Goal: Task Accomplishment & Management: Understand site structure

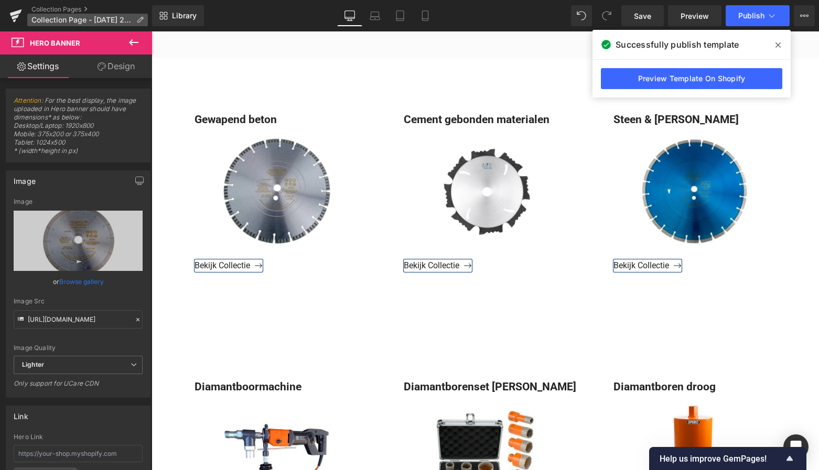
scroll to position [372, 0]
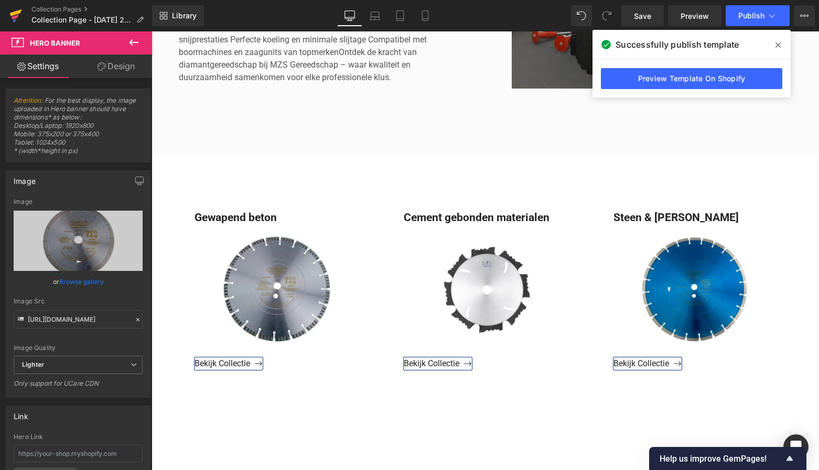
click at [20, 20] on icon at bounding box center [15, 16] width 13 height 26
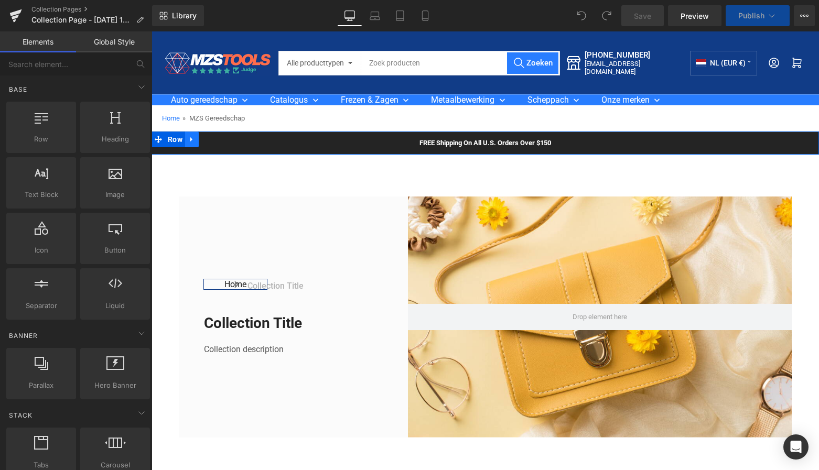
click at [190, 140] on icon at bounding box center [191, 139] width 2 height 5
click at [217, 138] on icon at bounding box center [219, 139] width 7 height 7
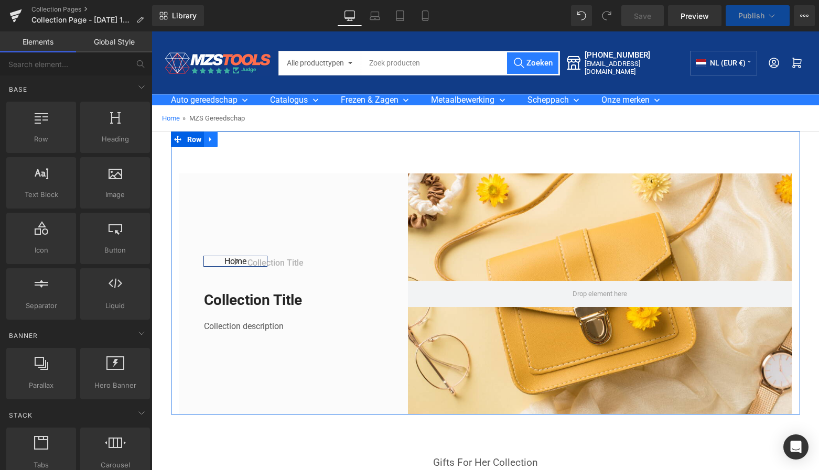
click at [208, 138] on icon at bounding box center [210, 140] width 7 height 8
click at [234, 136] on icon at bounding box center [237, 140] width 7 height 8
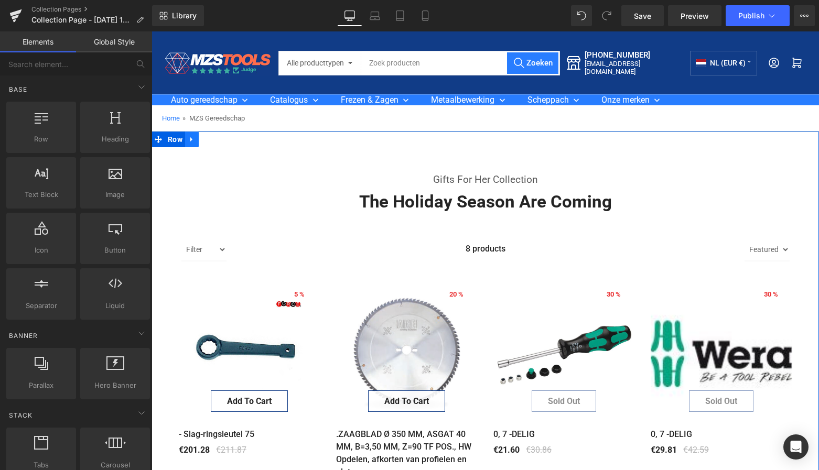
click at [190, 141] on icon at bounding box center [191, 139] width 2 height 5
click at [219, 138] on icon at bounding box center [219, 140] width 7 height 8
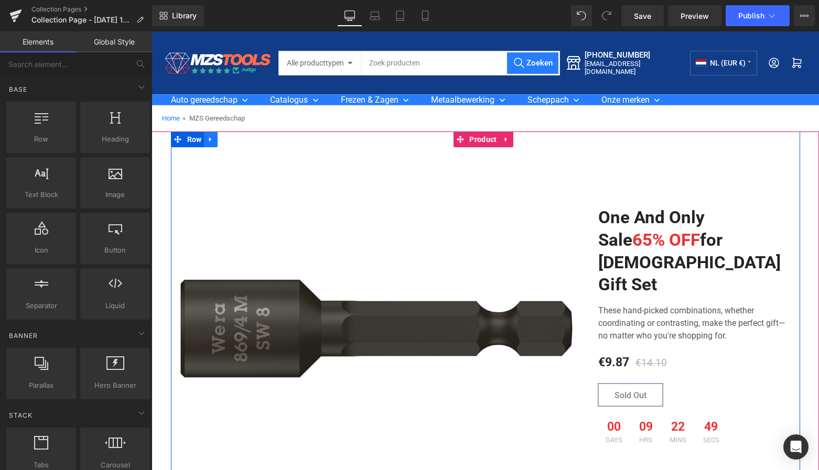
click at [209, 140] on icon at bounding box center [210, 139] width 2 height 5
click at [235, 139] on icon at bounding box center [237, 139] width 7 height 7
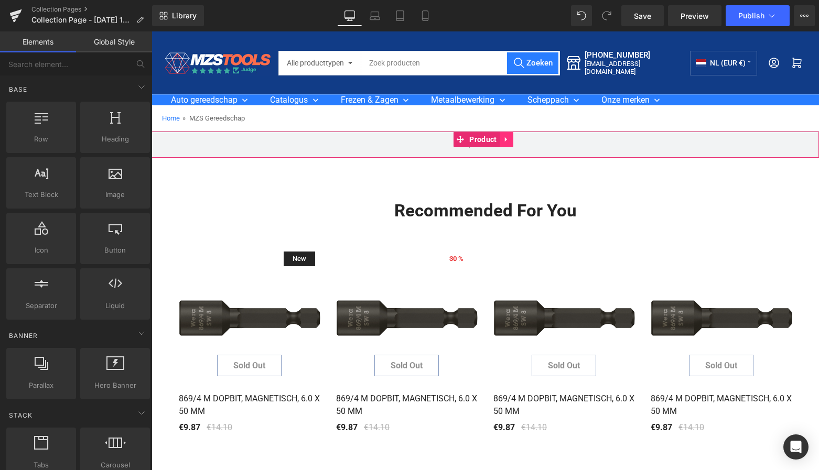
click at [510, 137] on icon at bounding box center [506, 140] width 7 height 8
click at [513, 139] on icon at bounding box center [513, 140] width 7 height 8
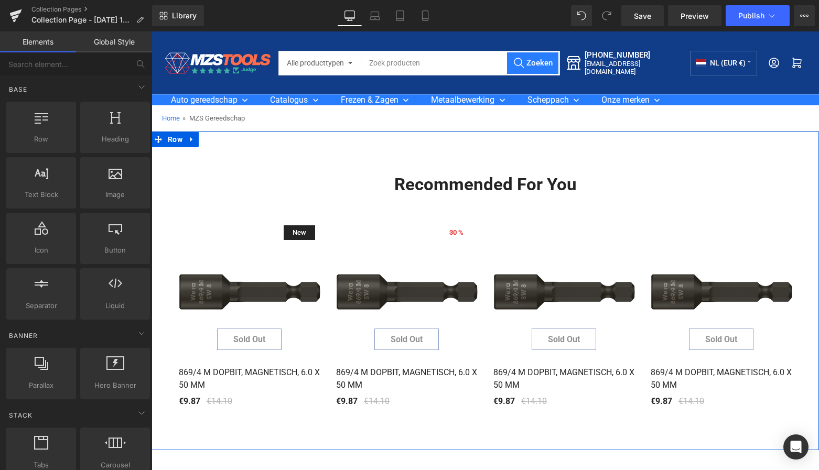
click at [192, 140] on icon at bounding box center [191, 140] width 7 height 8
click at [216, 138] on icon at bounding box center [219, 139] width 7 height 7
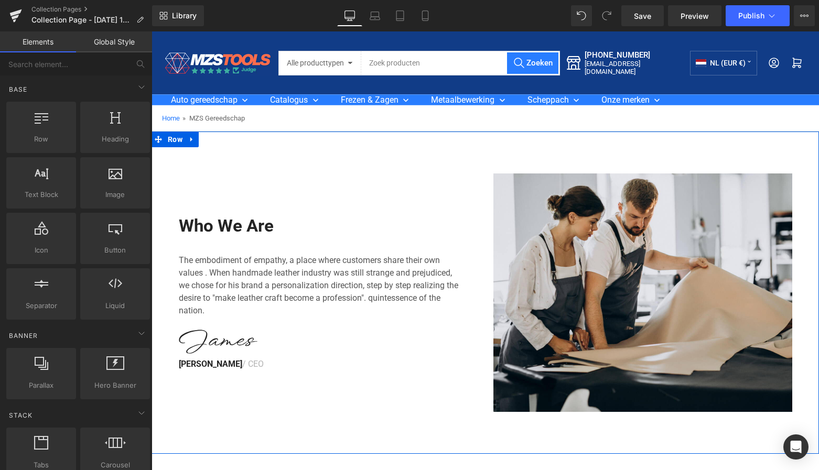
click at [187, 139] on link at bounding box center [192, 140] width 14 height 16
click at [218, 138] on icon at bounding box center [219, 140] width 7 height 8
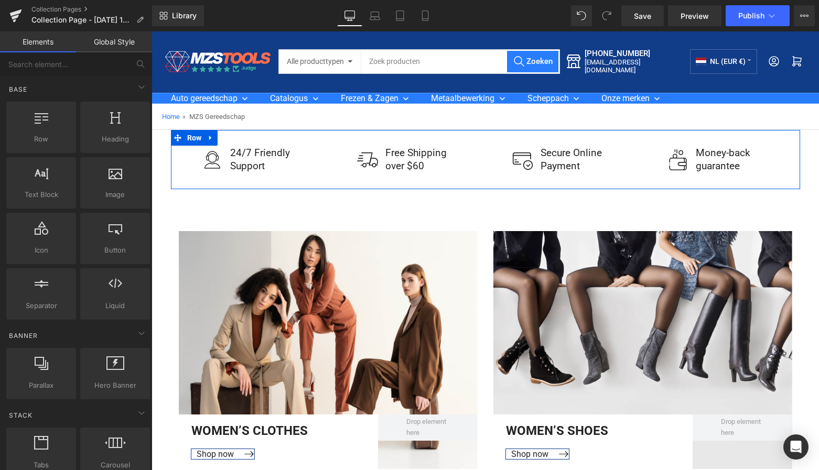
click at [212, 137] on icon at bounding box center [210, 138] width 7 height 8
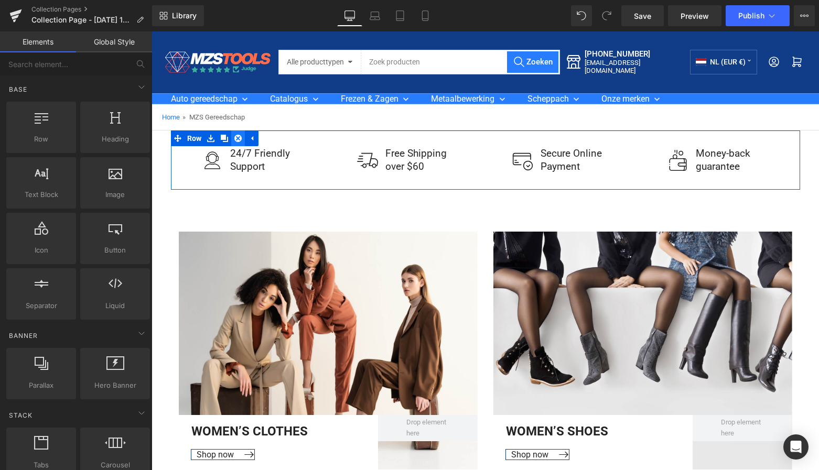
click at [235, 137] on icon at bounding box center [237, 139] width 7 height 8
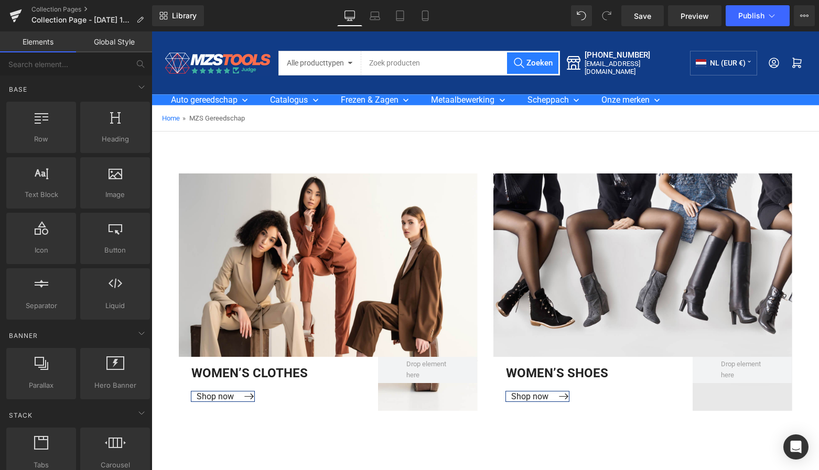
scroll to position [0, 0]
click at [241, 141] on div "Women’S Clothes Text Block Shop now Button Row Row Hero Banner Women’S Shoes Te…" at bounding box center [486, 292] width 668 height 321
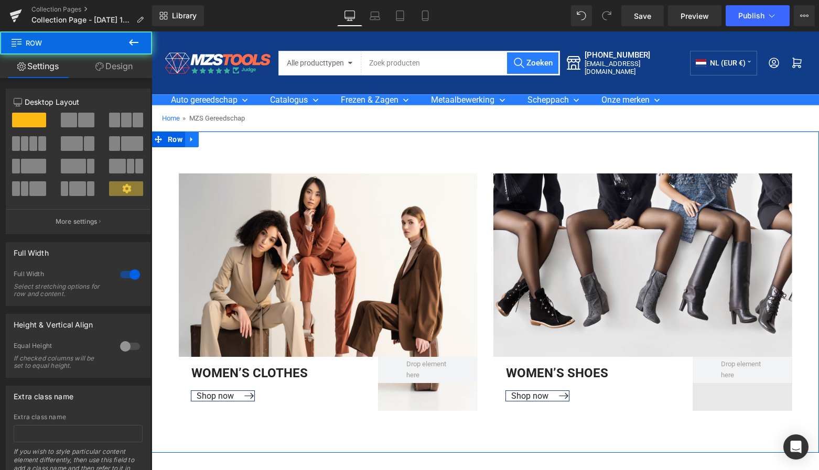
click at [192, 139] on icon at bounding box center [191, 140] width 7 height 8
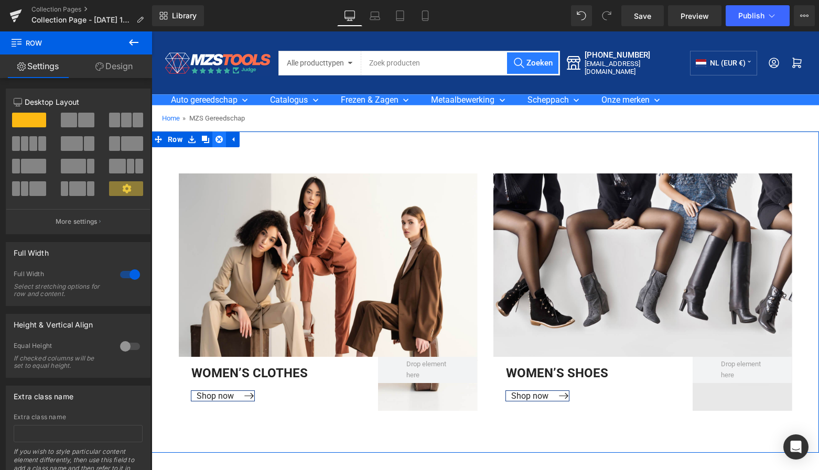
click at [216, 138] on icon at bounding box center [219, 140] width 7 height 8
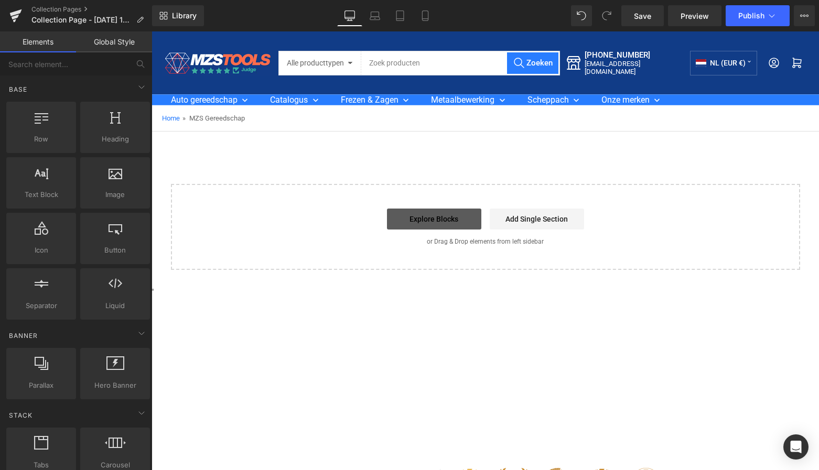
click at [438, 218] on link "Explore Blocks" at bounding box center [434, 219] width 94 height 21
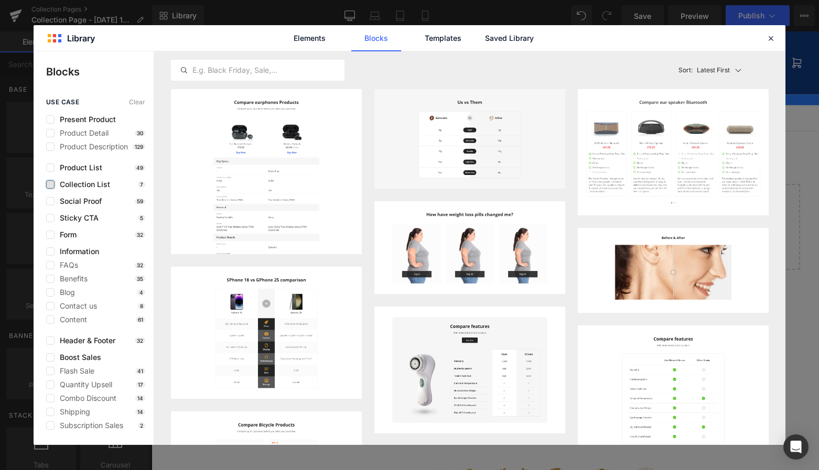
click at [54, 187] on label at bounding box center [50, 184] width 8 height 8
click at [50, 185] on input "checkbox" at bounding box center [50, 185] width 0 height 0
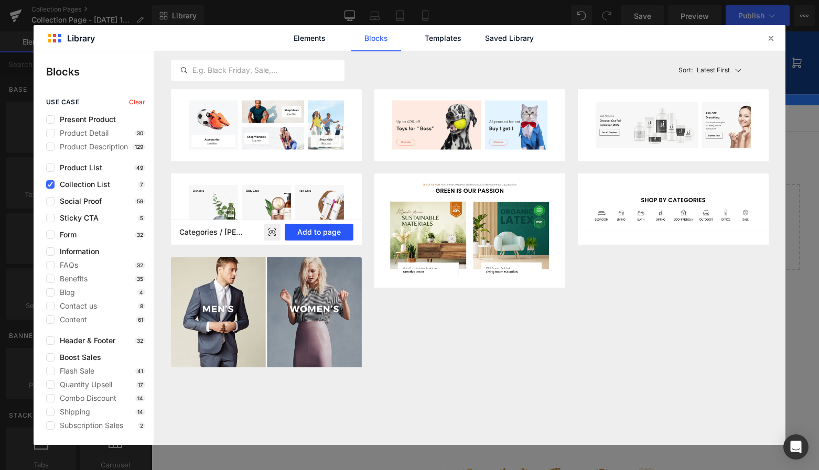
click at [328, 233] on button "Add to page" at bounding box center [319, 232] width 69 height 17
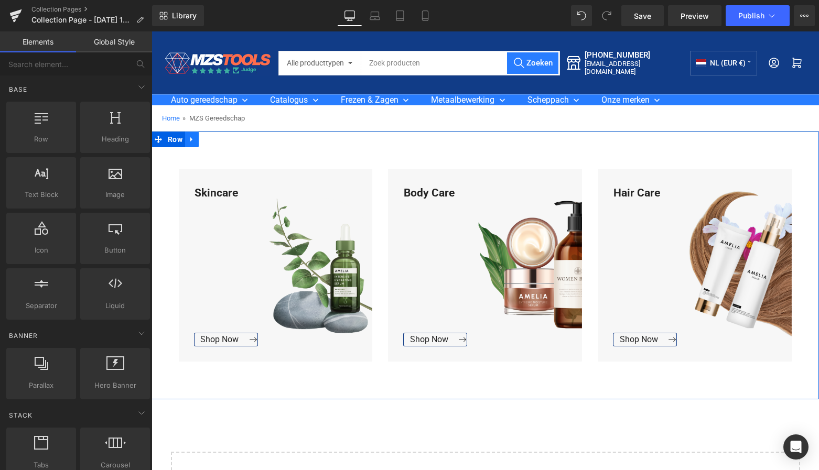
click at [192, 139] on icon at bounding box center [191, 140] width 7 height 8
click at [218, 138] on icon at bounding box center [219, 139] width 7 height 7
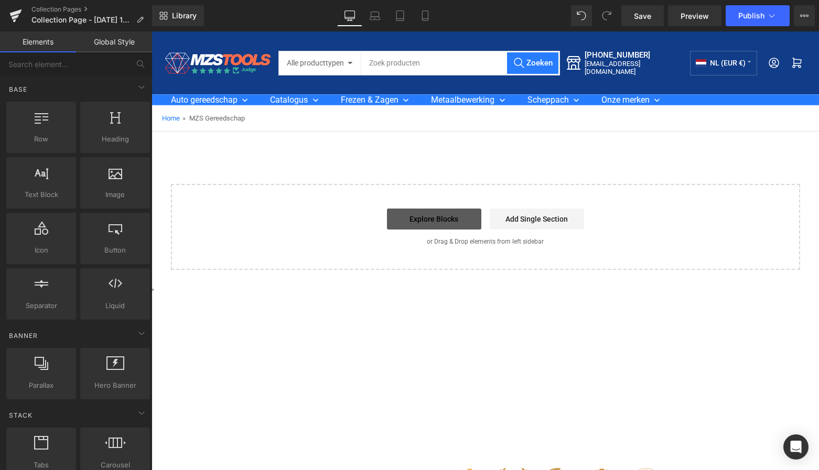
click at [437, 216] on link "Explore Blocks" at bounding box center [434, 219] width 94 height 21
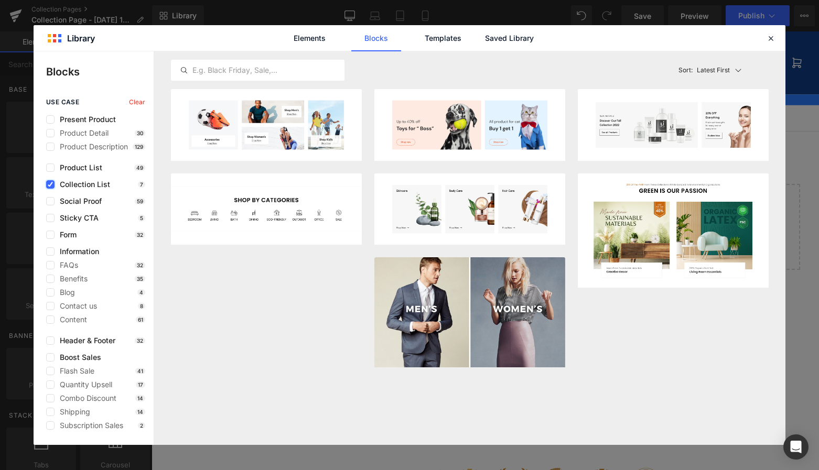
click at [50, 185] on icon at bounding box center [50, 185] width 5 height 0
click at [50, 185] on input "checkbox" at bounding box center [50, 185] width 0 height 0
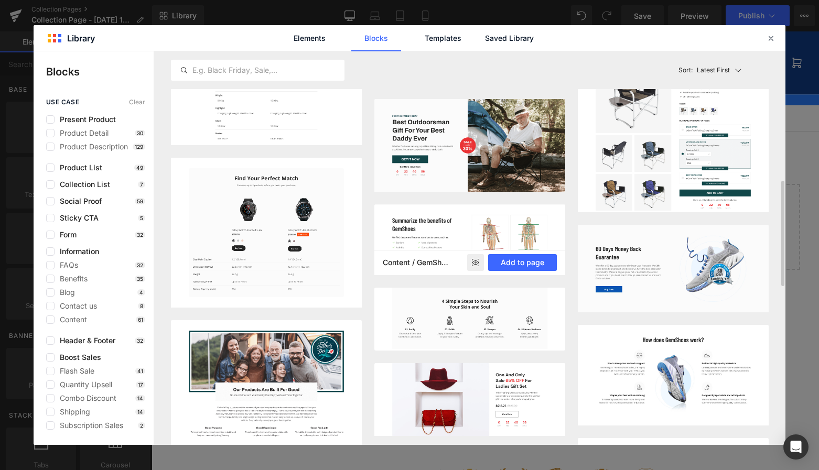
scroll to position [443, 0]
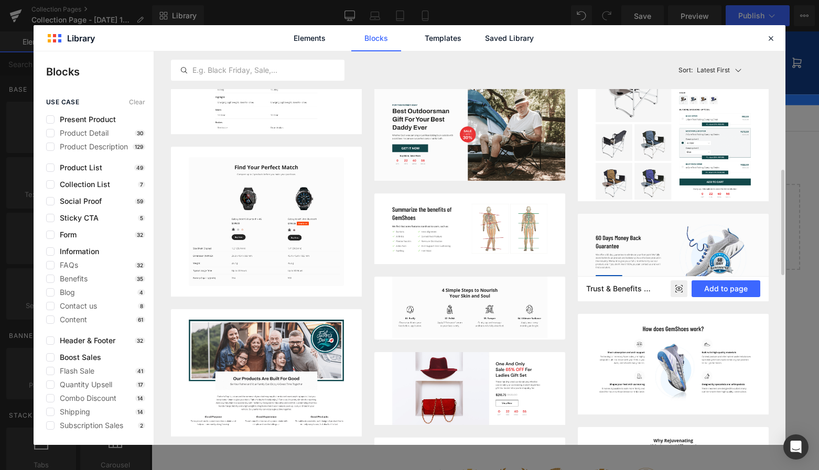
click at [653, 249] on img at bounding box center [673, 258] width 191 height 88
click at [707, 251] on img at bounding box center [673, 258] width 191 height 88
click at [723, 284] on button "Add to page" at bounding box center [726, 289] width 69 height 17
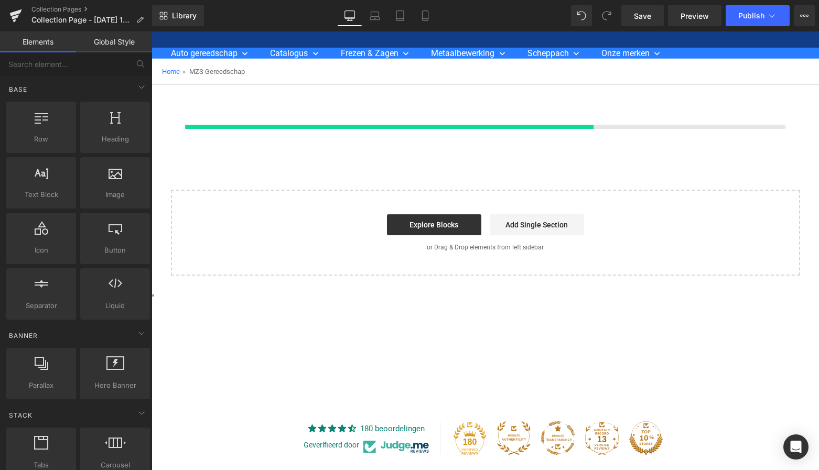
scroll to position [48, 0]
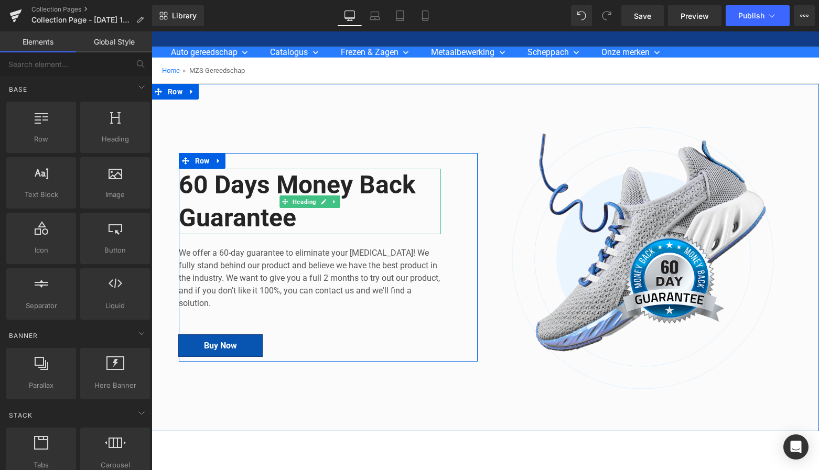
click at [302, 217] on h2 "60 Days Money Back Guarantee" at bounding box center [310, 202] width 262 height 66
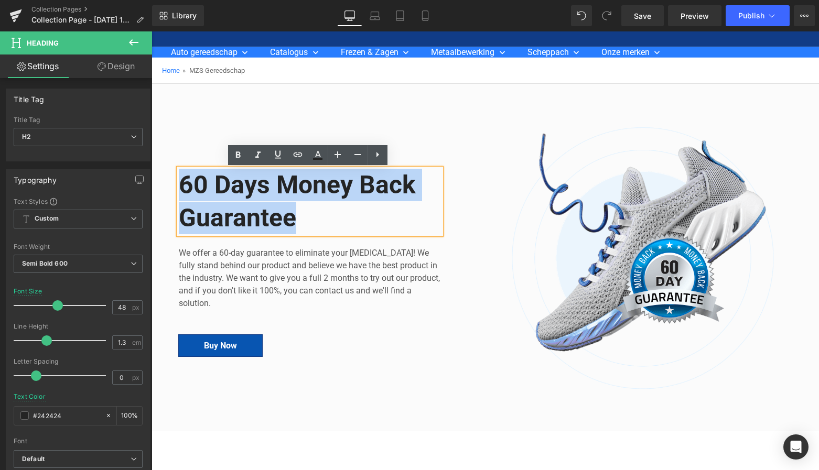
drag, startPoint x: 302, startPoint y: 218, endPoint x: 176, endPoint y: 178, distance: 132.0
click at [179, 178] on div "60 Days Money Back Guarantee" at bounding box center [310, 202] width 262 height 66
paste div
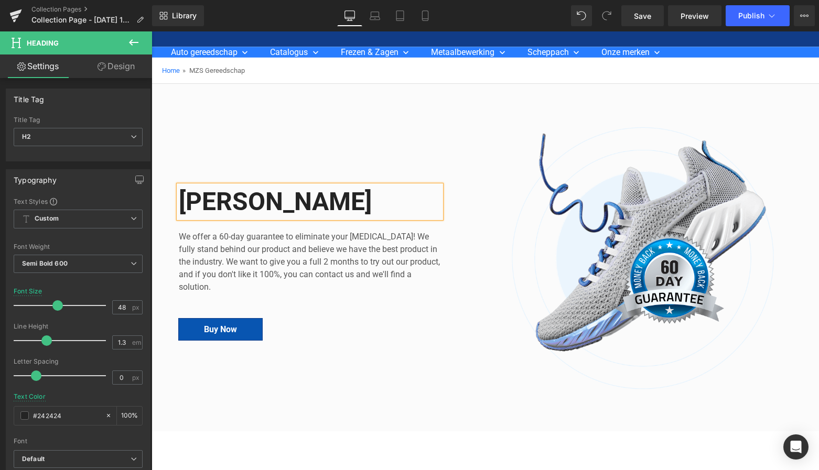
drag, startPoint x: 269, startPoint y: 181, endPoint x: 255, endPoint y: 172, distance: 16.7
click at [268, 186] on h2 "SPERO Diamant Polijsts­chijf" at bounding box center [310, 202] width 262 height 33
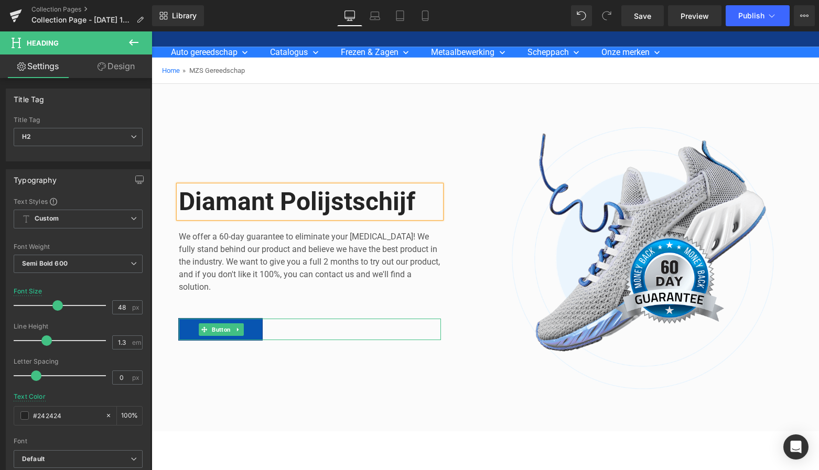
click at [237, 329] on icon at bounding box center [238, 330] width 6 height 6
click at [243, 329] on icon at bounding box center [244, 330] width 6 height 6
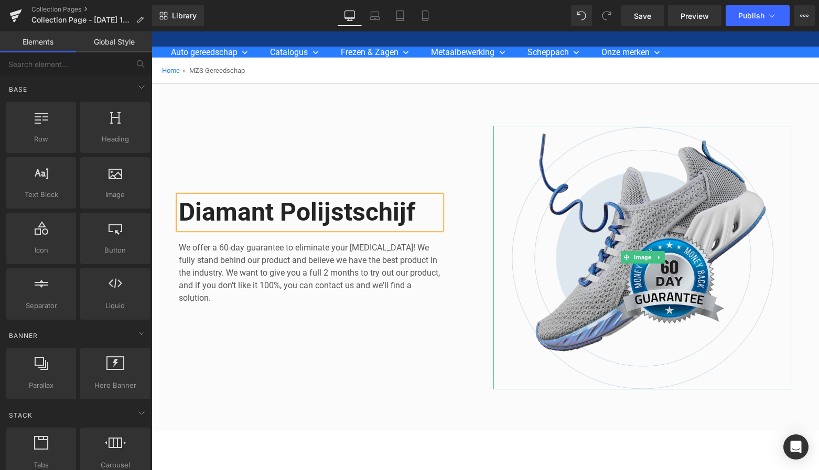
click at [634, 200] on img at bounding box center [643, 258] width 299 height 264
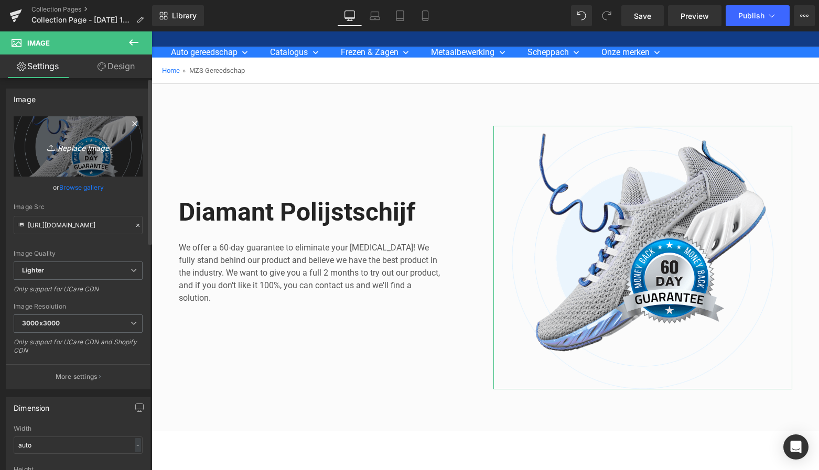
click at [74, 147] on icon "Replace Image" at bounding box center [78, 146] width 84 height 13
type input "C:\fakepath\Groen Modern Doe-het-zelf Instagram Stories (800 x 800 px)-3.png"
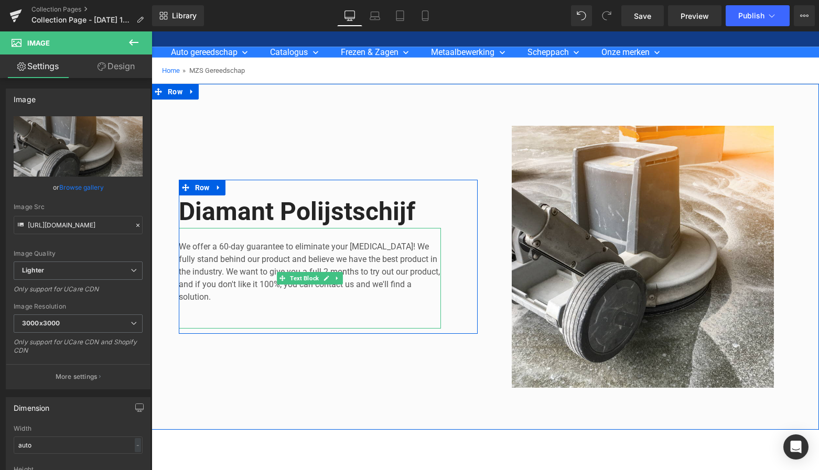
click at [209, 295] on p "We offer a 60-day guarantee to eliminate your [MEDICAL_DATA]! We fully stand be…" at bounding box center [310, 272] width 262 height 63
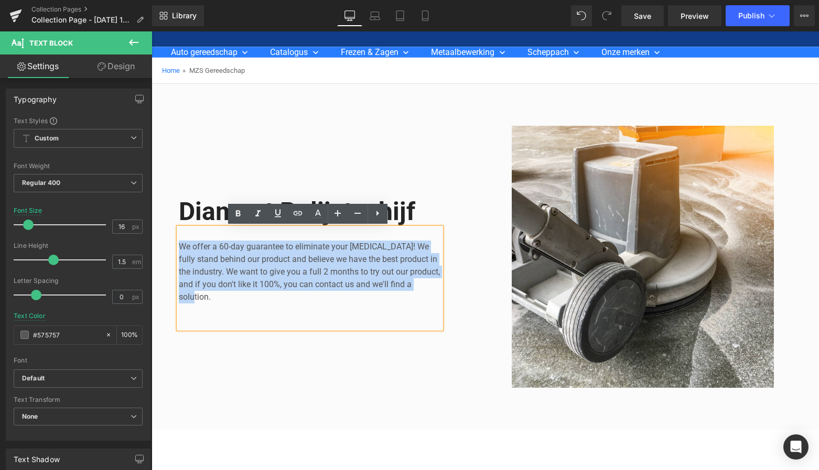
drag, startPoint x: 204, startPoint y: 296, endPoint x: 179, endPoint y: 242, distance: 59.6
click at [179, 242] on p "We offer a 60-day guarantee to eliminate your [MEDICAL_DATA]! We fully stand be…" at bounding box center [310, 272] width 262 height 63
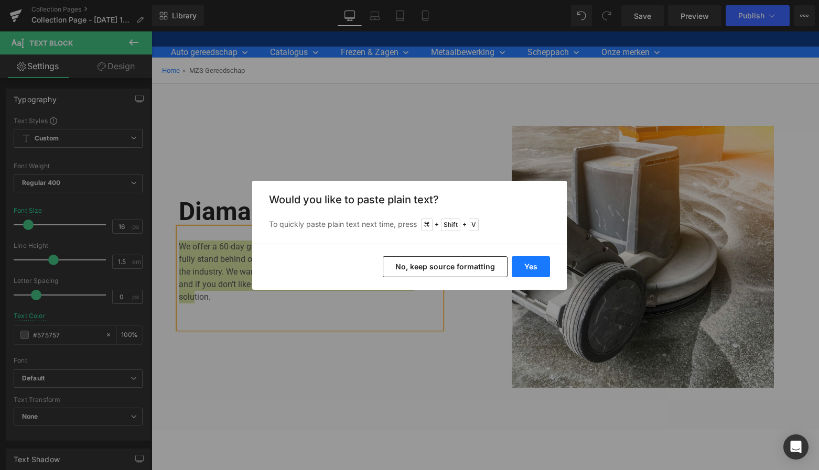
click at [537, 268] on button "Yes" at bounding box center [531, 266] width 38 height 21
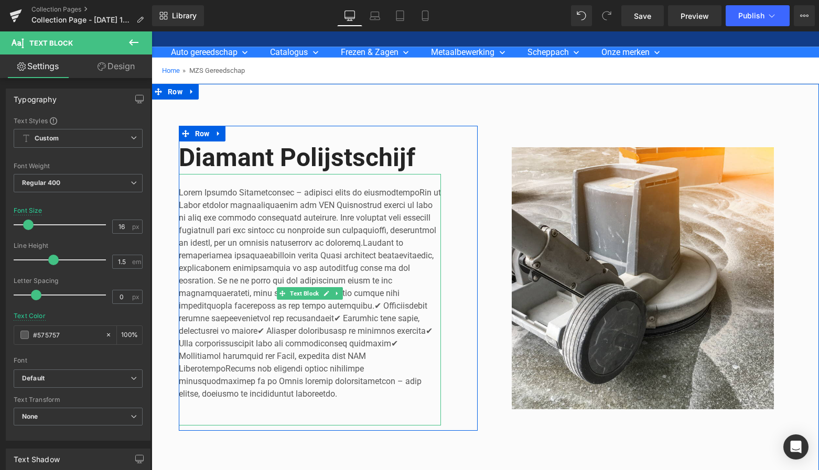
click at [413, 192] on p at bounding box center [310, 294] width 262 height 214
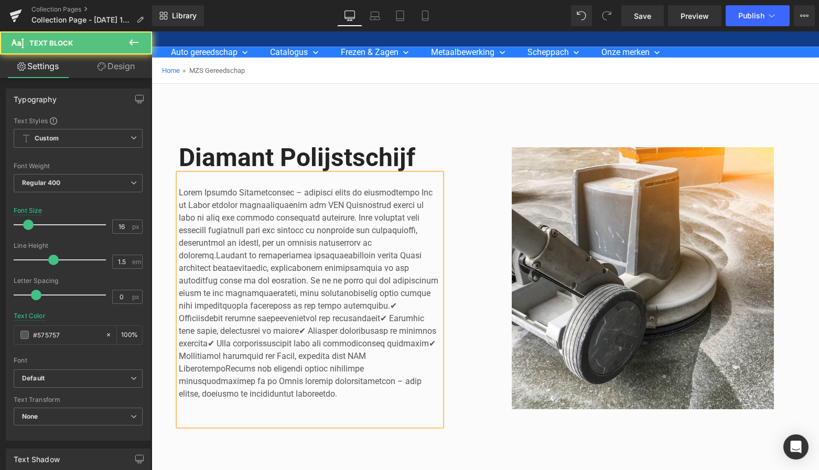
click at [313, 305] on p at bounding box center [310, 294] width 262 height 214
click at [384, 330] on p at bounding box center [310, 294] width 262 height 214
click at [297, 318] on p at bounding box center [310, 294] width 262 height 214
click at [212, 331] on p at bounding box center [310, 294] width 262 height 214
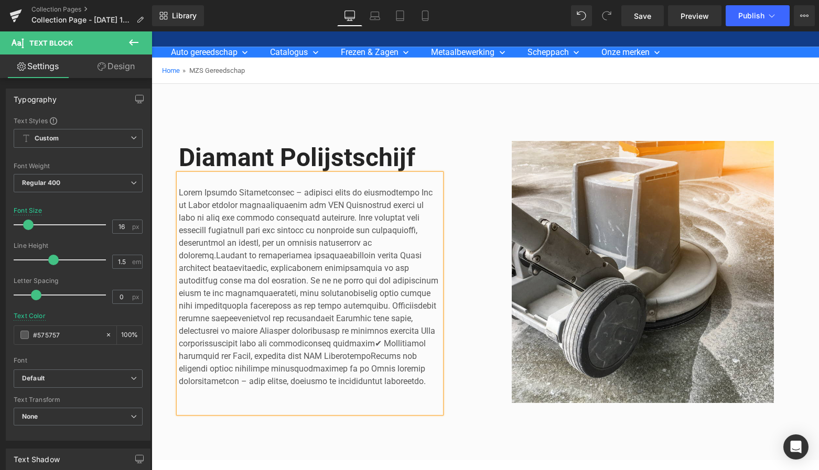
click at [364, 343] on p at bounding box center [310, 287] width 262 height 201
click at [576, 91] on div "Image Diamant Polijsts­chijf Heading Text Block Row Row Row" at bounding box center [486, 272] width 668 height 377
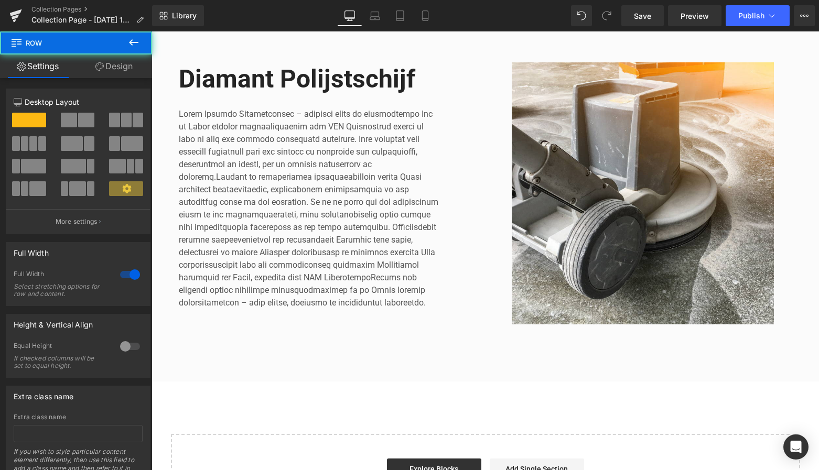
scroll to position [250, 0]
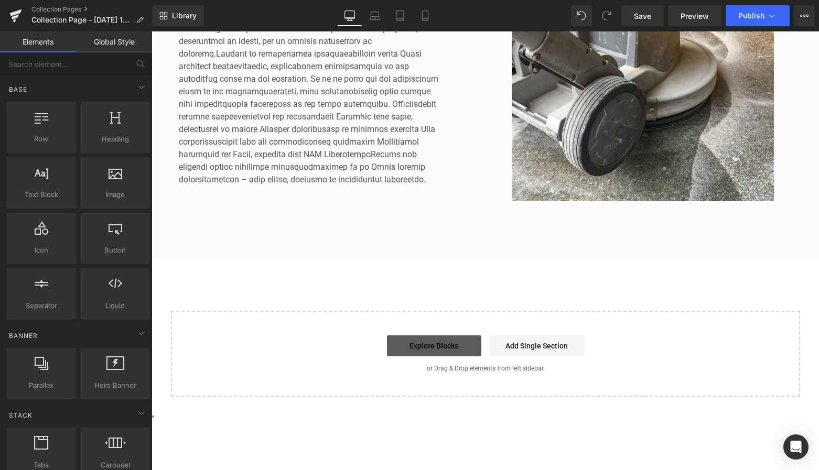
click at [446, 348] on link "Explore Blocks" at bounding box center [434, 346] width 94 height 21
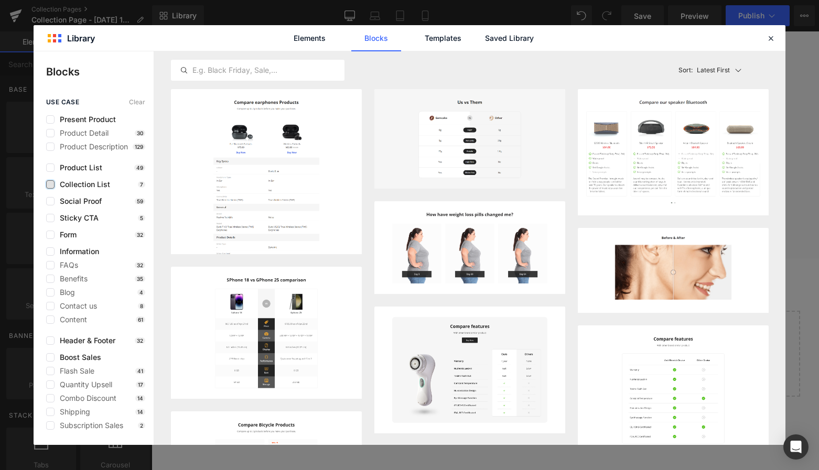
click at [52, 185] on label at bounding box center [50, 184] width 8 height 8
click at [50, 185] on input "checkbox" at bounding box center [50, 185] width 0 height 0
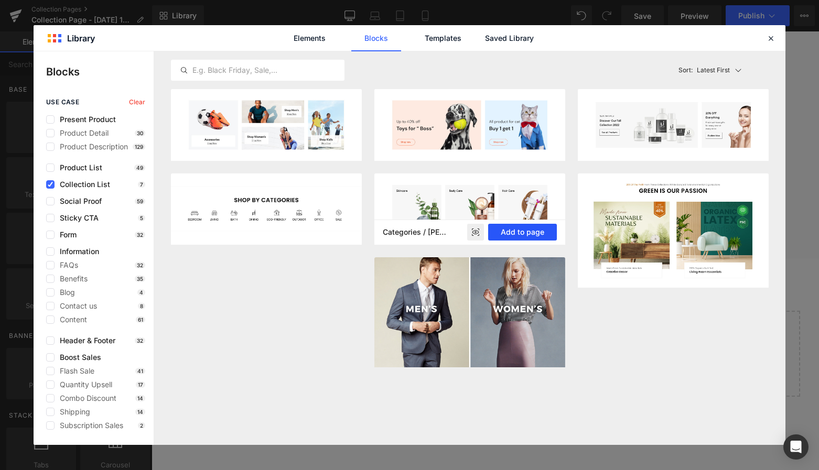
click at [514, 231] on button "Add to page" at bounding box center [522, 232] width 69 height 17
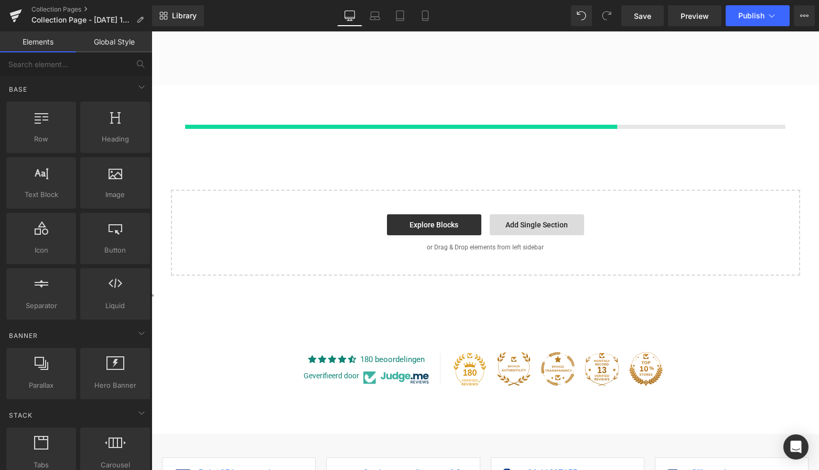
scroll to position [424, 0]
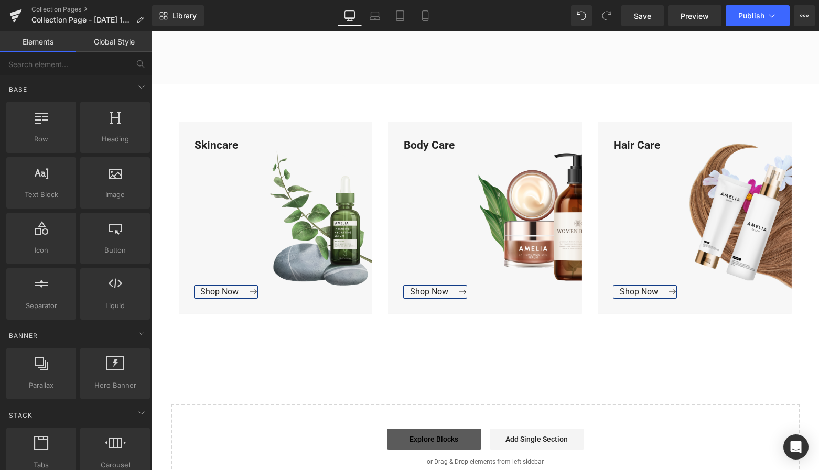
click at [438, 444] on link "Explore Blocks" at bounding box center [434, 439] width 94 height 21
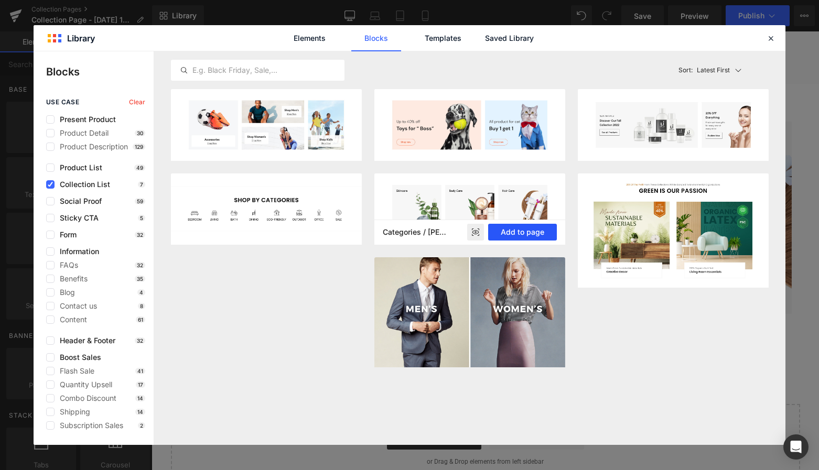
click at [529, 233] on button "Add to page" at bounding box center [522, 232] width 69 height 17
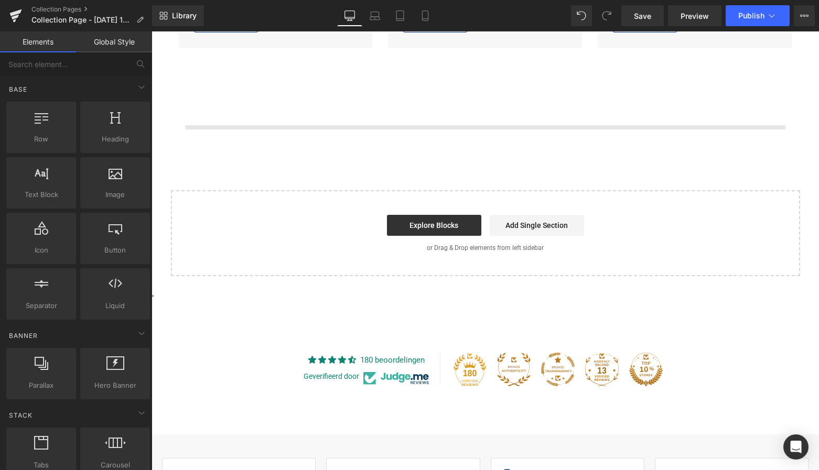
scroll to position [692, 0]
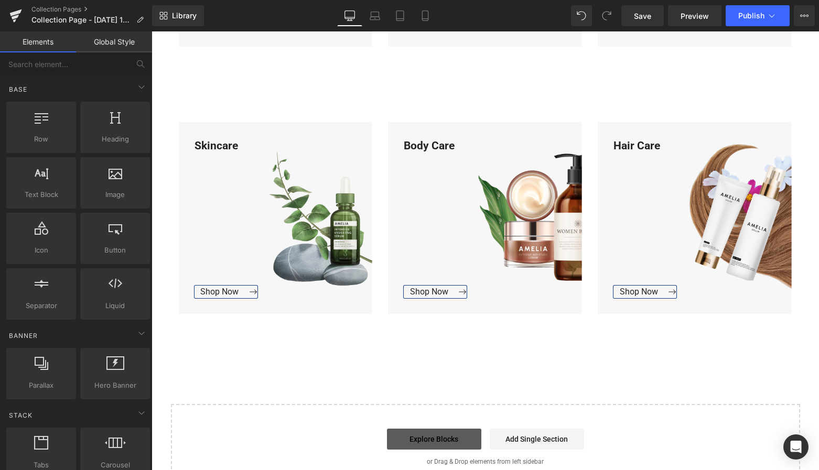
click at [446, 442] on link "Explore Blocks" at bounding box center [434, 439] width 94 height 21
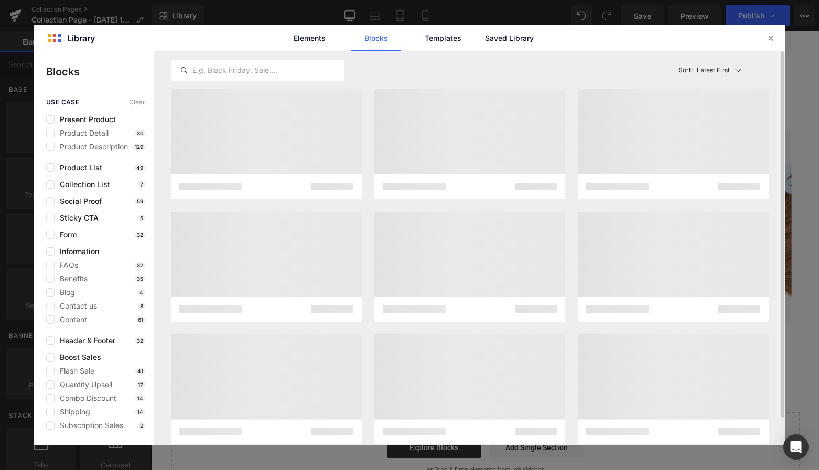
scroll to position [681, 0]
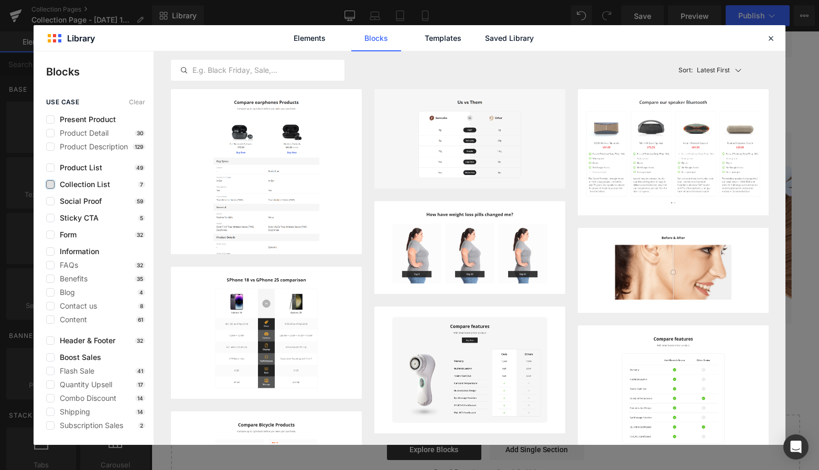
click at [52, 183] on label at bounding box center [50, 184] width 8 height 8
click at [50, 185] on input "checkbox" at bounding box center [50, 185] width 0 height 0
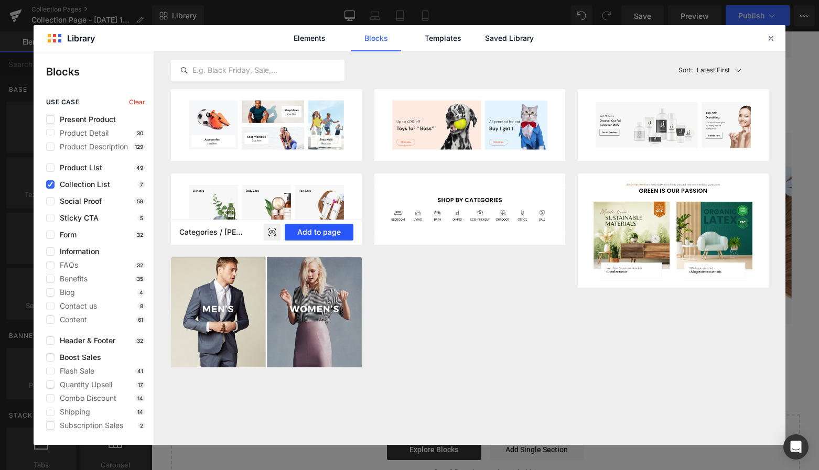
click at [323, 232] on button "Add to page" at bounding box center [319, 232] width 69 height 17
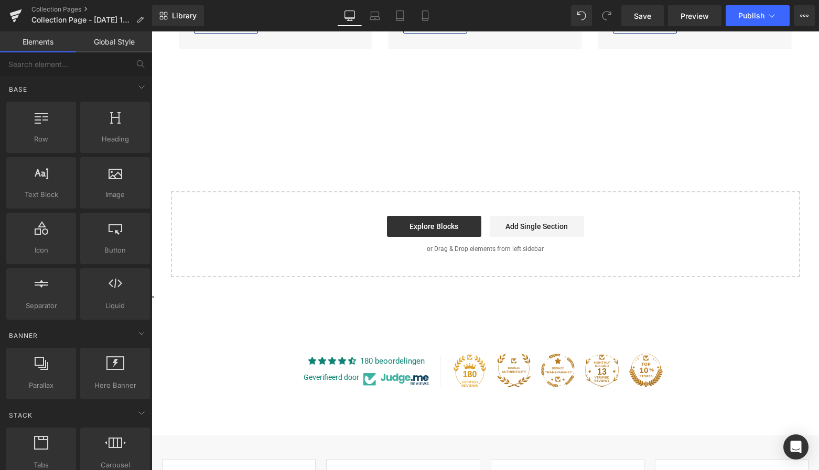
scroll to position [959, 0]
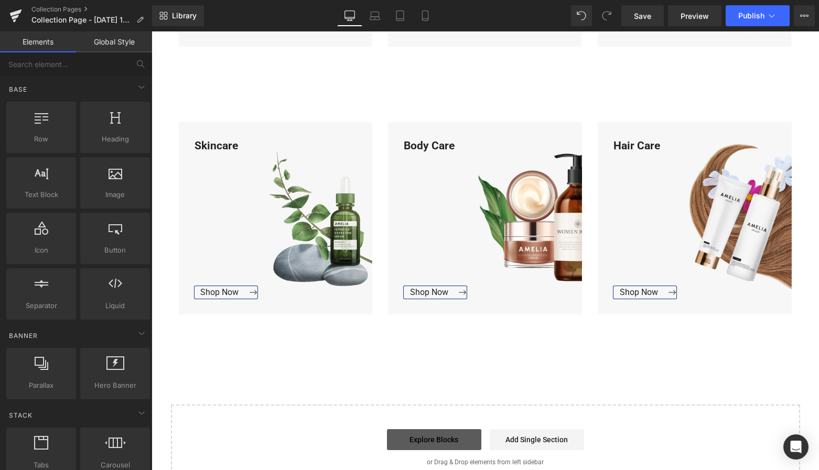
click at [435, 435] on link "Explore Blocks" at bounding box center [434, 440] width 94 height 21
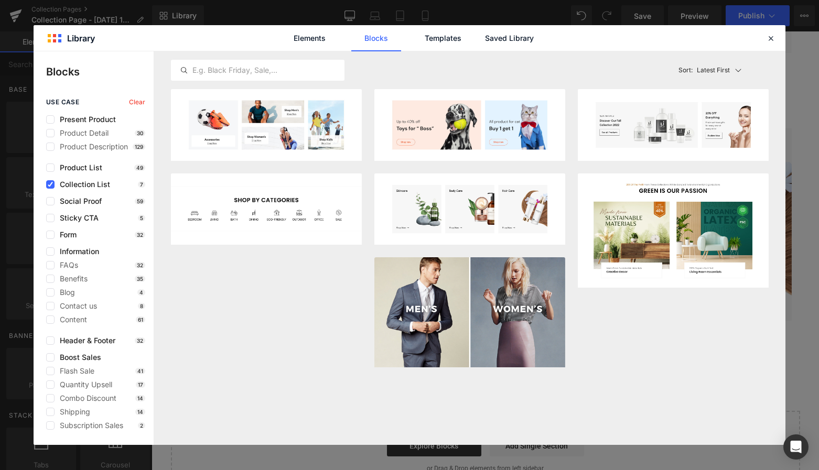
scroll to position [947, 0]
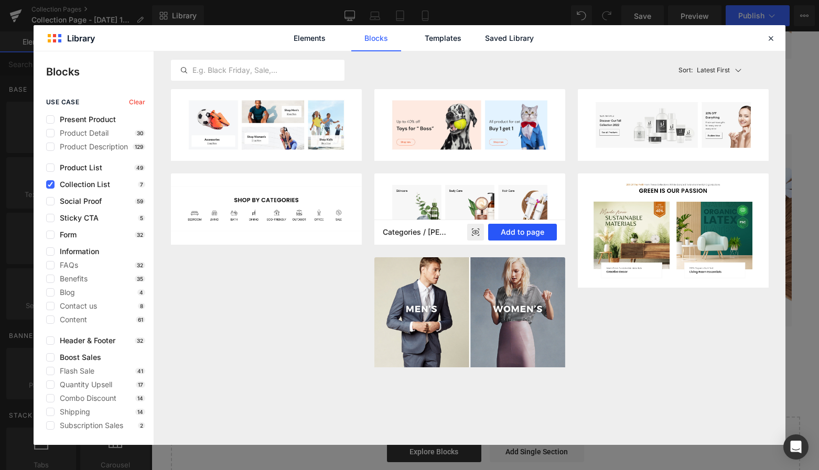
click at [519, 232] on button "Add to page" at bounding box center [522, 232] width 69 height 17
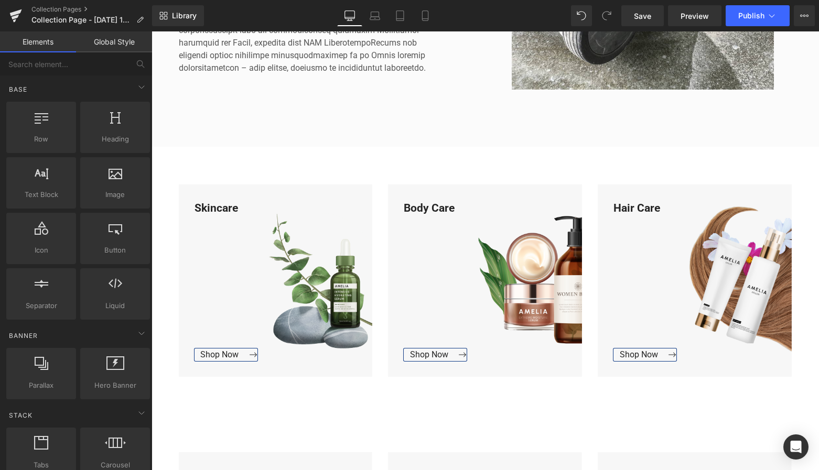
scroll to position [366, 0]
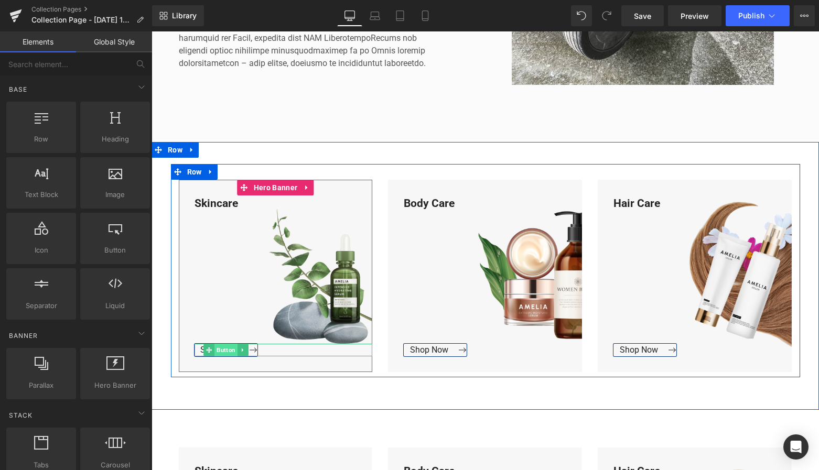
click at [221, 348] on span "Button" at bounding box center [226, 350] width 23 height 13
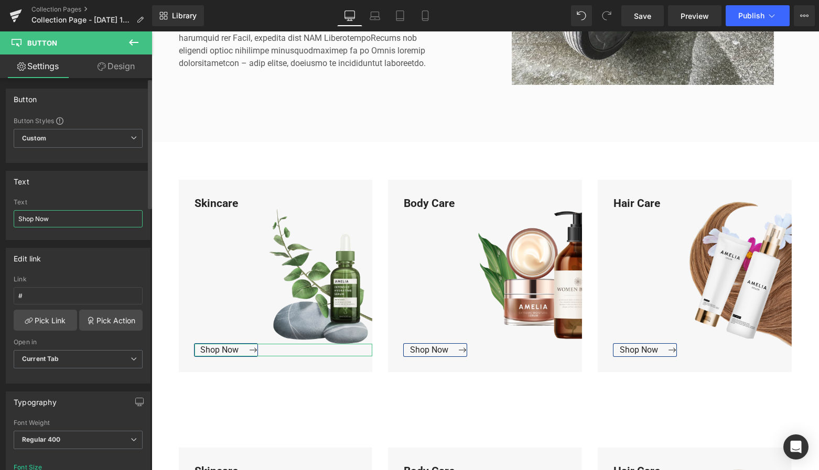
drag, startPoint x: 57, startPoint y: 215, endPoint x: 9, endPoint y: 217, distance: 47.8
click at [9, 217] on div "Shop Now Text Shop Now" at bounding box center [78, 219] width 144 height 41
type input "Bekijk Collectie"
drag, startPoint x: 65, startPoint y: 219, endPoint x: 16, endPoint y: 218, distance: 48.8
click at [16, 218] on input "Bekijk Collectie" at bounding box center [78, 218] width 129 height 17
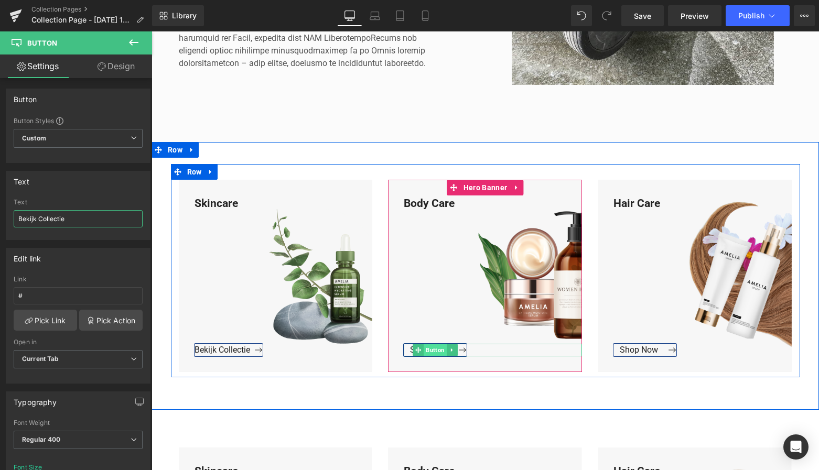
click at [431, 349] on span "Button" at bounding box center [435, 350] width 23 height 13
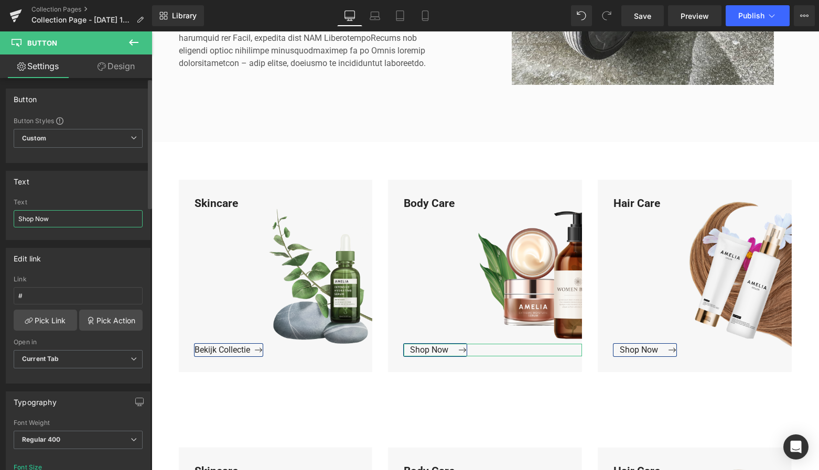
drag, startPoint x: 58, startPoint y: 223, endPoint x: 11, endPoint y: 220, distance: 46.8
click at [12, 220] on div "Shop Now Text Shop Now" at bounding box center [78, 219] width 144 height 41
paste input "Bekijk Collectie"
type input "Bekijk Collectie"
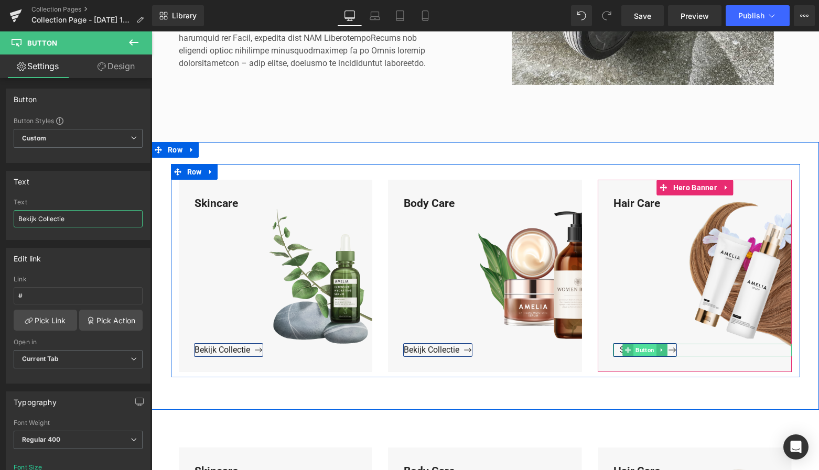
click at [641, 349] on span "Button" at bounding box center [645, 350] width 23 height 13
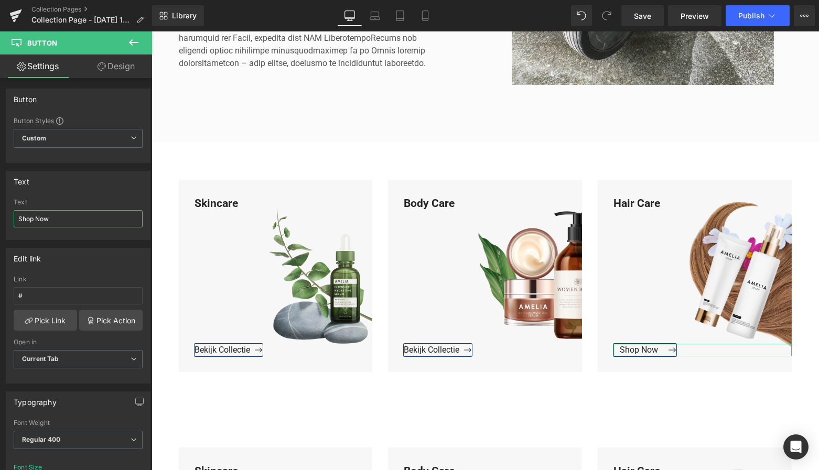
drag, startPoint x: 23, startPoint y: 219, endPoint x: -9, endPoint y: 216, distance: 31.6
click at [0, 216] on html "Button You are previewing how the will restyle your page. You can not edit Elem…" at bounding box center [409, 235] width 819 height 470
paste input "Bekijk Collectie"
type input "Bekijk Collectie"
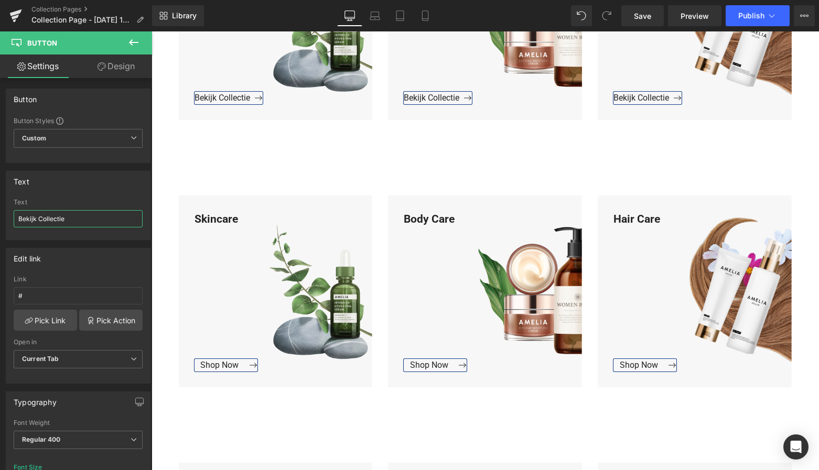
scroll to position [649, 0]
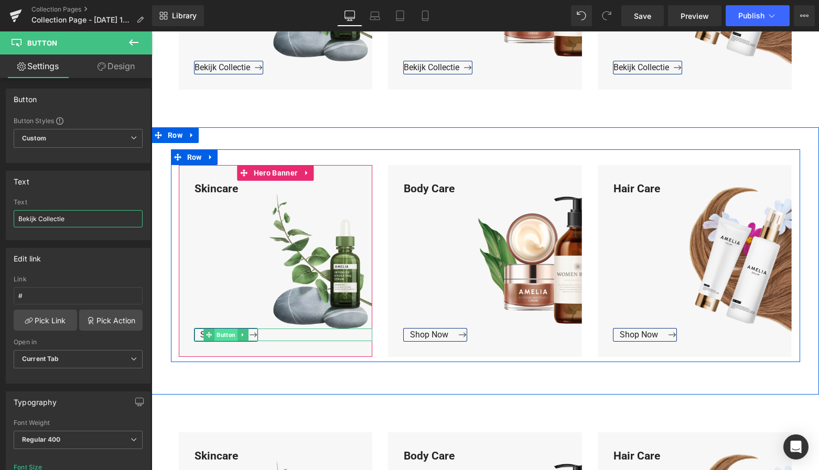
click at [222, 334] on span "Button" at bounding box center [226, 335] width 23 height 13
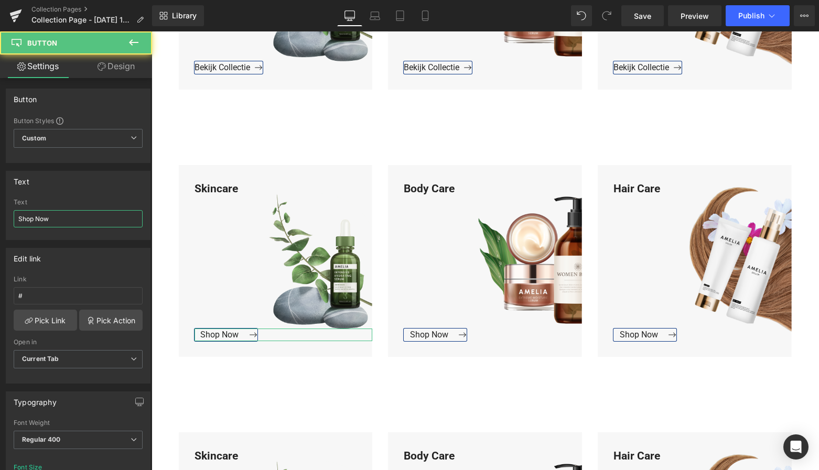
drag, startPoint x: 42, startPoint y: 218, endPoint x: -5, endPoint y: 217, distance: 47.2
click at [0, 217] on html "Button You are previewing how the will restyle your page. You can not edit Elem…" at bounding box center [409, 235] width 819 height 470
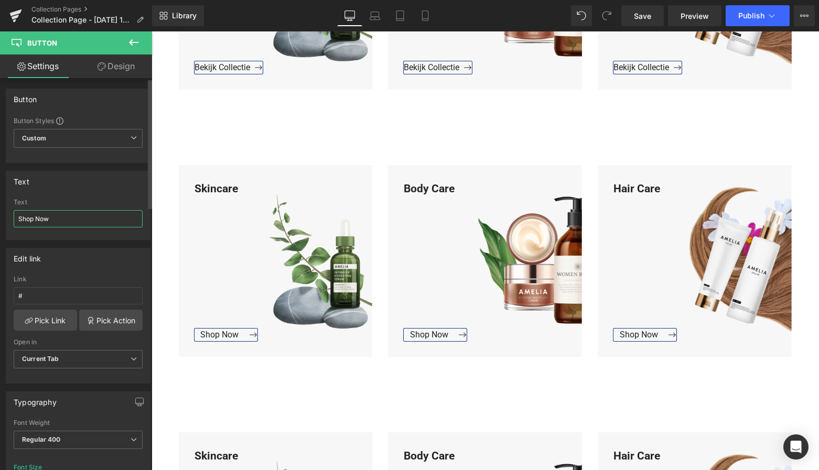
paste input "Bekijk Collectie"
type input "Bekijk Collectie"
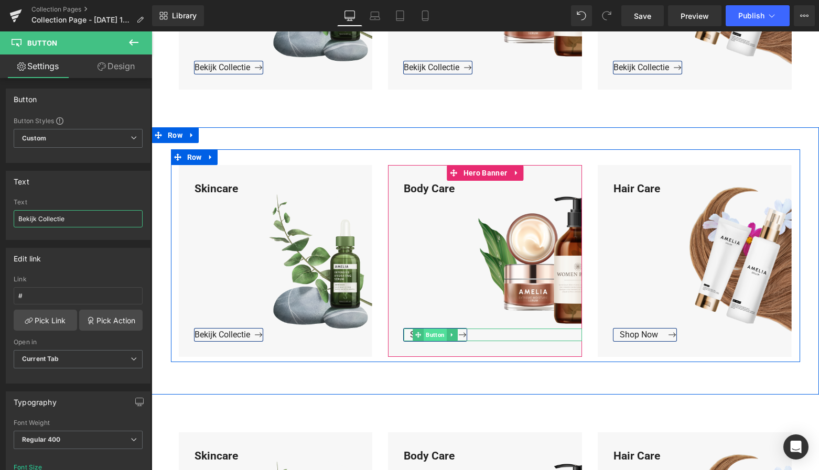
click at [433, 335] on span "Button" at bounding box center [435, 335] width 23 height 13
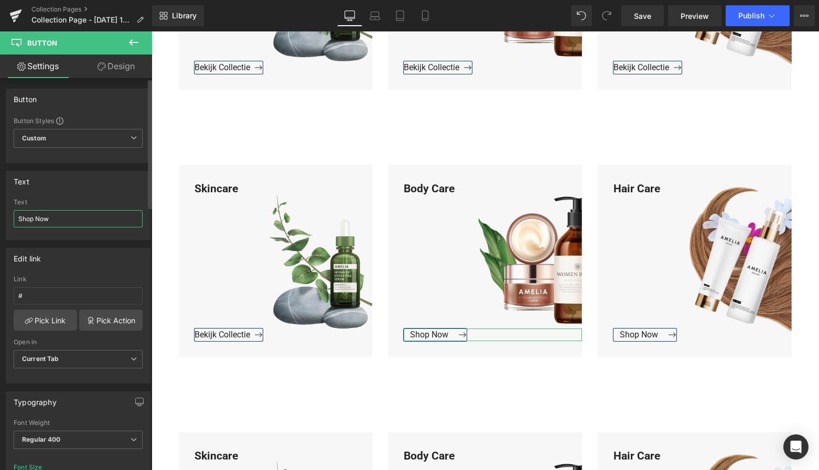
drag, startPoint x: 49, startPoint y: 223, endPoint x: 8, endPoint y: 219, distance: 41.2
click at [8, 219] on div "Shop Now Text Shop Now" at bounding box center [78, 219] width 144 height 41
paste input "Bekijk Collectie"
type input "Bekijk Collectie"
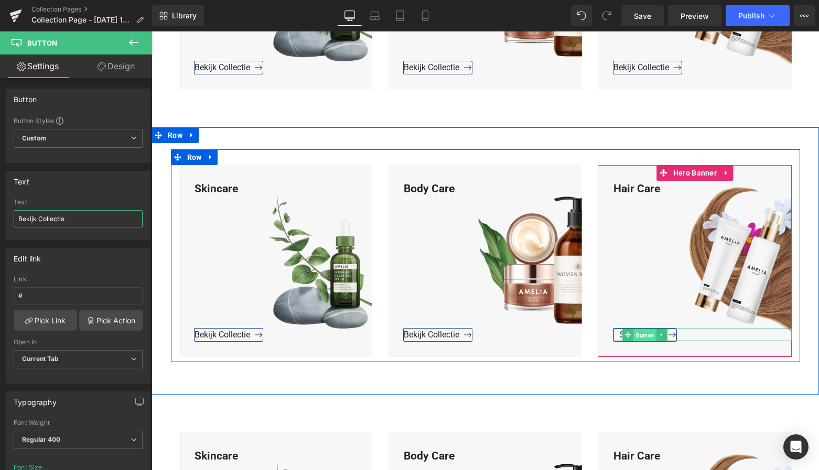
click at [642, 336] on span "Button" at bounding box center [645, 335] width 23 height 13
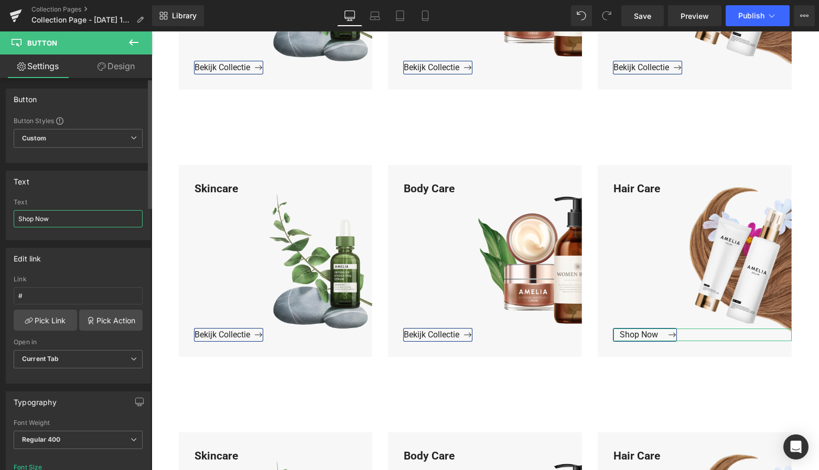
drag, startPoint x: 60, startPoint y: 219, endPoint x: 5, endPoint y: 214, distance: 55.3
click at [5, 214] on div "Text Shop Now Text Shop Now" at bounding box center [78, 201] width 157 height 77
paste input "Bekijk Collectie"
type input "Bekijk Collectie"
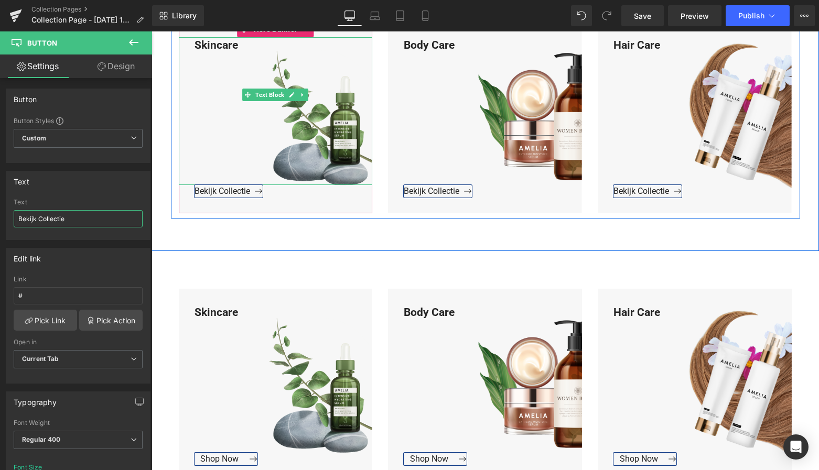
scroll to position [866, 0]
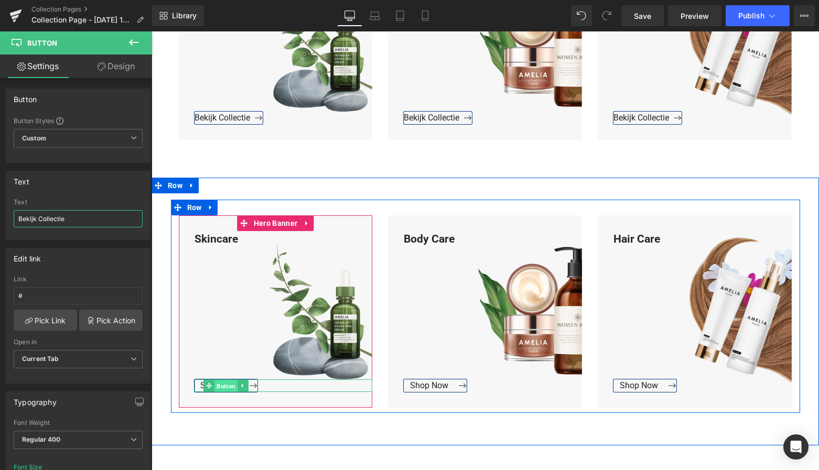
click at [223, 385] on span "Button" at bounding box center [226, 386] width 23 height 13
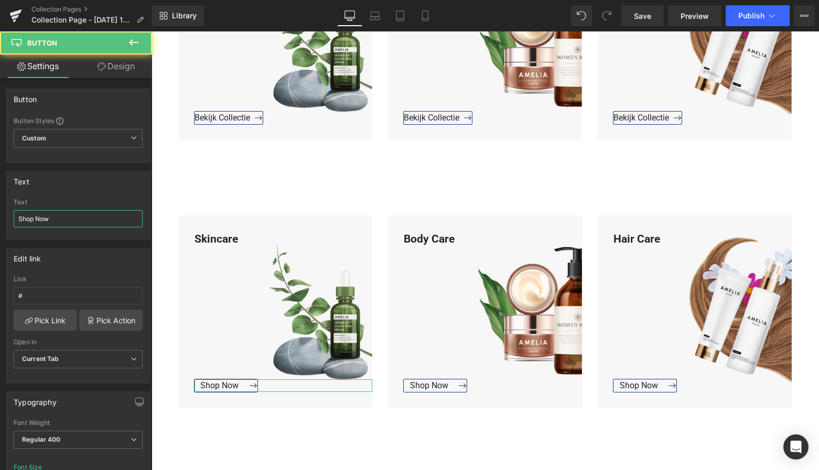
drag, startPoint x: 45, startPoint y: 220, endPoint x: -7, endPoint y: 213, distance: 52.9
click at [0, 213] on html "Button You are previewing how the will restyle your page. You can not edit Elem…" at bounding box center [409, 235] width 819 height 470
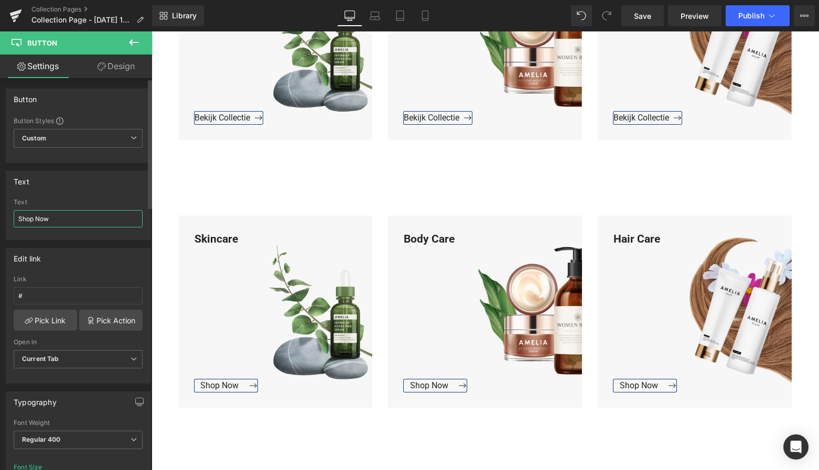
paste input "Bekijk Collectie"
type input "Bekijk Collectie"
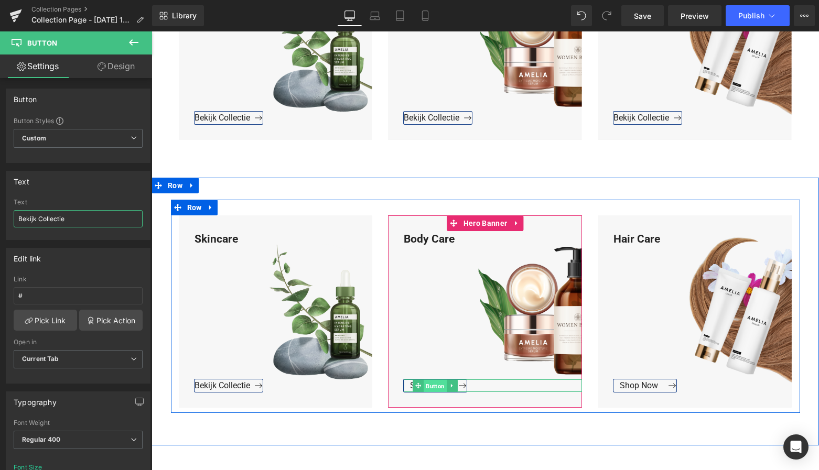
click at [436, 386] on span "Button" at bounding box center [435, 386] width 23 height 13
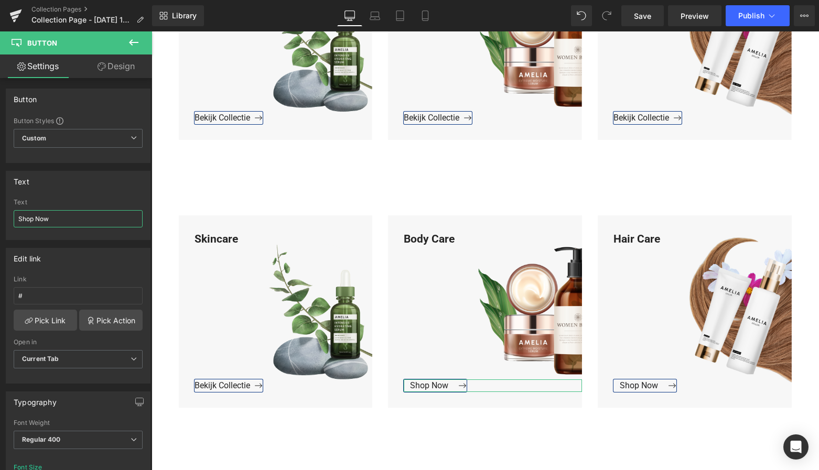
drag, startPoint x: 42, startPoint y: 218, endPoint x: -5, endPoint y: 213, distance: 47.4
click at [0, 213] on html "Button You are previewing how the will restyle your page. You can not edit Elem…" at bounding box center [409, 235] width 819 height 470
paste input "Bekijk Collectie"
type input "Bekijk Collectie"
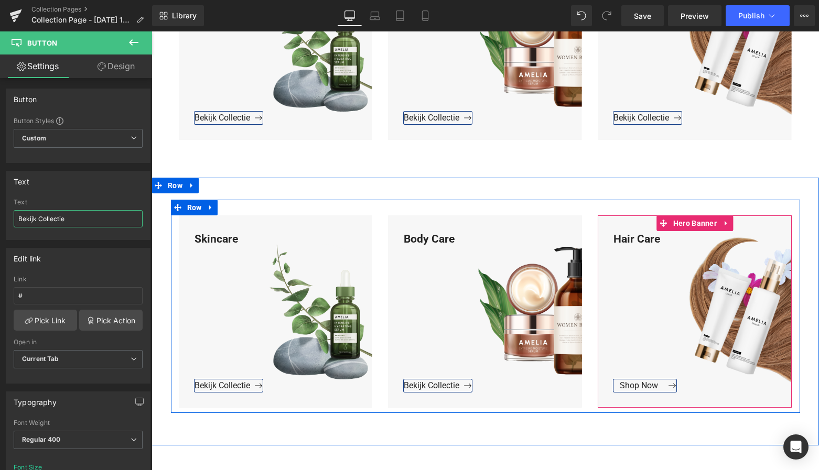
click at [692, 388] on span "Button" at bounding box center [703, 386] width 23 height 13
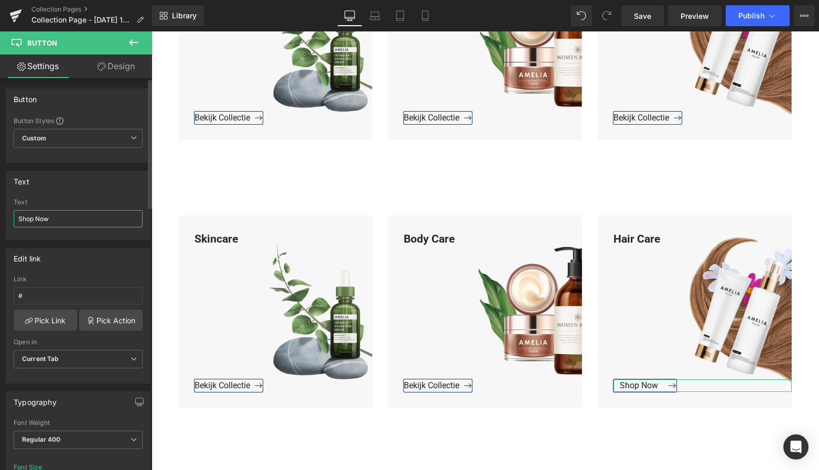
drag, startPoint x: 25, startPoint y: 213, endPoint x: 4, endPoint y: 216, distance: 20.6
click at [0, 213] on html "Button You are previewing how the will restyle your page. You can not edit Elem…" at bounding box center [409, 235] width 819 height 470
paste input "Bekijk Collectie"
type input "Bekijk Collectie"
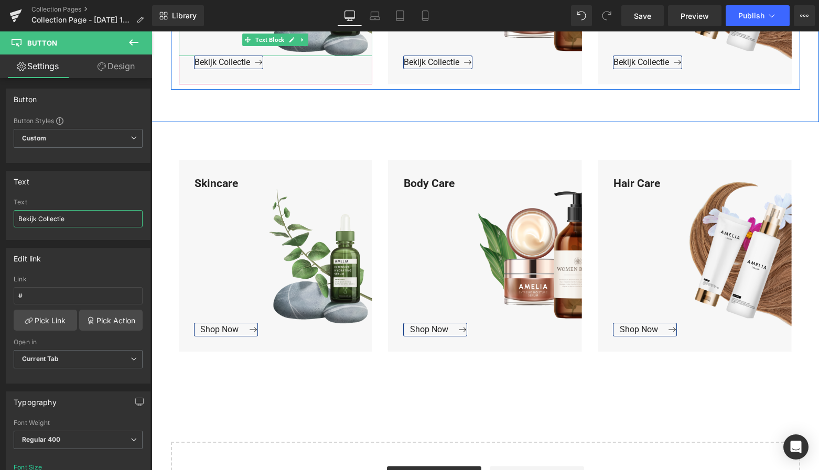
scroll to position [1193, 0]
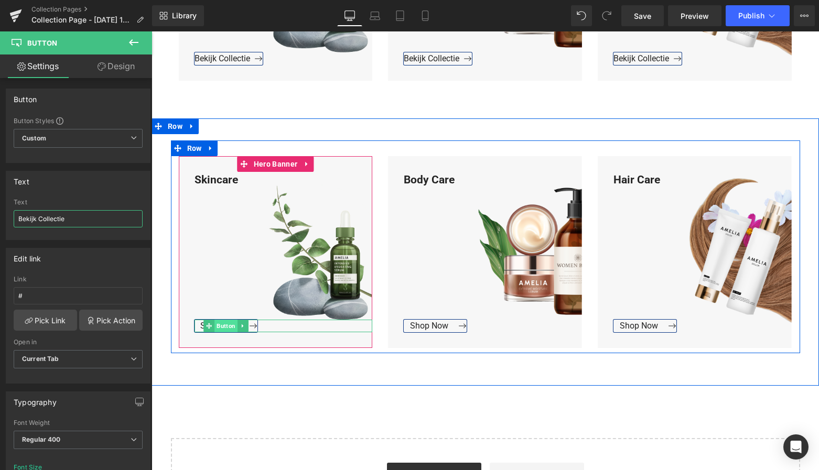
click at [222, 324] on span "Button" at bounding box center [226, 326] width 23 height 13
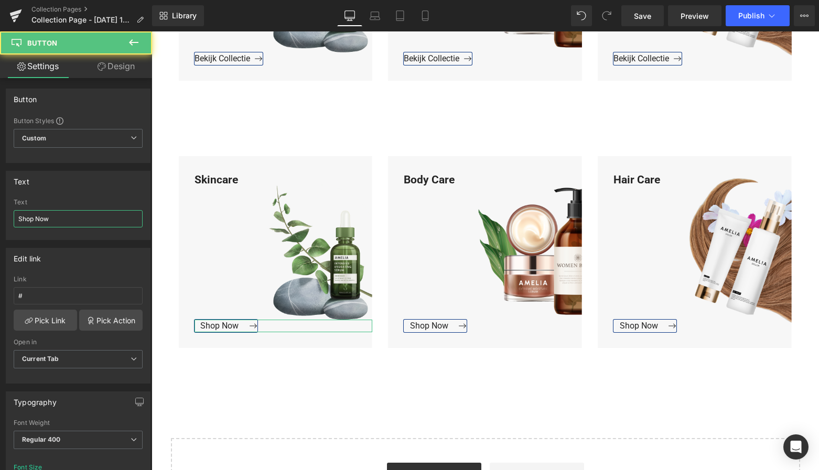
drag, startPoint x: 26, startPoint y: 216, endPoint x: -9, endPoint y: 212, distance: 35.3
click at [0, 212] on html "Button You are previewing how the will restyle your page. You can not edit Elem…" at bounding box center [409, 235] width 819 height 470
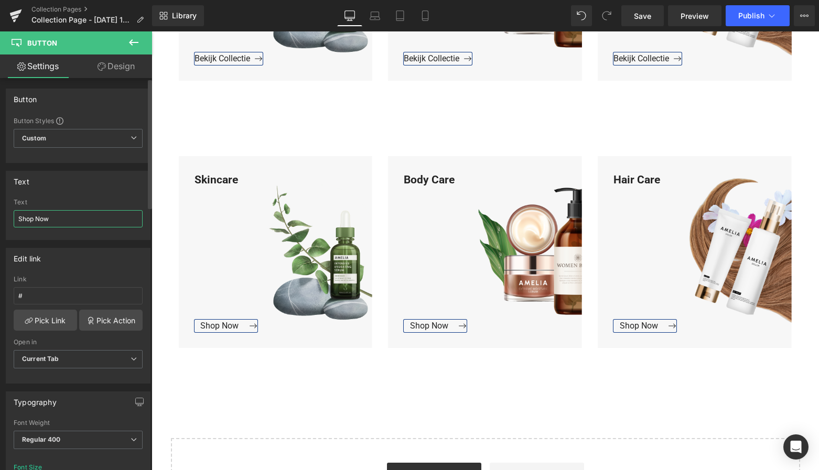
paste input "Bekijk Collectie"
type input "Bekijk Collectie"
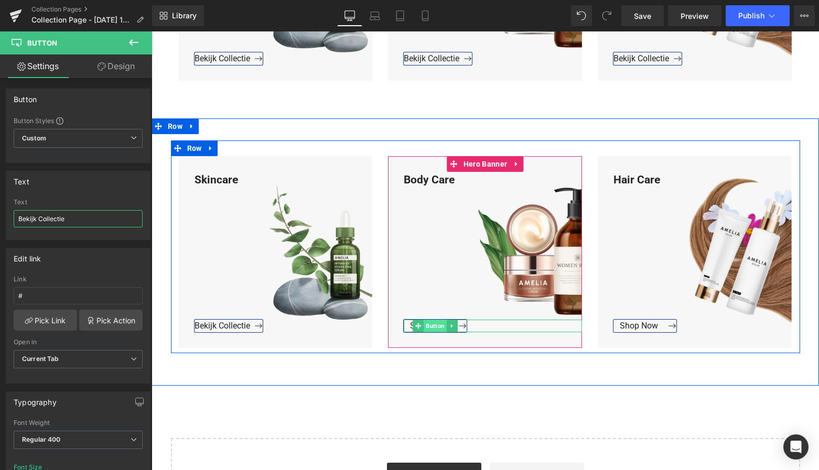
click at [431, 327] on span "Button" at bounding box center [435, 326] width 23 height 13
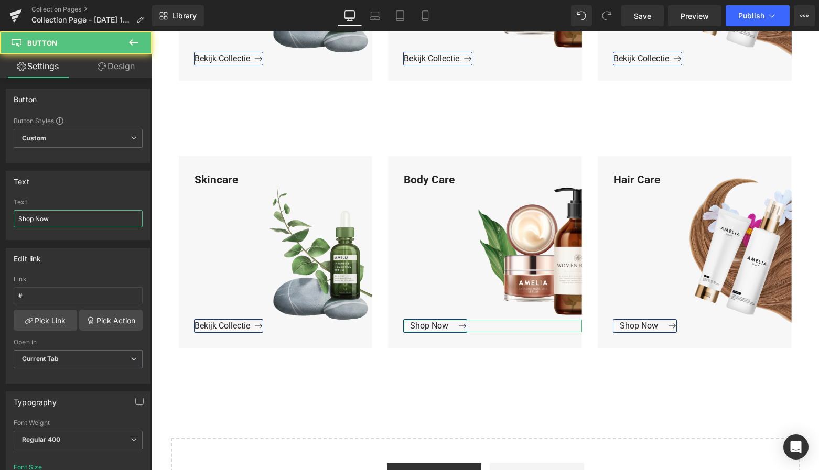
drag, startPoint x: 36, startPoint y: 218, endPoint x: -16, endPoint y: 213, distance: 51.6
click at [0, 213] on html "Button You are previewing how the will restyle your page. You can not edit Elem…" at bounding box center [409, 235] width 819 height 470
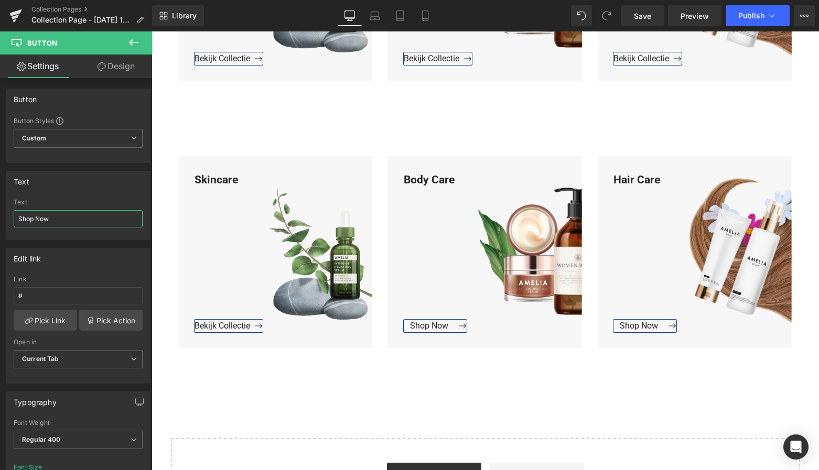
paste input "Bekijk Collectie"
type input "Bekijk Collectie"
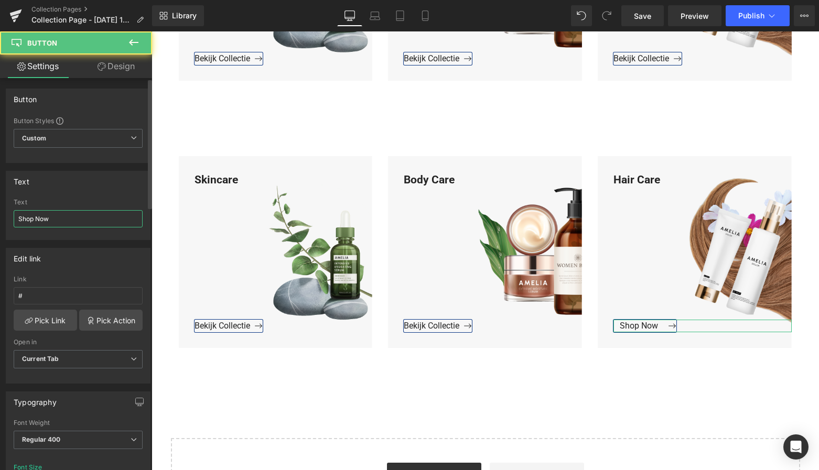
drag, startPoint x: 24, startPoint y: 219, endPoint x: 6, endPoint y: 218, distance: 17.3
click at [7, 218] on div "Shop Now Text Shop Now" at bounding box center [78, 219] width 144 height 41
paste input "Bekijk Collectie"
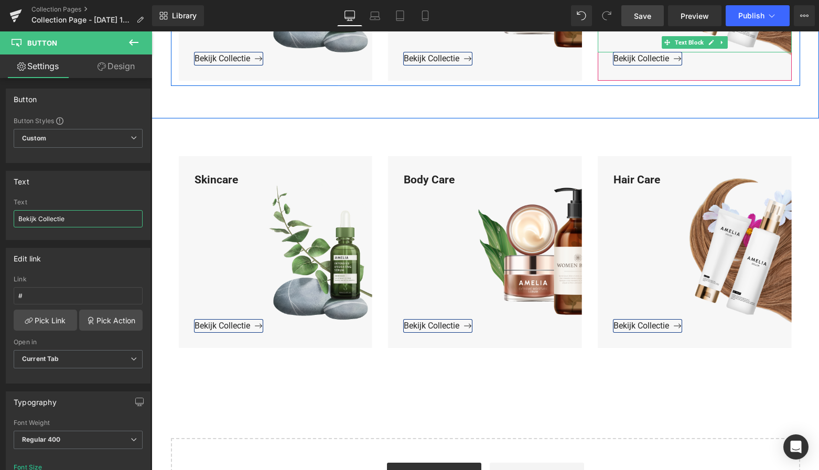
type input "Bekijk Collectie"
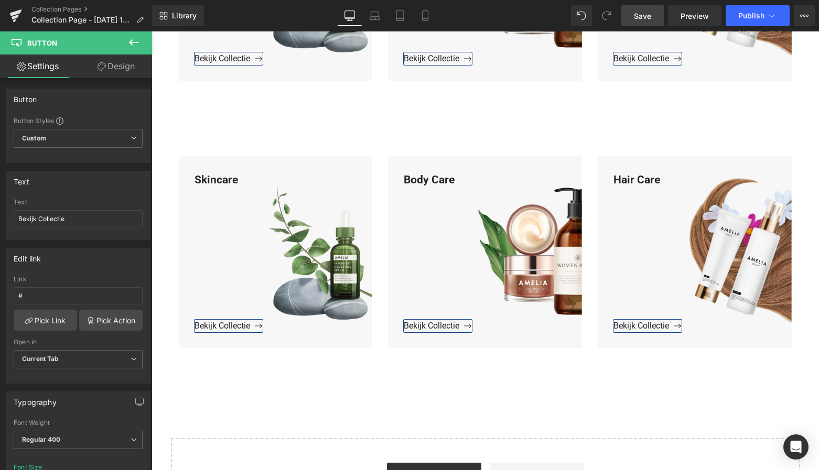
click at [649, 19] on span "Save" at bounding box center [642, 15] width 17 height 11
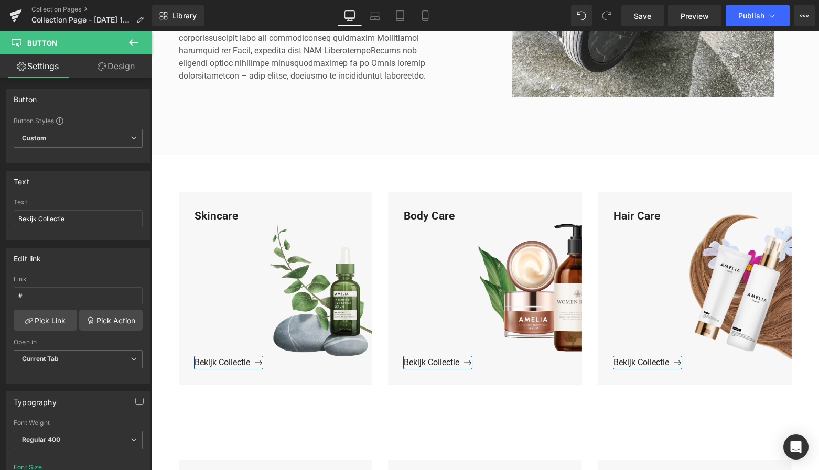
scroll to position [334, 0]
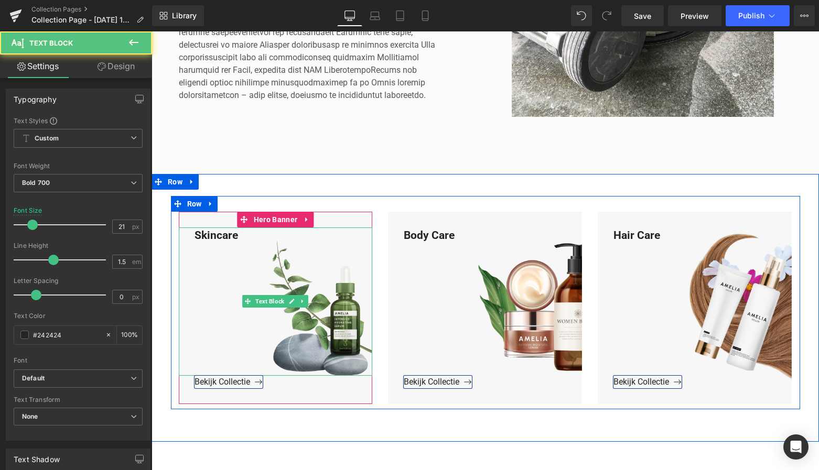
click at [246, 233] on div "Skincare" at bounding box center [276, 302] width 194 height 148
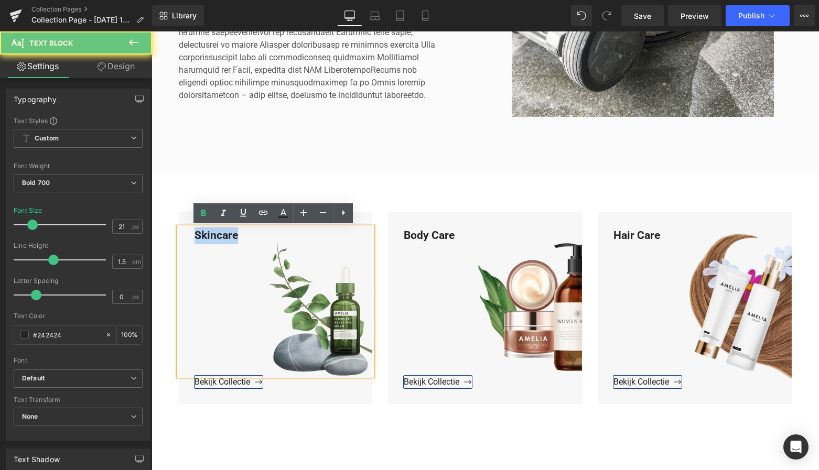
drag, startPoint x: 243, startPoint y: 237, endPoint x: 176, endPoint y: 232, distance: 66.8
click at [179, 232] on div "Skincare" at bounding box center [276, 302] width 194 height 148
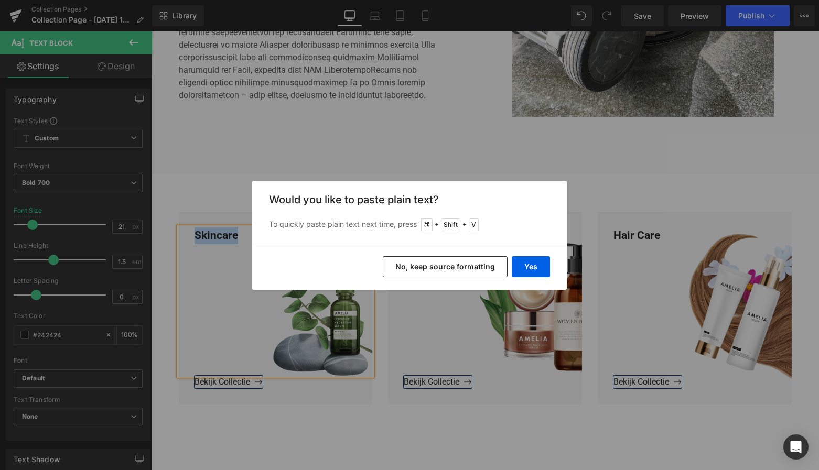
scroll to position [331, 0]
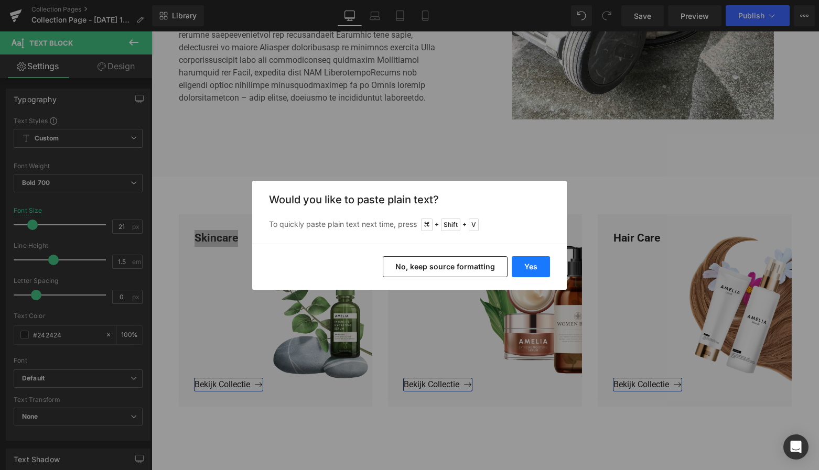
click at [532, 267] on button "Yes" at bounding box center [531, 266] width 38 height 21
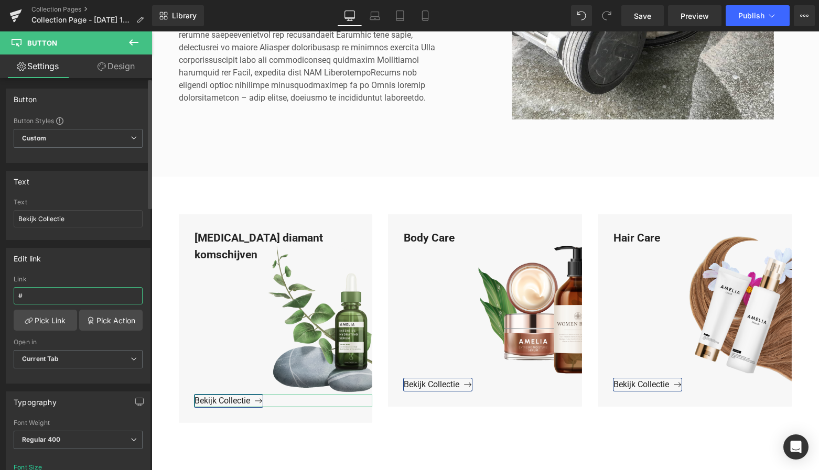
drag, startPoint x: 22, startPoint y: 293, endPoint x: 4, endPoint y: 292, distance: 18.4
click at [5, 293] on div "Edit link # Link # Pick Link Pick Action Current Tab New Tab Open in Current Ta…" at bounding box center [78, 312] width 157 height 144
paste input "https://www.mzsgereedschap.nl/collections/bal-diamant-komschijven"
type input "https://www.mzsgereedschap.nl/collections/bal-diamant-komschijven"
click at [42, 317] on link "Pick Link" at bounding box center [45, 320] width 63 height 21
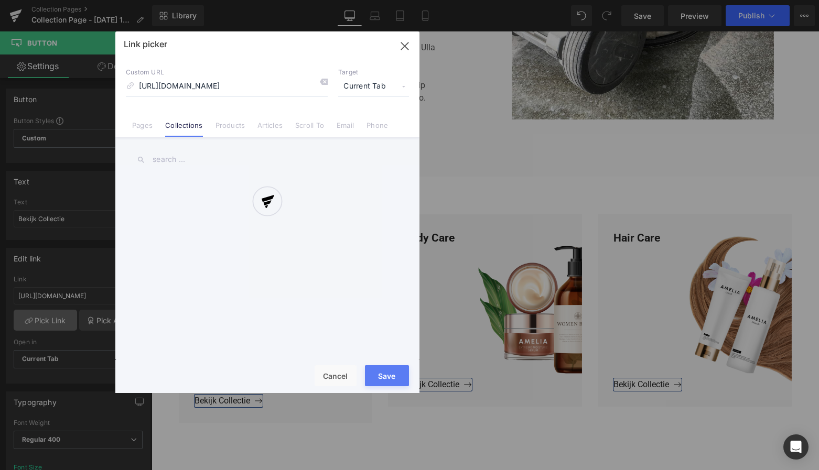
scroll to position [0, 61]
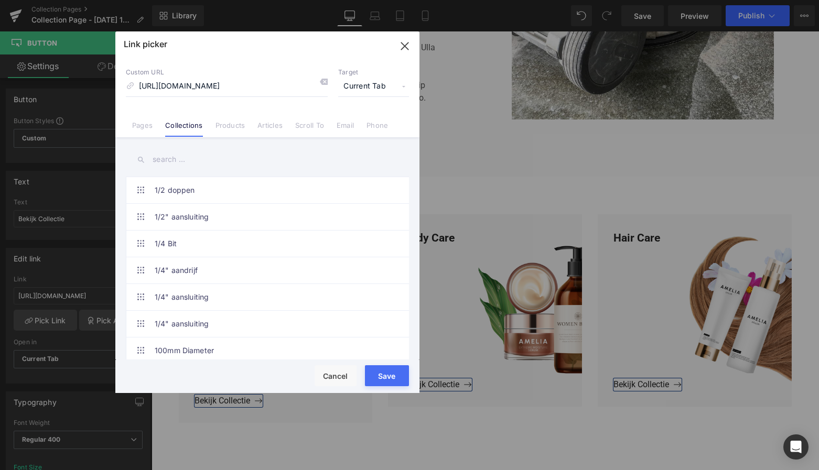
click at [379, 376] on button "Save" at bounding box center [387, 376] width 44 height 21
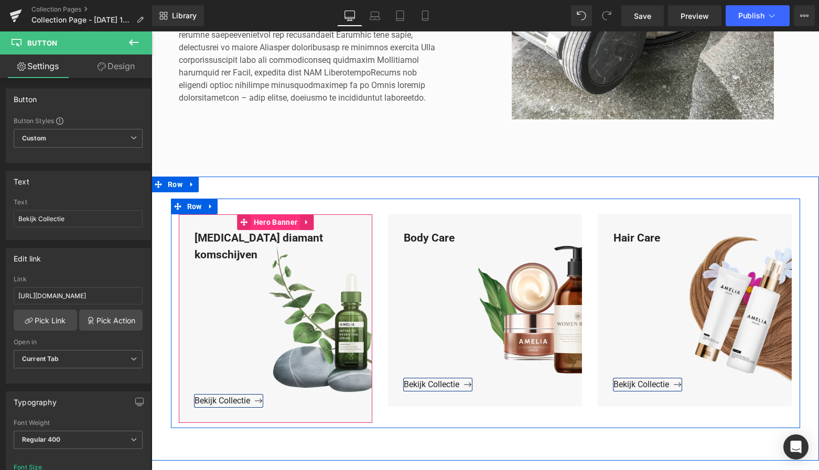
click at [276, 221] on span "Hero Banner" at bounding box center [275, 223] width 49 height 16
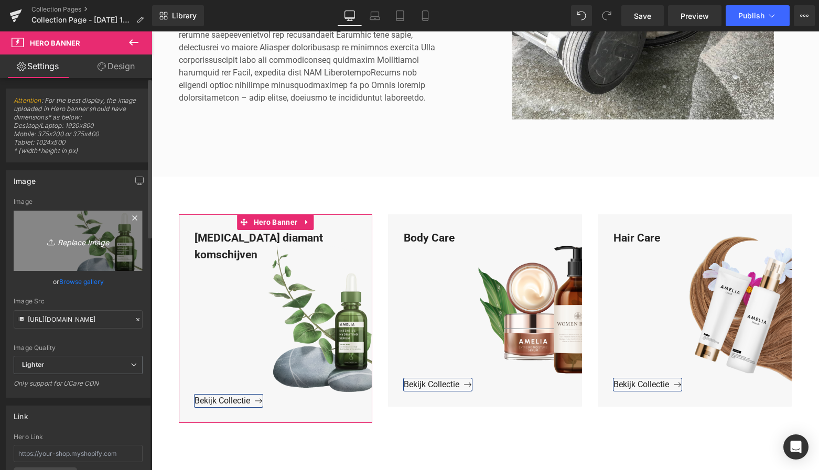
click at [93, 246] on icon "Replace Image" at bounding box center [78, 240] width 84 height 13
type input "C:\fakepath\Groen Modern Doe-het-zelf Instagram Stories (800 x 800 px)-3.png"
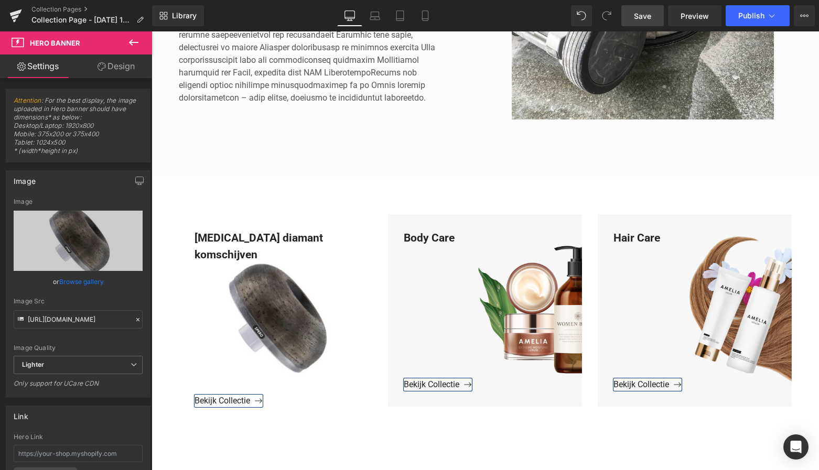
click at [648, 13] on span "Save" at bounding box center [642, 15] width 17 height 11
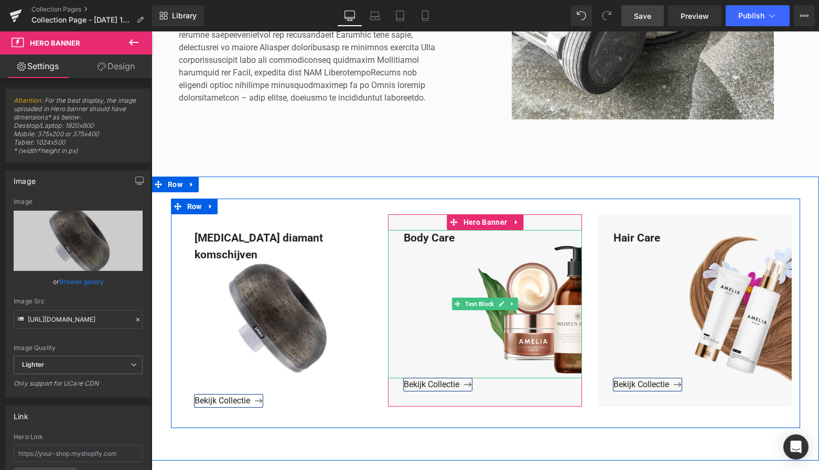
click at [467, 243] on div "Body Care" at bounding box center [485, 304] width 194 height 148
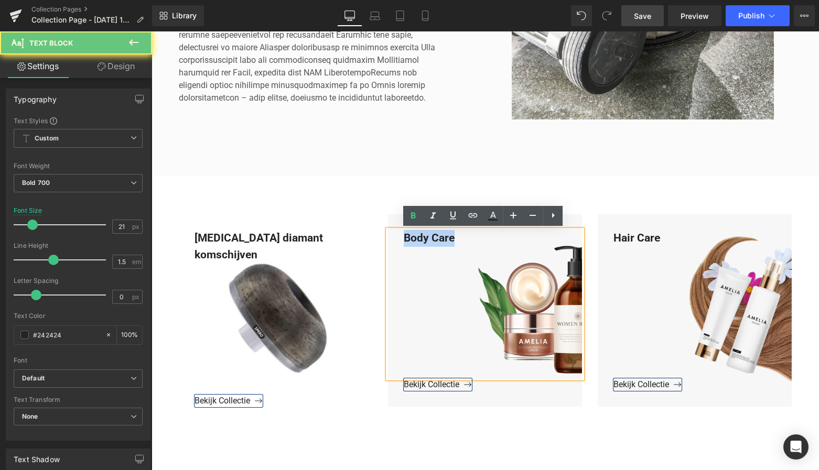
drag, startPoint x: 465, startPoint y: 242, endPoint x: 399, endPoint y: 239, distance: 66.2
click at [398, 237] on div "Body Care" at bounding box center [485, 304] width 194 height 148
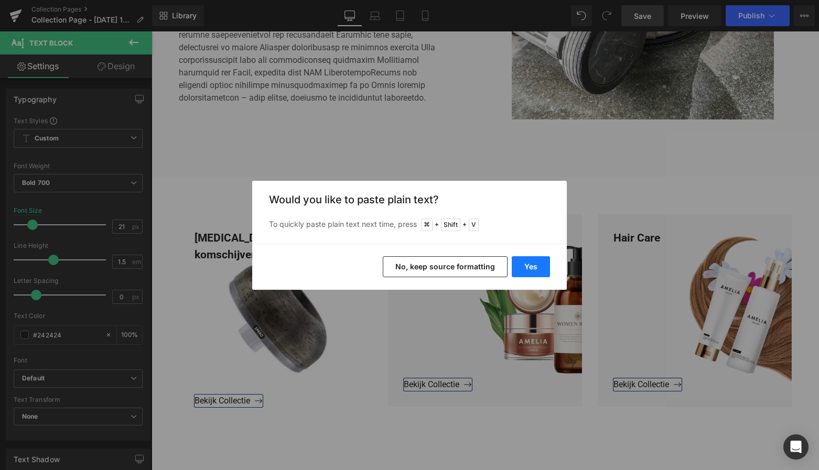
click at [527, 265] on button "Yes" at bounding box center [531, 266] width 38 height 21
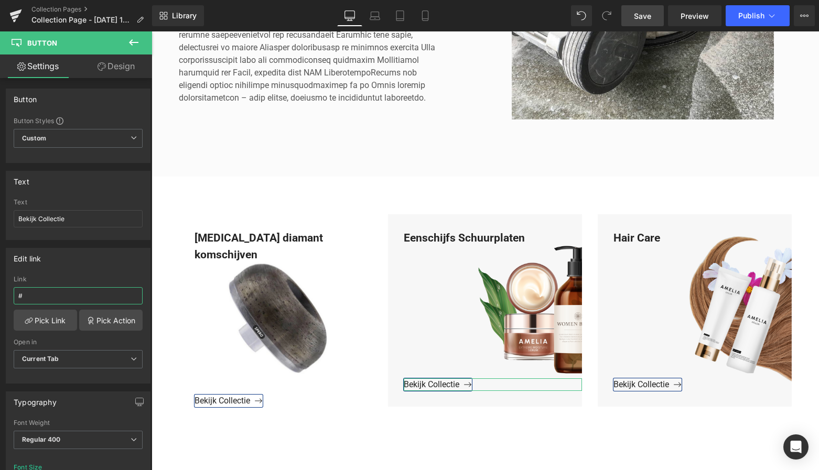
drag, startPoint x: 40, startPoint y: 296, endPoint x: -9, endPoint y: 293, distance: 49.4
click at [0, 293] on html "Button You are previewing how the will restyle your page. You can not edit Elem…" at bounding box center [409, 235] width 819 height 470
paste input "https://www.mzsgereedschap.nl/collections/eenschijfs-schuurplaten"
type input "https://www.mzsgereedschap.nl/collections/eenschijfs-schuurplaten"
click at [47, 322] on link "Pick Link" at bounding box center [45, 320] width 63 height 21
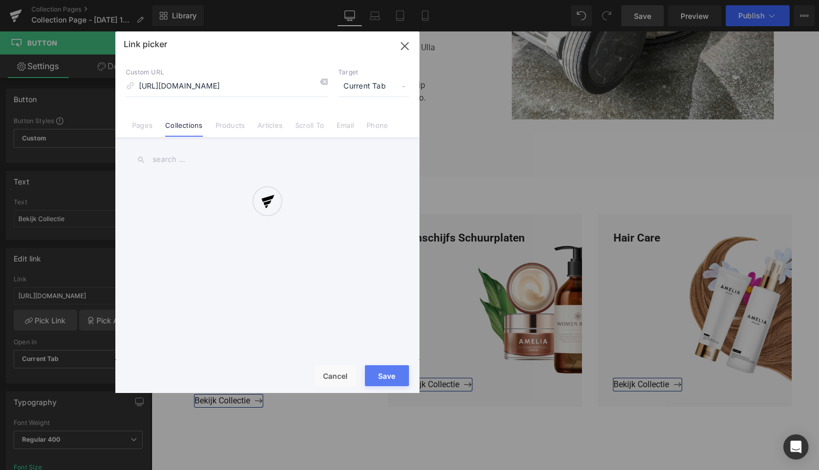
scroll to position [0, 57]
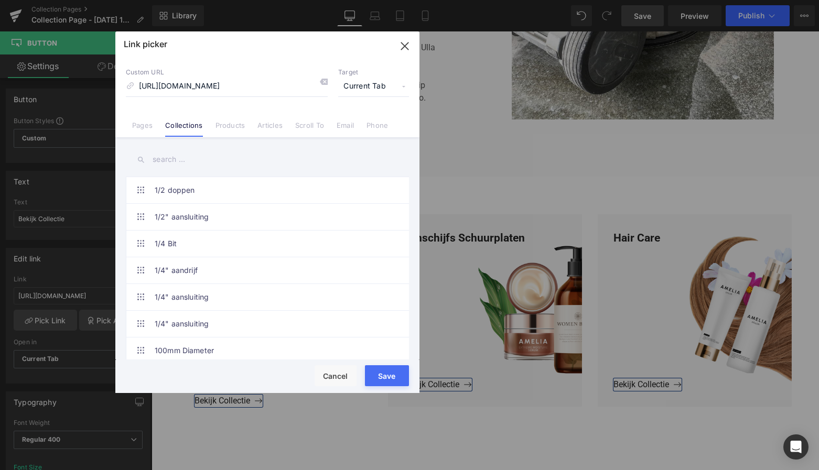
click at [387, 377] on button "Save" at bounding box center [387, 376] width 44 height 21
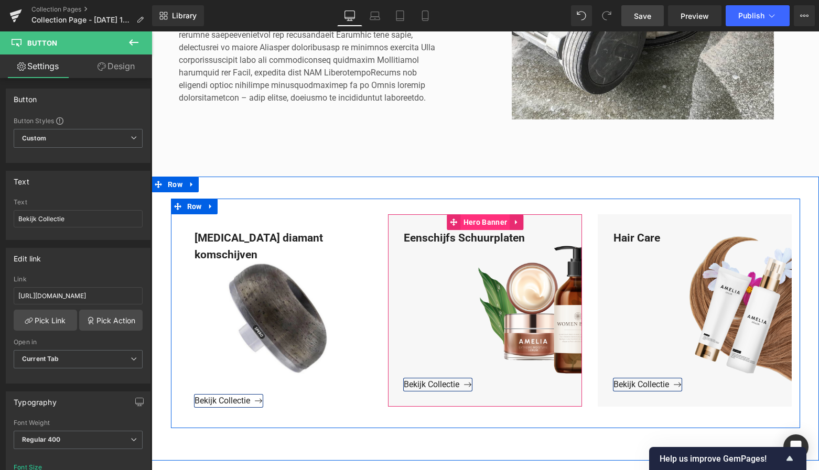
click at [479, 222] on span "Hero Banner" at bounding box center [485, 223] width 49 height 16
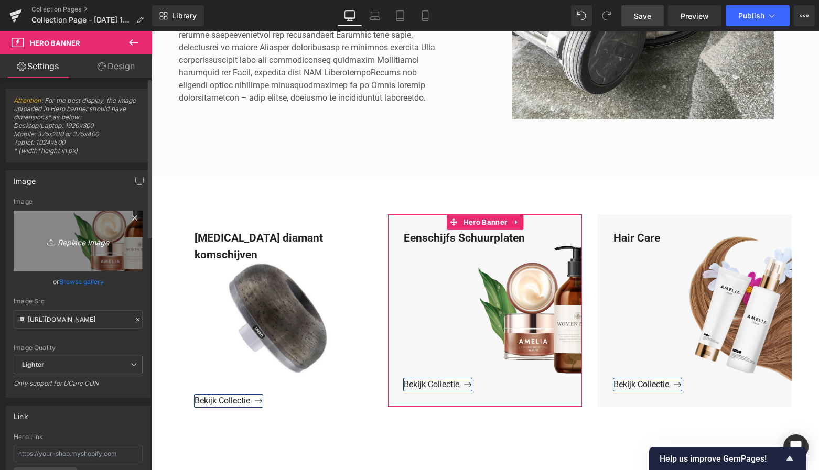
click at [92, 242] on icon "Replace Image" at bounding box center [78, 240] width 84 height 13
type input "C:\fakepath\Groen Modern Doe-het-zelf Instagram Stories (800 x 800 px)-3.png"
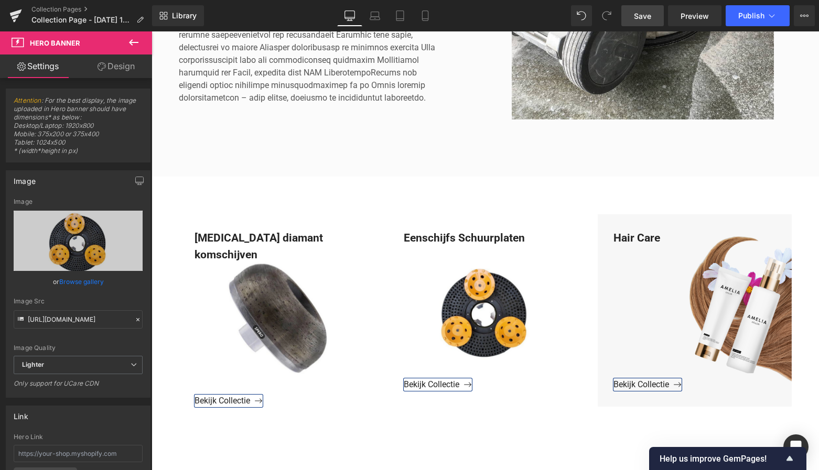
click at [646, 16] on span "Save" at bounding box center [642, 15] width 17 height 11
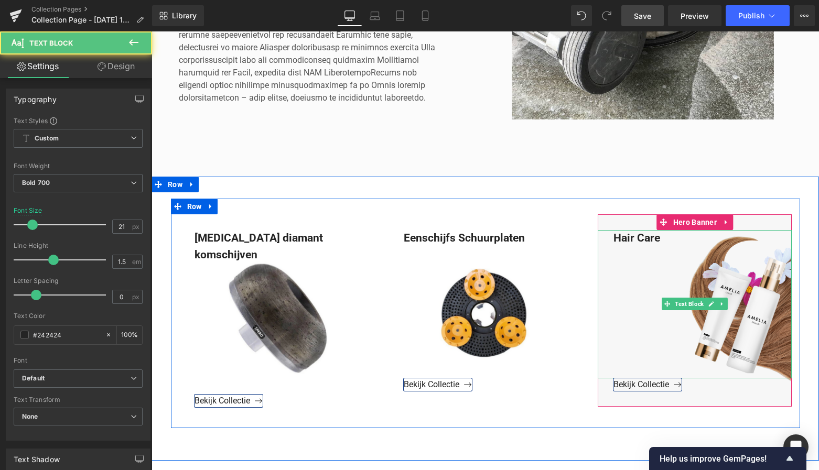
drag, startPoint x: 657, startPoint y: 242, endPoint x: 664, endPoint y: 241, distance: 6.9
click at [660, 242] on div "Hair Care" at bounding box center [695, 304] width 194 height 148
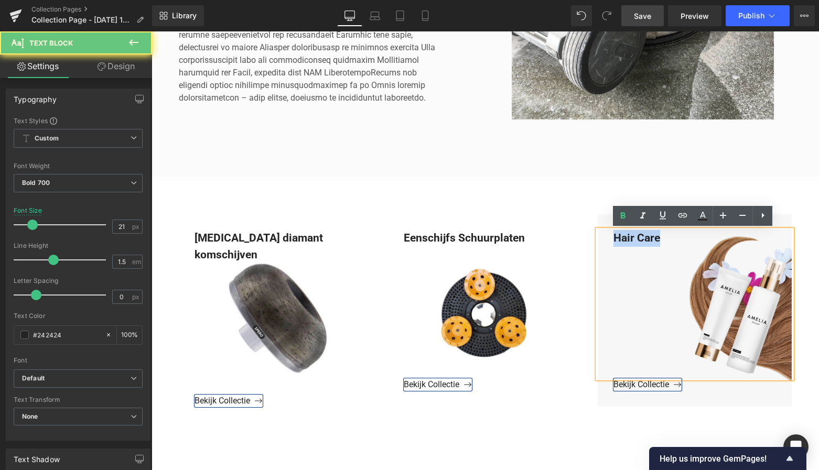
drag, startPoint x: 662, startPoint y: 241, endPoint x: 598, endPoint y: 237, distance: 64.1
click at [598, 235] on div "Hair Care" at bounding box center [695, 304] width 194 height 148
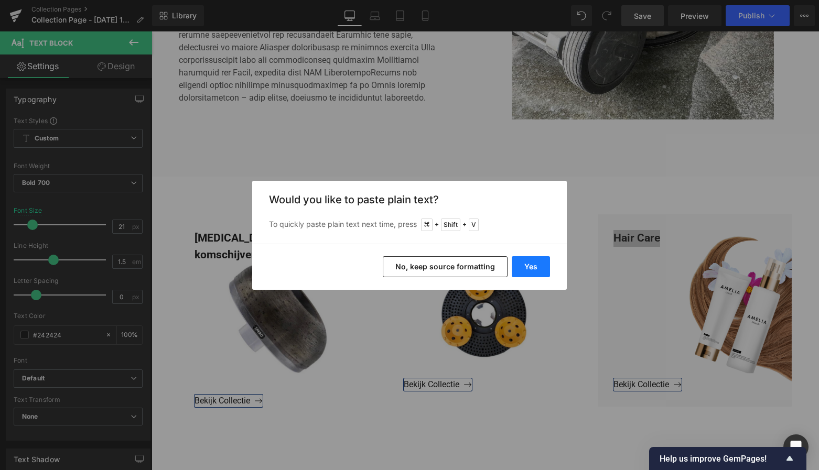
click at [527, 268] on button "Yes" at bounding box center [531, 266] width 38 height 21
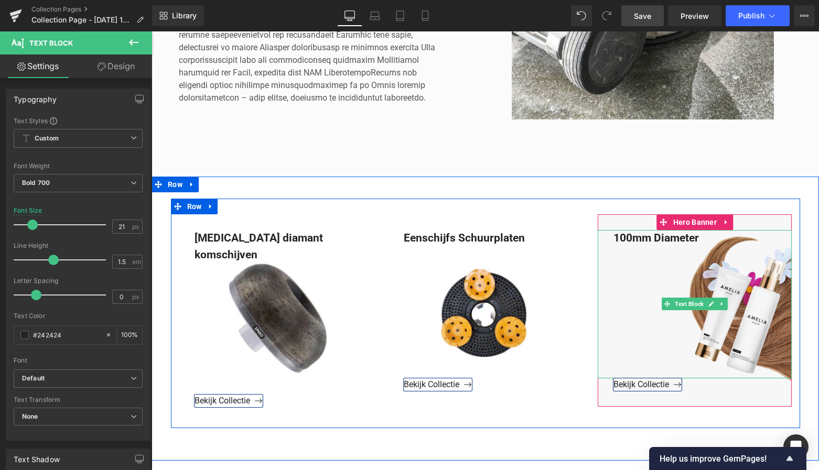
drag, startPoint x: 612, startPoint y: 238, endPoint x: 573, endPoint y: 247, distance: 40.5
click at [612, 238] on div "100mm Diameter" at bounding box center [695, 304] width 194 height 148
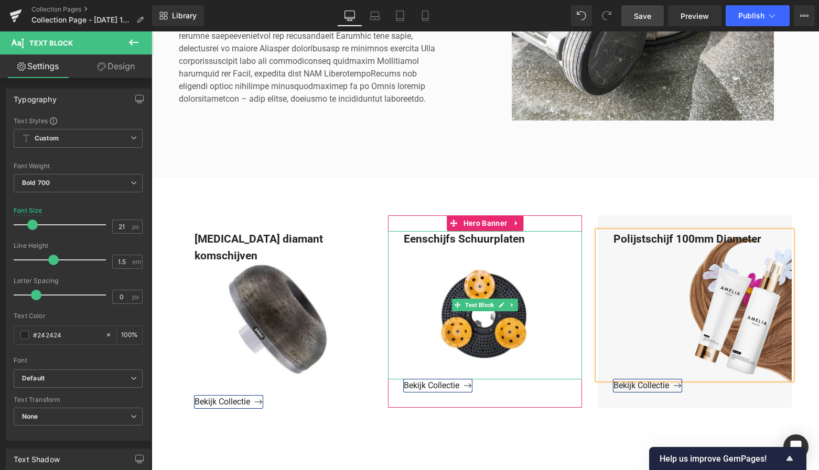
scroll to position [331, 0]
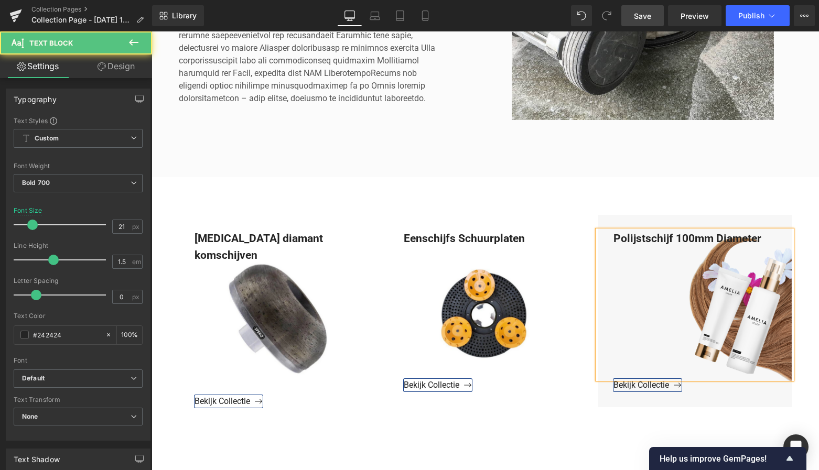
drag, startPoint x: 646, startPoint y: 240, endPoint x: 648, endPoint y: 251, distance: 11.3
click at [646, 240] on div "Polijstschijf 100mm Diameter" at bounding box center [695, 305] width 194 height 148
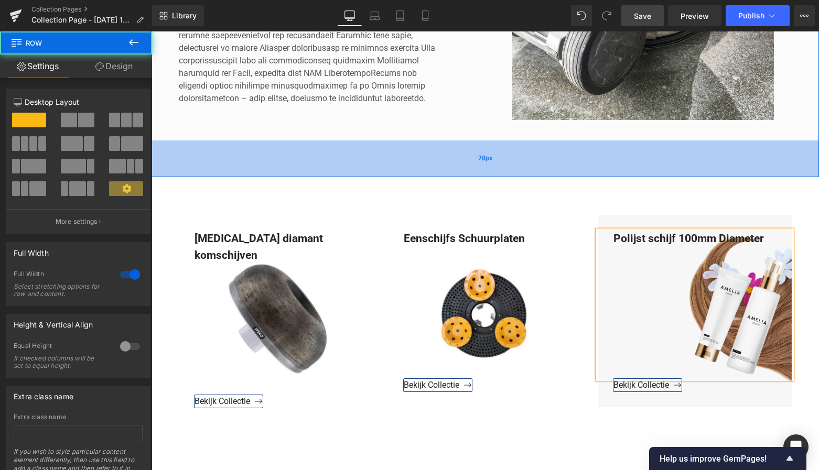
drag, startPoint x: 698, startPoint y: 151, endPoint x: 672, endPoint y: 156, distance: 26.3
click at [698, 150] on div "70px" at bounding box center [486, 159] width 668 height 37
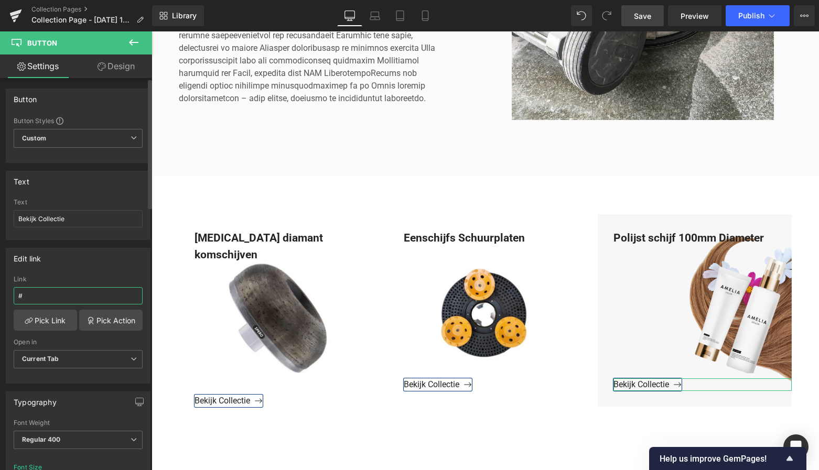
drag, startPoint x: 42, startPoint y: 299, endPoint x: 2, endPoint y: 295, distance: 40.7
click at [3, 295] on div "Edit link # Link # Pick Link Pick Action Current Tab New Tab Open in Current Ta…" at bounding box center [78, 312] width 157 height 144
type input "https://www.mzsgereedschap.nl/collections/100mm-diameter"
click at [49, 320] on link "Pick Link" at bounding box center [45, 320] width 63 height 21
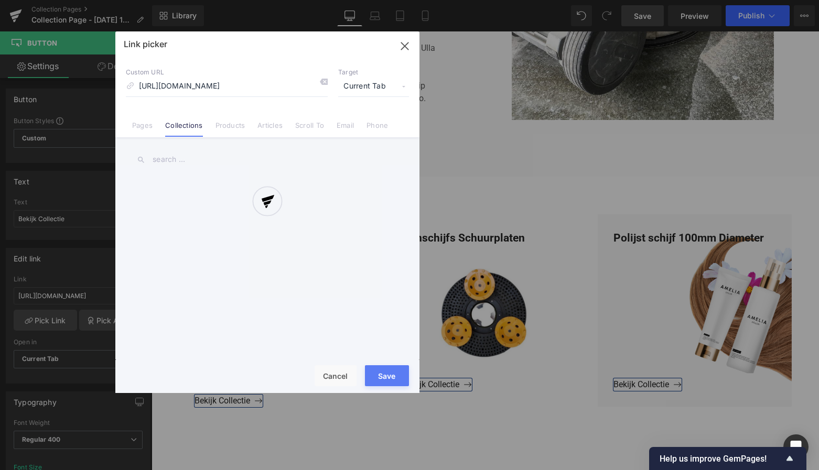
scroll to position [0, 33]
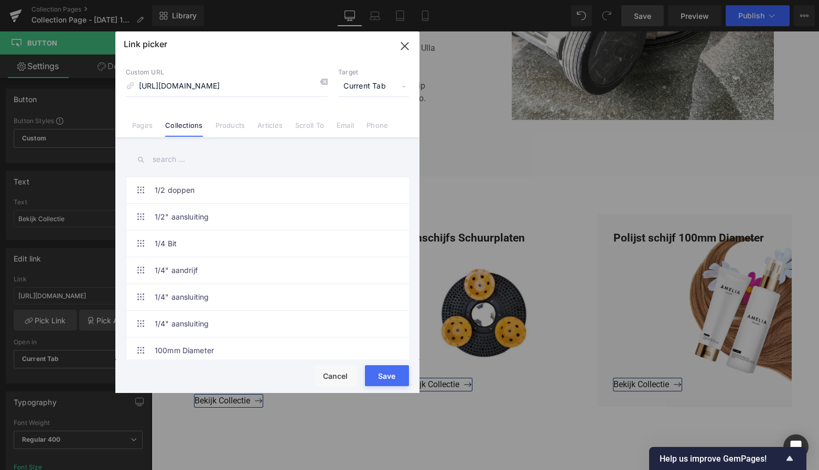
click at [385, 377] on button "Save" at bounding box center [387, 376] width 44 height 21
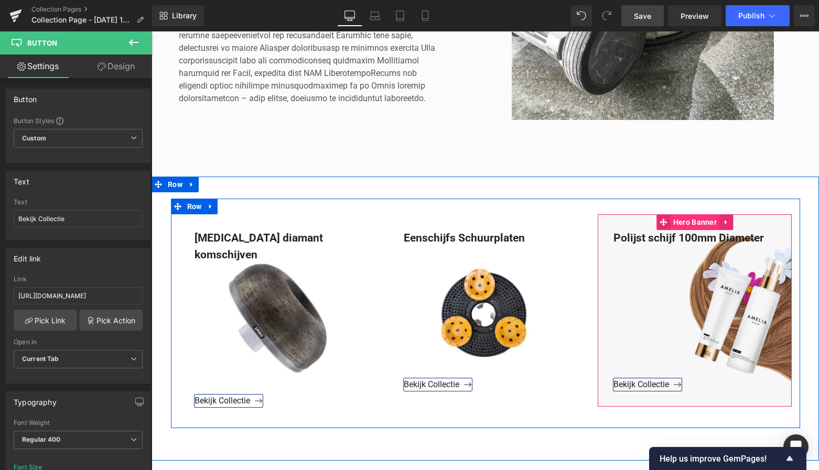
click at [696, 226] on span "Hero Banner" at bounding box center [695, 223] width 49 height 16
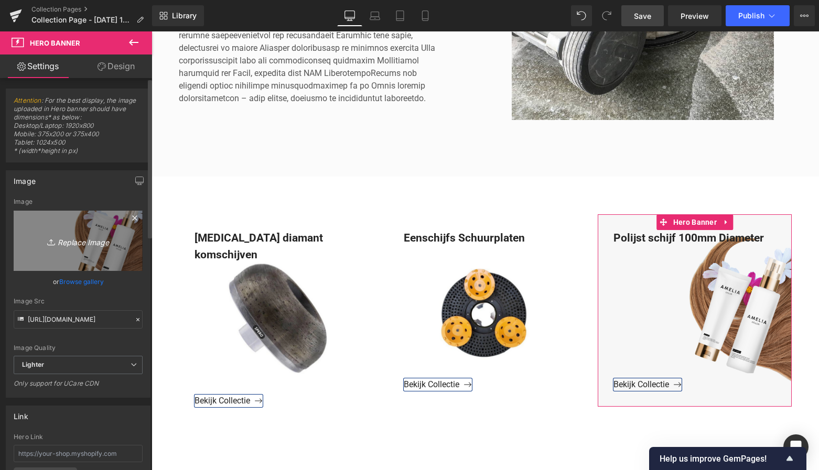
click at [94, 237] on icon "Replace Image" at bounding box center [78, 240] width 84 height 13
type input "C:\fakepath\Groen Modern Doe-het-zelf Instagram Stories (800 x 800 px)-3.png"
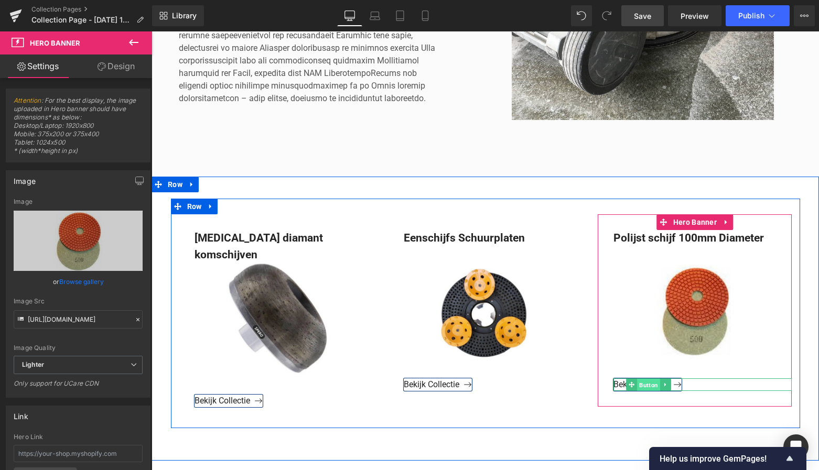
click at [645, 386] on span "Button" at bounding box center [648, 385] width 23 height 13
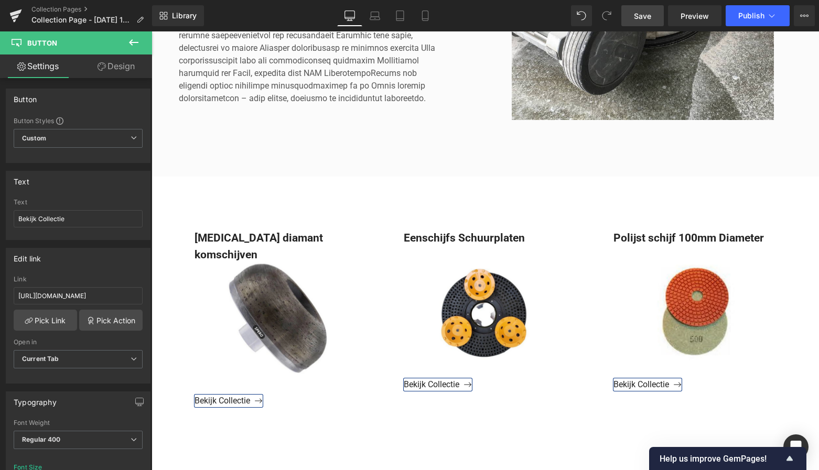
click at [648, 18] on span "Save" at bounding box center [642, 15] width 17 height 11
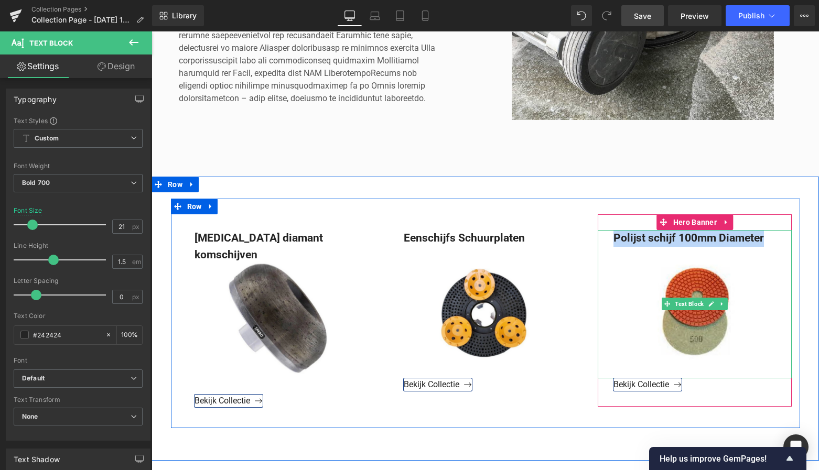
drag, startPoint x: 610, startPoint y: 235, endPoint x: 775, endPoint y: 240, distance: 165.3
click at [775, 240] on div "Polijst schijf 100mm Diameter" at bounding box center [695, 304] width 194 height 148
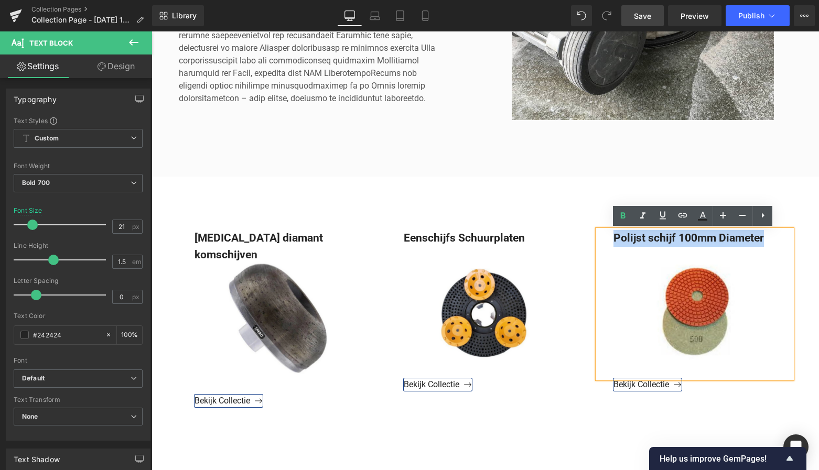
copy div "Polijst schijf 100mm Diameter"
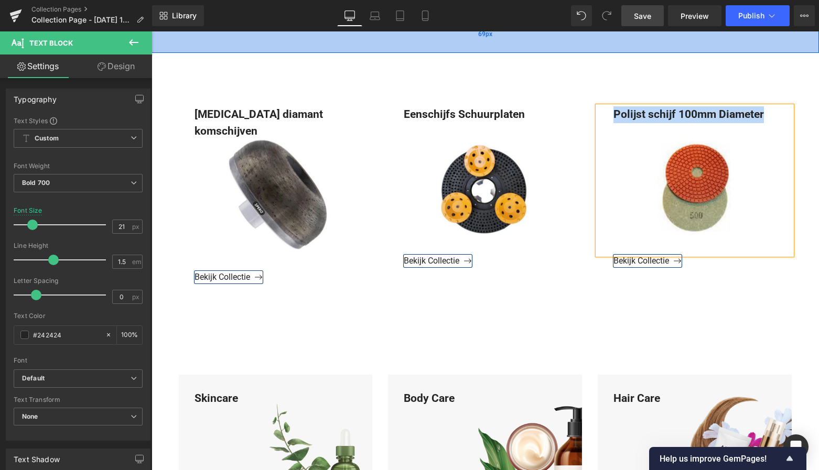
scroll to position [618, 0]
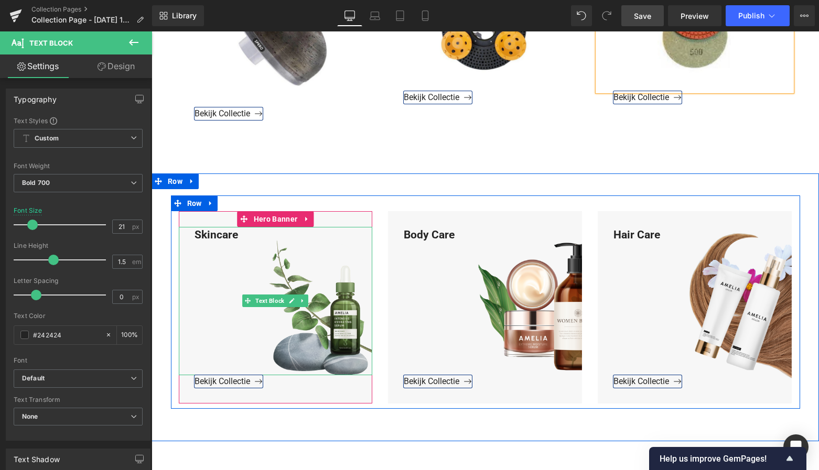
click at [231, 227] on div "Skincare" at bounding box center [276, 301] width 194 height 148
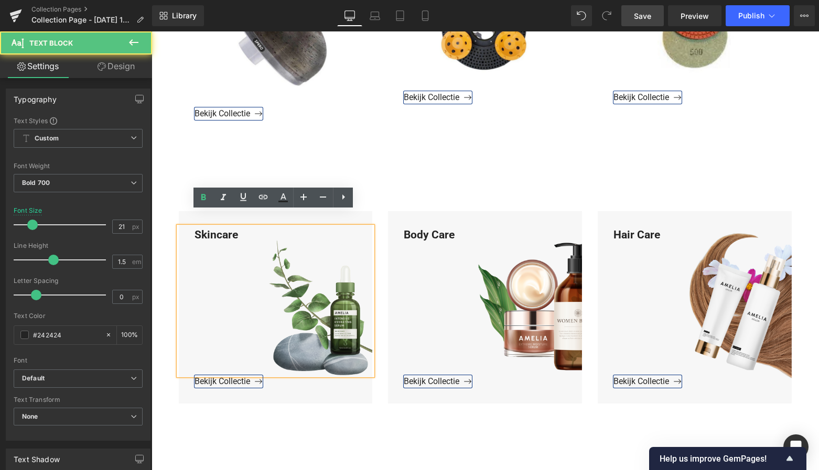
scroll to position [617, 0]
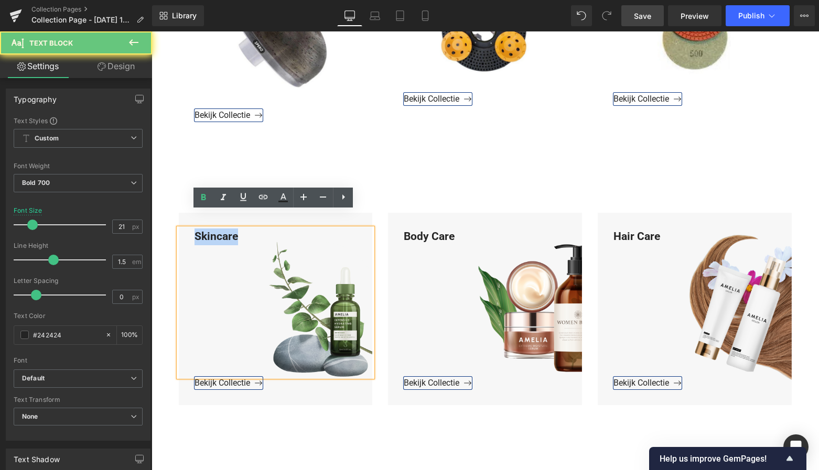
drag, startPoint x: 242, startPoint y: 221, endPoint x: 177, endPoint y: 217, distance: 65.1
click at [179, 229] on div "Skincare" at bounding box center [276, 303] width 194 height 148
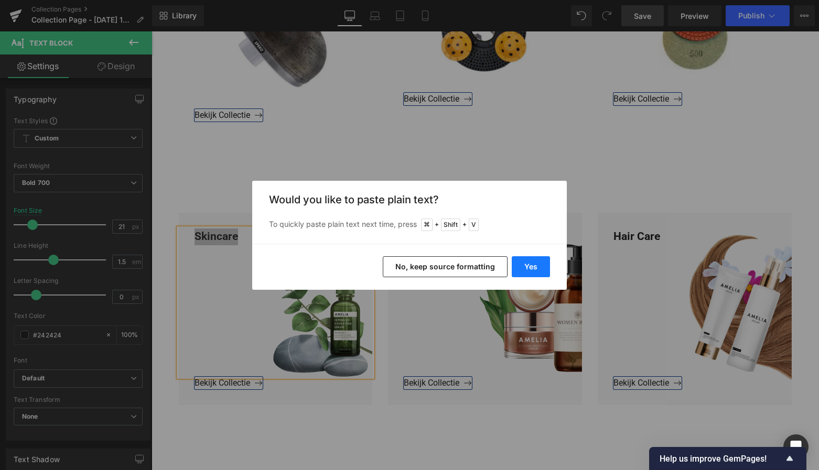
click at [528, 269] on button "Yes" at bounding box center [531, 266] width 38 height 21
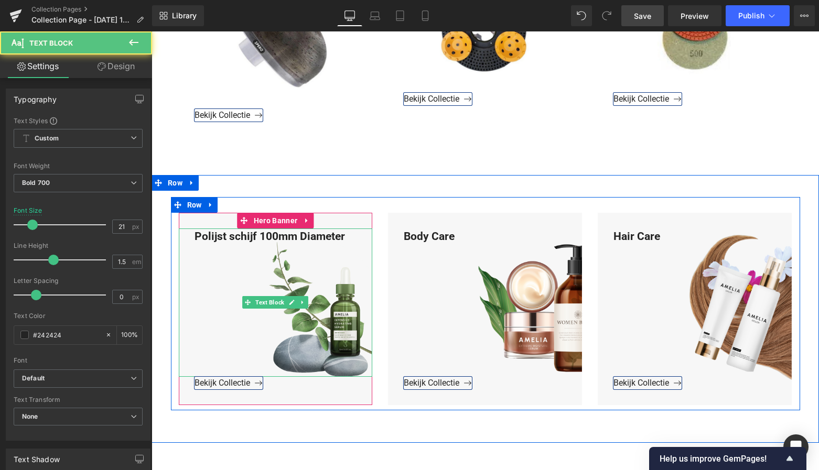
click at [277, 229] on div "Polijst schijf 100mm Diameter" at bounding box center [276, 303] width 194 height 148
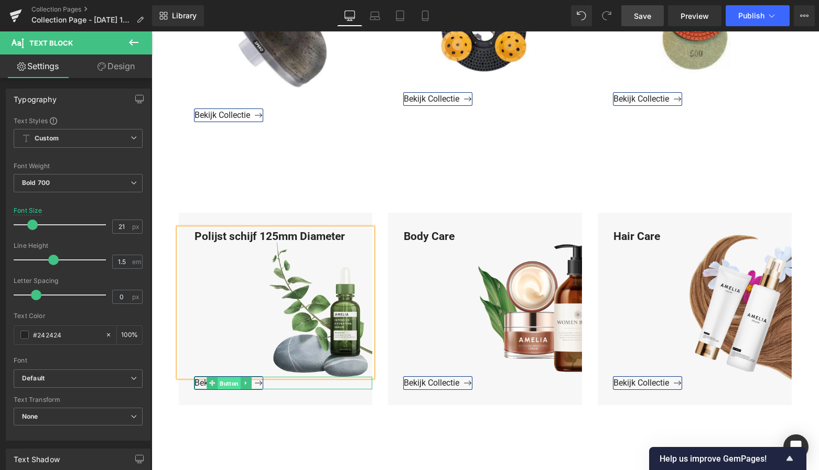
click at [223, 378] on span "Button" at bounding box center [229, 384] width 23 height 13
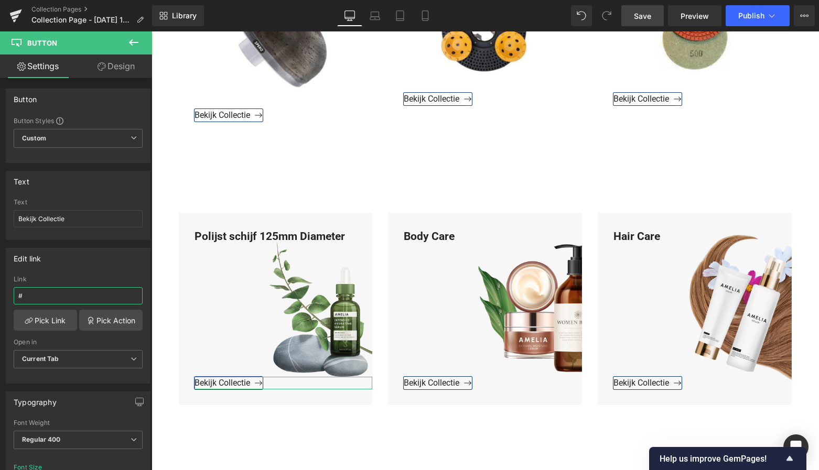
drag, startPoint x: 36, startPoint y: 298, endPoint x: -1, endPoint y: 294, distance: 37.0
click at [0, 294] on html "Button You are previewing how the will restyle your page. You can not edit Elem…" at bounding box center [409, 235] width 819 height 470
type input "https://www.mzsgereedschap.nl/collections/125mm-diameter"
click at [33, 320] on link "Pick Link" at bounding box center [45, 320] width 63 height 21
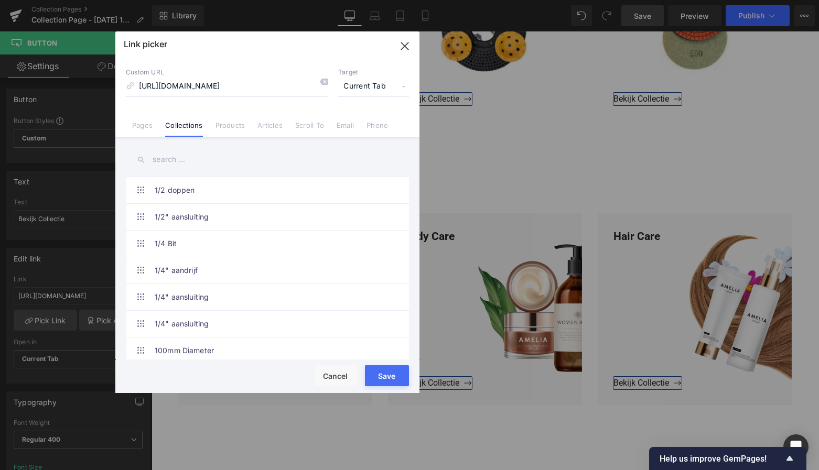
click at [383, 378] on button "Save" at bounding box center [387, 376] width 44 height 21
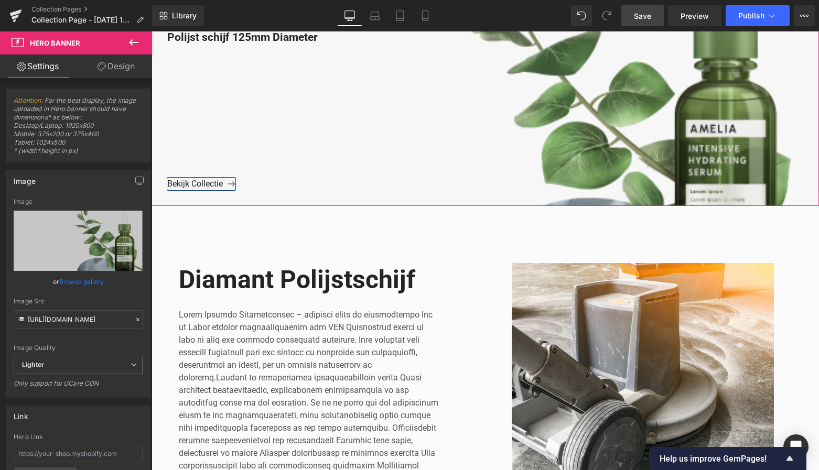
scroll to position [115, 0]
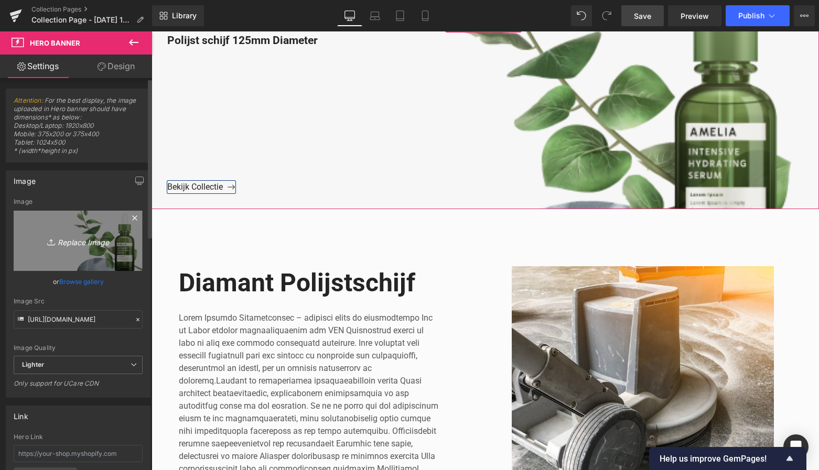
click at [85, 244] on icon "Replace Image" at bounding box center [78, 240] width 84 height 13
type input "C:\fakepath\Groen Modern Doe-het-zelf Instagram Stories (800 x 800 px)-3.png"
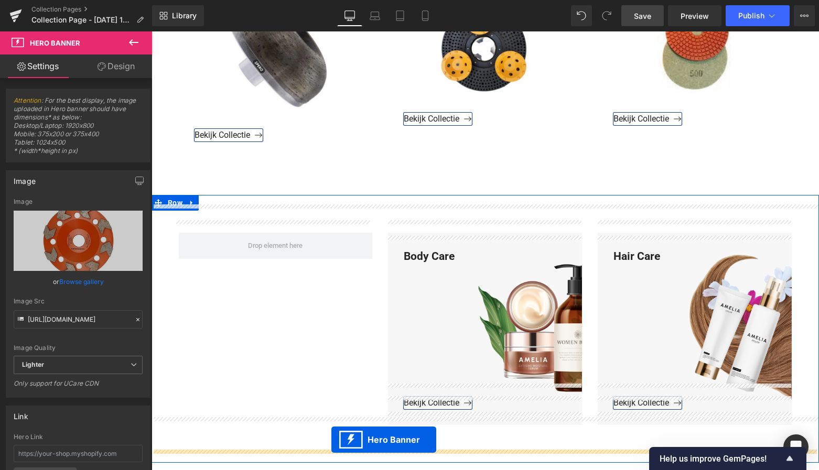
scroll to position [637, 0]
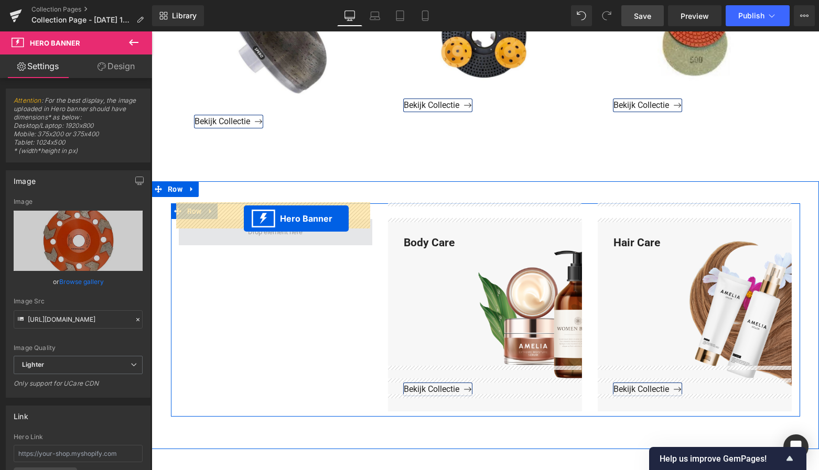
drag, startPoint x: 449, startPoint y: 140, endPoint x: 243, endPoint y: 218, distance: 220.1
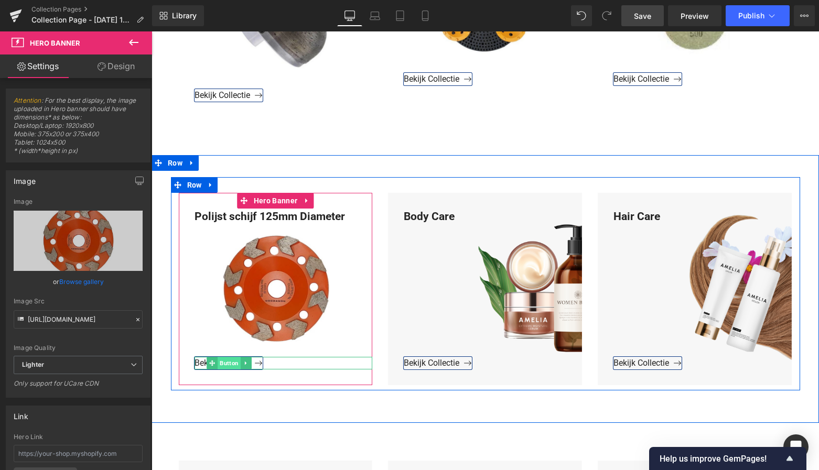
click at [229, 357] on span "Button" at bounding box center [229, 363] width 23 height 13
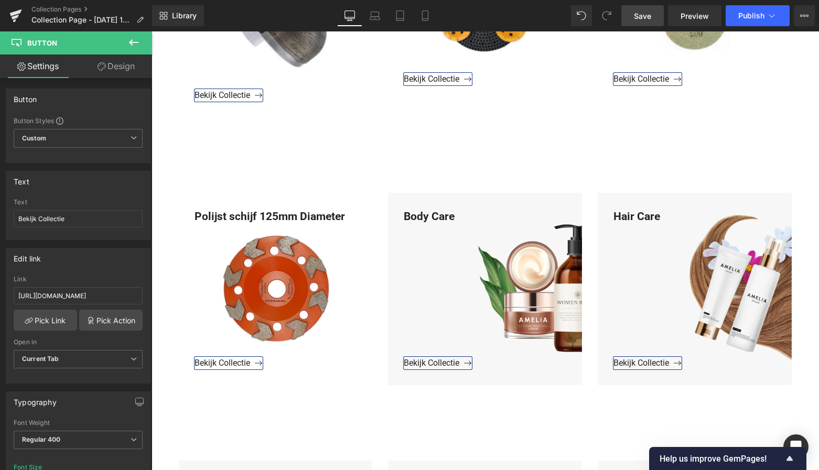
click at [646, 21] on span "Save" at bounding box center [642, 15] width 17 height 11
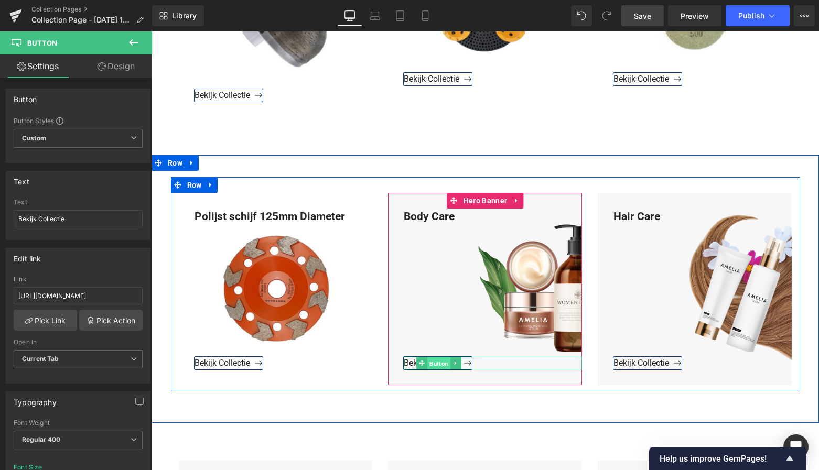
click at [435, 358] on span "Button" at bounding box center [438, 364] width 23 height 13
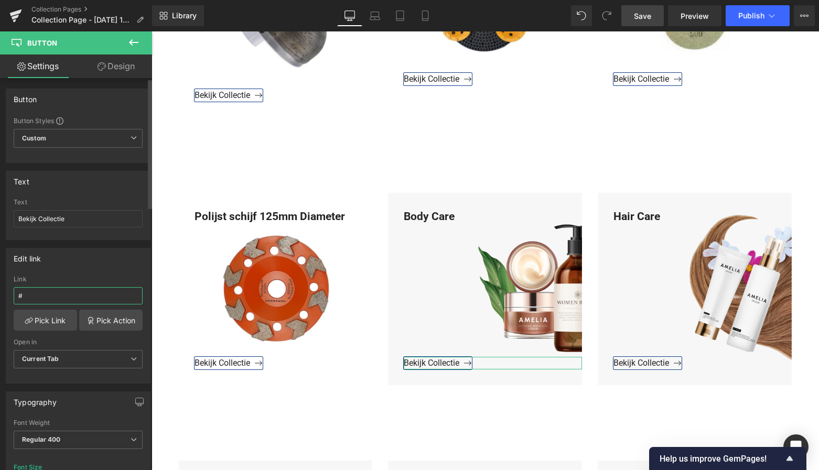
drag, startPoint x: 48, startPoint y: 298, endPoint x: 2, endPoint y: 294, distance: 45.9
click at [2, 294] on div "Edit link # Link # Pick Link Pick Action Current Tab New Tab Open in Current Ta…" at bounding box center [78, 312] width 157 height 144
paste input "https://www.mzsgereedschap.nl/collections/180mm-diameter"
type input "https://www.mzsgereedschap.nl/collections/180mm-diameter"
click at [41, 319] on link "Pick Link" at bounding box center [45, 320] width 63 height 21
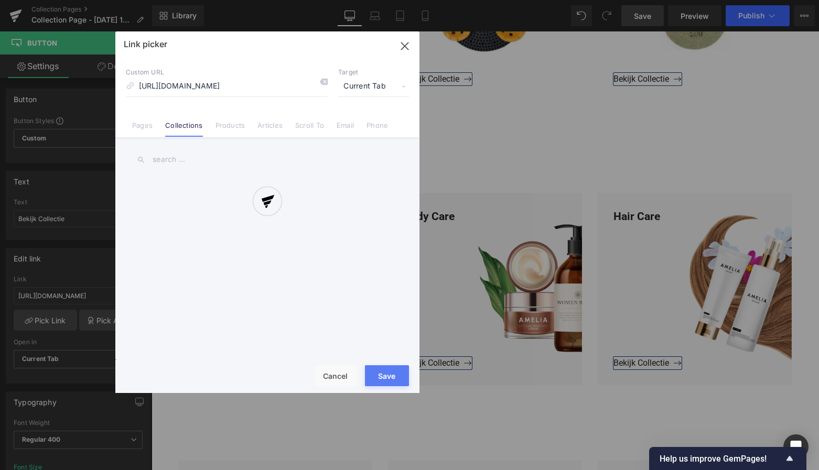
scroll to position [0, 33]
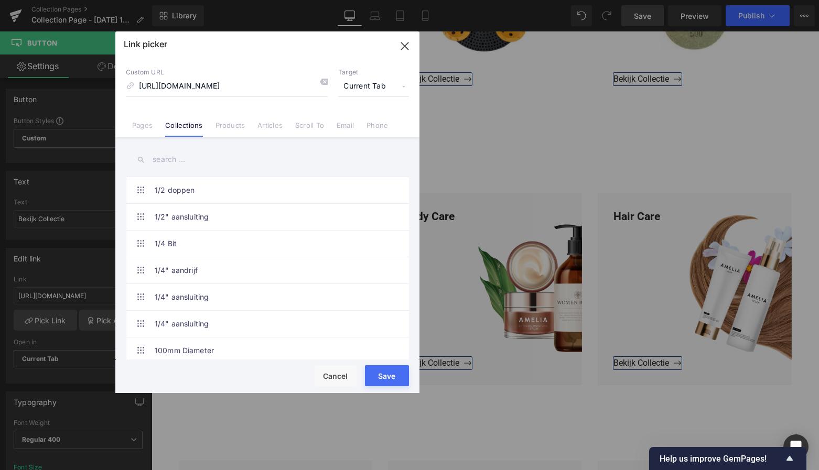
click at [388, 377] on button "Save" at bounding box center [387, 376] width 44 height 21
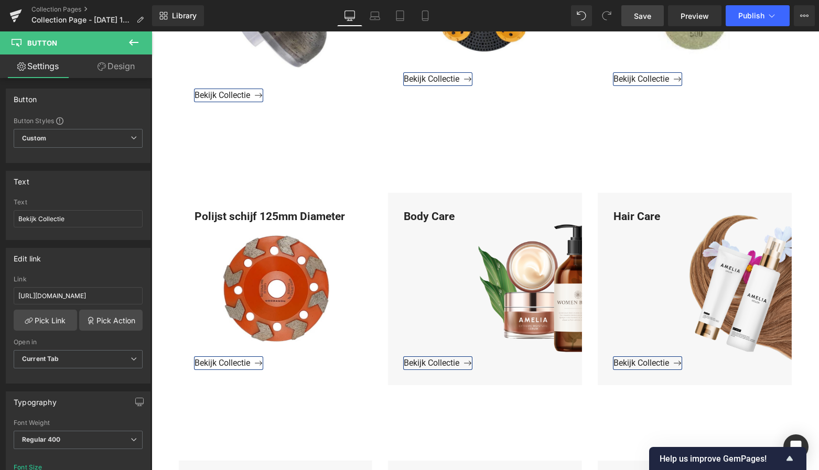
scroll to position [635, 0]
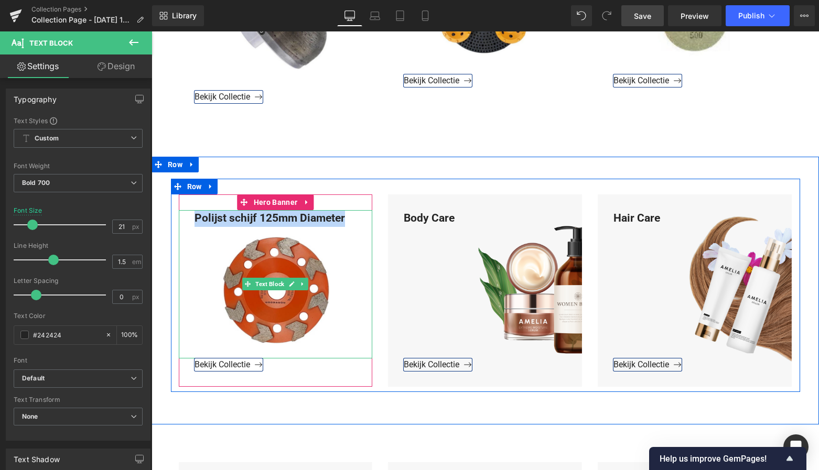
drag, startPoint x: 191, startPoint y: 199, endPoint x: 349, endPoint y: 206, distance: 158.0
click at [349, 210] on div "Polijst schijf 125mm Diameter" at bounding box center [276, 284] width 194 height 148
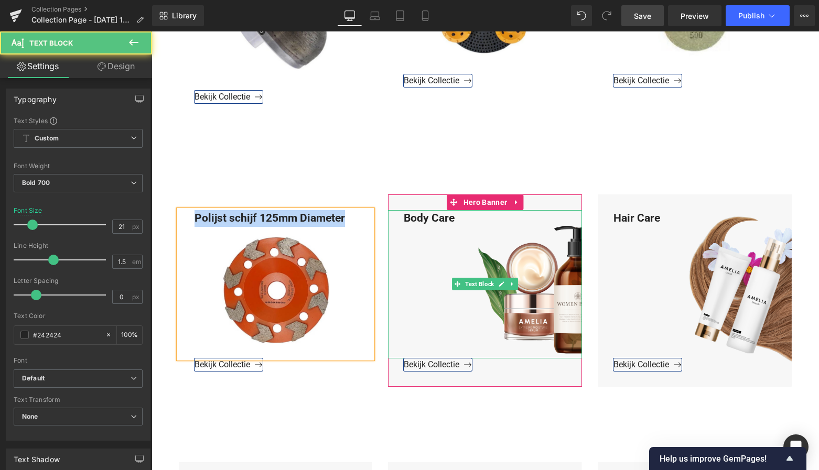
drag, startPoint x: 474, startPoint y: 200, endPoint x: 466, endPoint y: 202, distance: 7.5
click at [469, 210] on div "Body Care" at bounding box center [485, 284] width 194 height 148
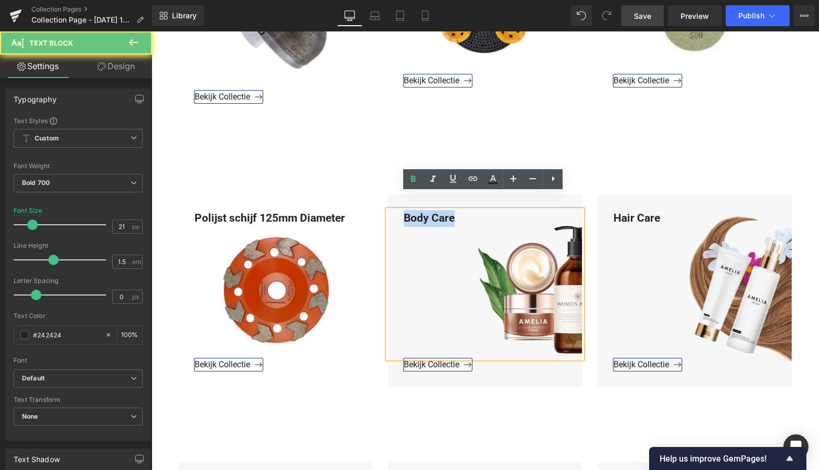
drag, startPoint x: 466, startPoint y: 202, endPoint x: 381, endPoint y: 198, distance: 85.6
click at [381, 196] on div "Body Care Text Block Bekijk Collectie Button Hero Banner" at bounding box center [485, 291] width 210 height 192
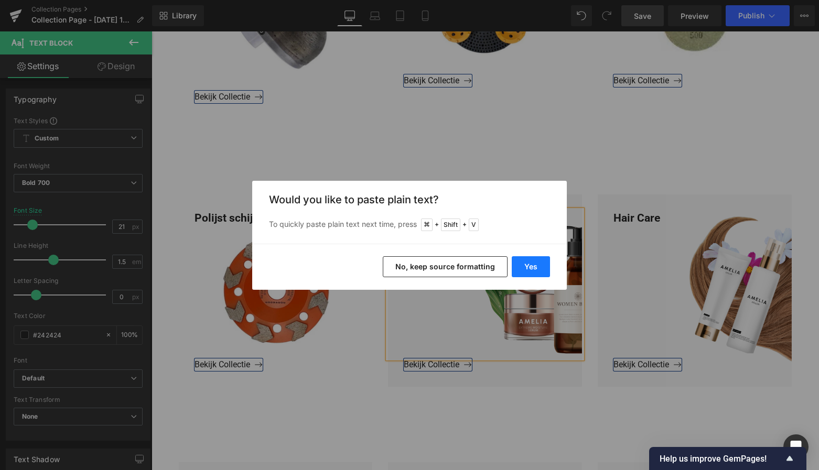
click at [522, 259] on button "Yes" at bounding box center [531, 266] width 38 height 21
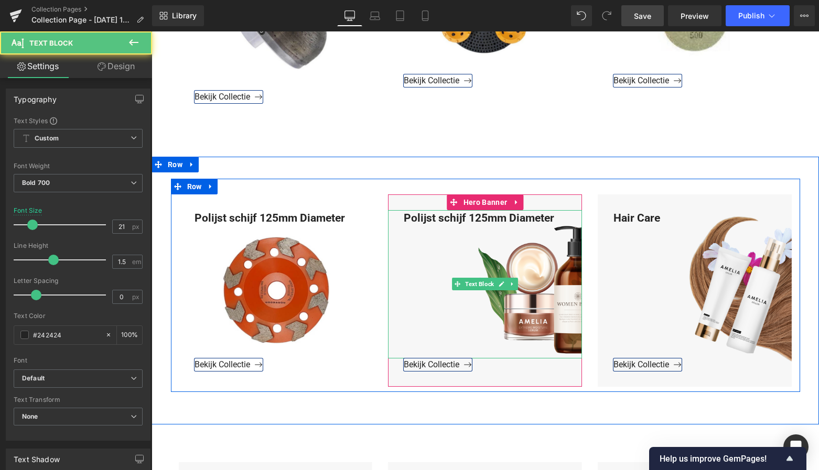
drag, startPoint x: 489, startPoint y: 200, endPoint x: 501, endPoint y: 231, distance: 32.7
click at [489, 210] on div "Polijst schijf 125mm Diameter" at bounding box center [485, 284] width 194 height 148
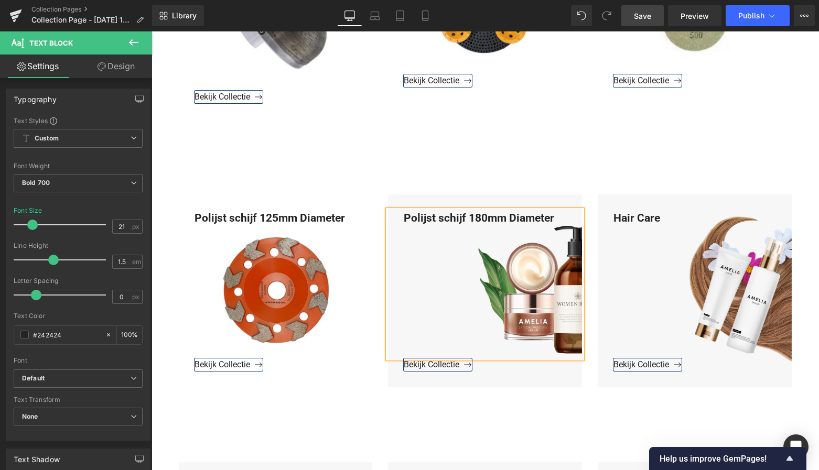
click at [484, 195] on div at bounding box center [485, 291] width 194 height 192
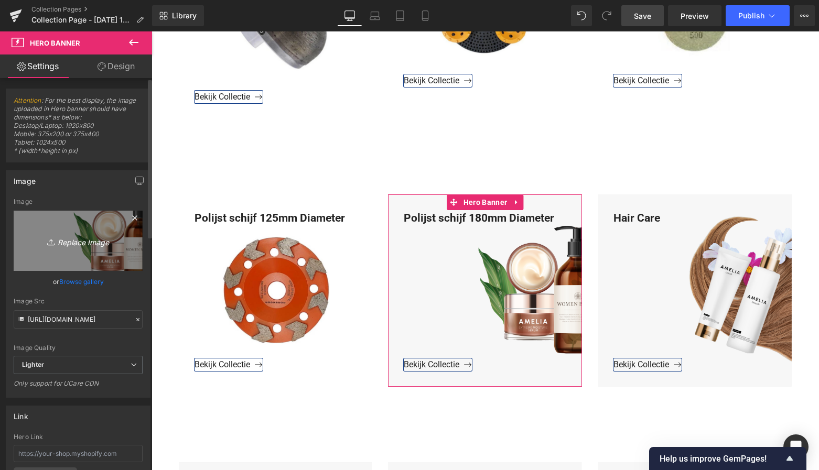
click at [75, 242] on icon "Replace Image" at bounding box center [78, 240] width 84 height 13
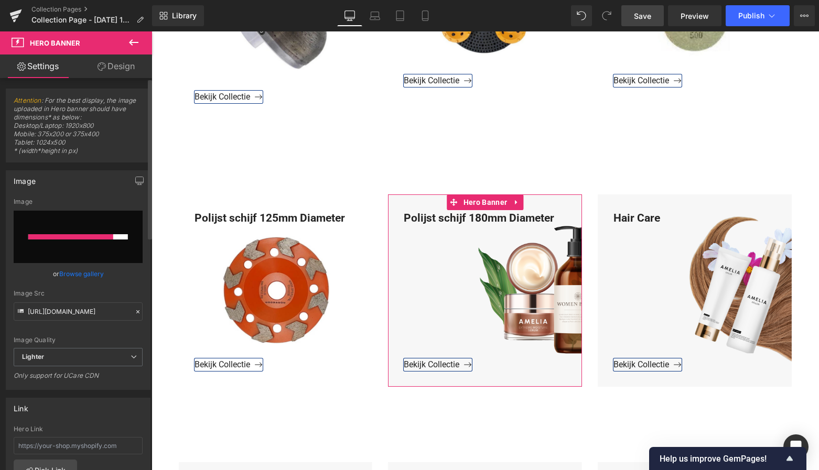
click at [75, 223] on input "file" at bounding box center [78, 237] width 129 height 52
click at [74, 228] on input "file" at bounding box center [78, 237] width 129 height 52
click at [70, 228] on input "file" at bounding box center [78, 237] width 129 height 52
type input "C:\fakepath\Scherm­afbeelding 2025-10-06 om 11.08.59.png"
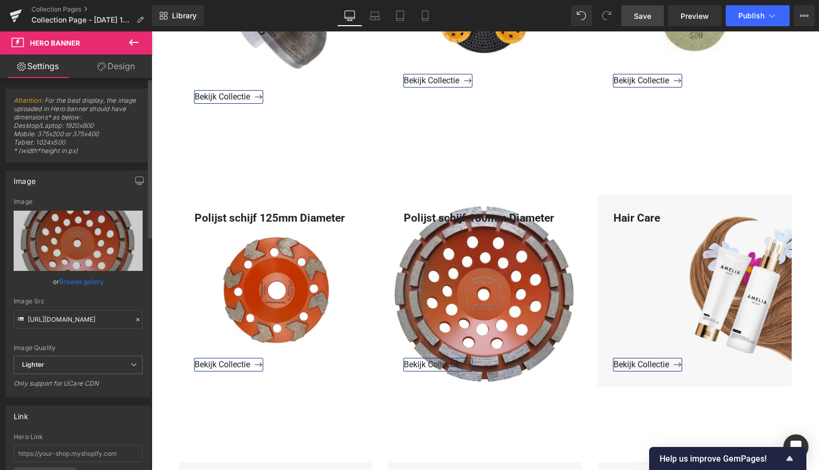
click at [270, 0] on html "Hero Banner You are previewing how the will restyle your page. You can not edit…" at bounding box center [409, 235] width 819 height 470
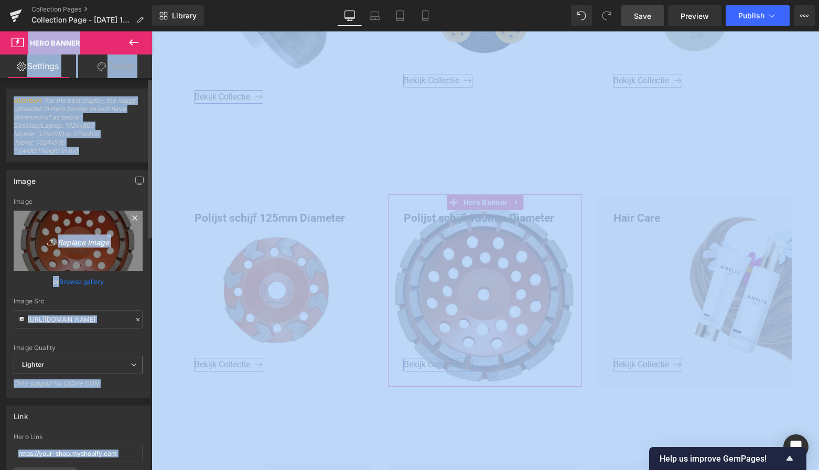
click at [79, 239] on icon "Replace Image" at bounding box center [78, 240] width 84 height 13
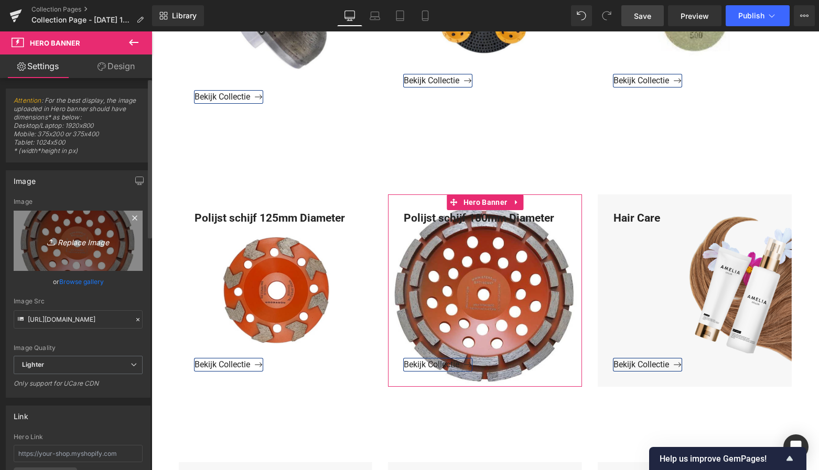
type input "C:\fakepath\Groen Modern Doe-het-zelf Instagram Stories (800 x 800 px)-3.png"
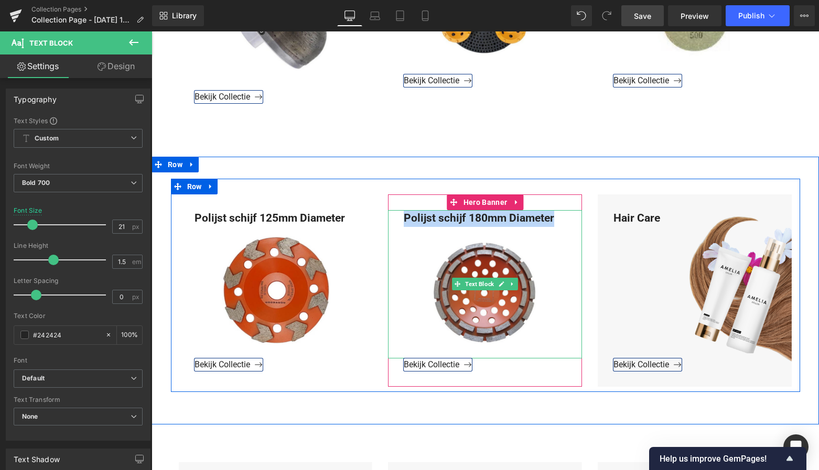
drag, startPoint x: 401, startPoint y: 199, endPoint x: 542, endPoint y: 203, distance: 141.1
click at [561, 210] on div "Polijst schijf 180mm Diameter" at bounding box center [485, 284] width 194 height 148
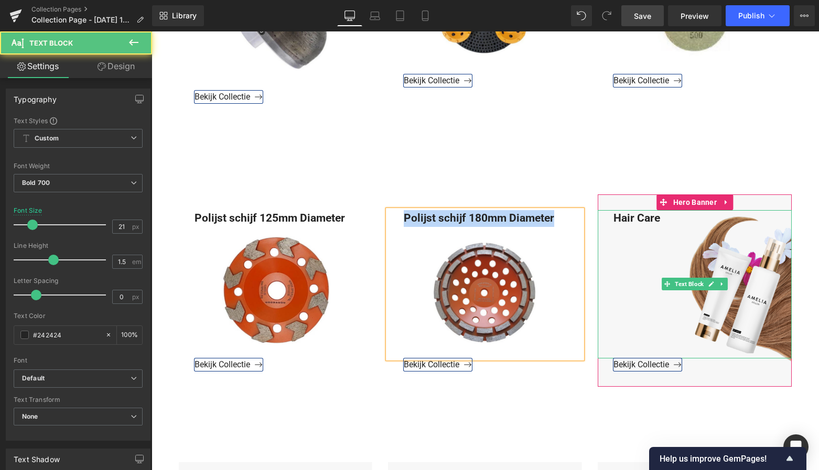
click at [663, 210] on div "Hair Care" at bounding box center [695, 284] width 194 height 148
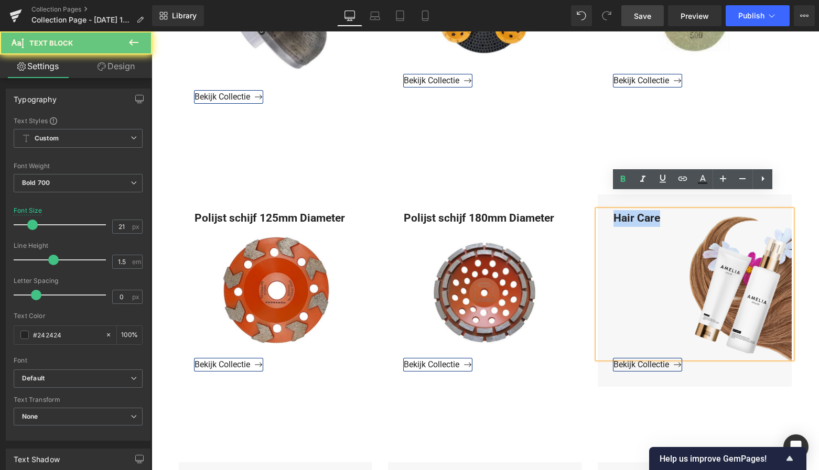
drag, startPoint x: 663, startPoint y: 203, endPoint x: 601, endPoint y: 199, distance: 62.6
click at [602, 210] on div "Hair Care" at bounding box center [695, 284] width 194 height 148
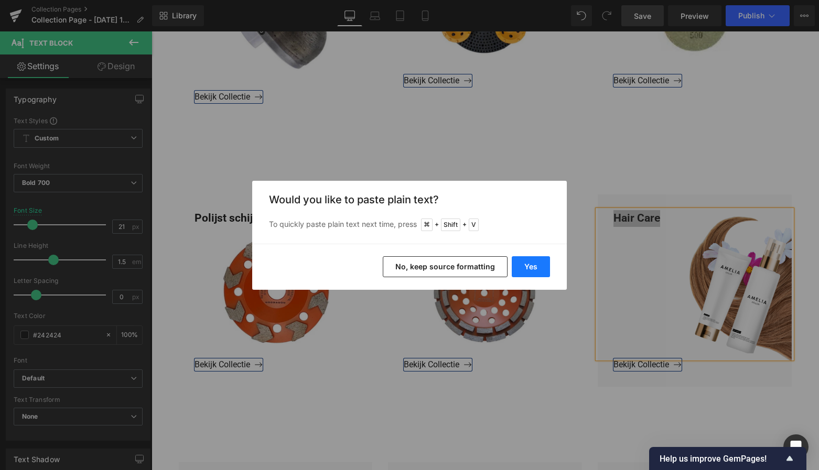
click at [524, 269] on button "Yes" at bounding box center [531, 266] width 38 height 21
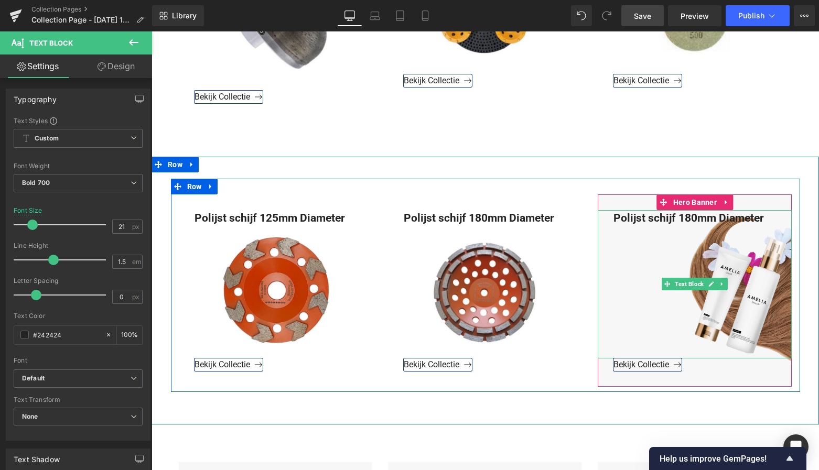
drag, startPoint x: 699, startPoint y: 199, endPoint x: 702, endPoint y: 212, distance: 12.9
click at [699, 210] on div "Polijst schijf 180mm Diameter" at bounding box center [695, 284] width 194 height 148
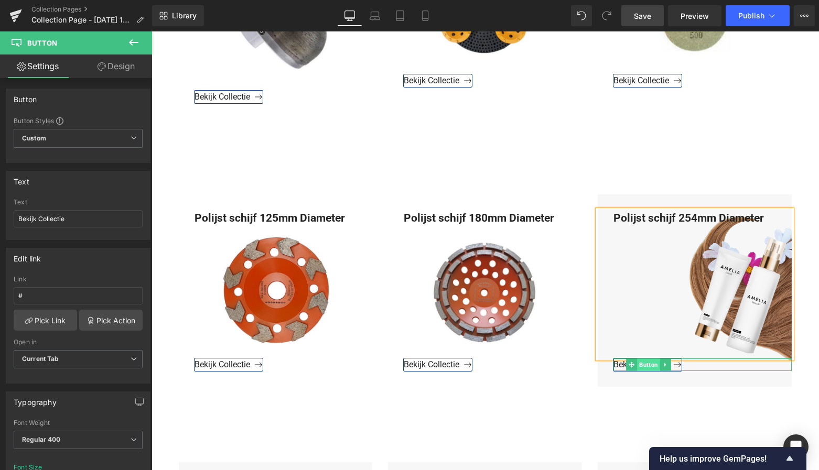
click at [648, 359] on span "Button" at bounding box center [648, 365] width 23 height 13
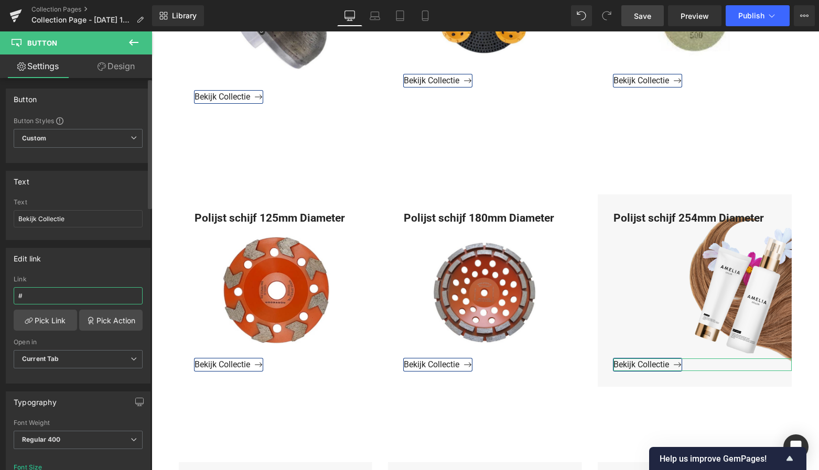
click at [37, 295] on input "#" at bounding box center [78, 295] width 129 height 17
drag, startPoint x: 40, startPoint y: 295, endPoint x: 1, endPoint y: 294, distance: 38.8
click at [1, 293] on div "Edit link # Link # Pick Link Pick Action Current Tab New Tab Open in Current Ta…" at bounding box center [78, 312] width 157 height 144
type input "https://www.mzsgereedschap.nl/collections/diameter-254mm"
click at [50, 319] on link "Pick Link" at bounding box center [45, 320] width 63 height 21
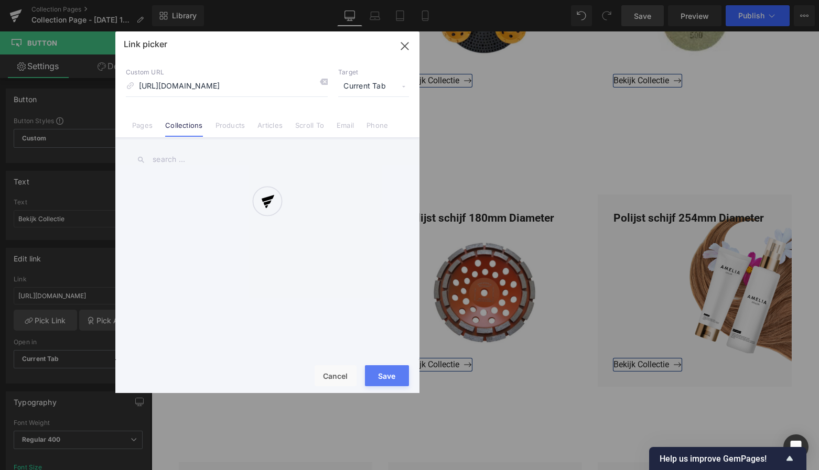
scroll to position [0, 34]
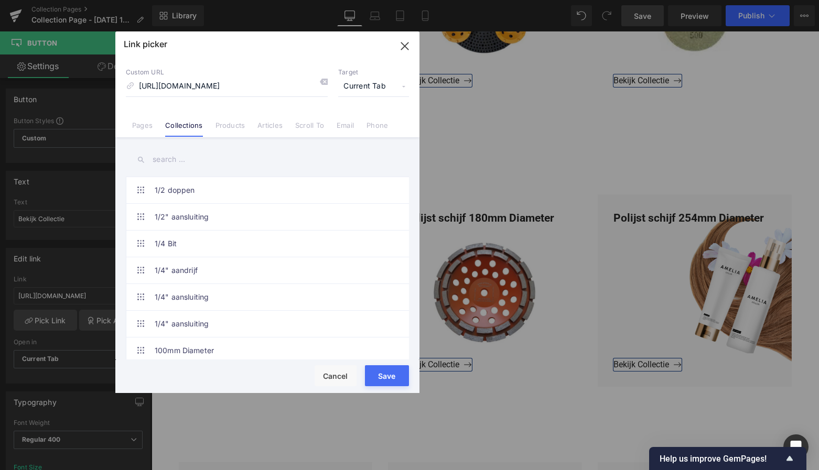
click at [394, 378] on button "Save" at bounding box center [387, 376] width 44 height 21
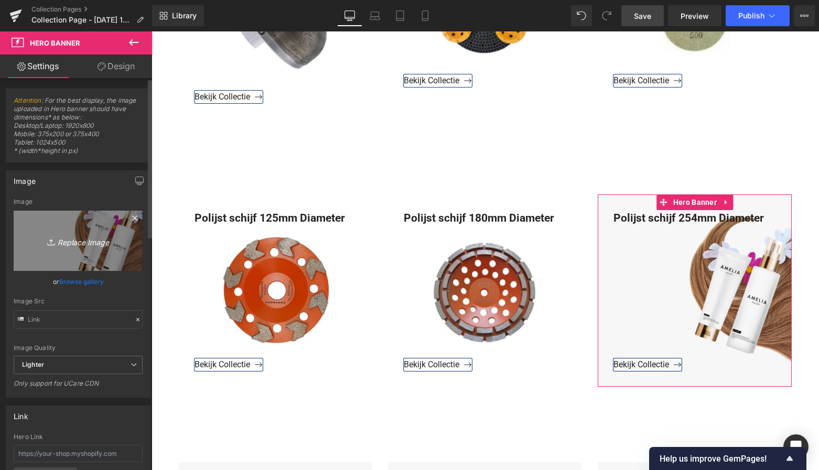
click at [71, 240] on icon "Replace Image" at bounding box center [78, 240] width 84 height 13
type input "C:\fakepath\Groen Modern Doe-het-zelf Instagram Stories (800 x 800 px)-3.png"
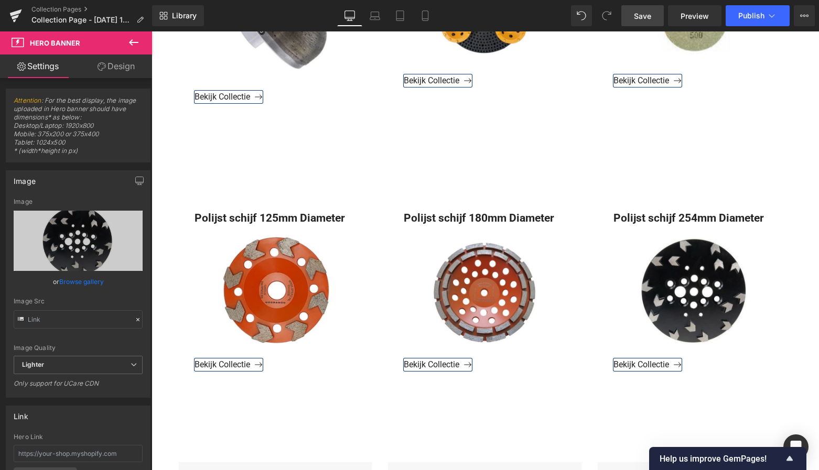
click at [648, 20] on span "Save" at bounding box center [642, 15] width 17 height 11
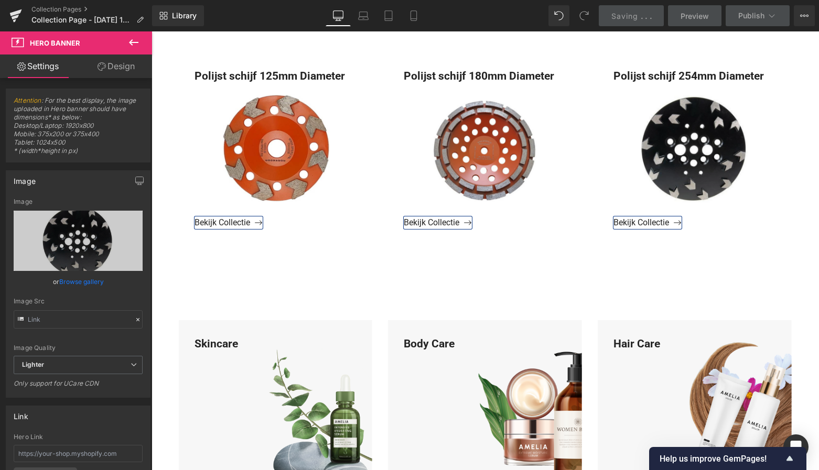
scroll to position [809, 0]
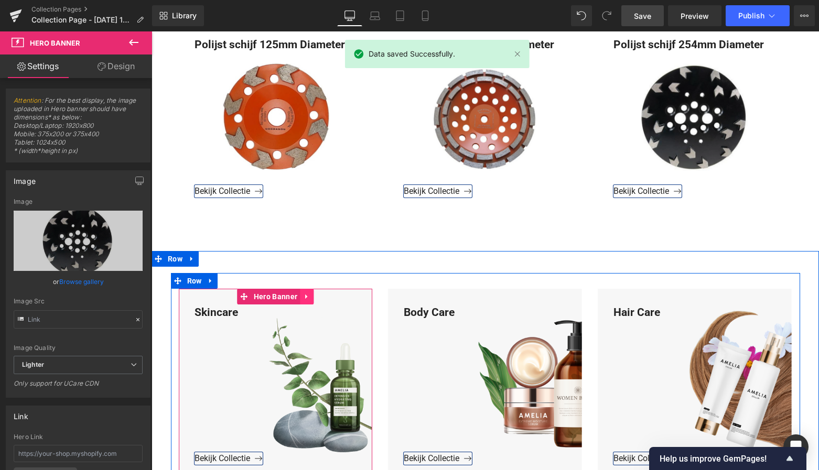
click at [308, 293] on icon at bounding box center [306, 297] width 7 height 8
click at [312, 293] on icon at bounding box center [313, 297] width 7 height 8
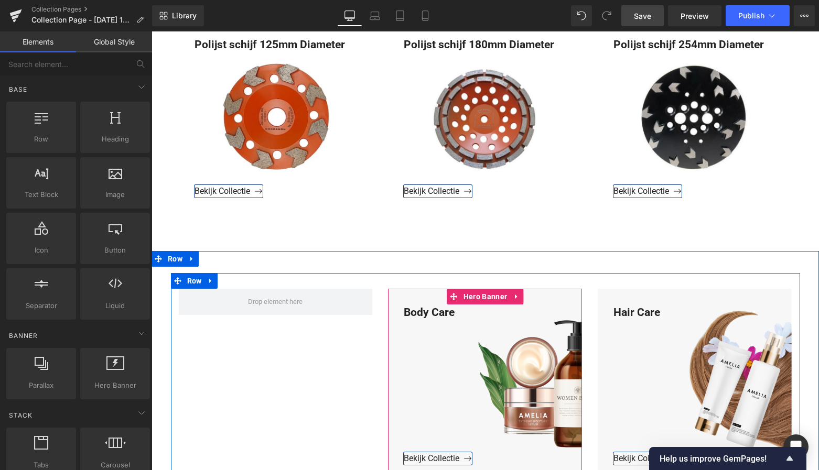
click at [515, 295] on icon at bounding box center [516, 297] width 2 height 5
click at [522, 293] on icon at bounding box center [523, 297] width 7 height 8
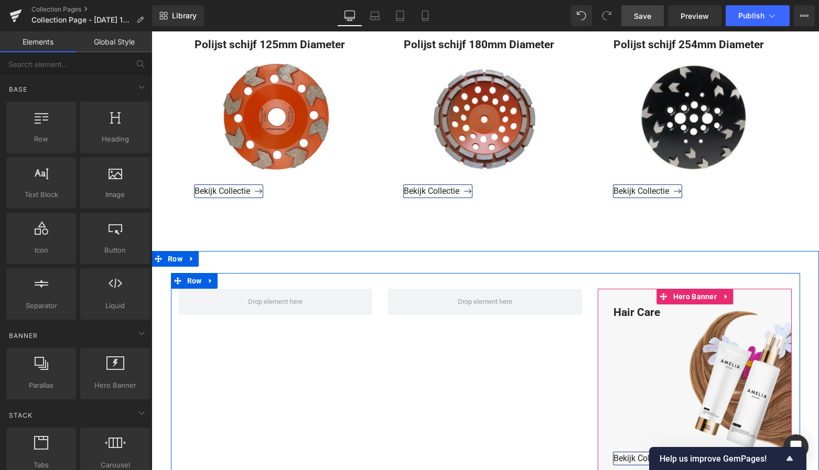
click at [725, 293] on icon at bounding box center [726, 297] width 7 height 8
click at [733, 293] on icon at bounding box center [733, 296] width 7 height 7
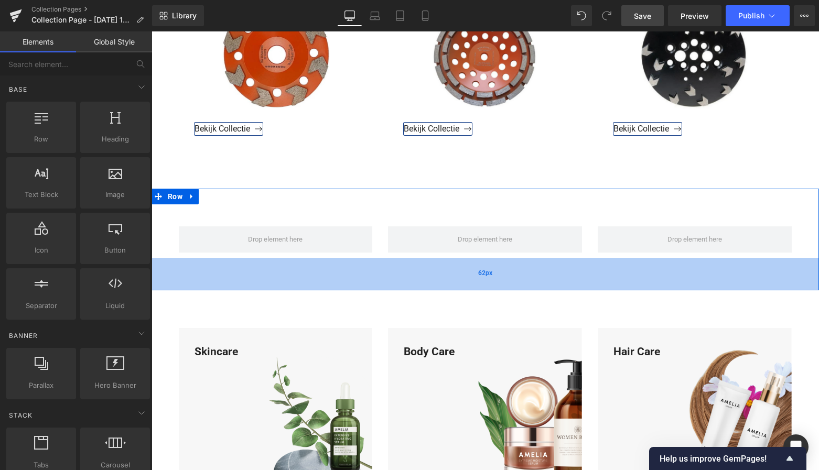
scroll to position [882, 0]
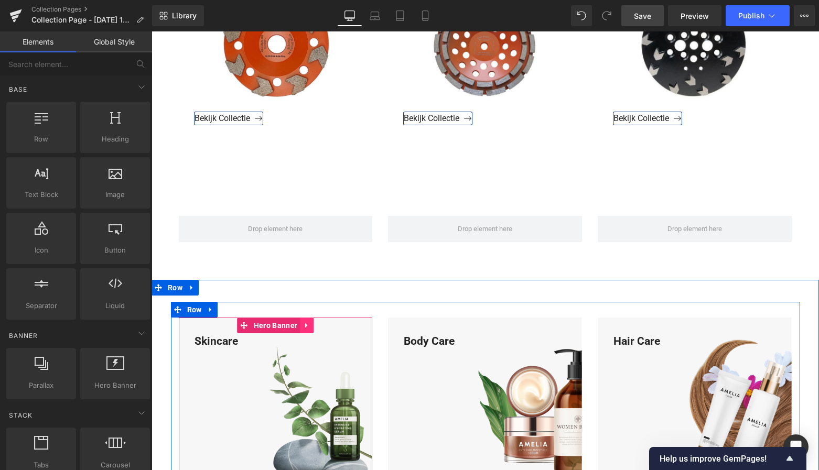
click at [305, 324] on icon at bounding box center [306, 326] width 2 height 5
click at [310, 322] on icon at bounding box center [313, 325] width 7 height 7
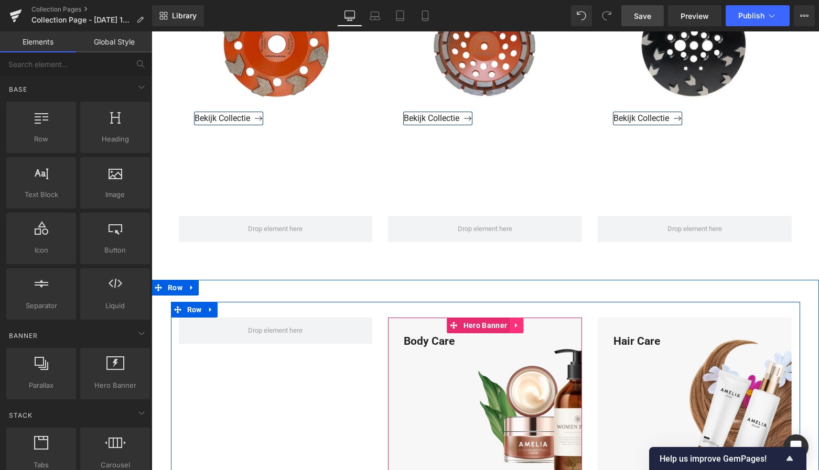
click at [515, 324] on icon at bounding box center [516, 326] width 2 height 5
click at [524, 322] on icon at bounding box center [523, 325] width 7 height 7
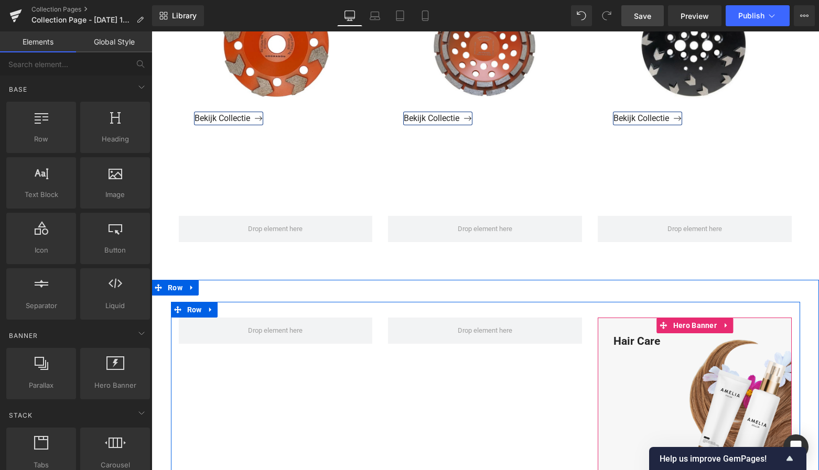
click at [727, 321] on icon at bounding box center [726, 325] width 7 height 8
click at [732, 321] on icon at bounding box center [733, 325] width 7 height 8
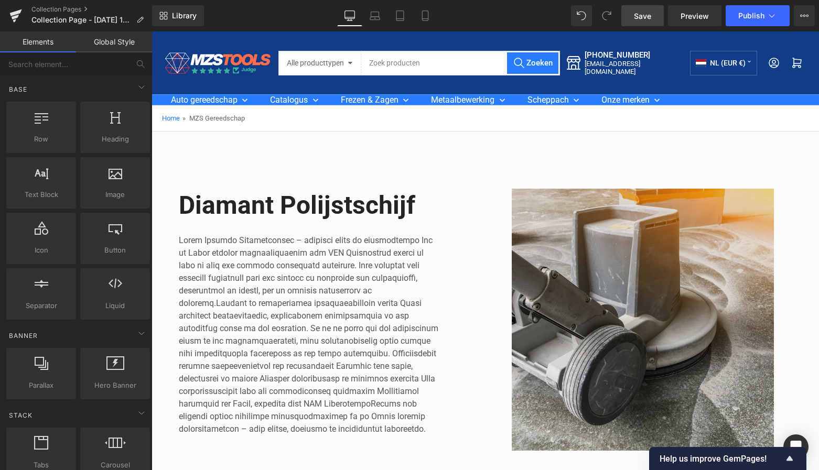
scroll to position [0, 0]
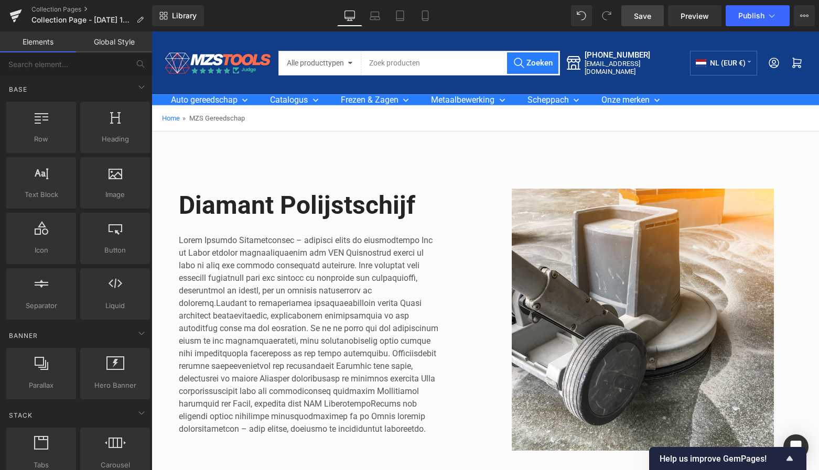
click at [649, 17] on span "Save" at bounding box center [642, 15] width 17 height 11
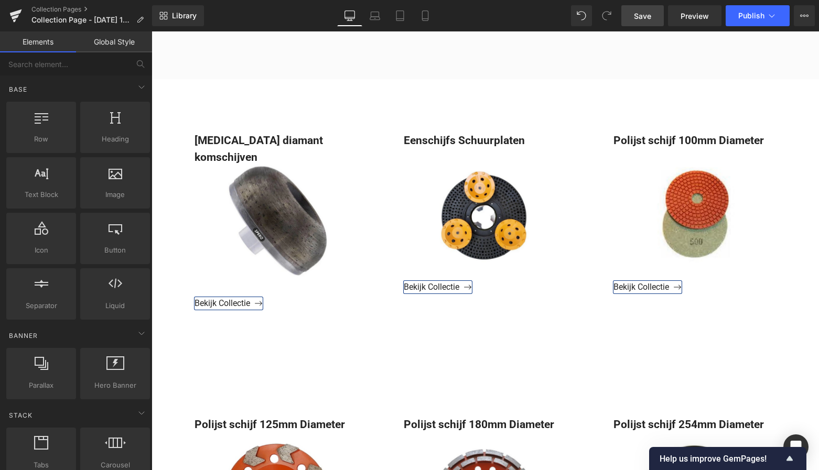
scroll to position [424, 0]
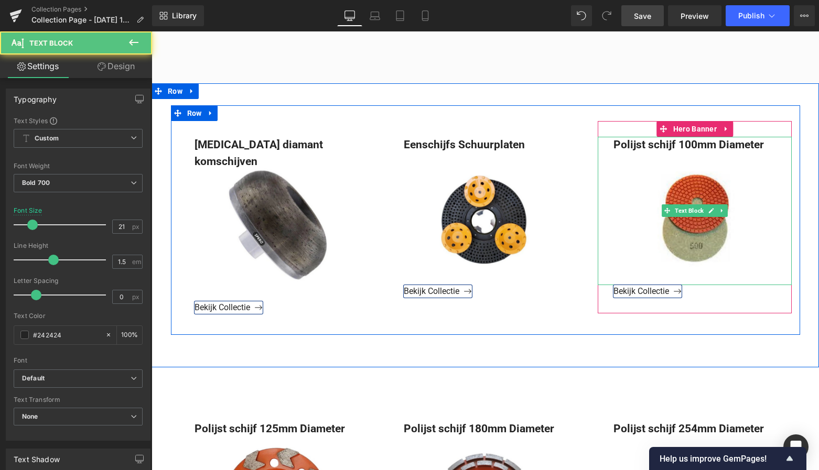
click at [651, 145] on div "Polijst schijf 100mm Diameter" at bounding box center [695, 211] width 194 height 148
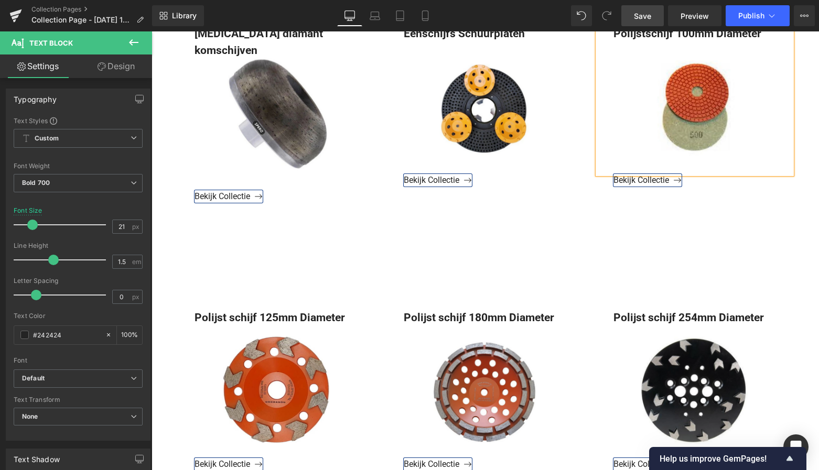
scroll to position [595, 0]
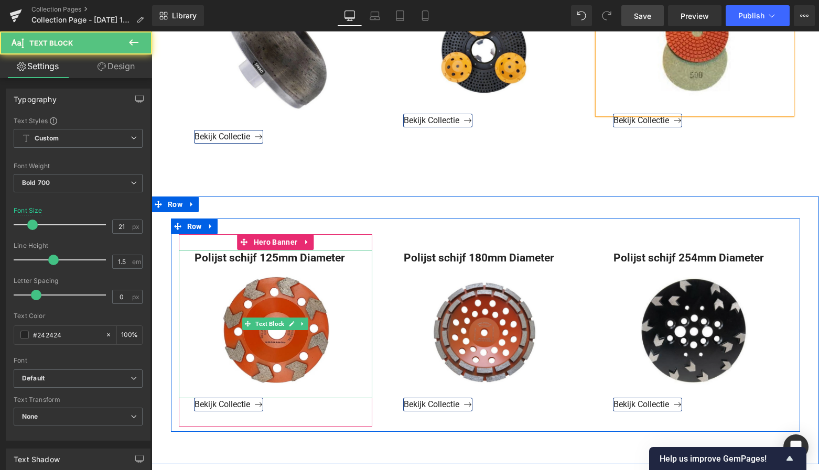
click at [230, 250] on div "Polijst schijf 125mm Diameter" at bounding box center [276, 324] width 194 height 148
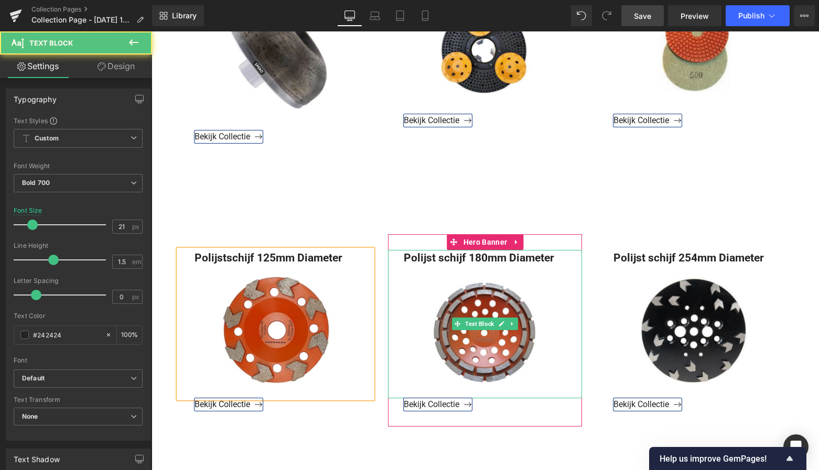
drag, startPoint x: 438, startPoint y: 240, endPoint x: 456, endPoint y: 242, distance: 17.4
click at [438, 250] on div "Polijst schijf 180mm Diameter" at bounding box center [485, 324] width 194 height 148
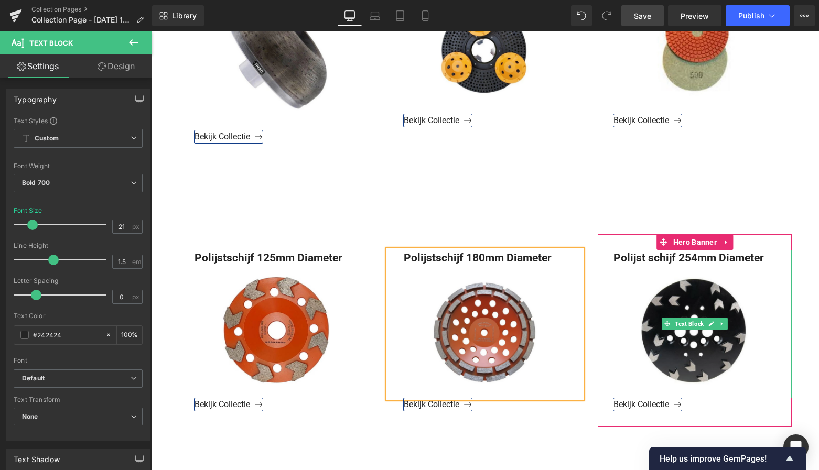
click at [649, 250] on div "Polijst schijf 254mm Diameter" at bounding box center [695, 324] width 194 height 148
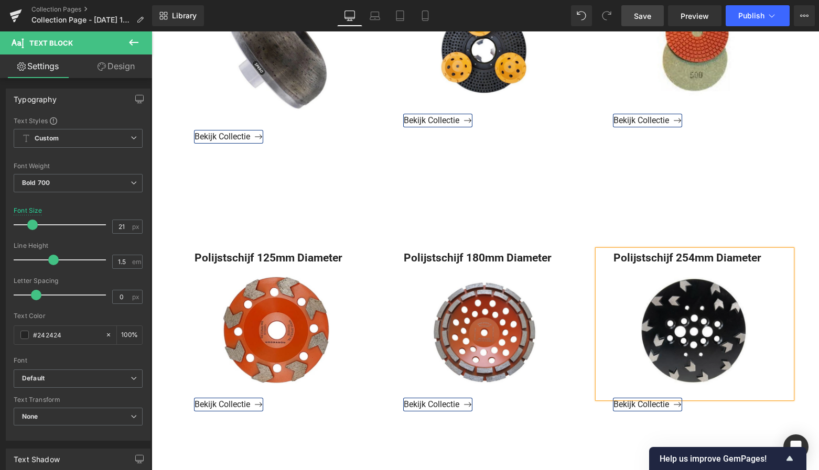
click at [647, 23] on link "Save" at bounding box center [642, 15] width 42 height 21
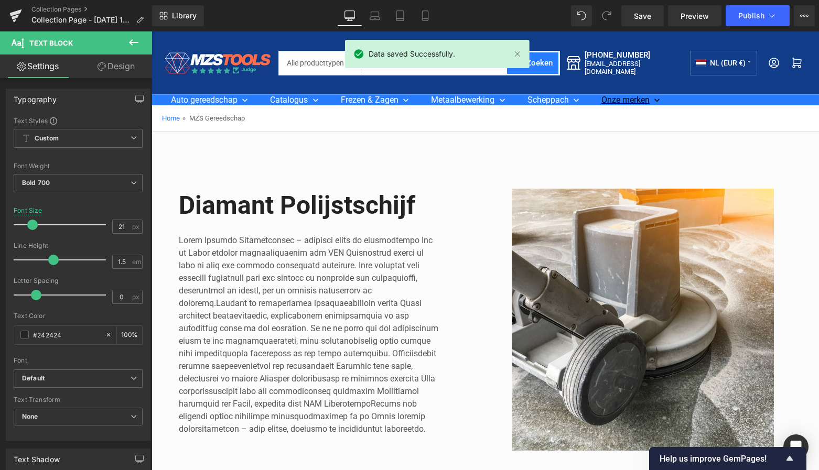
scroll to position [0, 0]
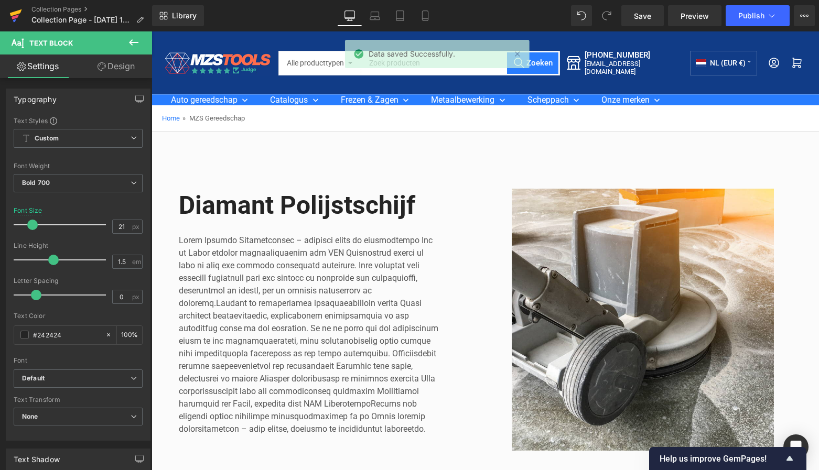
click at [13, 14] on icon at bounding box center [16, 12] width 12 height 7
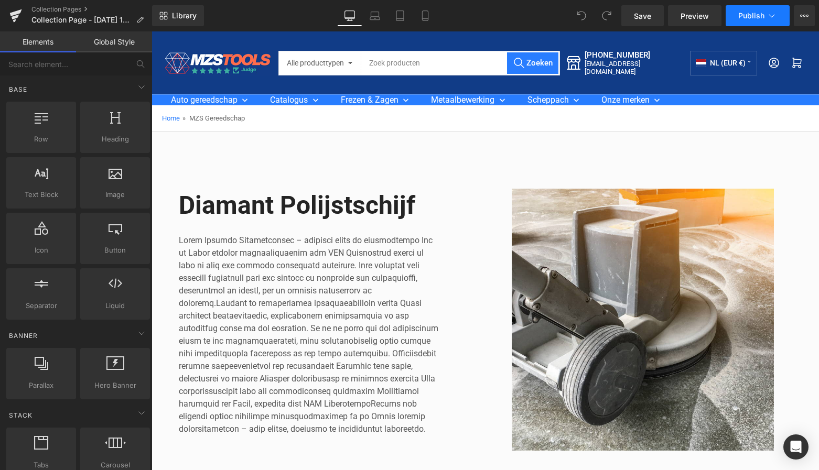
click at [756, 13] on span "Publish" at bounding box center [751, 16] width 26 height 8
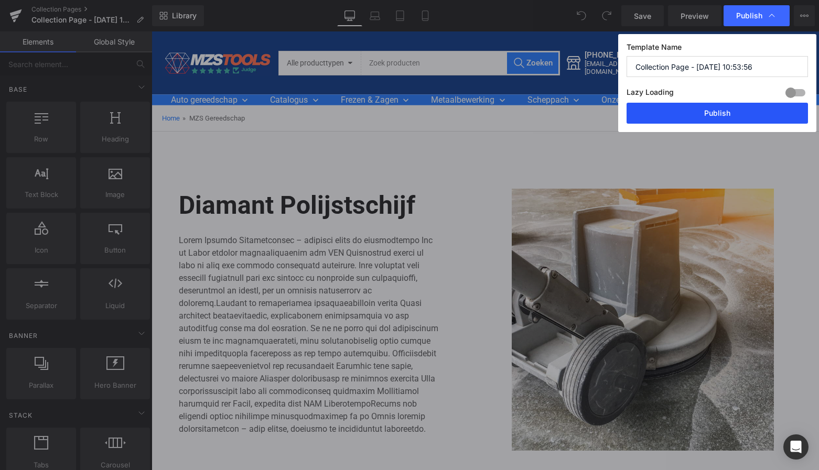
click at [709, 109] on button "Publish" at bounding box center [717, 113] width 181 height 21
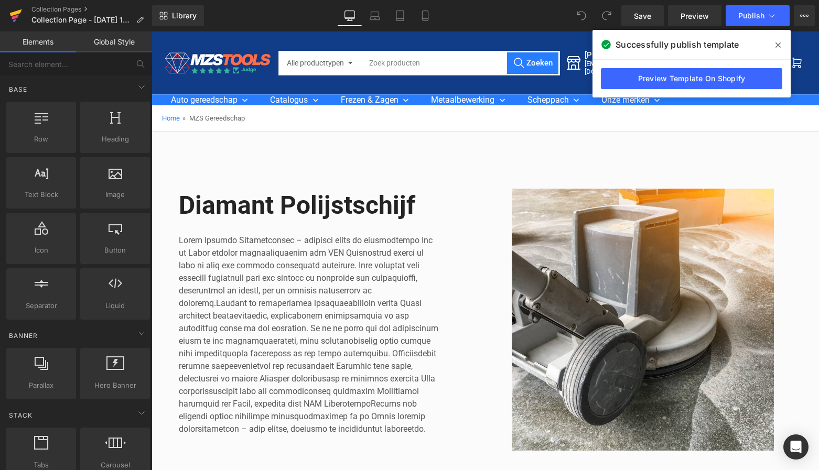
click at [18, 14] on icon at bounding box center [15, 16] width 13 height 26
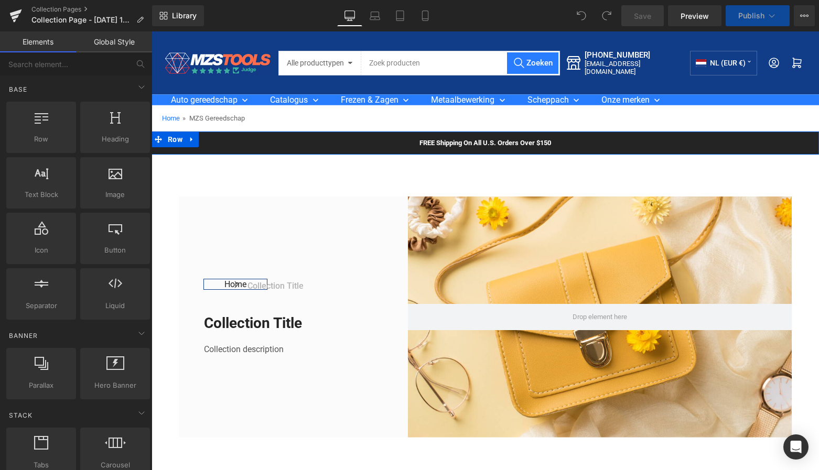
click at [210, 139] on div "FREE Shipping On All U.S. Orders Over $150 Text Block Row" at bounding box center [486, 143] width 668 height 23
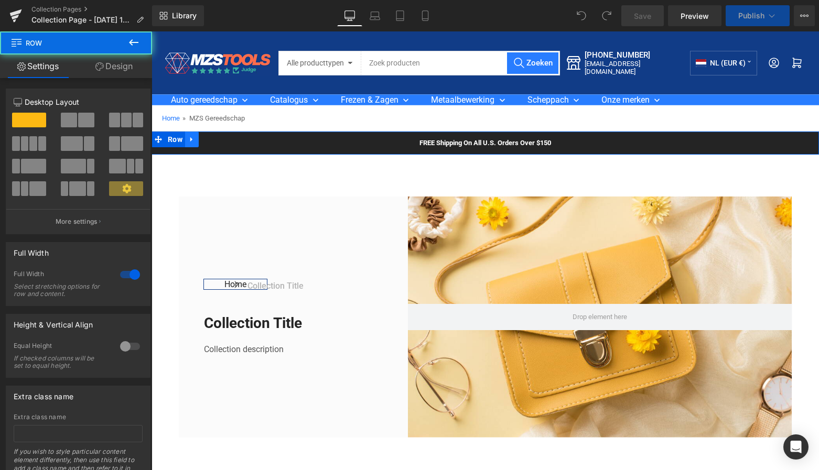
click at [195, 139] on link at bounding box center [192, 140] width 14 height 16
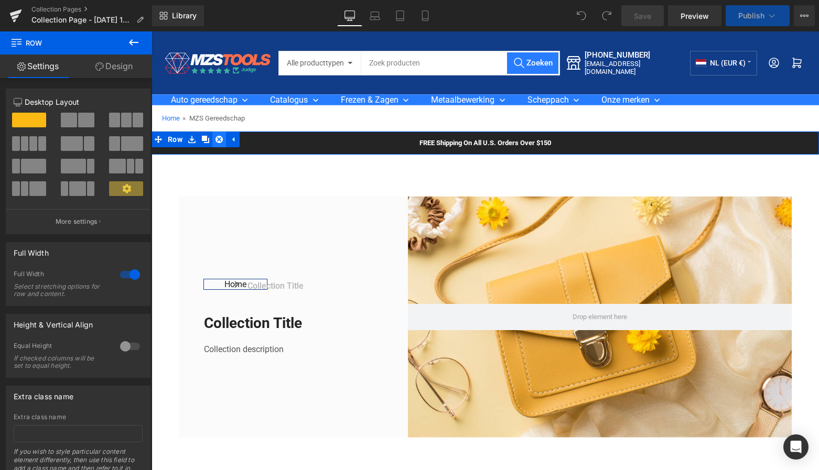
click at [218, 141] on icon at bounding box center [219, 139] width 7 height 7
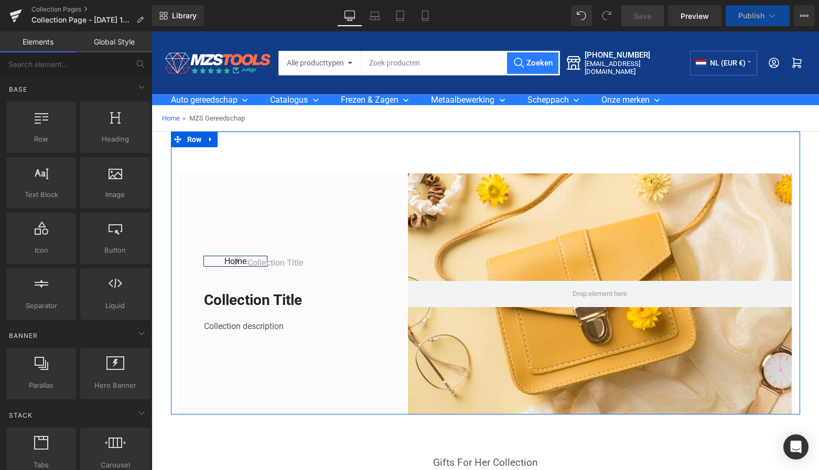
click at [209, 140] on icon at bounding box center [210, 139] width 2 height 5
click at [234, 139] on icon at bounding box center [237, 139] width 7 height 7
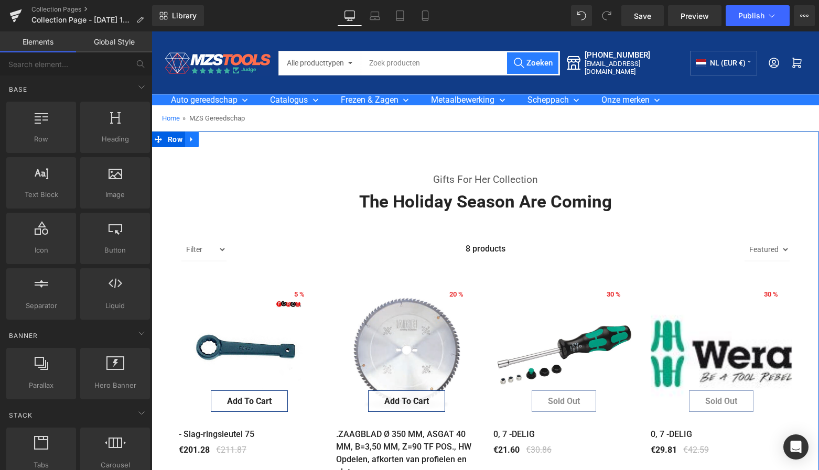
click at [191, 138] on icon at bounding box center [191, 140] width 7 height 8
click at [218, 141] on icon at bounding box center [219, 139] width 7 height 7
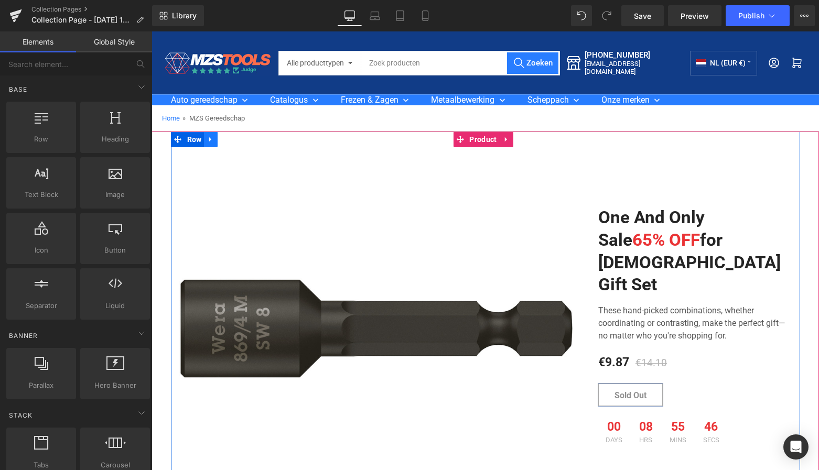
click at [212, 140] on icon at bounding box center [210, 140] width 7 height 8
click at [240, 142] on icon at bounding box center [237, 140] width 7 height 8
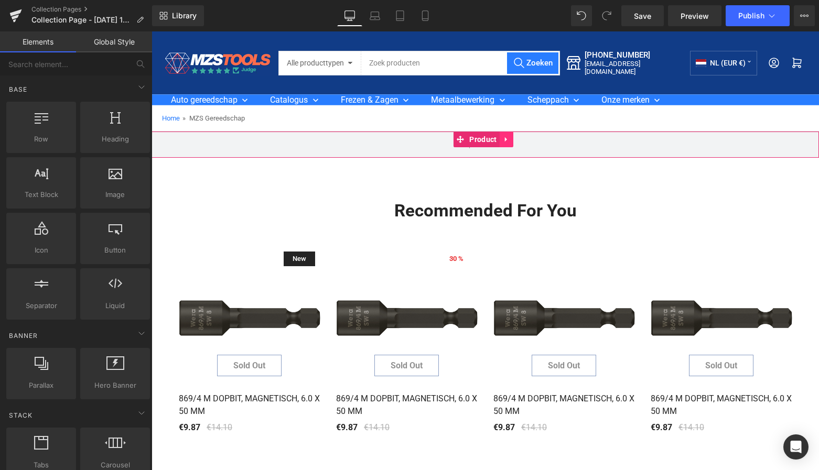
click at [507, 135] on link at bounding box center [507, 140] width 14 height 16
click at [511, 139] on icon at bounding box center [513, 139] width 7 height 7
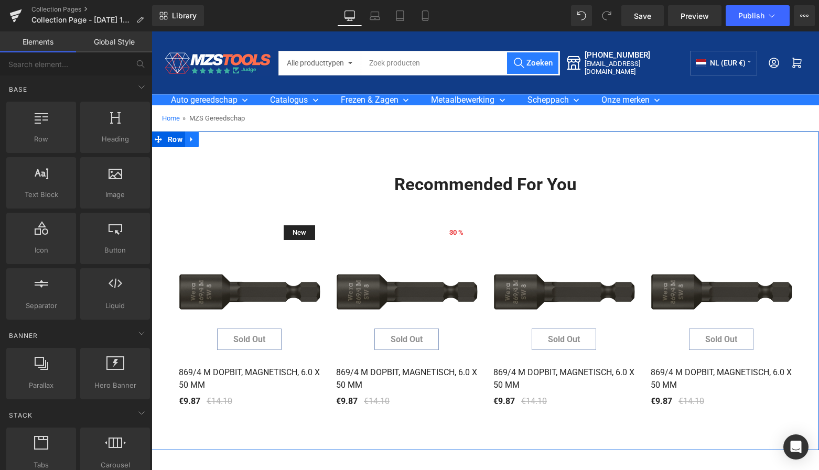
click at [194, 139] on icon at bounding box center [191, 140] width 7 height 8
click at [216, 139] on icon at bounding box center [219, 139] width 7 height 7
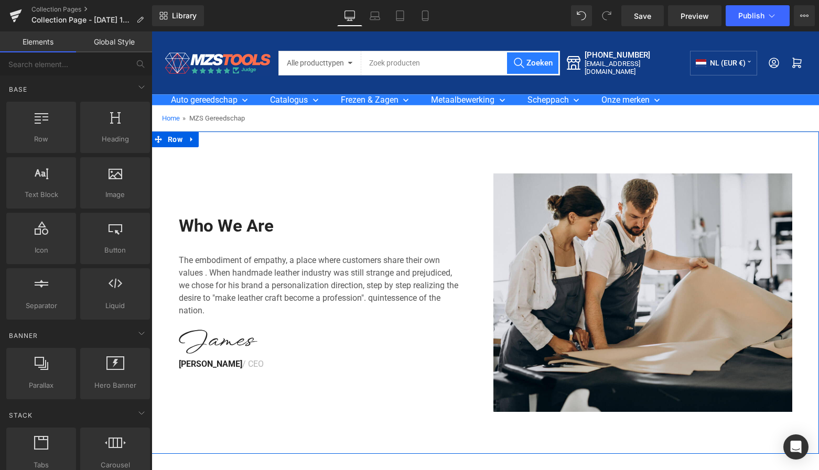
click at [191, 138] on icon at bounding box center [191, 140] width 7 height 8
click at [223, 140] on link at bounding box center [219, 140] width 14 height 16
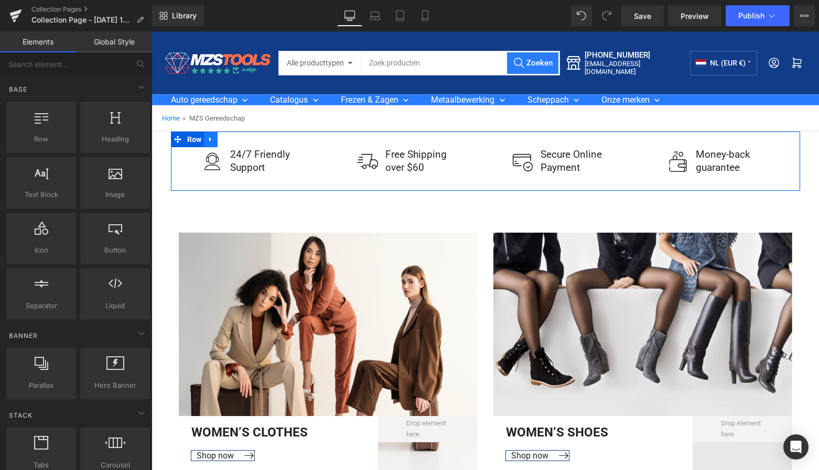
click at [209, 140] on icon at bounding box center [210, 139] width 2 height 5
click at [238, 138] on icon at bounding box center [237, 139] width 7 height 7
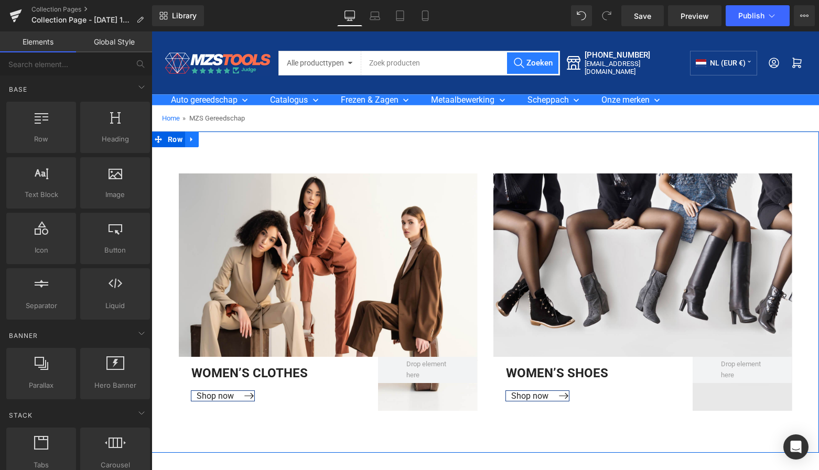
click at [191, 140] on icon at bounding box center [191, 139] width 2 height 5
click at [216, 138] on icon at bounding box center [219, 139] width 7 height 7
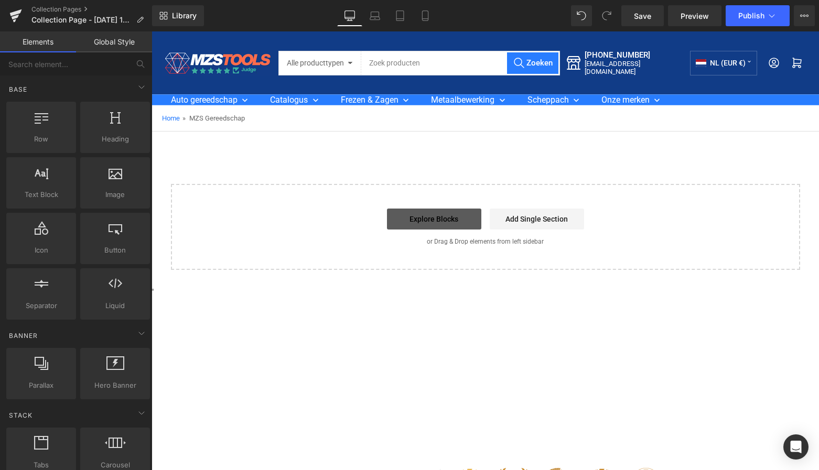
click at [429, 219] on link "Explore Blocks" at bounding box center [434, 219] width 94 height 21
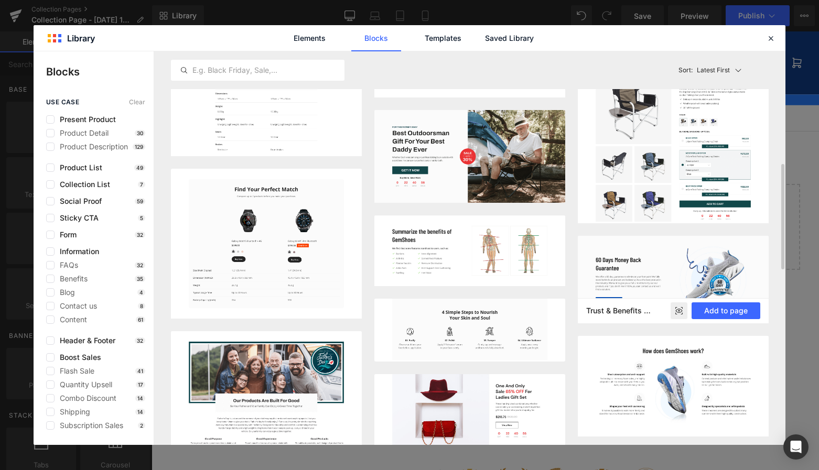
click at [669, 283] on img at bounding box center [673, 280] width 191 height 88
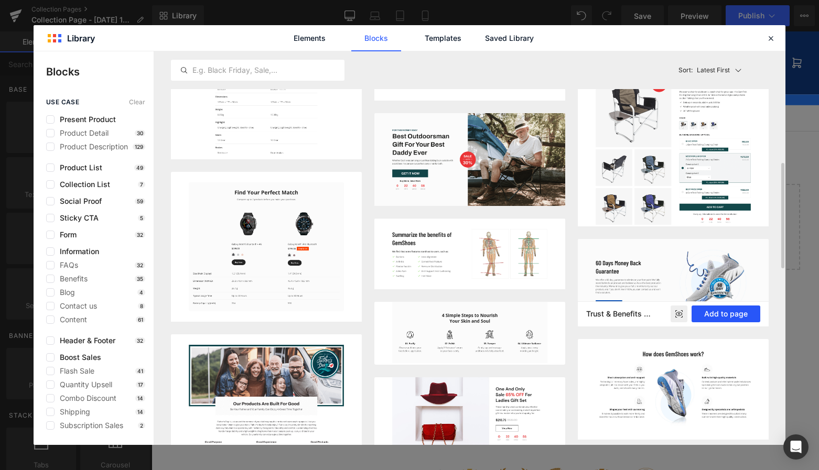
click at [734, 318] on button "Add to page" at bounding box center [726, 314] width 69 height 17
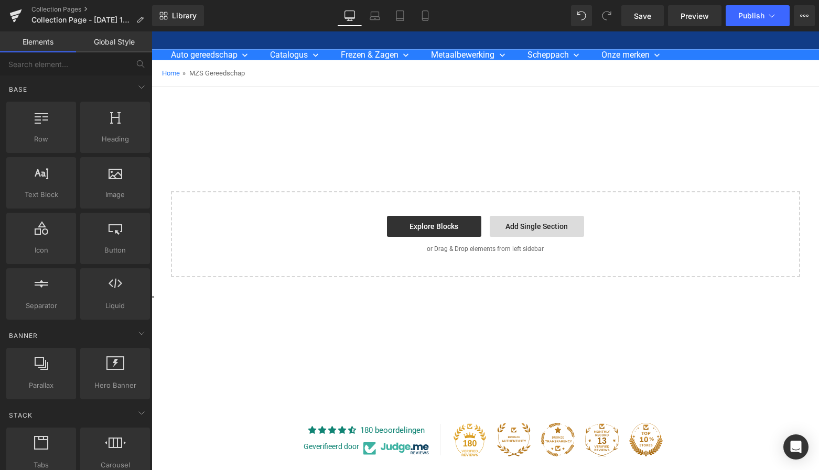
scroll to position [48, 0]
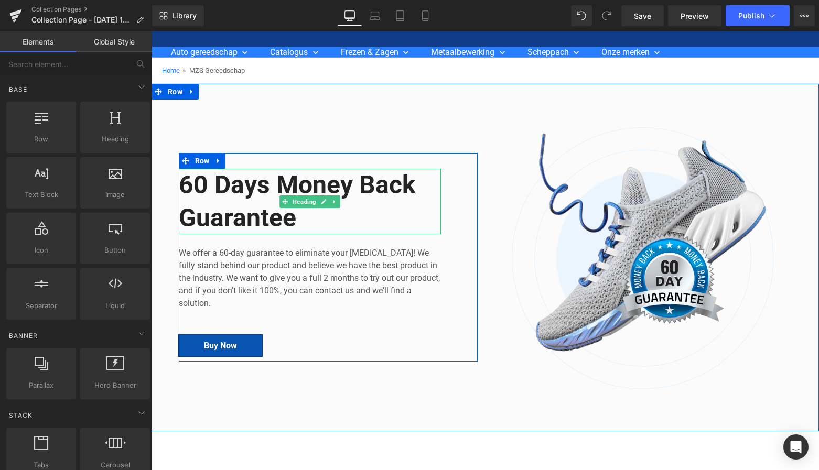
click at [301, 218] on h2 "60 Days Money Back Guarantee" at bounding box center [310, 202] width 262 height 66
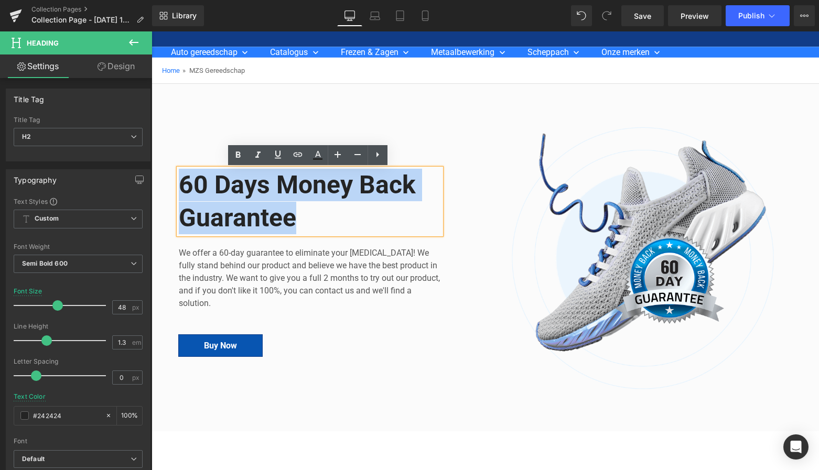
drag, startPoint x: 301, startPoint y: 219, endPoint x: 178, endPoint y: 181, distance: 128.9
click at [179, 181] on h2 "60 Days Money Back Guarantee" at bounding box center [310, 202] width 262 height 66
paste div
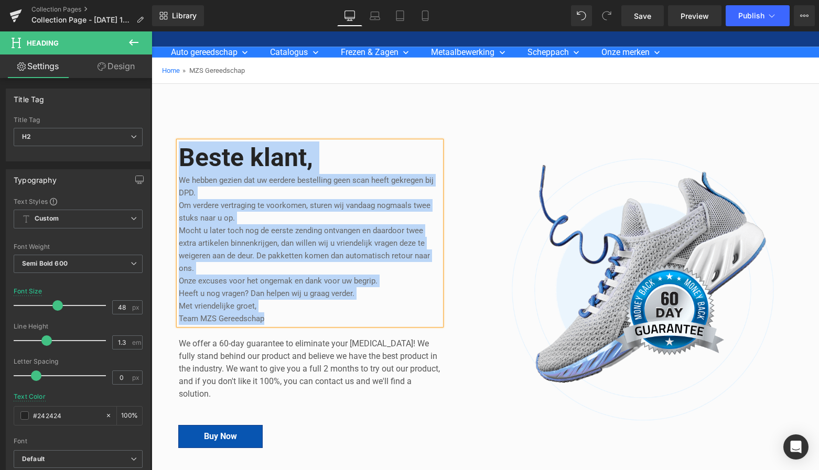
drag, startPoint x: 267, startPoint y: 319, endPoint x: 176, endPoint y: 156, distance: 186.2
click at [179, 155] on div "Beste klant, We hebben gezien dat uw eerdere bestelling geen scan heeft gekrege…" at bounding box center [310, 234] width 262 height 184
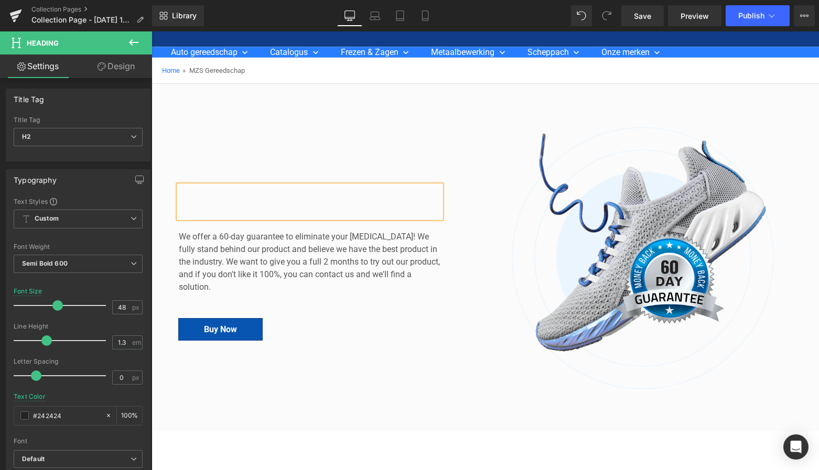
click at [198, 199] on h2 at bounding box center [310, 202] width 262 height 33
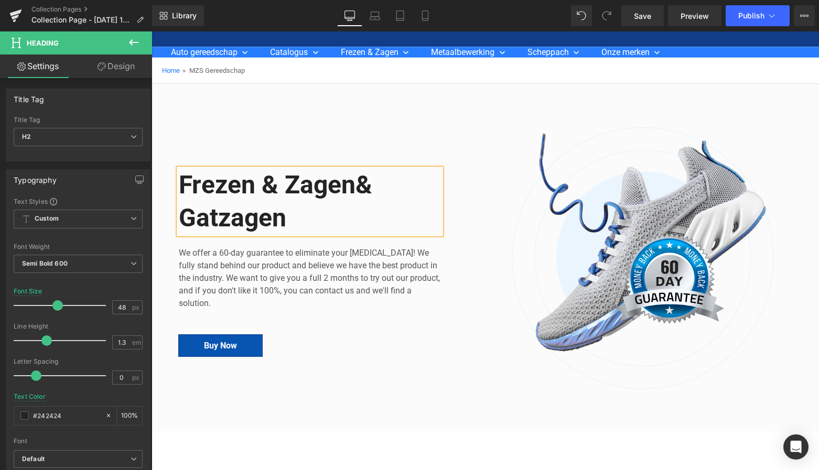
click at [365, 188] on h2 "Frezen & Zagen& Gatzagen" at bounding box center [310, 202] width 262 height 66
click at [233, 346] on link at bounding box center [238, 346] width 11 height 13
click at [241, 345] on icon at bounding box center [244, 346] width 6 height 6
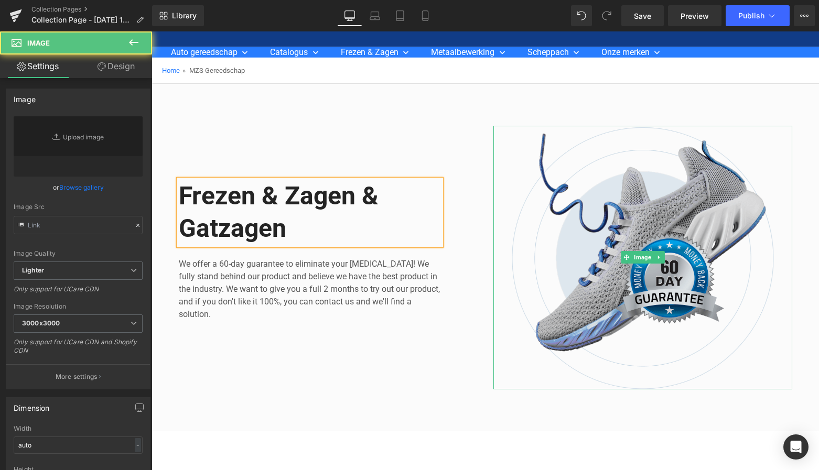
click at [652, 214] on img at bounding box center [643, 258] width 299 height 264
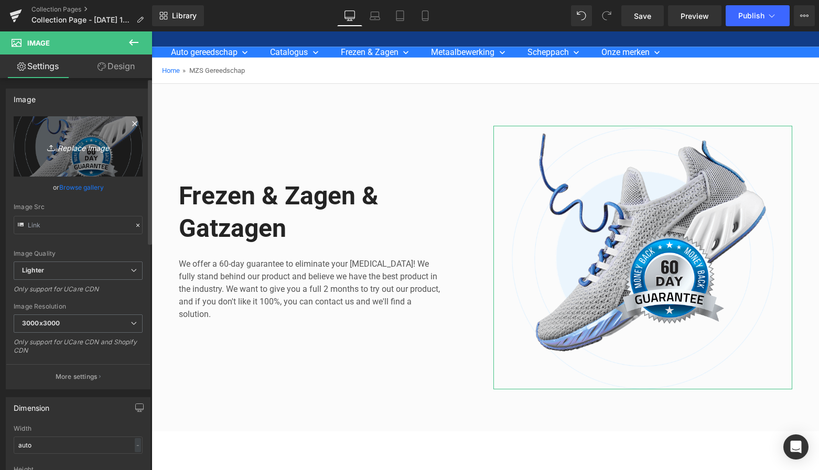
click at [74, 148] on icon "Replace Image" at bounding box center [78, 146] width 84 height 13
type input "C:\fakepath\Groen Modern Doe-het-zelf Instagram Stories (800 x 800 px)-3.png"
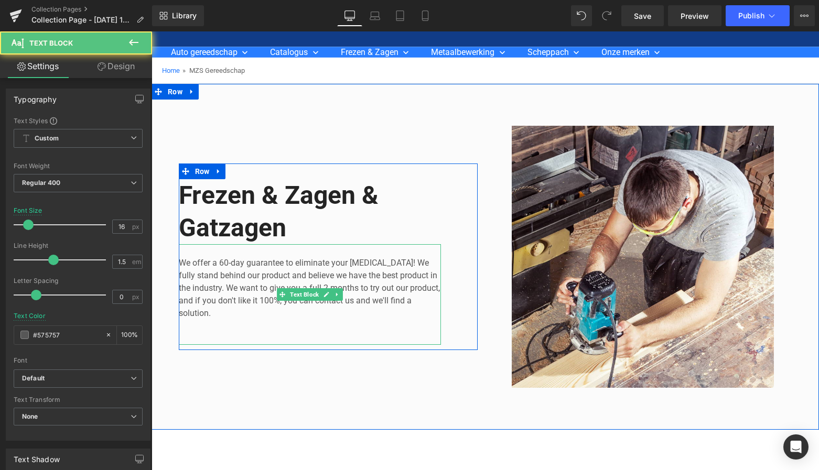
click at [214, 315] on p "We offer a 60-day guarantee to eliminate your [MEDICAL_DATA]! We fully stand be…" at bounding box center [310, 288] width 262 height 63
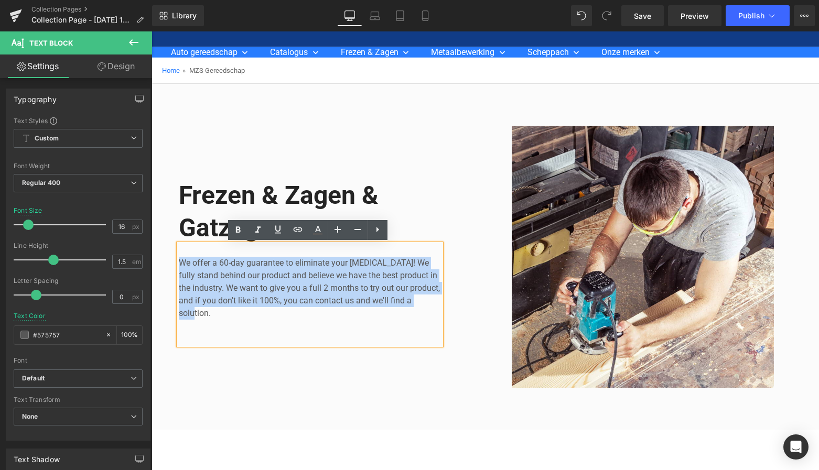
drag, startPoint x: 212, startPoint y: 312, endPoint x: 168, endPoint y: 257, distance: 70.5
click at [168, 257] on div "Image Frezen & Zagen & Gatzagen Heading We offer a 60-day guarantee to eliminat…" at bounding box center [486, 251] width 668 height 283
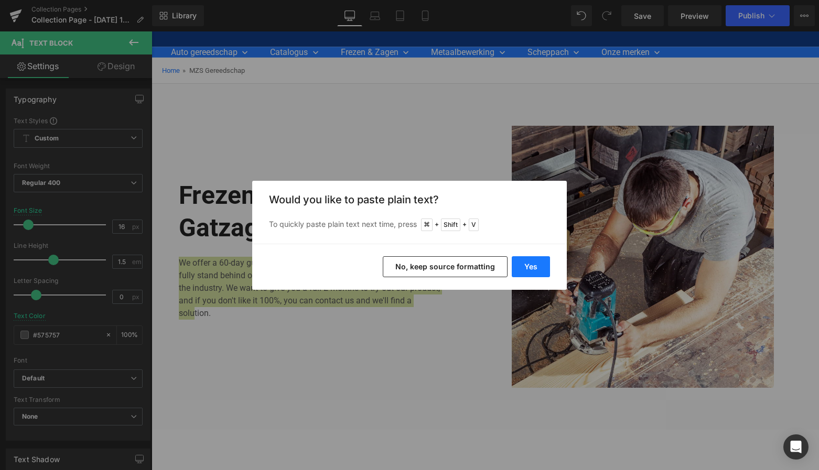
click at [540, 265] on button "Yes" at bounding box center [531, 266] width 38 height 21
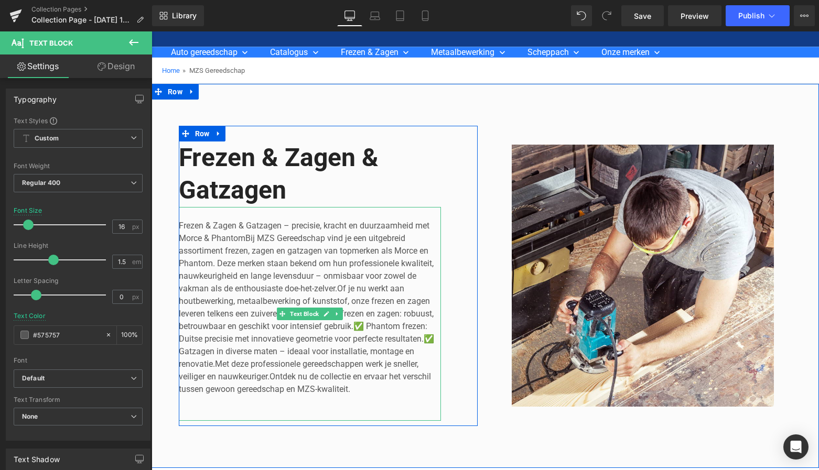
click at [243, 237] on p "Frezen & Zagen & Gatzagen – precisie, kracht en duurzaamheid met Morce & Phanto…" at bounding box center [310, 308] width 262 height 176
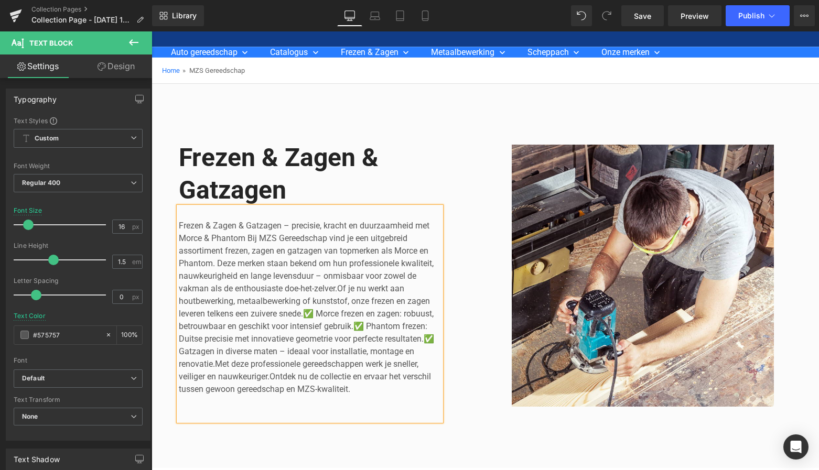
click at [314, 313] on p "Frezen & Zagen & Gatzagen – precisie, kracht en duurzaamheid met Morce & Phanto…" at bounding box center [310, 308] width 262 height 176
click at [366, 324] on p "Frezen & Zagen & Gatzagen – precisie, kracht en duurzaamheid met Morce & Phanto…" at bounding box center [310, 308] width 262 height 176
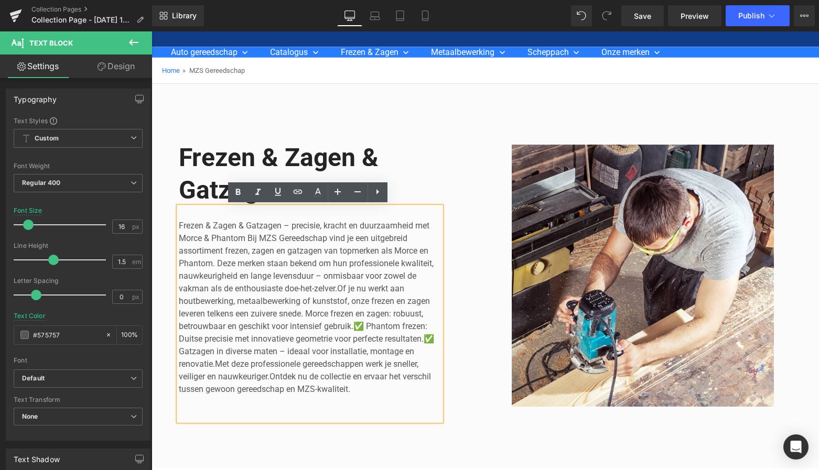
click at [363, 325] on p "Frezen & Zagen & Gatzagen – precisie, kracht en duurzaamheid met Morce & Phanto…" at bounding box center [310, 308] width 262 height 176
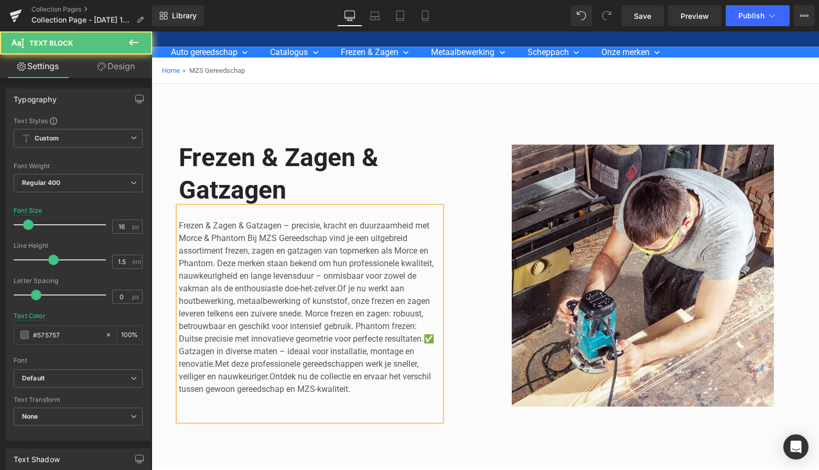
click at [436, 338] on p "Frezen & Zagen & Gatzagen – precisie, kracht en duurzaamheid met Morce & Phanto…" at bounding box center [310, 308] width 262 height 176
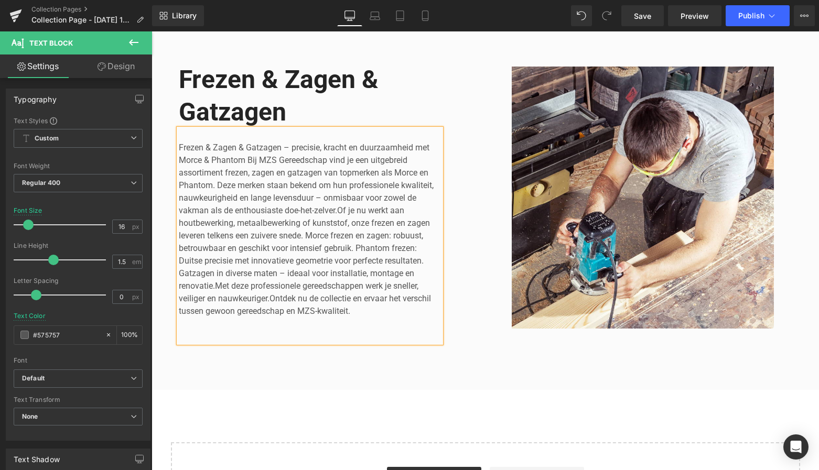
scroll to position [127, 0]
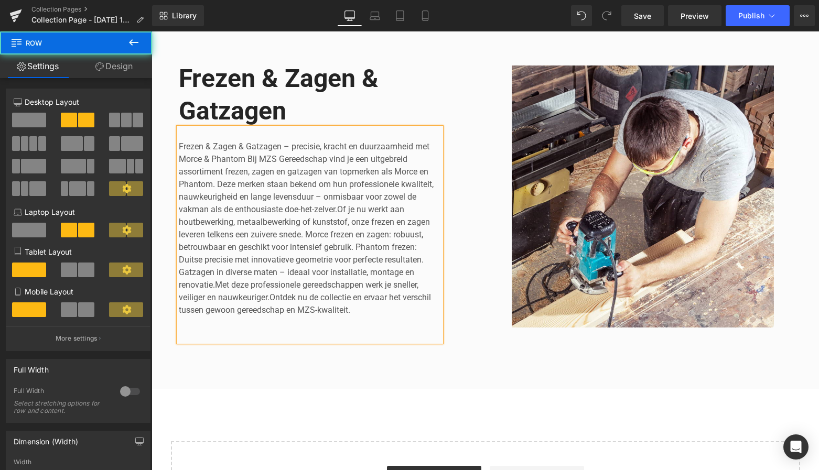
click at [488, 278] on div "Image" at bounding box center [643, 197] width 315 height 301
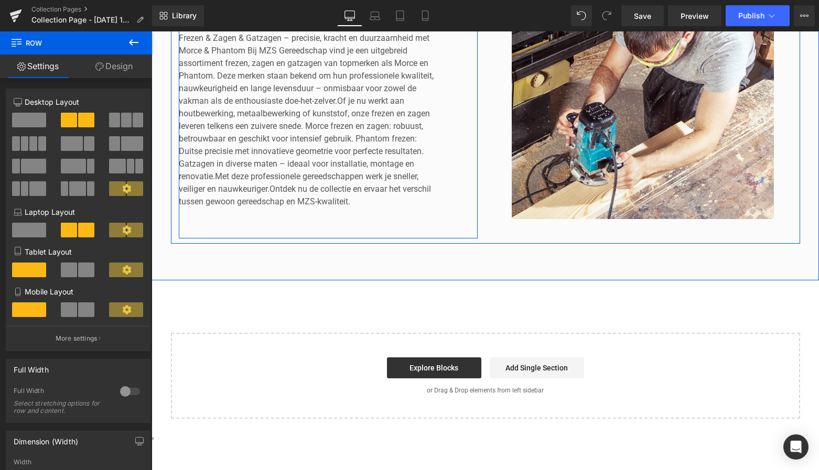
scroll to position [270, 0]
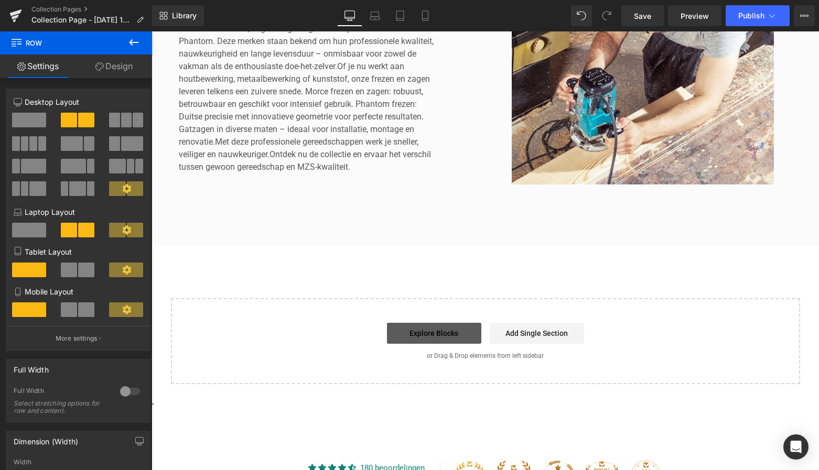
click at [447, 331] on link "Explore Blocks" at bounding box center [434, 333] width 94 height 21
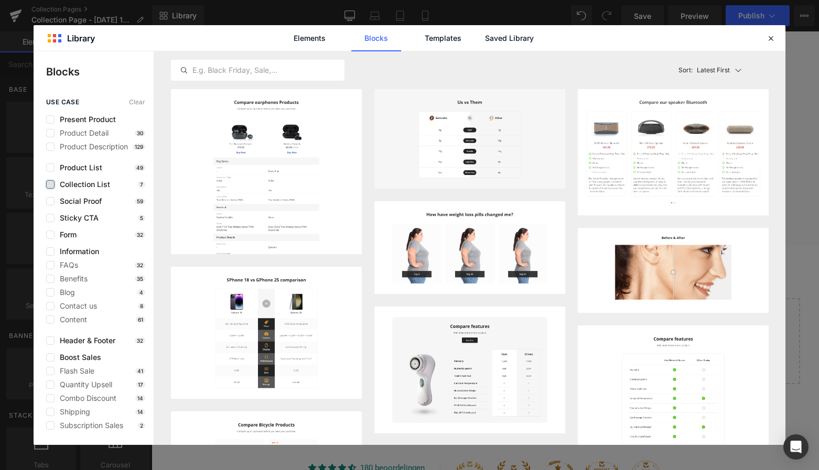
click at [49, 183] on label at bounding box center [50, 184] width 8 height 8
click at [50, 185] on input "checkbox" at bounding box center [50, 185] width 0 height 0
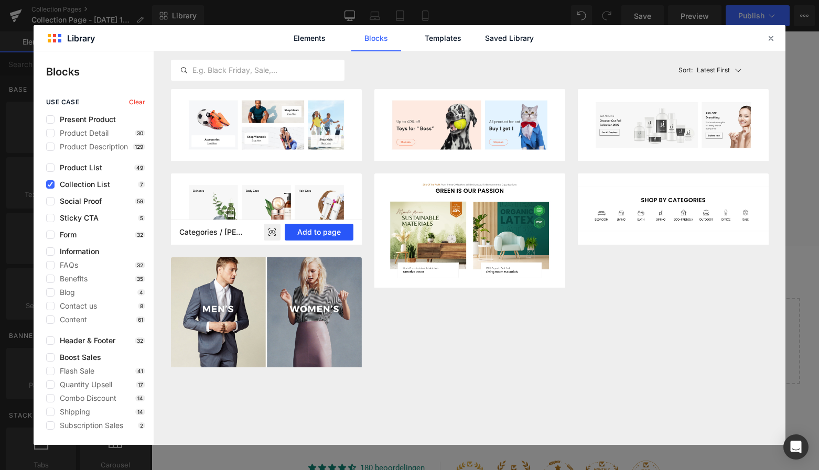
click at [323, 233] on button "Add to page" at bounding box center [319, 232] width 69 height 17
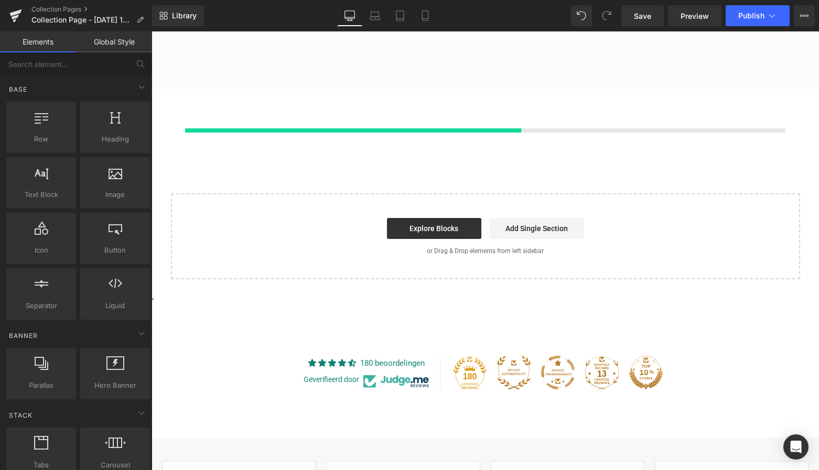
scroll to position [432, 0]
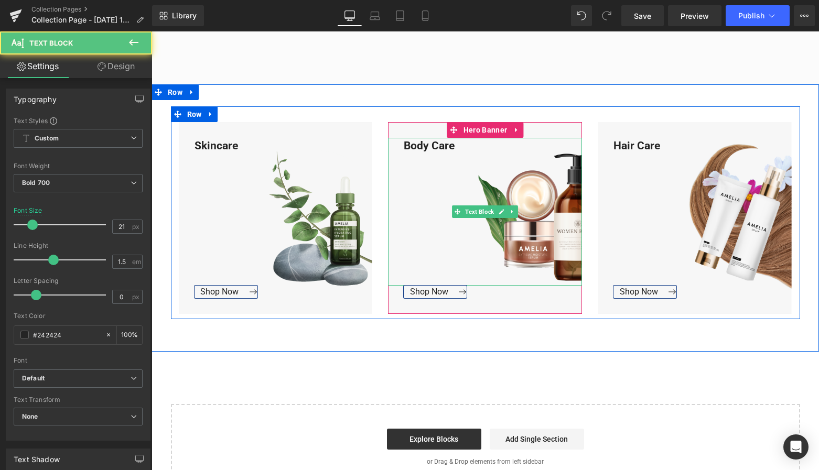
click at [436, 221] on div "Body Care" at bounding box center [485, 212] width 194 height 148
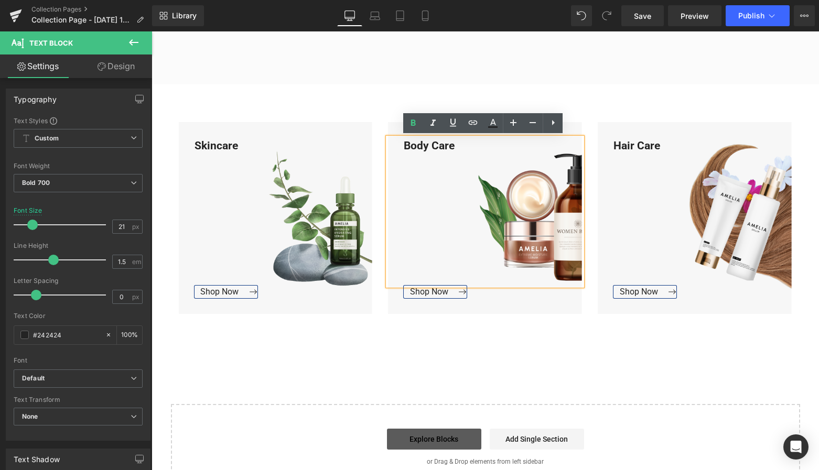
click at [446, 438] on link "Explore Blocks" at bounding box center [434, 439] width 94 height 21
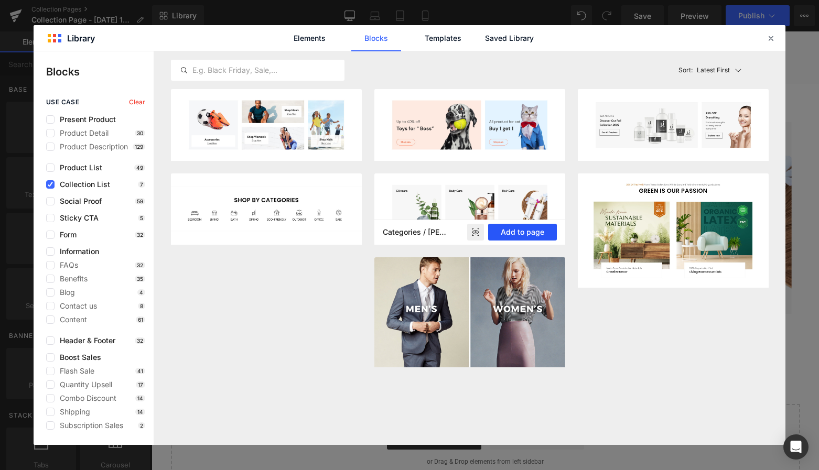
click at [532, 231] on button "Add to page" at bounding box center [522, 232] width 69 height 17
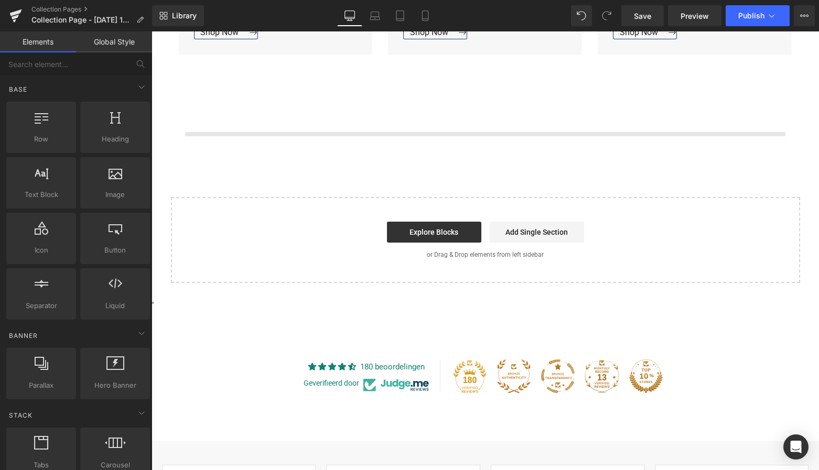
scroll to position [699, 0]
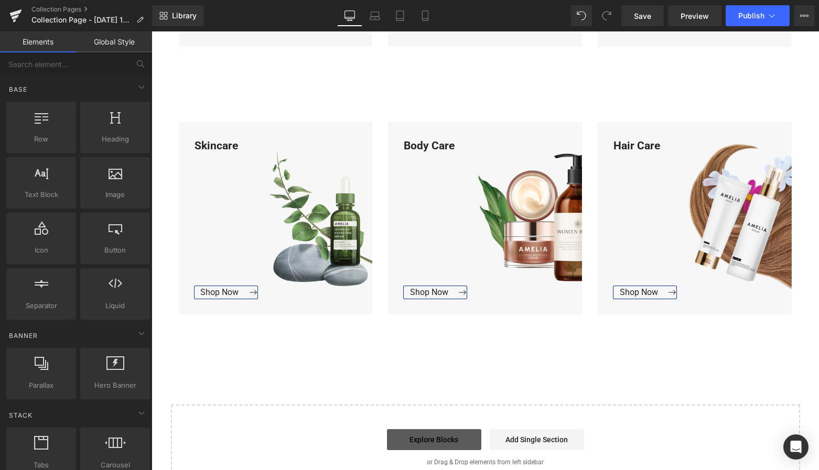
click at [447, 435] on link "Explore Blocks" at bounding box center [434, 440] width 94 height 21
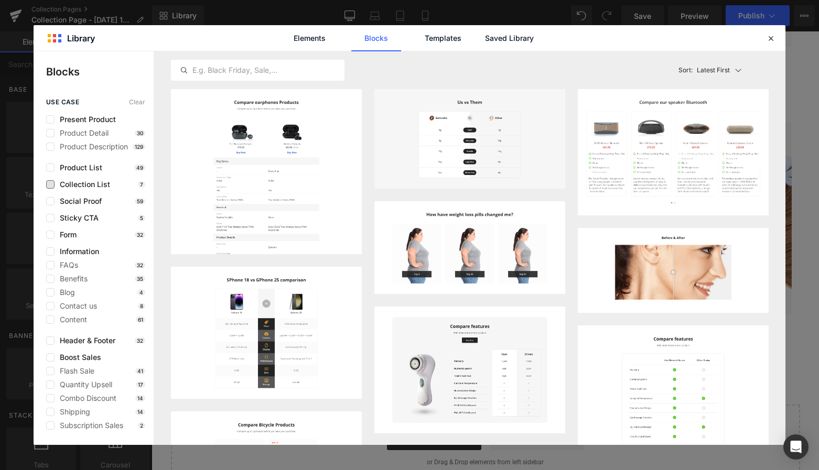
click at [51, 186] on label at bounding box center [50, 184] width 8 height 8
click at [50, 185] on input "checkbox" at bounding box center [50, 185] width 0 height 0
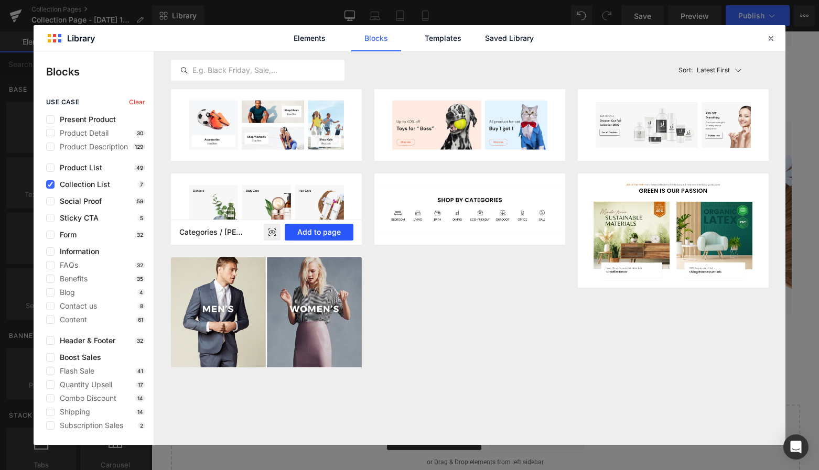
click at [328, 233] on button "Add to page" at bounding box center [319, 232] width 69 height 17
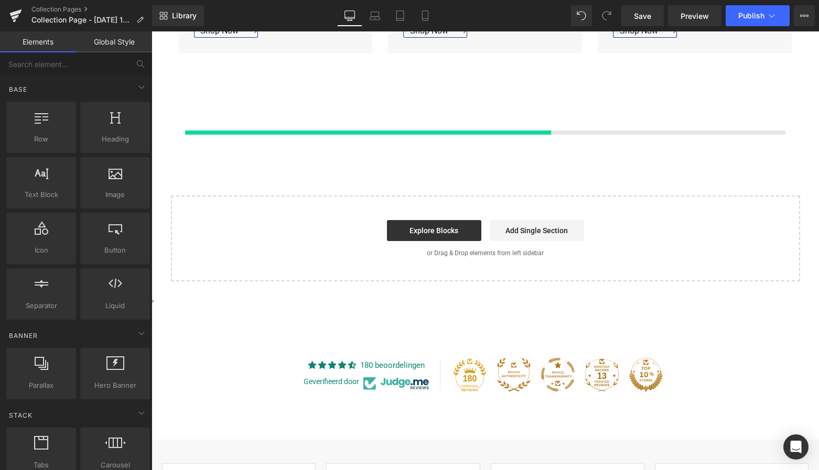
scroll to position [967, 0]
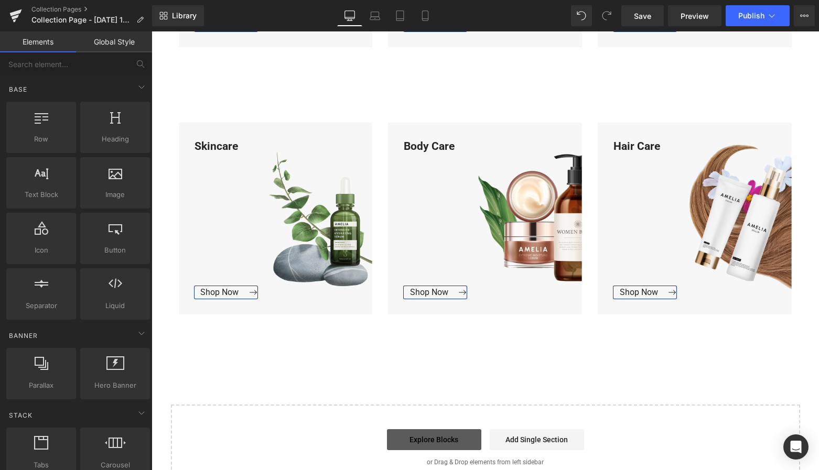
click at [441, 442] on link "Explore Blocks" at bounding box center [434, 440] width 94 height 21
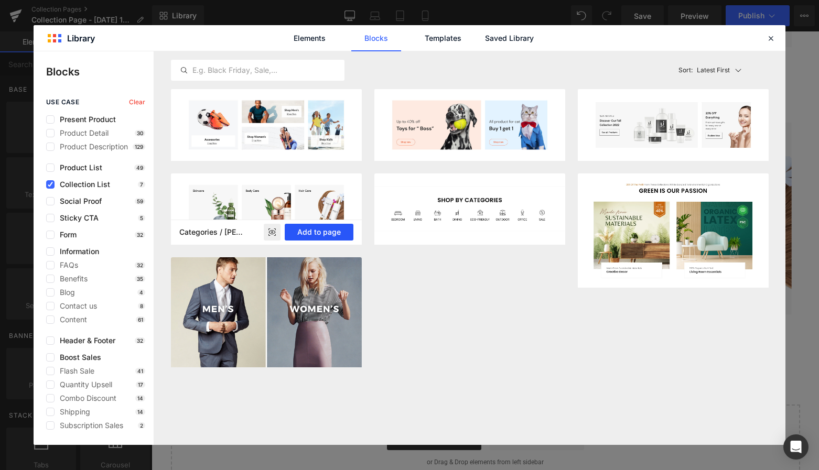
click at [318, 232] on button "Add to page" at bounding box center [319, 232] width 69 height 17
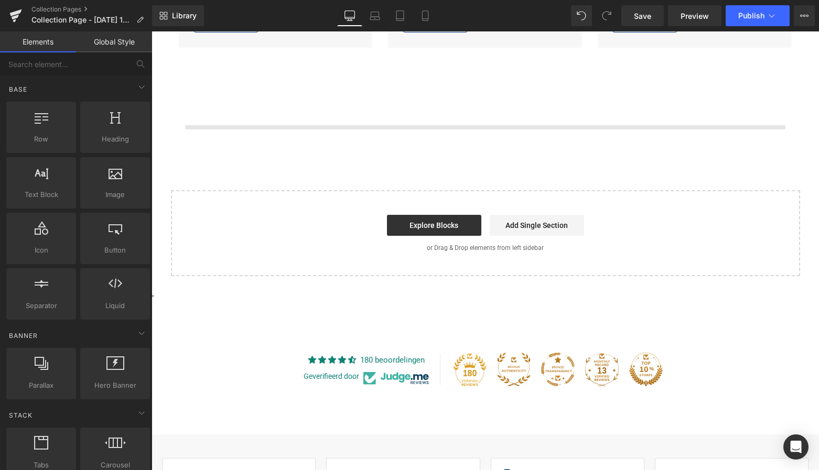
scroll to position [1234, 0]
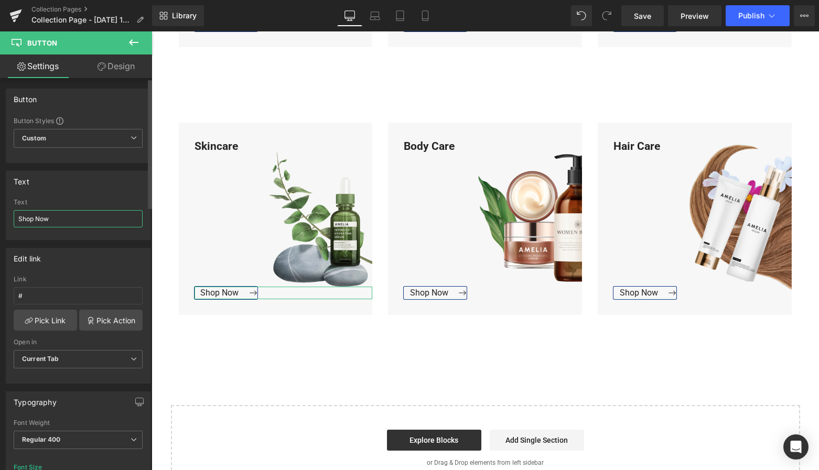
drag, startPoint x: 65, startPoint y: 218, endPoint x: 7, endPoint y: 211, distance: 58.1
click at [7, 211] on div "Shop Now Text Shop Now" at bounding box center [78, 219] width 144 height 41
type input "Bekijk Collectie"
drag, startPoint x: 72, startPoint y: 219, endPoint x: 7, endPoint y: 217, distance: 65.1
click at [6, 217] on div "Shop Now Text Bekijk Collectie" at bounding box center [78, 219] width 144 height 41
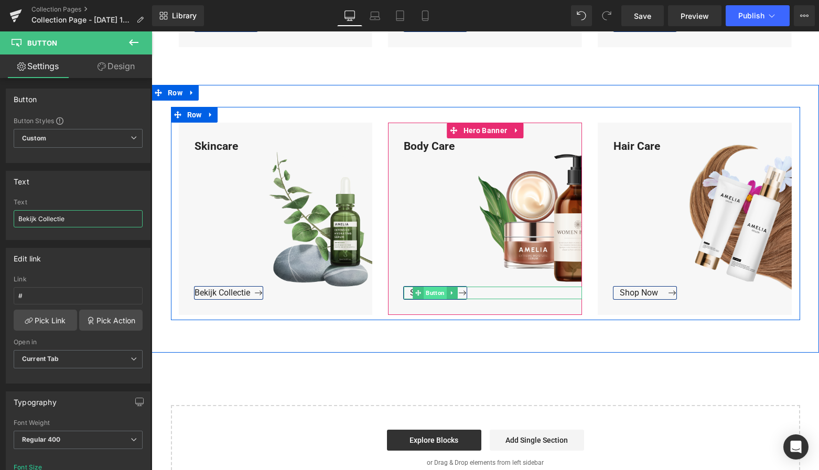
click at [428, 292] on span "Button" at bounding box center [435, 293] width 23 height 13
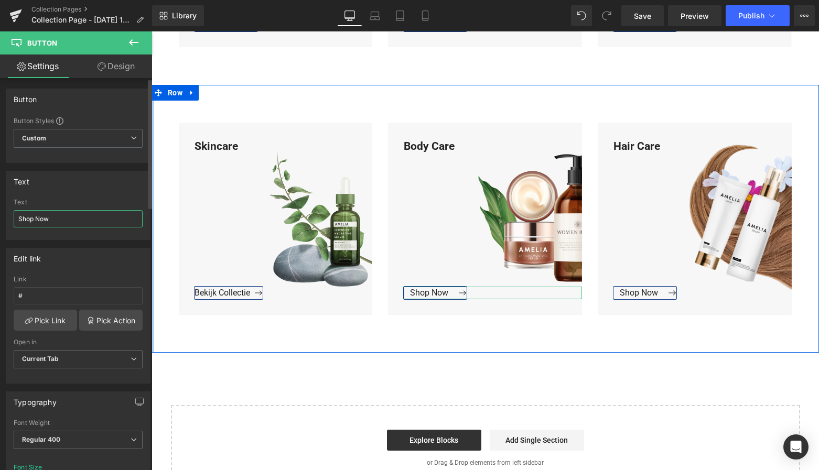
drag, startPoint x: 33, startPoint y: 218, endPoint x: 5, endPoint y: 218, distance: 27.8
click at [6, 218] on div "Text Shop Now Text Shop Now" at bounding box center [78, 205] width 145 height 69
paste input "Bekijk Collectie"
type input "Bekijk Collectie"
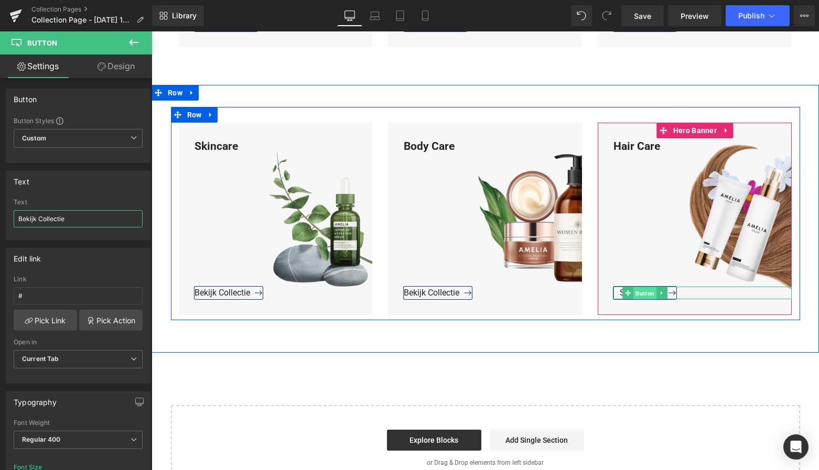
click at [640, 293] on span "Button" at bounding box center [645, 293] width 23 height 13
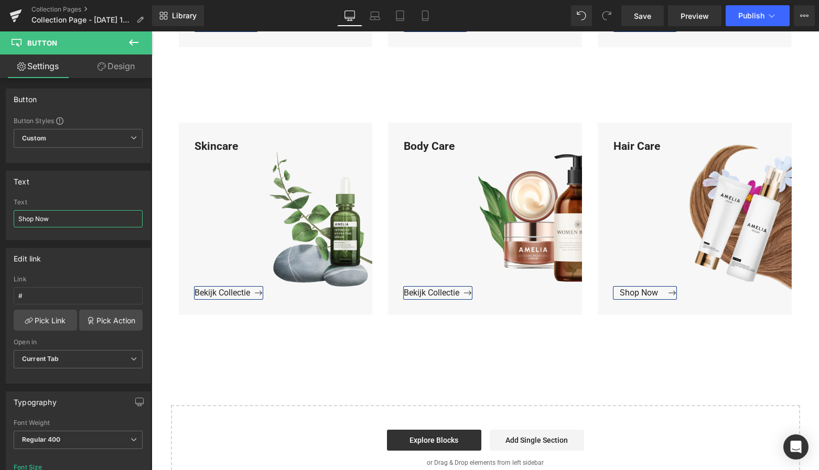
drag, startPoint x: 51, startPoint y: 222, endPoint x: -5, endPoint y: 219, distance: 56.7
click at [0, 219] on html "Button You are previewing how the will restyle your page. You can not edit Elem…" at bounding box center [409, 235] width 819 height 470
paste input "Bekijk Collectie"
type input "Bekijk Collectie"
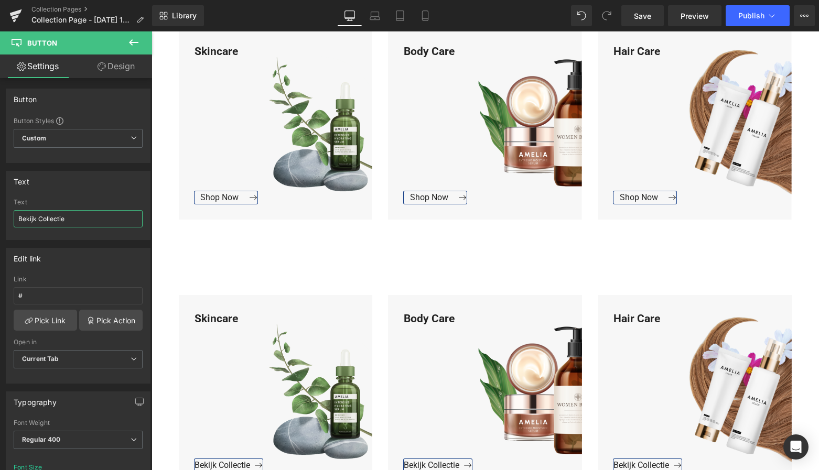
scroll to position [1043, 0]
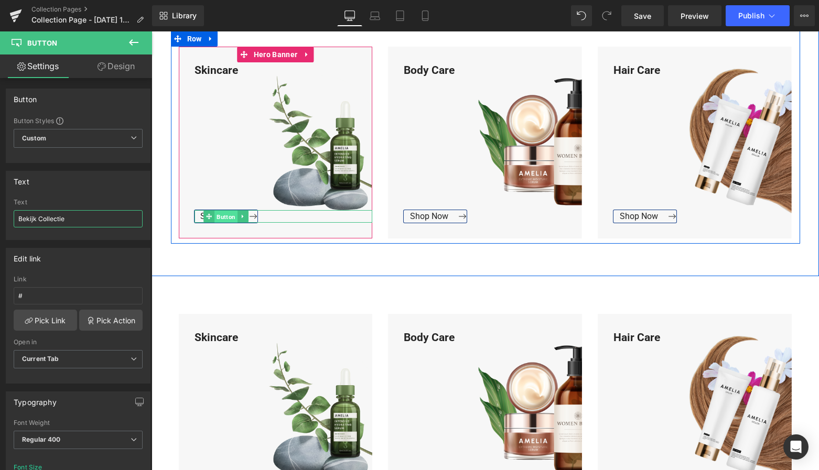
click at [221, 212] on span "Button" at bounding box center [226, 217] width 23 height 13
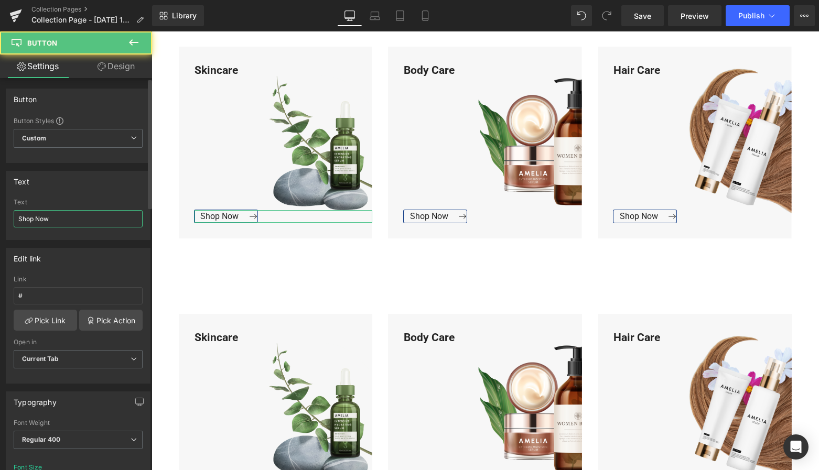
drag, startPoint x: 40, startPoint y: 219, endPoint x: 8, endPoint y: 219, distance: 31.5
click at [2, 216] on div "Text Shop Now Text Shop Now" at bounding box center [78, 201] width 157 height 77
paste input "Bekijk Collectie"
type input "Bekijk Collectie"
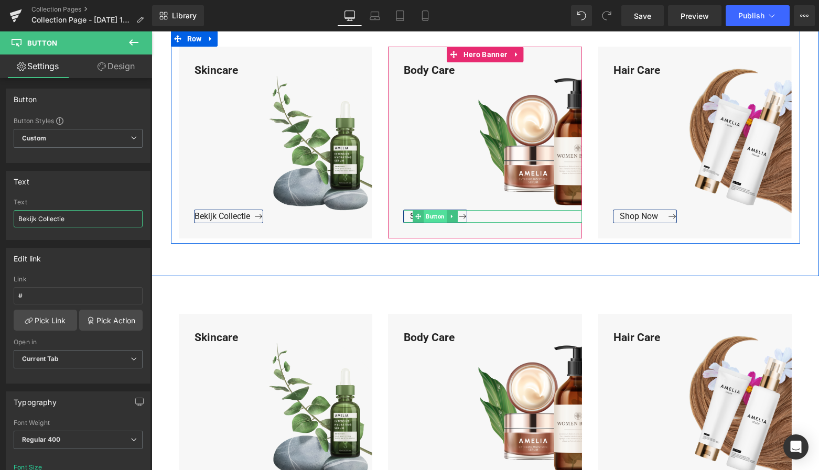
click at [432, 217] on span "Button" at bounding box center [435, 216] width 23 height 13
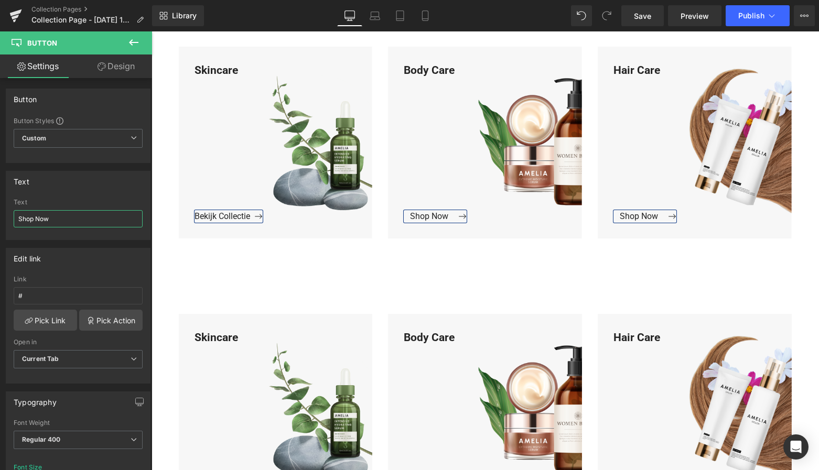
drag, startPoint x: 34, startPoint y: 216, endPoint x: -6, endPoint y: 214, distance: 39.9
click at [0, 214] on html "Button You are previewing how the will restyle your page. You can not edit Elem…" at bounding box center [409, 235] width 819 height 470
paste input "Bekijk Collectie"
type input "Bekijk Collectie"
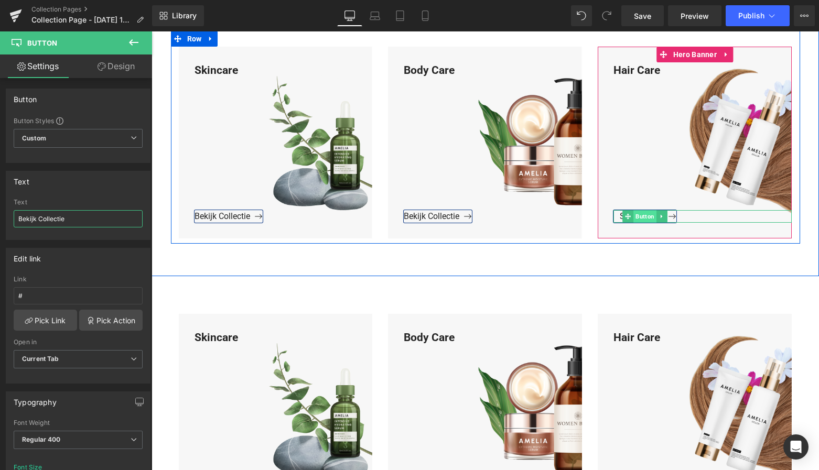
click at [638, 214] on span "Button" at bounding box center [645, 216] width 23 height 13
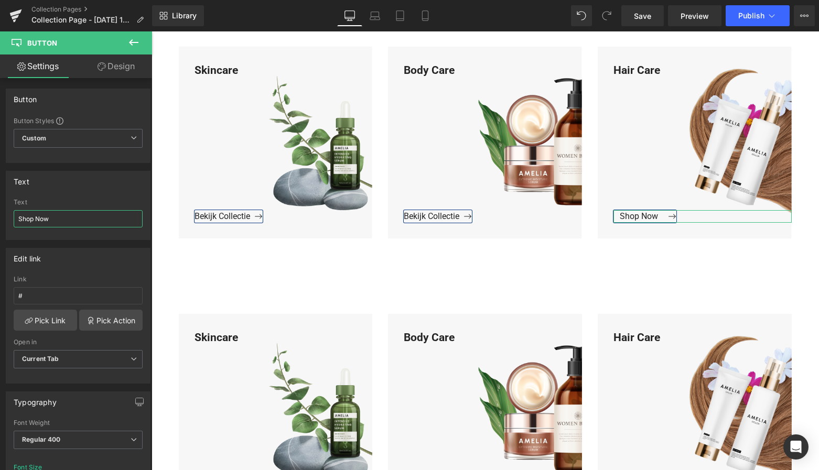
drag, startPoint x: 56, startPoint y: 222, endPoint x: -10, endPoint y: 217, distance: 66.8
click at [0, 217] on html "Button You are previewing how the will restyle your page. You can not edit Elem…" at bounding box center [409, 235] width 819 height 470
paste input "Bekijk Collectie"
type input "Bekijk Collectie"
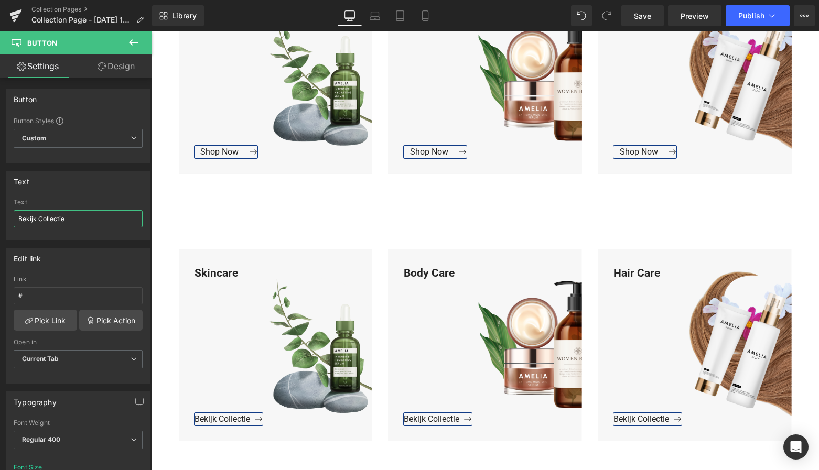
scroll to position [818, 0]
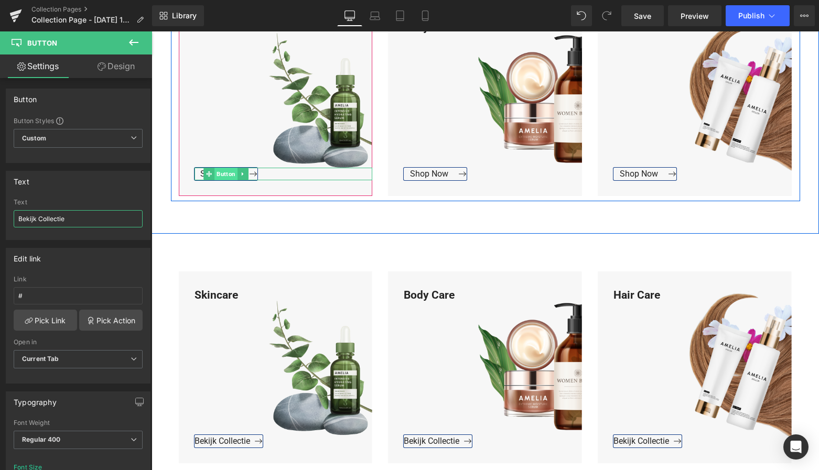
click at [223, 173] on span "Button" at bounding box center [226, 174] width 23 height 13
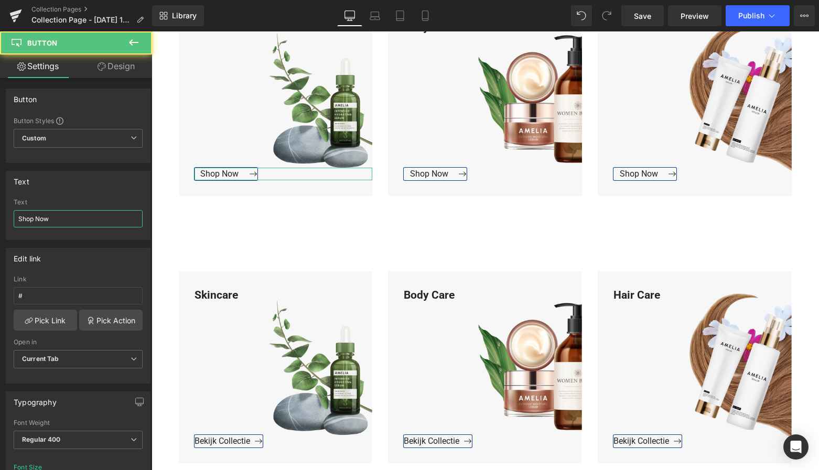
drag, startPoint x: 36, startPoint y: 219, endPoint x: -16, endPoint y: 220, distance: 51.4
click at [0, 220] on html "Button You are previewing how the will restyle your page. You can not edit Elem…" at bounding box center [409, 235] width 819 height 470
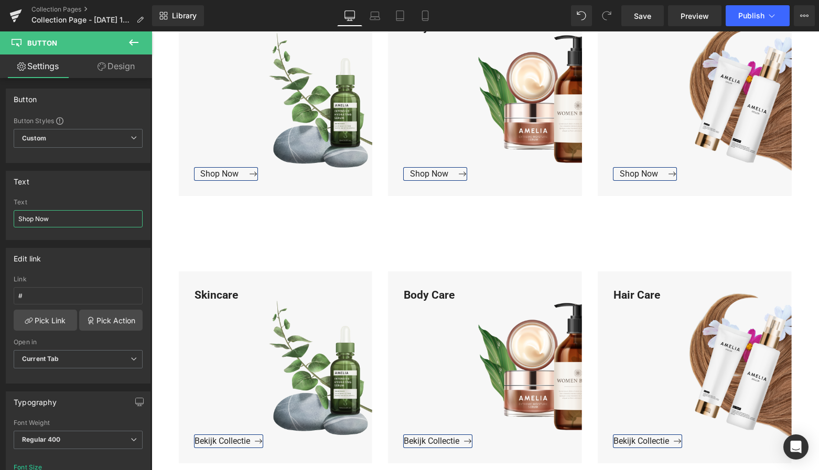
paste input "Bekijk Collectie"
type input "Bekijk Collectie"
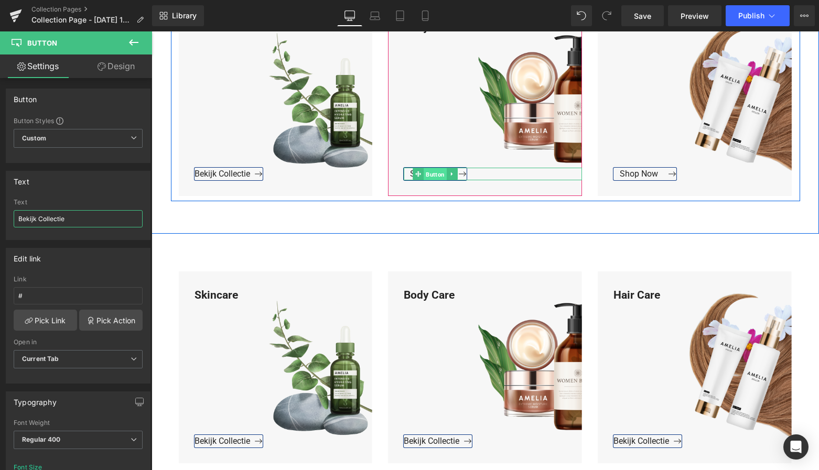
click at [432, 173] on span "Button" at bounding box center [435, 174] width 23 height 13
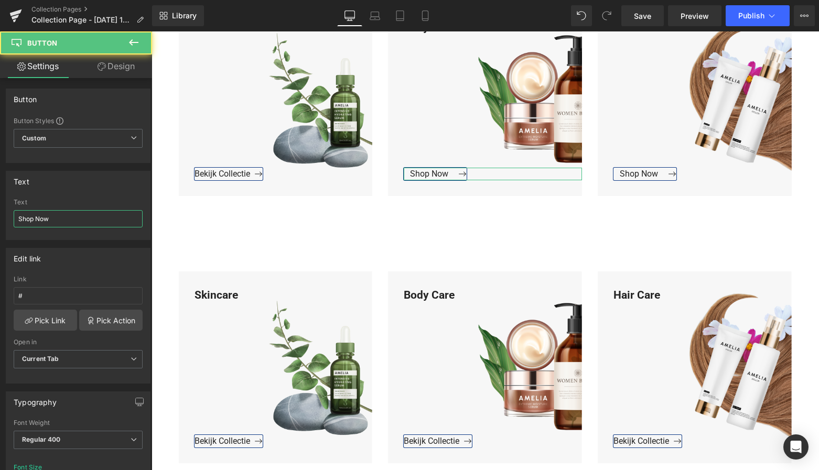
drag, startPoint x: 44, startPoint y: 218, endPoint x: -18, endPoint y: 218, distance: 62.4
click at [0, 218] on html "Button You are previewing how the will restyle your page. You can not edit Elem…" at bounding box center [409, 235] width 819 height 470
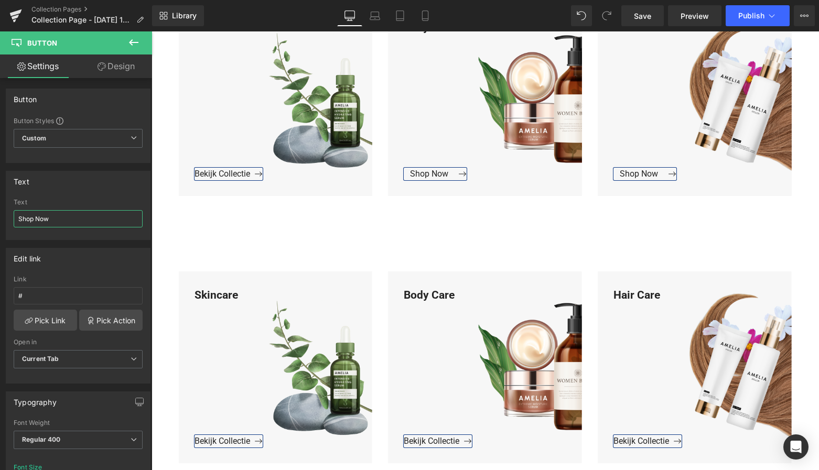
paste input "Bekijk Collectie"
type input "Bekijk Collectie"
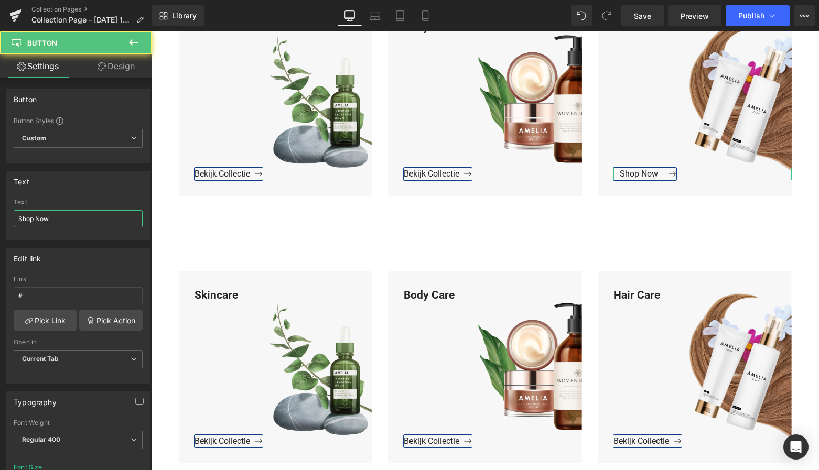
drag, startPoint x: 39, startPoint y: 217, endPoint x: -3, endPoint y: 218, distance: 42.5
click at [0, 218] on html "Button You are previewing how the will restyle your page. You can not edit Elem…" at bounding box center [409, 235] width 819 height 470
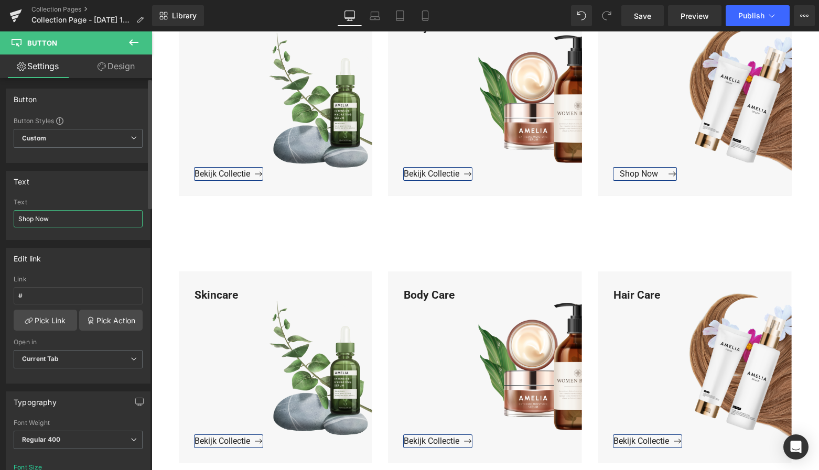
paste input "Bekijk Collectie"
type input "Bekijk Collectie"
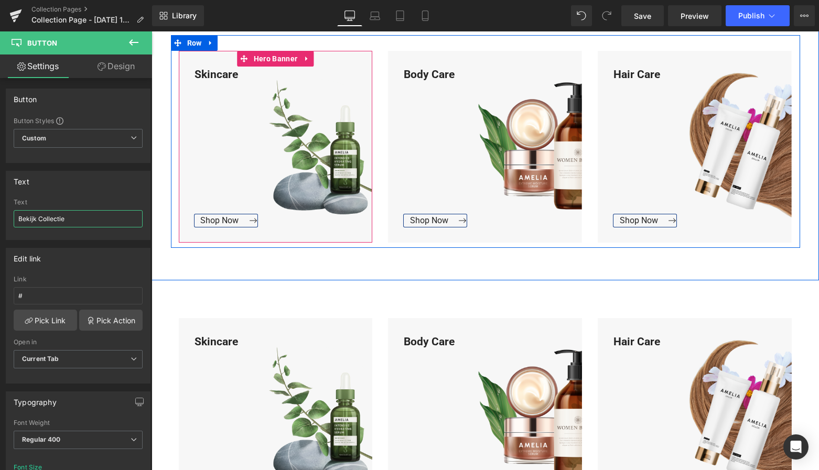
click at [272, 221] on span "Button" at bounding box center [283, 221] width 23 height 13
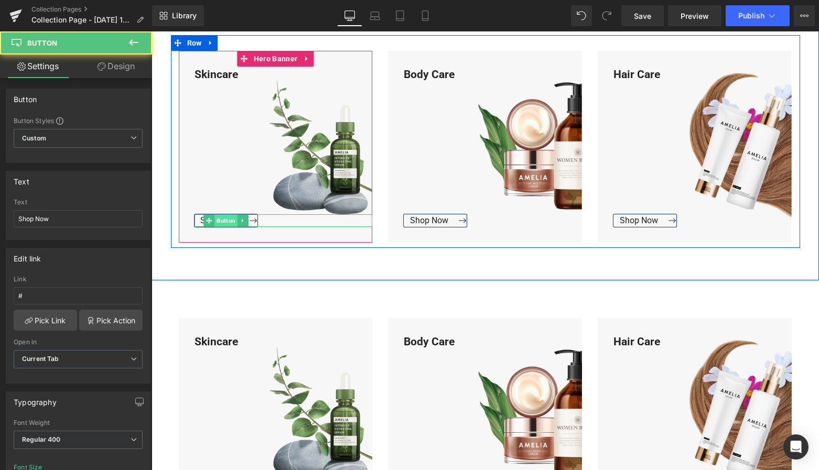
scroll to position [502, 0]
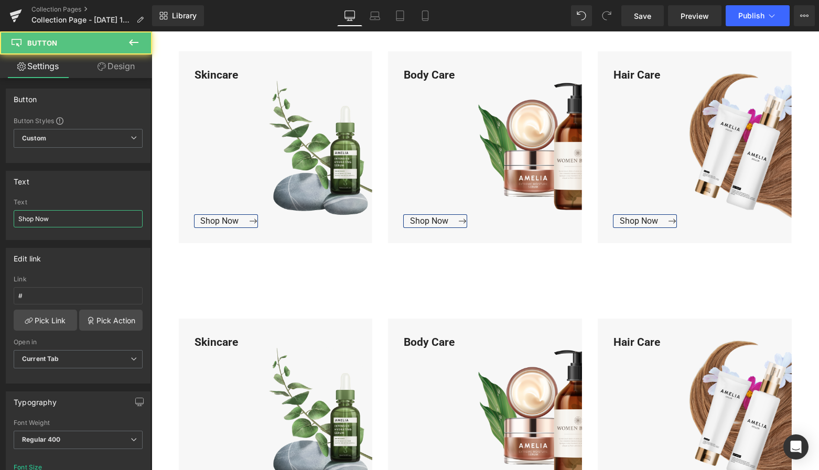
drag, startPoint x: 21, startPoint y: 218, endPoint x: -8, endPoint y: 218, distance: 29.4
click at [0, 218] on html "Button You are previewing how the will restyle your page. You can not edit Elem…" at bounding box center [409, 235] width 819 height 470
paste input "Bekijk Collectie"
type input "Bekijk Collectie"
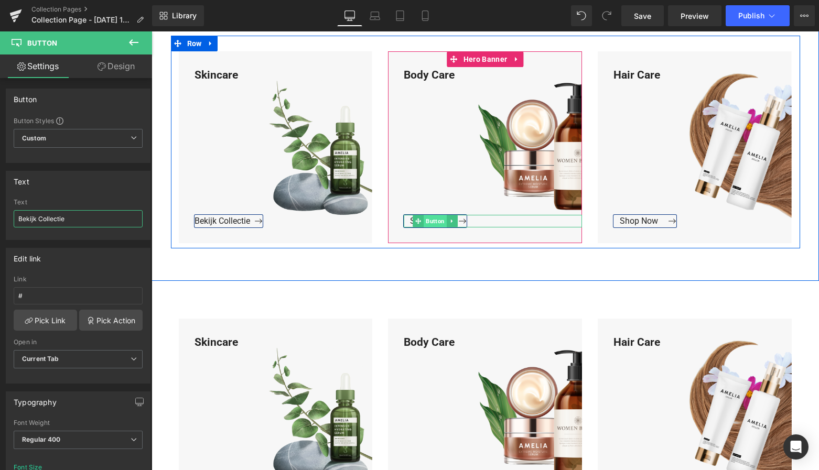
click at [428, 220] on span "Button" at bounding box center [435, 221] width 23 height 13
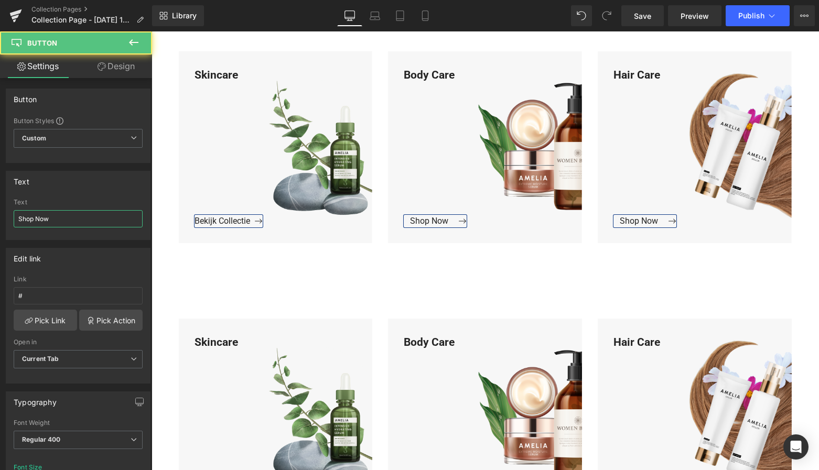
drag, startPoint x: 77, startPoint y: 223, endPoint x: -14, endPoint y: 218, distance: 90.9
click at [0, 218] on html "Button You are previewing how the will restyle your page. You can not edit Elem…" at bounding box center [409, 235] width 819 height 470
paste input "Bekijk Collectie"
type input "Bekijk Collectie"
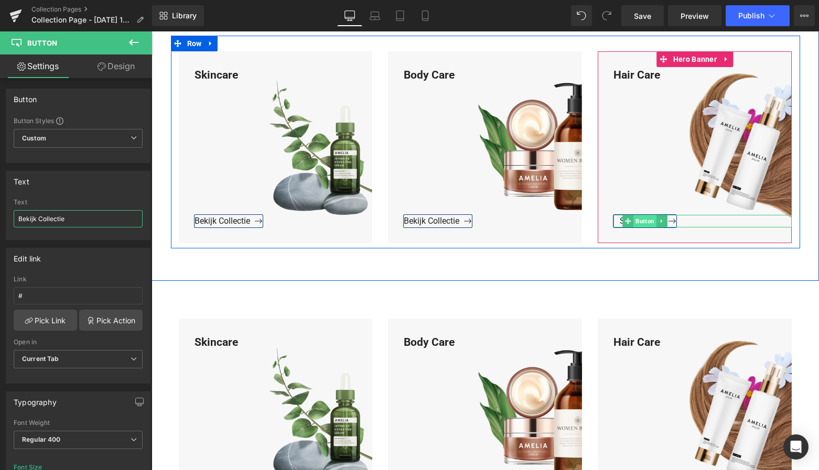
click at [644, 219] on span "Button" at bounding box center [645, 221] width 23 height 13
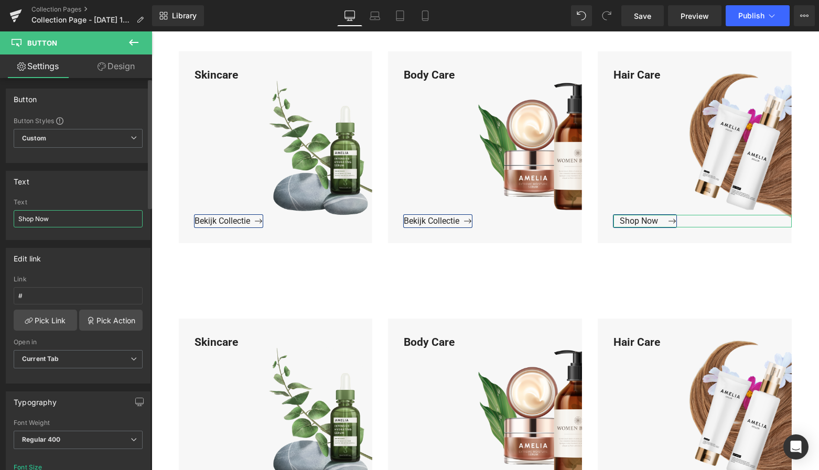
drag, startPoint x: 81, startPoint y: 222, endPoint x: 6, endPoint y: 221, distance: 74.5
click at [6, 220] on div "Text Shop Now Text Shop Now" at bounding box center [78, 205] width 145 height 69
paste input "Bekijk Collectie"
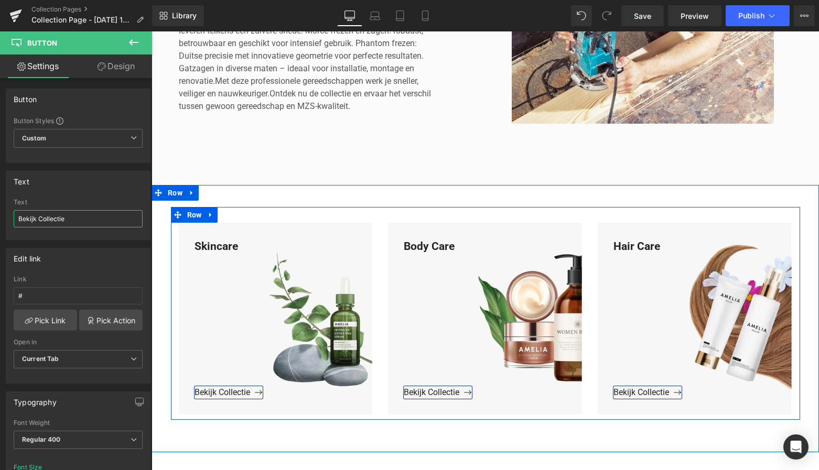
scroll to position [327, 0]
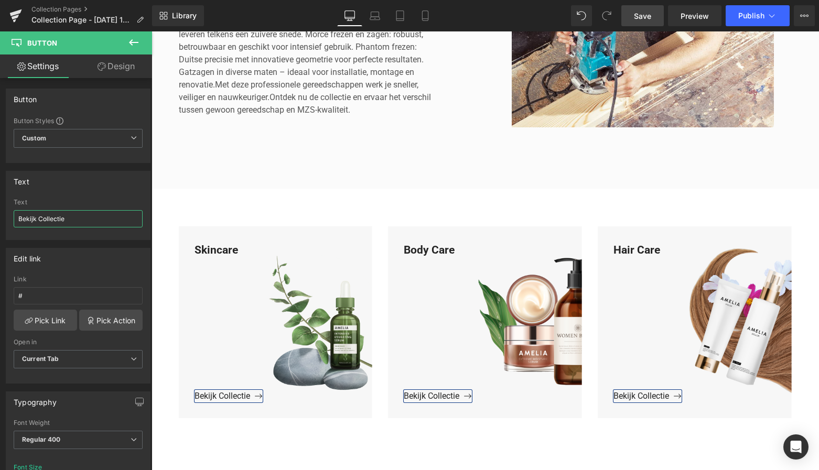
type input "Bekijk Collectie"
click at [651, 14] on span "Save" at bounding box center [642, 15] width 17 height 11
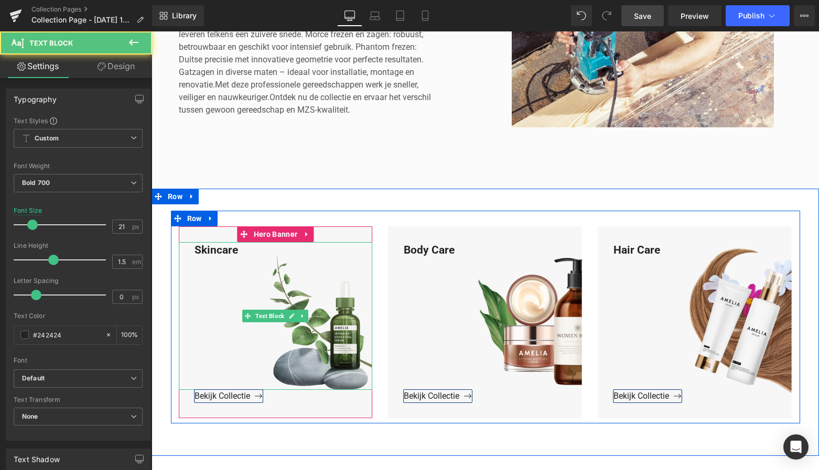
click at [245, 251] on div "Skincare" at bounding box center [276, 316] width 194 height 148
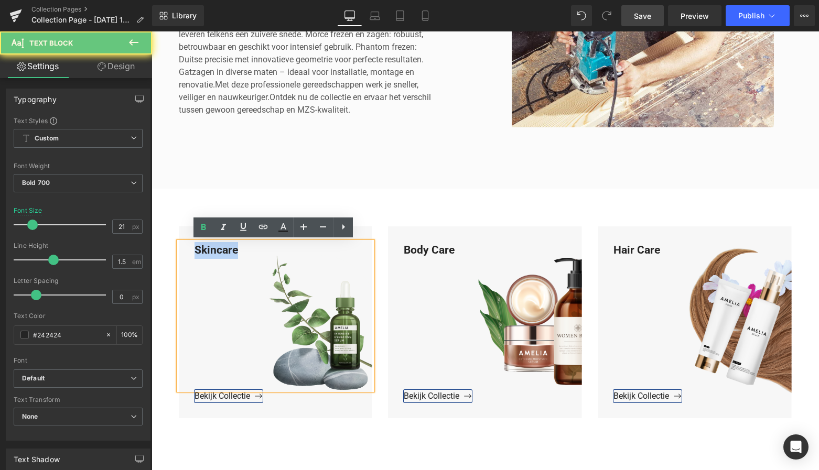
drag, startPoint x: 242, startPoint y: 251, endPoint x: 190, endPoint y: 250, distance: 51.9
click at [189, 249] on div "Skincare" at bounding box center [276, 316] width 194 height 148
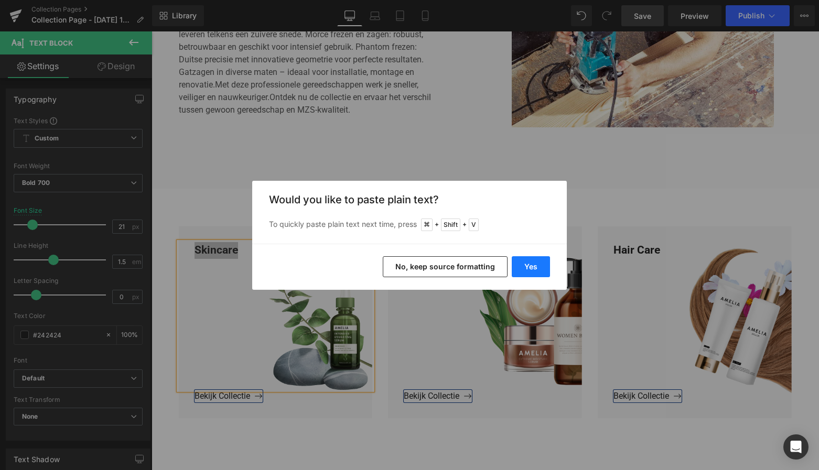
click at [523, 271] on button "Yes" at bounding box center [531, 266] width 38 height 21
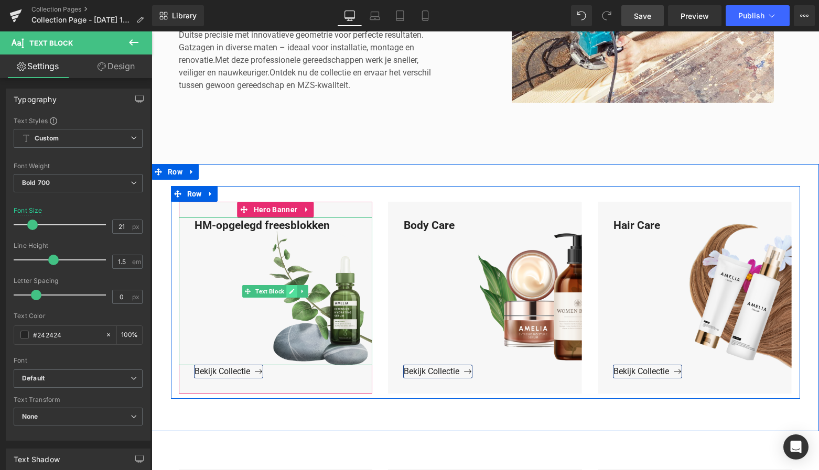
scroll to position [352, 0]
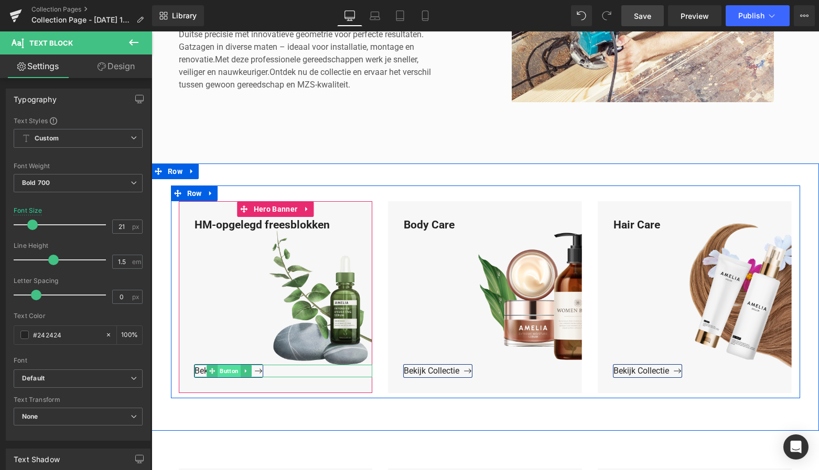
click at [225, 371] on span "Button" at bounding box center [229, 371] width 23 height 13
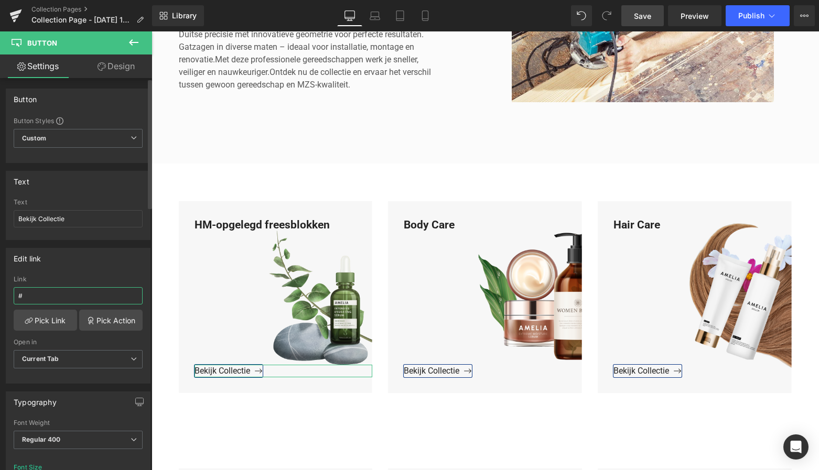
drag, startPoint x: 9, startPoint y: 292, endPoint x: 3, endPoint y: 292, distance: 6.3
click at [3, 292] on div "Edit link # Link # Pick Link Pick Action Current Tab New Tab Open in Current Ta…" at bounding box center [78, 312] width 157 height 144
paste input "https://www.mzsgereedschap.nl/collections/hm-opgelegd-freesblokken"
type input "https://www.mzsgereedschap.nl/collections/hm-opgelegd-freesblokken"
click at [48, 323] on link "Pick Link" at bounding box center [45, 320] width 63 height 21
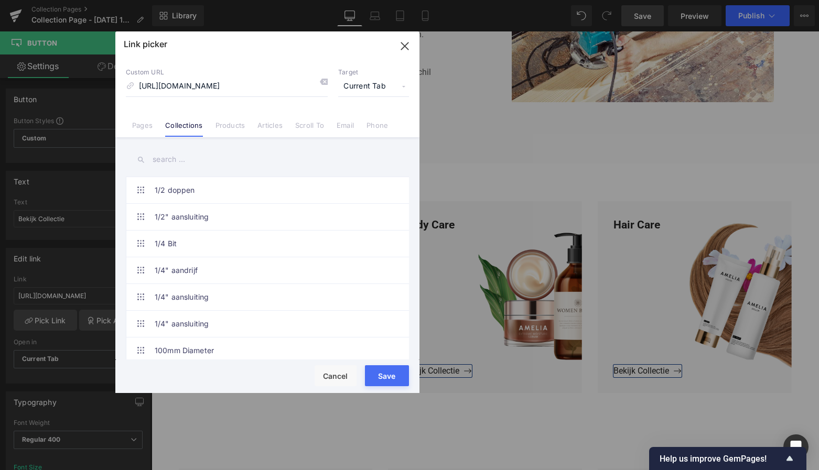
click at [386, 376] on button "Save" at bounding box center [387, 376] width 44 height 21
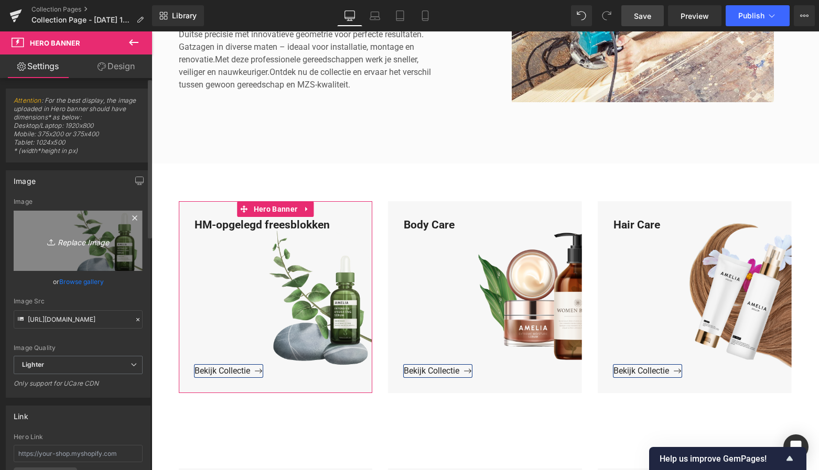
click at [72, 241] on icon "Replace Image" at bounding box center [78, 240] width 84 height 13
type input "C:\fakepath\Groen Modern Doe-het-zelf Instagram Stories (800 x 800 px)-3.png"
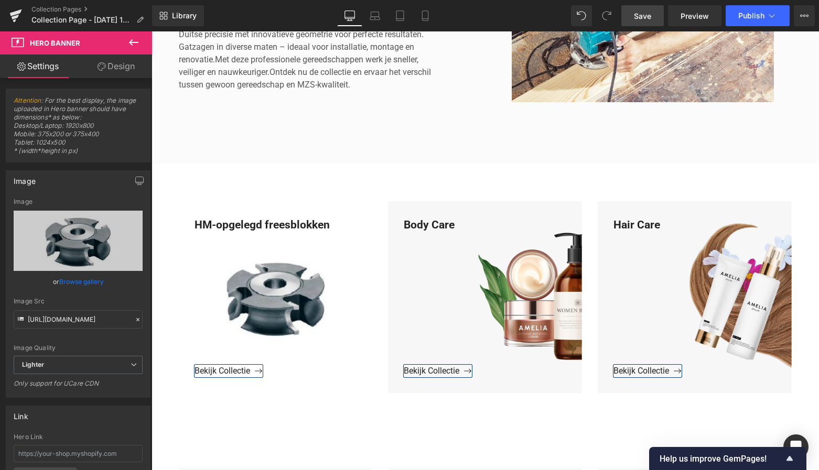
click at [647, 15] on span "Save" at bounding box center [642, 15] width 17 height 11
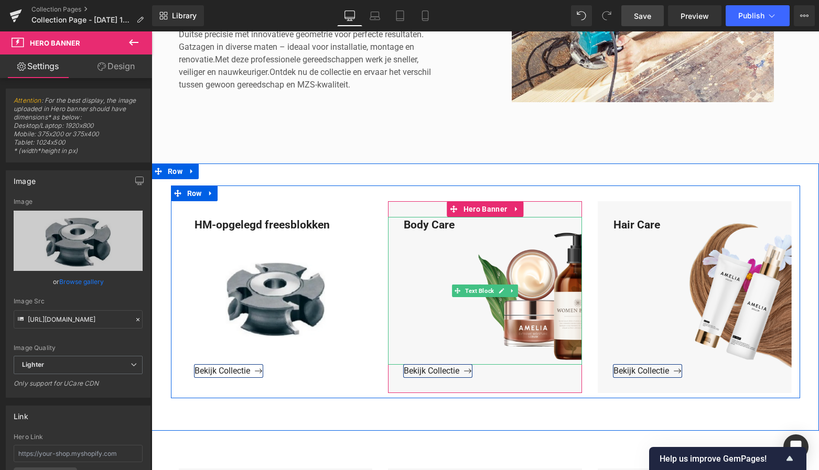
click at [464, 229] on div "Body Care" at bounding box center [485, 291] width 194 height 148
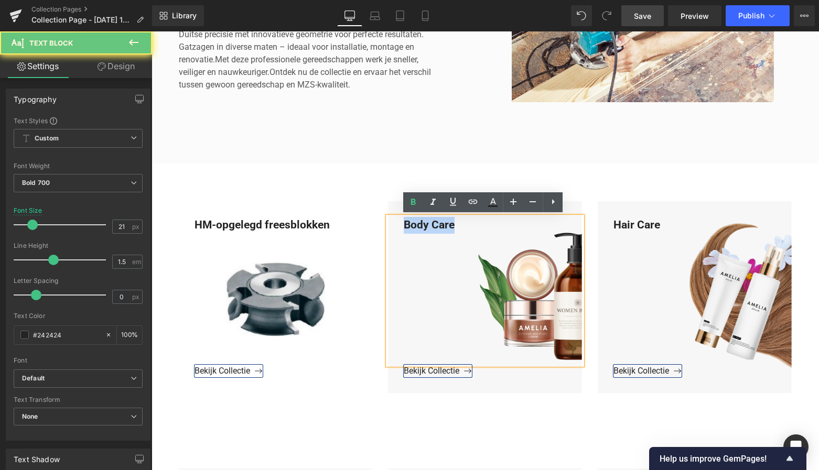
drag, startPoint x: 462, startPoint y: 226, endPoint x: 397, endPoint y: 220, distance: 64.8
click at [396, 220] on div "Body Care" at bounding box center [485, 291] width 194 height 148
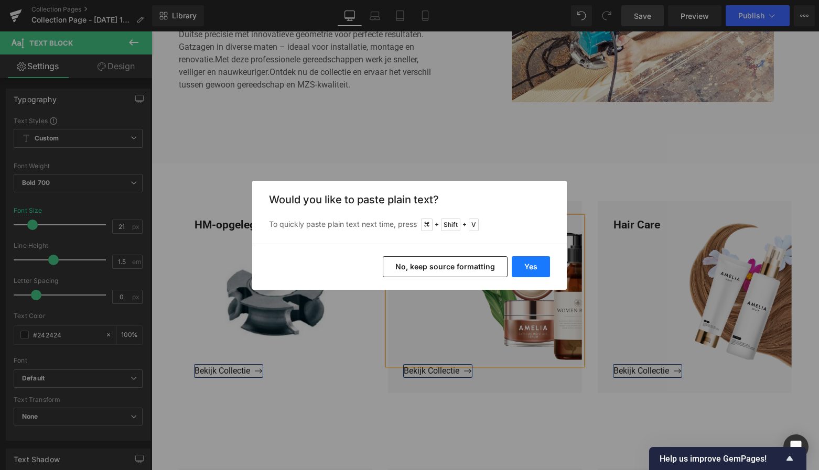
click at [529, 262] on button "Yes" at bounding box center [531, 266] width 38 height 21
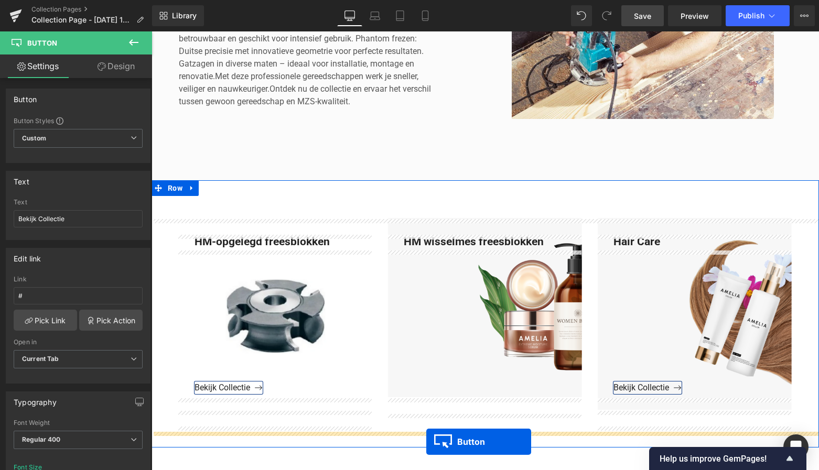
scroll to position [410, 0]
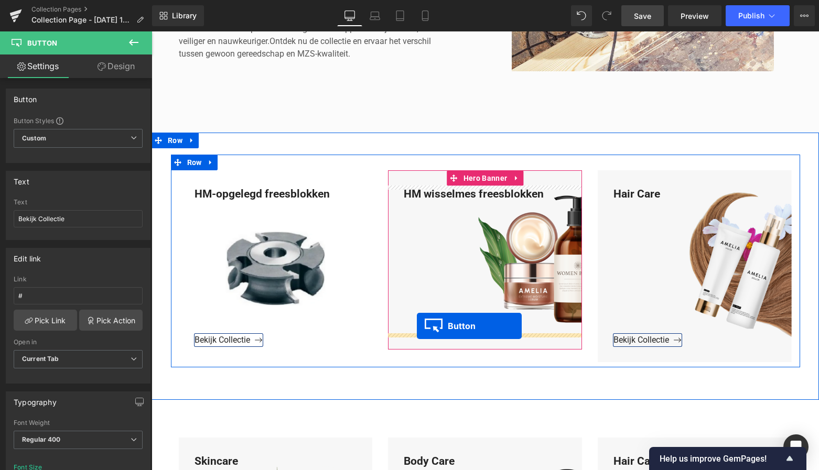
drag, startPoint x: 183, startPoint y: 136, endPoint x: 415, endPoint y: 325, distance: 299.0
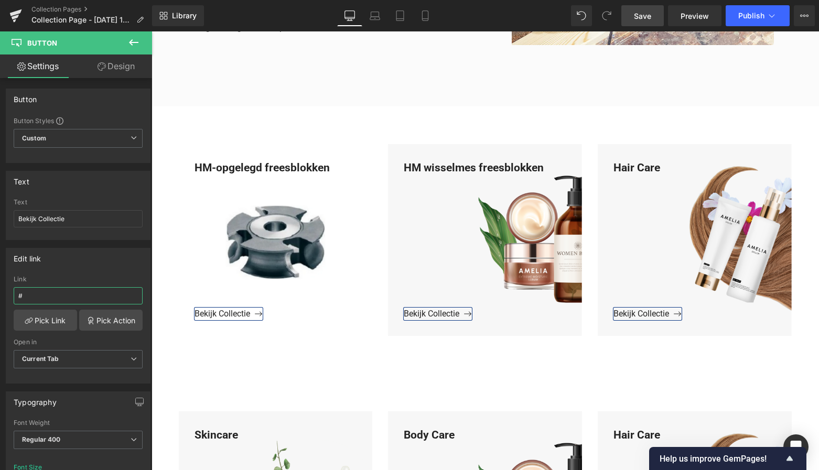
drag, startPoint x: 31, startPoint y: 295, endPoint x: -12, endPoint y: 291, distance: 43.2
click at [0, 291] on html "Button You are previewing how the will restyle your page. You can not edit Elem…" at bounding box center [409, 235] width 819 height 470
paste input "https://www.mzsgereedschap.nl/collections/hm-wisselmes-freesblokken"
type input "https://www.mzsgereedschap.nl/collections/hm-wisselmes-freesblokken"
click at [34, 318] on link "Pick Link" at bounding box center [45, 320] width 63 height 21
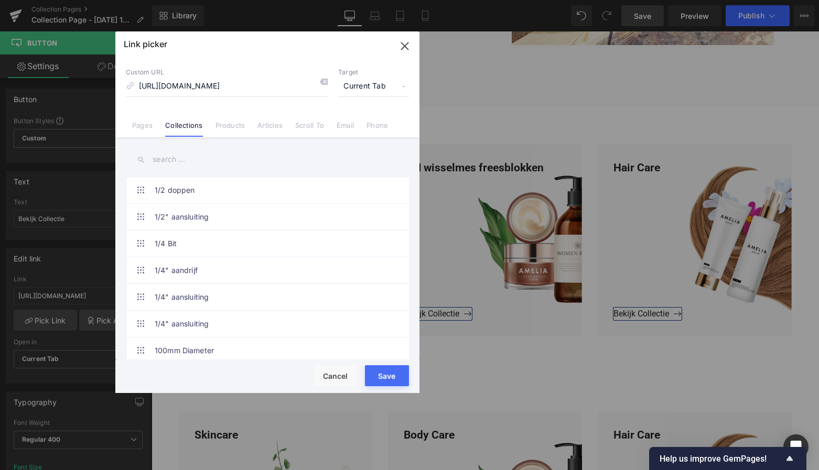
click at [388, 373] on button "Save" at bounding box center [387, 376] width 44 height 21
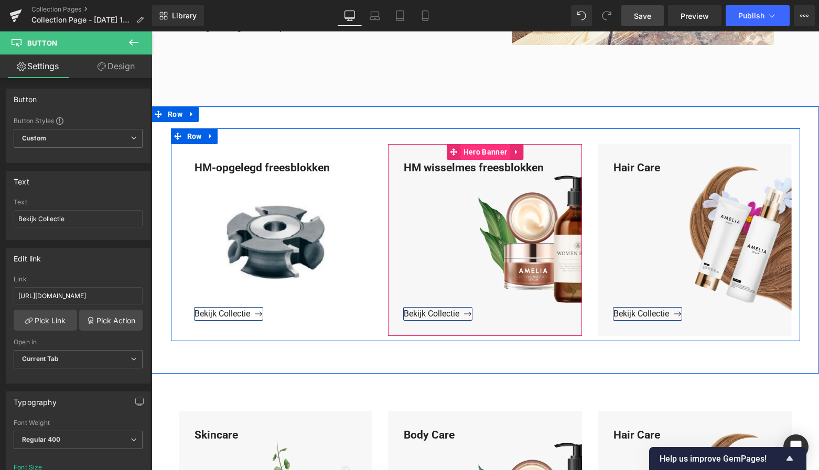
click at [487, 151] on span "Hero Banner" at bounding box center [485, 152] width 49 height 16
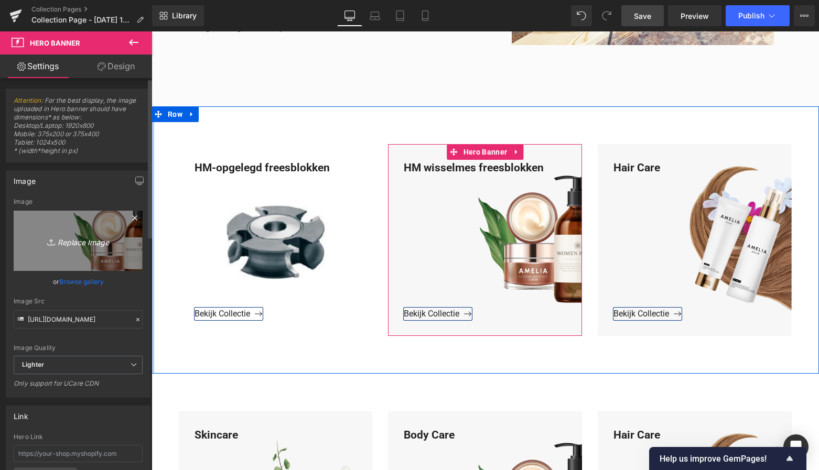
click at [86, 237] on icon "Replace Image" at bounding box center [78, 240] width 84 height 13
type input "C:\fakepath\Groen Modern Doe-het-zelf Instagram Stories (800 x 800 px)-3.png"
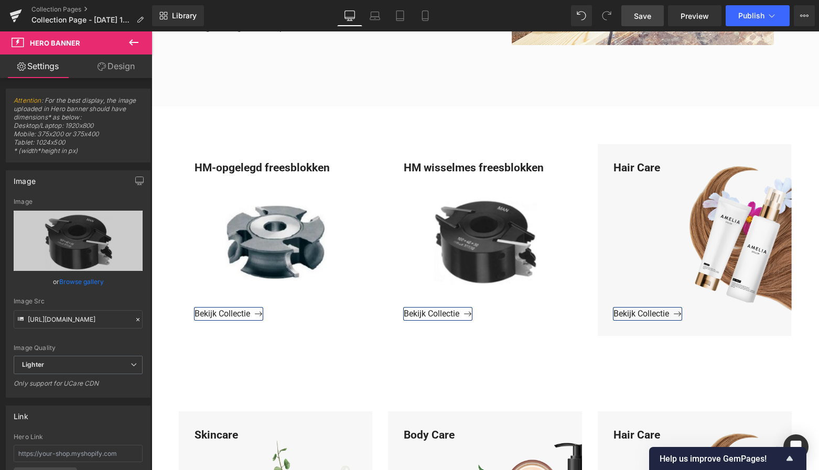
click at [648, 16] on span "Save" at bounding box center [642, 15] width 17 height 11
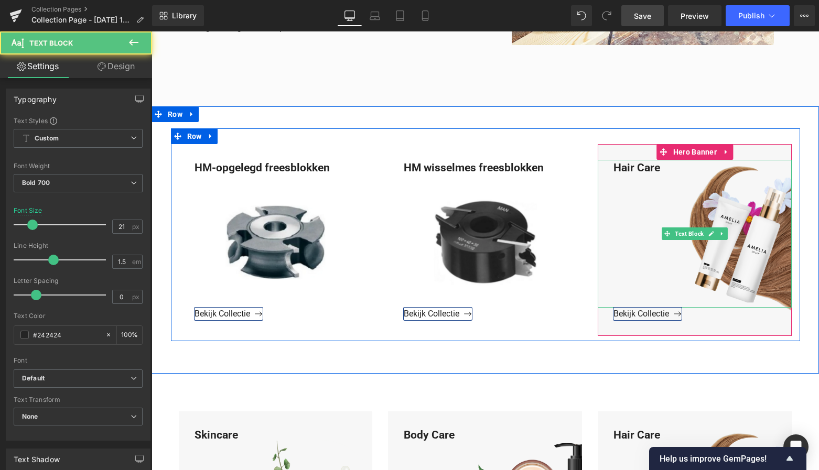
click at [666, 169] on div "Hair Care" at bounding box center [695, 234] width 194 height 148
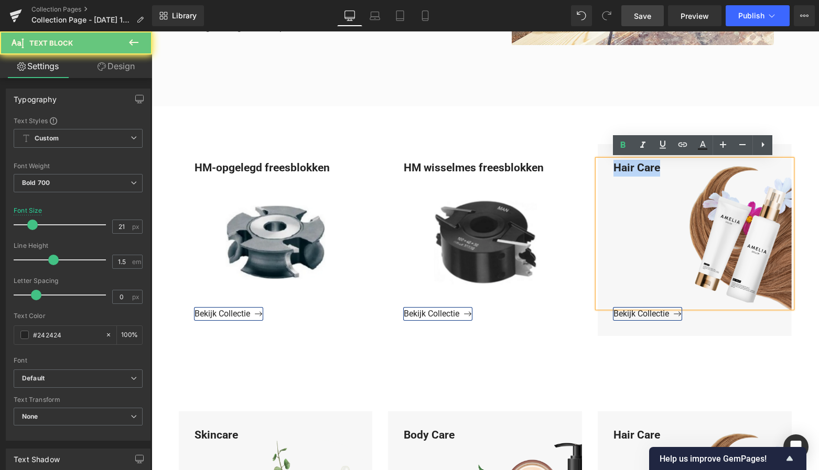
drag, startPoint x: 664, startPoint y: 167, endPoint x: 602, endPoint y: 165, distance: 62.4
click at [607, 165] on div "Hair Care" at bounding box center [695, 234] width 194 height 148
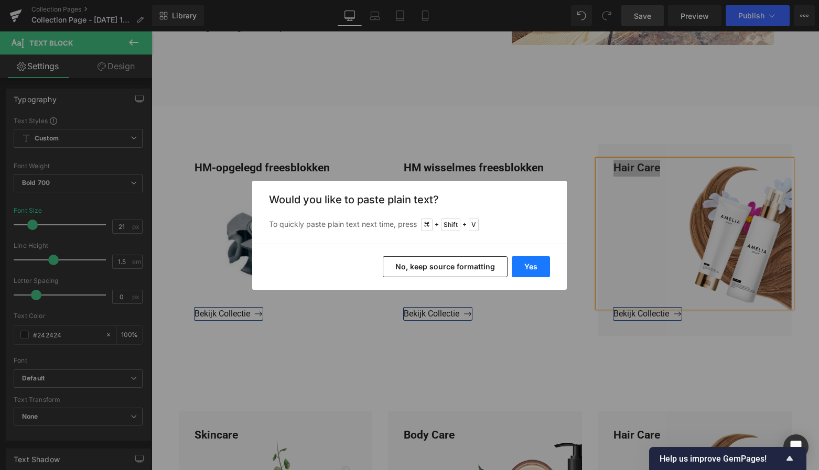
click at [527, 270] on button "Yes" at bounding box center [531, 266] width 38 height 21
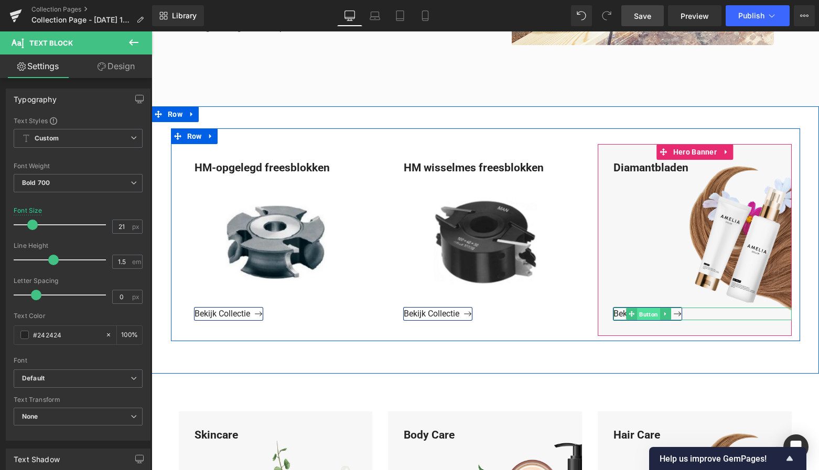
click at [645, 315] on span "Button" at bounding box center [648, 314] width 23 height 13
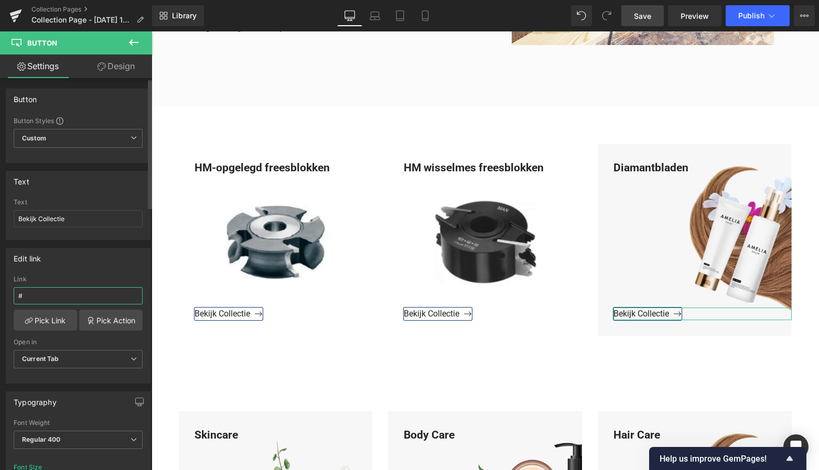
click at [36, 296] on input "#" at bounding box center [78, 295] width 129 height 17
drag, startPoint x: 37, startPoint y: 297, endPoint x: 3, endPoint y: 295, distance: 34.1
click at [4, 295] on div "Edit link # Link # Pick Link Pick Action Current Tab New Tab Open in Current Ta…" at bounding box center [78, 312] width 157 height 144
paste input "https://www.mzsgereedschap.nl/collections/diamantbladen"
type input "https://www.mzsgereedschap.nl/collections/diamantbladen"
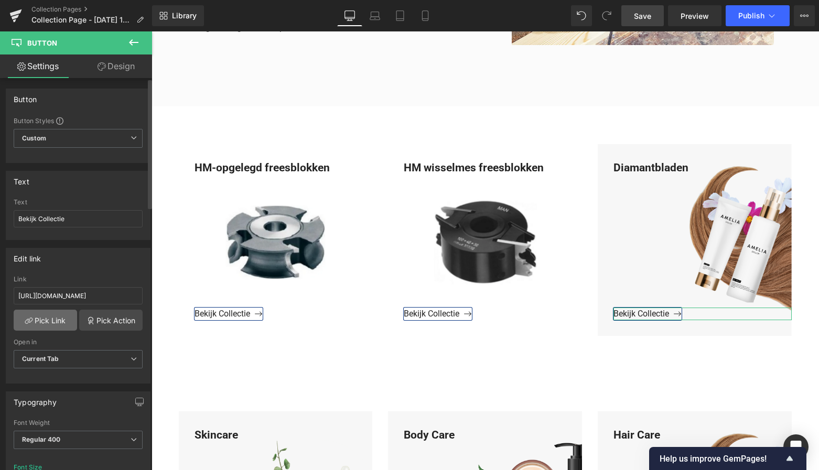
click at [46, 316] on link "Pick Link" at bounding box center [45, 320] width 63 height 21
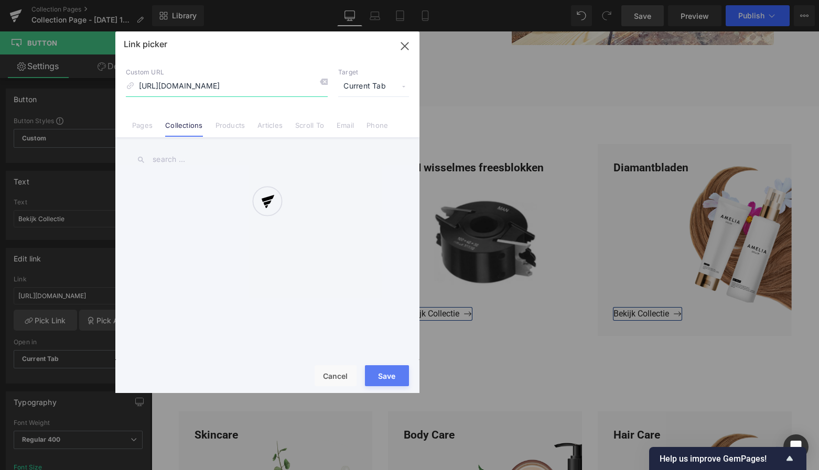
scroll to position [0, 25]
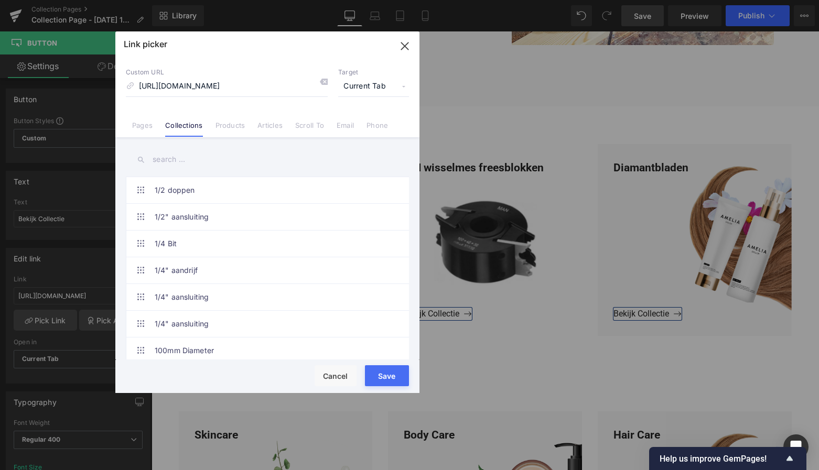
click at [382, 373] on button "Save" at bounding box center [387, 376] width 44 height 21
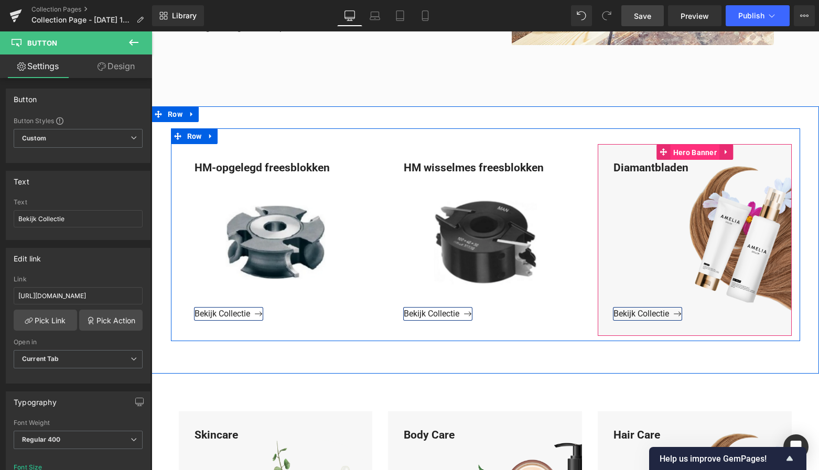
click at [694, 155] on span "Hero Banner" at bounding box center [695, 153] width 49 height 16
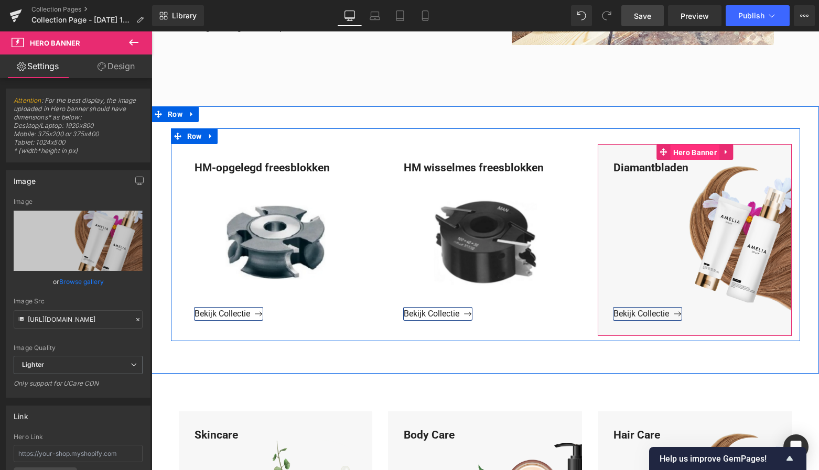
click at [697, 156] on span "Hero Banner" at bounding box center [695, 153] width 49 height 16
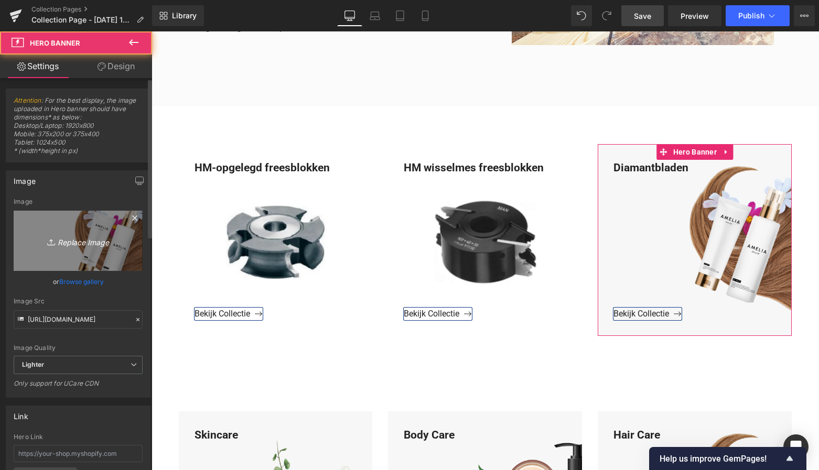
click at [85, 242] on icon "Replace Image" at bounding box center [78, 240] width 84 height 13
type input "C:\fakepath\Groen Modern Doe-het-zelf Instagram Stories (800 x 800 px)-3.png"
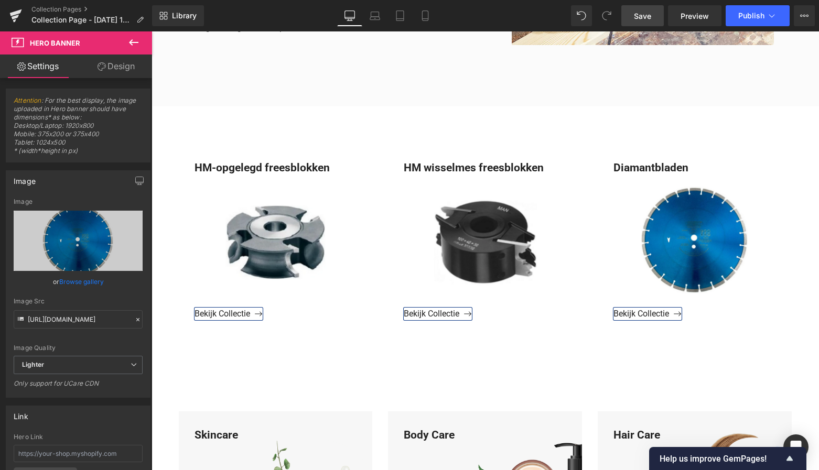
click at [650, 16] on span "Save" at bounding box center [642, 15] width 17 height 11
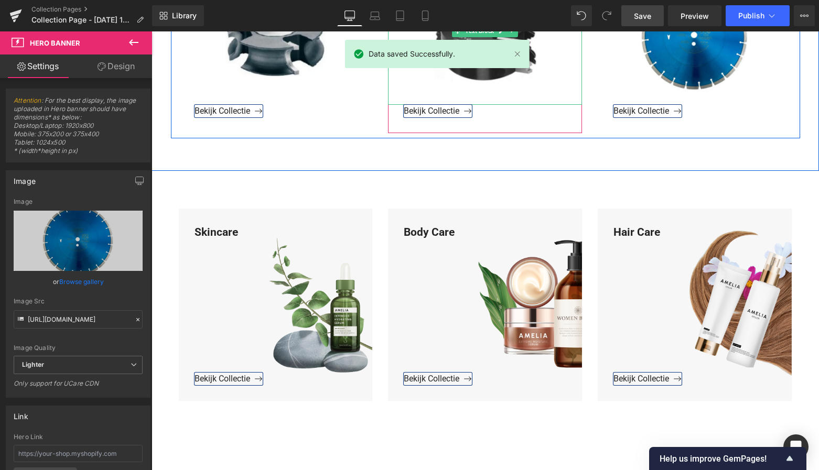
scroll to position [707, 0]
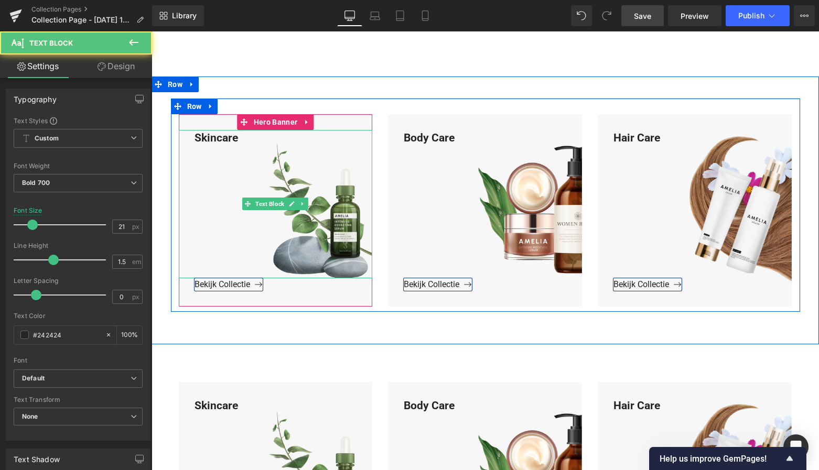
click at [242, 135] on div "Skincare" at bounding box center [276, 204] width 194 height 148
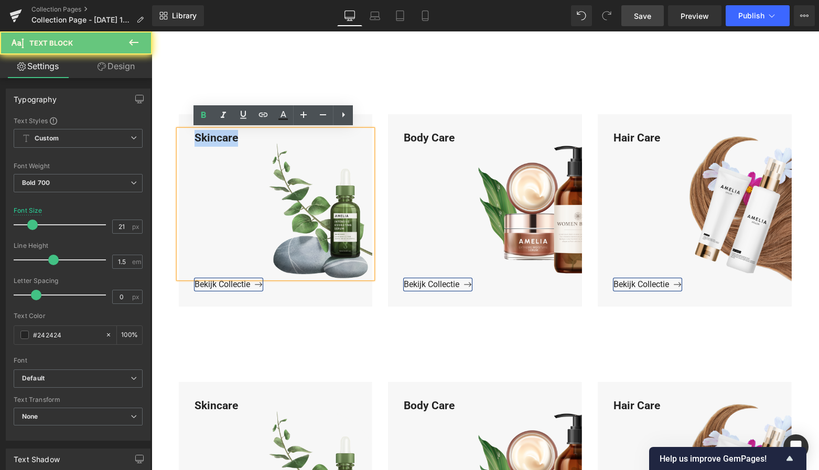
drag, startPoint x: 241, startPoint y: 137, endPoint x: 188, endPoint y: 136, distance: 53.5
click at [185, 135] on div "Skincare" at bounding box center [276, 204] width 194 height 148
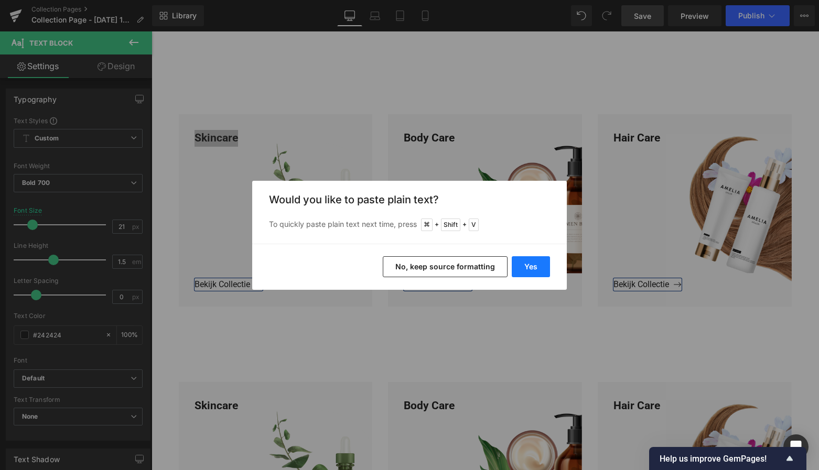
click at [531, 268] on button "Yes" at bounding box center [531, 266] width 38 height 21
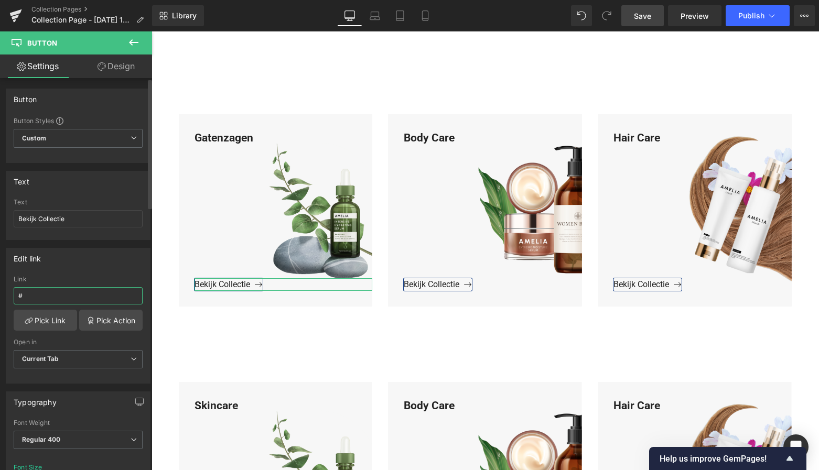
click at [40, 298] on input "#" at bounding box center [78, 295] width 129 height 17
drag, startPoint x: 25, startPoint y: 296, endPoint x: 4, endPoint y: 294, distance: 21.1
click at [4, 294] on div "Edit link # Link # Pick Link Pick Action Current Tab New Tab Open in Current Ta…" at bounding box center [78, 312] width 157 height 144
paste input "https://www.mzsgereedschap.nl/collections/gatenzagen"
type input "https://www.mzsgereedschap.nl/collections/gatenzagen"
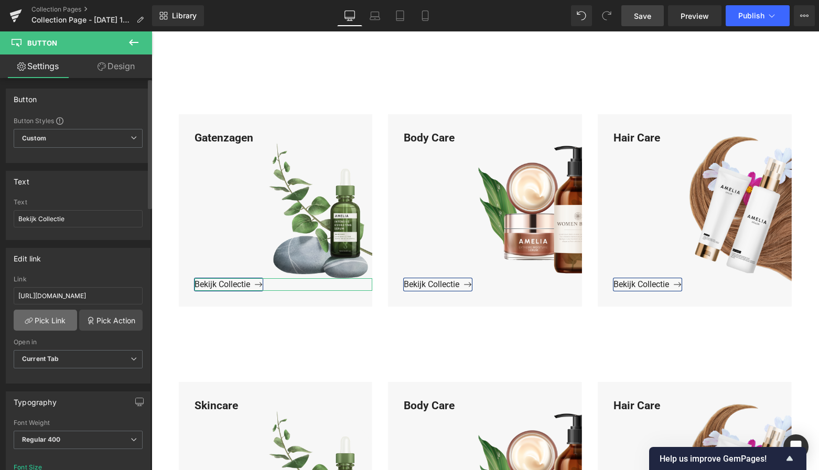
click at [44, 323] on link "Pick Link" at bounding box center [45, 320] width 63 height 21
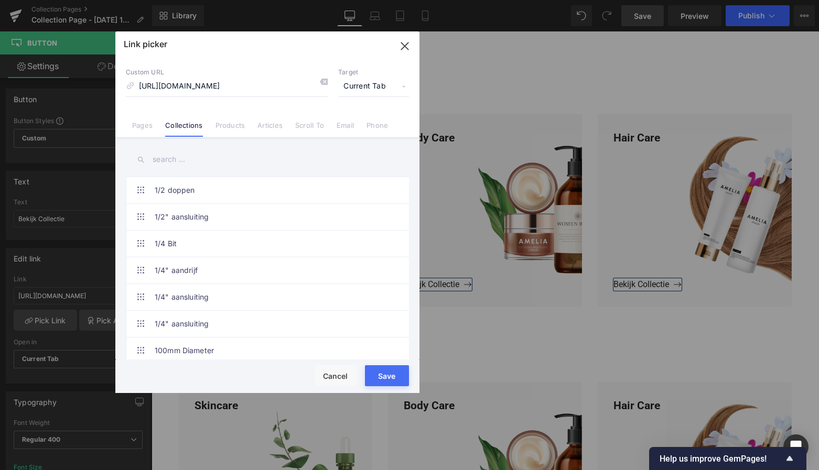
click at [383, 373] on button "Save" at bounding box center [387, 376] width 44 height 21
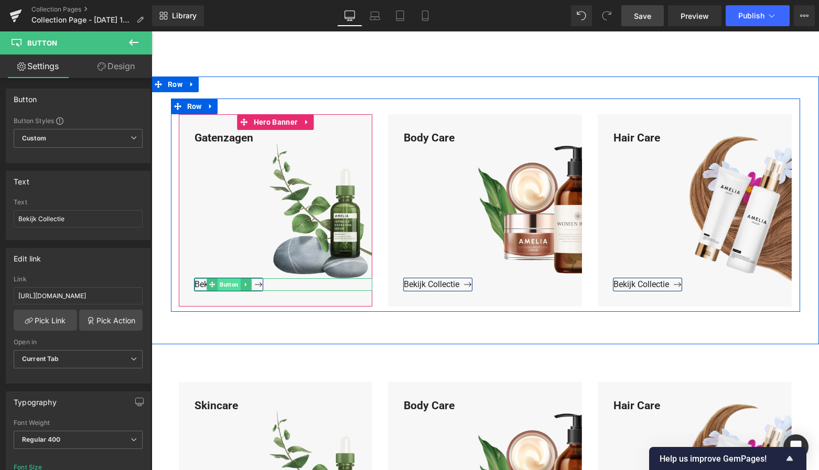
click at [228, 283] on span "Button" at bounding box center [229, 284] width 23 height 13
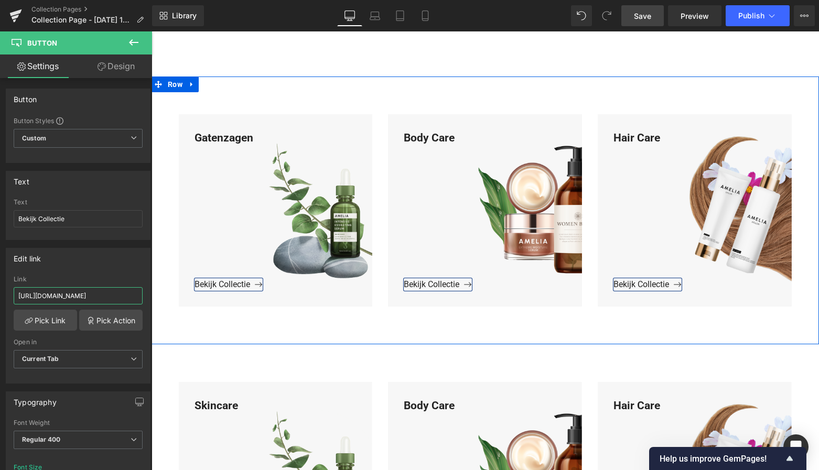
drag, startPoint x: 232, startPoint y: 326, endPoint x: 152, endPoint y: 296, distance: 85.6
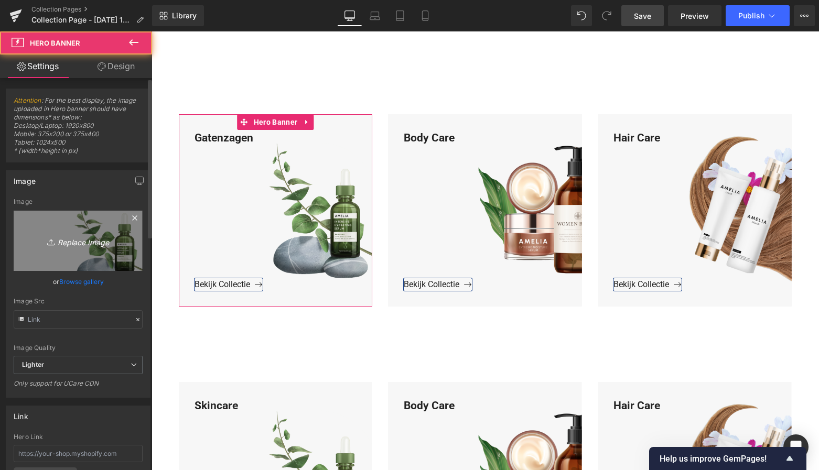
click at [71, 234] on icon "Replace Image" at bounding box center [78, 240] width 84 height 13
type input "C:\fakepath\Groen Modern Doe-het-zelf Instagram Stories (800 x 800 px)-3.png"
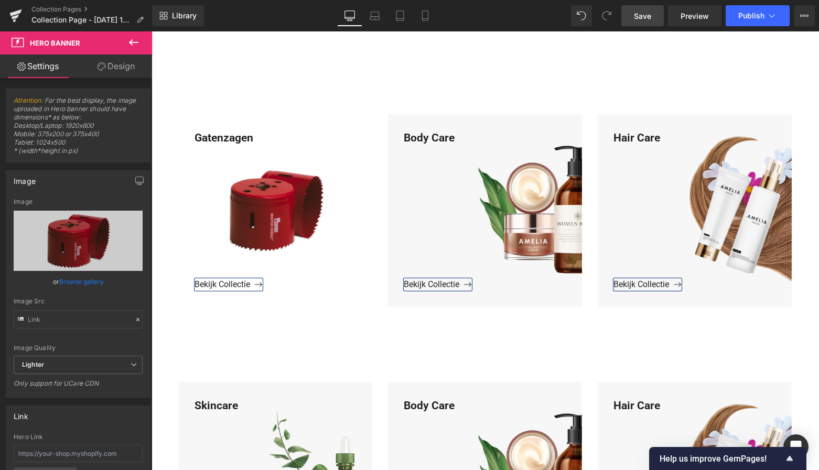
click at [651, 15] on span "Save" at bounding box center [642, 15] width 17 height 11
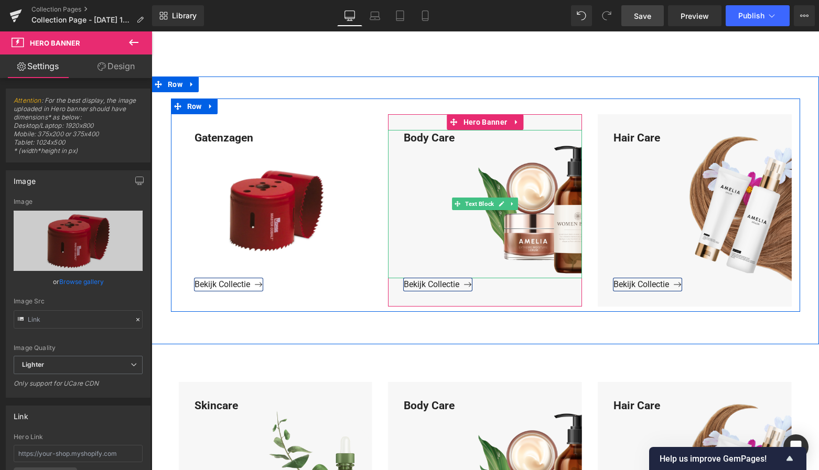
drag, startPoint x: 479, startPoint y: 133, endPoint x: 471, endPoint y: 135, distance: 8.3
click at [474, 135] on div "Body Care" at bounding box center [485, 204] width 194 height 148
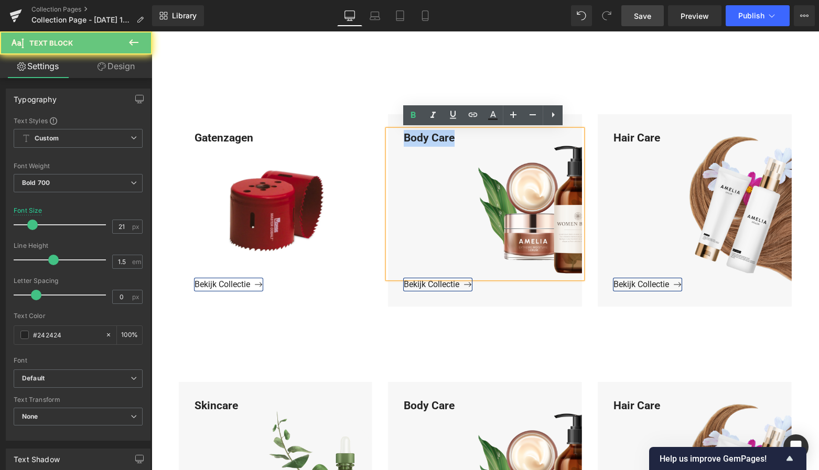
drag, startPoint x: 468, startPoint y: 136, endPoint x: 393, endPoint y: 133, distance: 75.0
click at [390, 134] on div "Body Care" at bounding box center [485, 204] width 194 height 148
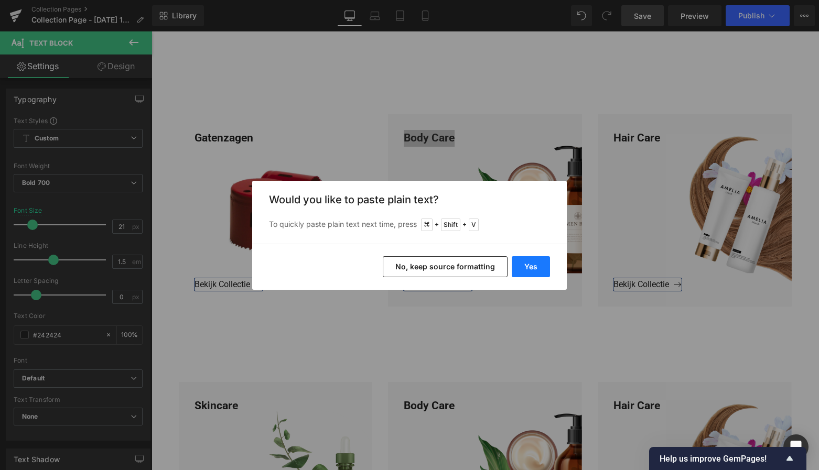
click at [530, 264] on button "Yes" at bounding box center [531, 266] width 38 height 21
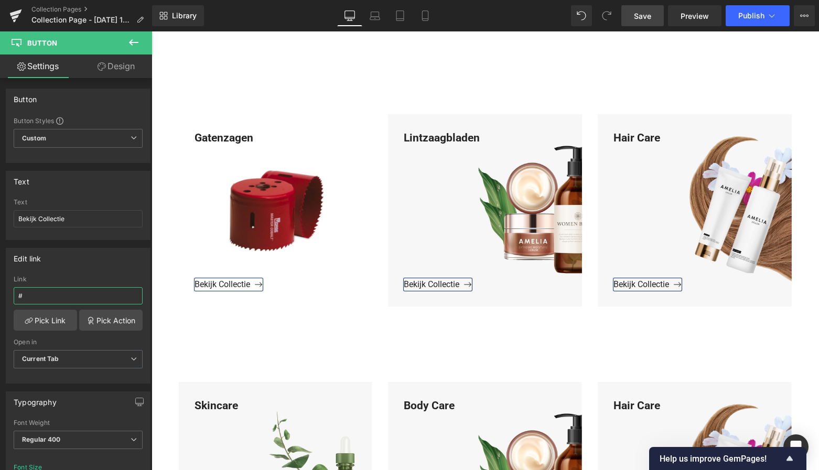
drag, startPoint x: 38, startPoint y: 295, endPoint x: -12, endPoint y: 293, distance: 49.8
click at [0, 293] on html "Button You are previewing how the will restyle your page. You can not edit Elem…" at bounding box center [409, 235] width 819 height 470
paste input "https://www.mzsgereedschap.nl/collections/lintzaagbladen-1"
type input "https://www.mzsgereedschap.nl/collections/lintzaagbladen-1"
click at [46, 321] on link "Pick Link" at bounding box center [45, 320] width 63 height 21
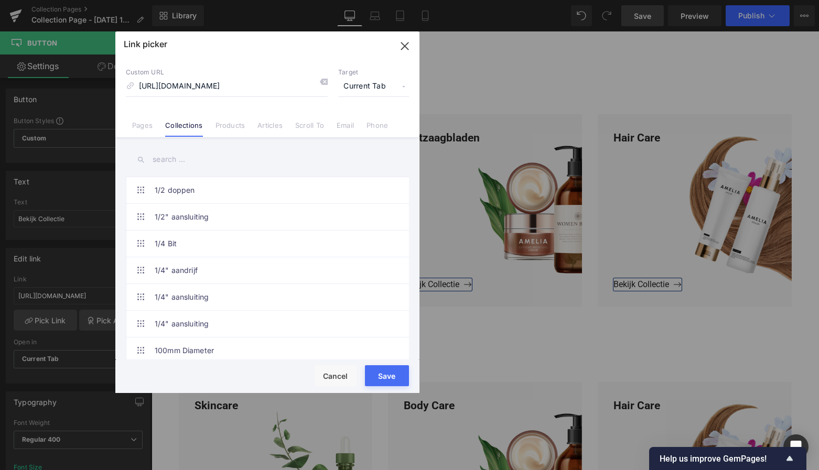
click at [384, 373] on button "Save" at bounding box center [387, 376] width 44 height 21
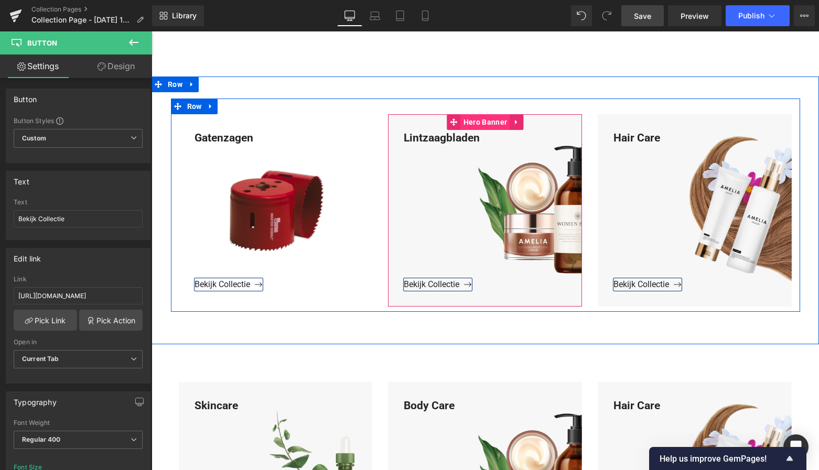
click at [490, 121] on span "Hero Banner" at bounding box center [485, 122] width 49 height 16
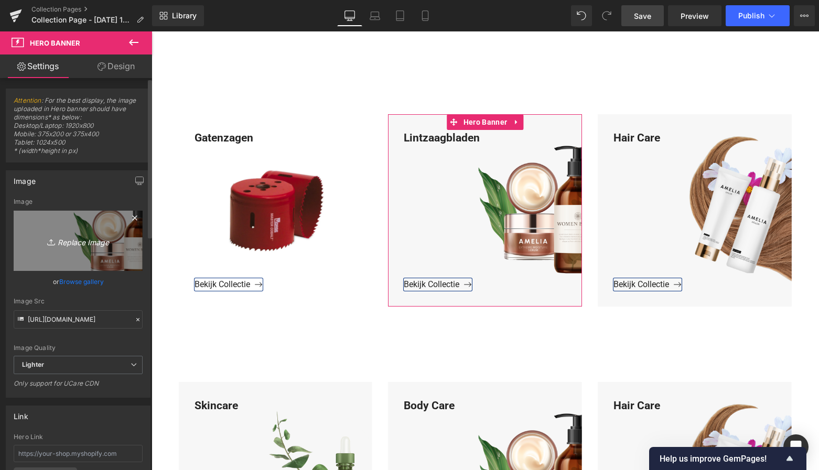
click at [84, 237] on icon "Replace Image" at bounding box center [78, 240] width 84 height 13
type input "C:\fakepath\Groen Modern Doe-het-zelf Instagram Stories (800 x 800 px)-3.png"
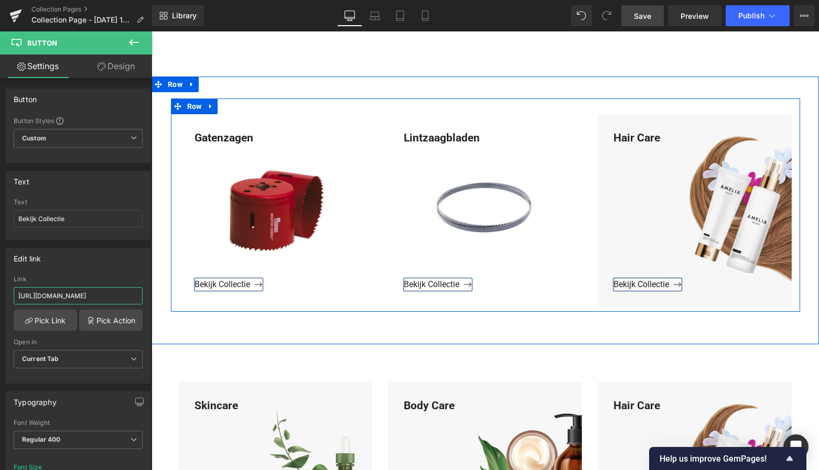
drag, startPoint x: 274, startPoint y: 331, endPoint x: 172, endPoint y: 303, distance: 105.8
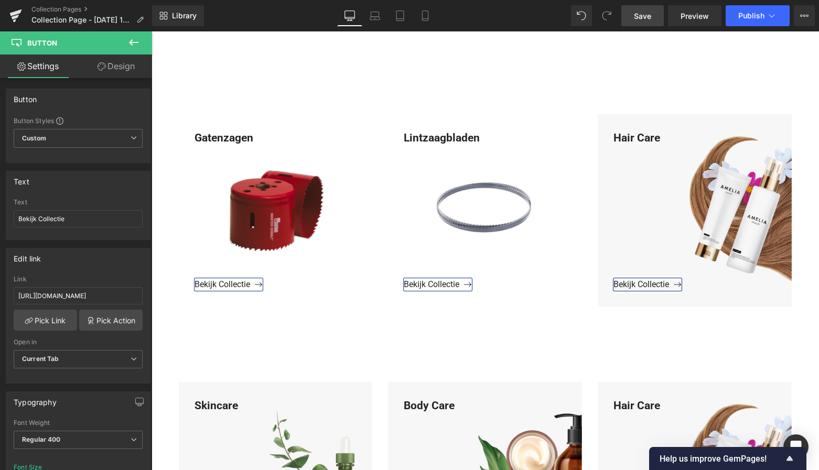
click at [641, 22] on link "Save" at bounding box center [642, 15] width 42 height 21
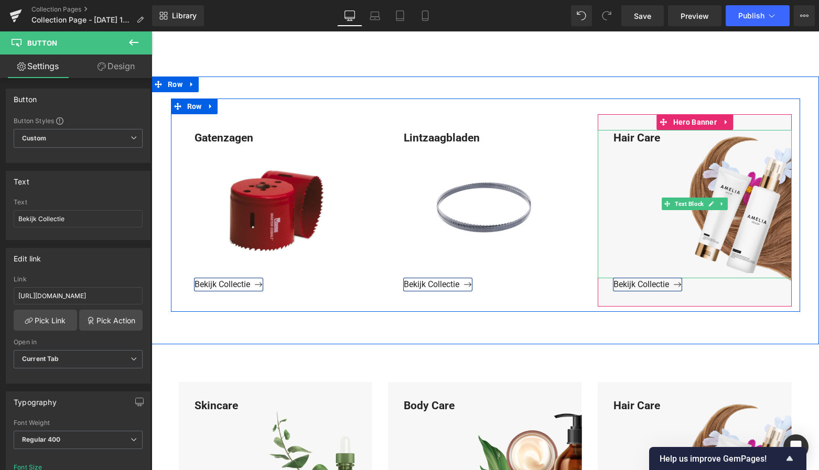
click at [667, 136] on div "Hair Care" at bounding box center [695, 204] width 194 height 148
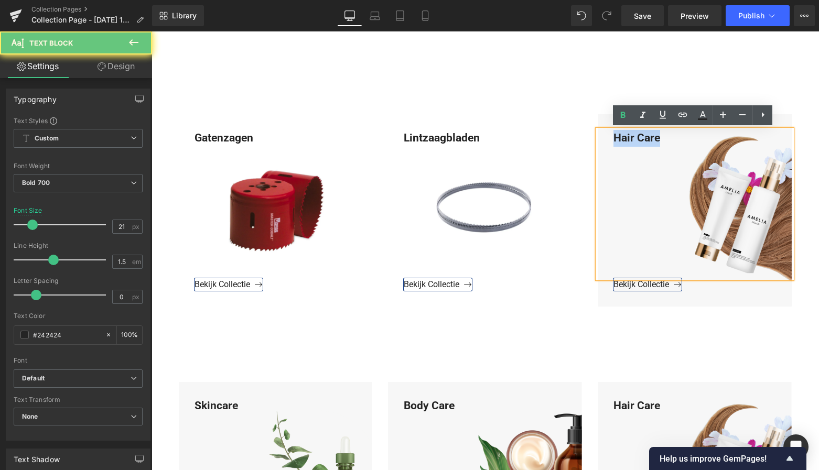
drag, startPoint x: 648, startPoint y: 138, endPoint x: 608, endPoint y: 142, distance: 40.1
click at [601, 138] on div "Hair Care" at bounding box center [695, 204] width 194 height 148
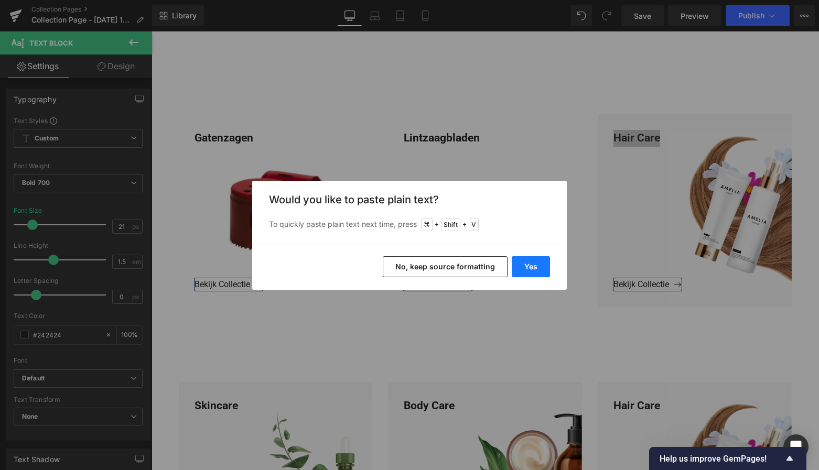
click at [533, 264] on button "Yes" at bounding box center [531, 266] width 38 height 21
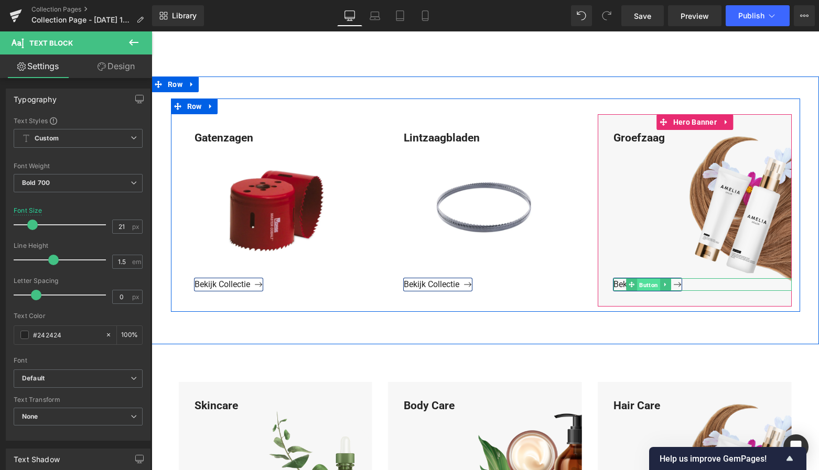
click at [646, 283] on span "Button" at bounding box center [648, 285] width 23 height 13
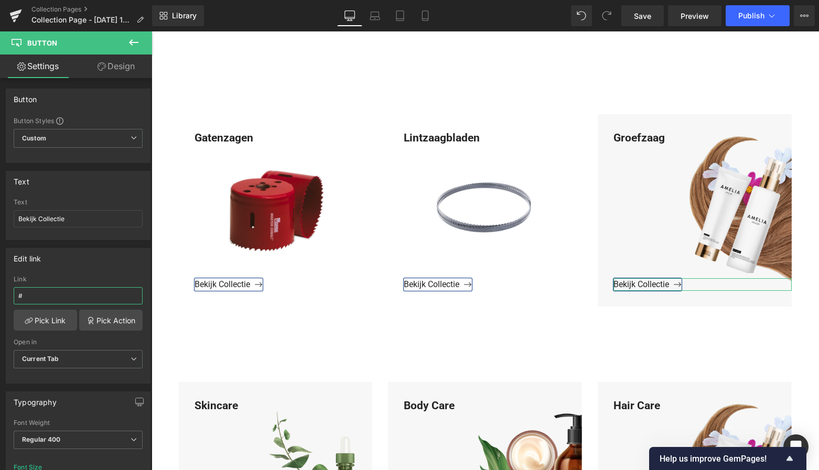
drag, startPoint x: 41, startPoint y: 296, endPoint x: -13, endPoint y: 293, distance: 54.1
click at [0, 293] on html "Button You are previewing how the will restyle your page. You can not edit Elem…" at bounding box center [409, 235] width 819 height 470
paste input "https://www.mzsgereedschap.nl/collections/groefzaag-1"
type input "https://www.mzsgereedschap.nl/collections/groefzaag-1"
click at [51, 322] on link "Pick Link" at bounding box center [45, 320] width 63 height 21
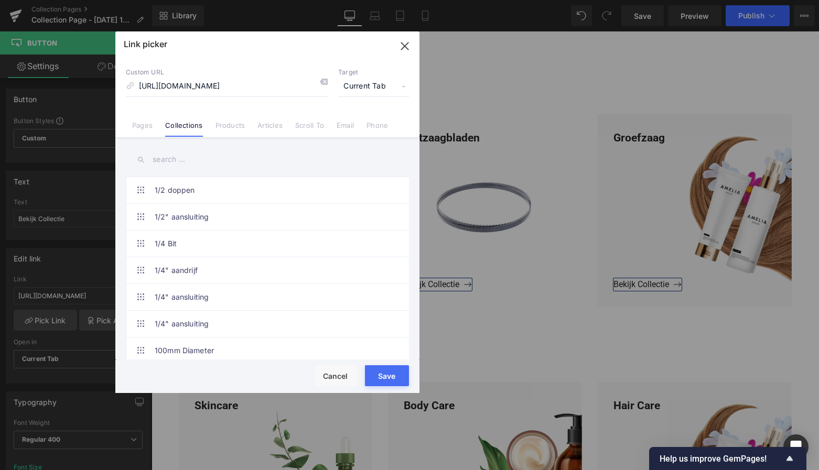
click at [387, 367] on button "Save" at bounding box center [387, 376] width 44 height 21
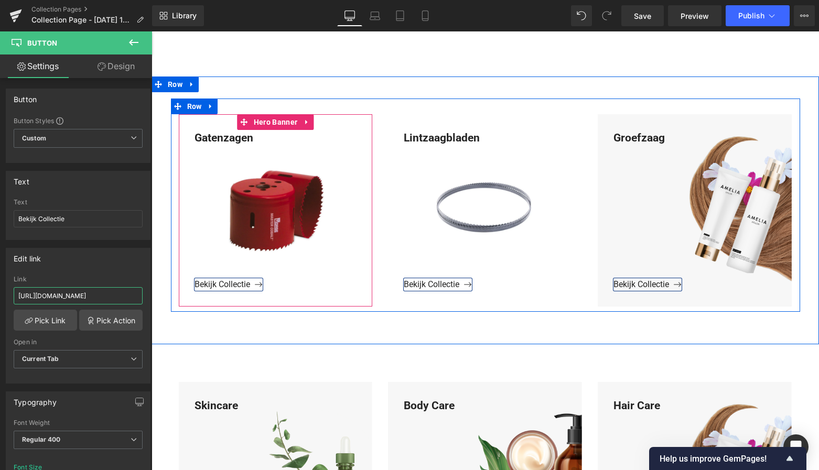
drag, startPoint x: 254, startPoint y: 326, endPoint x: 177, endPoint y: 293, distance: 83.9
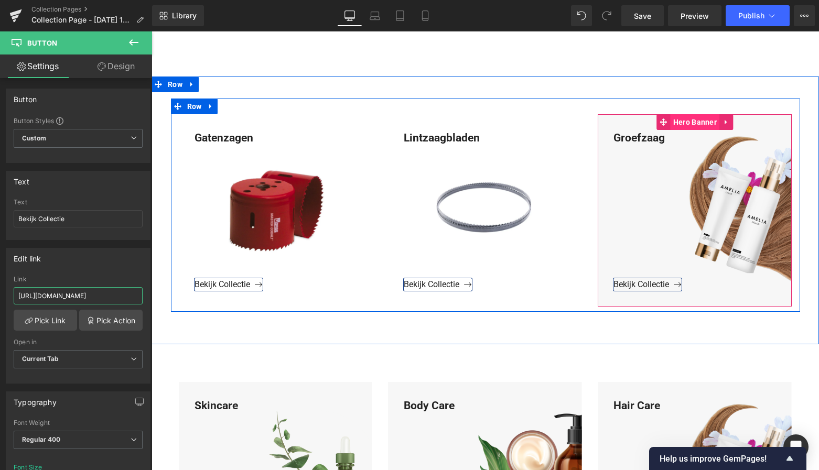
click at [693, 124] on span "Hero Banner" at bounding box center [695, 122] width 49 height 16
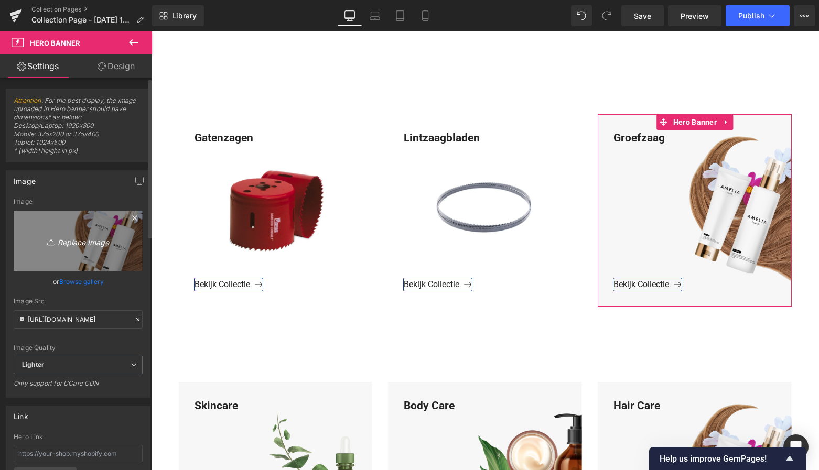
click at [82, 239] on icon "Replace Image" at bounding box center [78, 240] width 84 height 13
type input "C:\fakepath\Groen Modern Doe-het-zelf Instagram Stories (800 x 800 px)-3.png"
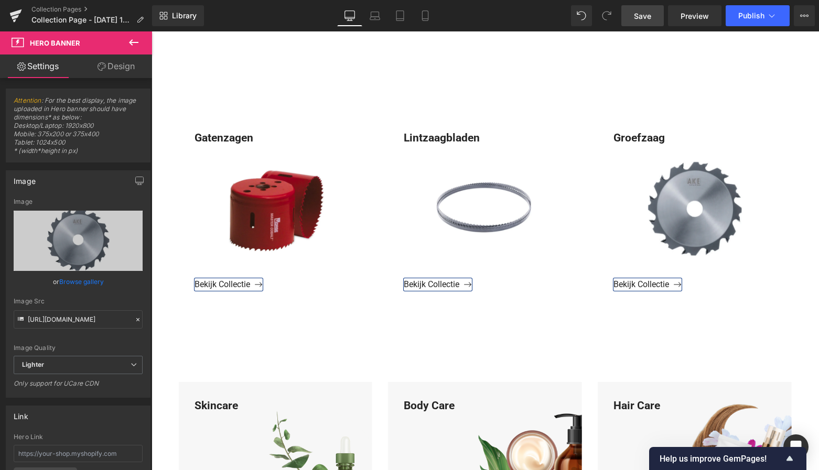
click at [647, 19] on span "Save" at bounding box center [642, 15] width 17 height 11
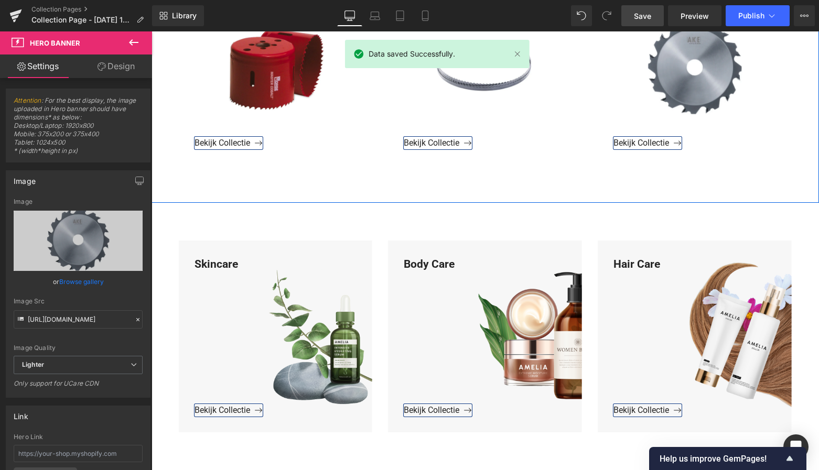
scroll to position [869, 0]
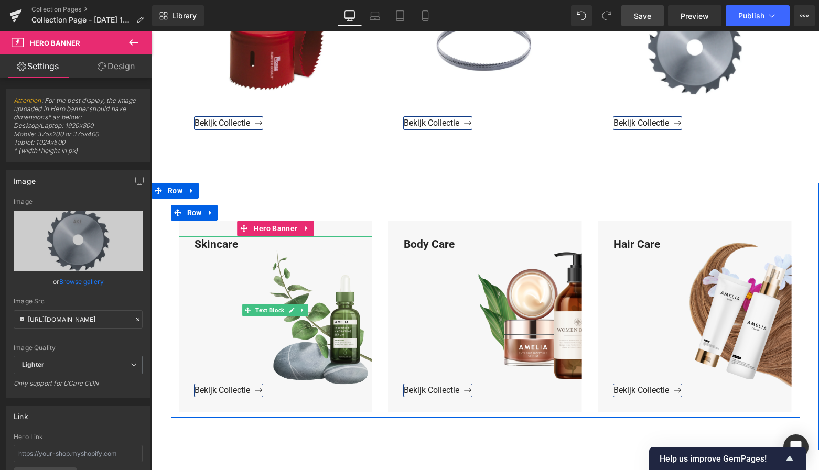
drag, startPoint x: 228, startPoint y: 245, endPoint x: 237, endPoint y: 245, distance: 8.4
click at [229, 245] on div "Skincare" at bounding box center [276, 311] width 194 height 148
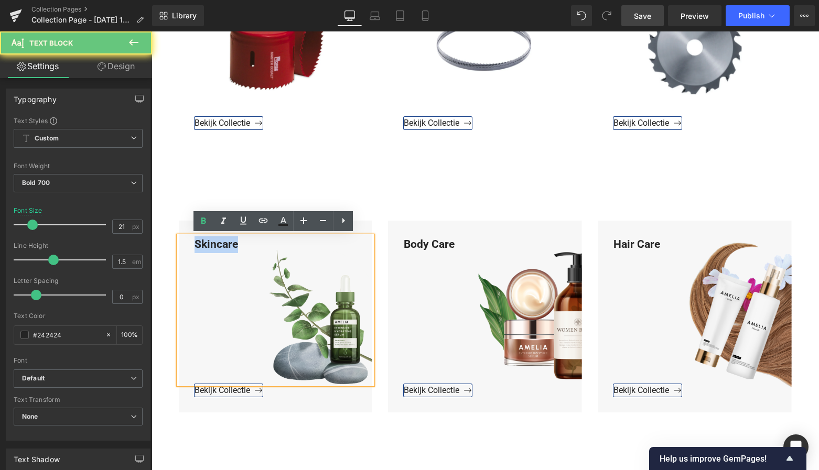
drag, startPoint x: 239, startPoint y: 245, endPoint x: 187, endPoint y: 241, distance: 52.1
click at [188, 240] on div "Skincare" at bounding box center [276, 311] width 194 height 148
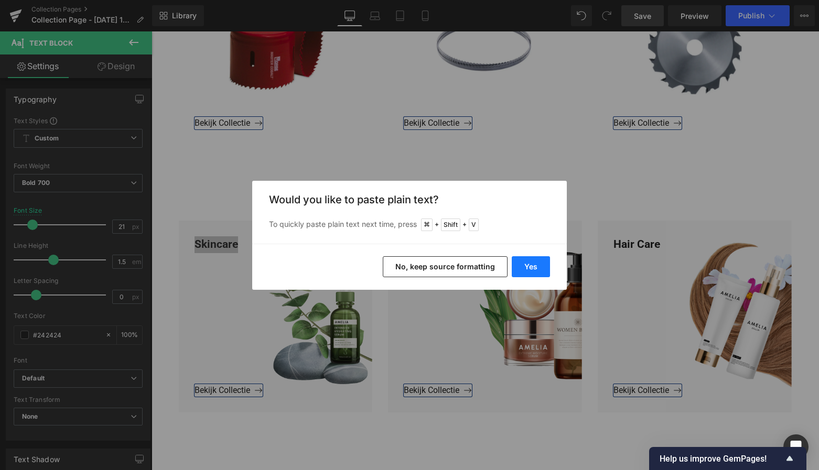
click at [532, 266] on button "Yes" at bounding box center [531, 266] width 38 height 21
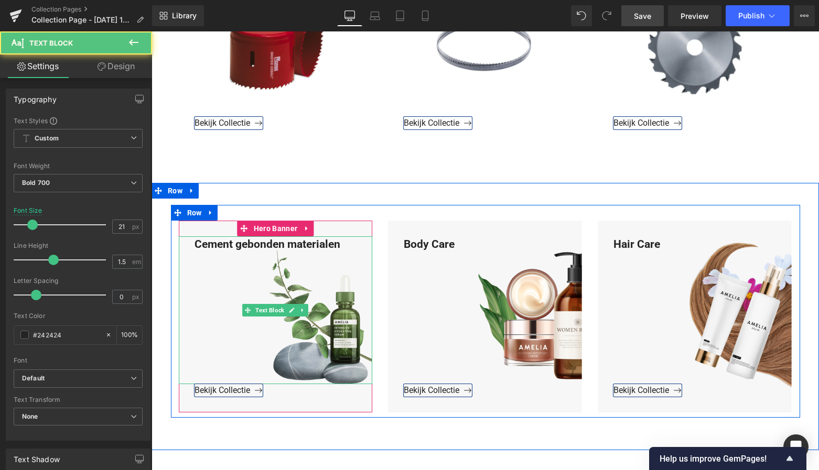
click at [192, 242] on div "Cement gebonden materialen" at bounding box center [276, 311] width 194 height 148
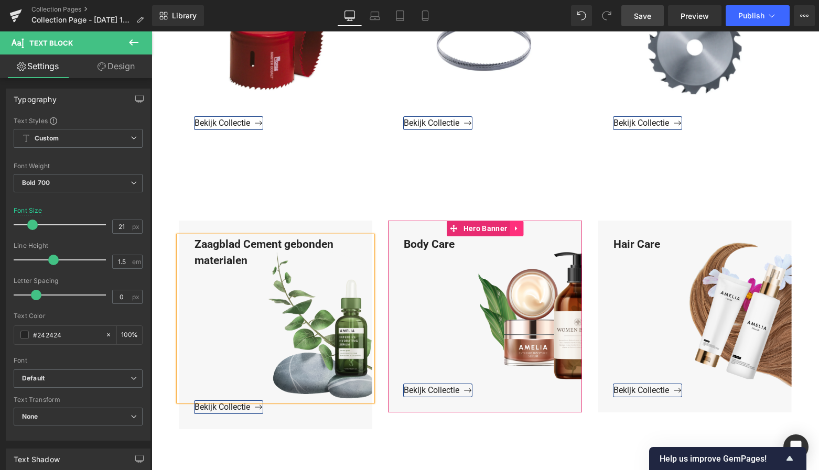
click at [516, 227] on icon at bounding box center [516, 228] width 7 height 8
click at [521, 228] on icon at bounding box center [523, 228] width 7 height 8
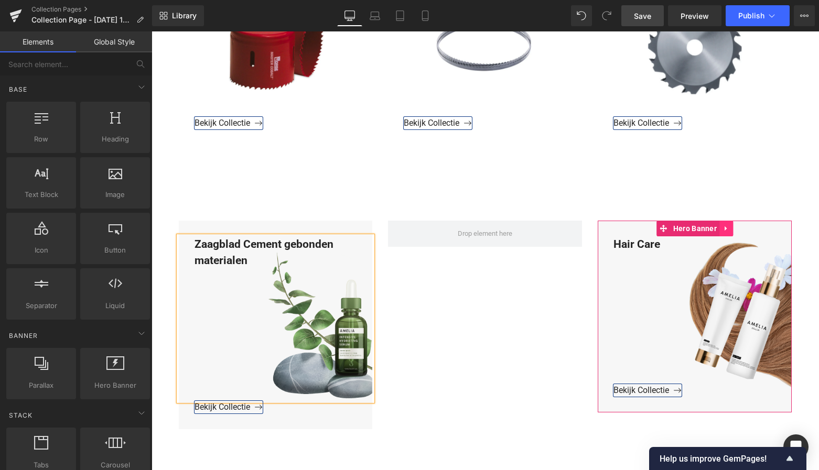
click at [725, 228] on icon at bounding box center [726, 229] width 2 height 5
click at [734, 226] on icon at bounding box center [733, 228] width 7 height 7
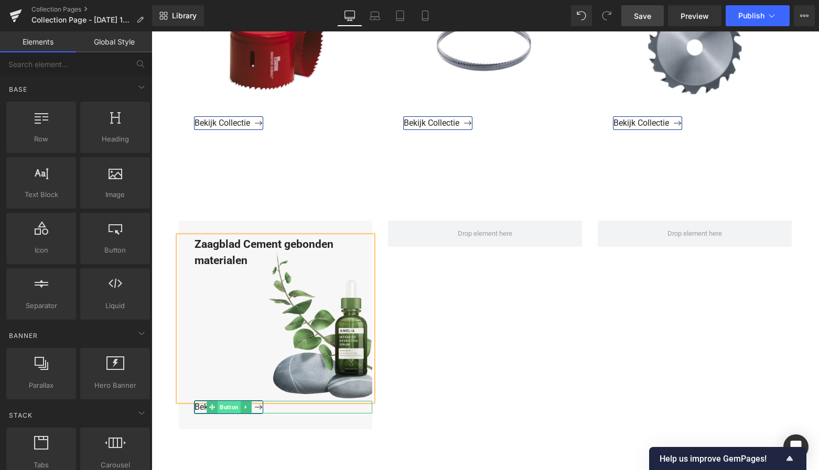
click at [223, 405] on span "Button" at bounding box center [229, 407] width 23 height 13
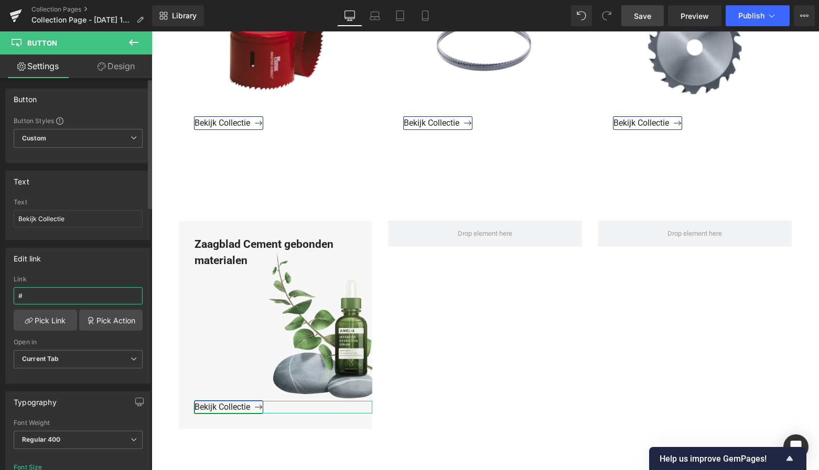
drag, startPoint x: 38, startPoint y: 296, endPoint x: 4, endPoint y: 295, distance: 33.6
click at [4, 295] on div "Edit link # Link # Pick Link Pick Action Current Tab New Tab Open in Current Ta…" at bounding box center [78, 312] width 157 height 144
type input "https://www.mzsgereedschap.nl/collections/cement-gebonden-materialen"
click at [38, 317] on link "Pick Link" at bounding box center [45, 320] width 63 height 21
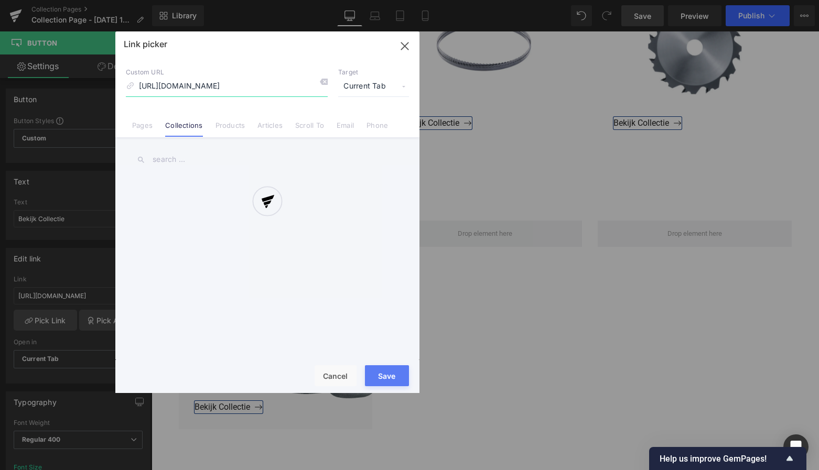
scroll to position [0, 78]
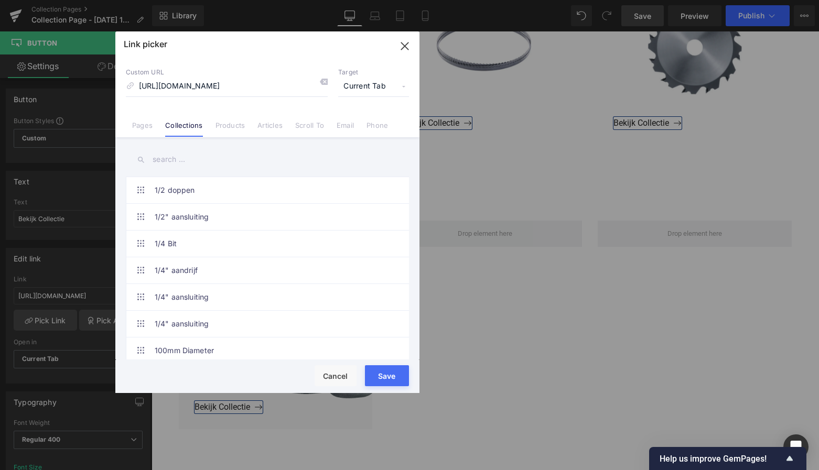
click at [390, 377] on button "Save" at bounding box center [387, 376] width 44 height 21
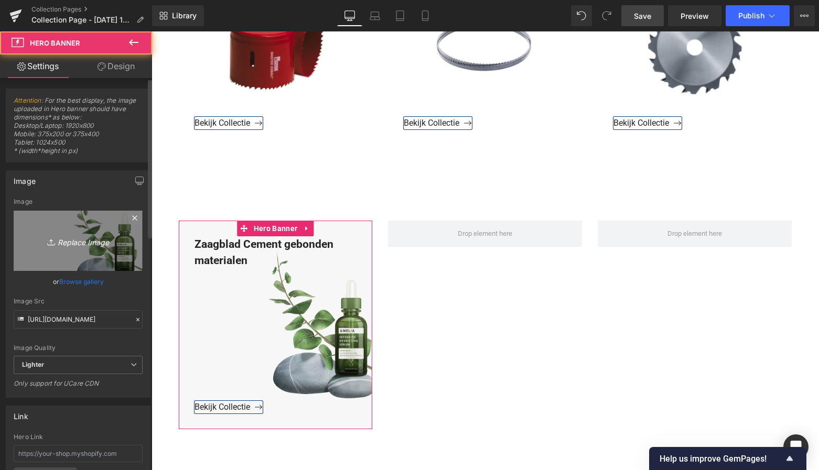
click at [89, 240] on icon "Replace Image" at bounding box center [78, 240] width 84 height 13
type input "C:\fakepath\Groen Modern Doe-het-zelf Instagram Stories (800 x 800 px)-3.png"
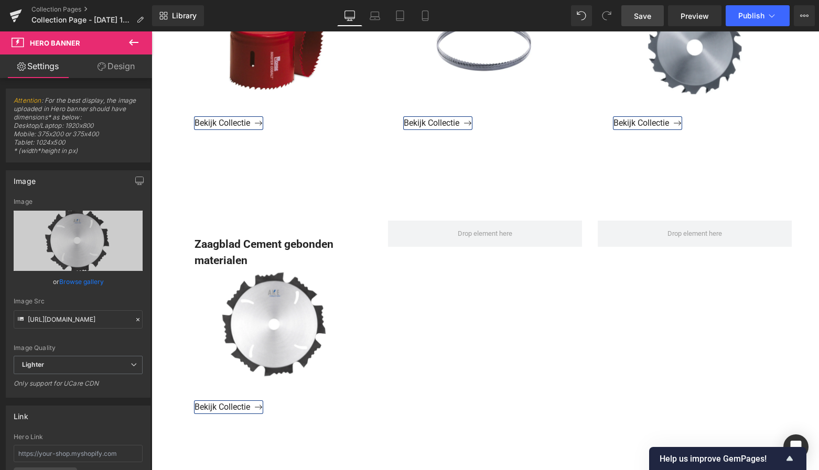
click at [647, 22] on link "Save" at bounding box center [642, 15] width 42 height 21
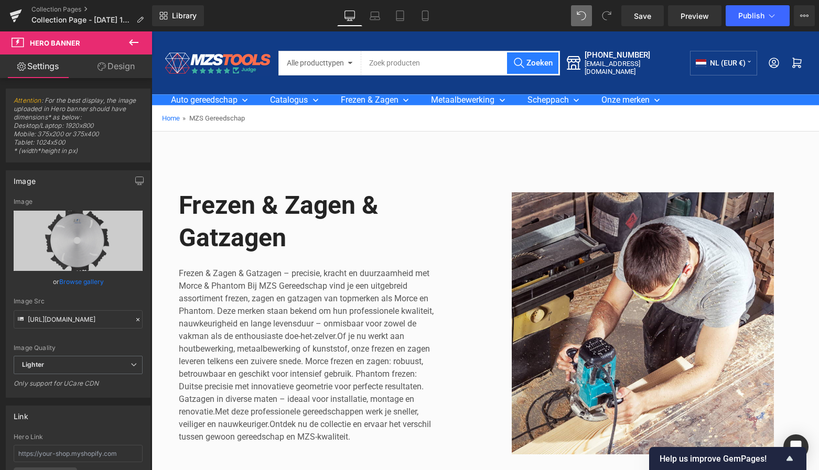
scroll to position [0, 0]
click at [17, 18] on icon at bounding box center [15, 16] width 13 height 26
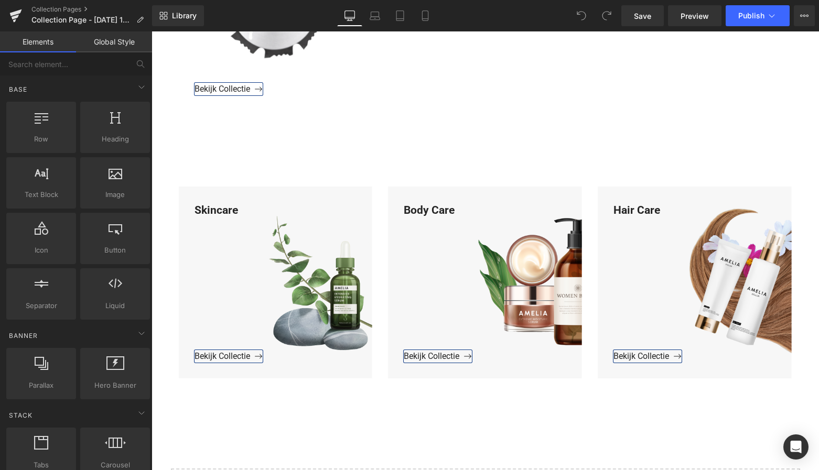
scroll to position [1188, 0]
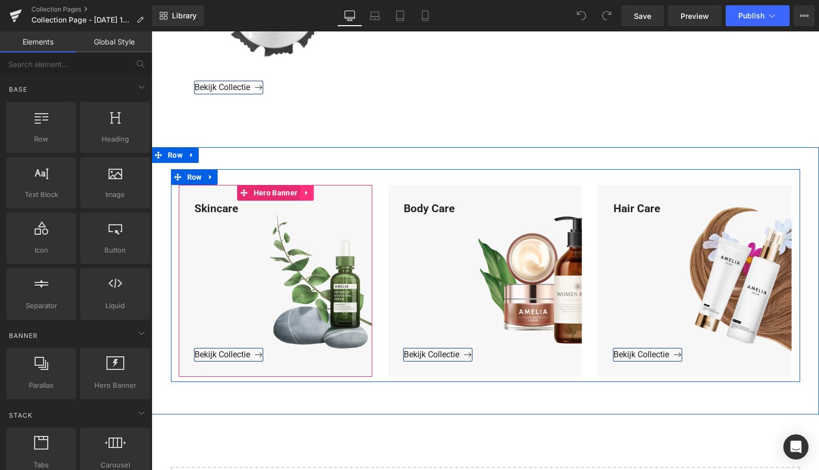
click at [303, 189] on icon at bounding box center [306, 193] width 7 height 8
click at [314, 189] on icon at bounding box center [313, 192] width 7 height 7
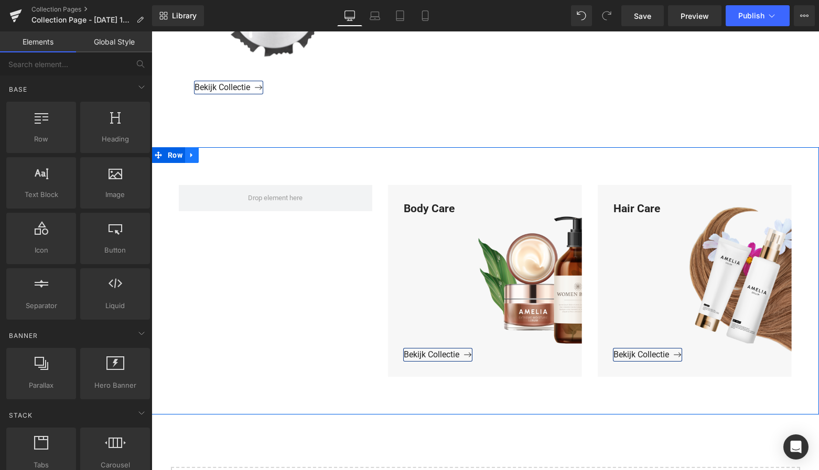
click at [190, 153] on icon at bounding box center [191, 155] width 2 height 5
click at [219, 153] on icon at bounding box center [219, 155] width 7 height 7
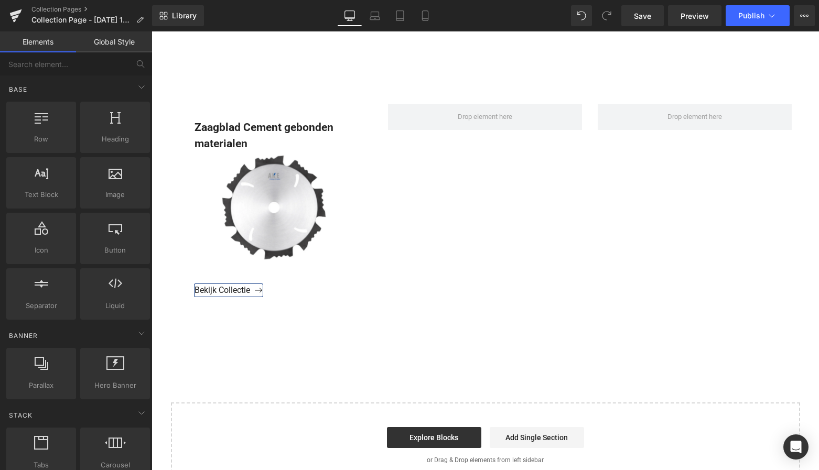
scroll to position [985, 0]
click at [645, 12] on span "Save" at bounding box center [642, 15] width 17 height 11
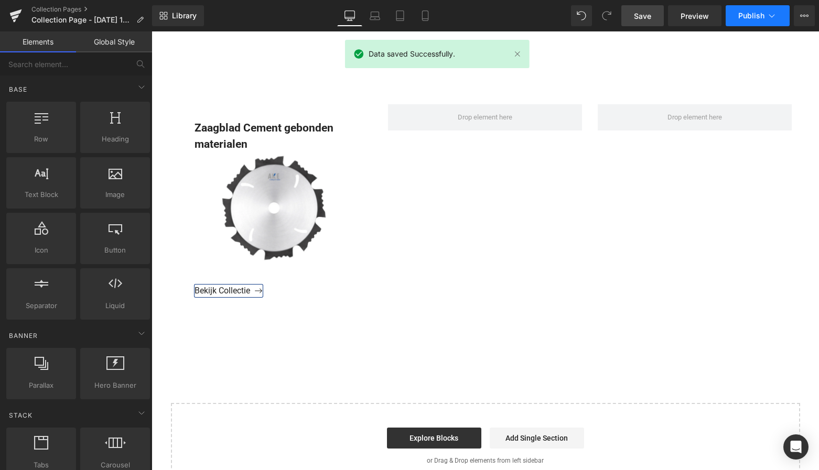
click at [760, 15] on span "Publish" at bounding box center [751, 16] width 26 height 8
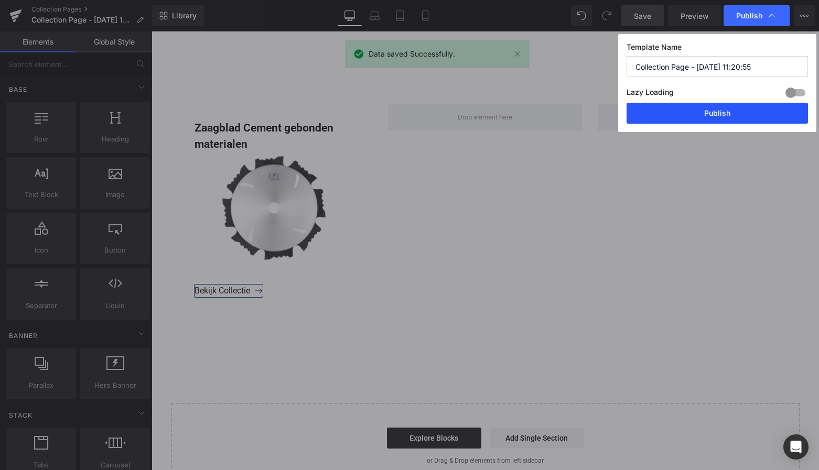
click at [732, 108] on button "Publish" at bounding box center [717, 113] width 181 height 21
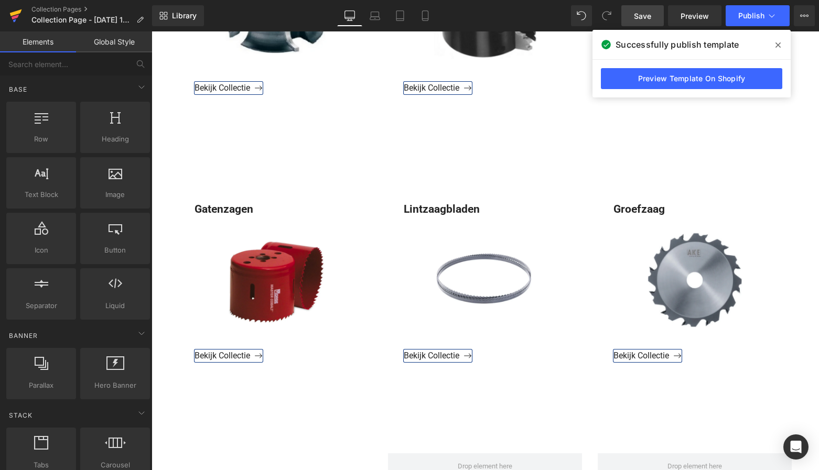
scroll to position [633, 0]
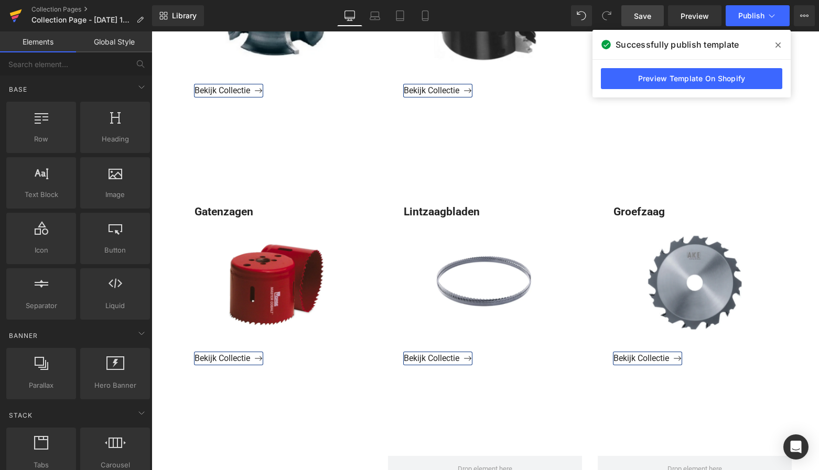
click at [18, 18] on icon at bounding box center [15, 16] width 13 height 26
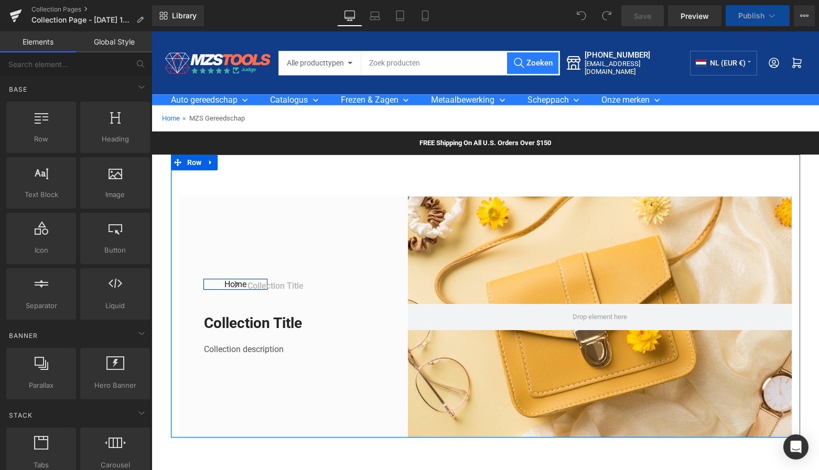
click at [209, 161] on icon at bounding box center [210, 162] width 2 height 5
click at [235, 159] on icon at bounding box center [237, 162] width 7 height 7
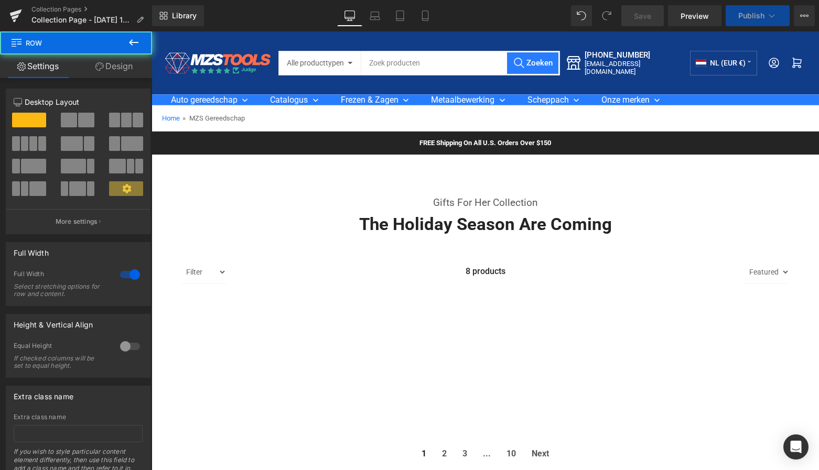
click at [207, 143] on div "FREE Shipping On All U.S. Orders Over $150 Text Block Row" at bounding box center [486, 143] width 668 height 23
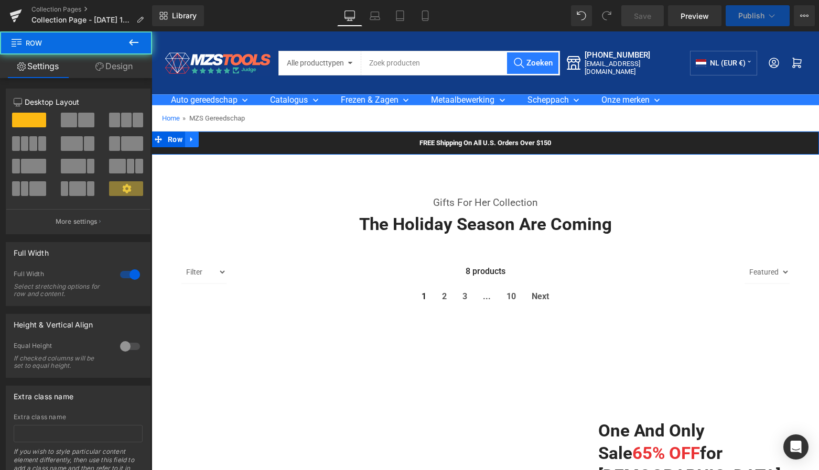
click at [191, 141] on icon at bounding box center [191, 140] width 7 height 8
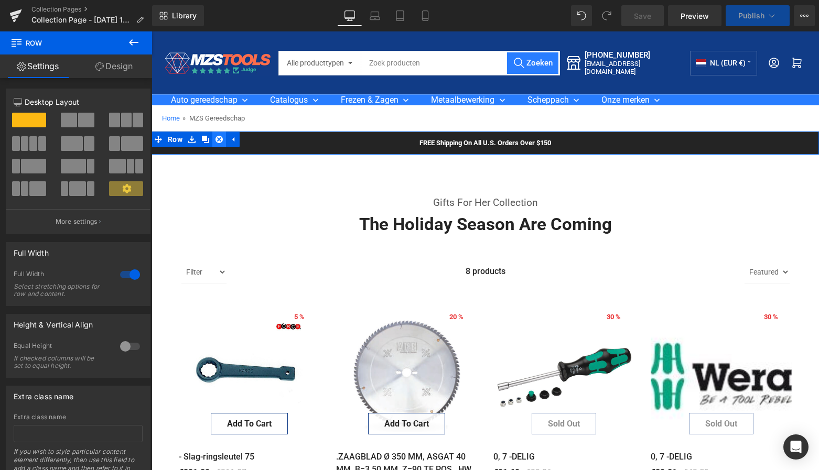
click at [216, 140] on icon at bounding box center [219, 139] width 7 height 7
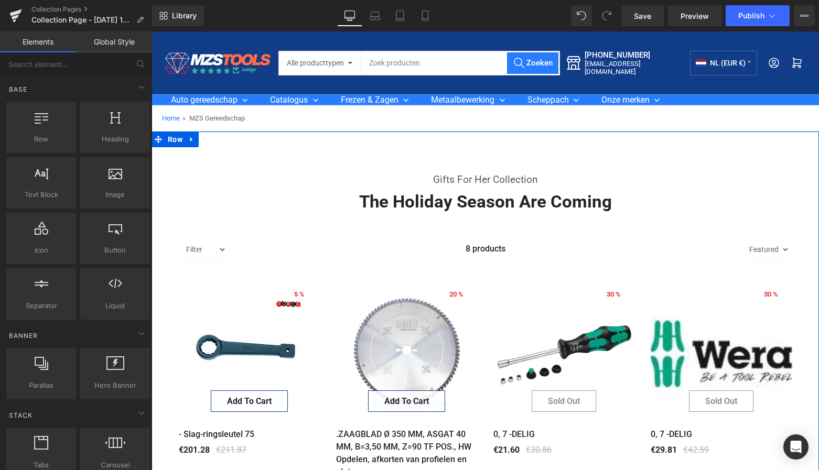
click at [193, 141] on icon at bounding box center [191, 140] width 7 height 8
click at [216, 140] on icon at bounding box center [219, 139] width 7 height 7
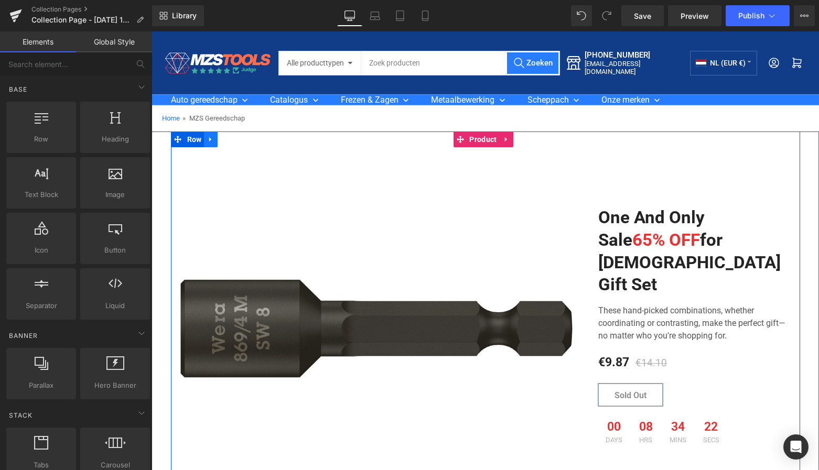
click at [209, 139] on icon at bounding box center [210, 139] width 2 height 5
click at [238, 138] on icon at bounding box center [237, 139] width 7 height 7
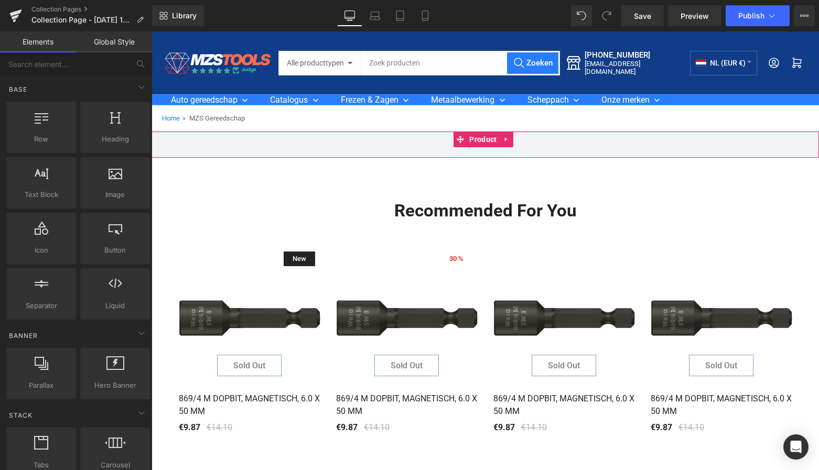
click at [507, 138] on icon at bounding box center [506, 140] width 7 height 8
click at [518, 141] on ul "Product" at bounding box center [483, 140] width 101 height 16
click at [516, 141] on icon at bounding box center [513, 139] width 7 height 7
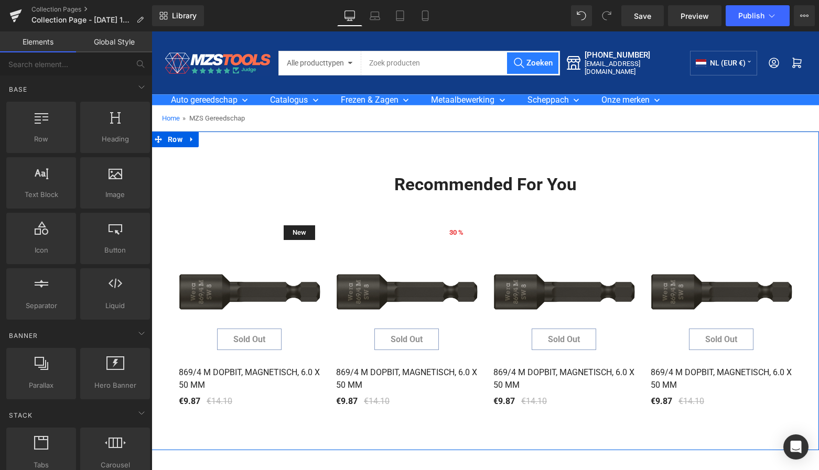
click at [194, 141] on icon at bounding box center [191, 140] width 7 height 8
click at [217, 140] on icon at bounding box center [219, 139] width 7 height 7
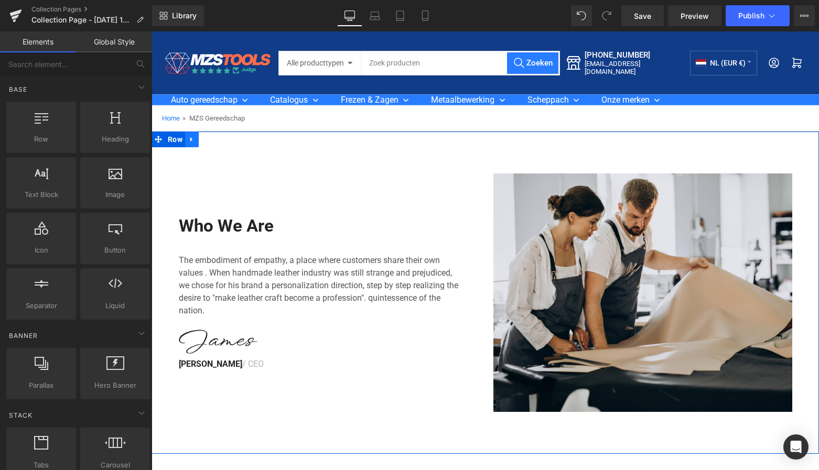
click at [191, 140] on icon at bounding box center [191, 139] width 2 height 5
click at [216, 140] on icon at bounding box center [219, 139] width 7 height 7
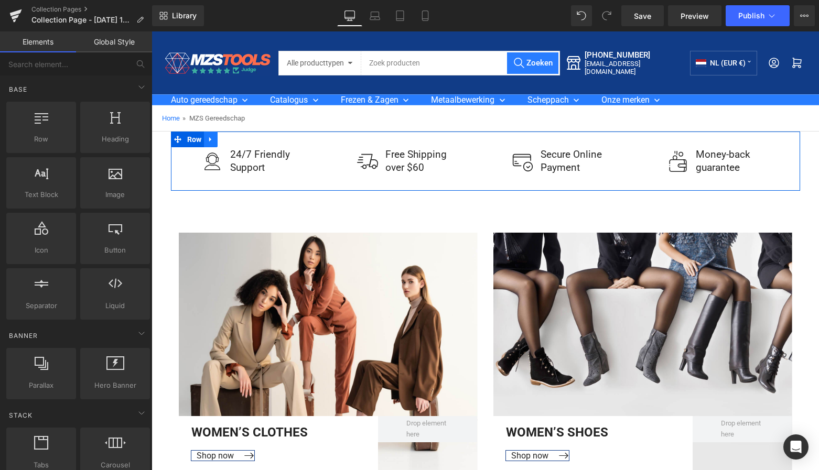
click at [207, 138] on icon at bounding box center [210, 140] width 7 height 8
click at [238, 138] on icon at bounding box center [237, 139] width 7 height 7
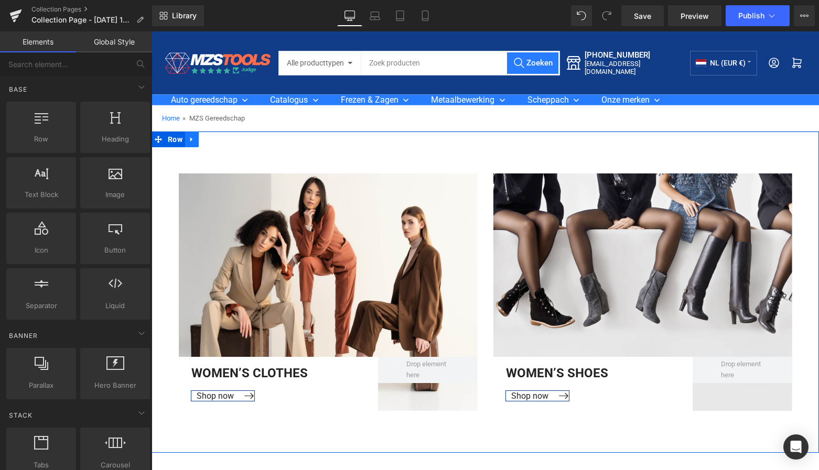
click at [192, 139] on icon at bounding box center [191, 140] width 7 height 8
click at [218, 139] on icon at bounding box center [219, 140] width 7 height 8
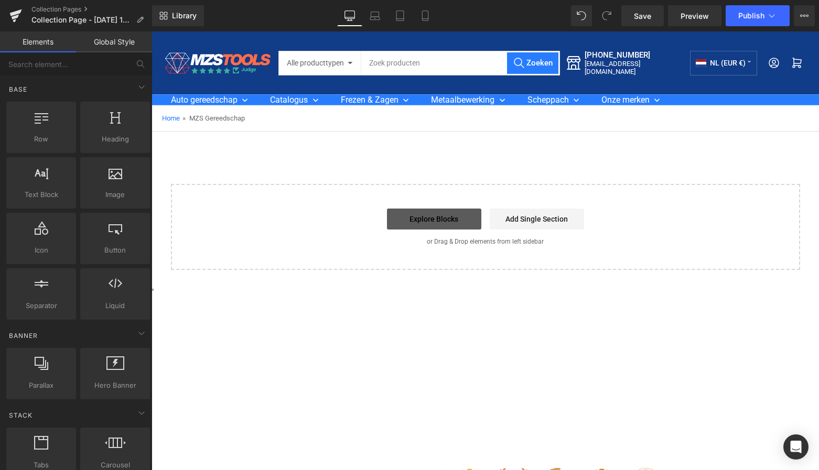
click at [448, 216] on link "Explore Blocks" at bounding box center [434, 219] width 94 height 21
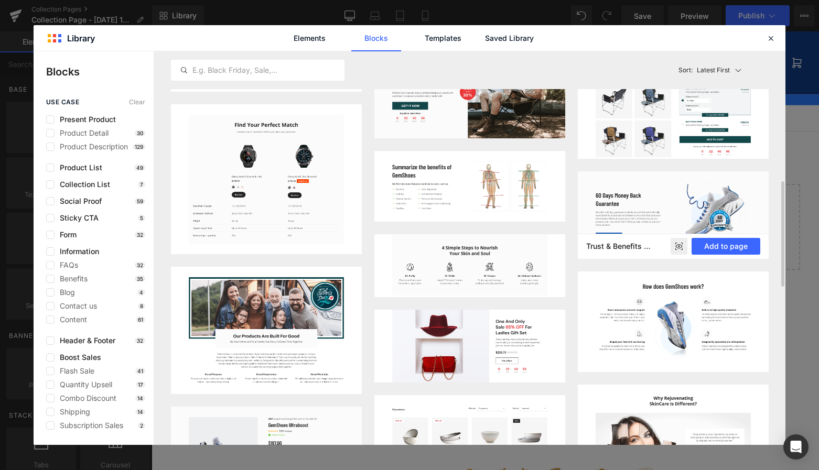
scroll to position [488, 0]
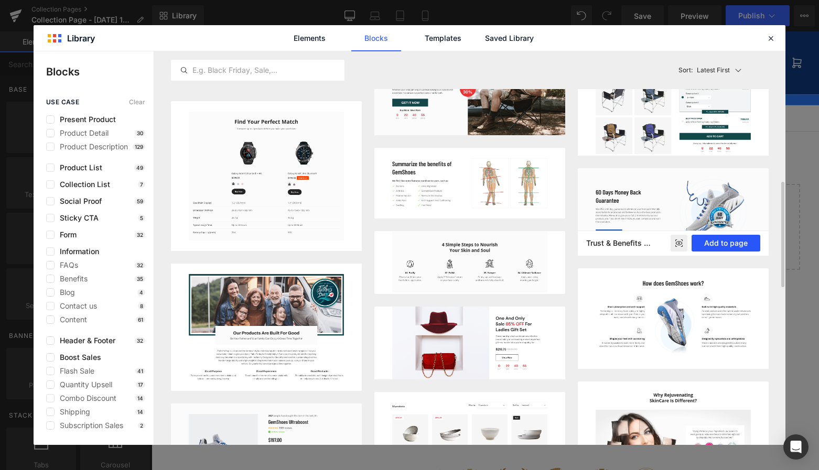
click at [726, 243] on button "Add to page" at bounding box center [726, 243] width 69 height 17
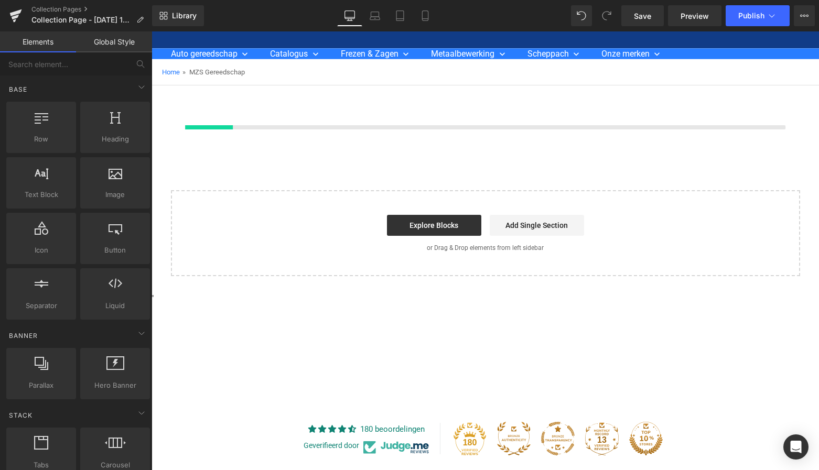
scroll to position [48, 0]
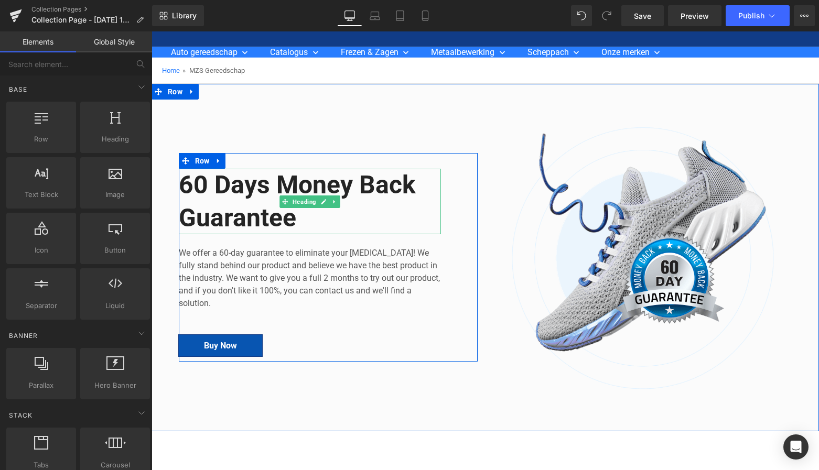
click at [299, 220] on h2 "60 Days Money Back Guarantee" at bounding box center [310, 202] width 262 height 66
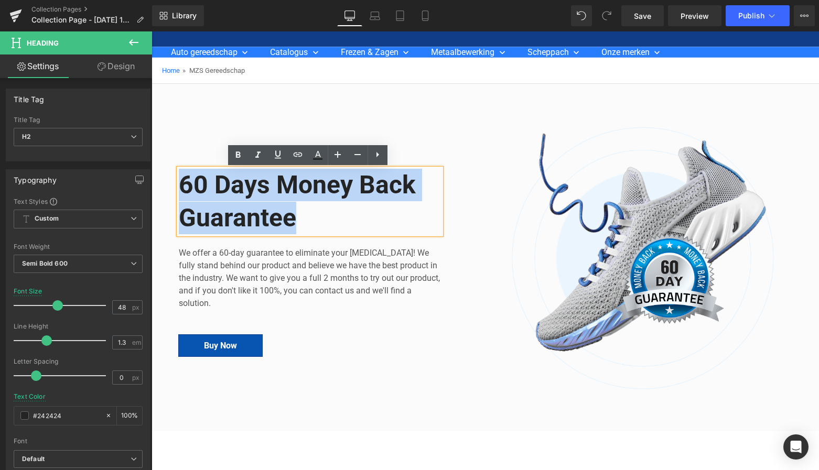
drag, startPoint x: 294, startPoint y: 220, endPoint x: 168, endPoint y: 182, distance: 131.4
click at [168, 182] on div "Image 60 Days Money Back Guarantee Heading We offer a 60-day guarantee to elimi…" at bounding box center [486, 252] width 668 height 285
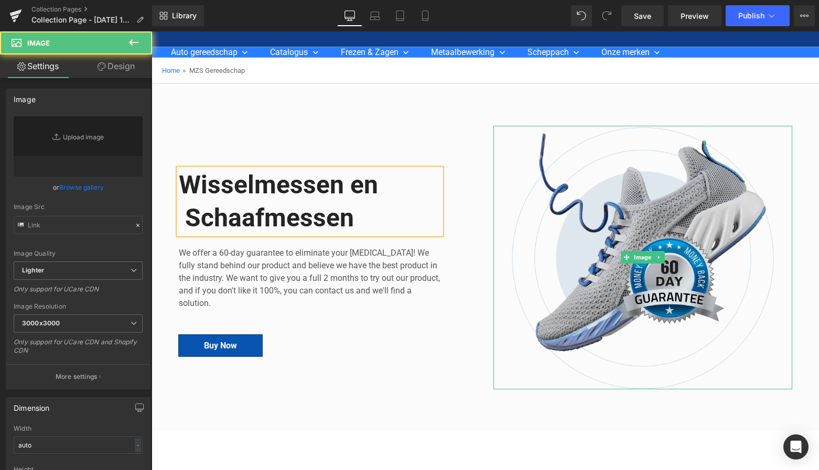
click at [647, 177] on img at bounding box center [643, 258] width 299 height 264
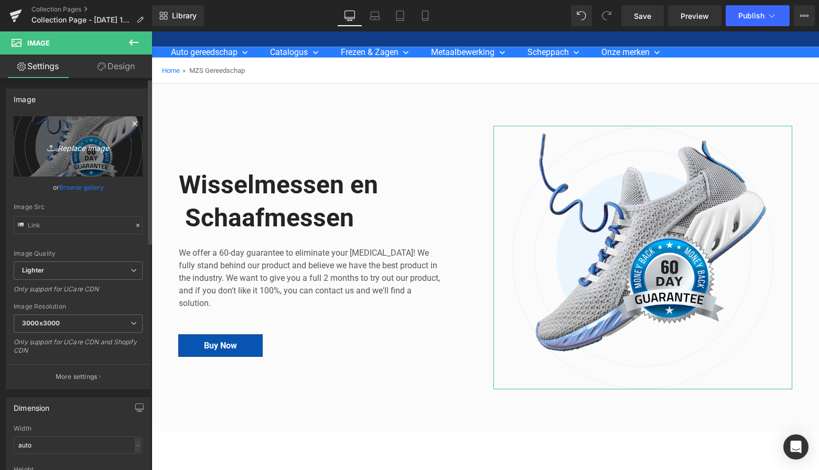
click at [78, 144] on icon "Replace Image" at bounding box center [78, 146] width 84 height 13
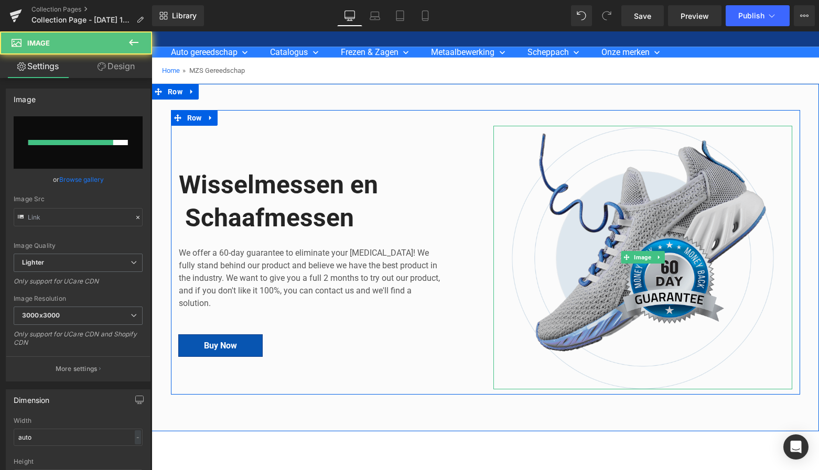
click at [660, 181] on img at bounding box center [643, 258] width 299 height 264
click at [588, 169] on img at bounding box center [643, 258] width 299 height 264
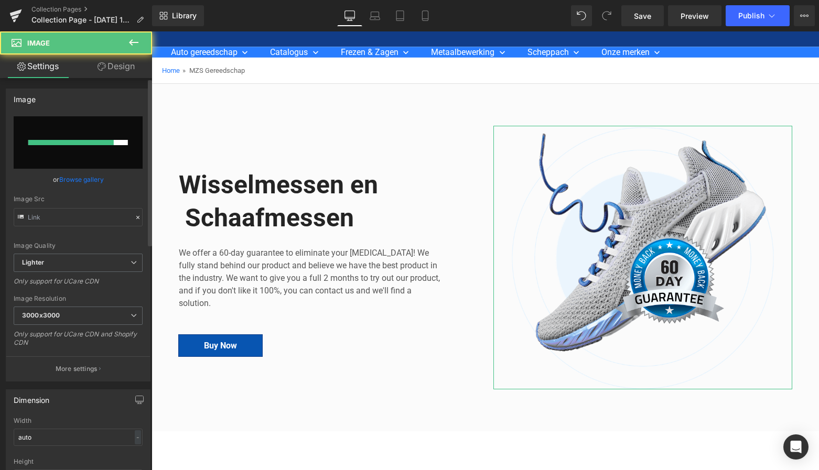
click at [92, 123] on input "file" at bounding box center [78, 142] width 129 height 52
type input "C:\fakepath\Groen Modern Doe-het-zelf Instagram Stories (800 x 800 px)-3.png"
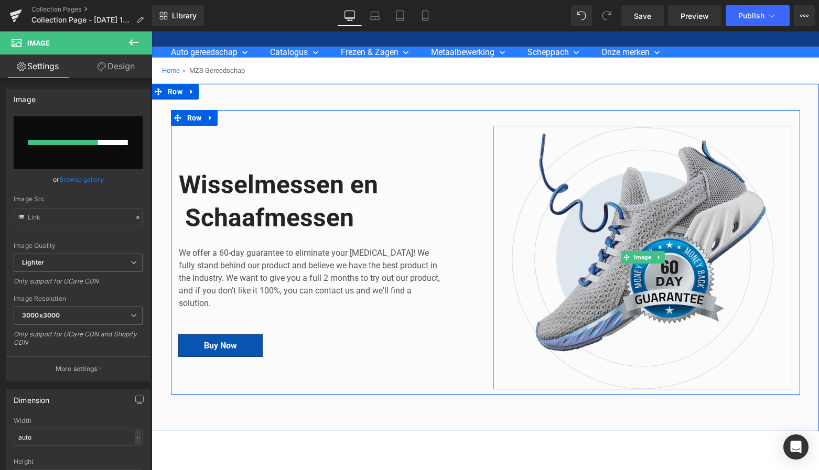
click at [607, 211] on img at bounding box center [643, 258] width 299 height 264
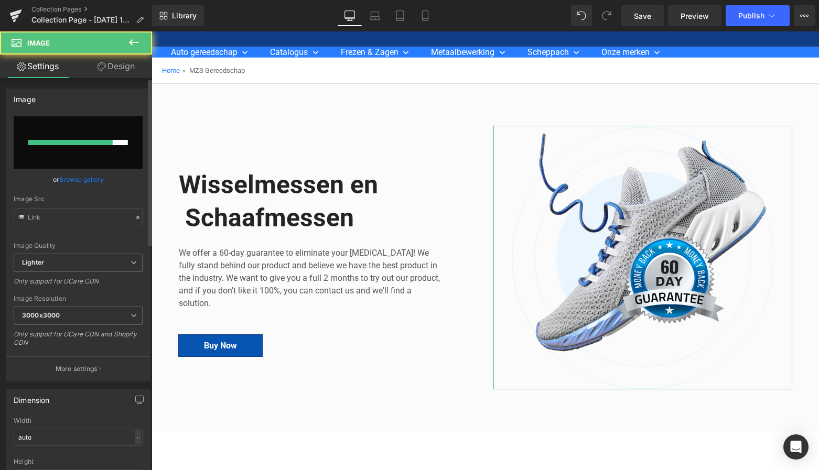
click at [87, 134] on input "file" at bounding box center [78, 142] width 129 height 52
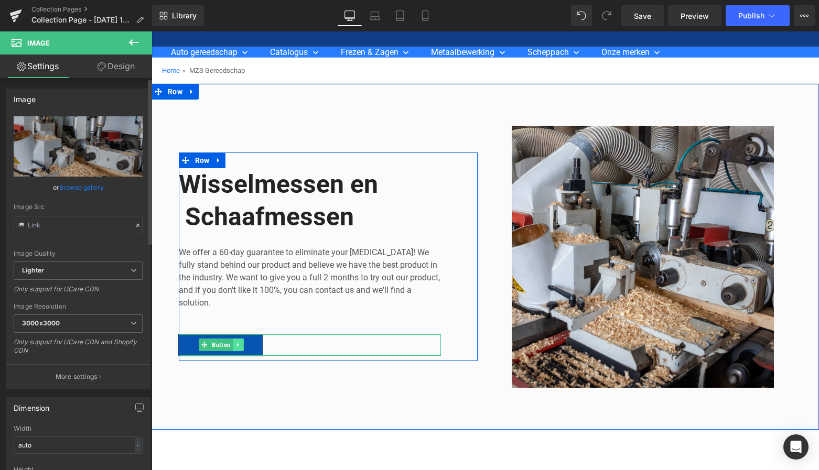
click at [237, 344] on icon at bounding box center [238, 346] width 2 height 4
click at [242, 343] on icon at bounding box center [244, 345] width 6 height 6
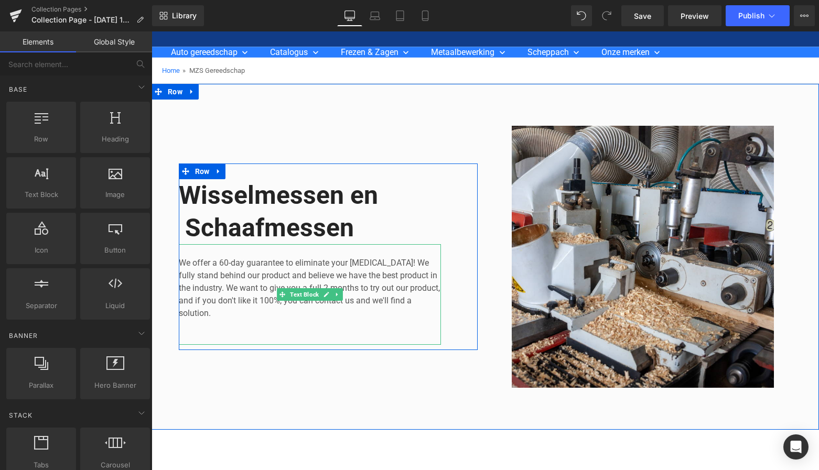
click at [214, 315] on p "We offer a 60-day guarantee to eliminate your [MEDICAL_DATA]! We fully stand be…" at bounding box center [310, 288] width 262 height 63
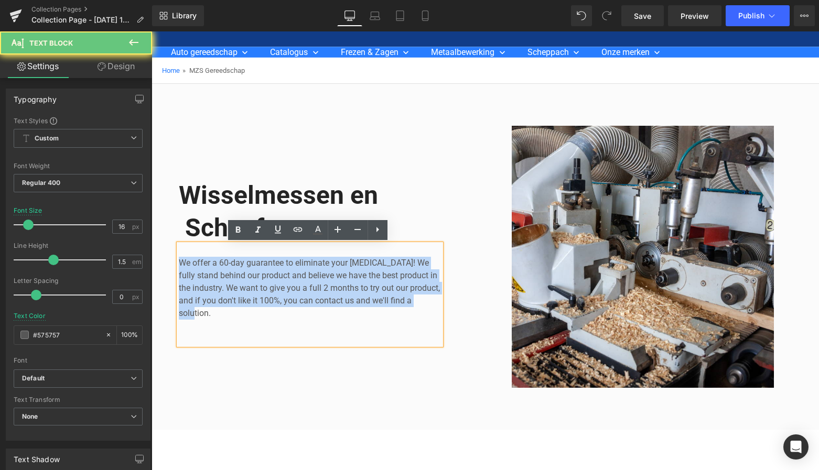
drag, startPoint x: 212, startPoint y: 315, endPoint x: 168, endPoint y: 258, distance: 71.8
click at [166, 257] on div "Image Wisselmessen en Schaafmessen Heading We offer a 60-day guarantee to elimi…" at bounding box center [486, 251] width 668 height 283
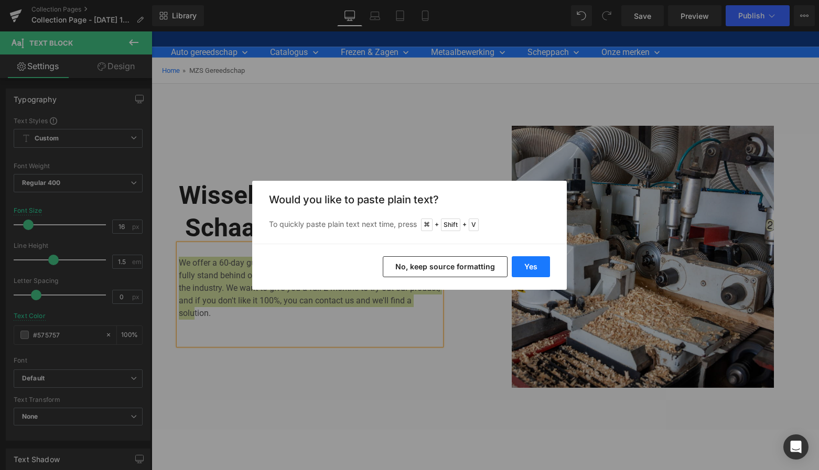
click at [531, 269] on button "Yes" at bounding box center [531, 266] width 38 height 21
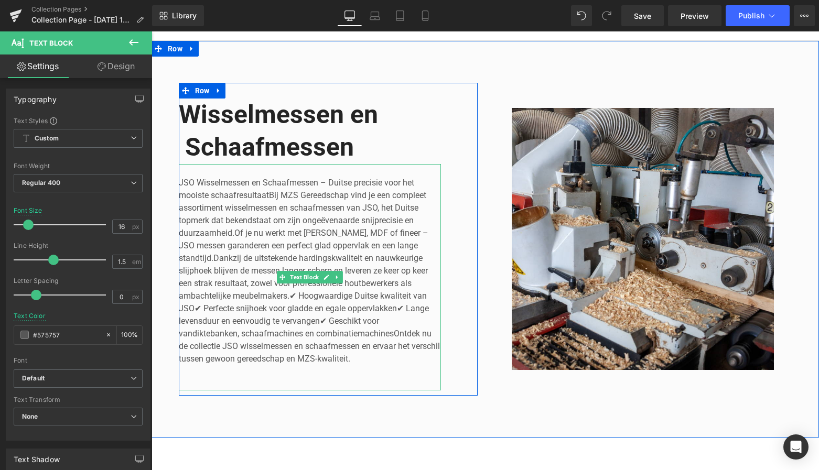
scroll to position [91, 0]
click at [267, 194] on p "JSO Wisselmessen en Schaafmessen – Duitse precisie voor het mooiste schaafresul…" at bounding box center [310, 270] width 262 height 189
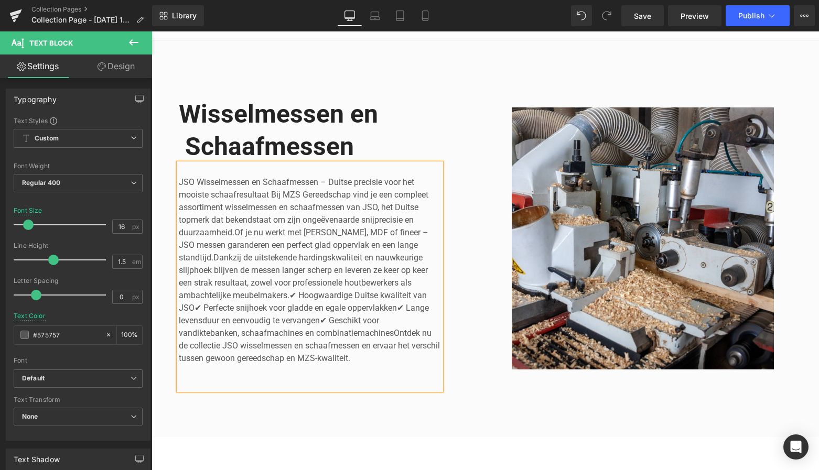
click at [293, 294] on p "JSO Wisselmessen en Schaafmessen – Duitse precisie voor het mooiste schaafresul…" at bounding box center [310, 270] width 262 height 189
click at [403, 306] on p "JSO Wisselmessen en Schaafmessen – Duitse precisie voor het mooiste schaafresul…" at bounding box center [310, 270] width 262 height 189
click at [325, 319] on p "JSO Wisselmessen en Schaafmessen – Duitse precisie voor het mooiste schaafresul…" at bounding box center [310, 270] width 262 height 189
click at [198, 307] on p "JSO Wisselmessen en Schaafmessen – Duitse precisie voor het mooiste schaafresul…" at bounding box center [310, 270] width 262 height 189
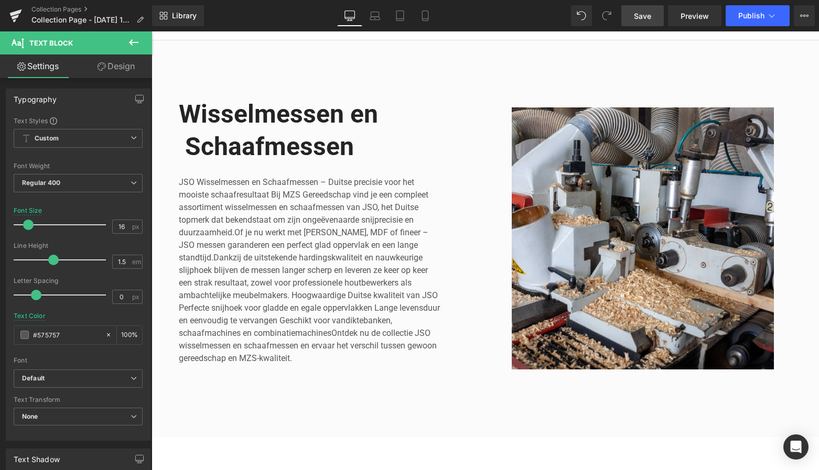
click at [642, 21] on link "Save" at bounding box center [642, 15] width 42 height 21
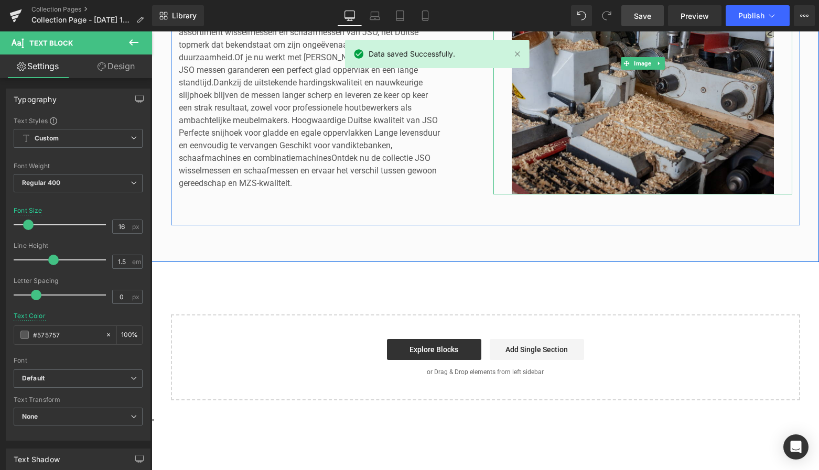
scroll to position [345, 0]
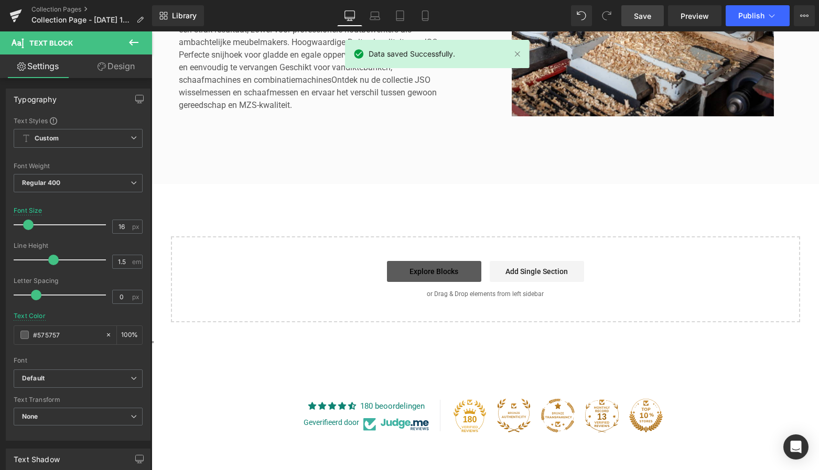
click at [451, 266] on link "Explore Blocks" at bounding box center [434, 271] width 94 height 21
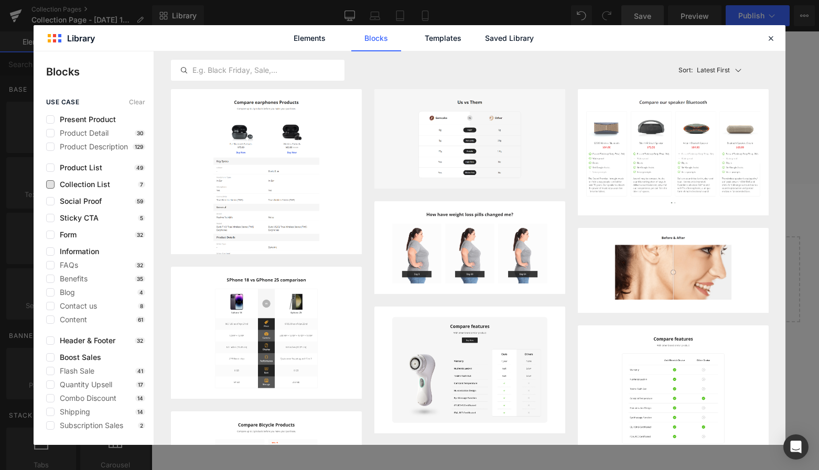
click at [55, 183] on span "Collection List" at bounding box center [83, 184] width 56 height 8
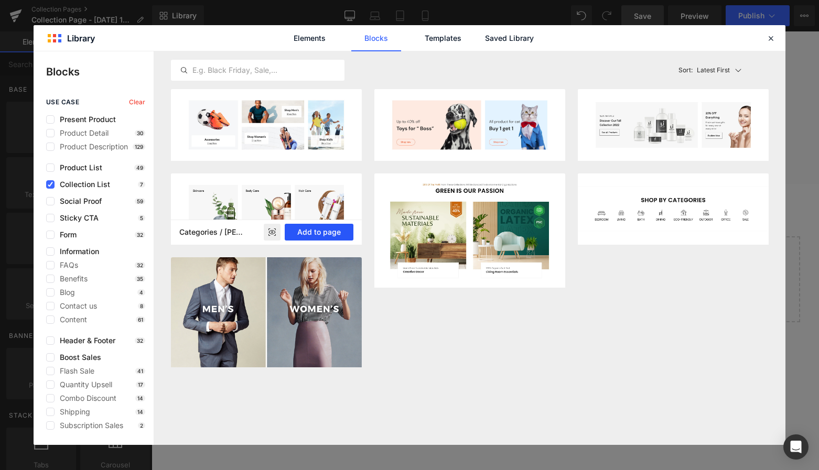
click at [316, 234] on button "Add to page" at bounding box center [319, 232] width 69 height 17
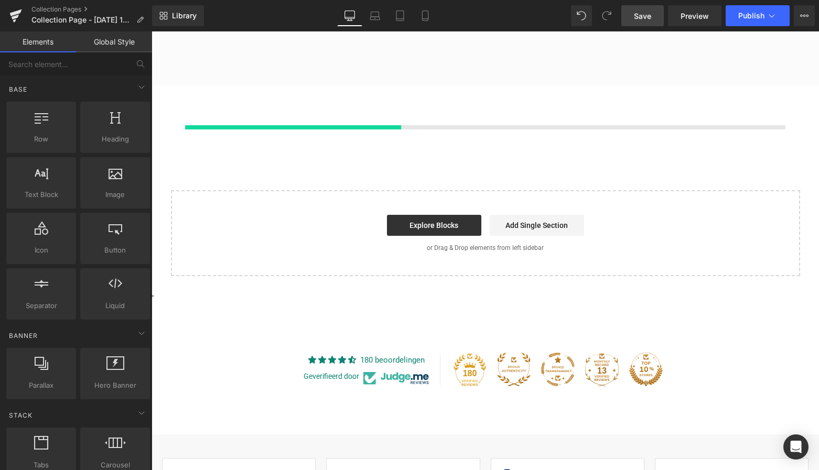
scroll to position [444, 0]
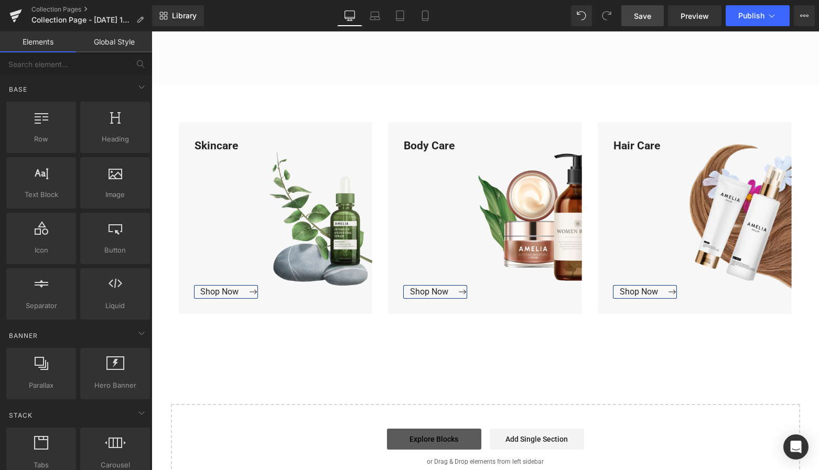
click at [443, 443] on link "Explore Blocks" at bounding box center [434, 439] width 94 height 21
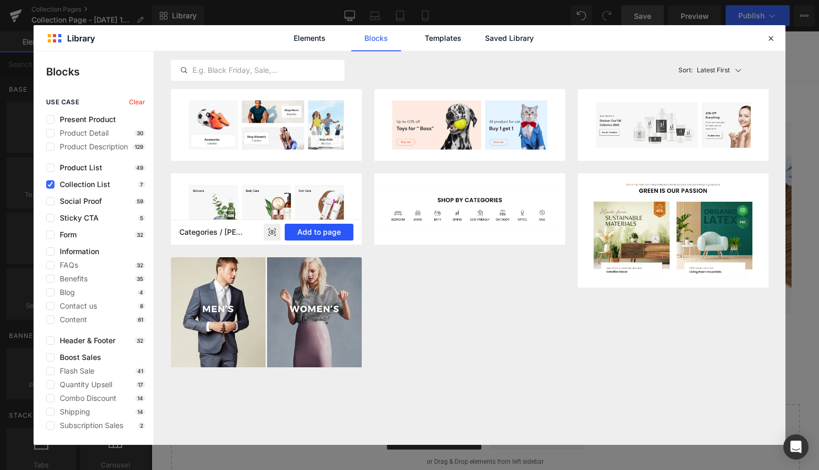
click at [322, 234] on button "Add to page" at bounding box center [319, 232] width 69 height 17
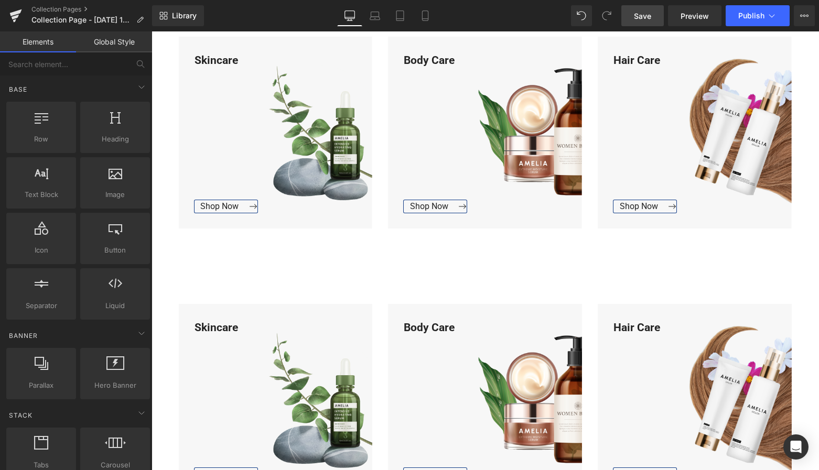
scroll to position [516, 0]
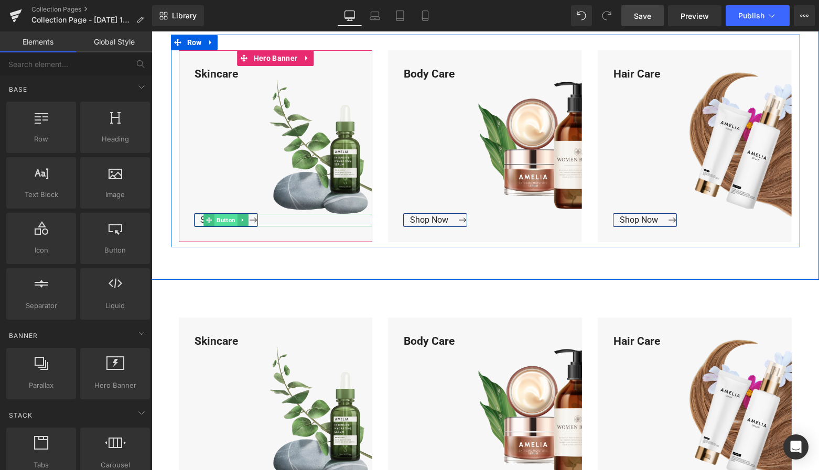
click at [222, 220] on span "Button" at bounding box center [226, 220] width 23 height 13
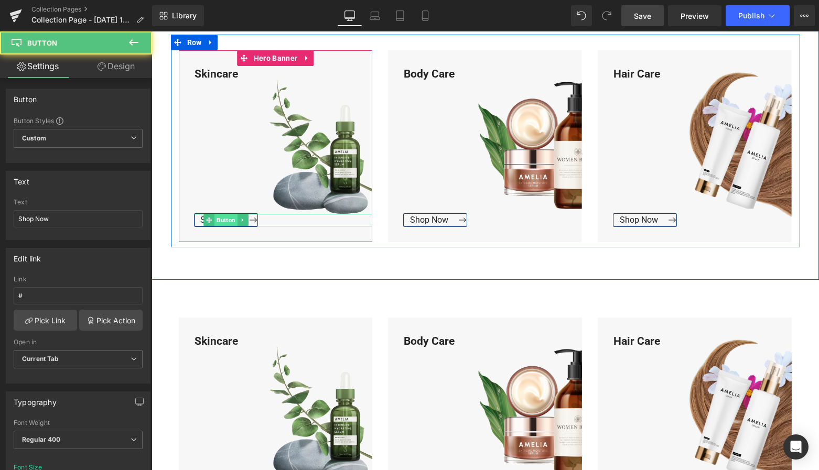
scroll to position [516, 0]
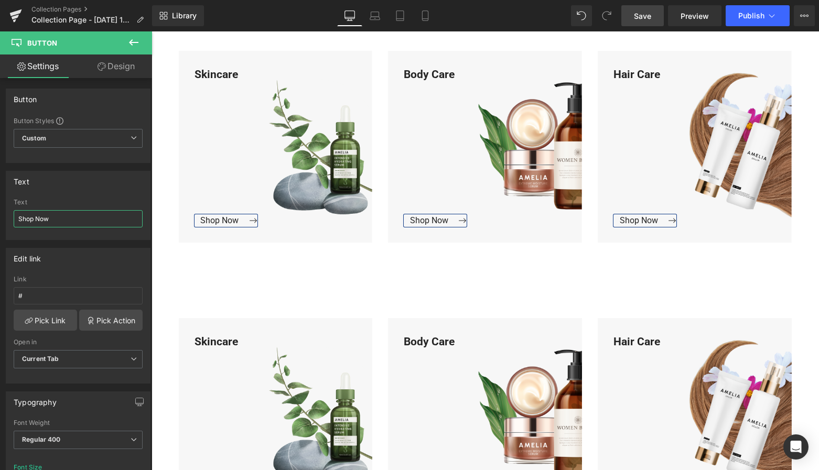
drag, startPoint x: 53, startPoint y: 221, endPoint x: -4, endPoint y: 213, distance: 58.2
click at [0, 213] on html "Button You are previewing how the will restyle your page. You can not edit Elem…" at bounding box center [409, 235] width 819 height 470
type input "Bekijk Collectie"
drag, startPoint x: 65, startPoint y: 219, endPoint x: 17, endPoint y: 216, distance: 47.3
click at [17, 216] on input "Bekijk Collectie" at bounding box center [78, 218] width 129 height 17
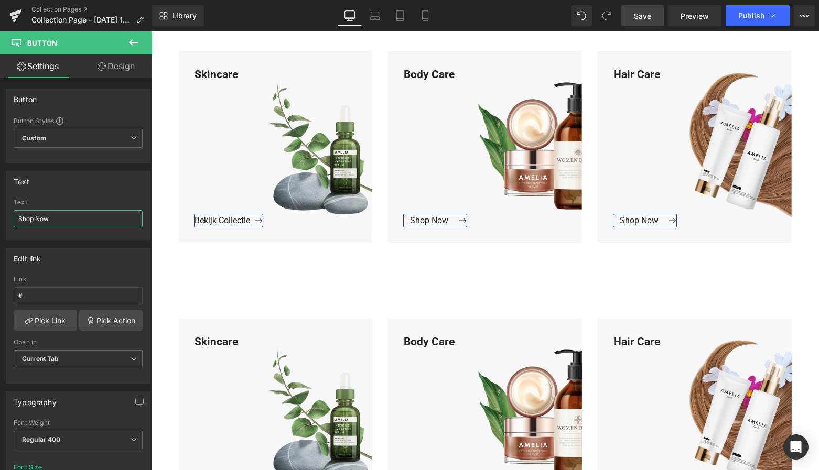
drag, startPoint x: 34, startPoint y: 217, endPoint x: -14, endPoint y: 213, distance: 48.4
click at [0, 213] on html "Button You are previewing how the will restyle your page. You can not edit Elem…" at bounding box center [409, 235] width 819 height 470
paste input "Bekijk Collectie"
type input "Bekijk Collectie"
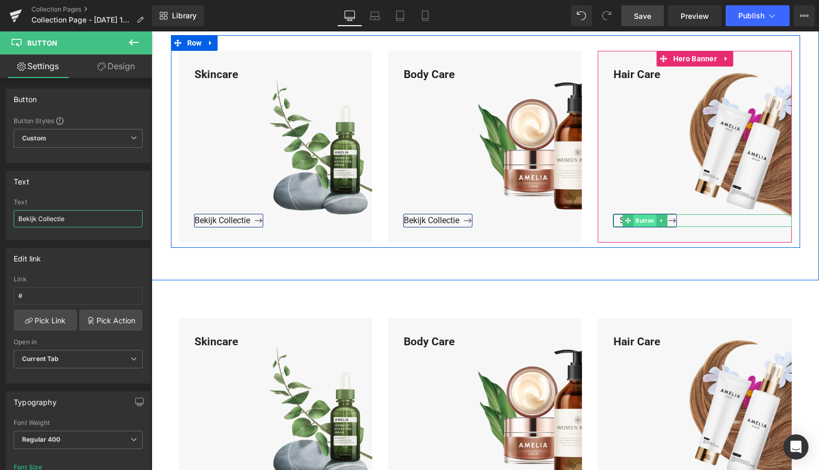
click at [641, 221] on span "Button" at bounding box center [645, 221] width 23 height 13
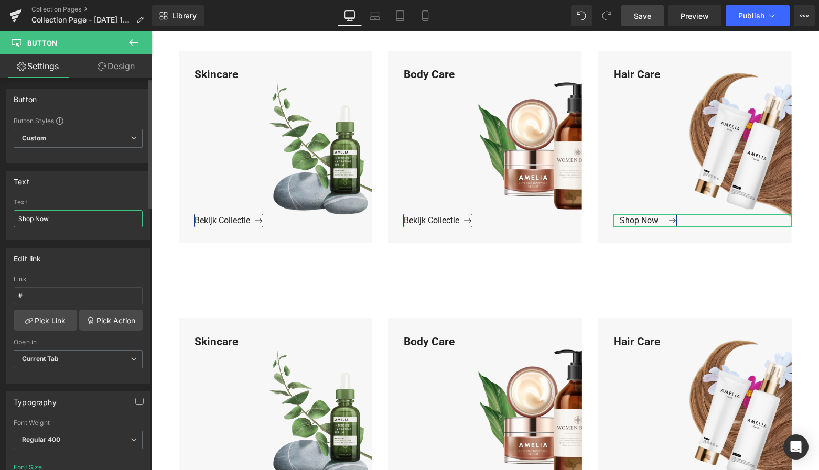
drag, startPoint x: 65, startPoint y: 225, endPoint x: 3, endPoint y: 219, distance: 62.7
click at [1, 218] on div "Text Shop Now Text Shop Now" at bounding box center [78, 201] width 157 height 77
paste input "Bekijk Collectie"
type input "Bekijk Collectie"
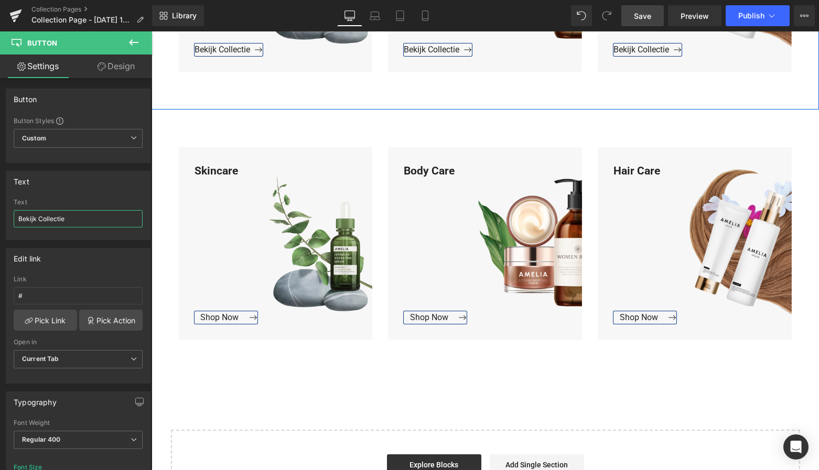
scroll to position [706, 0]
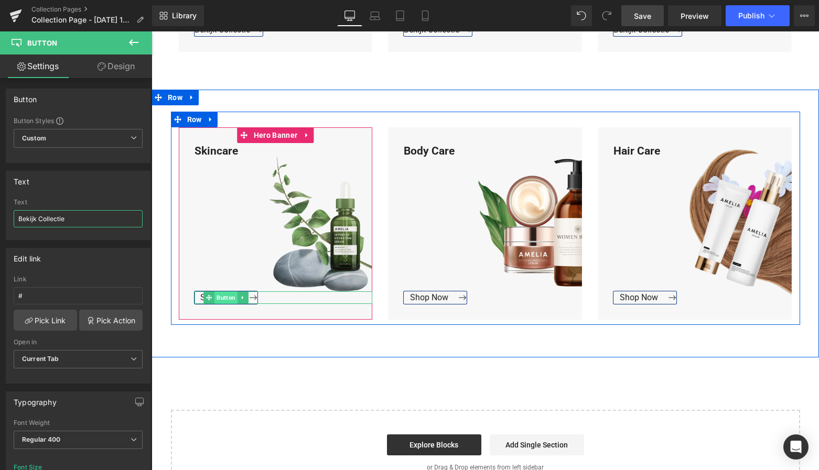
click at [221, 295] on span "Button" at bounding box center [226, 298] width 23 height 13
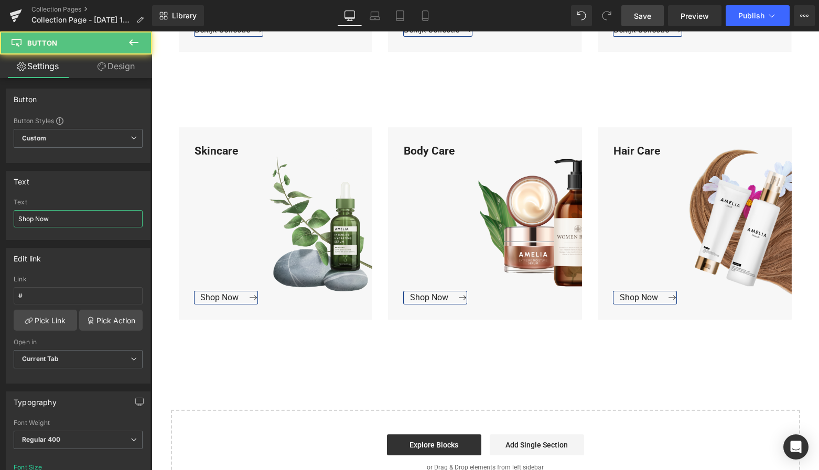
drag, startPoint x: 48, startPoint y: 219, endPoint x: -8, endPoint y: 217, distance: 55.6
click at [0, 217] on html "Button You are previewing how the will restyle your page. You can not edit Elem…" at bounding box center [409, 235] width 819 height 470
paste input "Bekijk Collectie"
type input "Bekijk Collectie"
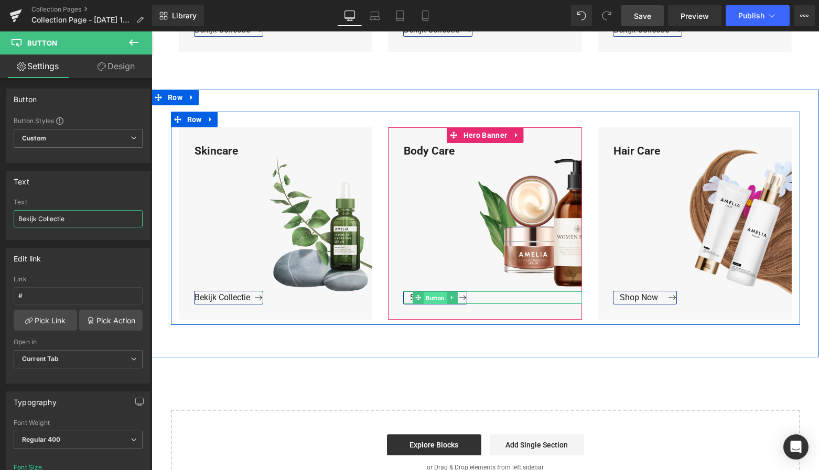
click at [432, 298] on span "Button" at bounding box center [435, 298] width 23 height 13
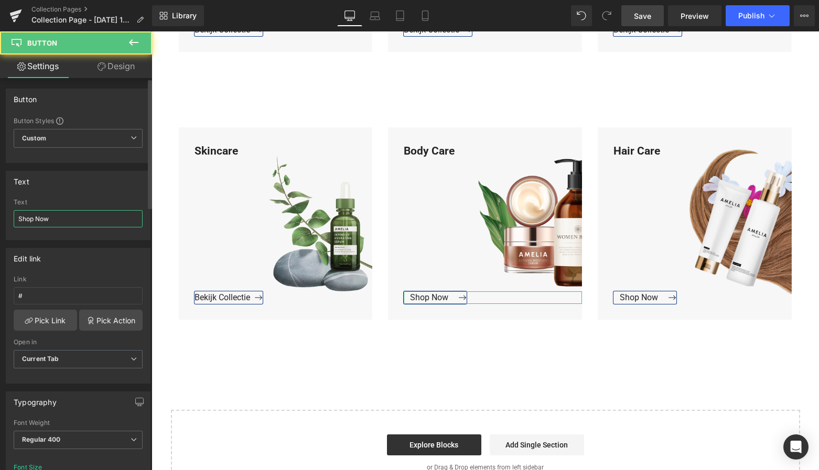
drag, startPoint x: 47, startPoint y: 224, endPoint x: 9, endPoint y: 221, distance: 37.3
click at [9, 221] on div "Shop Now Text Shop Now" at bounding box center [78, 219] width 144 height 41
paste input "Bekijk Collectie"
type input "Bekijk Collectie"
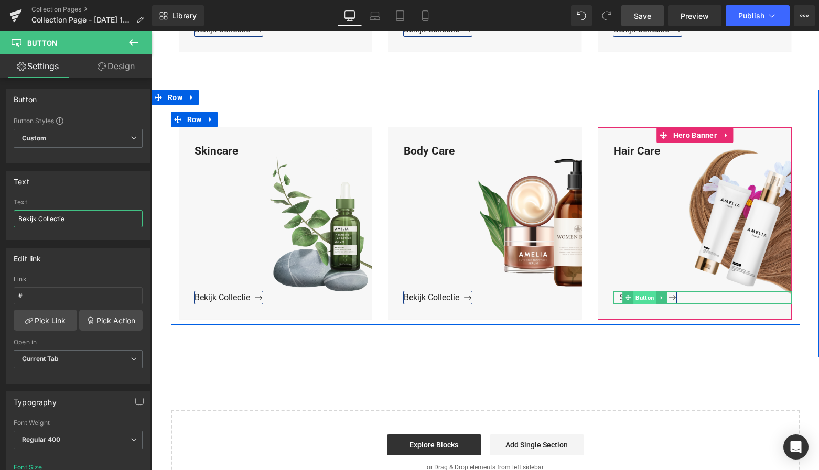
click at [638, 296] on span "Button" at bounding box center [645, 298] width 23 height 13
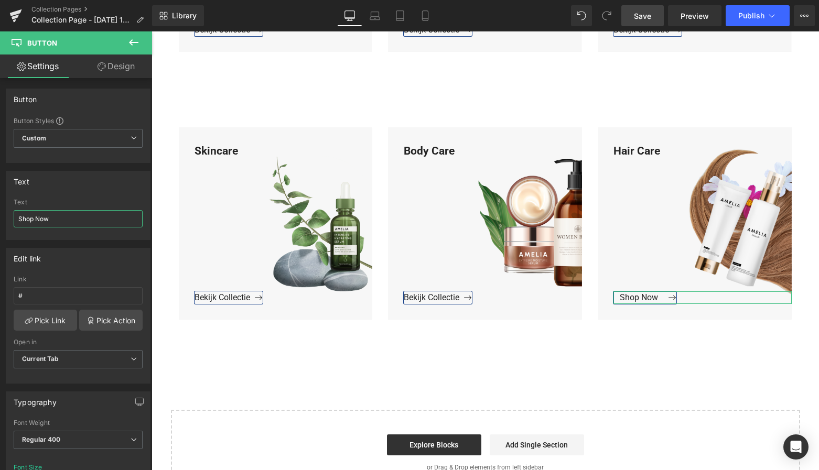
drag, startPoint x: 23, startPoint y: 221, endPoint x: -5, endPoint y: 221, distance: 27.8
click at [0, 221] on html "Button You are previewing how the will restyle your page. You can not edit Elem…" at bounding box center [409, 235] width 819 height 470
paste input "Bekijk Collectie"
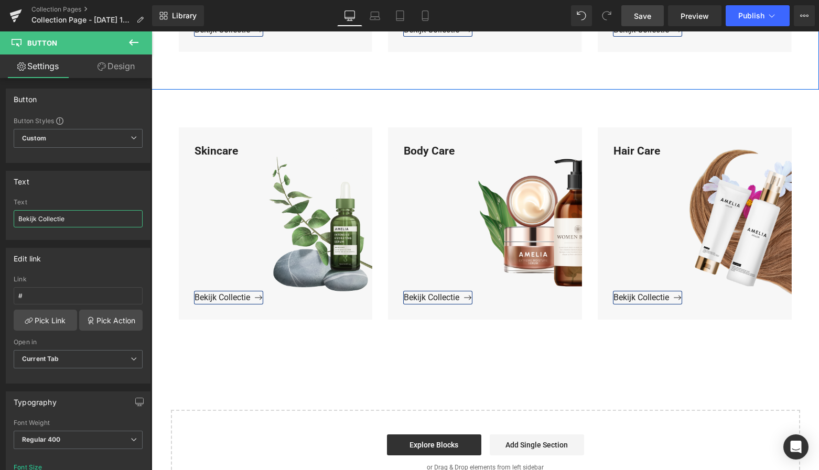
type input "Bekijk Collectie"
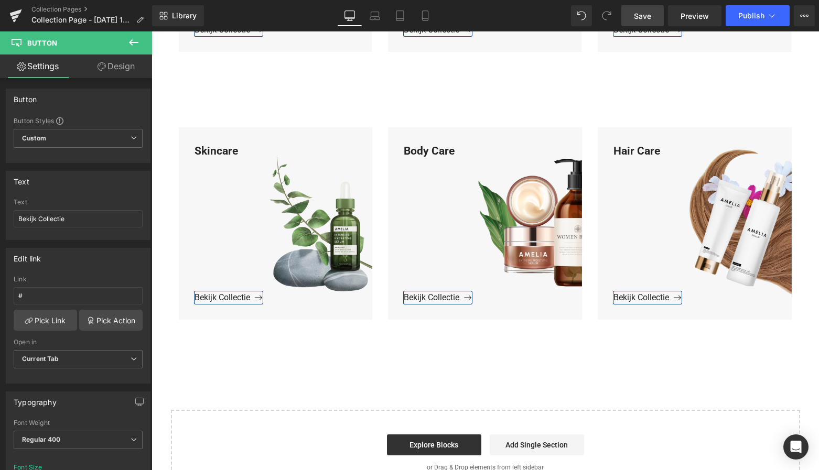
click at [642, 14] on span "Save" at bounding box center [642, 15] width 17 height 11
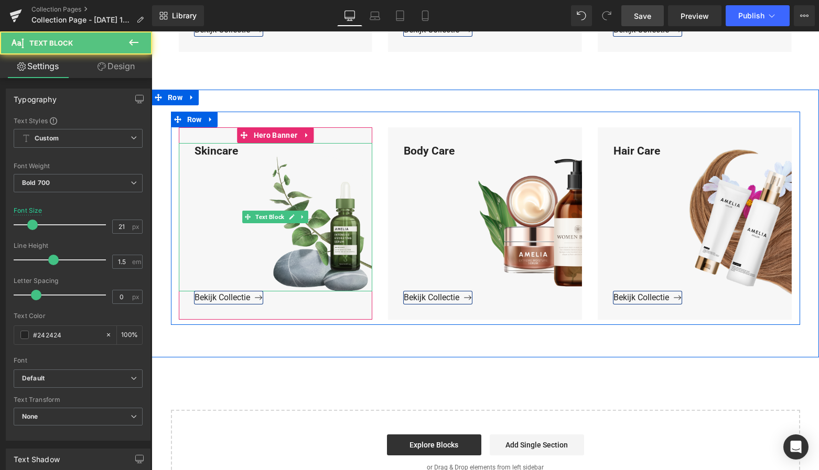
click at [243, 154] on div "Skincare" at bounding box center [276, 217] width 194 height 148
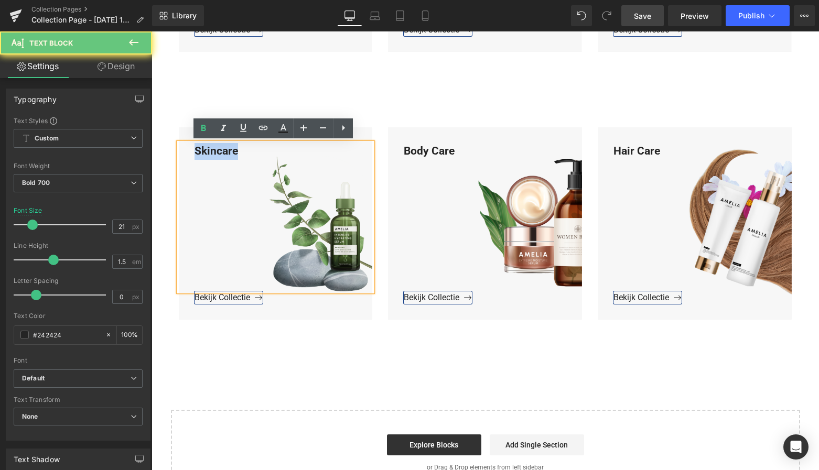
drag, startPoint x: 239, startPoint y: 152, endPoint x: 183, endPoint y: 148, distance: 56.7
click at [183, 148] on div "Skincare" at bounding box center [276, 217] width 194 height 148
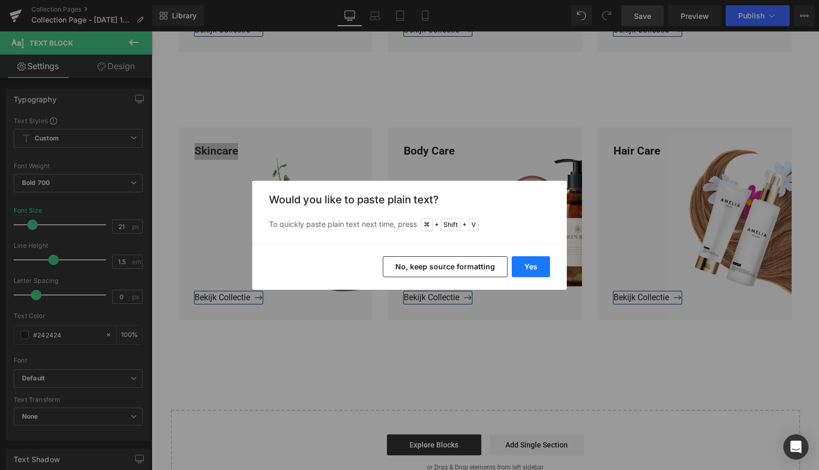
click at [535, 264] on button "Yes" at bounding box center [531, 266] width 38 height 21
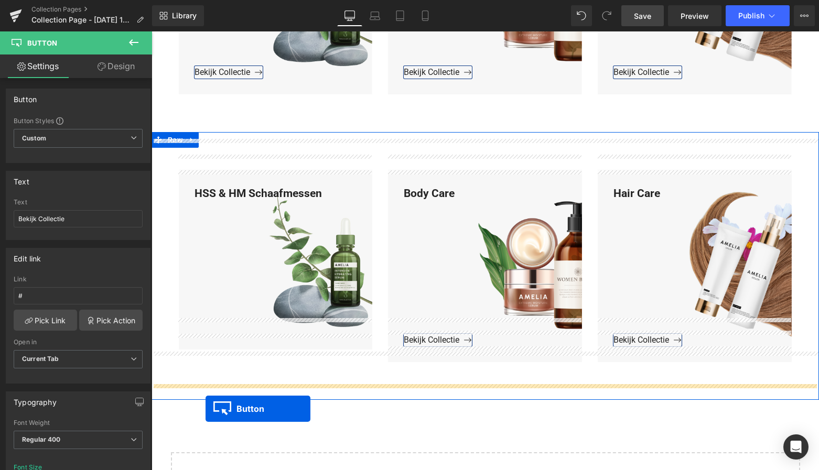
scroll to position [705, 0]
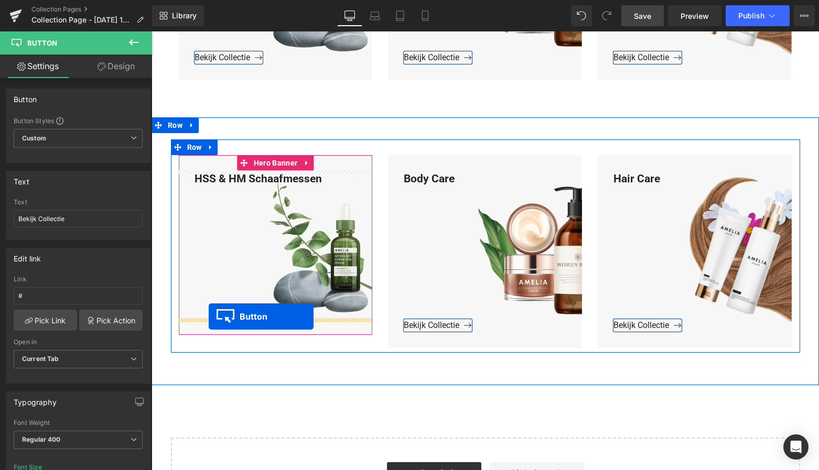
drag, startPoint x: 184, startPoint y: 138, endPoint x: 209, endPoint y: 317, distance: 180.1
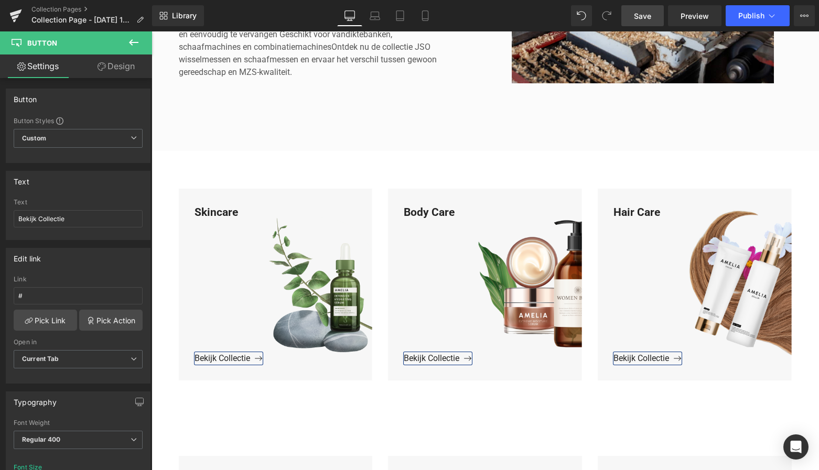
scroll to position [364, 0]
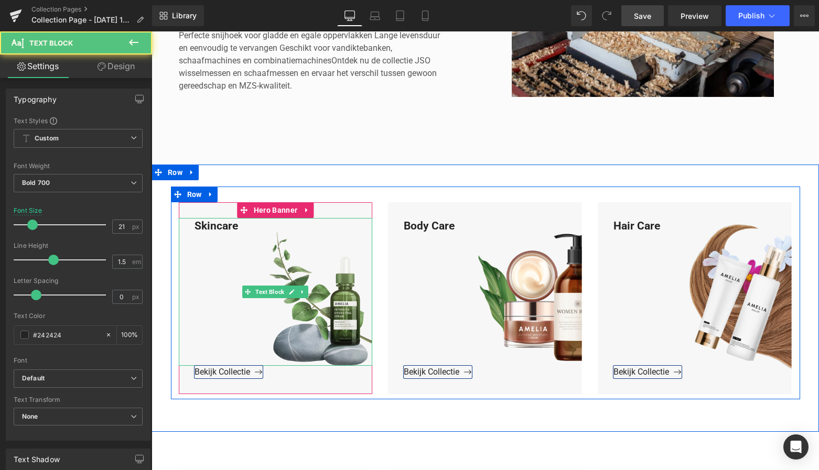
click at [242, 224] on div "Skincare" at bounding box center [276, 292] width 194 height 148
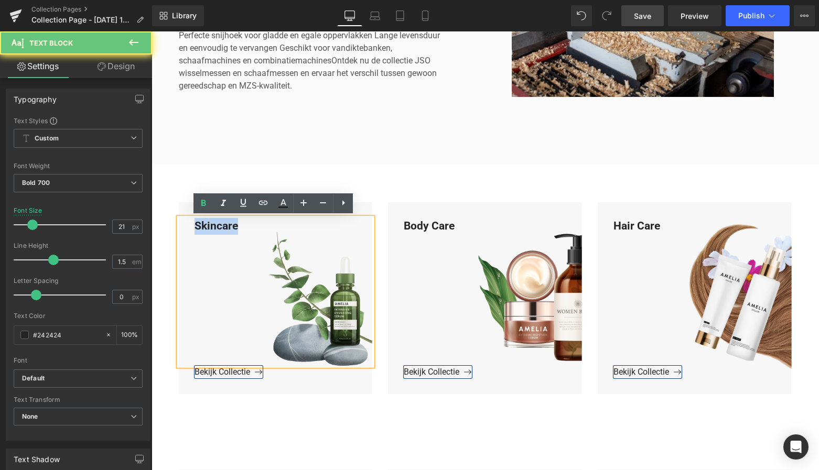
drag, startPoint x: 242, startPoint y: 224, endPoint x: 188, endPoint y: 221, distance: 53.6
click at [188, 221] on div "Skincare" at bounding box center [276, 292] width 194 height 148
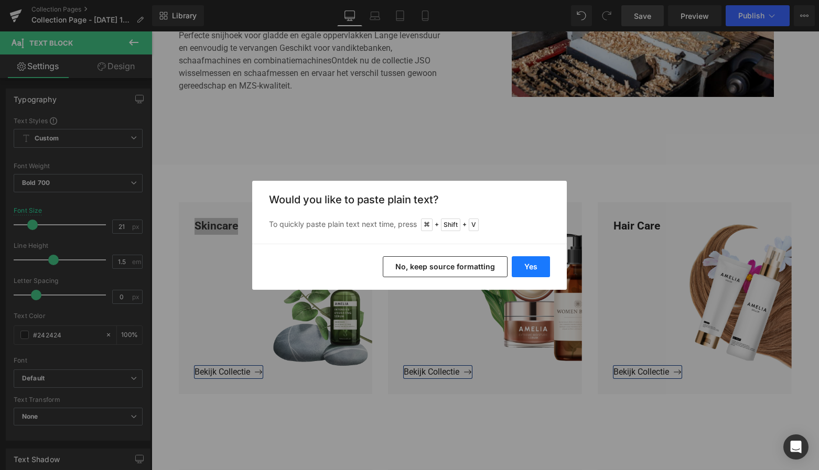
click at [524, 264] on button "Yes" at bounding box center [531, 266] width 38 height 21
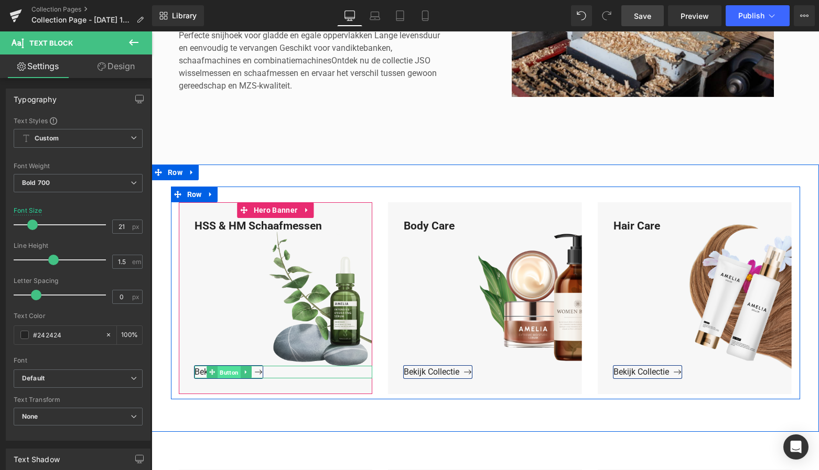
click at [227, 370] on span "Button" at bounding box center [229, 373] width 23 height 13
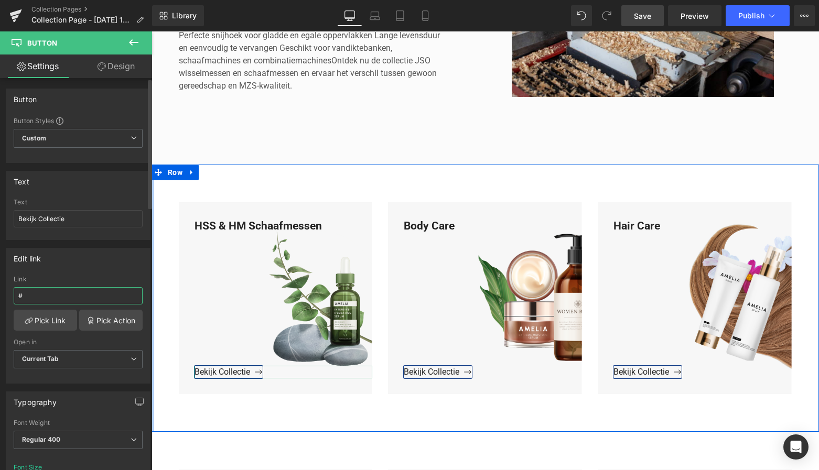
drag, startPoint x: 35, startPoint y: 296, endPoint x: 8, endPoint y: 295, distance: 26.8
click at [8, 295] on div "# Link # Pick Link Pick Action Current Tab New Tab Open in Current Tab Current …" at bounding box center [78, 330] width 144 height 108
paste input "https://www.mzsgereedschap.nl/collections/hss-hm-schaafmessen"
type input "https://www.mzsgereedschap.nl/collections/hss-hm-schaafmessen"
click at [41, 318] on link "Pick Link" at bounding box center [45, 320] width 63 height 21
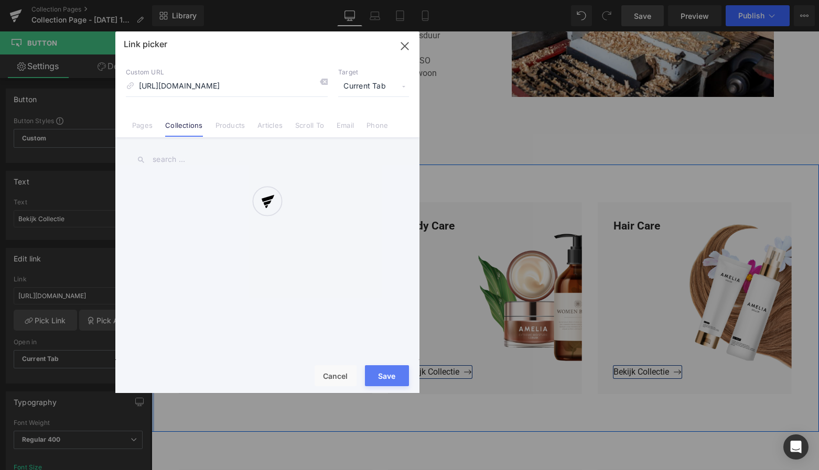
scroll to position [0, 53]
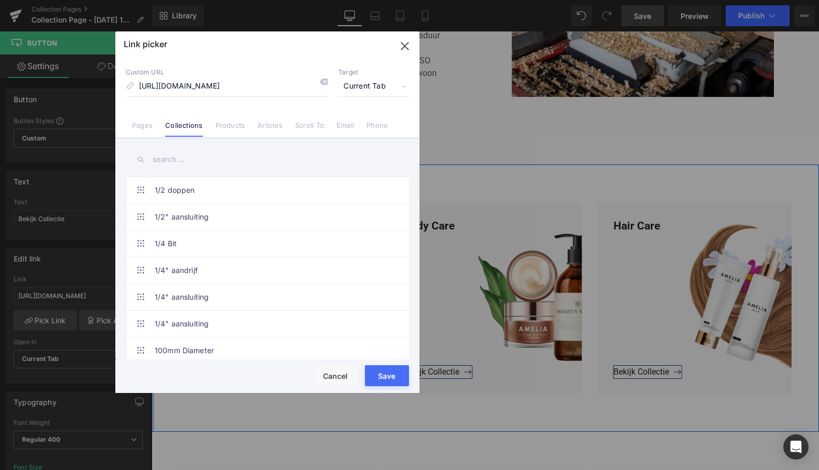
click at [389, 378] on button "Save" at bounding box center [387, 376] width 44 height 21
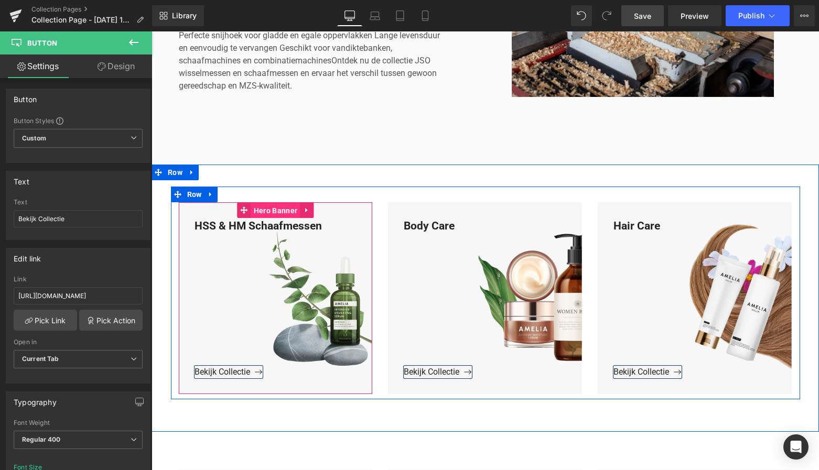
click at [274, 210] on span "Hero Banner" at bounding box center [275, 211] width 49 height 16
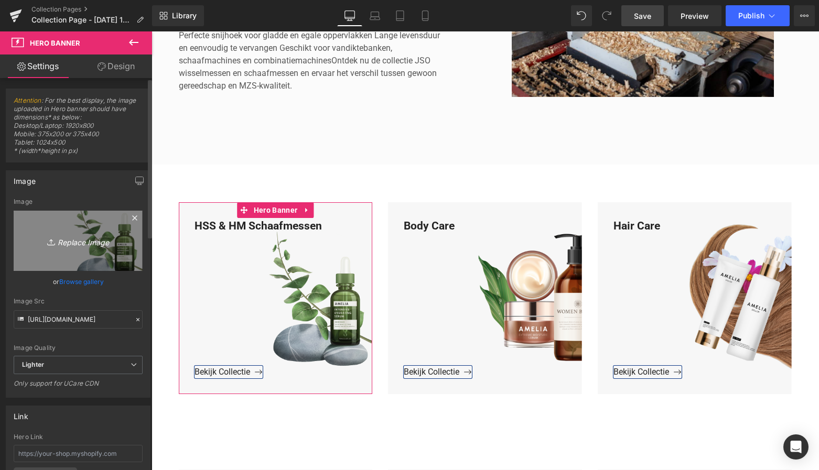
click at [80, 243] on icon "Replace Image" at bounding box center [78, 240] width 84 height 13
type input "C:\fakepath\Groen Modern Doe-het-zelf Instagram Stories (800 x 800 px)-3.png"
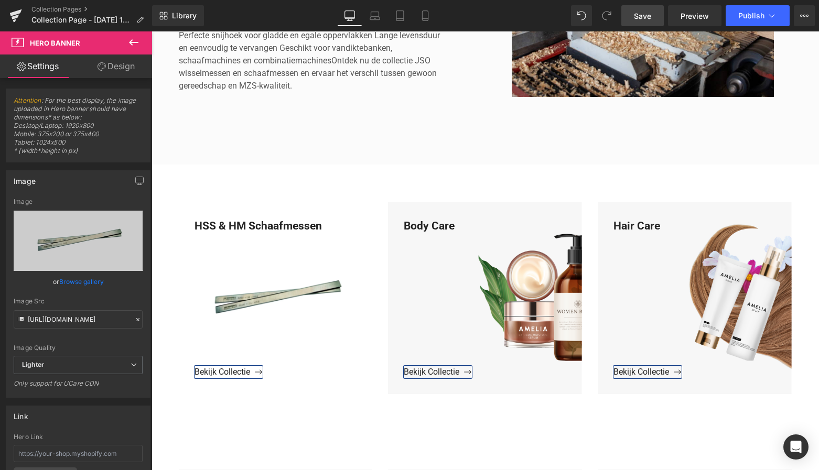
click at [645, 17] on span "Save" at bounding box center [642, 15] width 17 height 11
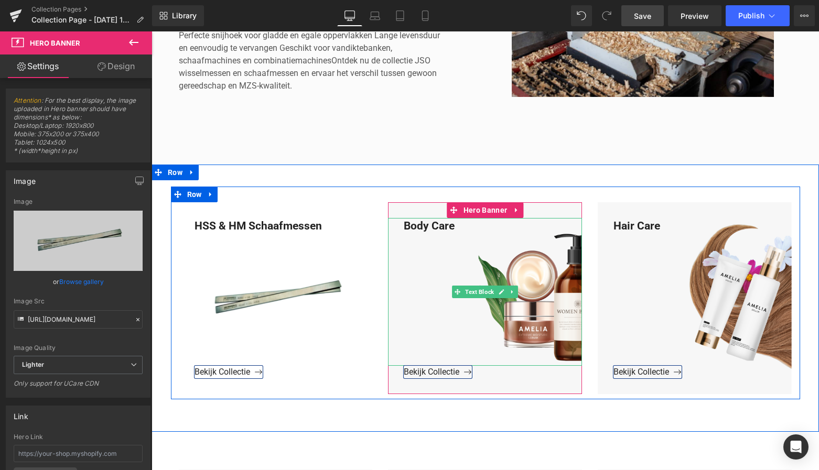
drag, startPoint x: 455, startPoint y: 230, endPoint x: 459, endPoint y: 226, distance: 6.3
click at [455, 230] on div "Body Care" at bounding box center [485, 292] width 194 height 148
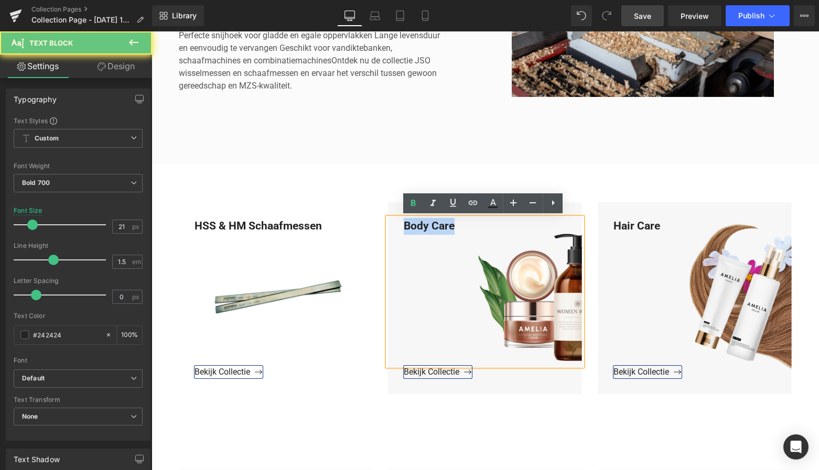
drag, startPoint x: 459, startPoint y: 225, endPoint x: 391, endPoint y: 228, distance: 67.7
click at [388, 226] on div "Body Care" at bounding box center [485, 292] width 194 height 148
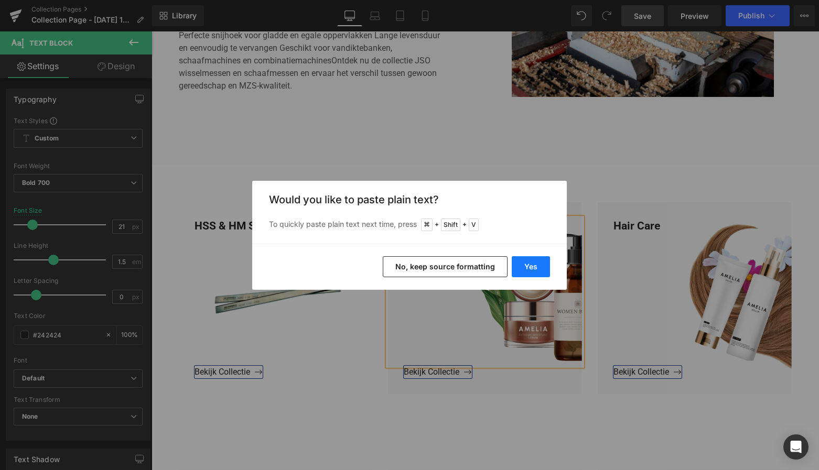
click at [523, 267] on button "Yes" at bounding box center [531, 266] width 38 height 21
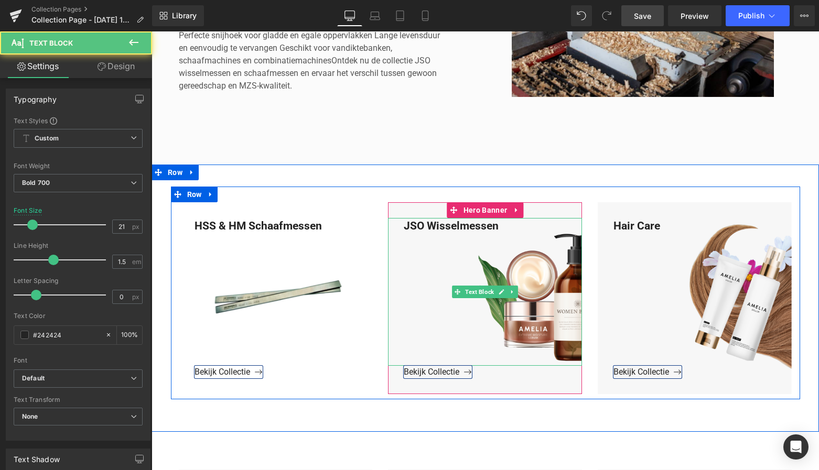
drag, startPoint x: 426, startPoint y: 224, endPoint x: 416, endPoint y: 234, distance: 14.1
click at [426, 225] on div "JSO Wisselmessen" at bounding box center [485, 292] width 194 height 148
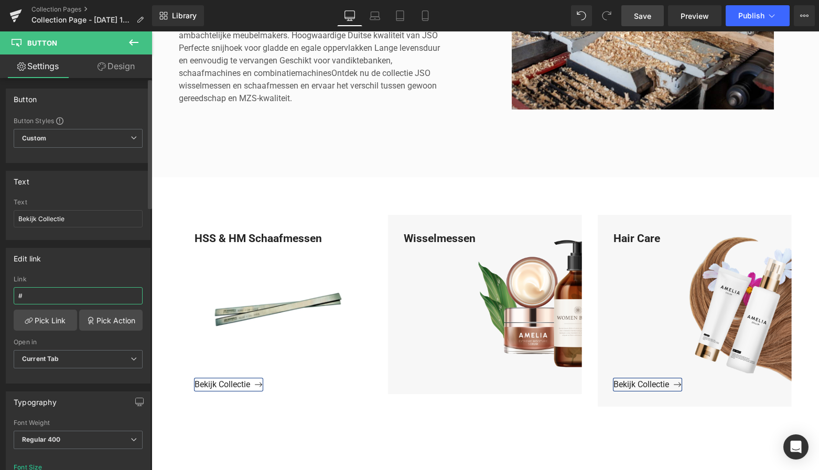
drag, startPoint x: 35, startPoint y: 297, endPoint x: 9, endPoint y: 297, distance: 26.2
click at [3, 294] on div "Edit link # Link # Pick Link Pick Action Current Tab New Tab Open in Current Ta…" at bounding box center [78, 312] width 157 height 144
type input "https://www.mzsgereedschap.nl/collections/jso-wisselmessen#"
click at [44, 319] on link "Pick Link" at bounding box center [45, 320] width 63 height 21
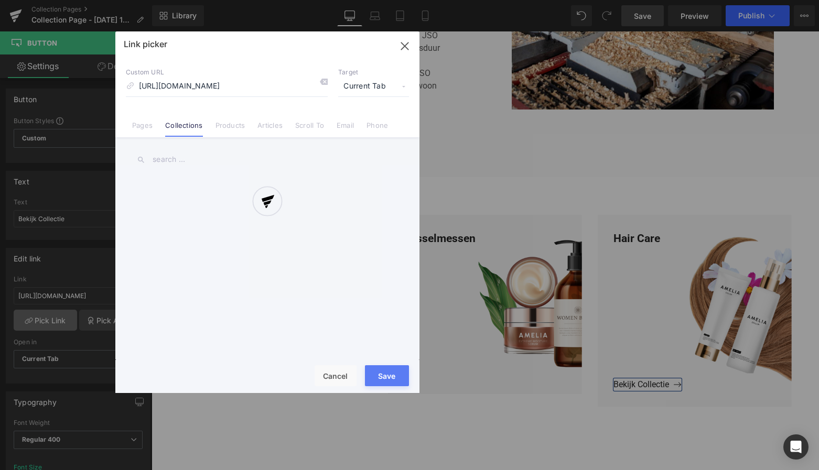
scroll to position [0, 40]
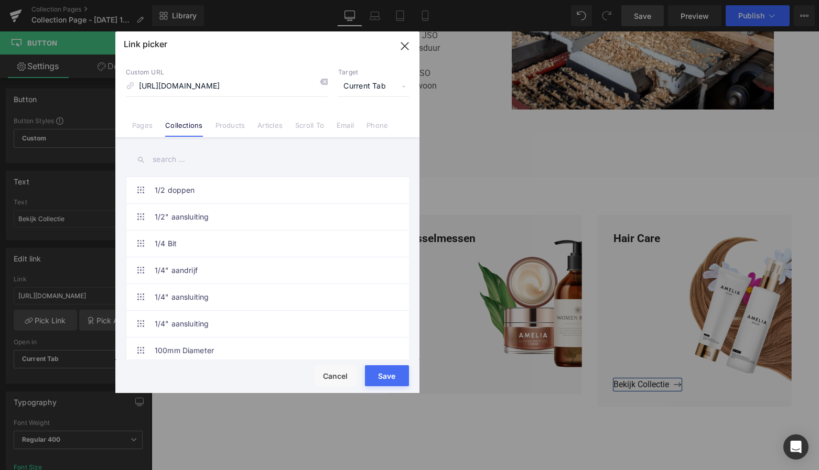
click at [380, 372] on button "Save" at bounding box center [387, 376] width 44 height 21
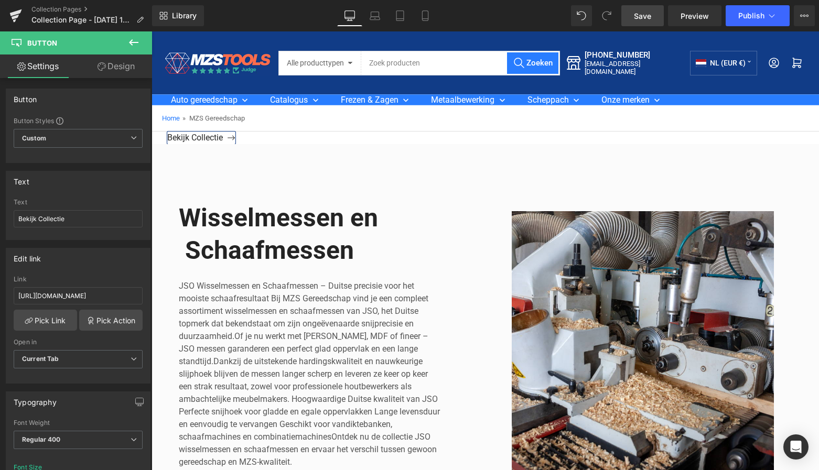
scroll to position [0, 0]
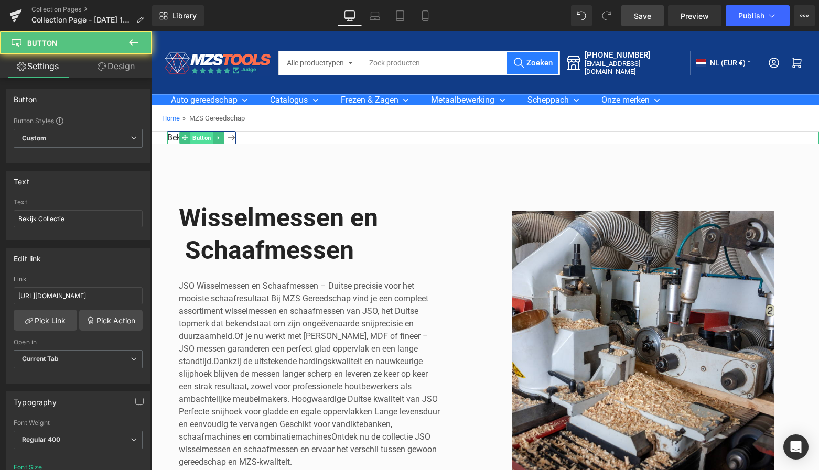
drag, startPoint x: 213, startPoint y: 138, endPoint x: 206, endPoint y: 138, distance: 6.8
click at [211, 138] on div "Bekijk Collectie Button" at bounding box center [493, 138] width 652 height 13
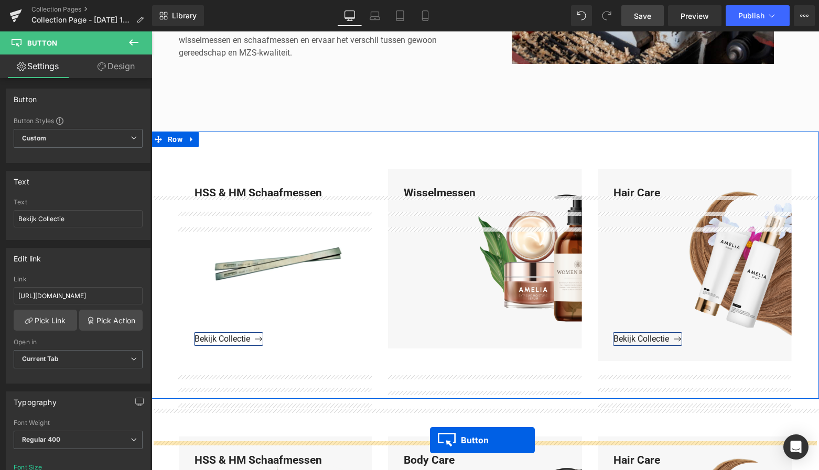
scroll to position [455, 0]
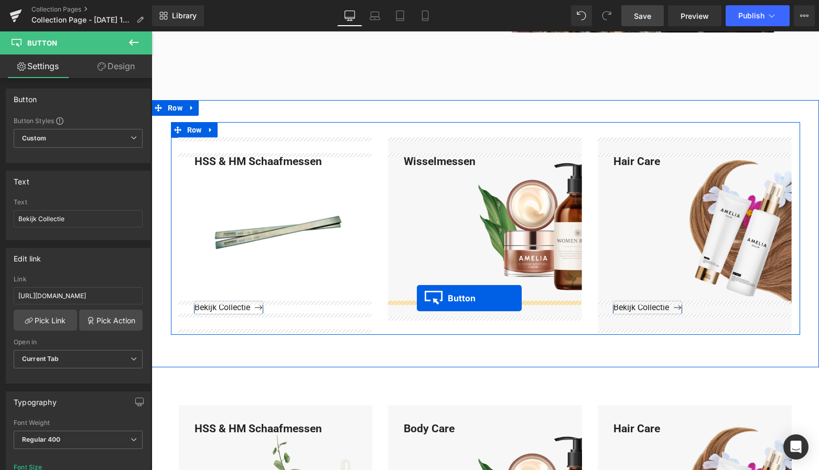
drag, startPoint x: 184, startPoint y: 136, endPoint x: 416, endPoint y: 298, distance: 284.0
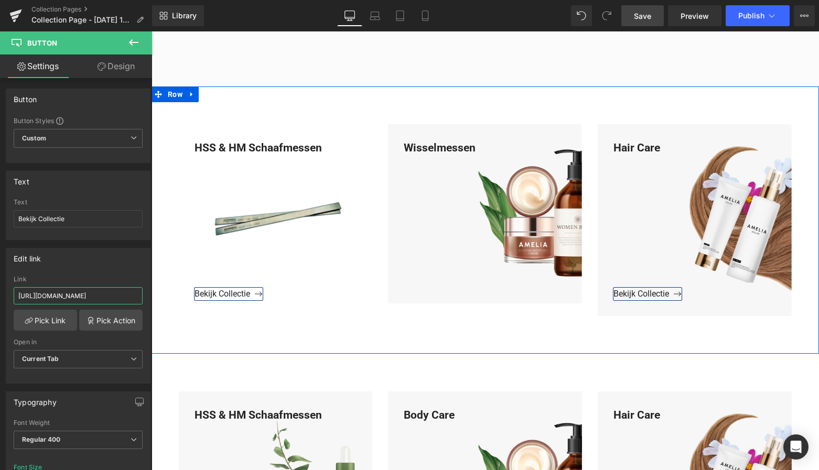
drag, startPoint x: 261, startPoint y: 328, endPoint x: 167, endPoint y: 296, distance: 98.5
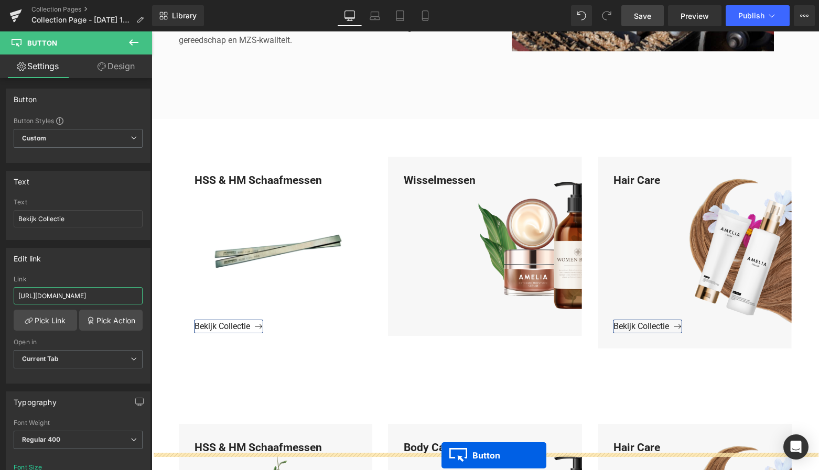
scroll to position [442, 0]
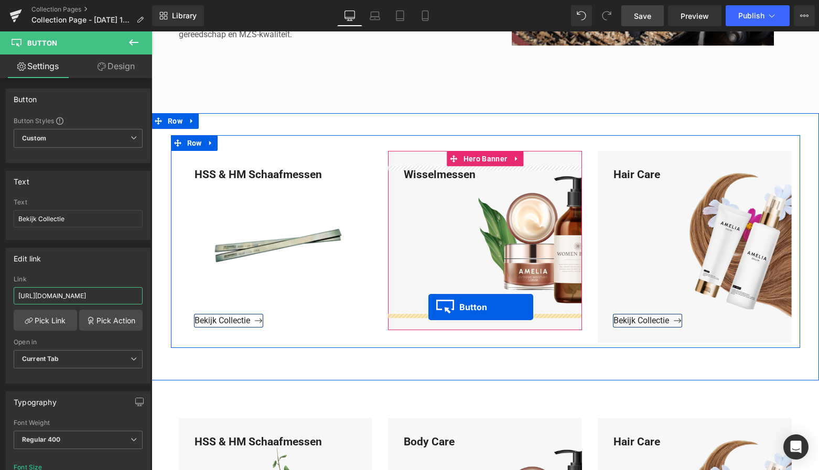
drag, startPoint x: 184, startPoint y: 128, endPoint x: 430, endPoint y: 307, distance: 304.4
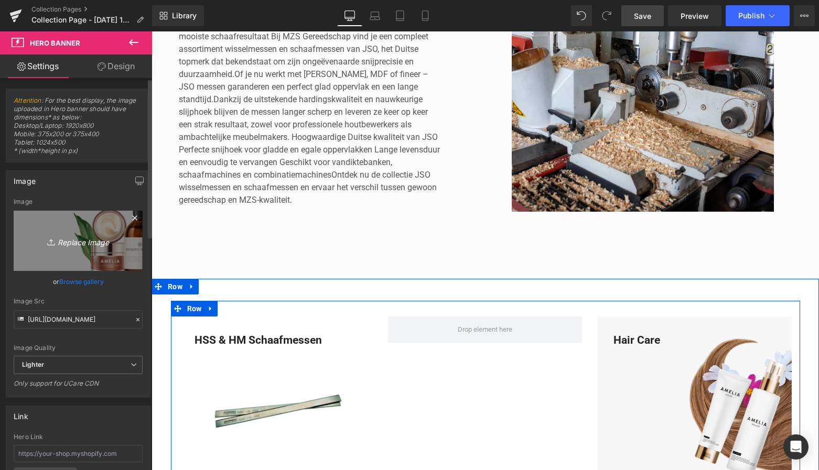
click at [89, 235] on icon "Replace Image" at bounding box center [78, 240] width 84 height 13
type input "C:\fakepath\Groen Modern Doe-het-zelf Instagram Stories (800 x 800 px)-3.png"
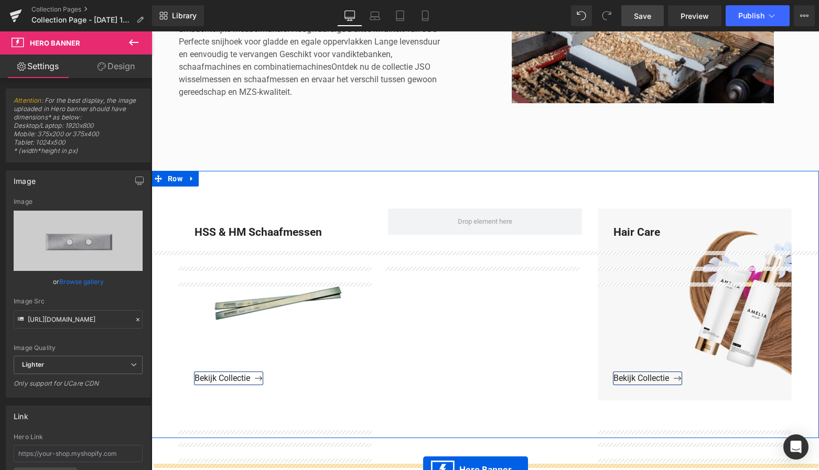
scroll to position [394, 0]
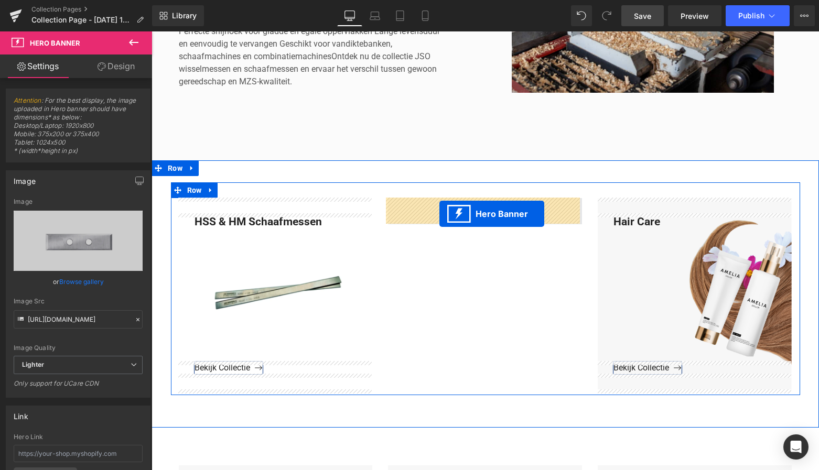
drag, startPoint x: 452, startPoint y: 138, endPoint x: 440, endPoint y: 214, distance: 77.0
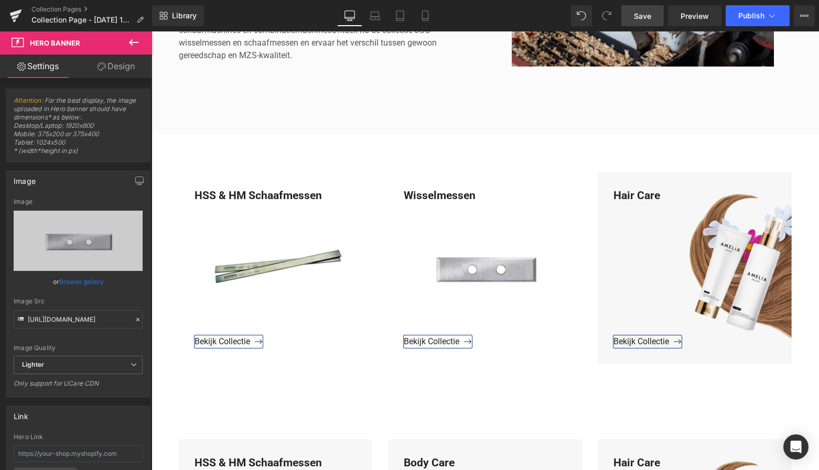
click at [651, 11] on span "Save" at bounding box center [642, 15] width 17 height 11
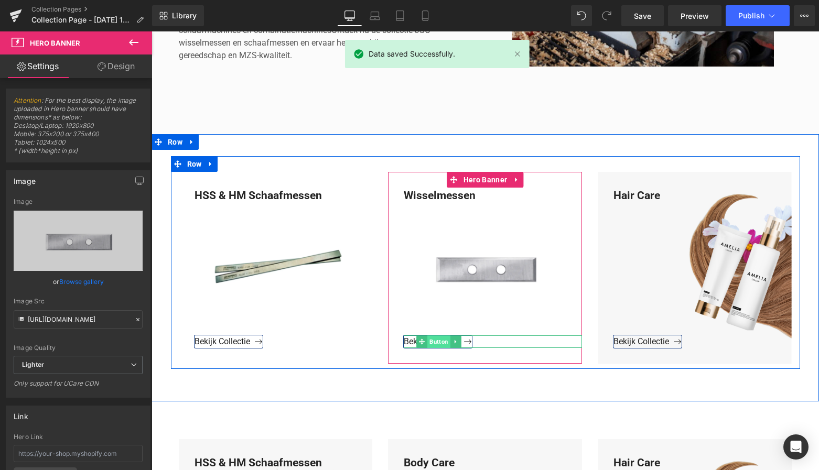
click at [438, 342] on span "Button" at bounding box center [438, 342] width 23 height 13
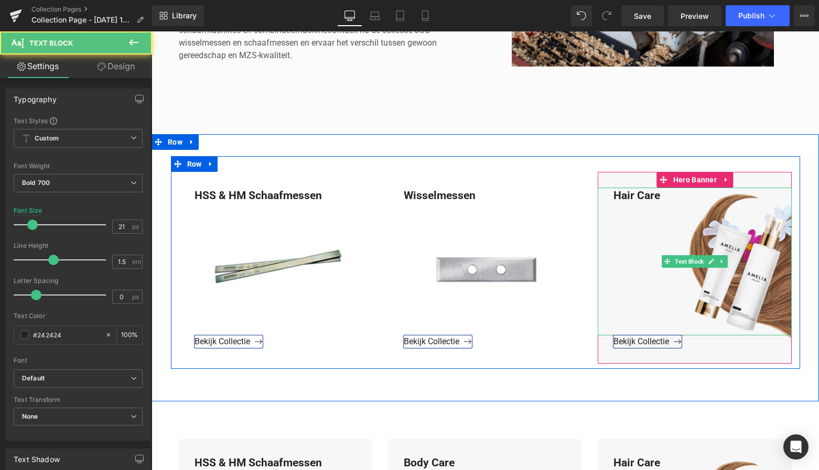
drag, startPoint x: 661, startPoint y: 201, endPoint x: 665, endPoint y: 195, distance: 7.7
click at [662, 200] on div "Hair Care" at bounding box center [695, 262] width 194 height 148
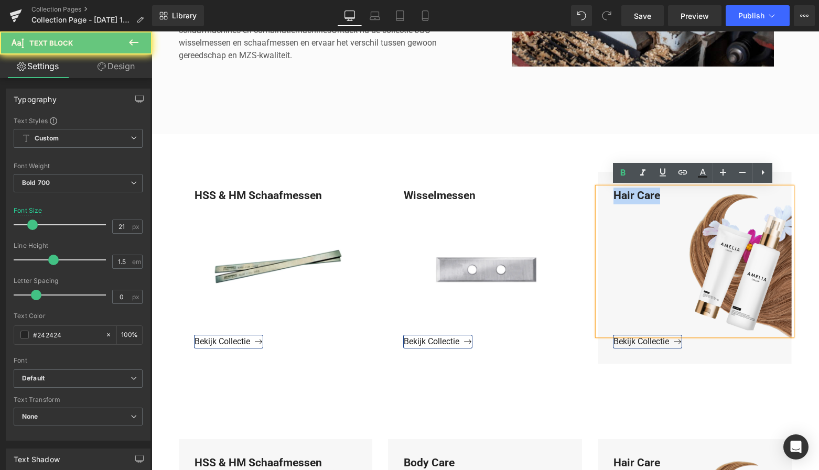
drag, startPoint x: 664, startPoint y: 195, endPoint x: 597, endPoint y: 192, distance: 67.2
click at [598, 192] on div "Hair Care" at bounding box center [695, 262] width 194 height 148
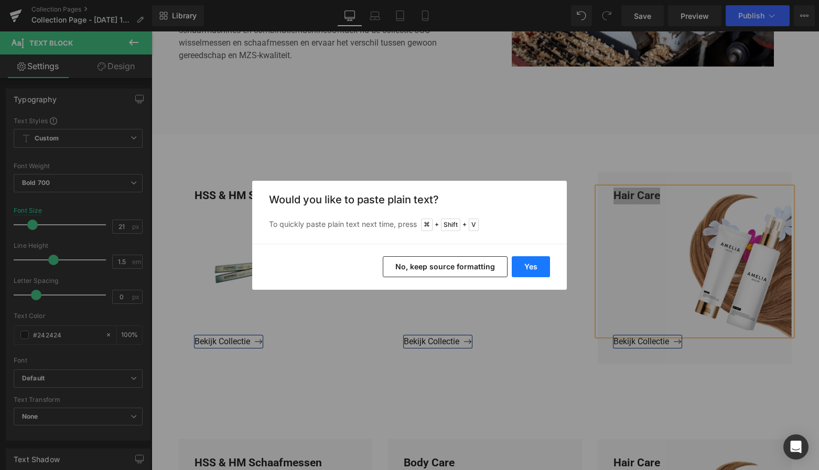
click at [534, 265] on button "Yes" at bounding box center [531, 266] width 38 height 21
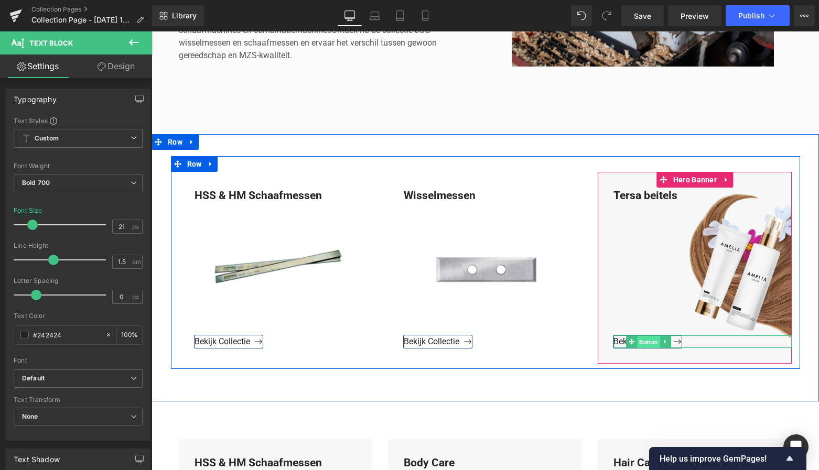
click at [647, 342] on span "Button" at bounding box center [648, 342] width 23 height 13
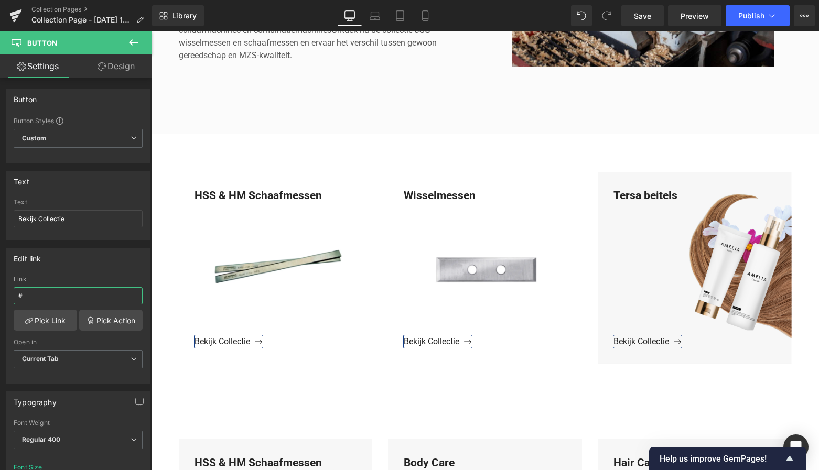
drag, startPoint x: 35, startPoint y: 297, endPoint x: -7, endPoint y: 294, distance: 41.6
click at [0, 294] on html "Button You are previewing how the will restyle your page. You can not edit Elem…" at bounding box center [409, 235] width 819 height 470
paste input "https://www.mzsgereedschap.nl/collections/tersa-beitels"
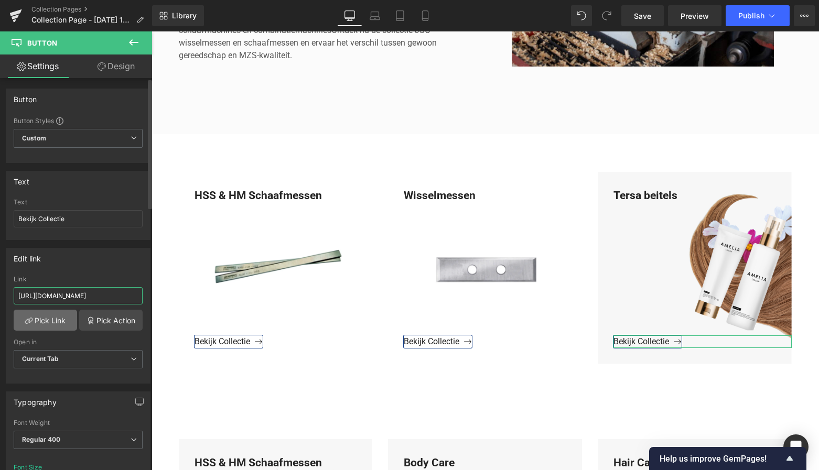
type input "https://www.mzsgereedschap.nl/collections/tersa-beitels"
click at [48, 323] on link "Pick Link" at bounding box center [45, 320] width 63 height 21
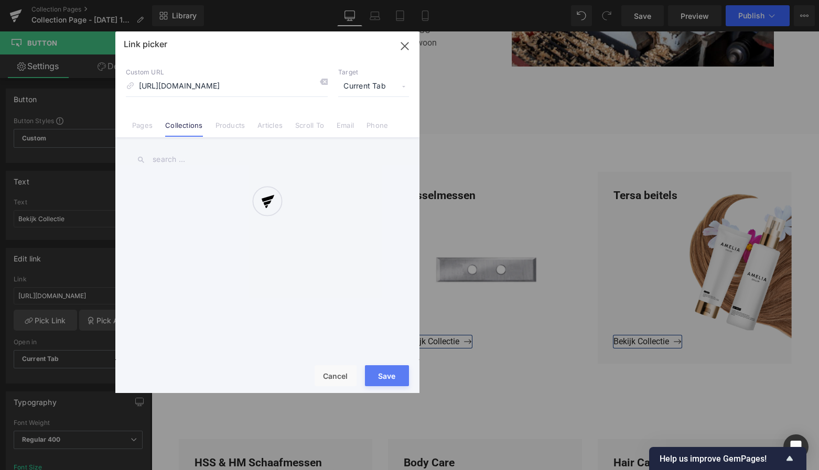
scroll to position [0, 17]
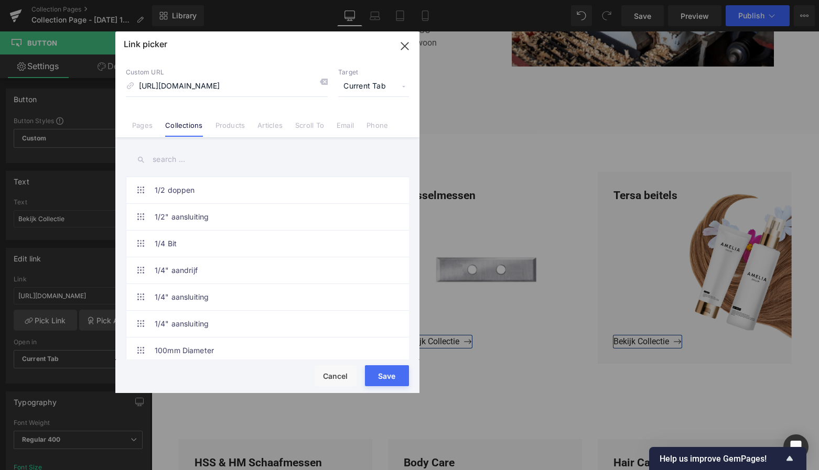
click at [384, 373] on button "Save" at bounding box center [387, 376] width 44 height 21
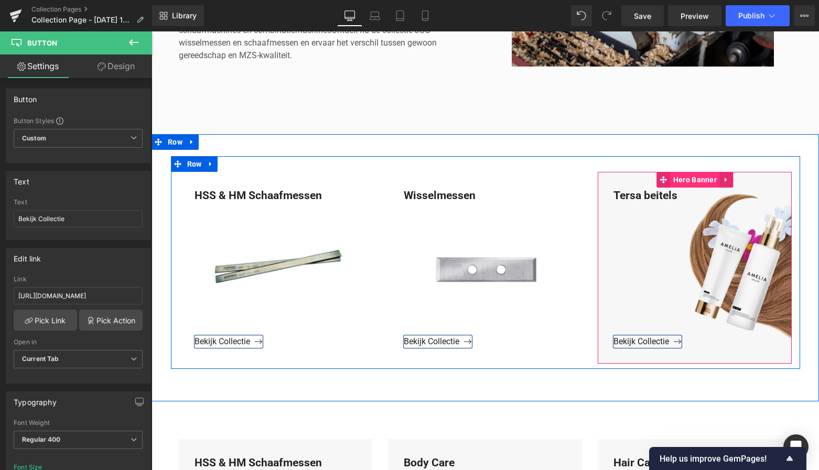
click at [694, 181] on span "Hero Banner" at bounding box center [695, 180] width 49 height 16
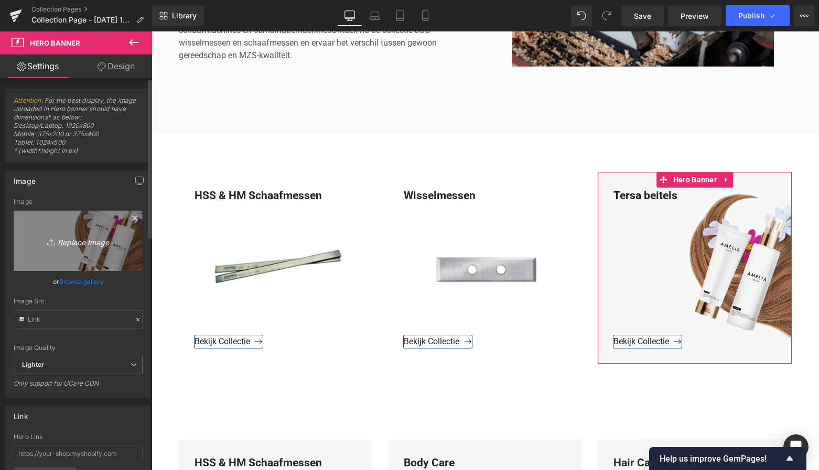
click at [82, 244] on icon "Replace Image" at bounding box center [78, 240] width 84 height 13
click at [92, 242] on icon "Replace Image" at bounding box center [78, 240] width 84 height 13
type input "C:\fakepath\Groen Modern Doe-het-zelf Instagram Stories (800 x 800 px)-3.png"
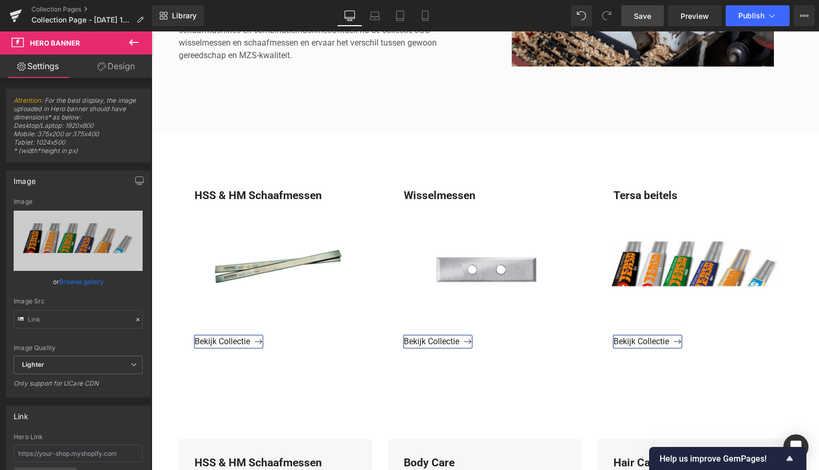
click at [643, 16] on span "Save" at bounding box center [642, 15] width 17 height 11
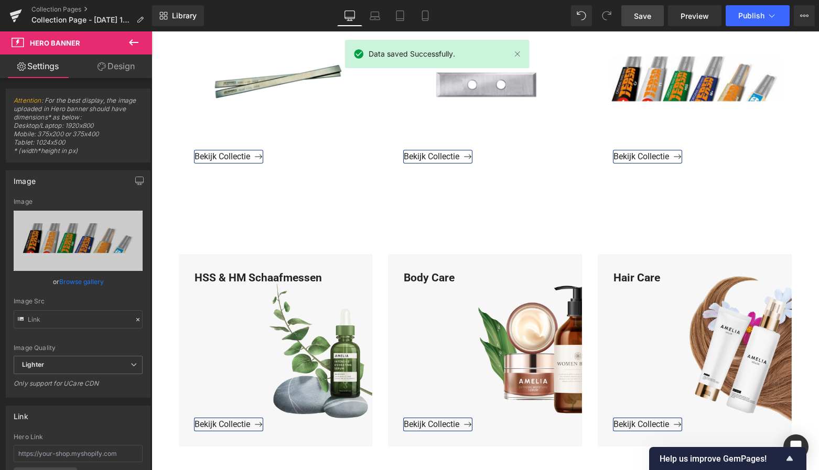
scroll to position [635, 0]
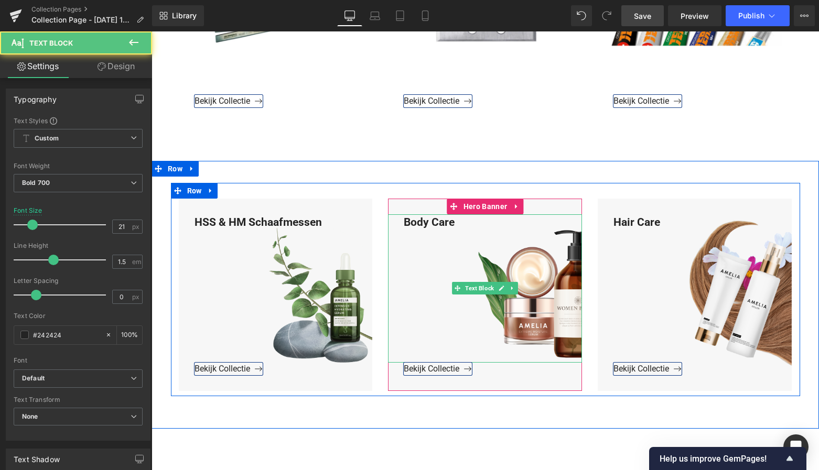
click at [460, 226] on div "Body Care" at bounding box center [485, 289] width 194 height 148
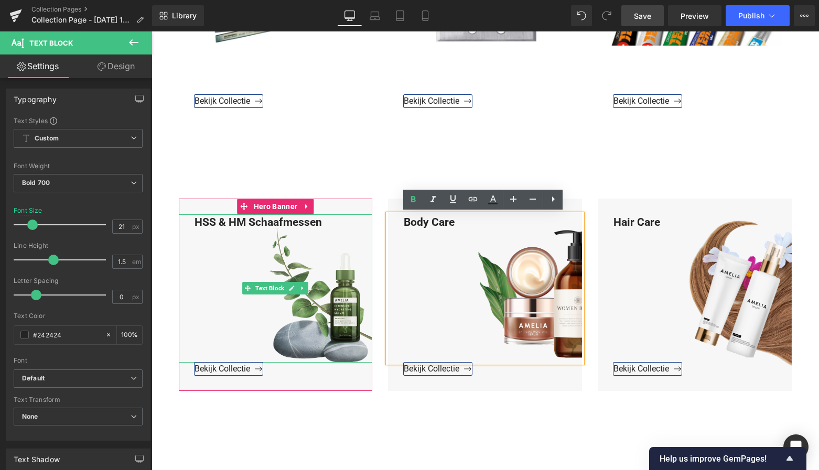
click at [334, 220] on div "HSS & HM Schaafmessen" at bounding box center [276, 289] width 194 height 148
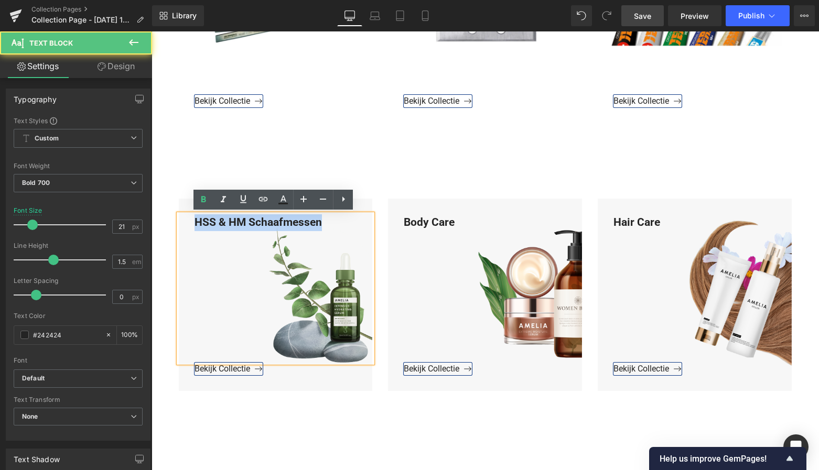
drag, startPoint x: 316, startPoint y: 221, endPoint x: 174, endPoint y: 218, distance: 142.7
click at [179, 218] on div "HSS & HM Schaafmessen" at bounding box center [276, 289] width 194 height 148
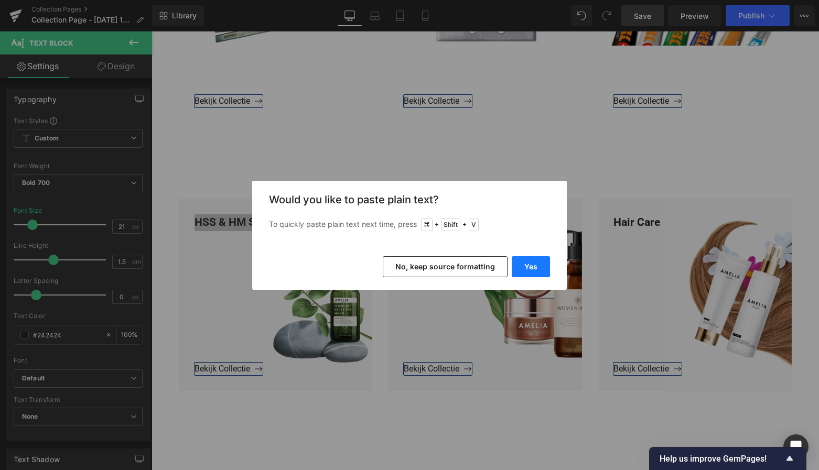
click at [519, 267] on button "Yes" at bounding box center [531, 266] width 38 height 21
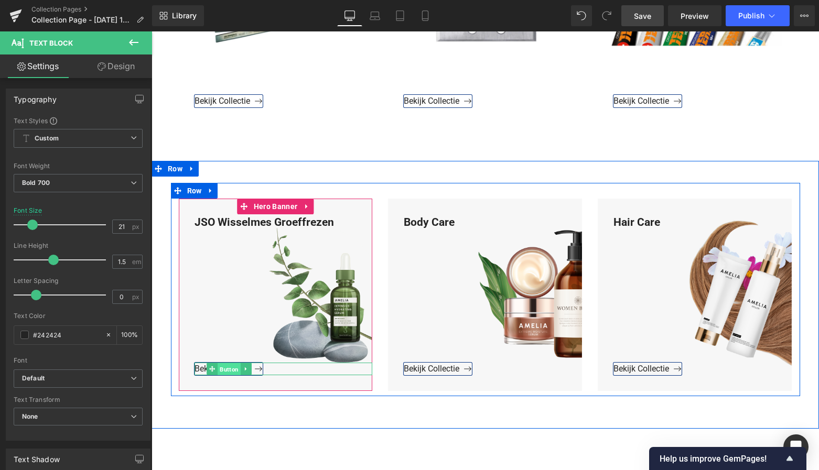
click at [230, 368] on span "Button" at bounding box center [229, 369] width 23 height 13
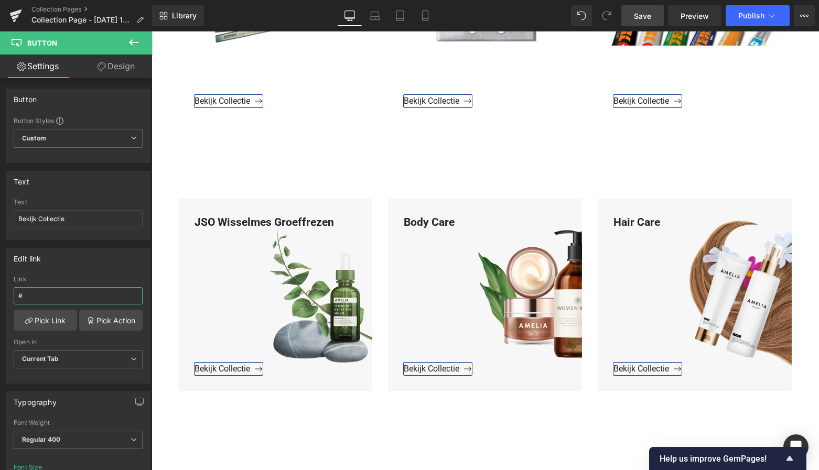
drag, startPoint x: 9, startPoint y: 292, endPoint x: -5, endPoint y: 292, distance: 14.2
click at [0, 292] on html "Button You are previewing how the will restyle your page. You can not edit Elem…" at bounding box center [409, 235] width 819 height 470
paste input "https://www.mzsgereedschap.nl/collections/jso-wisselmes-groeffrezen"
type input "https://www.mzsgereedschap.nl/collections/jso-wisselmes-groeffrezen"
click at [34, 318] on link "Pick Link" at bounding box center [45, 320] width 63 height 21
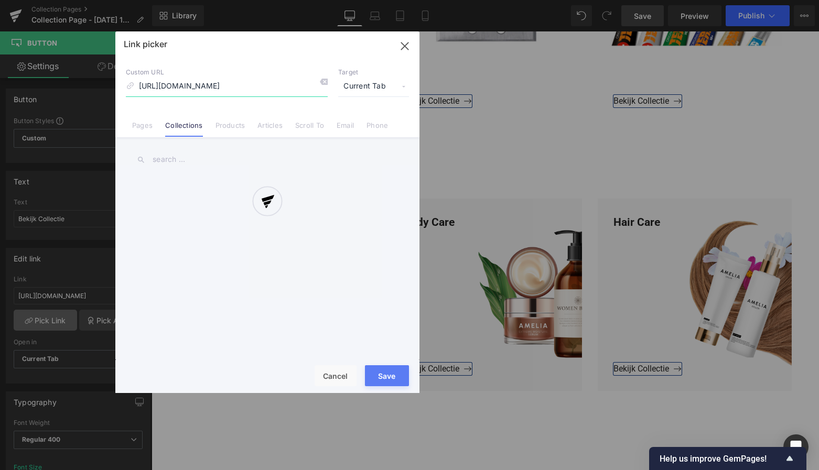
scroll to position [0, 67]
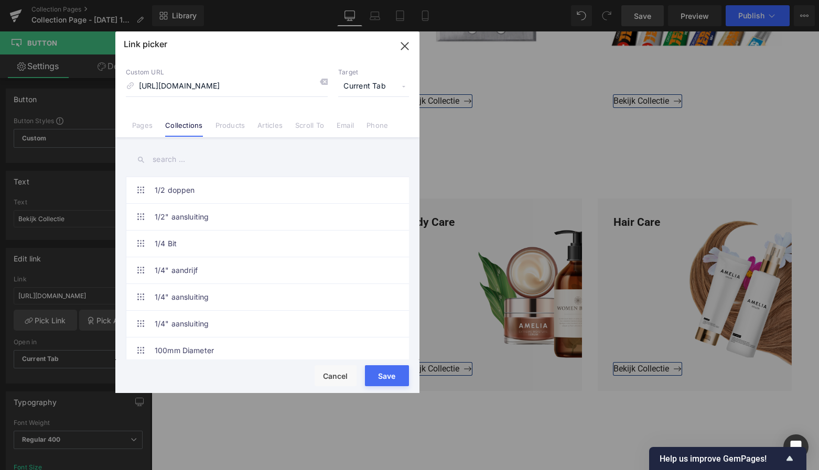
click at [384, 379] on button "Save" at bounding box center [387, 376] width 44 height 21
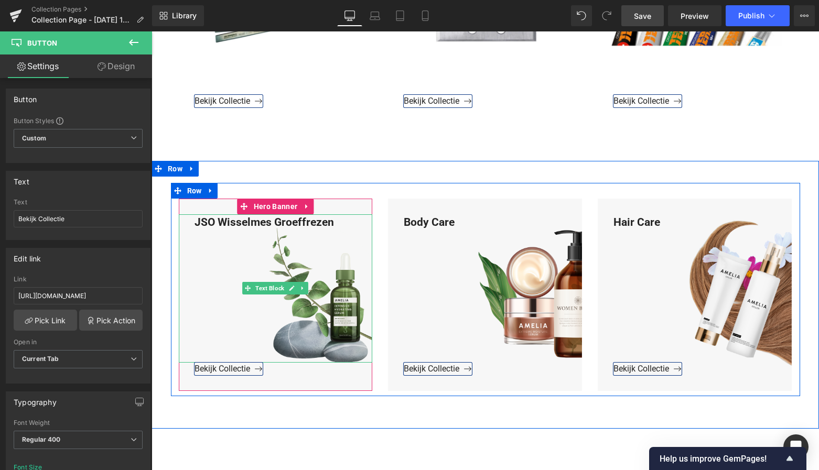
drag, startPoint x: 217, startPoint y: 222, endPoint x: 191, endPoint y: 229, distance: 26.1
click at [215, 222] on div "JSO Wisselmes Groeffrezen" at bounding box center [276, 289] width 194 height 148
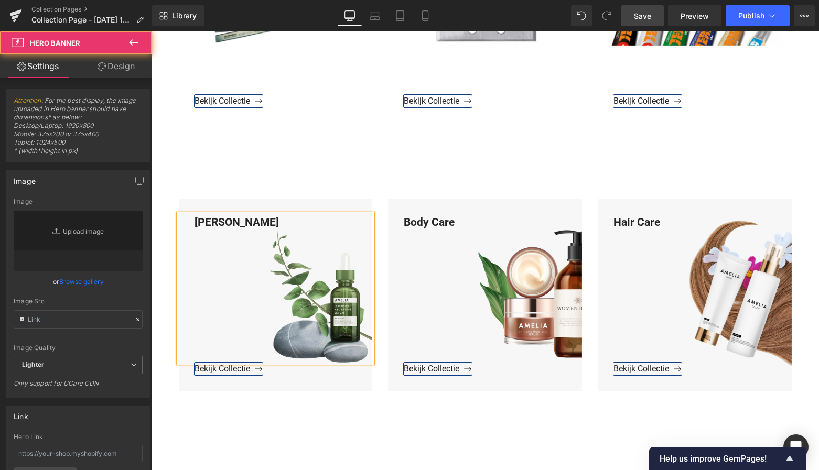
drag, startPoint x: 269, startPoint y: 202, endPoint x: 274, endPoint y: 203, distance: 5.3
click at [272, 202] on div at bounding box center [276, 295] width 194 height 192
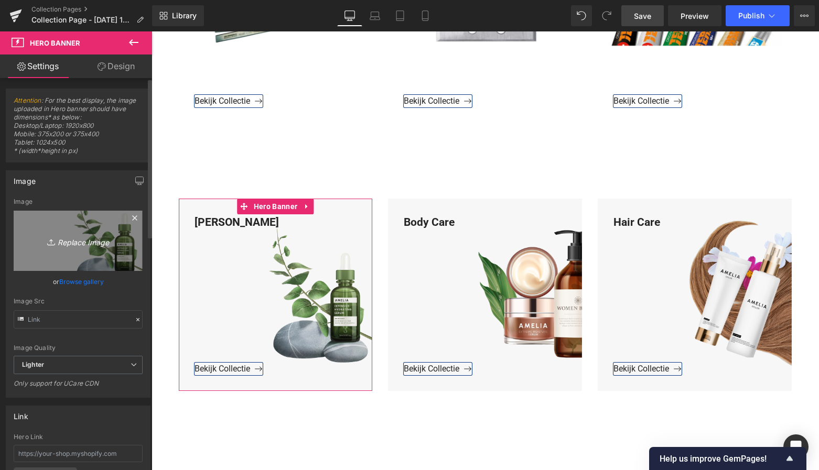
click at [90, 239] on icon "Replace Image" at bounding box center [78, 240] width 84 height 13
type input "C:\fakepath\Groen Modern Doe-het-zelf Instagram Stories (800 x 800 px)-3.png"
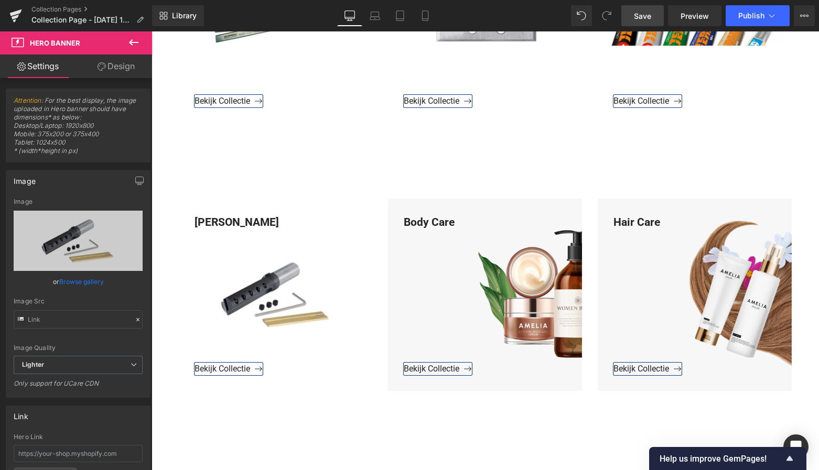
click at [640, 14] on span "Save" at bounding box center [642, 15] width 17 height 11
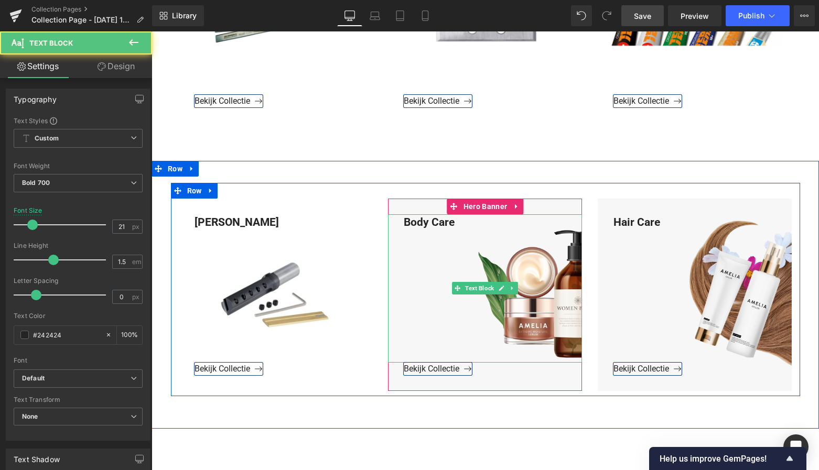
drag, startPoint x: 458, startPoint y: 218, endPoint x: 461, endPoint y: 229, distance: 11.8
click at [462, 220] on div "Body Care" at bounding box center [485, 289] width 194 height 148
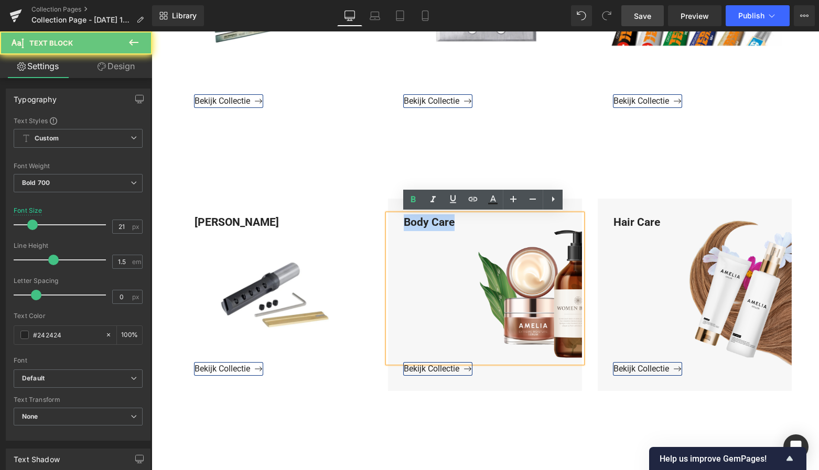
drag, startPoint x: 447, startPoint y: 223, endPoint x: 392, endPoint y: 219, distance: 55.7
click at [392, 219] on div "Body Care" at bounding box center [485, 289] width 194 height 148
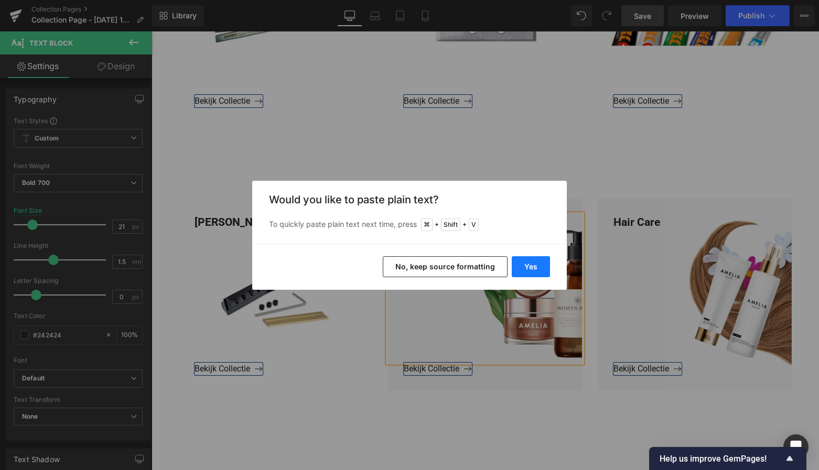
click at [535, 267] on button "Yes" at bounding box center [531, 266] width 38 height 21
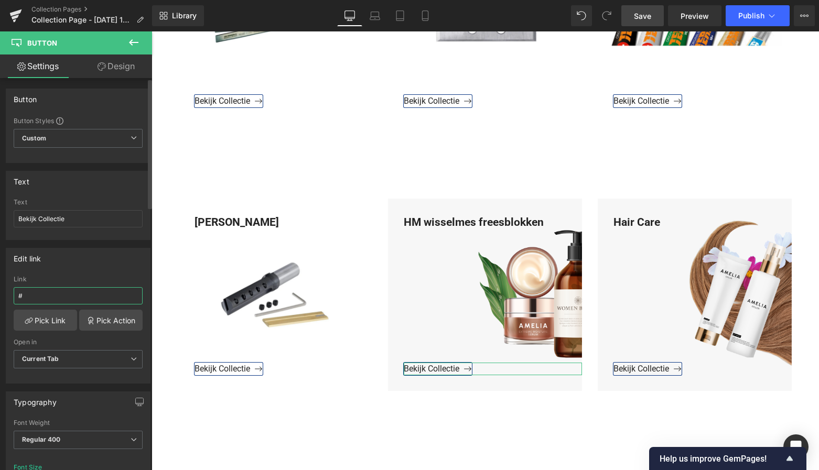
drag, startPoint x: 31, startPoint y: 293, endPoint x: 5, endPoint y: 294, distance: 26.2
click at [5, 294] on div "Edit link # Link # Pick Link Pick Action Current Tab New Tab Open in Current Ta…" at bounding box center [78, 312] width 157 height 144
paste input "https://www.mzsgereedschap.nl/collections/hm-wisselmes-freesblokken"
type input "https://www.mzsgereedschap.nl/collections/hm-wisselmes-freesblokken"
click at [56, 320] on link "Pick Link" at bounding box center [45, 320] width 63 height 21
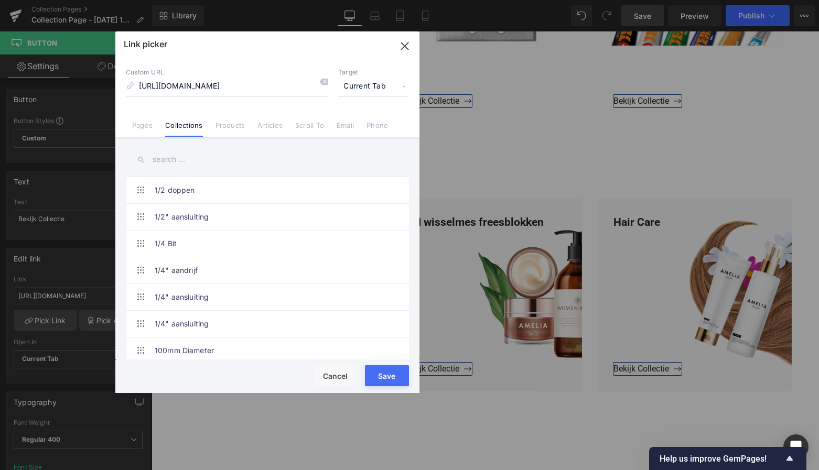
click at [390, 375] on button "Save" at bounding box center [387, 376] width 44 height 21
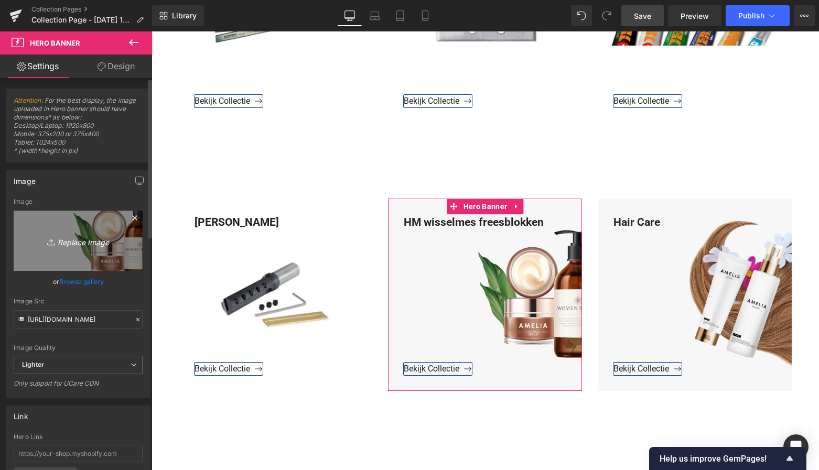
click at [95, 244] on icon "Replace Image" at bounding box center [78, 240] width 84 height 13
type input "C:\fakepath\Groen Modern Doe-het-zelf Instagram Stories (800 x 800 px)-3.png"
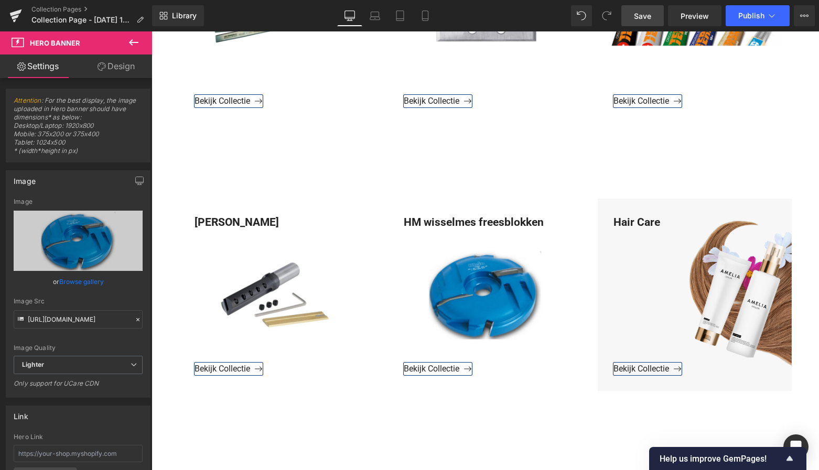
click at [642, 17] on span "Save" at bounding box center [642, 15] width 17 height 11
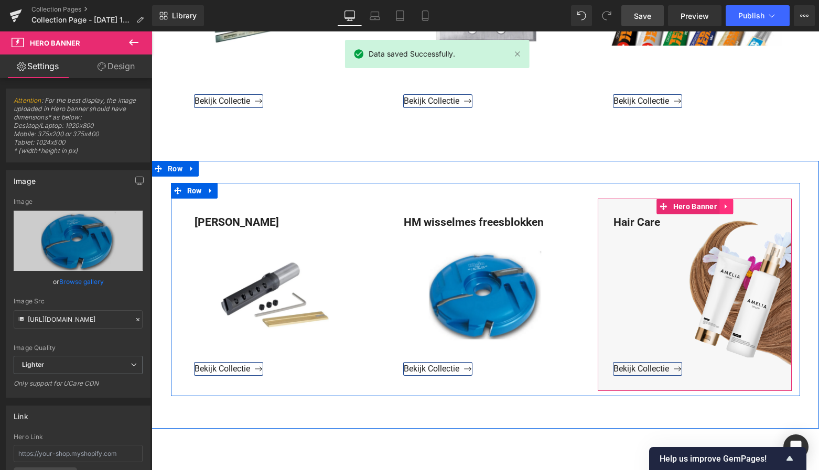
click at [726, 208] on icon at bounding box center [726, 207] width 7 height 8
click at [732, 205] on icon at bounding box center [733, 206] width 7 height 7
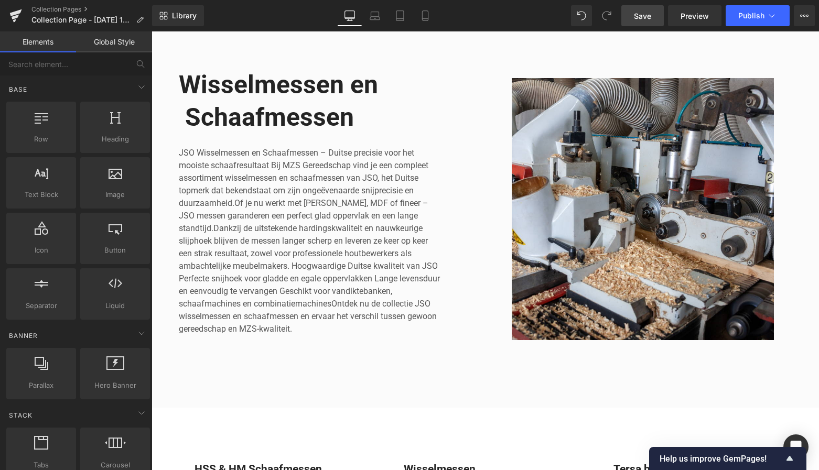
scroll to position [120, 0]
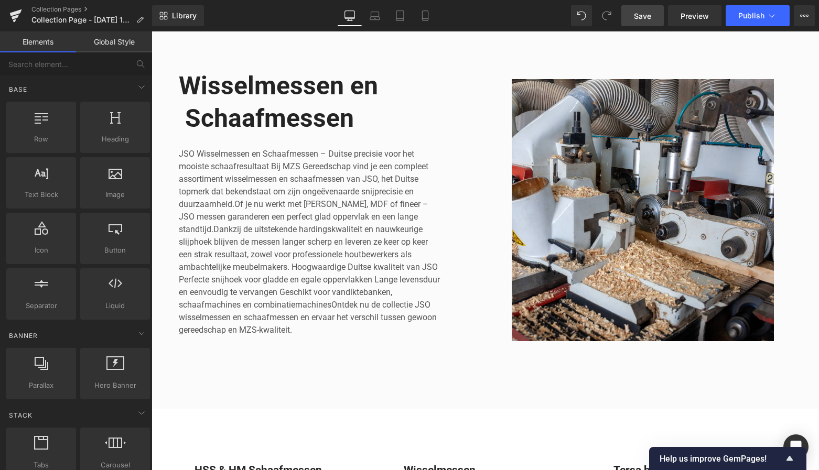
click at [641, 19] on span "Save" at bounding box center [642, 15] width 17 height 11
click at [19, 16] on icon at bounding box center [15, 16] width 13 height 26
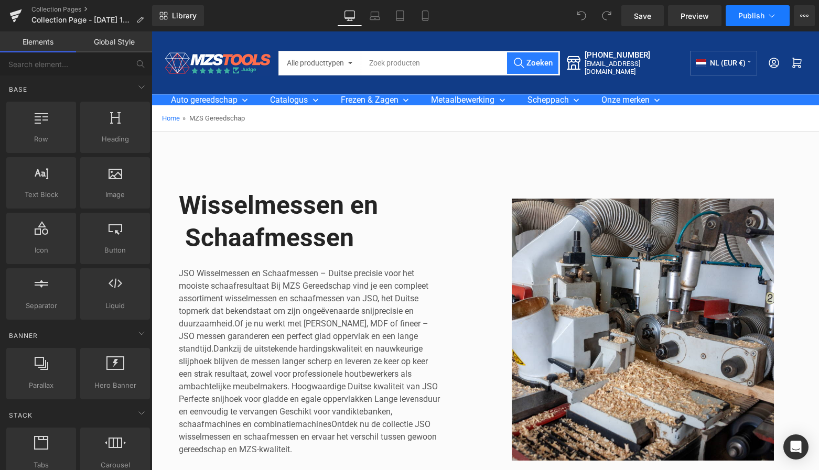
click at [746, 20] on button "Publish" at bounding box center [758, 15] width 64 height 21
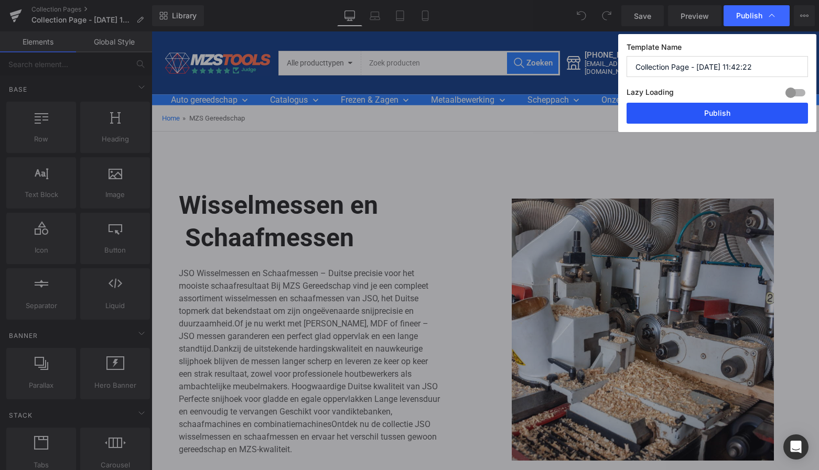
click at [717, 109] on button "Publish" at bounding box center [717, 113] width 181 height 21
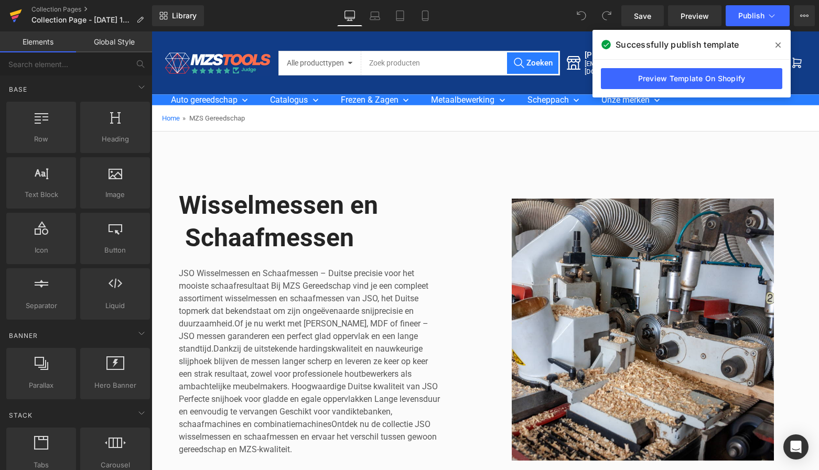
click at [17, 16] on icon at bounding box center [15, 17] width 7 height 5
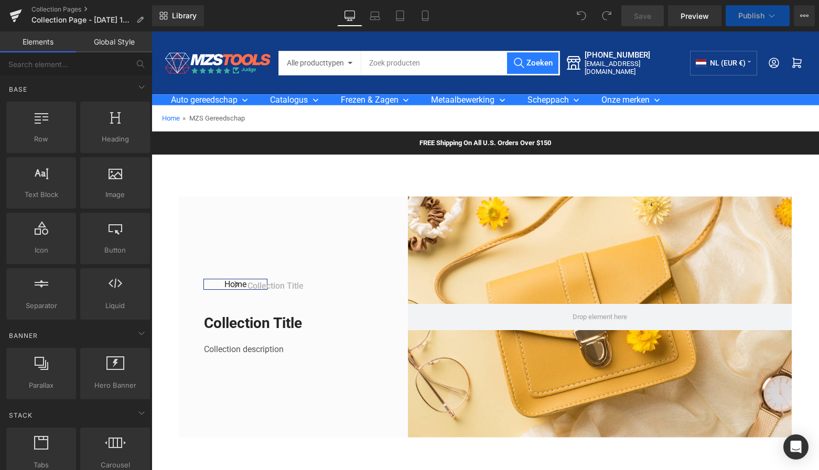
click at [244, 138] on div "FREE Shipping On All U.S. Orders Over $150 Text Block Row" at bounding box center [486, 143] width 668 height 23
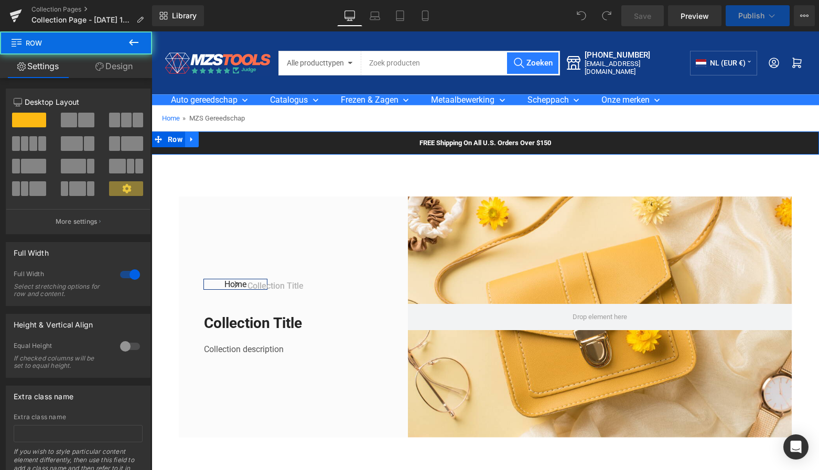
click at [189, 142] on icon at bounding box center [191, 140] width 7 height 8
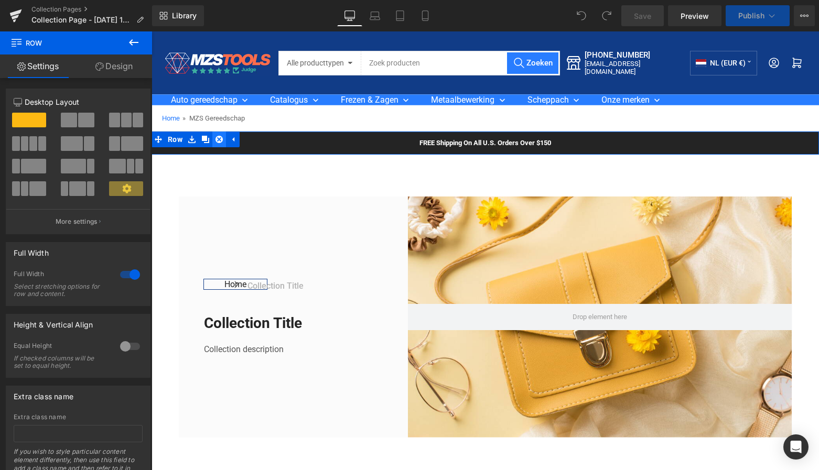
click at [217, 138] on icon at bounding box center [219, 140] width 7 height 8
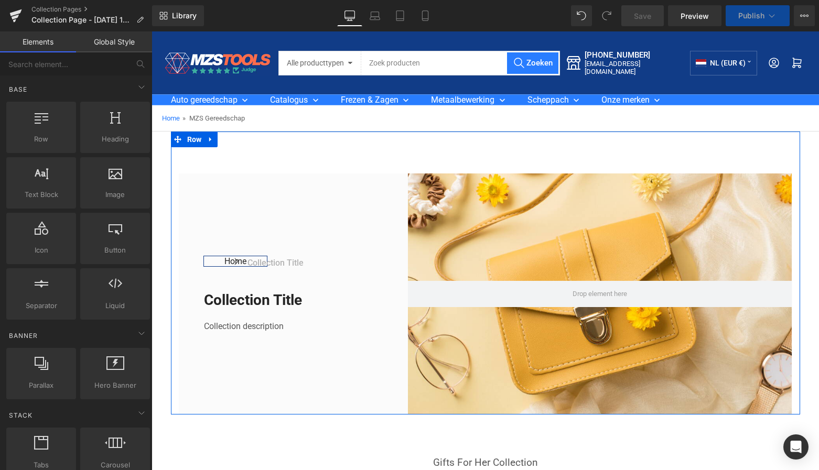
click at [210, 140] on icon at bounding box center [210, 139] width 2 height 5
click at [234, 139] on icon at bounding box center [237, 139] width 7 height 7
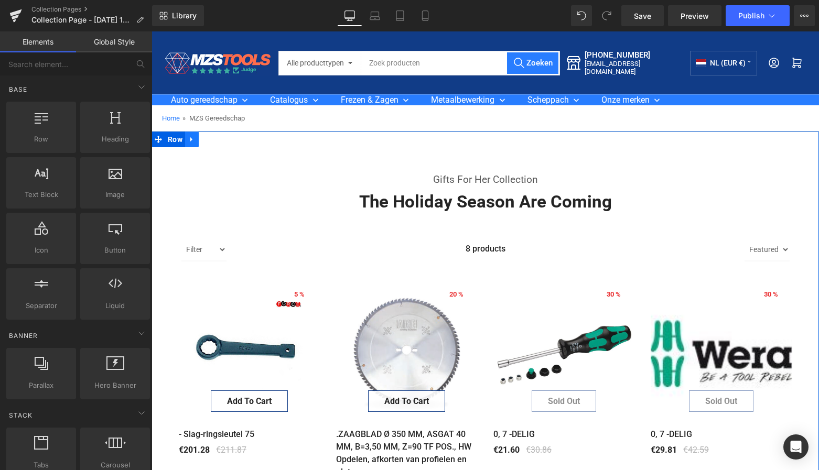
click at [186, 142] on link at bounding box center [192, 140] width 14 height 16
click at [219, 137] on icon at bounding box center [219, 139] width 7 height 7
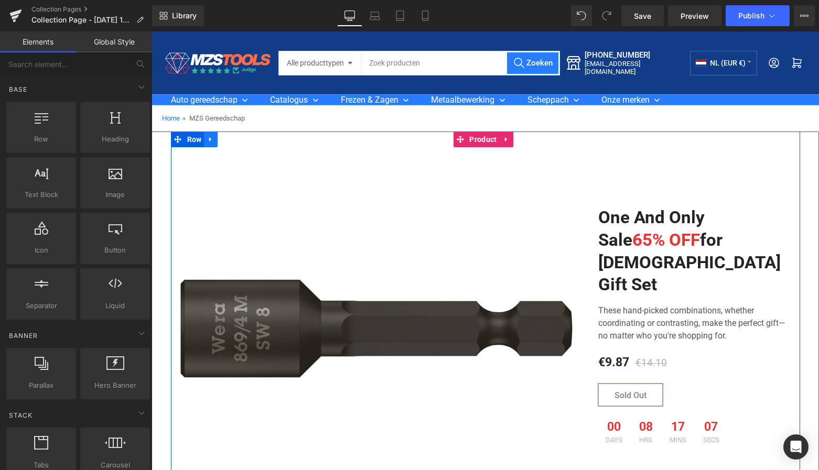
click at [209, 138] on icon at bounding box center [210, 139] width 2 height 5
click at [235, 138] on icon at bounding box center [237, 140] width 7 height 8
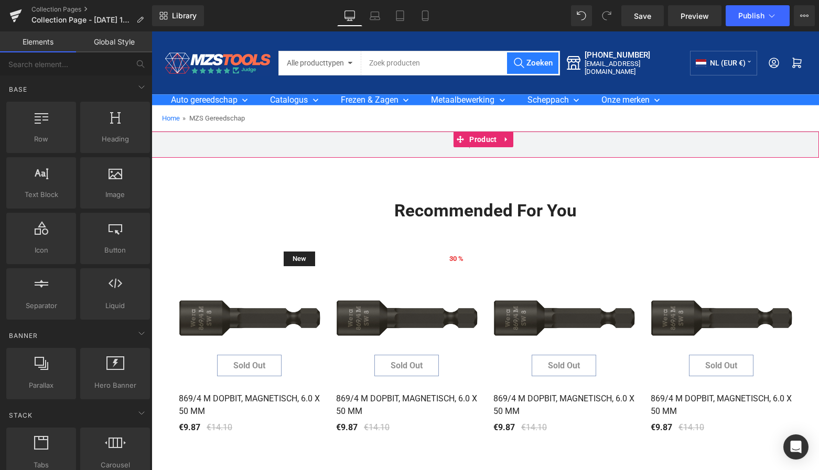
click at [507, 142] on icon at bounding box center [506, 140] width 7 height 8
click at [515, 141] on icon at bounding box center [513, 139] width 7 height 7
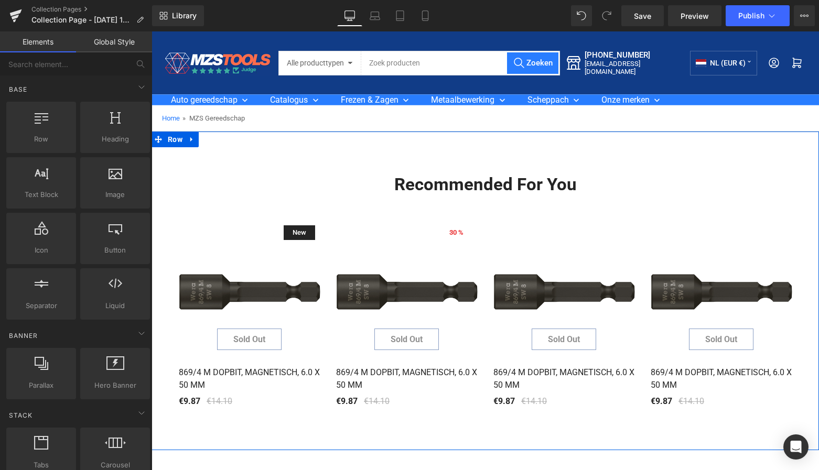
click at [189, 135] on link at bounding box center [192, 140] width 14 height 16
click at [219, 138] on icon at bounding box center [219, 139] width 7 height 7
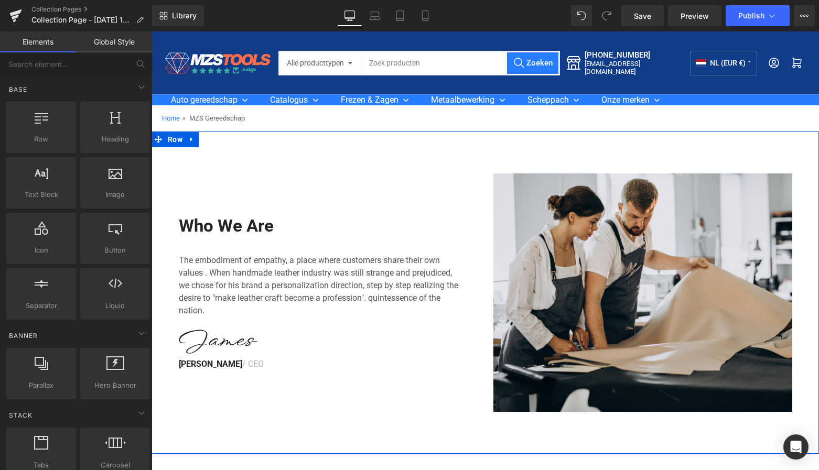
click at [190, 138] on icon at bounding box center [191, 140] width 7 height 8
click at [216, 137] on icon at bounding box center [219, 139] width 7 height 7
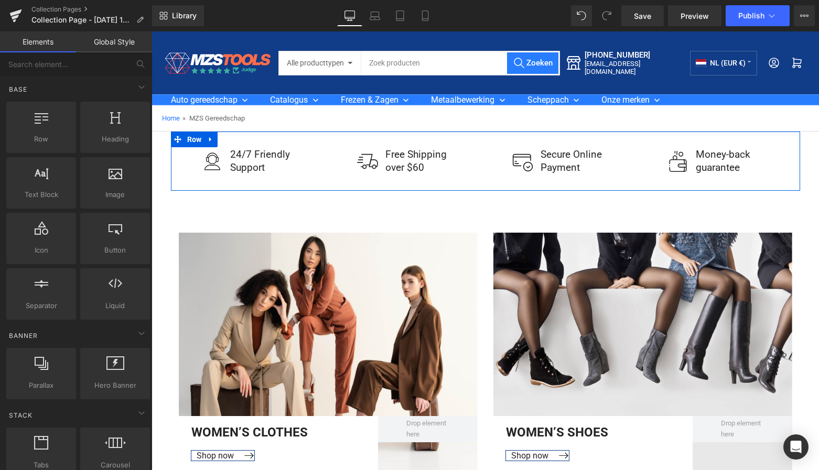
click at [209, 139] on icon at bounding box center [210, 139] width 2 height 5
click at [234, 136] on icon at bounding box center [237, 140] width 7 height 8
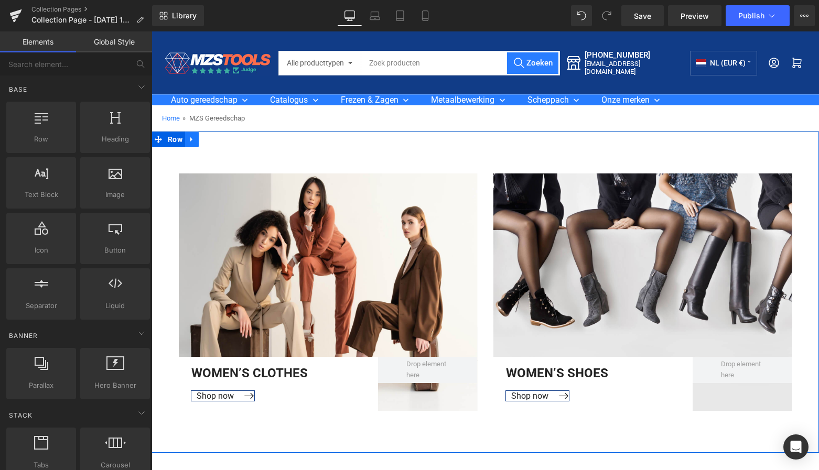
click at [191, 137] on icon at bounding box center [191, 140] width 7 height 8
click at [218, 136] on icon at bounding box center [219, 139] width 7 height 7
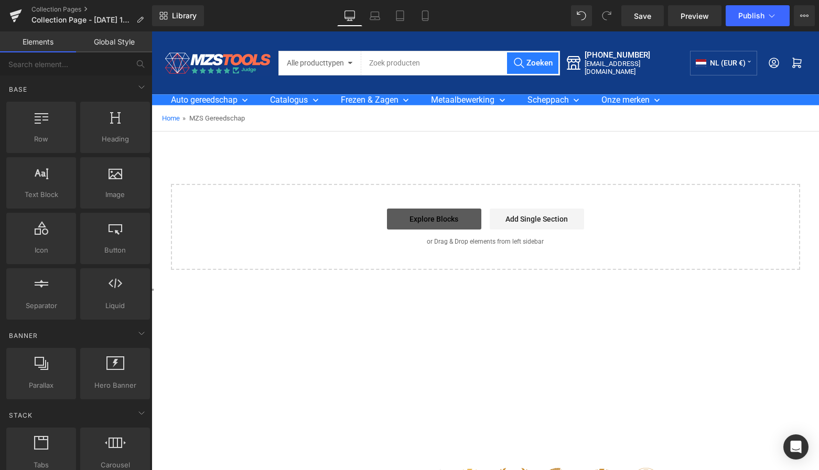
click at [439, 216] on link "Explore Blocks" at bounding box center [434, 219] width 94 height 21
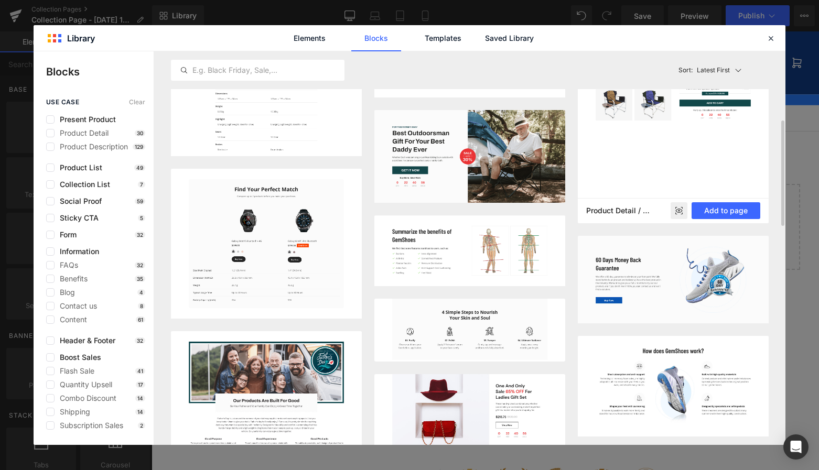
scroll to position [441, 0]
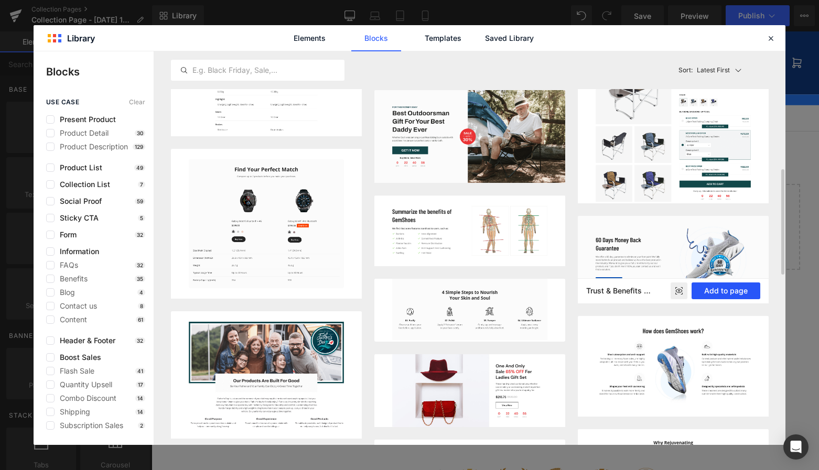
click at [716, 287] on button "Add to page" at bounding box center [726, 291] width 69 height 17
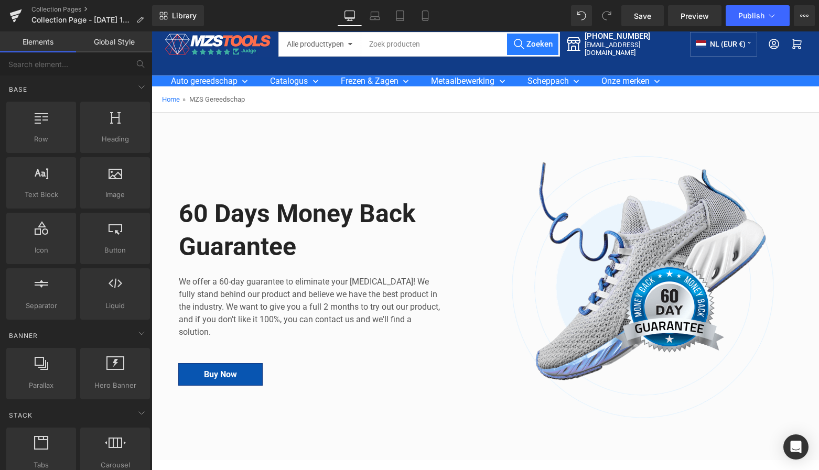
scroll to position [17, 0]
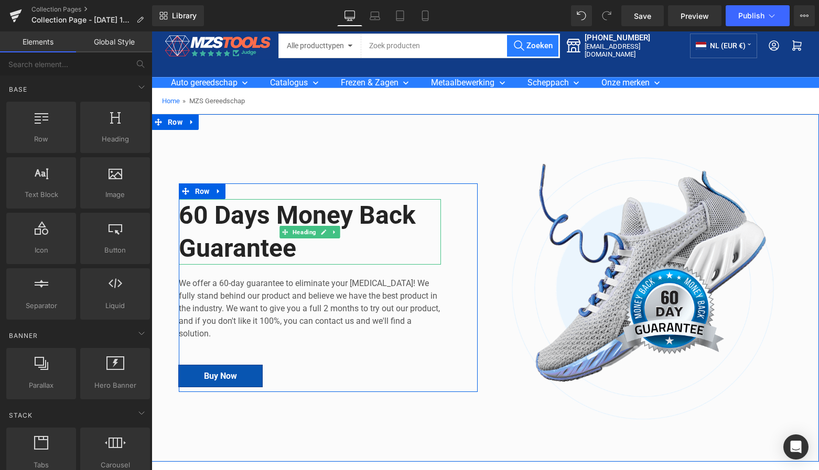
click at [296, 250] on h2 "60 Days Money Back Guarantee" at bounding box center [310, 232] width 262 height 66
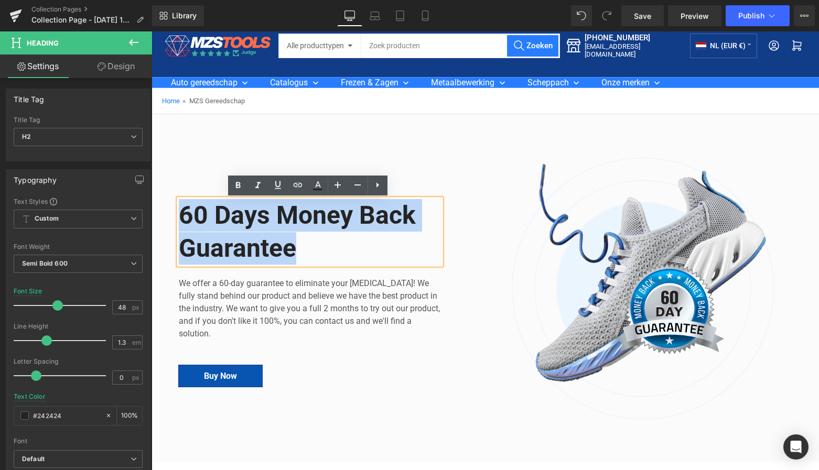
drag, startPoint x: 270, startPoint y: 246, endPoint x: 178, endPoint y: 211, distance: 98.3
click at [179, 211] on h2 "60 Days Money Back Guarantee" at bounding box center [310, 232] width 262 height 66
paste div
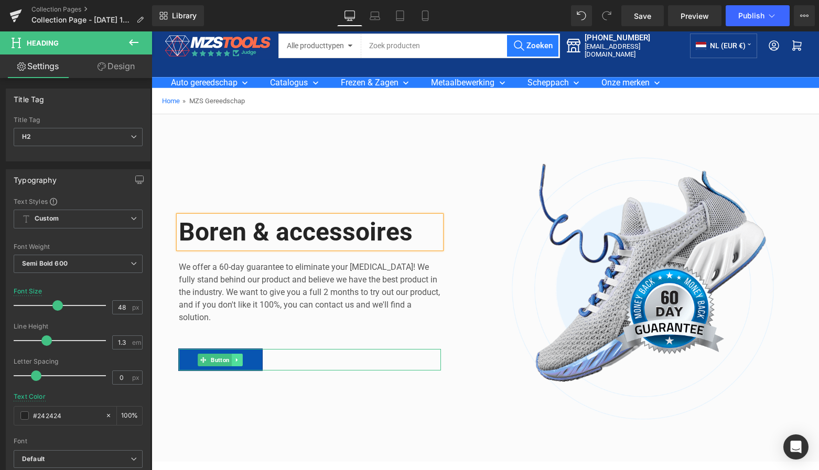
click at [235, 361] on icon at bounding box center [237, 360] width 6 height 6
click at [241, 360] on icon at bounding box center [243, 360] width 6 height 6
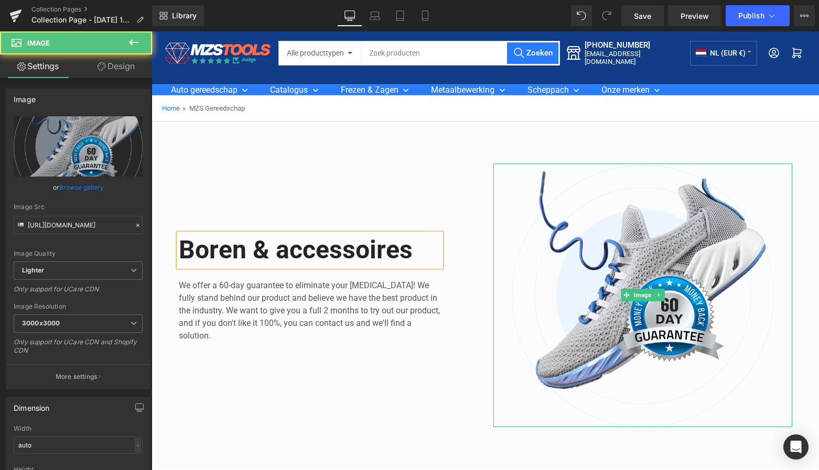
scroll to position [9, 0]
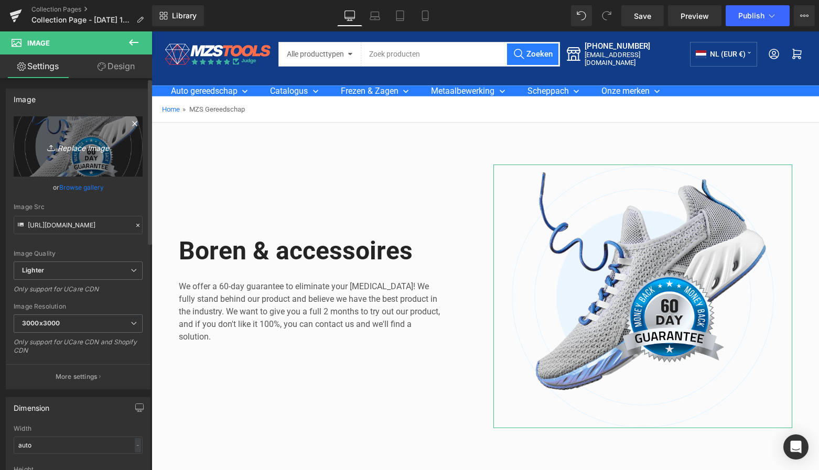
click at [83, 147] on icon "Replace Image" at bounding box center [78, 146] width 84 height 13
type input "C:\fakepath\Groen Modern Doe-het-zelf Instagram Stories (800 x 800 px)-3.png"
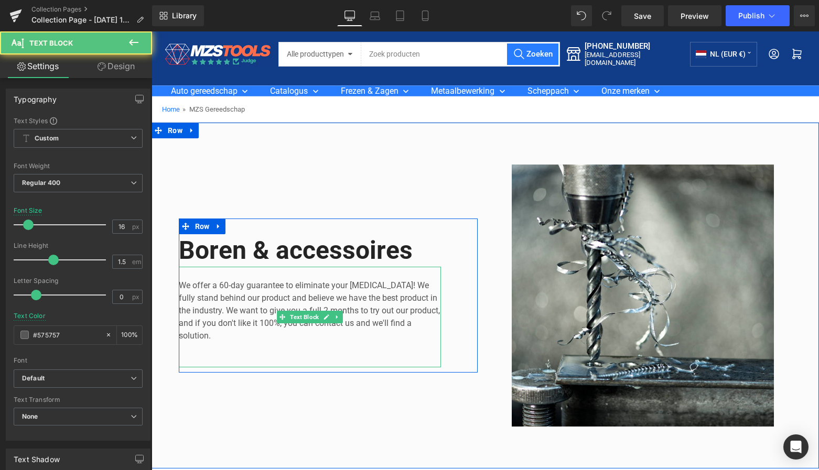
click at [206, 334] on p "We offer a 60-day guarantee to eliminate your [MEDICAL_DATA]! We fully stand be…" at bounding box center [310, 311] width 262 height 63
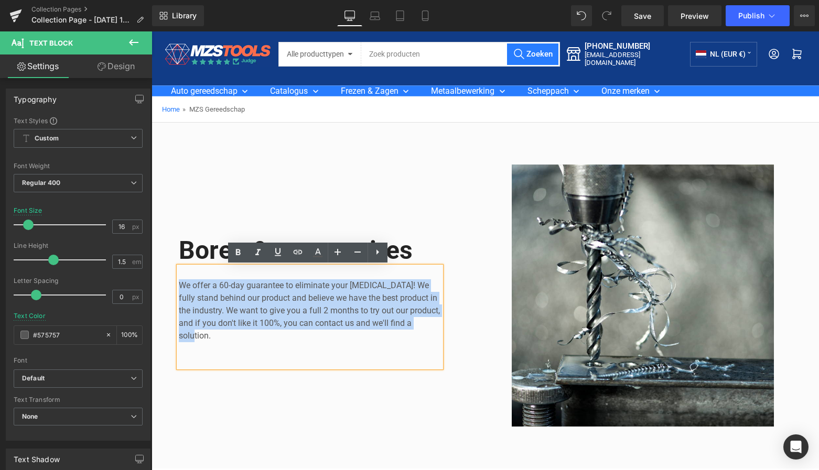
drag, startPoint x: 210, startPoint y: 336, endPoint x: 169, endPoint y: 278, distance: 70.4
click at [172, 280] on div "[PERSON_NAME] & accessoires Heading We offer a 60-day guarantee to eliminate yo…" at bounding box center [328, 296] width 315 height 262
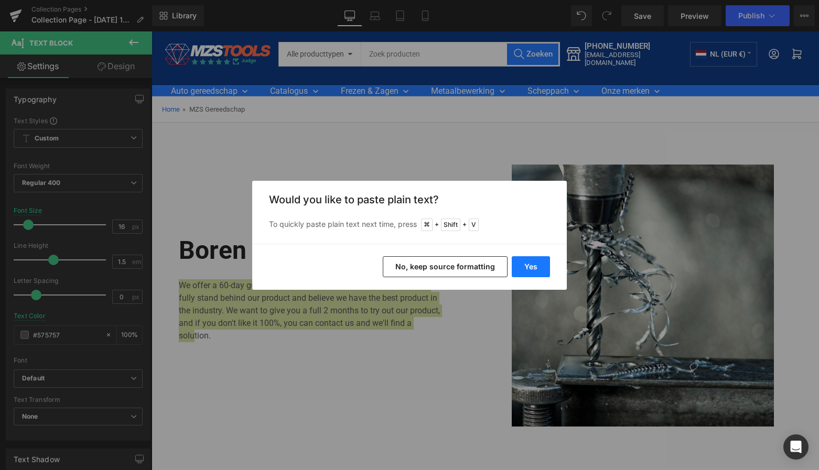
click at [530, 265] on button "Yes" at bounding box center [531, 266] width 38 height 21
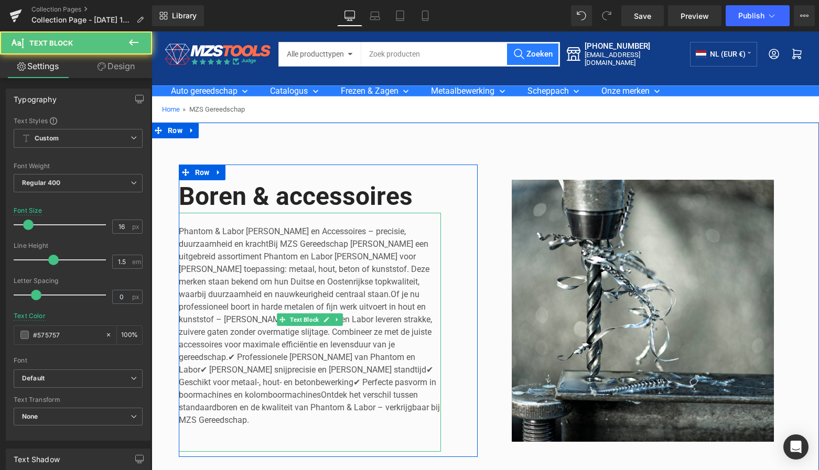
click at [200, 243] on p "Phantom & Labor [PERSON_NAME] en Accessoires – precisie, duurzaamheid en kracht…" at bounding box center [310, 326] width 262 height 201
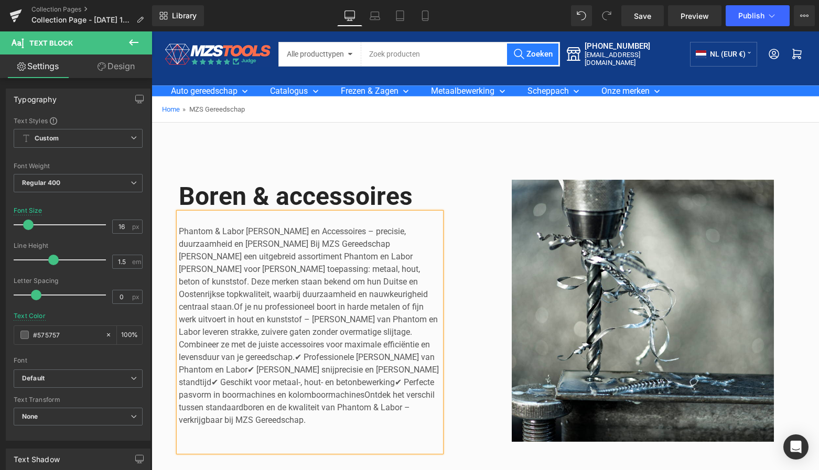
click at [232, 344] on p "Phantom & Labor [PERSON_NAME] en Accessoires – precisie, duurzaamheid en [PERSO…" at bounding box center [310, 326] width 262 height 201
click at [293, 356] on p "Phantom & Labor [PERSON_NAME] en Accessoires – precisie, duurzaamheid en [PERSO…" at bounding box center [310, 326] width 262 height 201
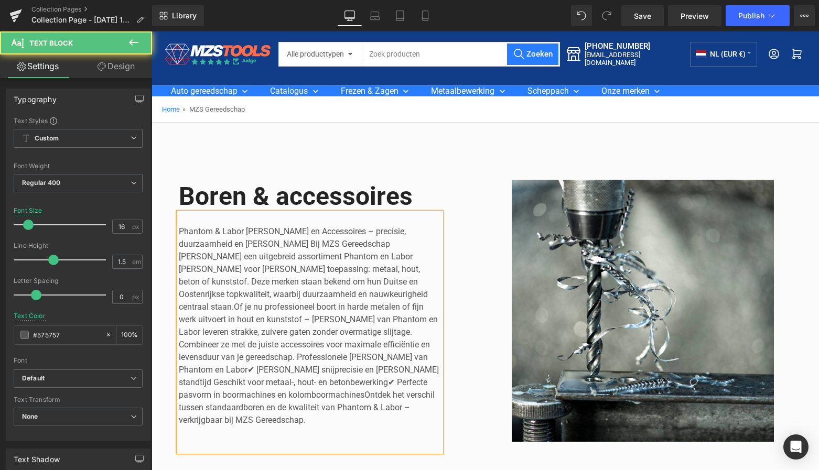
click at [395, 344] on p "Phantom & Labor [PERSON_NAME] en Accessoires – precisie, duurzaamheid en [PERSO…" at bounding box center [310, 326] width 262 height 201
click at [242, 368] on p "Phantom & Labor [PERSON_NAME] en Accessoires – precisie, duurzaamheid en [PERSO…" at bounding box center [310, 326] width 262 height 201
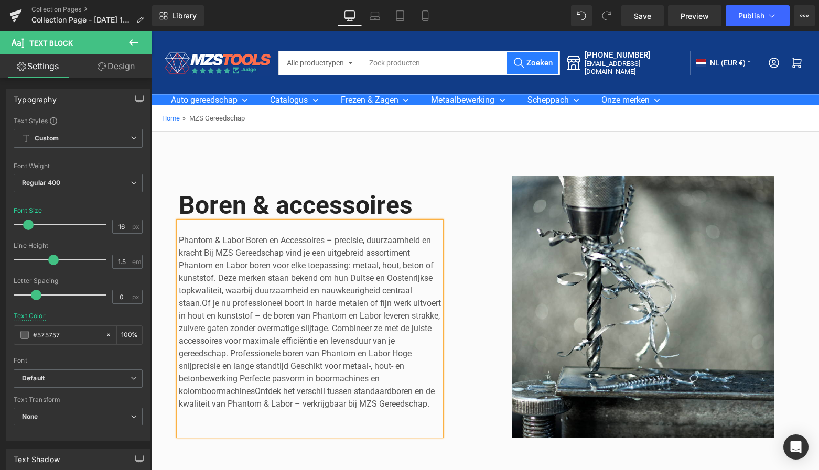
click at [642, 29] on div "Library Desktop Desktop Laptop Tablet Mobile Save Preview Publish Scheduled Vie…" at bounding box center [485, 15] width 667 height 31
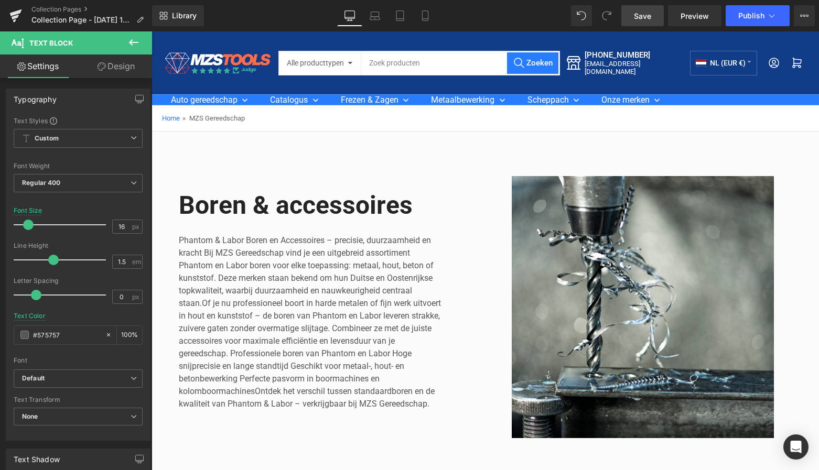
click at [645, 21] on span "Save" at bounding box center [642, 15] width 17 height 11
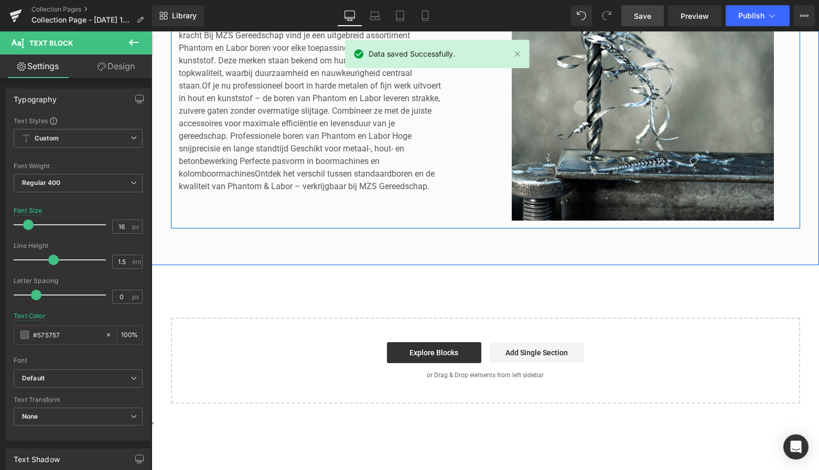
scroll to position [226, 0]
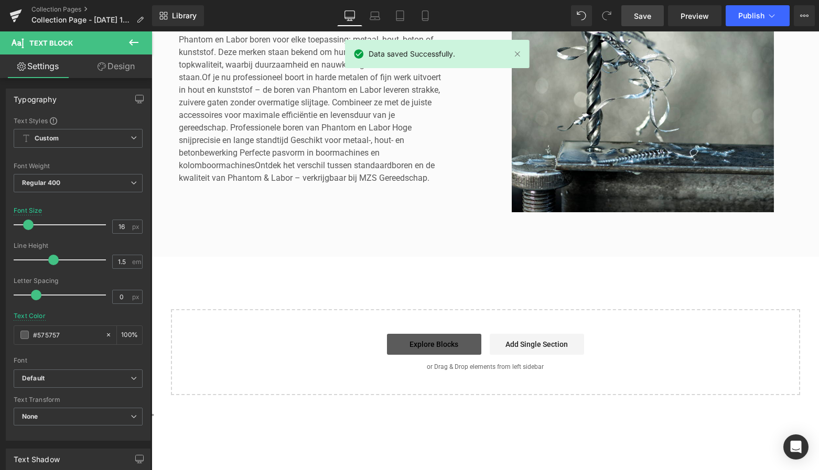
click at [442, 342] on link "Explore Blocks" at bounding box center [434, 344] width 94 height 21
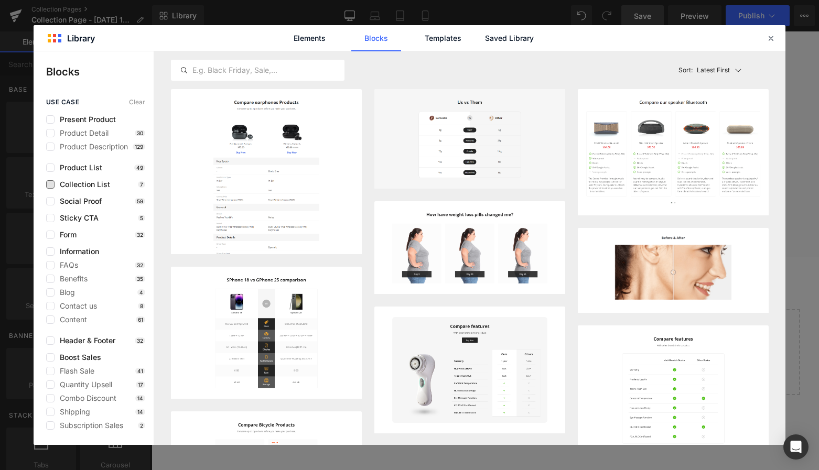
click at [54, 184] on label at bounding box center [50, 184] width 8 height 8
click at [50, 185] on input "checkbox" at bounding box center [50, 185] width 0 height 0
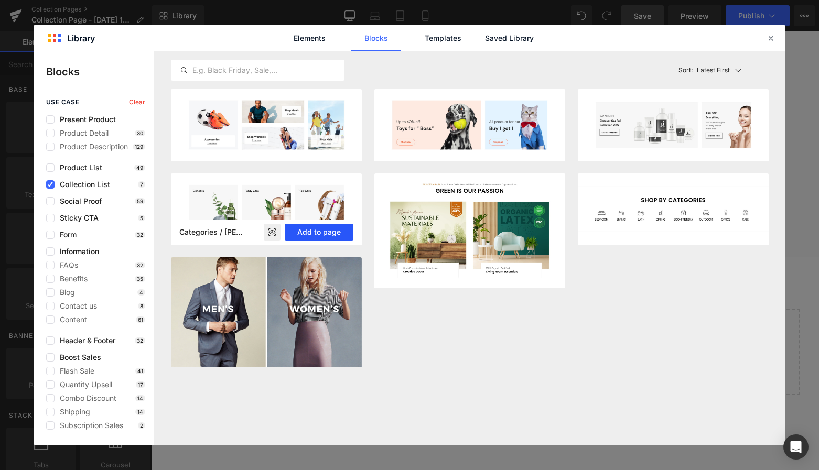
click at [324, 234] on button "Add to page" at bounding box center [319, 232] width 69 height 17
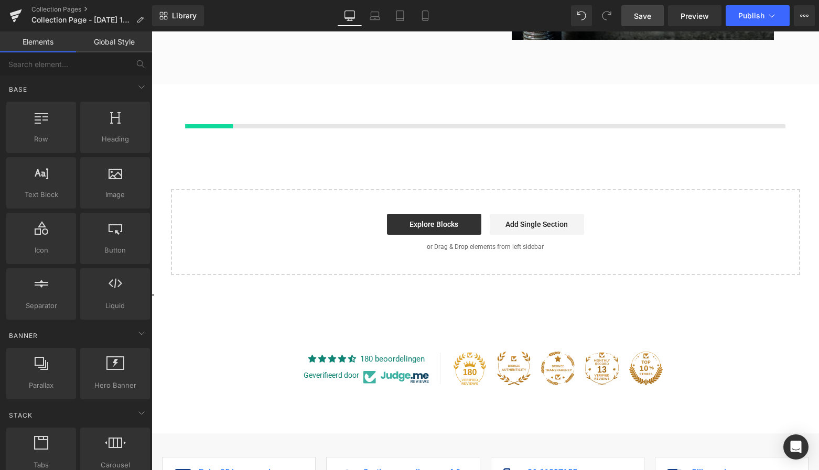
scroll to position [399, 0]
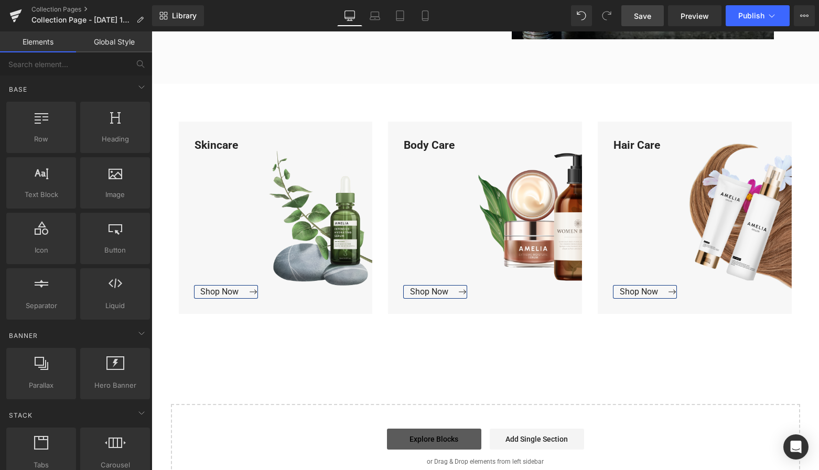
click at [426, 438] on link "Explore Blocks" at bounding box center [434, 439] width 94 height 21
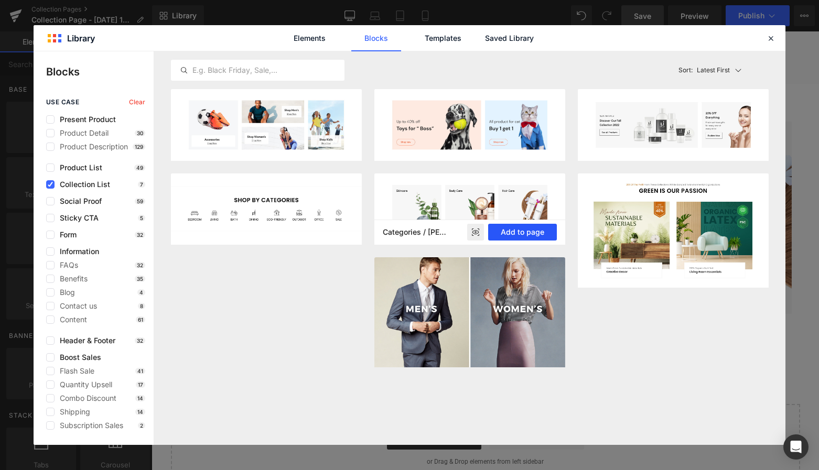
click at [533, 232] on button "Add to page" at bounding box center [522, 232] width 69 height 17
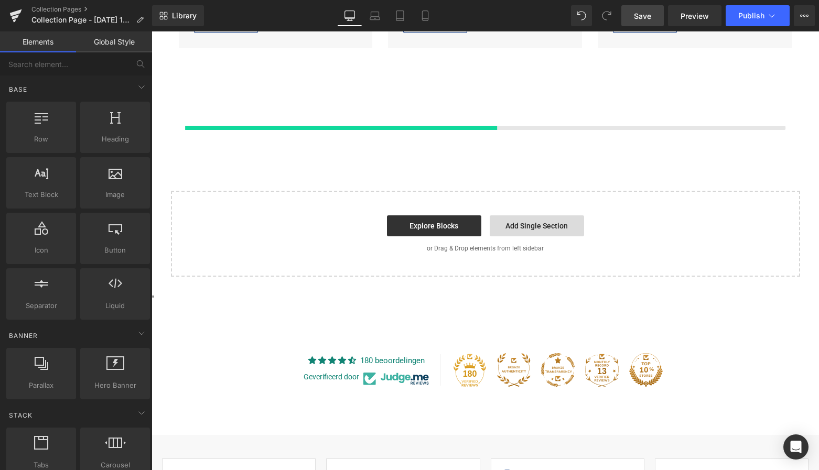
scroll to position [667, 0]
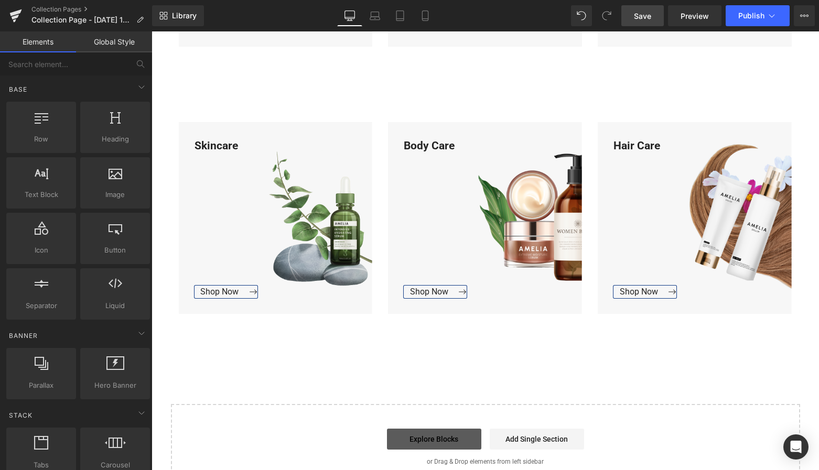
click at [435, 437] on link "Explore Blocks" at bounding box center [434, 439] width 94 height 21
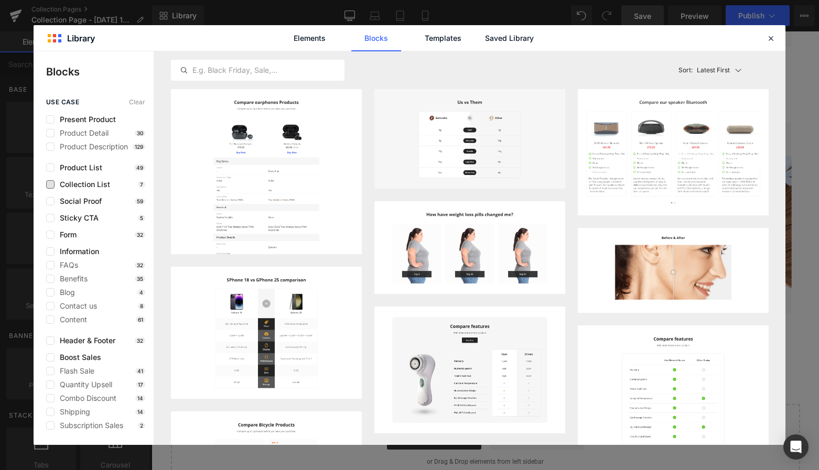
click at [55, 184] on span "Collection List" at bounding box center [83, 184] width 56 height 8
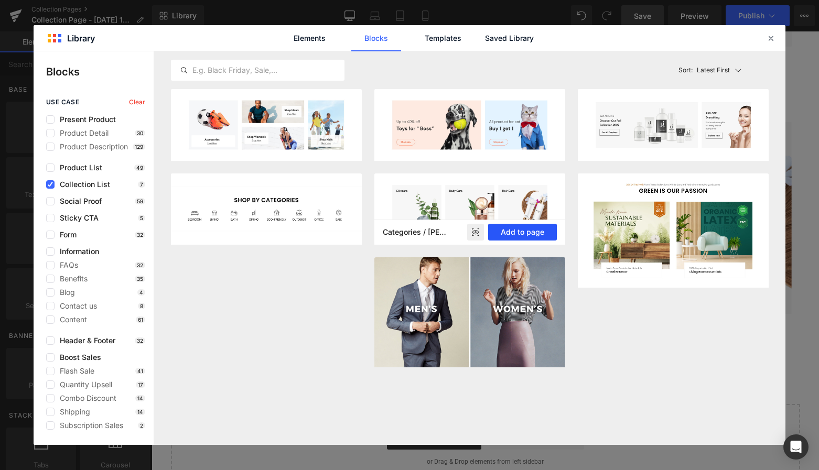
click at [534, 234] on button "Add to page" at bounding box center [522, 232] width 69 height 17
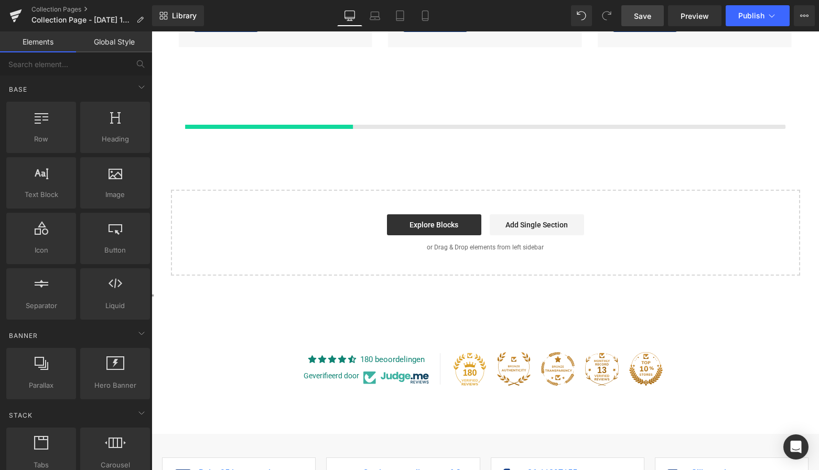
scroll to position [934, 0]
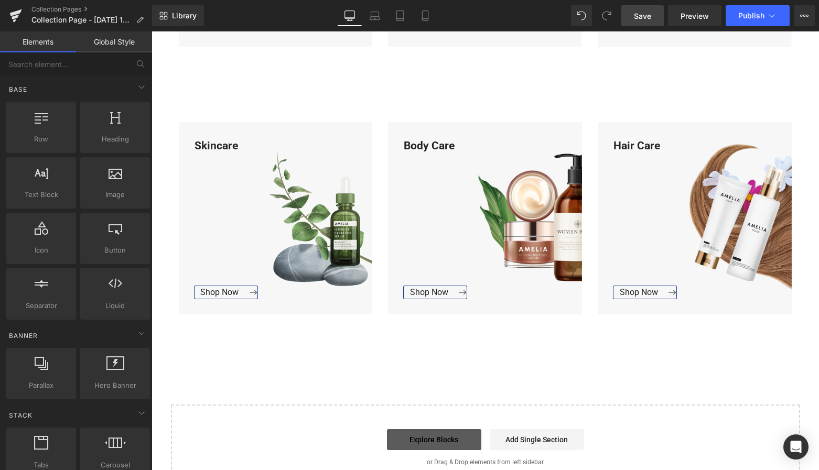
click at [451, 441] on link "Explore Blocks" at bounding box center [434, 440] width 94 height 21
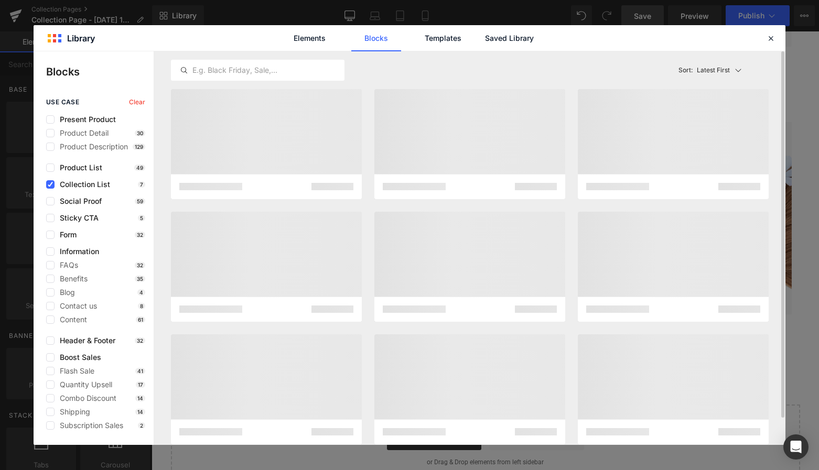
scroll to position [928, 0]
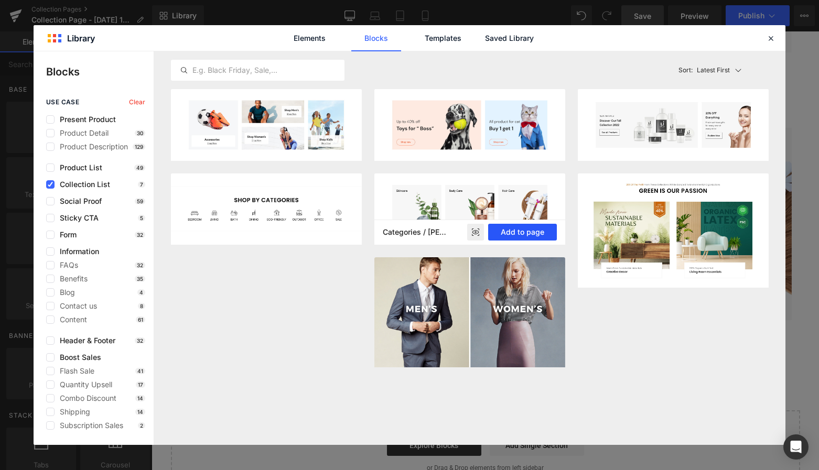
click at [532, 232] on button "Add to page" at bounding box center [522, 232] width 69 height 17
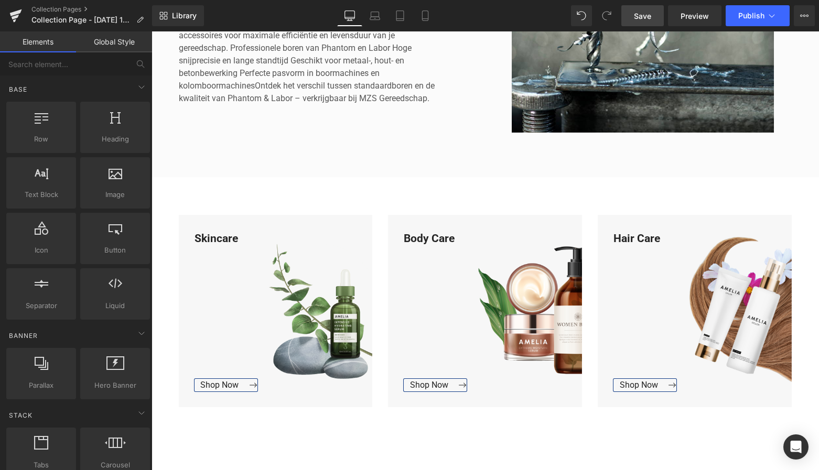
scroll to position [478, 0]
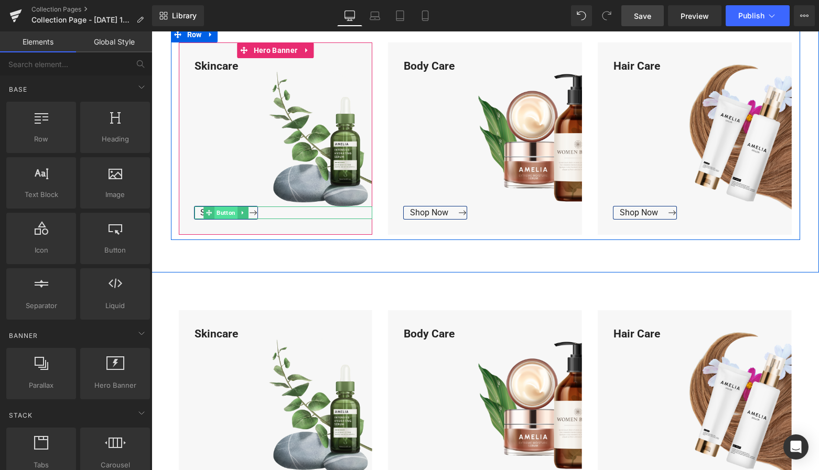
click at [223, 213] on span "Button" at bounding box center [226, 213] width 23 height 13
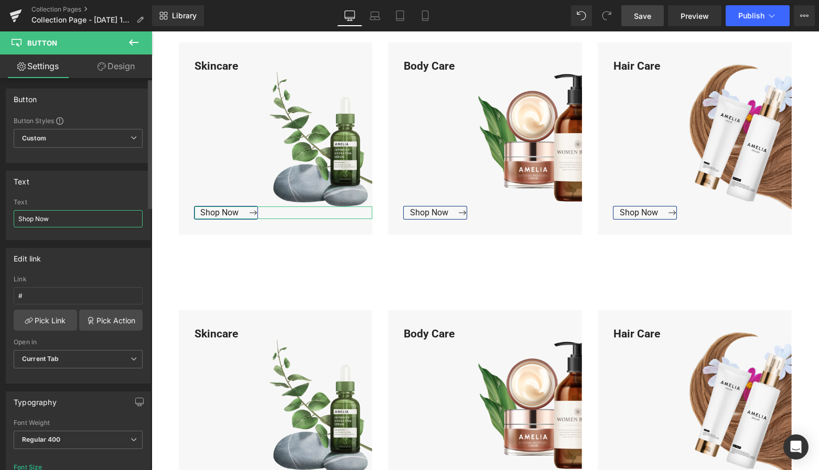
drag, startPoint x: 56, startPoint y: 218, endPoint x: 1, endPoint y: 216, distance: 54.6
click at [2, 217] on div "Text Shop Now Text Shop Now" at bounding box center [78, 201] width 157 height 77
type input "Bekijk Collectie"
drag, startPoint x: 42, startPoint y: 217, endPoint x: 5, endPoint y: 215, distance: 37.3
click at [5, 215] on div "Text Shop Now Text Bekijk Collectie" at bounding box center [78, 201] width 157 height 77
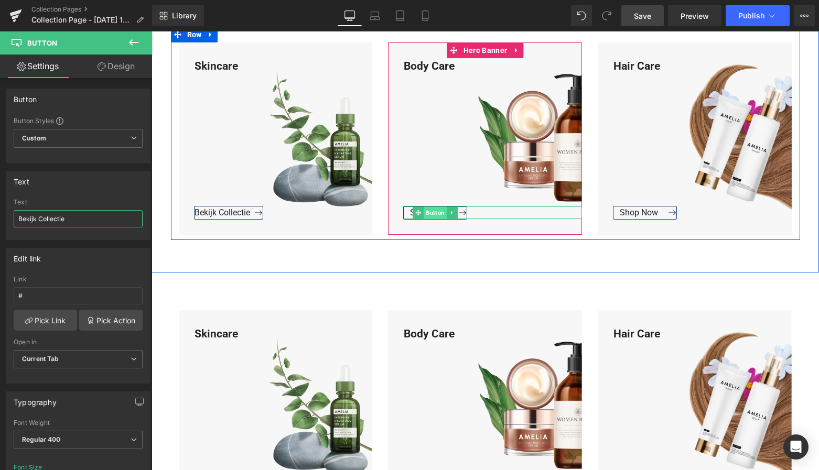
click at [437, 213] on span "Button" at bounding box center [435, 213] width 23 height 13
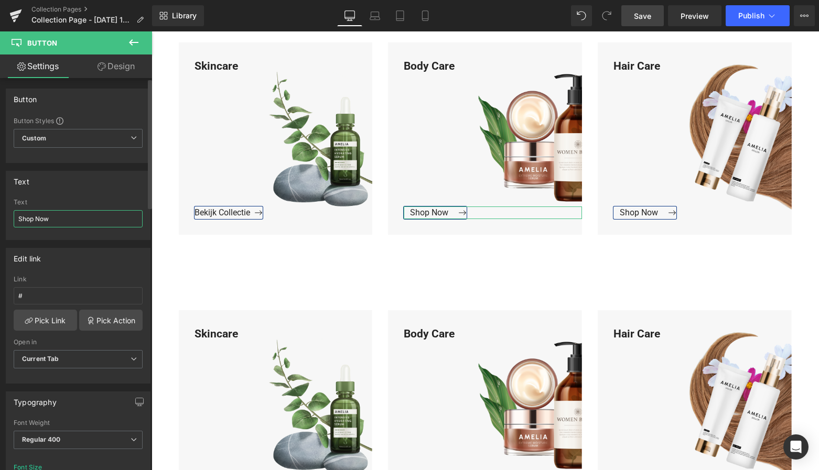
drag, startPoint x: 65, startPoint y: 219, endPoint x: 4, endPoint y: 216, distance: 61.4
click at [3, 216] on div "Text Shop Now Text Shop Now" at bounding box center [78, 201] width 157 height 77
paste input "Bekijk Collectie"
type input "Bekijk Collectie"
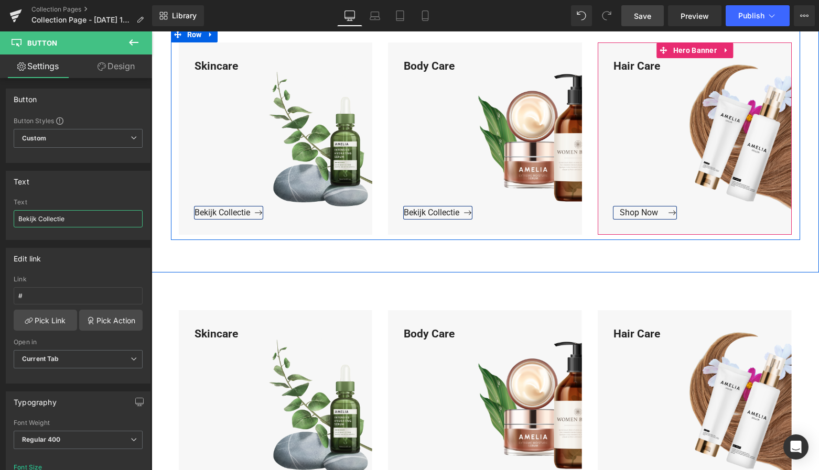
click at [692, 213] on span "Button" at bounding box center [703, 213] width 23 height 13
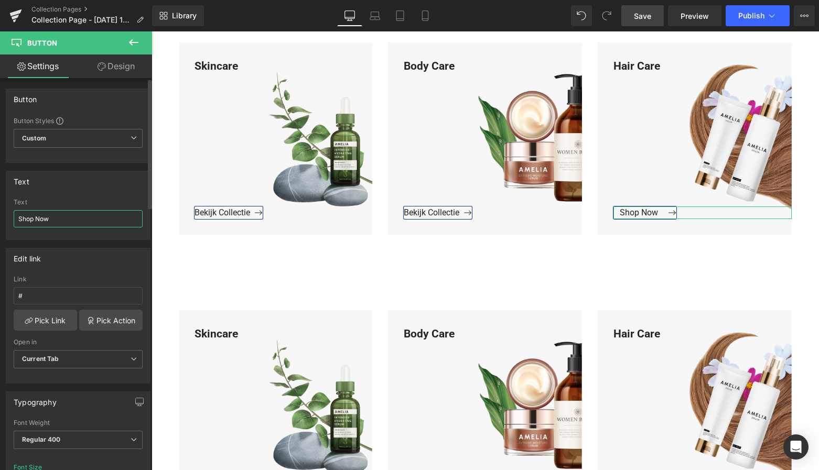
drag, startPoint x: 78, startPoint y: 225, endPoint x: 2, endPoint y: 220, distance: 75.7
click at [2, 220] on div "Text Shop Now Text Shop Now" at bounding box center [78, 201] width 157 height 77
paste input "Bekijk Collectie"
type input "Bekijk Collectie"
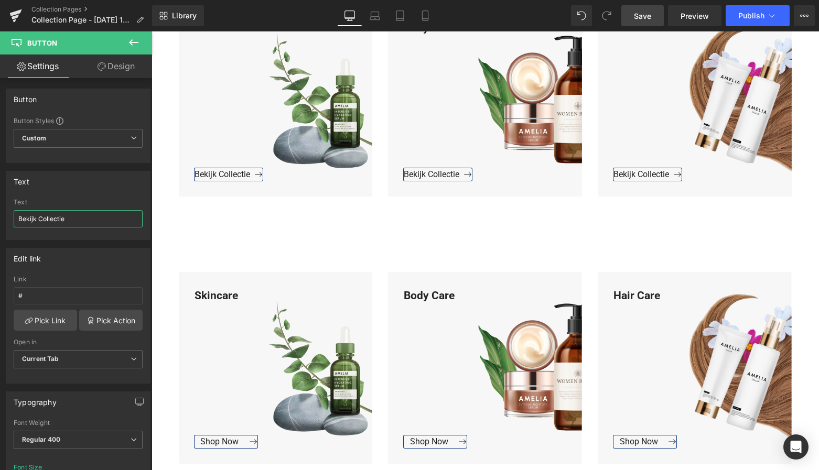
scroll to position [672, 0]
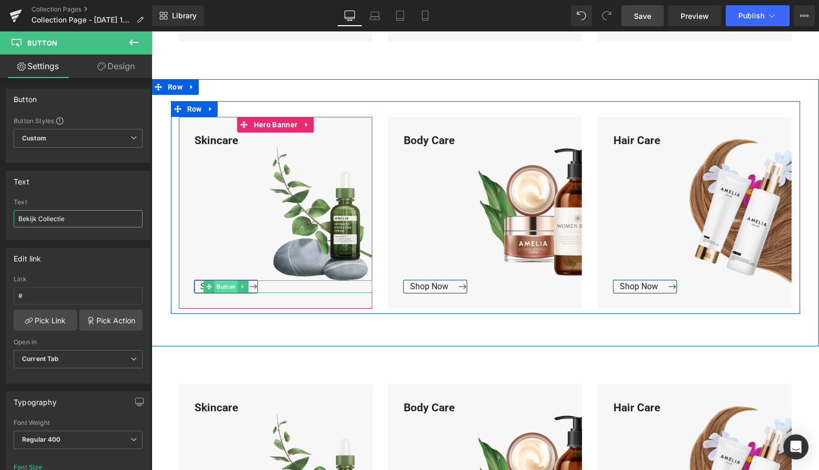
click at [224, 287] on span "Button" at bounding box center [226, 287] width 23 height 13
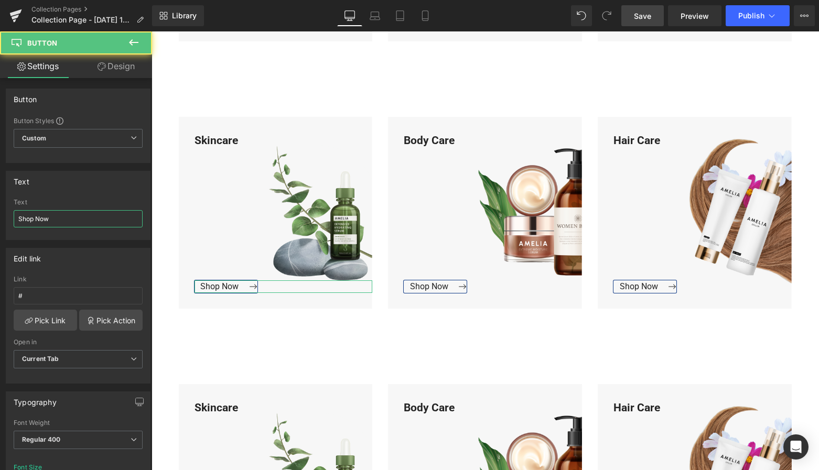
drag, startPoint x: 45, startPoint y: 219, endPoint x: -11, endPoint y: 216, distance: 55.7
click at [0, 216] on html "Button You are previewing how the will restyle your page. You can not edit Elem…" at bounding box center [409, 235] width 819 height 470
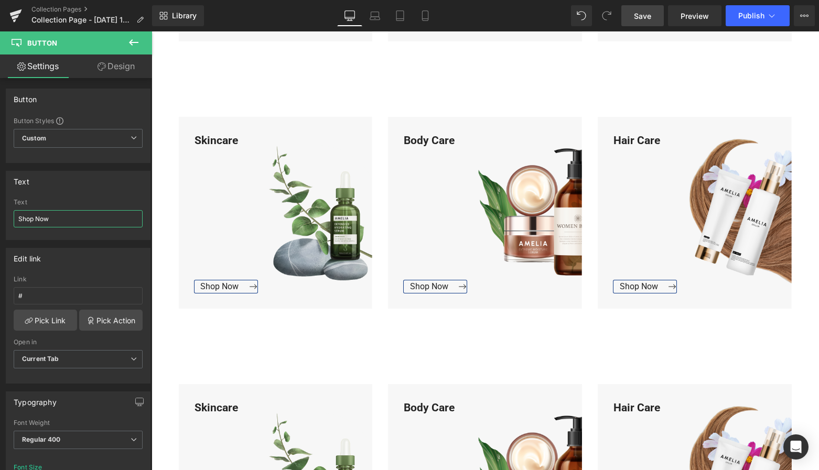
paste input "Bekijk Collectie"
type input "Bekijk Collectie"
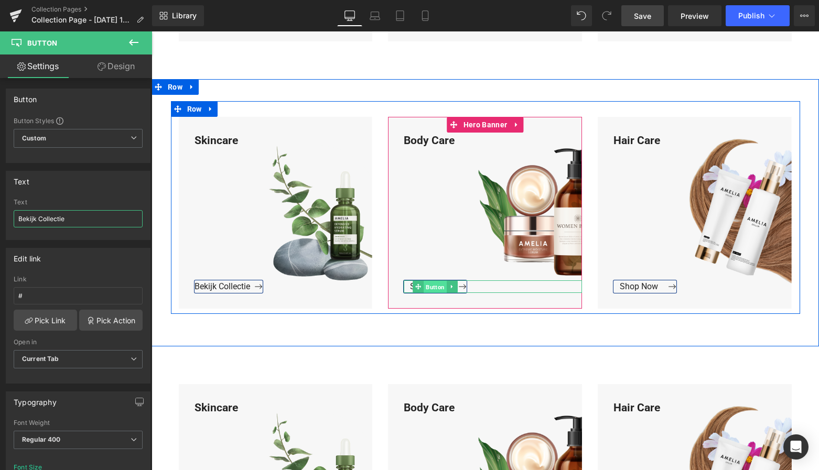
click at [433, 285] on span "Button" at bounding box center [435, 287] width 23 height 13
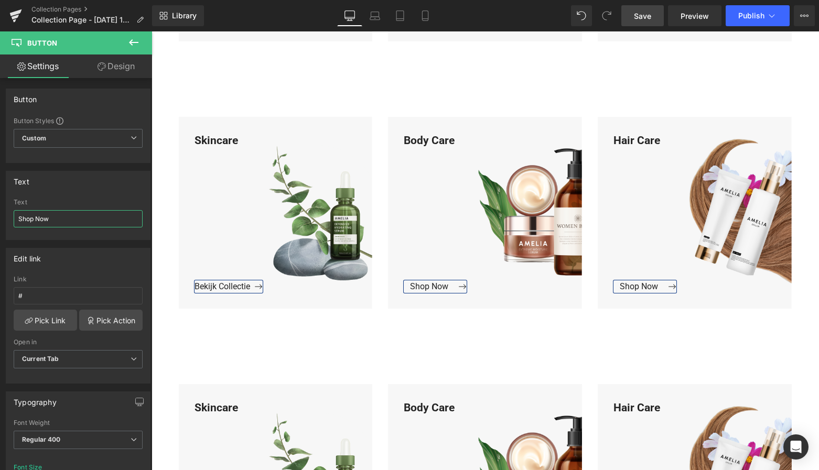
drag, startPoint x: 51, startPoint y: 221, endPoint x: -8, endPoint y: 218, distance: 59.3
click at [0, 218] on html "Button You are previewing how the will restyle your page. You can not edit Elem…" at bounding box center [409, 235] width 819 height 470
paste input "Bekijk Collectie"
type input "Bekijk Collectie"
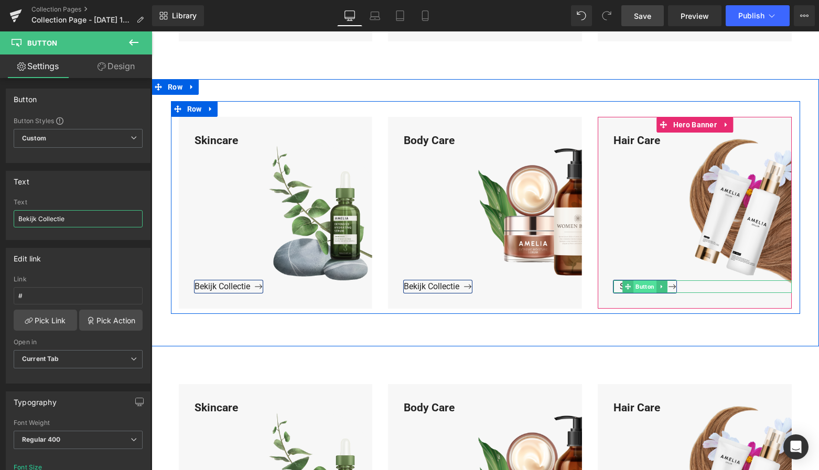
click at [637, 288] on span "Button" at bounding box center [645, 287] width 23 height 13
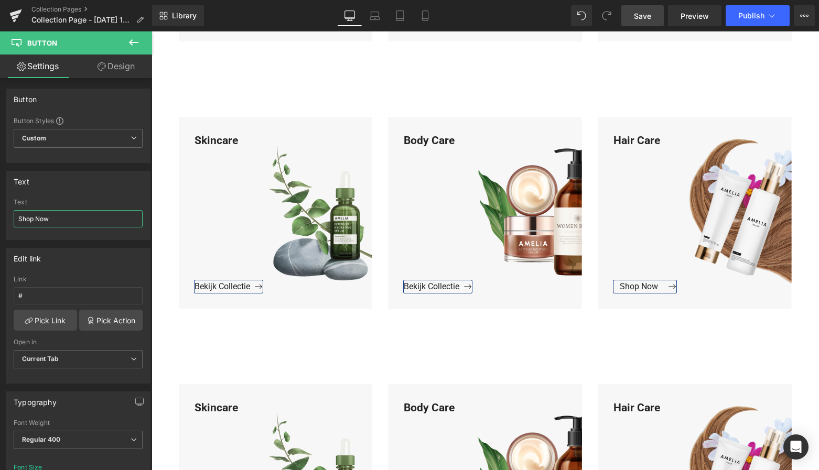
drag, startPoint x: 70, startPoint y: 222, endPoint x: -22, endPoint y: 215, distance: 92.1
click at [0, 215] on html "Button You are previewing how the will restyle your page. You can not edit Elem…" at bounding box center [409, 235] width 819 height 470
paste input "Bekijk Collectie"
type input "Bekijk Collectie"
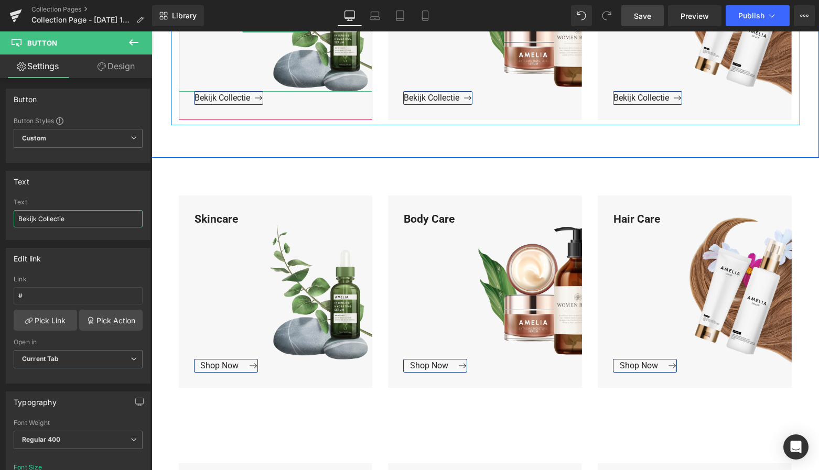
scroll to position [877, 0]
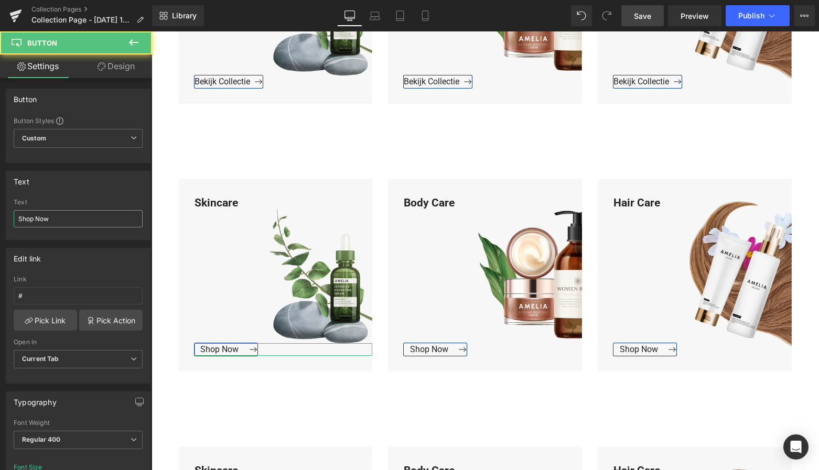
drag, startPoint x: 66, startPoint y: 222, endPoint x: -14, endPoint y: 217, distance: 80.4
click at [0, 217] on html "Button You are previewing how the will restyle your page. You can not edit Elem…" at bounding box center [409, 235] width 819 height 470
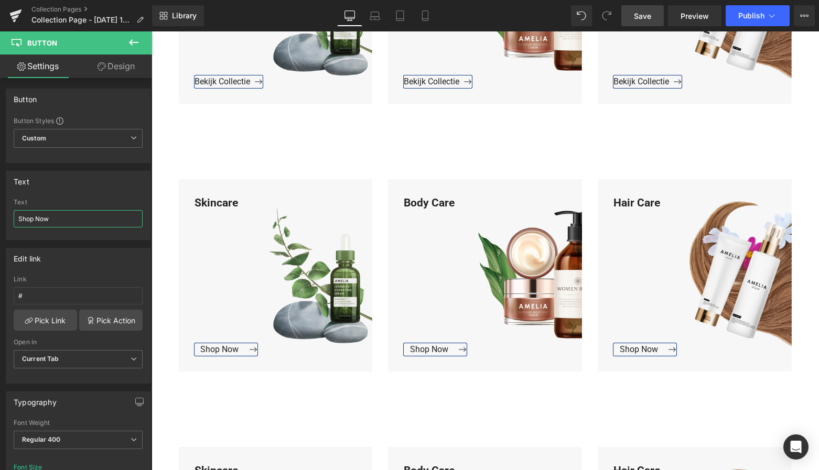
paste input "Bekijk Collectie"
type input "Bekijk Collectie"
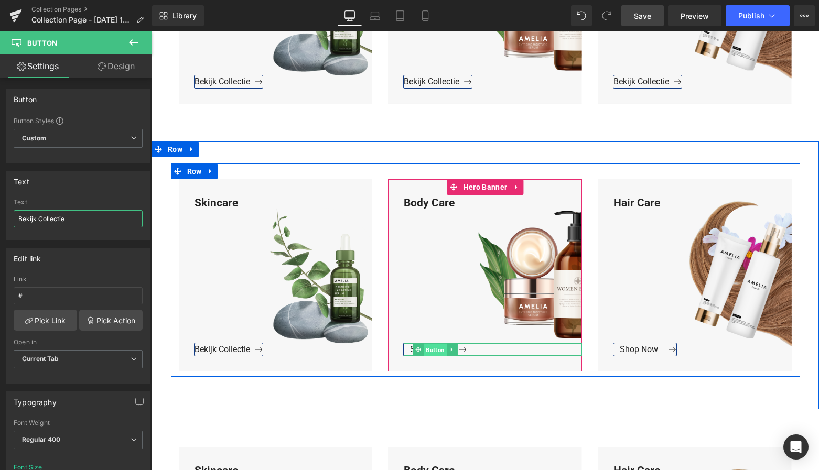
drag, startPoint x: 434, startPoint y: 346, endPoint x: 428, endPoint y: 346, distance: 5.8
click at [434, 346] on span "Button" at bounding box center [435, 350] width 23 height 13
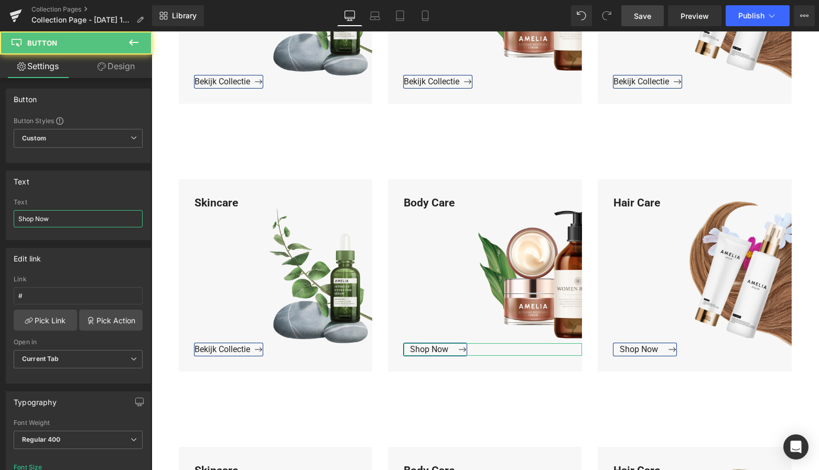
drag, startPoint x: 67, startPoint y: 217, endPoint x: -11, endPoint y: 210, distance: 77.9
click at [0, 210] on html "Button You are previewing how the will restyle your page. You can not edit Elem…" at bounding box center [409, 235] width 819 height 470
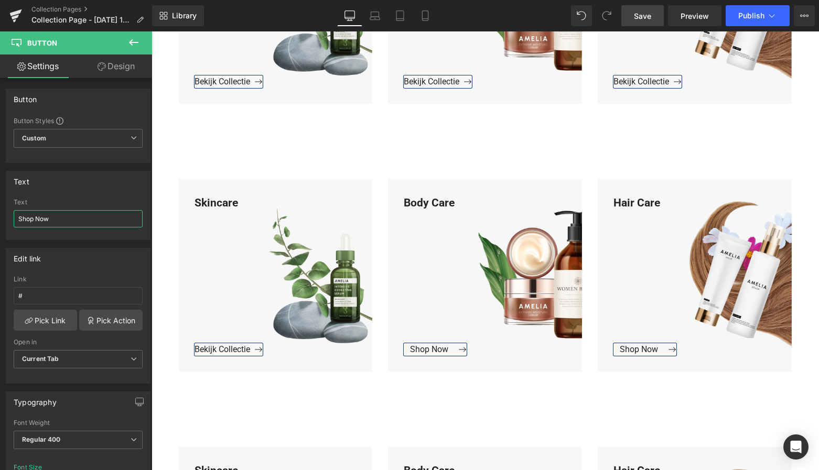
paste input "Bekijk Collectie"
type input "Bekijk Collectie"
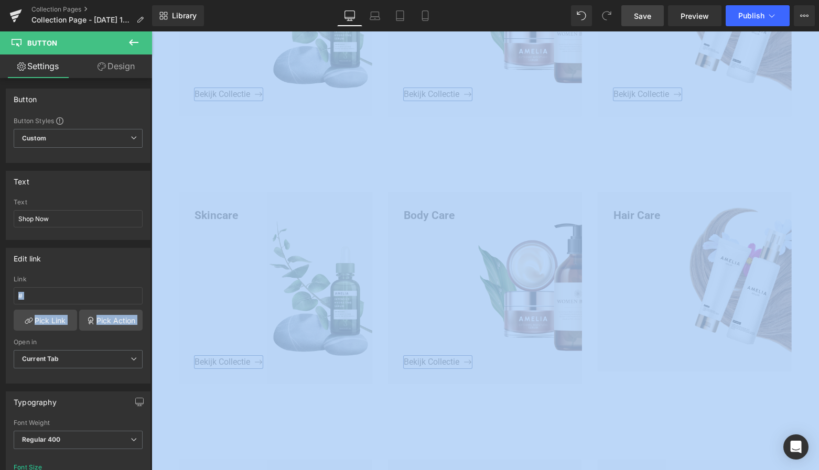
drag, startPoint x: 70, startPoint y: 227, endPoint x: -6, endPoint y: 220, distance: 76.3
click at [0, 220] on html "Button You are previewing how the will restyle your page. You can not edit Elem…" at bounding box center [409, 235] width 819 height 470
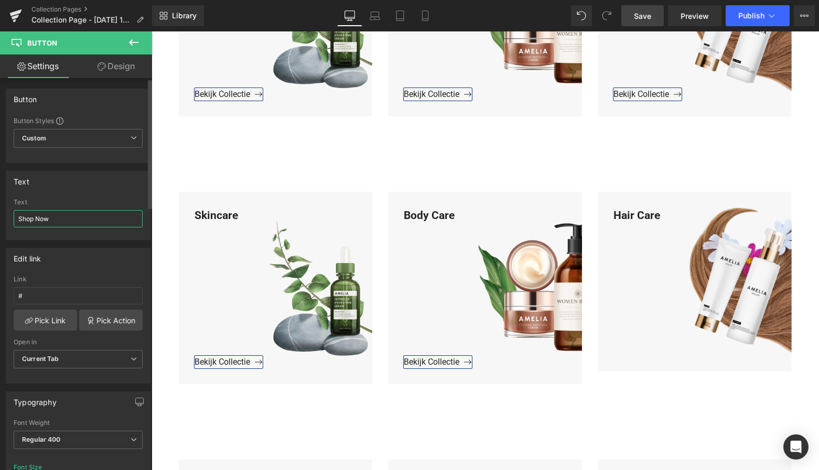
drag, startPoint x: 72, startPoint y: 223, endPoint x: 67, endPoint y: 222, distance: 5.9
click at [67, 222] on input "Shop Now" at bounding box center [78, 218] width 129 height 17
drag, startPoint x: 63, startPoint y: 220, endPoint x: 11, endPoint y: 221, distance: 52.5
click at [0, 217] on html "Button You are previewing how the will restyle your page. You can not edit Elem…" at bounding box center [409, 235] width 819 height 470
paste input "Bekijk Collectie"
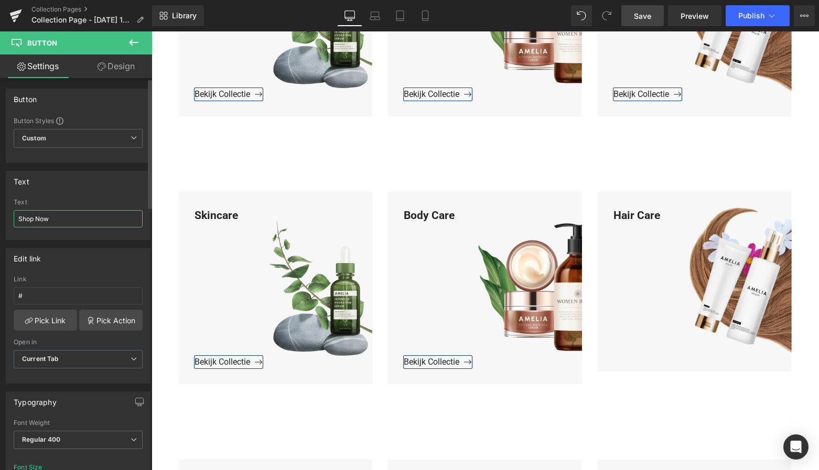
type input "Bekijk Collectie"
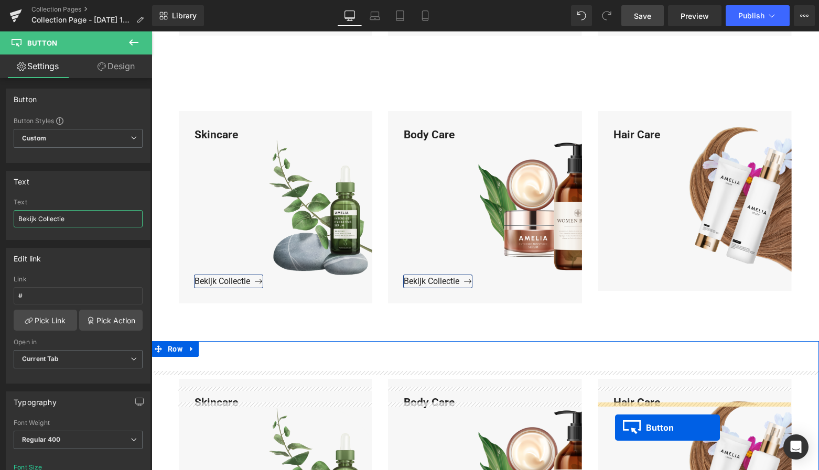
scroll to position [972, 0]
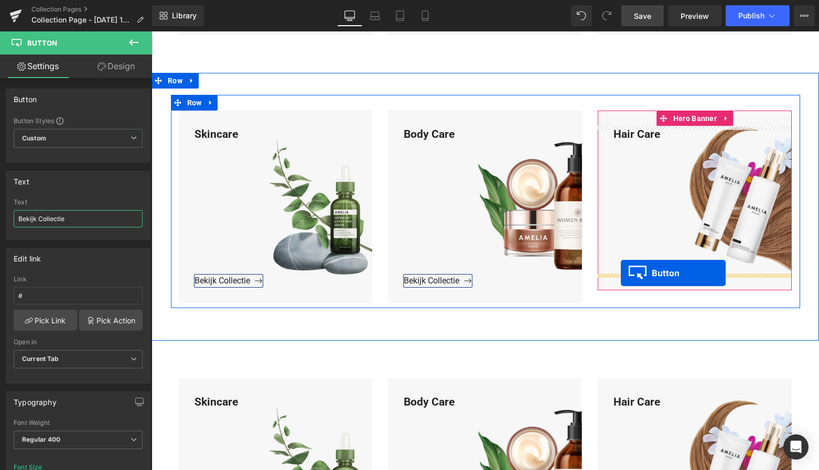
drag, startPoint x: 198, startPoint y: 137, endPoint x: 621, endPoint y: 273, distance: 444.7
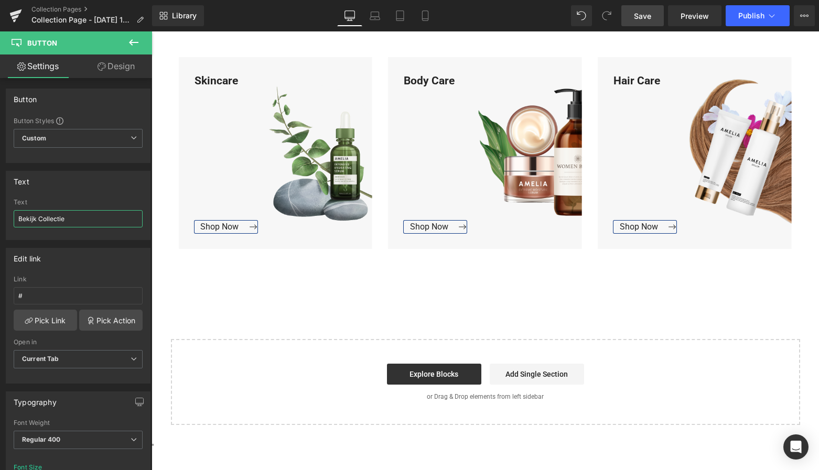
scroll to position [1271, 0]
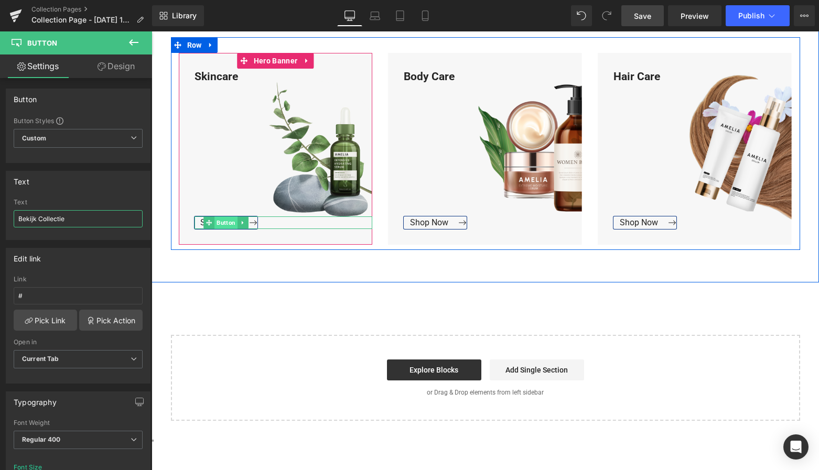
click at [221, 219] on span "Button" at bounding box center [226, 223] width 23 height 13
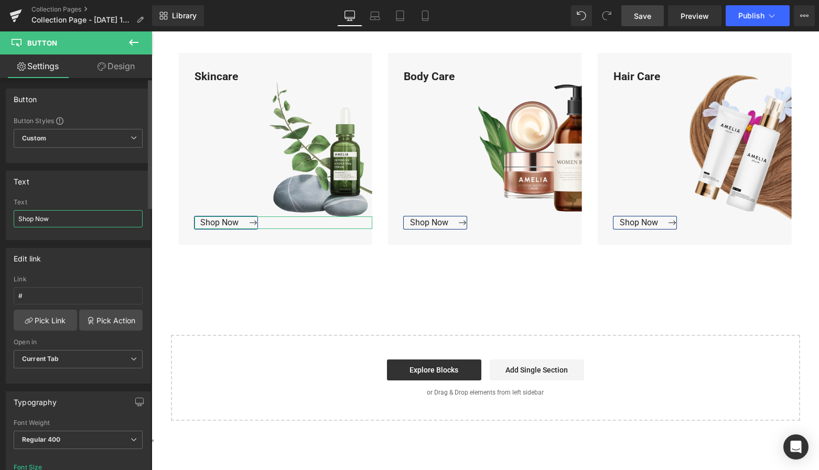
drag, startPoint x: 53, startPoint y: 220, endPoint x: 6, endPoint y: 216, distance: 47.9
click at [6, 216] on div "Text Shop Now Text Shop Now" at bounding box center [78, 205] width 145 height 69
paste input "Bekijk Collectie"
type input "Bekijk Collectie"
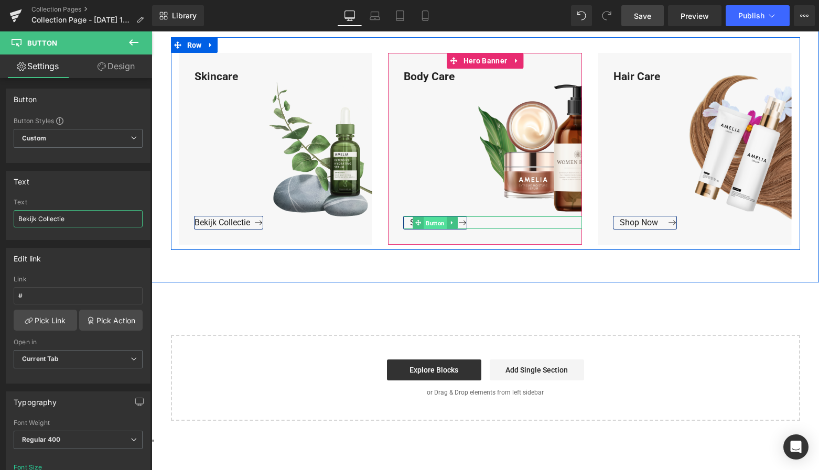
click at [430, 218] on span "Button" at bounding box center [435, 223] width 23 height 13
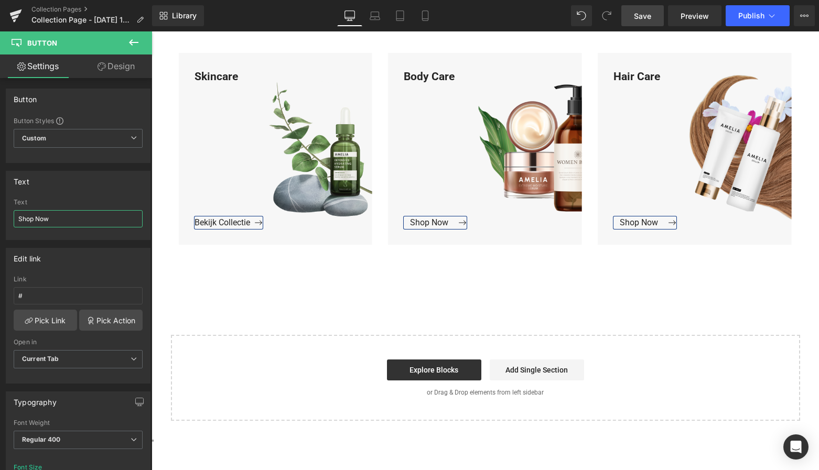
drag, startPoint x: 58, startPoint y: 217, endPoint x: -12, endPoint y: 215, distance: 69.8
click at [0, 215] on html "Button You are previewing how the will restyle your page. You can not edit Elem…" at bounding box center [409, 235] width 819 height 470
paste input "Bekijk Collectie"
type input "Bekijk Collectie"
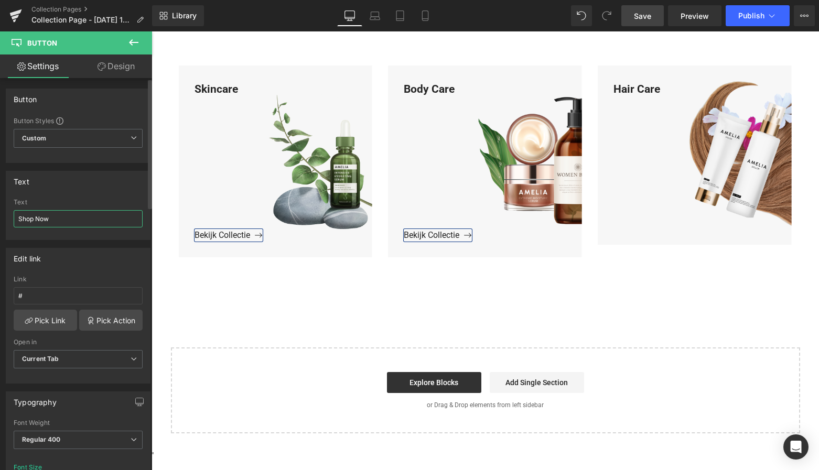
drag, startPoint x: 65, startPoint y: 224, endPoint x: 4, endPoint y: 227, distance: 60.9
click at [0, 219] on div "Text Shop Now Text Shop Now" at bounding box center [78, 201] width 157 height 77
paste input "Bekijk Collectie"
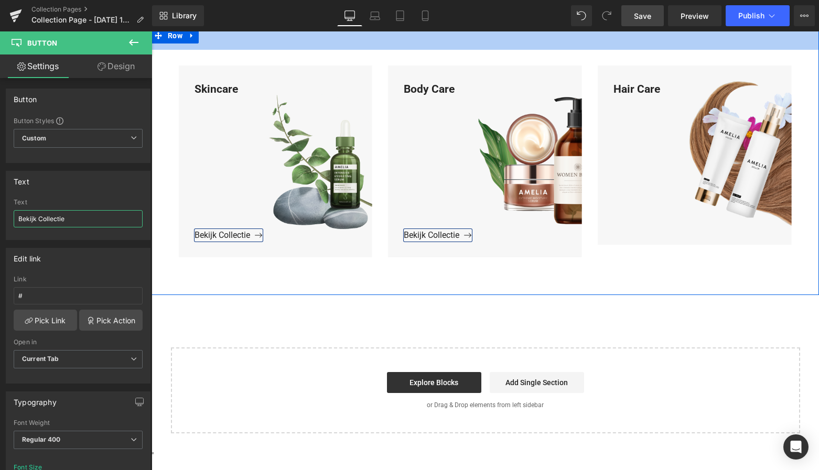
type input "Bekijk Collectie"
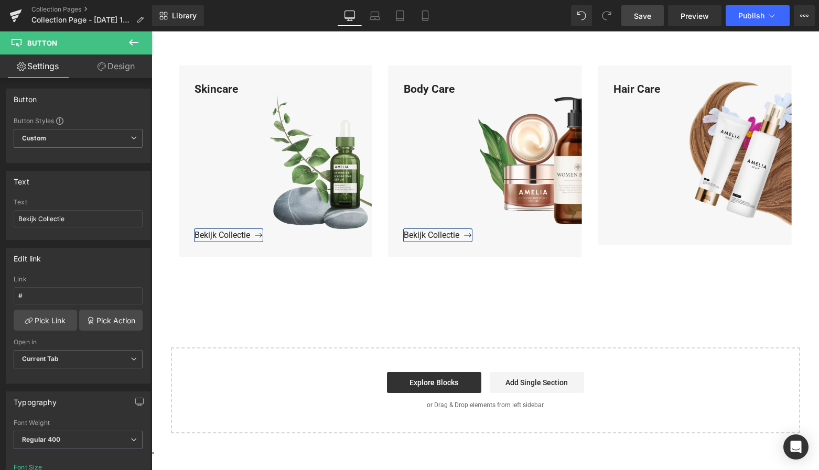
click at [647, 24] on link "Save" at bounding box center [642, 15] width 42 height 21
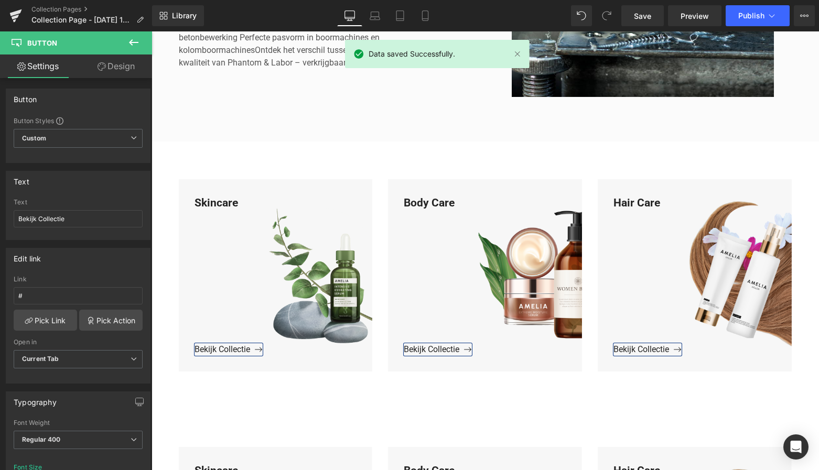
scroll to position [360, 0]
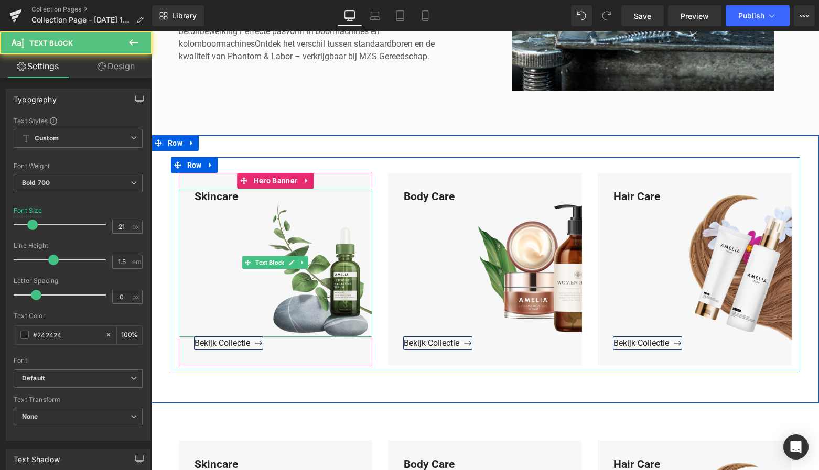
click at [239, 200] on div "Skincare" at bounding box center [276, 263] width 194 height 148
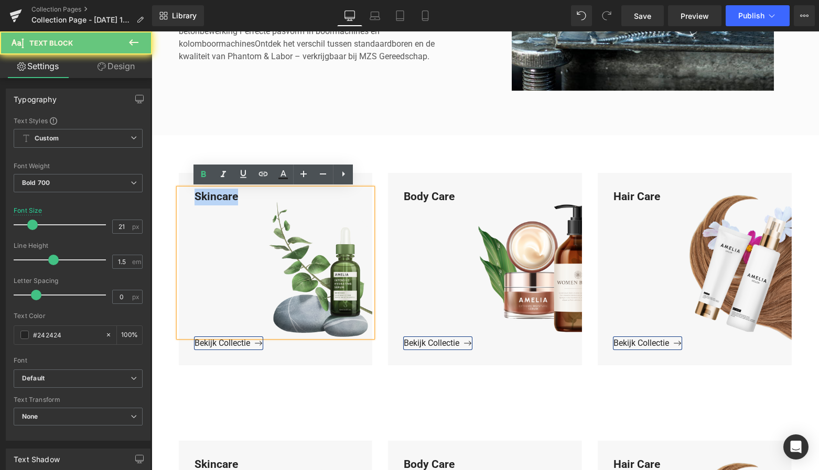
drag, startPoint x: 236, startPoint y: 198, endPoint x: 183, endPoint y: 195, distance: 53.6
click at [183, 195] on div "Skincare" at bounding box center [276, 263] width 194 height 148
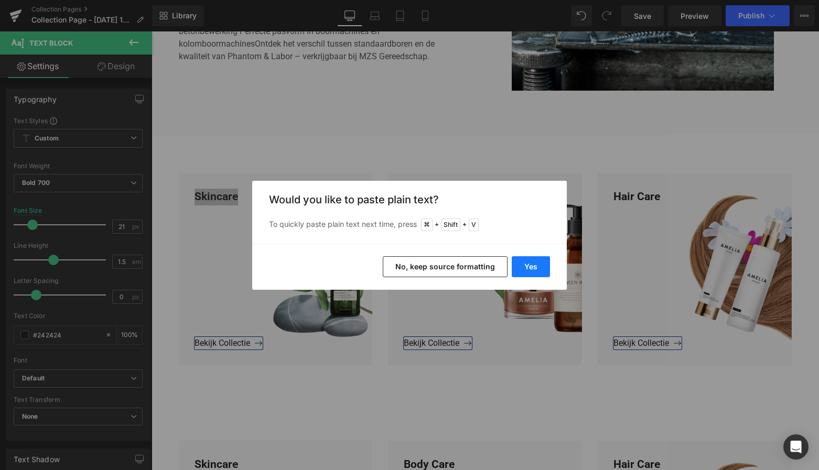
click at [524, 267] on button "Yes" at bounding box center [531, 266] width 38 height 21
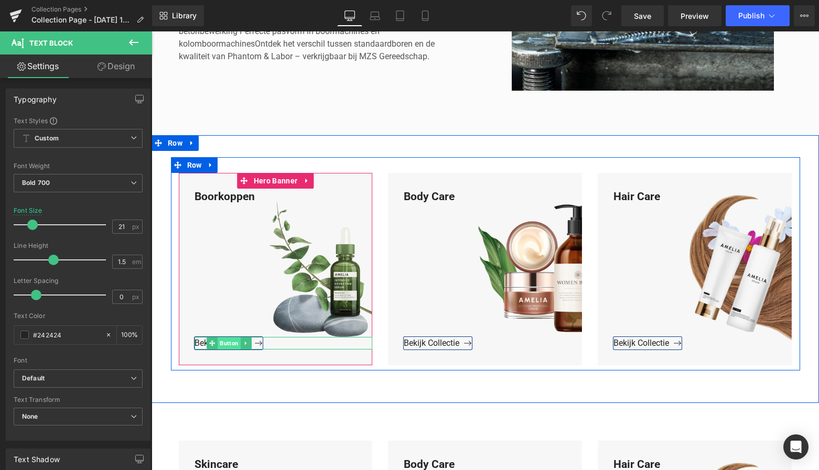
click at [224, 345] on span "Button" at bounding box center [229, 343] width 23 height 13
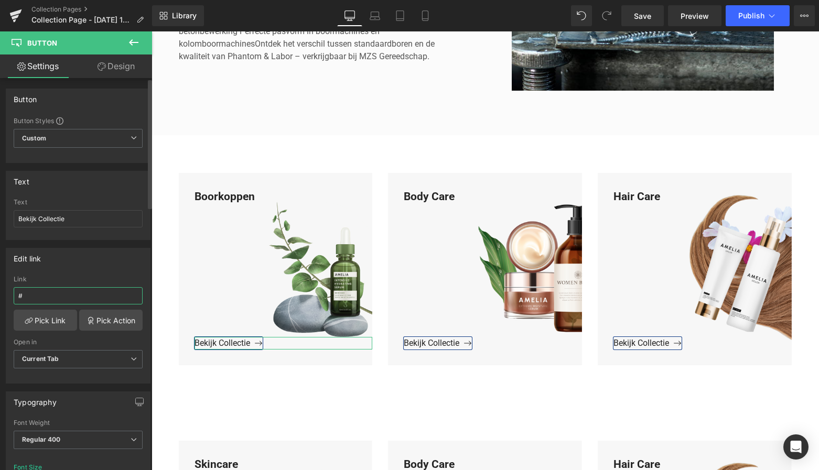
click at [37, 302] on input "#" at bounding box center [78, 295] width 129 height 17
drag, startPoint x: 33, startPoint y: 298, endPoint x: -1, endPoint y: 293, distance: 34.4
click at [0, 293] on html "Button You are previewing how the will restyle your page. You can not edit Elem…" at bounding box center [409, 235] width 819 height 470
paste input "https://www.mzsgereedschap.nl/collections/boorkoppen"
type input "https://www.mzsgereedschap.nl/collections/boorkoppen"
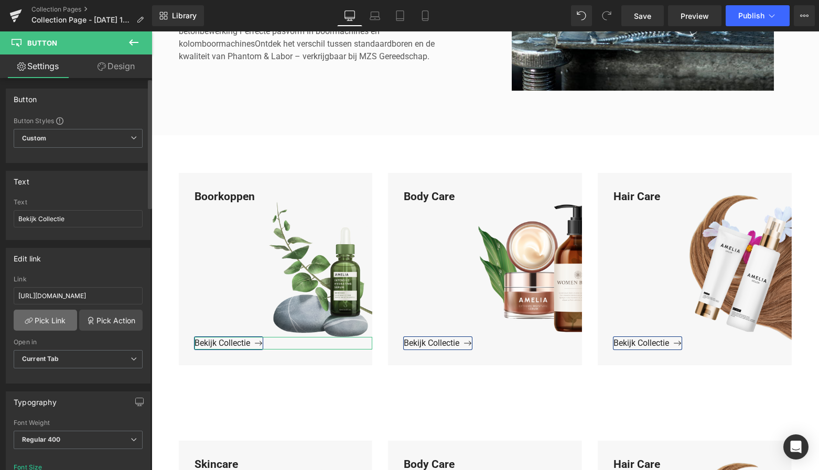
click at [47, 325] on link "Pick Link" at bounding box center [45, 320] width 63 height 21
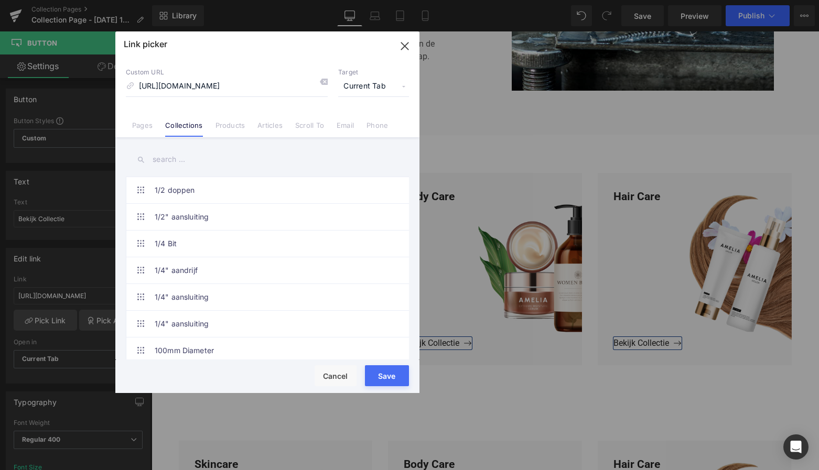
click at [393, 374] on button "Save" at bounding box center [387, 376] width 44 height 21
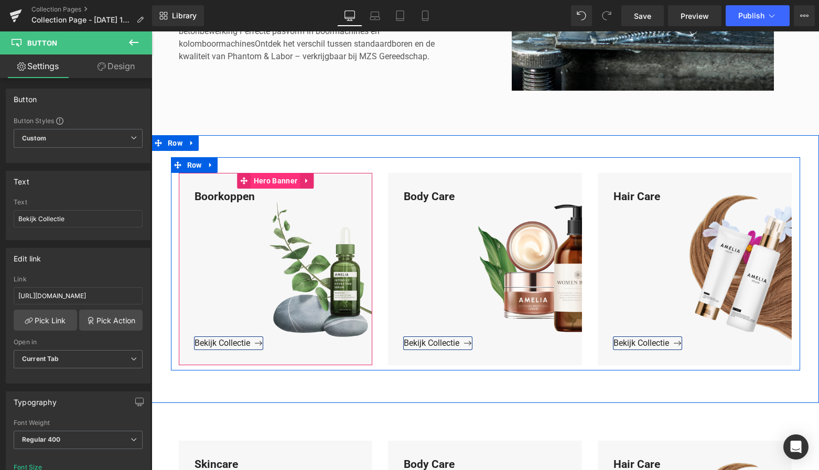
click at [283, 183] on span "Hero Banner" at bounding box center [275, 181] width 49 height 16
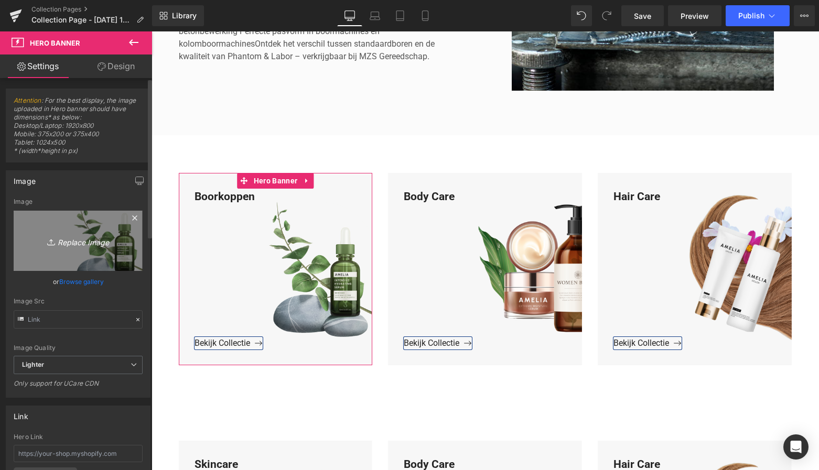
click at [96, 236] on icon "Replace Image" at bounding box center [78, 240] width 84 height 13
type input "C:\fakepath\Groen Modern Doe-het-zelf Instagram Stories (800 x 800 px)-3.png"
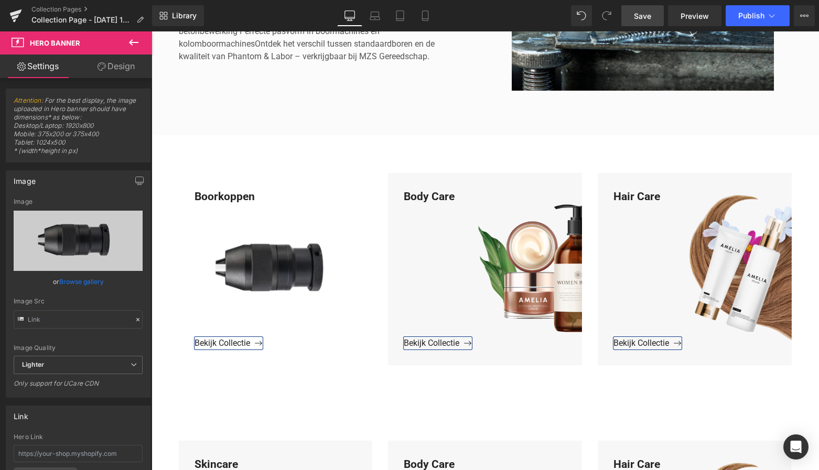
click at [644, 22] on link "Save" at bounding box center [642, 15] width 42 height 21
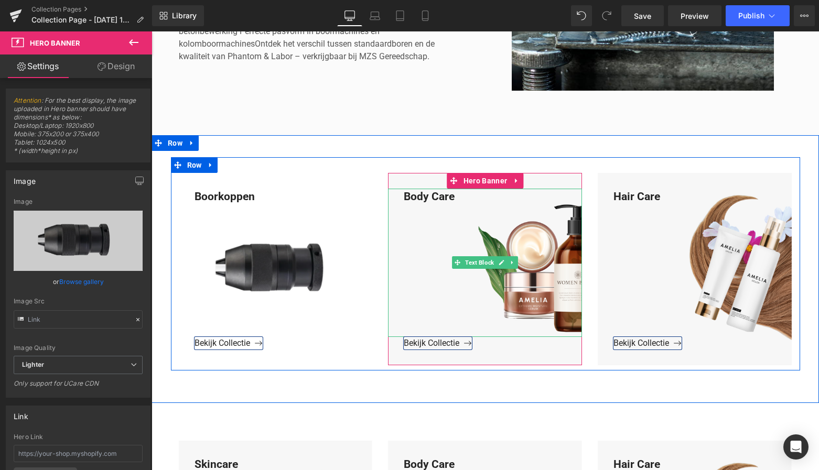
click at [454, 198] on div "Body Care" at bounding box center [485, 263] width 194 height 148
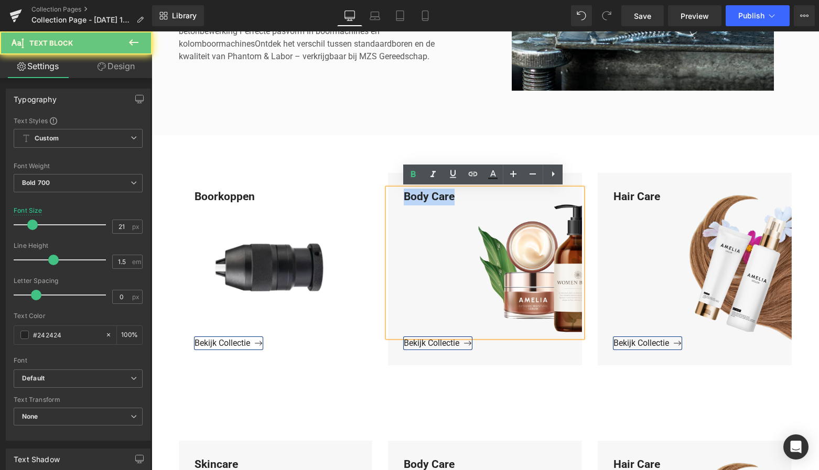
drag, startPoint x: 448, startPoint y: 196, endPoint x: 399, endPoint y: 194, distance: 49.3
click at [402, 194] on div "Body Care" at bounding box center [485, 263] width 194 height 148
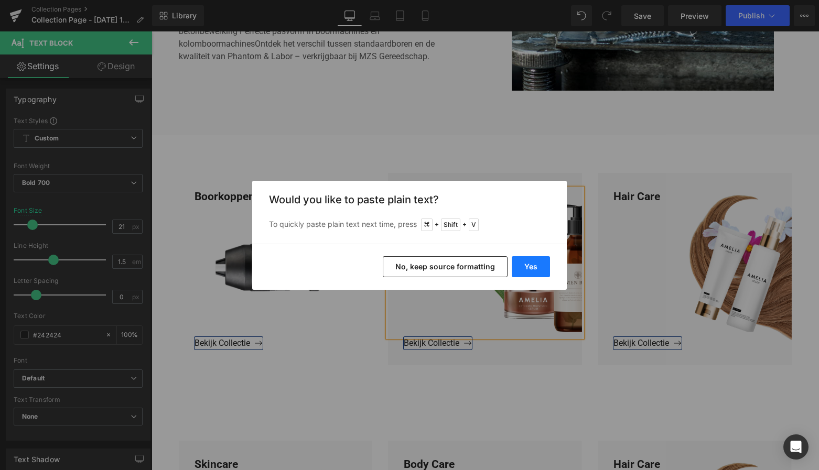
click at [525, 260] on button "Yes" at bounding box center [531, 266] width 38 height 21
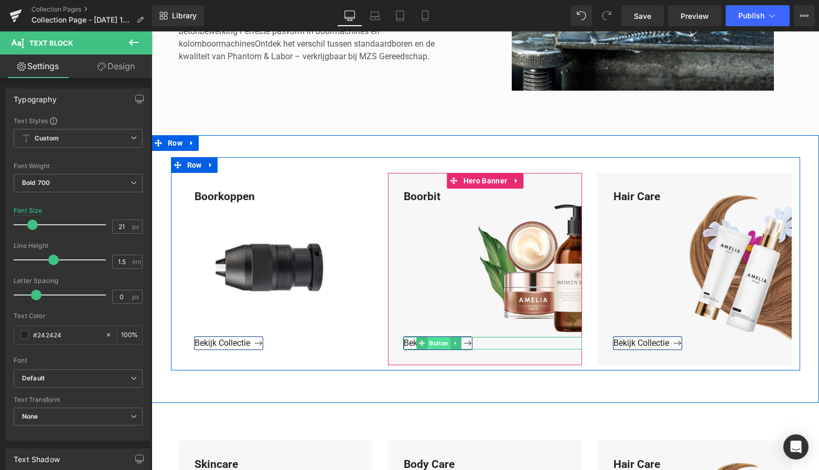
click at [435, 344] on span "Button" at bounding box center [438, 343] width 23 height 13
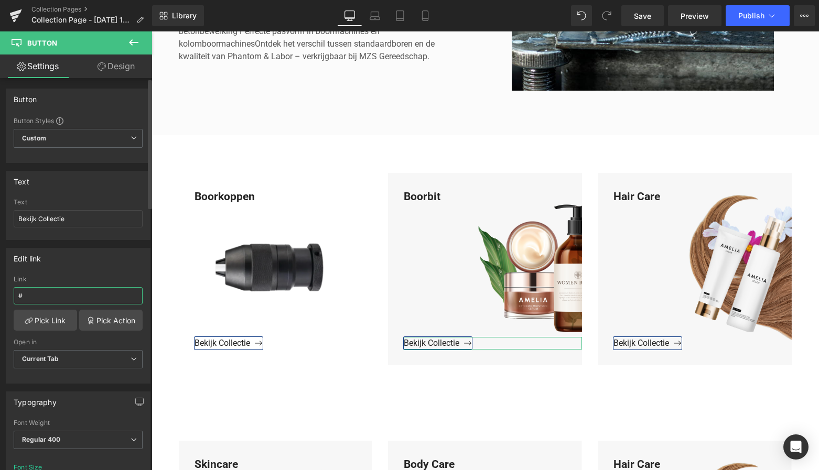
drag, startPoint x: 41, startPoint y: 295, endPoint x: 2, endPoint y: 293, distance: 39.4
click at [2, 293] on div "Edit link # Link # Pick Link Pick Action Current Tab New Tab Open in Current Ta…" at bounding box center [78, 312] width 157 height 144
paste input "https://www.mzsgereedschap.nl/collections/boorbit"
type input "https://www.mzsgereedschap.nl/collections/boorbit"
click at [41, 320] on link "Pick Link" at bounding box center [45, 320] width 63 height 21
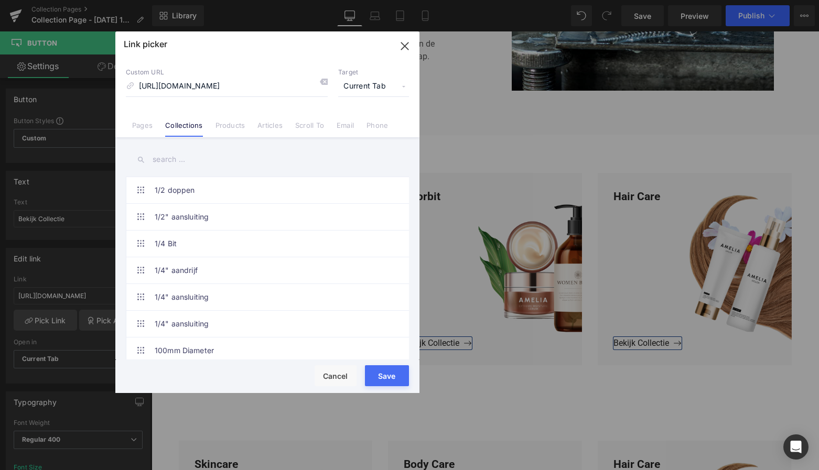
click at [388, 378] on button "Save" at bounding box center [387, 376] width 44 height 21
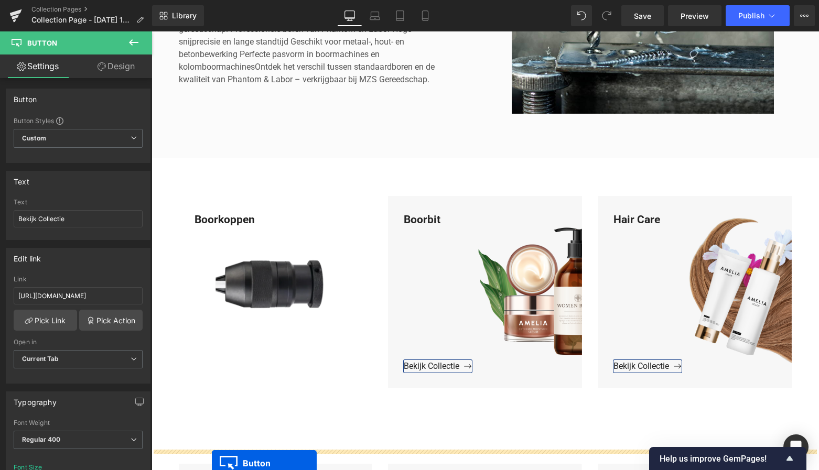
scroll to position [404, 0]
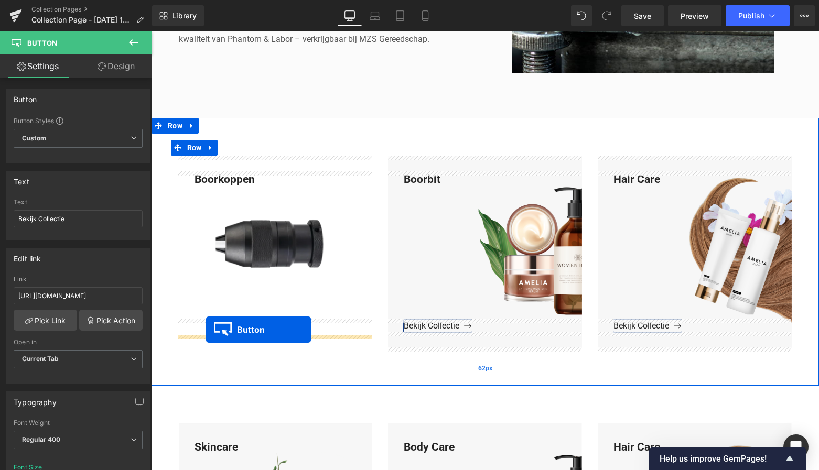
drag, startPoint x: 183, startPoint y: 137, endPoint x: 206, endPoint y: 330, distance: 194.4
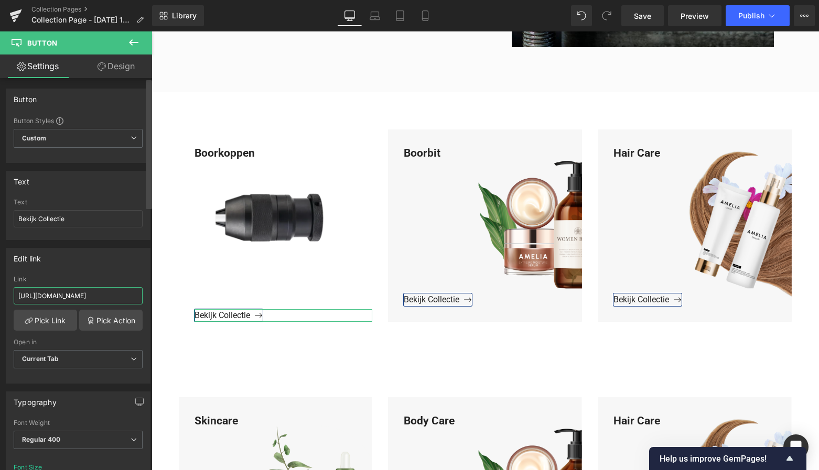
drag, startPoint x: 112, startPoint y: 295, endPoint x: 148, endPoint y: 298, distance: 36.3
click at [147, 298] on div "Edit link https://www.mzsgereedschap.nl/collections/boorkoppen Link https://www…" at bounding box center [78, 312] width 157 height 144
click at [646, 17] on span "Save" at bounding box center [642, 15] width 17 height 11
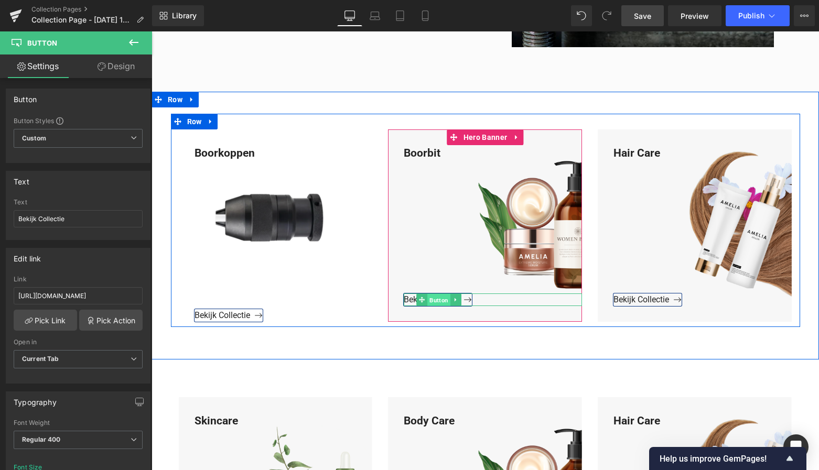
click at [436, 299] on span "Button" at bounding box center [438, 300] width 23 height 13
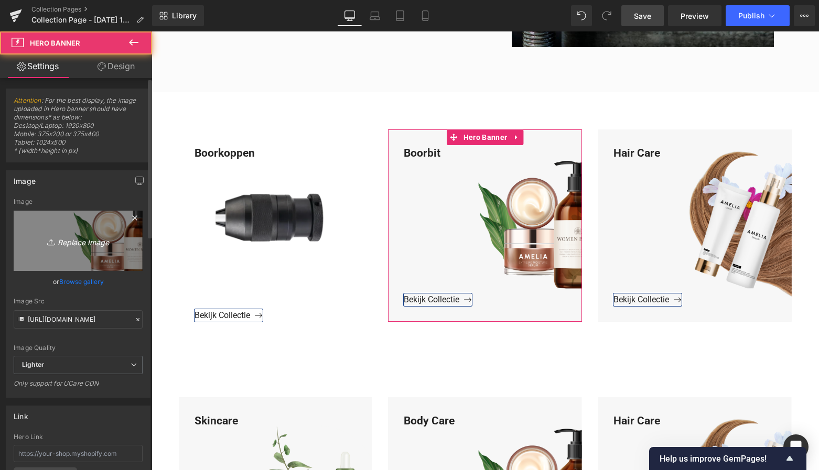
click at [99, 239] on icon "Replace Image" at bounding box center [78, 240] width 84 height 13
type input "C:\fakepath\Groen Modern Doe-het-zelf Instagram Stories (800 x 800 px)-3.png"
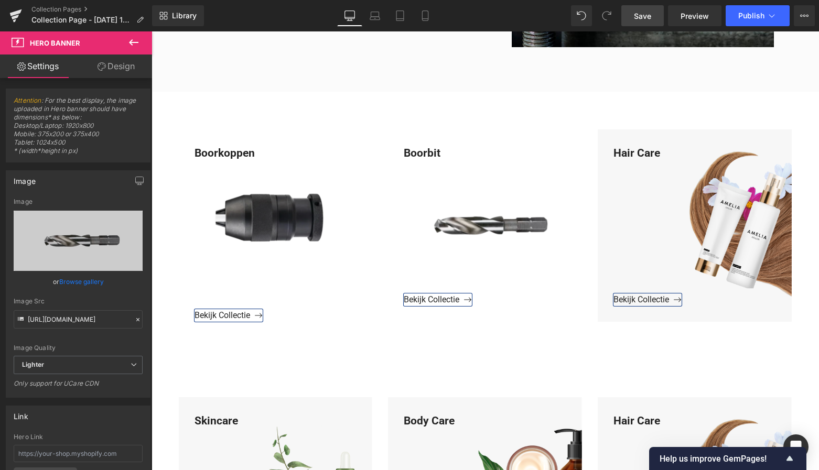
click at [649, 17] on span "Save" at bounding box center [642, 15] width 17 height 11
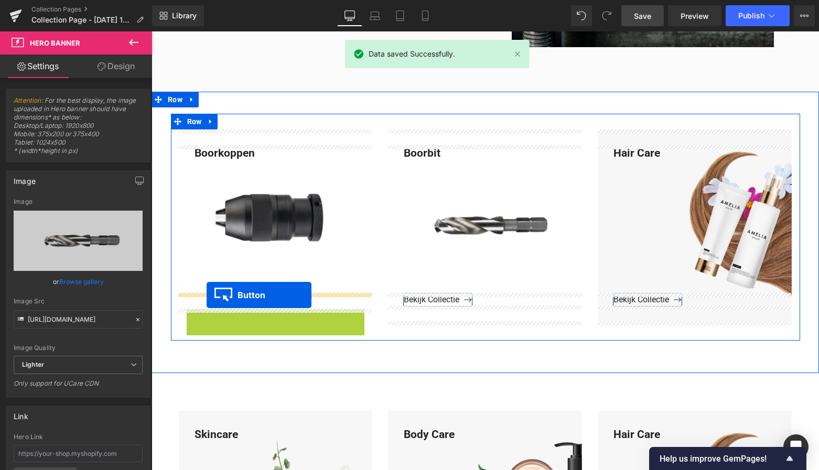
drag, startPoint x: 208, startPoint y: 314, endPoint x: 207, endPoint y: 295, distance: 18.9
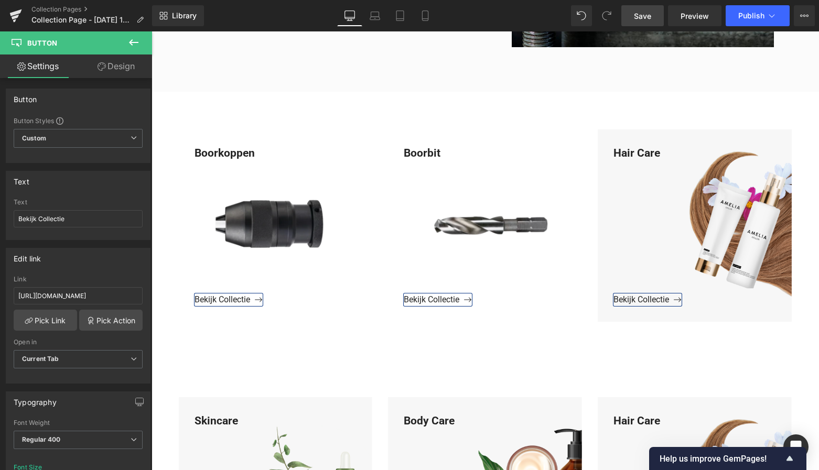
click at [649, 16] on span "Save" at bounding box center [642, 15] width 17 height 11
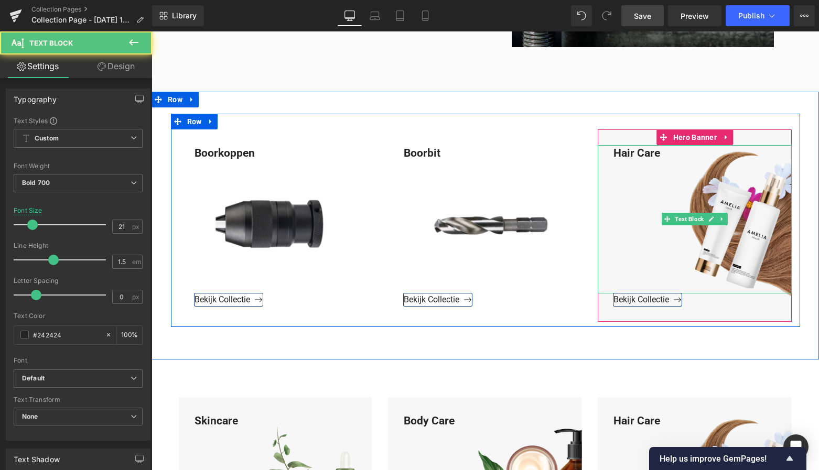
click at [663, 158] on div "Hair Care" at bounding box center [695, 219] width 194 height 148
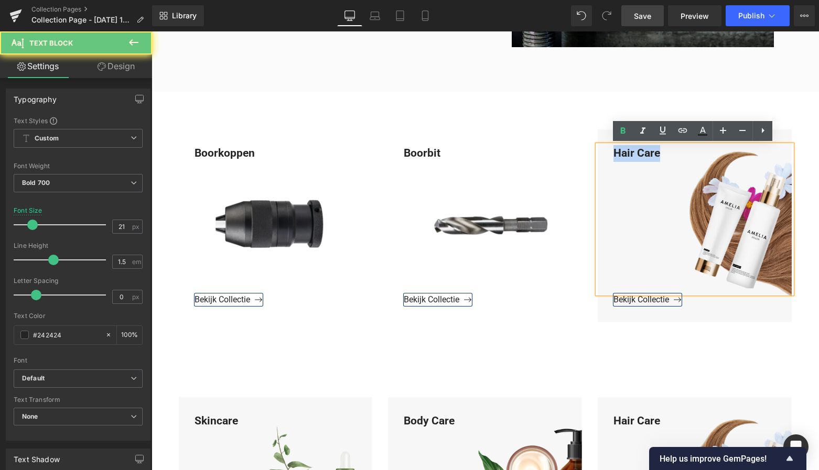
drag, startPoint x: 661, startPoint y: 154, endPoint x: 590, endPoint y: 154, distance: 71.9
click at [590, 154] on div "Hair Care Text Block Bekijk Collectie Button Hero Banner" at bounding box center [695, 226] width 210 height 192
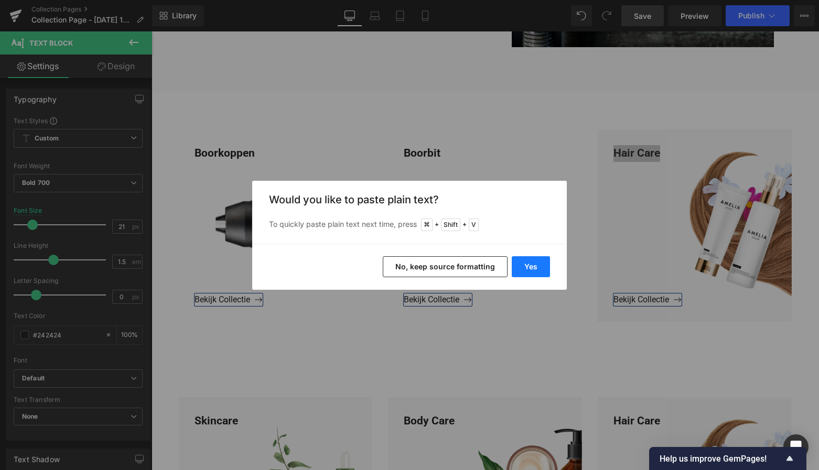
click at [532, 269] on button "Yes" at bounding box center [531, 266] width 38 height 21
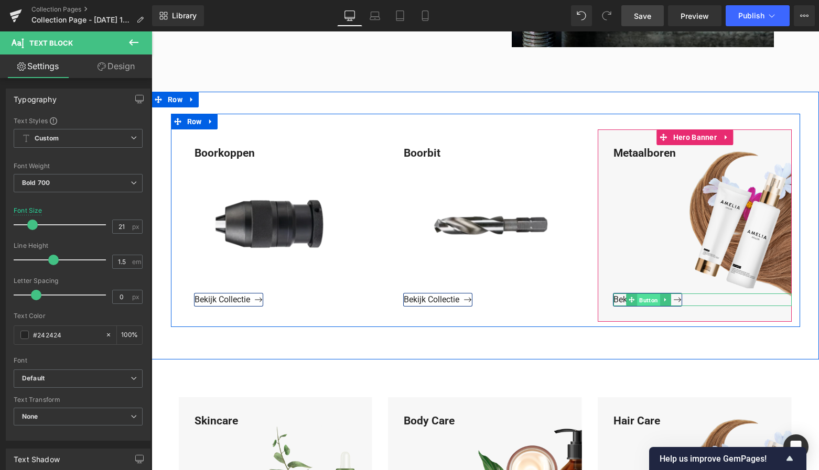
click at [644, 299] on span "Button" at bounding box center [648, 300] width 23 height 13
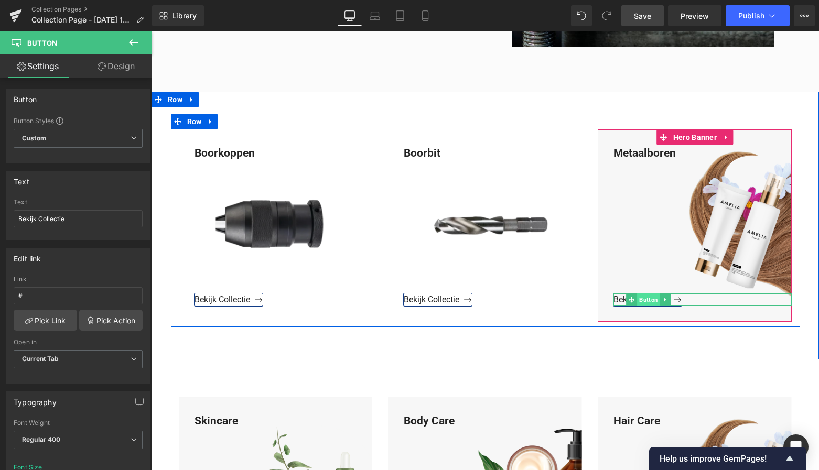
click at [644, 301] on span "Button" at bounding box center [648, 300] width 23 height 13
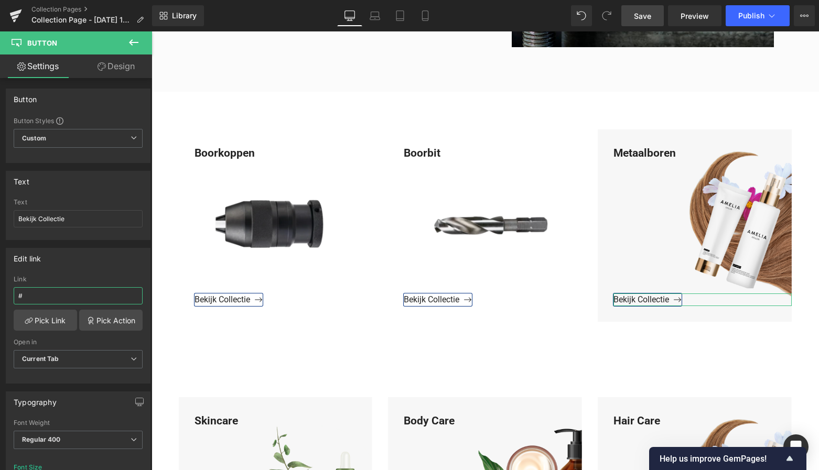
drag, startPoint x: 37, startPoint y: 295, endPoint x: -3, endPoint y: 296, distance: 39.9
click at [0, 296] on html "Button You are previewing how the will restyle your page. You can not edit Elem…" at bounding box center [409, 235] width 819 height 470
paste input "https://www.mzsgereedschap.nl/collections/metaalboren"
type input "https://www.mzsgereedschap.nl/collections/metaalboren"
click at [50, 320] on link "Pick Link" at bounding box center [45, 320] width 63 height 21
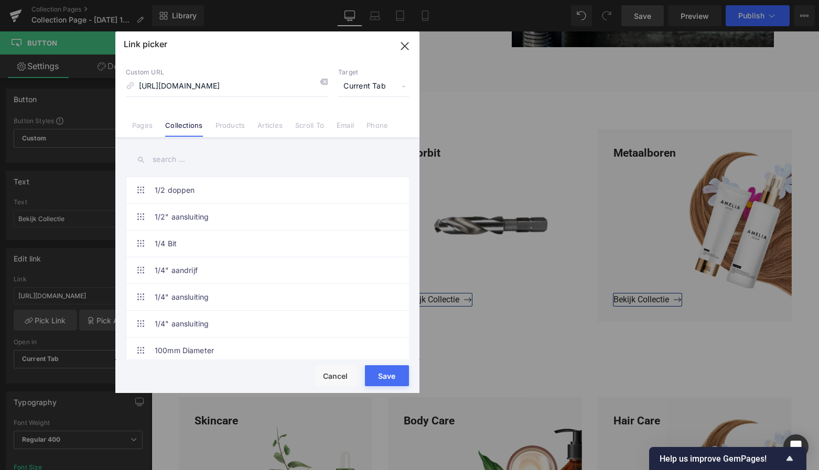
click at [385, 376] on button "Save" at bounding box center [387, 376] width 44 height 21
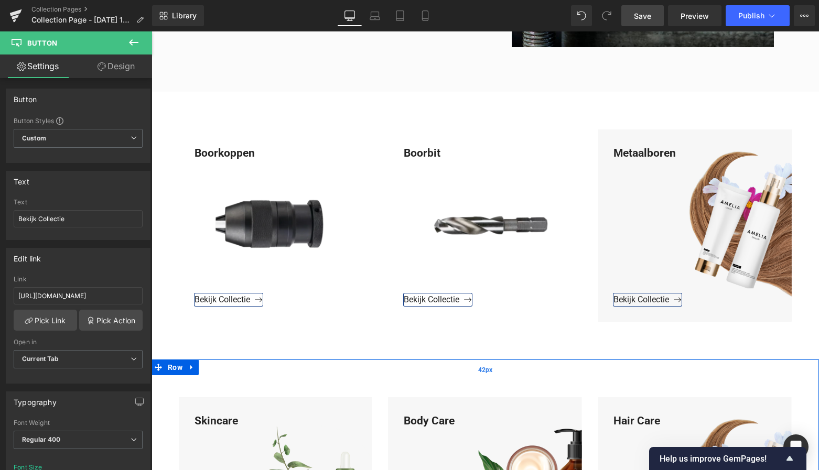
scroll to position [402, 0]
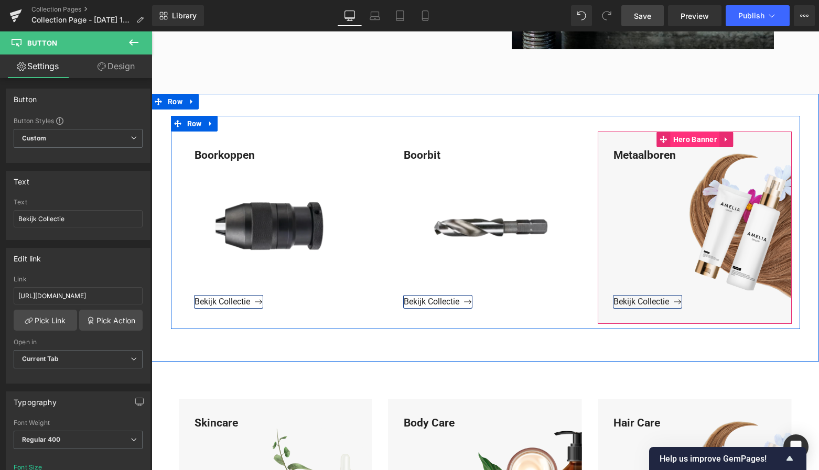
click at [696, 143] on span "Hero Banner" at bounding box center [695, 140] width 49 height 16
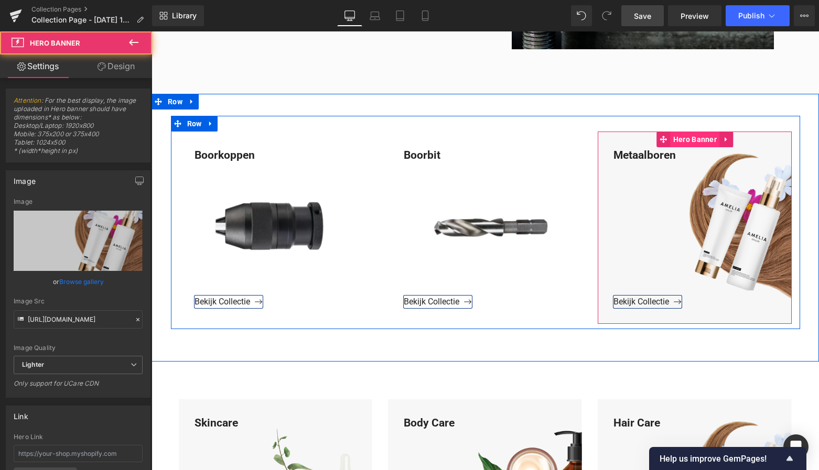
scroll to position [399, 0]
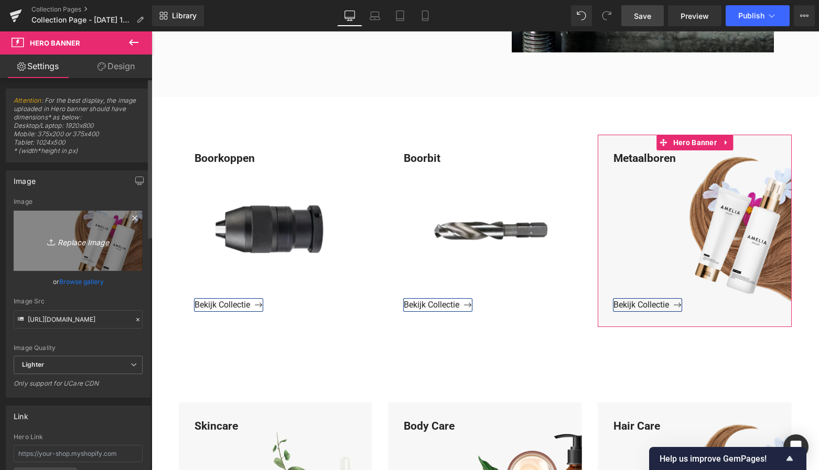
click at [93, 241] on icon "Replace Image" at bounding box center [78, 240] width 84 height 13
type input "C:\fakepath\Groen Modern Doe-het-zelf Instagram Stories (800 x 800 px)-3.png"
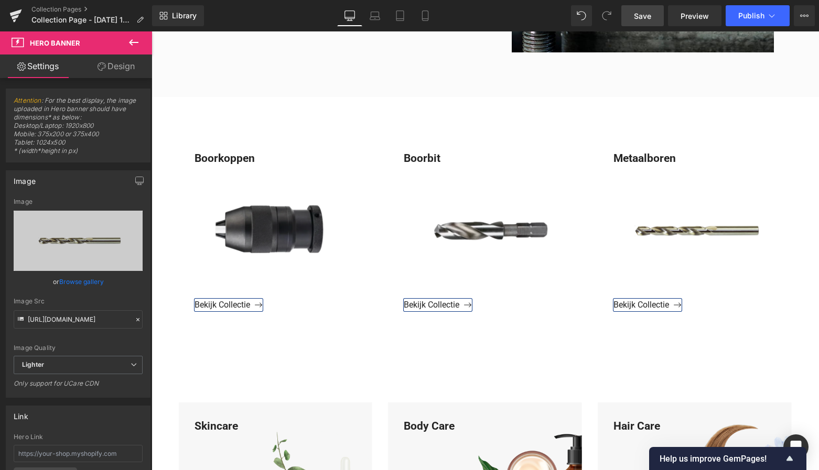
click at [647, 16] on span "Save" at bounding box center [642, 15] width 17 height 11
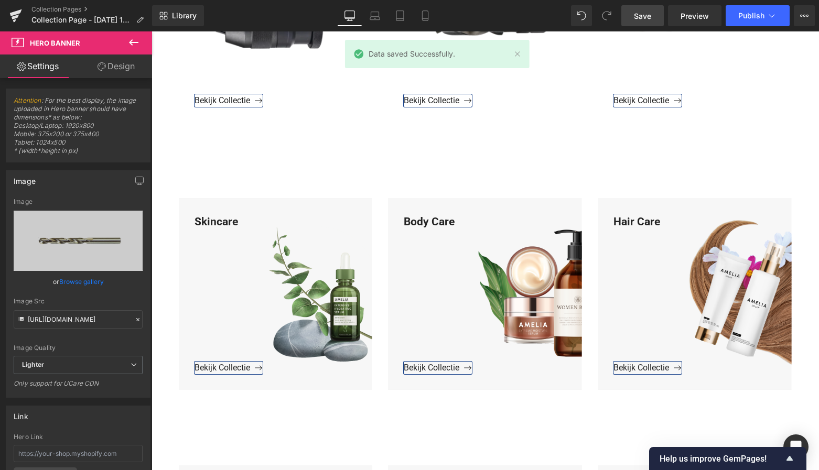
scroll to position [608, 0]
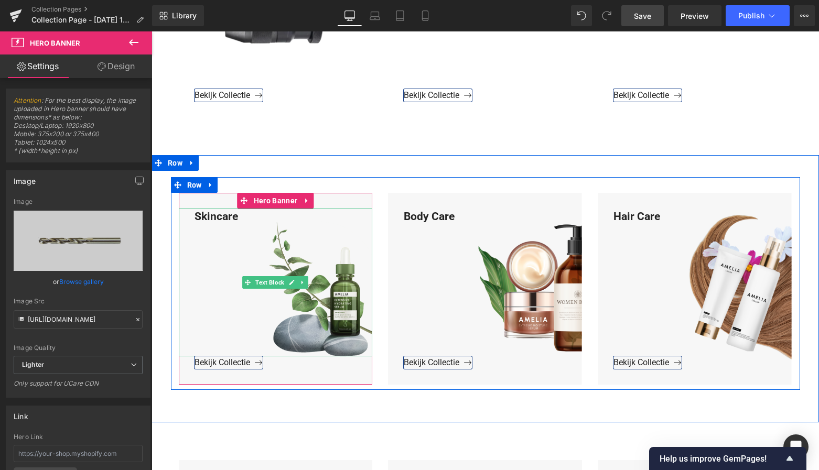
click at [238, 219] on div "Skincare" at bounding box center [276, 283] width 194 height 148
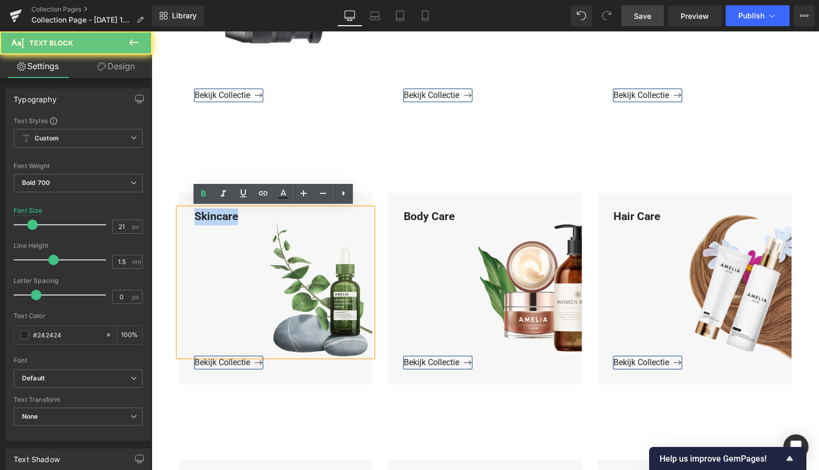
drag, startPoint x: 241, startPoint y: 217, endPoint x: 188, endPoint y: 213, distance: 53.1
click at [188, 213] on div "Skincare" at bounding box center [276, 283] width 194 height 148
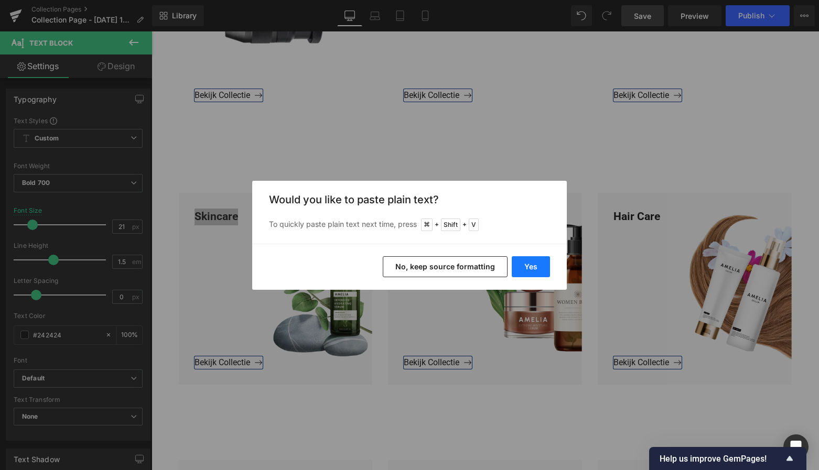
click at [533, 267] on button "Yes" at bounding box center [531, 266] width 38 height 21
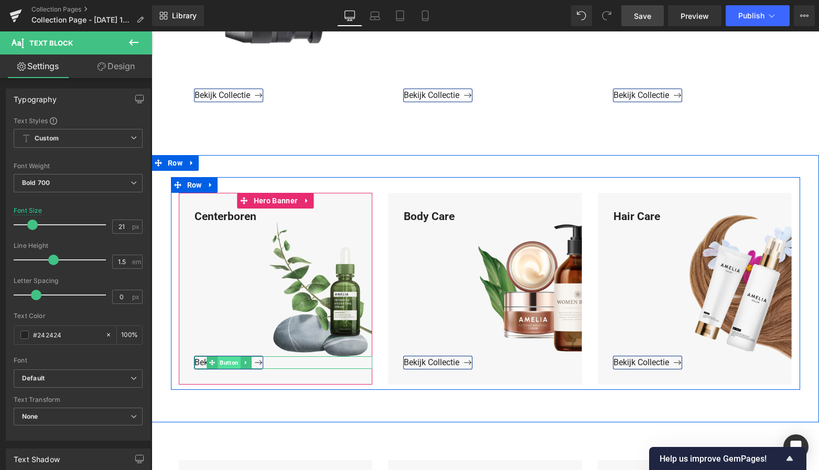
click at [229, 362] on span "Button" at bounding box center [229, 363] width 23 height 13
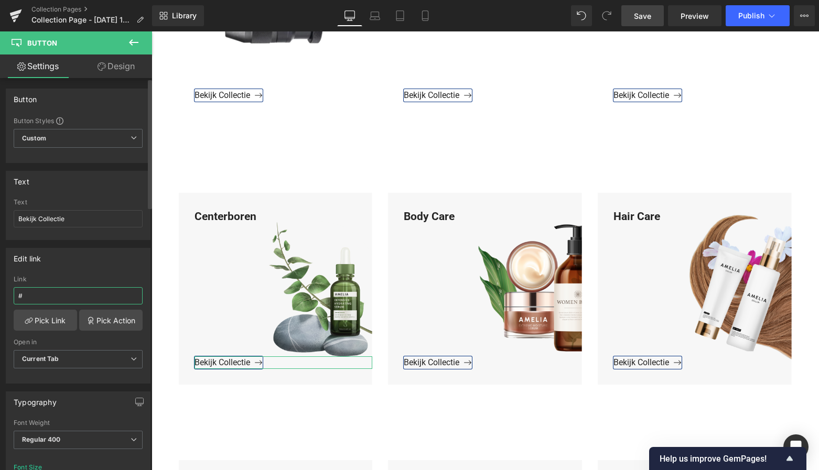
drag, startPoint x: 49, startPoint y: 296, endPoint x: 42, endPoint y: 294, distance: 7.1
click at [42, 294] on input "#" at bounding box center [78, 295] width 129 height 17
drag, startPoint x: 42, startPoint y: 294, endPoint x: 10, endPoint y: 291, distance: 32.1
click at [0, 293] on html "Button You are previewing how the will restyle your page. You can not edit Elem…" at bounding box center [409, 235] width 819 height 470
paste input "https://www.mzsgereedschap.nl/collections/centerboren"
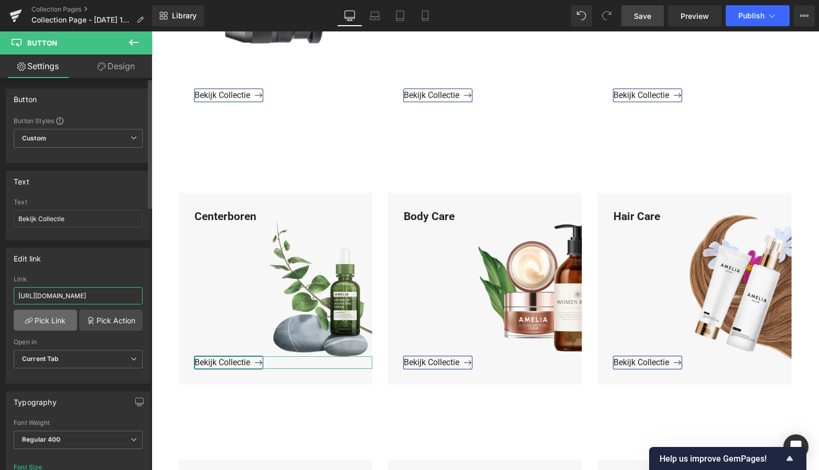
type input "https://www.mzsgereedschap.nl/collections/centerboren"
click at [37, 320] on link "Pick Link" at bounding box center [45, 320] width 63 height 21
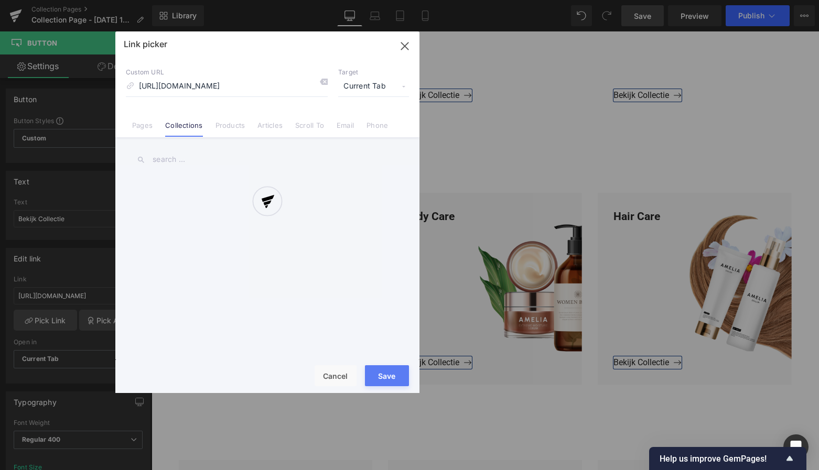
scroll to position [0, 16]
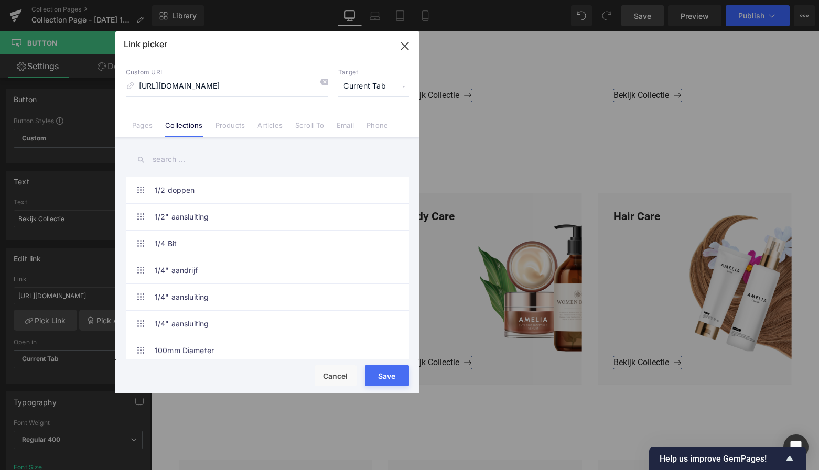
click at [392, 375] on button "Save" at bounding box center [387, 376] width 44 height 21
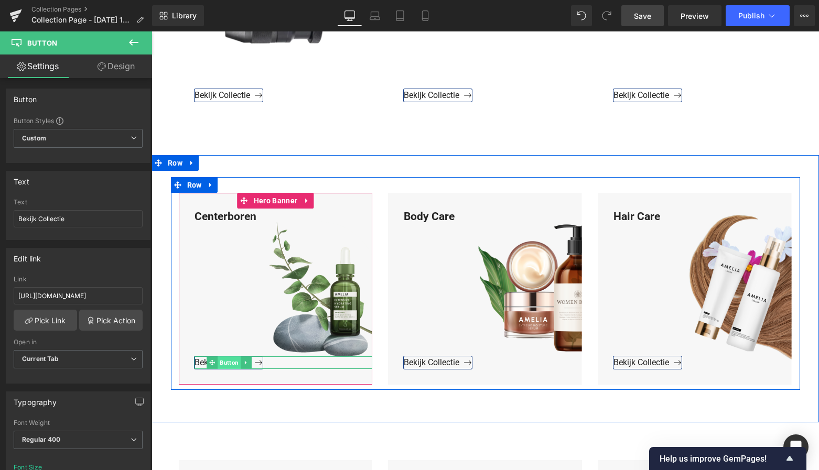
click at [223, 362] on span "Button" at bounding box center [229, 363] width 23 height 13
click at [275, 205] on span "Hero Banner" at bounding box center [275, 202] width 49 height 16
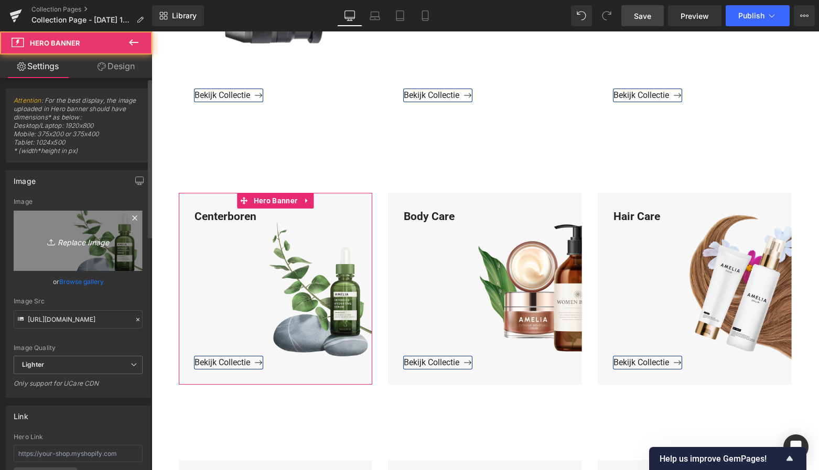
click at [84, 239] on icon "Replace Image" at bounding box center [78, 240] width 84 height 13
type input "C:\fakepath\Groen Modern Doe-het-zelf Instagram Stories (800 x 800 px)-3.png"
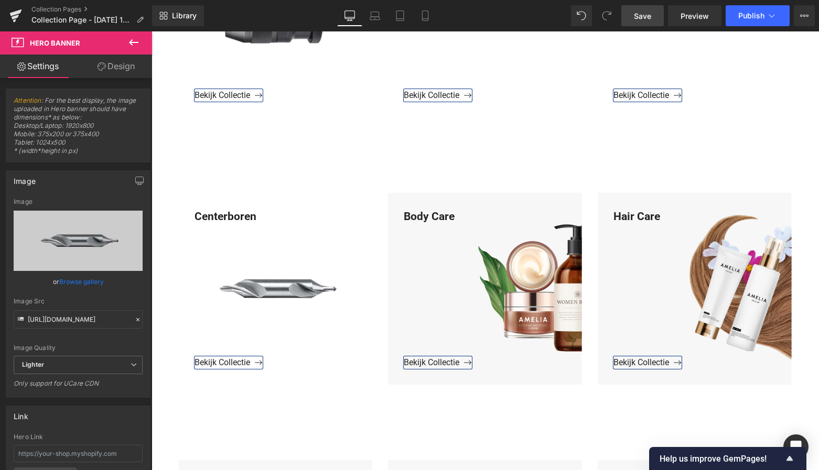
click at [654, 19] on link "Save" at bounding box center [642, 15] width 42 height 21
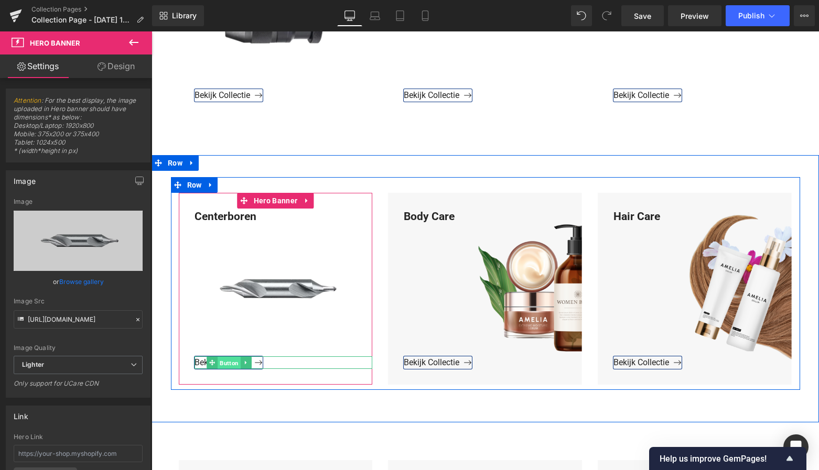
click at [230, 361] on span "Button" at bounding box center [229, 363] width 23 height 13
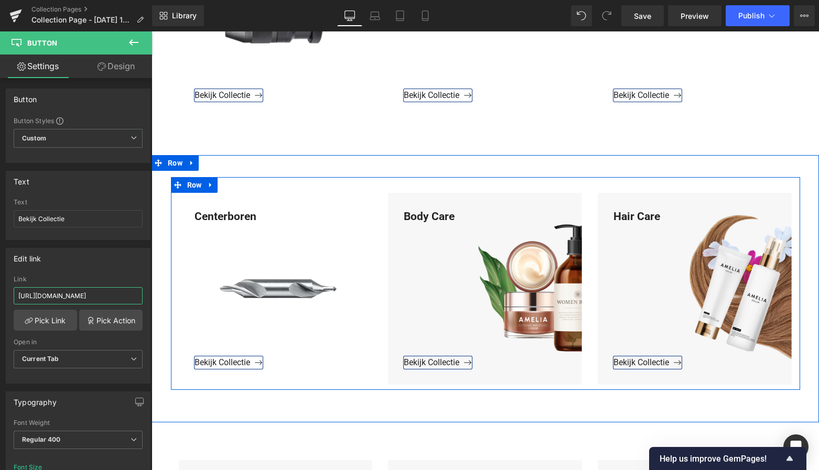
drag, startPoint x: 219, startPoint y: 328, endPoint x: 174, endPoint y: 303, distance: 51.7
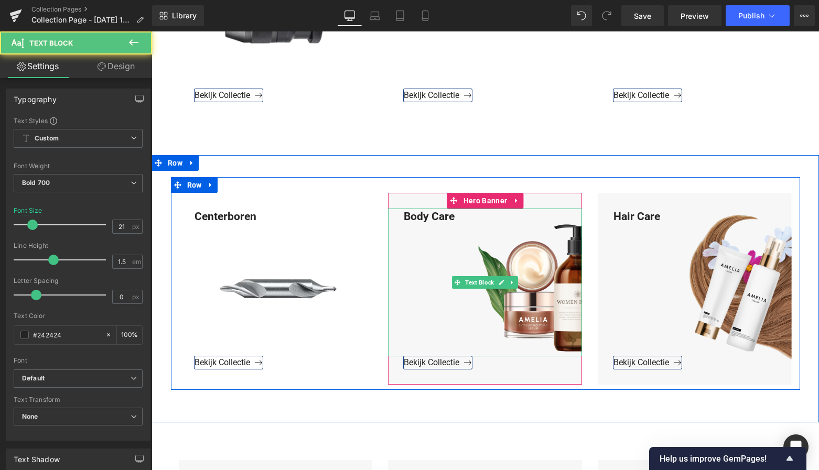
click at [456, 218] on div "Body Care" at bounding box center [485, 283] width 194 height 148
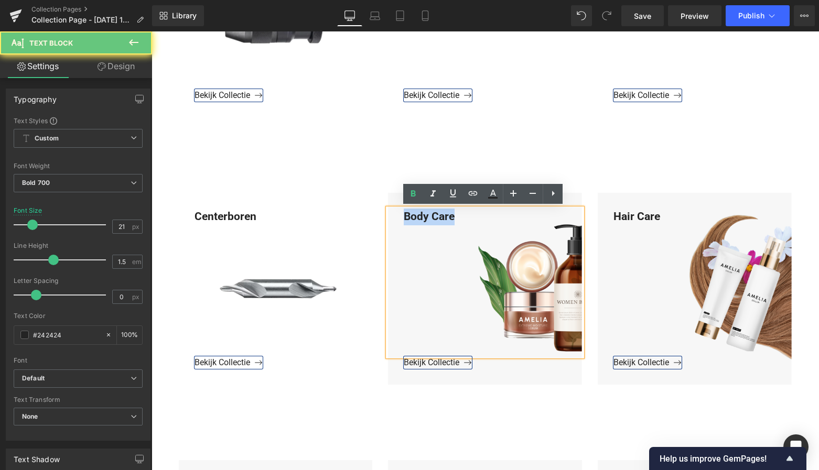
drag, startPoint x: 455, startPoint y: 217, endPoint x: 393, endPoint y: 214, distance: 61.9
click at [395, 213] on div "Body Care" at bounding box center [485, 283] width 194 height 148
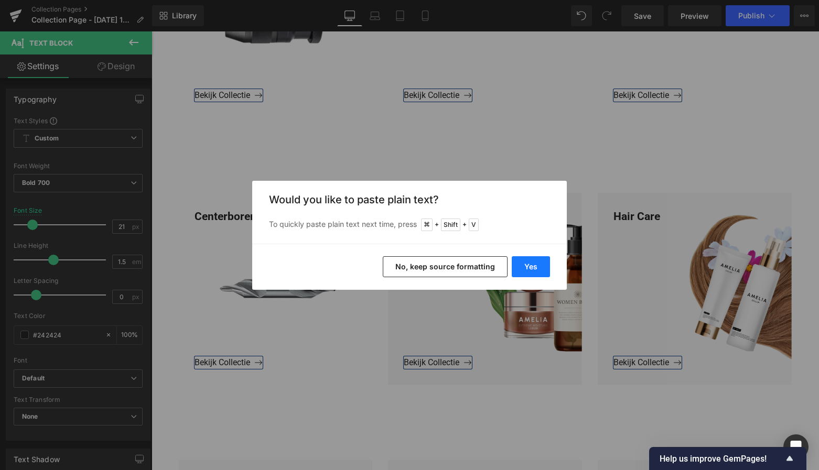
click at [533, 272] on button "Yes" at bounding box center [531, 266] width 38 height 21
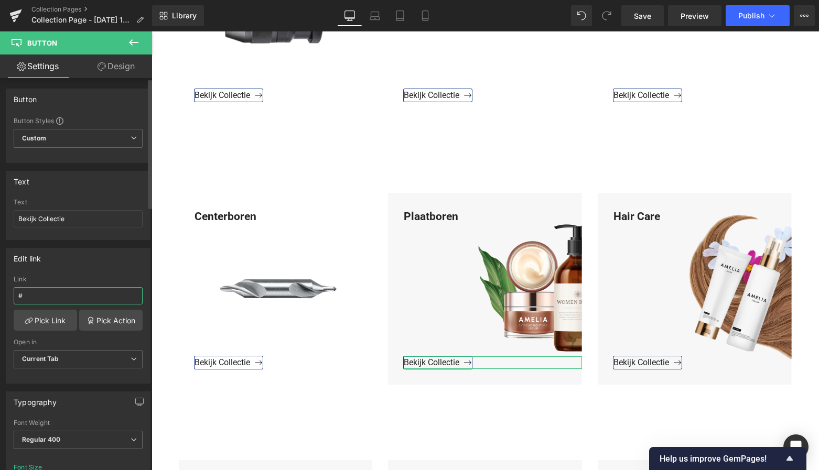
drag, startPoint x: 33, startPoint y: 297, endPoint x: 0, endPoint y: 295, distance: 33.1
click at [0, 295] on div "Edit link # Link # Pick Link Pick Action Current Tab New Tab Open in Current Ta…" at bounding box center [78, 312] width 157 height 144
paste input "https://www.mzsgereedschap.nl/collections/plaatboren"
type input "https://www.mzsgereedschap.nl/collections/plaatboren"
click at [39, 318] on link "Pick Link" at bounding box center [45, 320] width 63 height 21
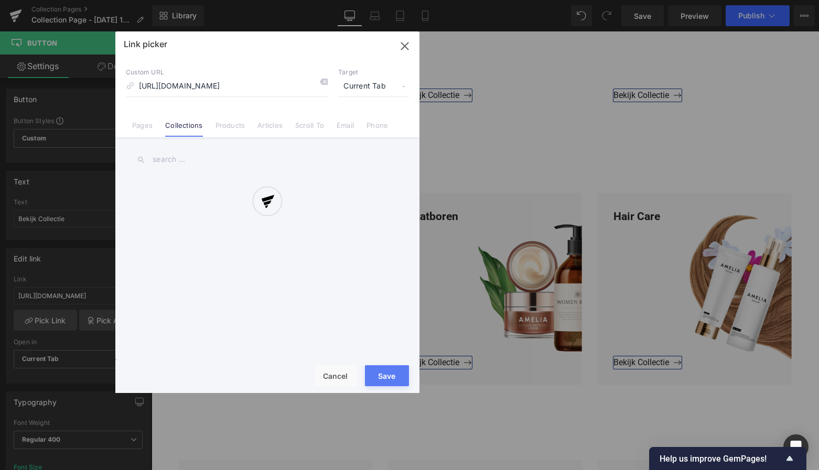
scroll to position [0, 10]
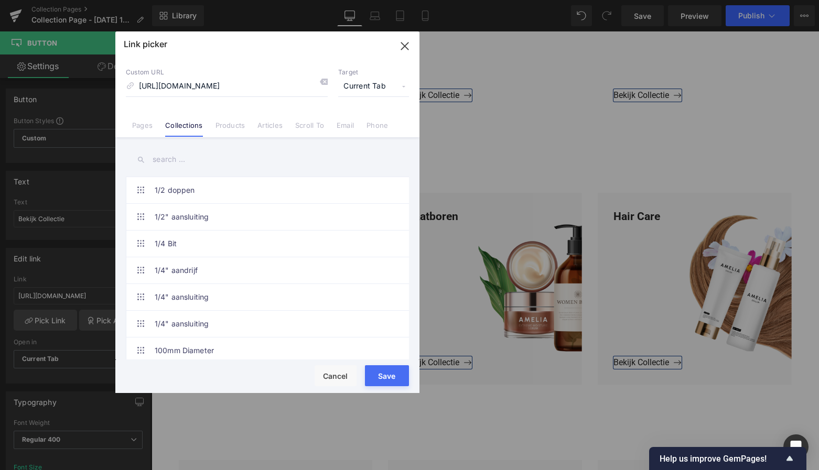
click at [387, 377] on button "Save" at bounding box center [387, 376] width 44 height 21
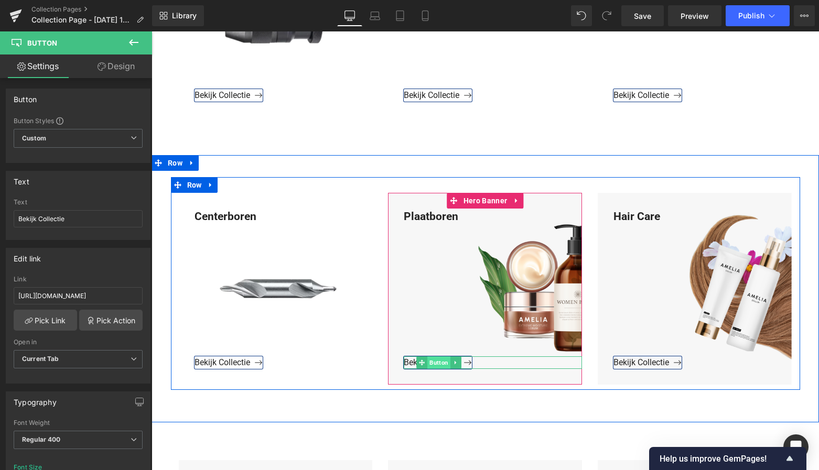
click at [438, 362] on span "Button" at bounding box center [438, 363] width 23 height 13
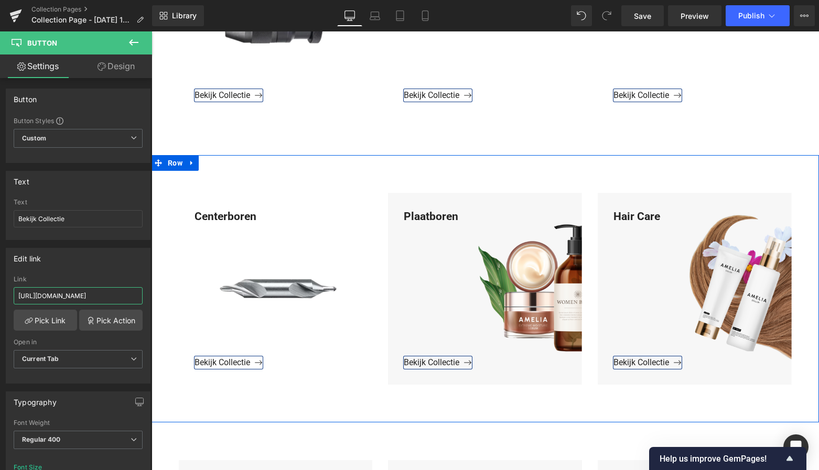
drag, startPoint x: 251, startPoint y: 328, endPoint x: 164, endPoint y: 299, distance: 92.1
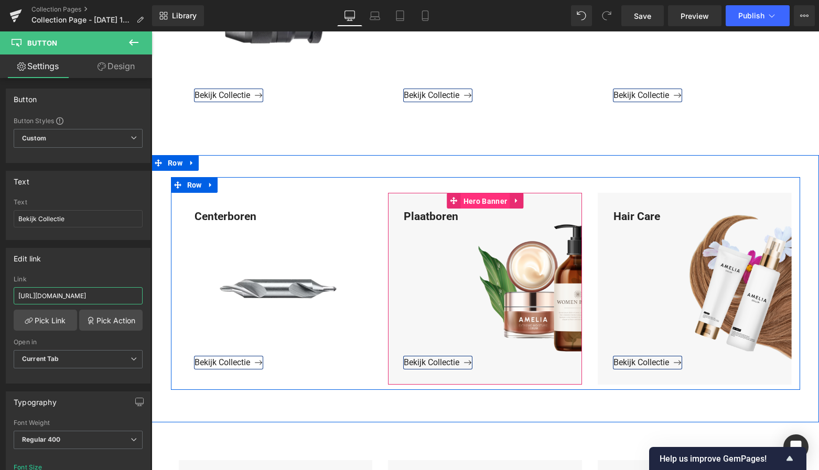
click at [486, 201] on span "Hero Banner" at bounding box center [485, 202] width 49 height 16
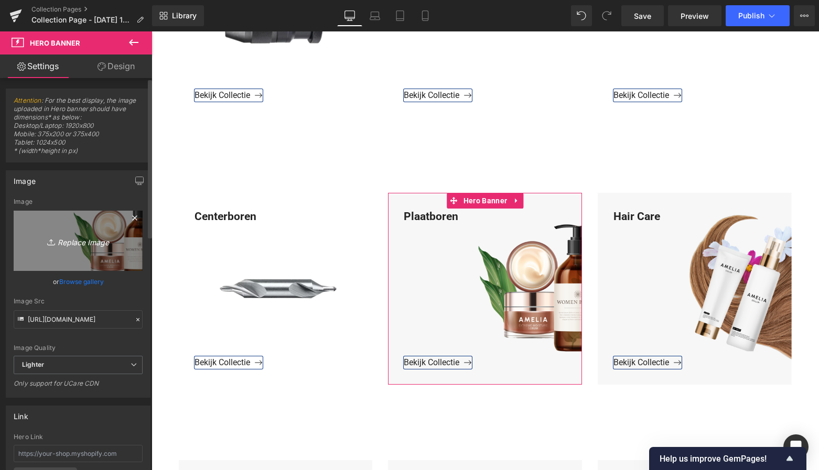
click at [66, 242] on icon "Replace Image" at bounding box center [78, 240] width 84 height 13
type input "C:\fakepath\Groen Modern Doe-het-zelf Instagram Stories (800 x 800 px)-3.png"
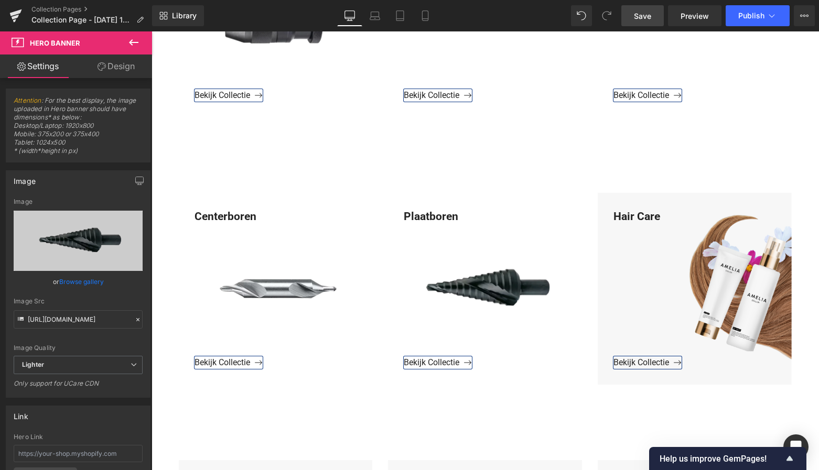
click at [652, 20] on link "Save" at bounding box center [642, 15] width 42 height 21
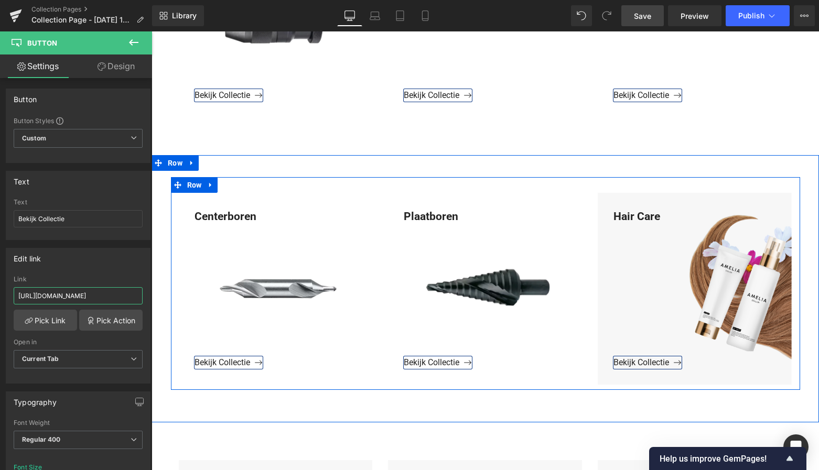
drag, startPoint x: 254, startPoint y: 326, endPoint x: 172, endPoint y: 296, distance: 87.1
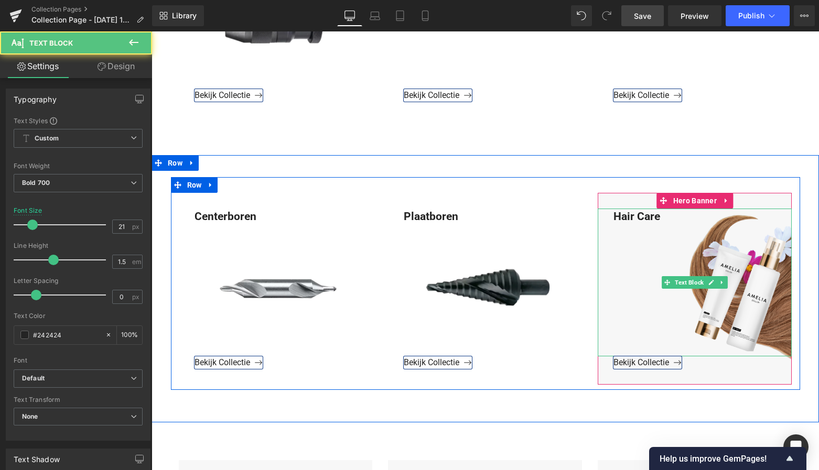
click at [660, 219] on div "Hair Care" at bounding box center [695, 283] width 194 height 148
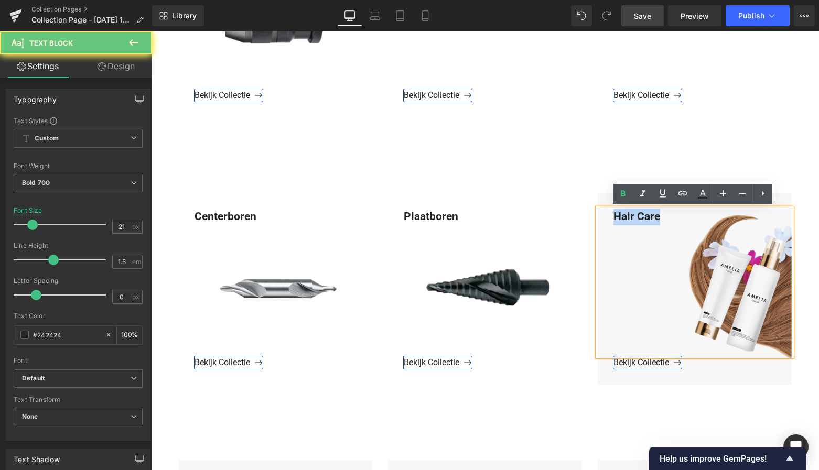
drag, startPoint x: 661, startPoint y: 217, endPoint x: 609, endPoint y: 213, distance: 51.5
click at [609, 213] on div "Hair Care" at bounding box center [695, 283] width 194 height 148
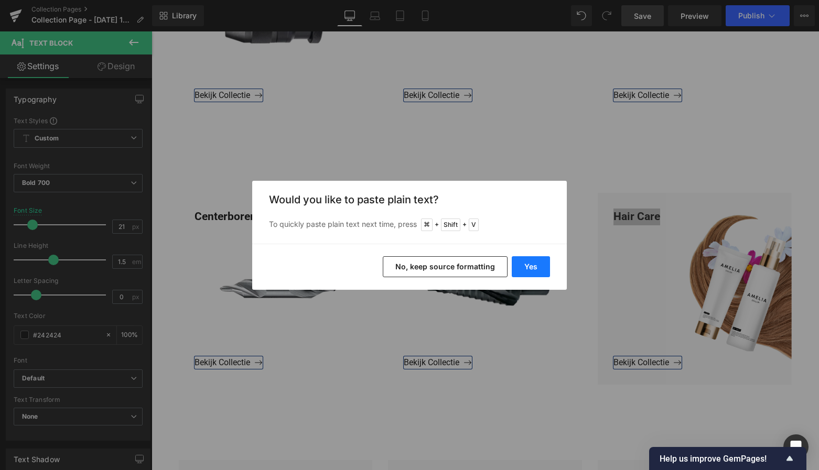
click at [539, 260] on button "Yes" at bounding box center [531, 266] width 38 height 21
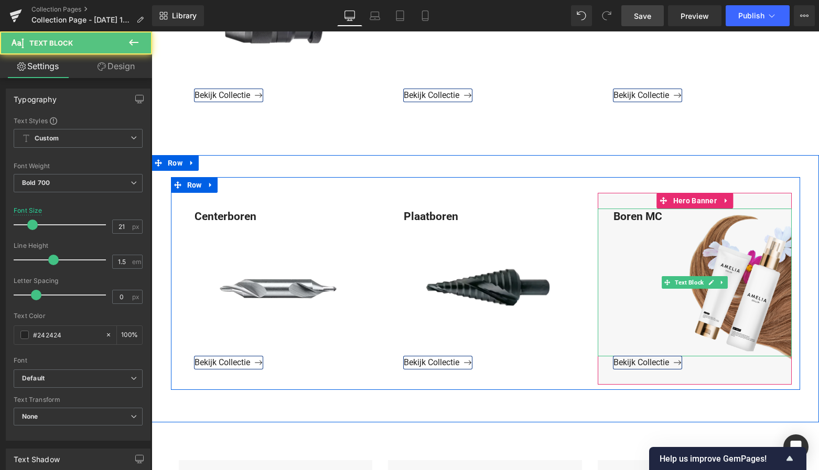
click at [662, 216] on div "Boren MC" at bounding box center [695, 283] width 194 height 148
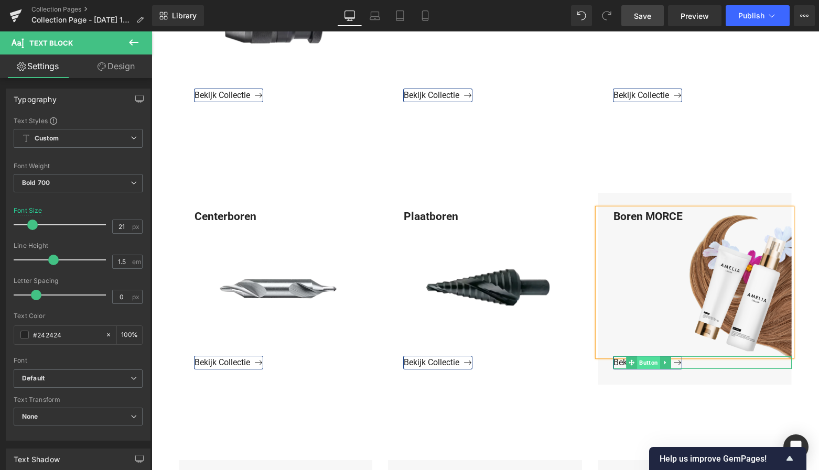
click at [646, 363] on span "Button" at bounding box center [648, 363] width 23 height 13
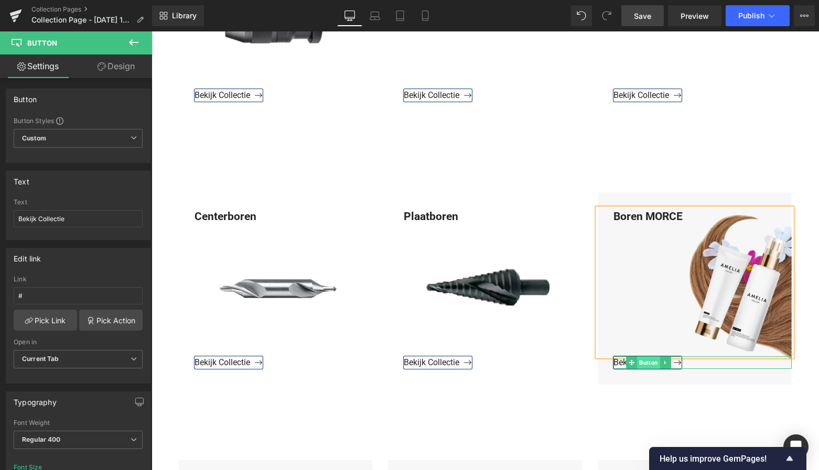
click at [649, 363] on span "Button" at bounding box center [648, 363] width 23 height 13
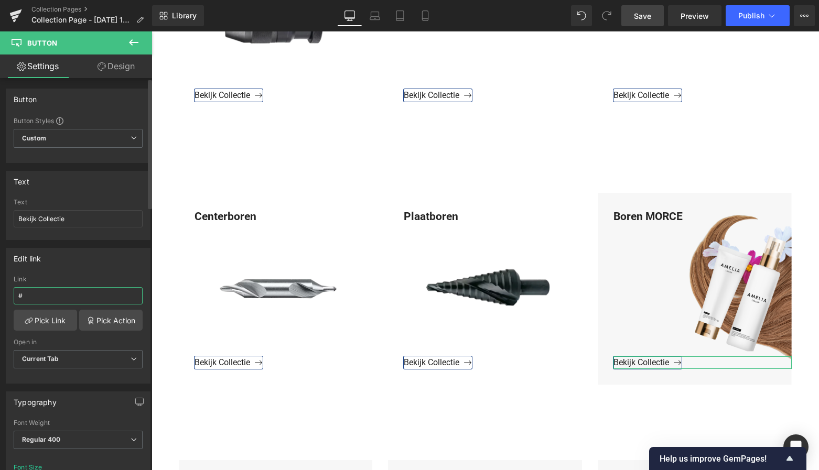
drag, startPoint x: 31, startPoint y: 297, endPoint x: 5, endPoint y: 297, distance: 25.7
click at [0, 296] on div "Edit link # Link # Pick Link Pick Action Current Tab New Tab Open in Current Ta…" at bounding box center [78, 312] width 157 height 144
type input "https://www.mzsgereedschap.nl/collections/boren-mc"
click at [46, 319] on link "Pick Link" at bounding box center [45, 320] width 63 height 21
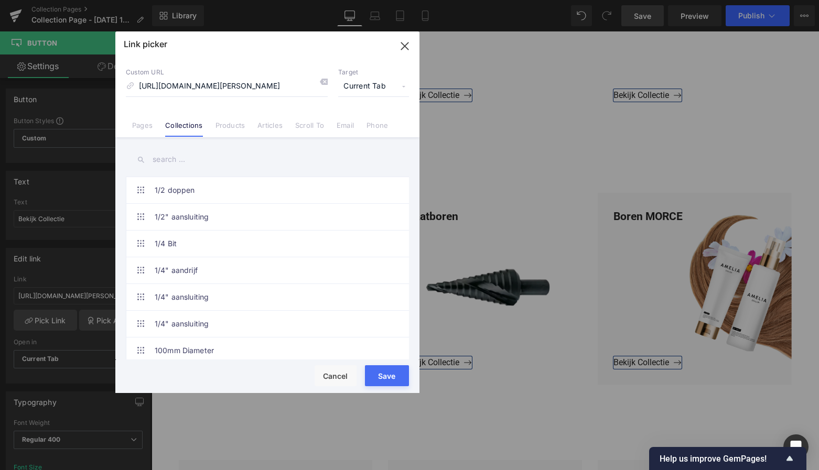
click at [386, 377] on button "Save" at bounding box center [387, 376] width 44 height 21
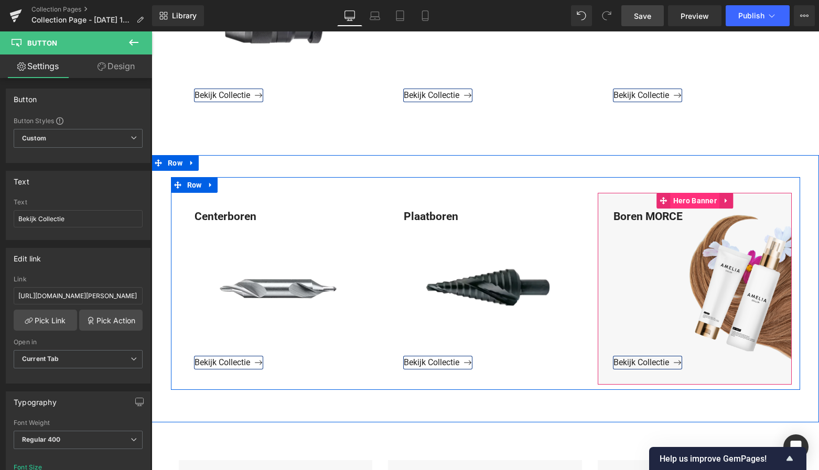
click at [694, 203] on span "Hero Banner" at bounding box center [695, 201] width 49 height 16
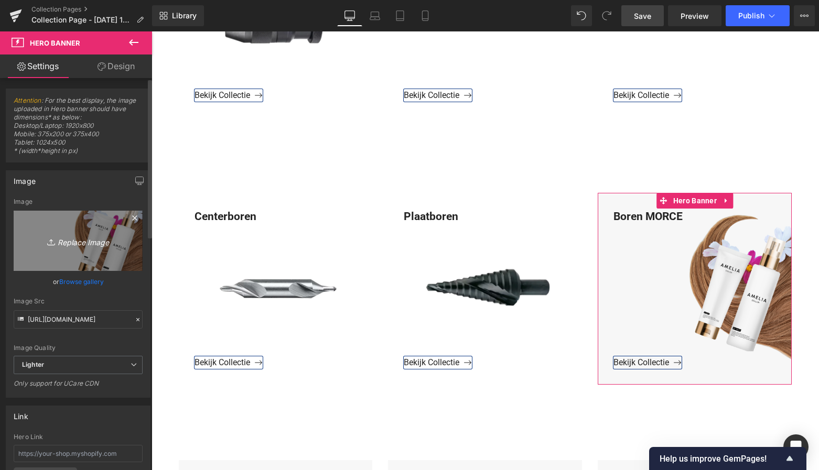
click at [77, 242] on icon "Replace Image" at bounding box center [78, 240] width 84 height 13
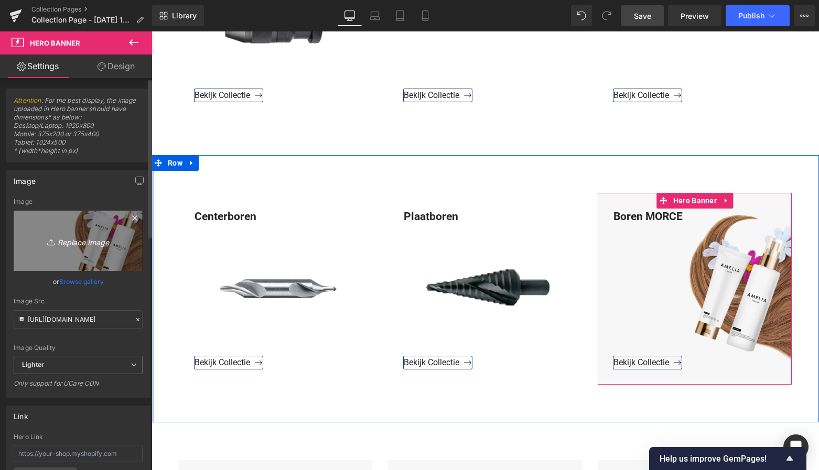
click at [92, 245] on icon "Replace Image" at bounding box center [78, 240] width 84 height 13
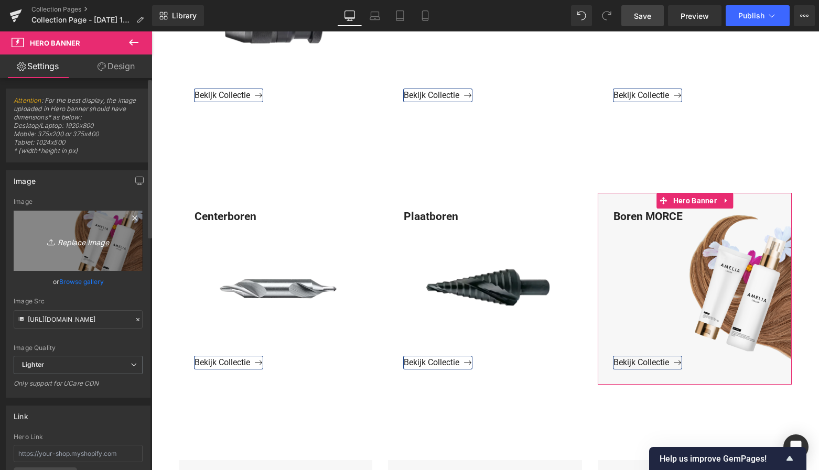
click at [76, 244] on icon "Replace Image" at bounding box center [78, 240] width 84 height 13
type input "C:\fakepath\Groen Modern Doe-het-zelf Instagram Stories (800 x 800 px)-3.png"
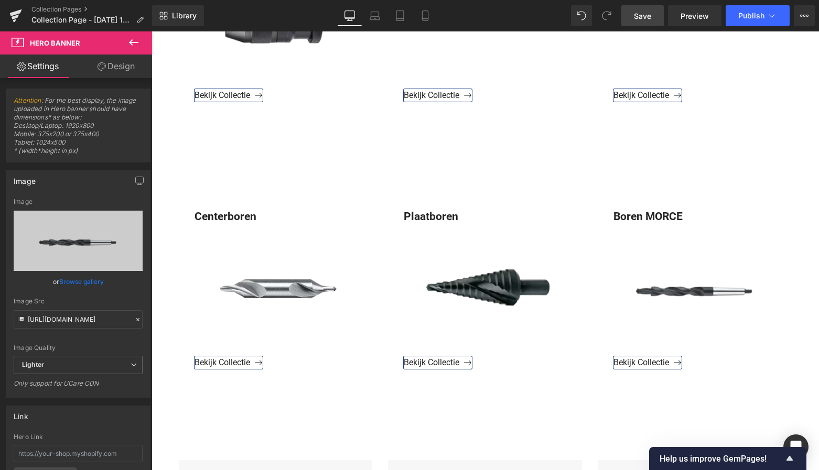
click at [648, 23] on link "Save" at bounding box center [642, 15] width 42 height 21
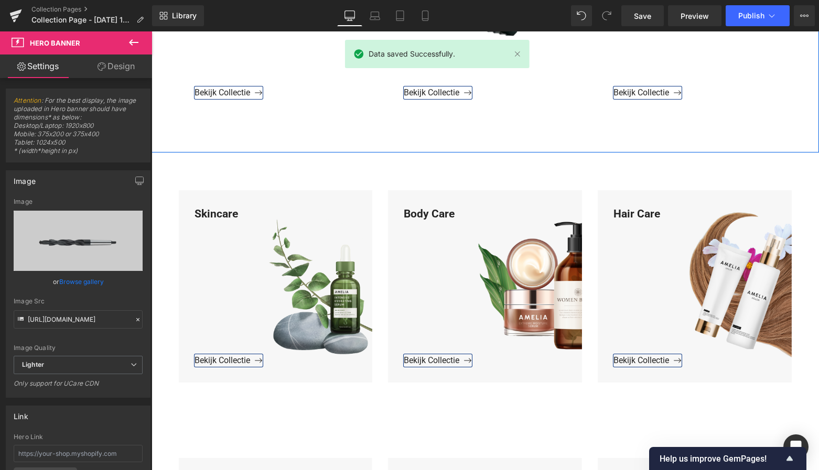
scroll to position [885, 0]
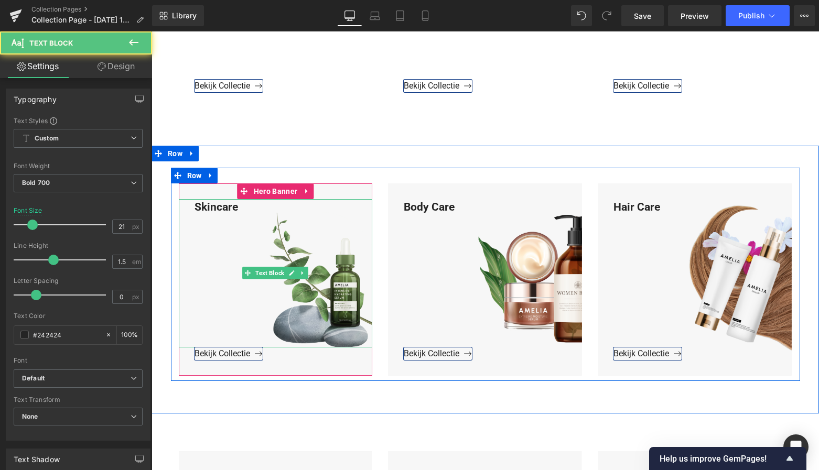
drag, startPoint x: 251, startPoint y: 212, endPoint x: 244, endPoint y: 210, distance: 7.3
click at [250, 212] on div "Skincare" at bounding box center [276, 273] width 194 height 148
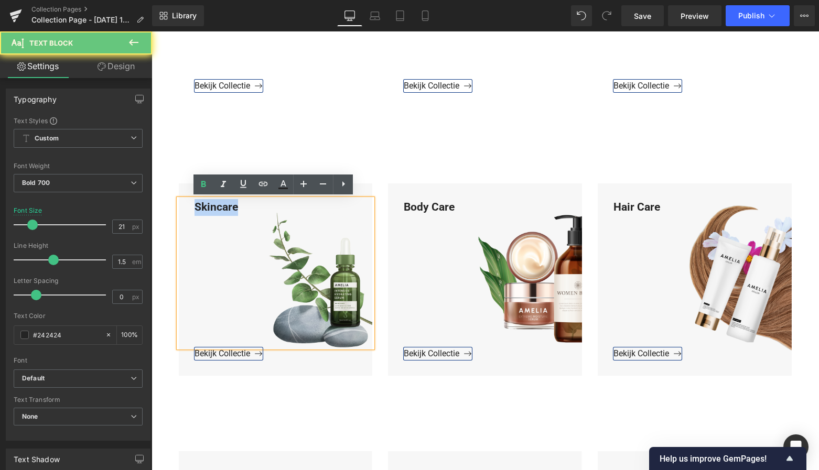
drag, startPoint x: 244, startPoint y: 210, endPoint x: 193, endPoint y: 206, distance: 51.5
click at [185, 206] on div "Skincare" at bounding box center [276, 273] width 194 height 148
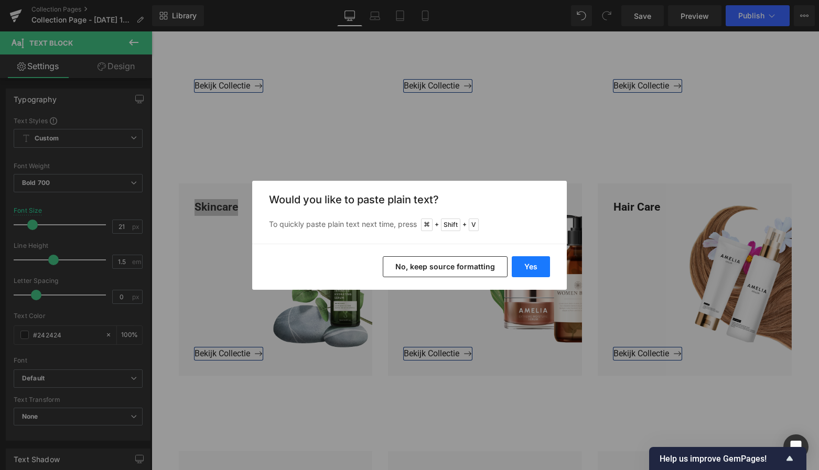
click at [529, 268] on button "Yes" at bounding box center [531, 266] width 38 height 21
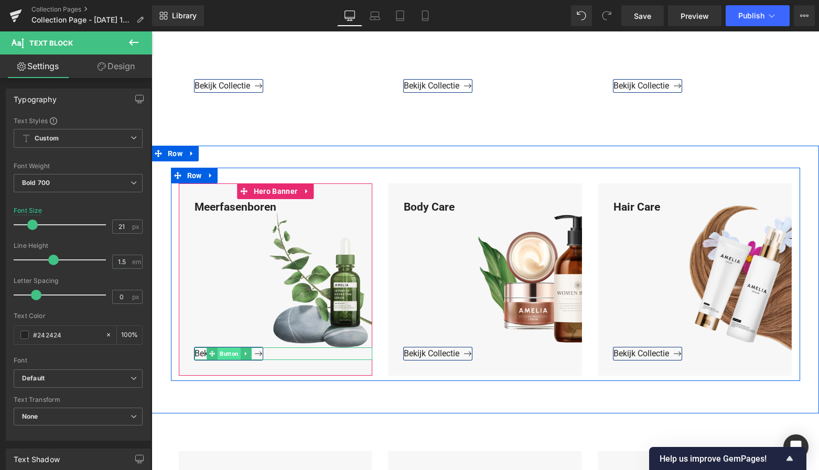
click at [225, 354] on span "Button" at bounding box center [229, 354] width 23 height 13
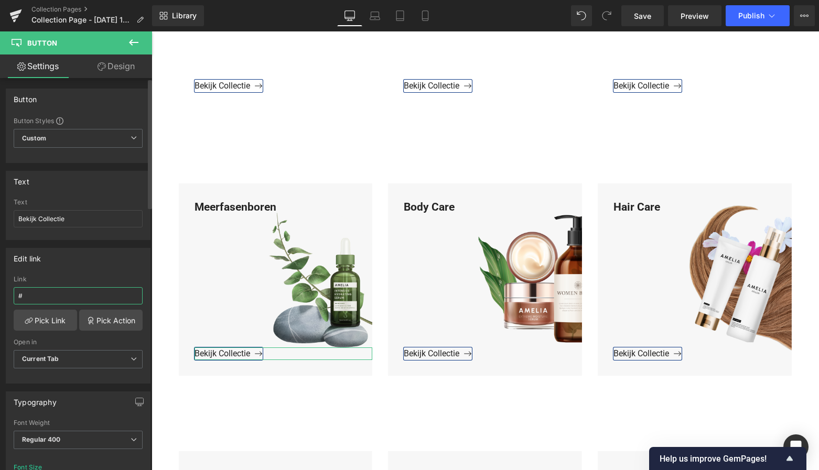
drag, startPoint x: 34, startPoint y: 293, endPoint x: 37, endPoint y: 299, distance: 7.3
click at [35, 296] on input "#" at bounding box center [78, 295] width 129 height 17
drag, startPoint x: 37, startPoint y: 297, endPoint x: 14, endPoint y: 297, distance: 23.1
click at [1, 295] on div "Edit link # Link # Pick Link Pick Action Current Tab New Tab Open in Current Ta…" at bounding box center [78, 312] width 157 height 144
paste input "https://www.mzsgereedschap.nl/collections/meerfasenboren"
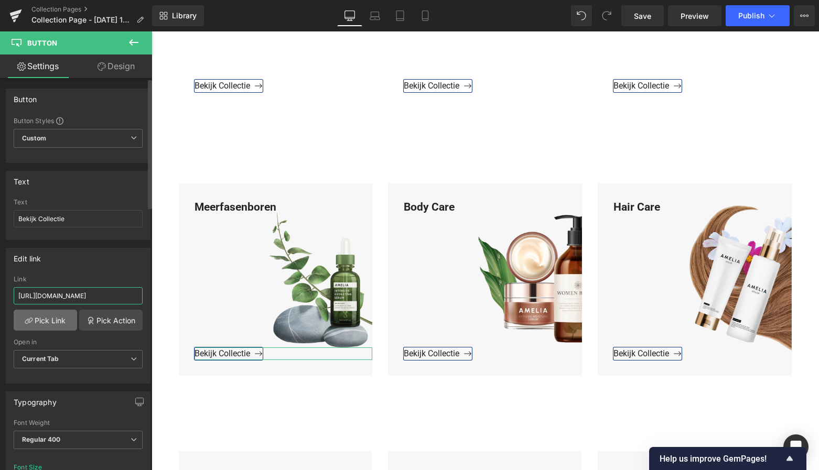
type input "https://www.mzsgereedschap.nl/collections/meerfasenboren"
click at [40, 322] on link "Pick Link" at bounding box center [45, 320] width 63 height 21
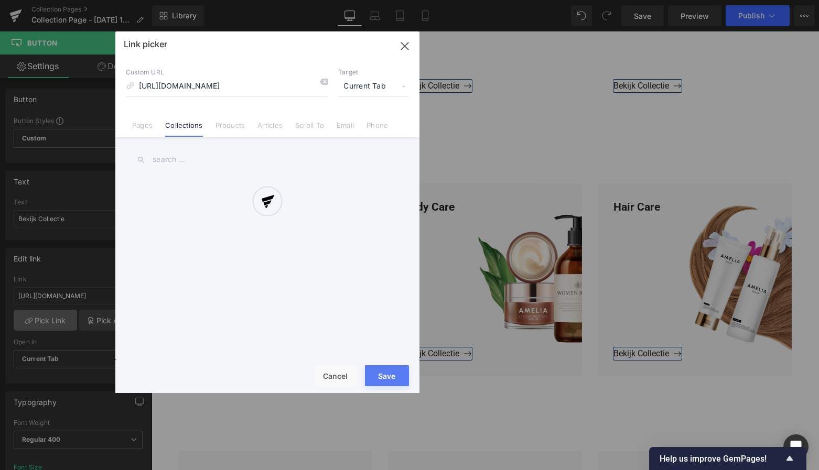
scroll to position [6, 0]
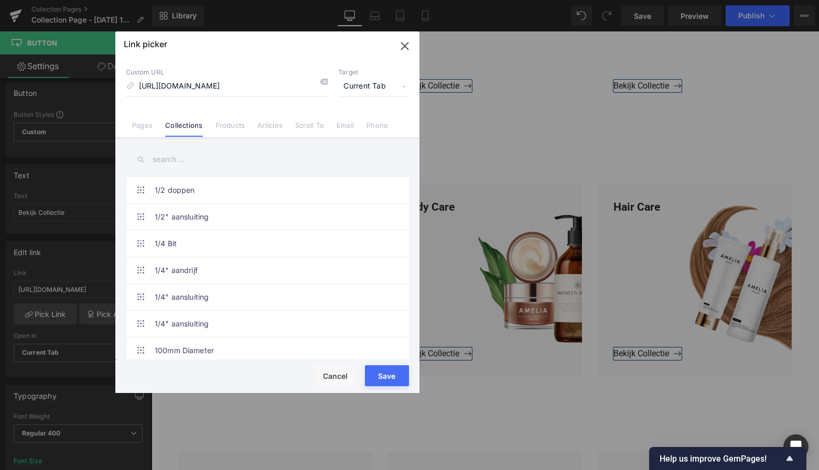
click at [382, 377] on button "Save" at bounding box center [387, 376] width 44 height 21
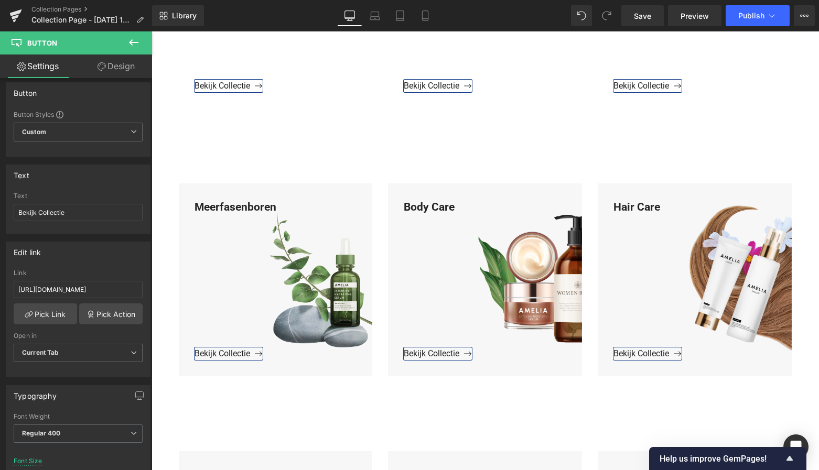
scroll to position [888, 0]
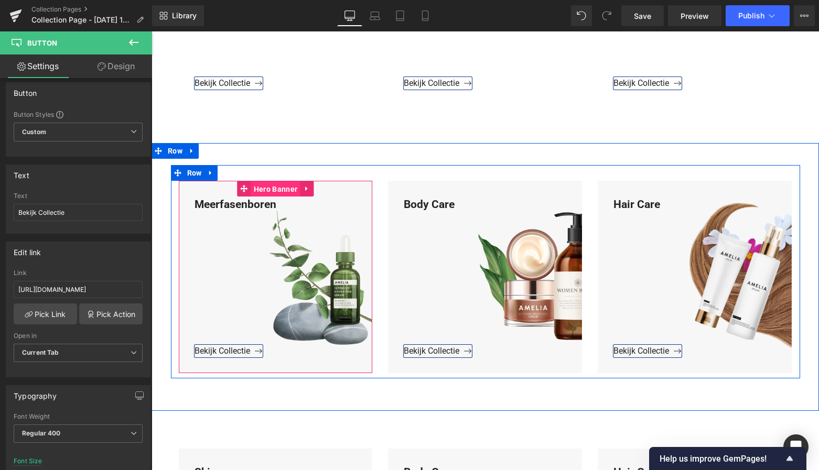
click at [282, 192] on span "Hero Banner" at bounding box center [275, 189] width 49 height 16
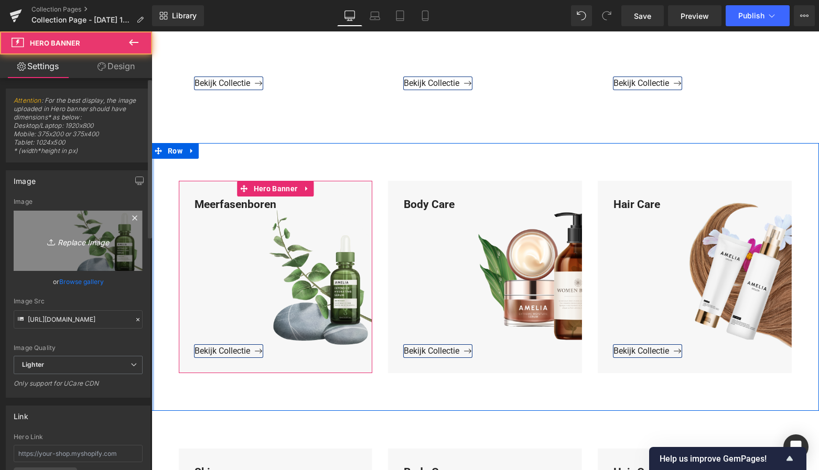
click at [82, 239] on icon "Replace Image" at bounding box center [78, 240] width 84 height 13
type input "C:\fakepath\Groen Modern Doe-het-zelf Instagram Stories (800 x 800 px)-4.png"
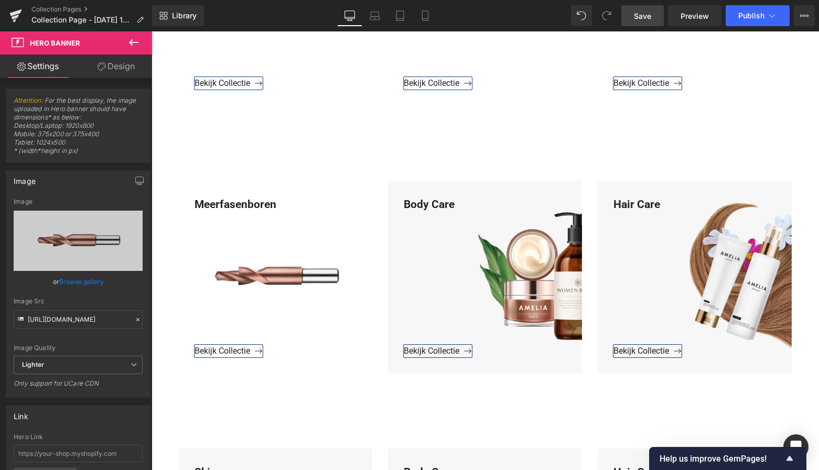
click at [644, 20] on span "Save" at bounding box center [642, 15] width 17 height 11
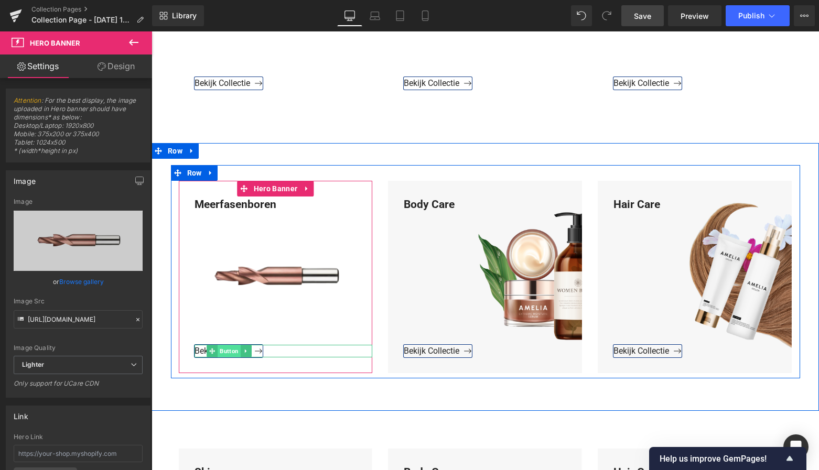
click at [230, 351] on span "Button" at bounding box center [229, 351] width 23 height 13
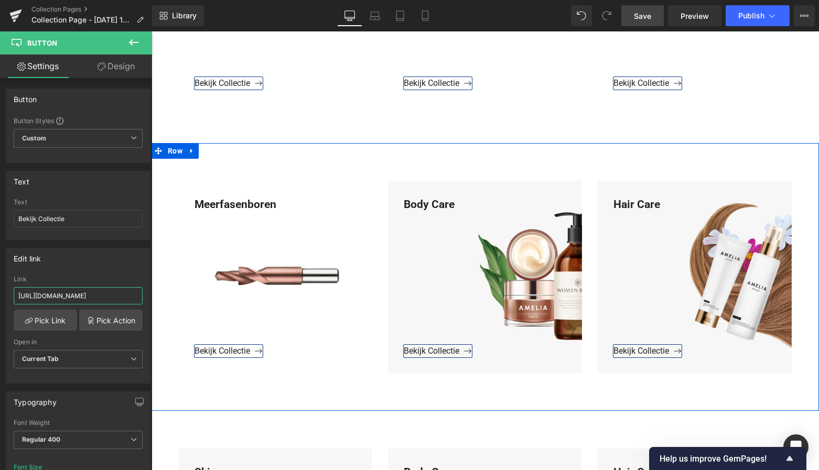
drag, startPoint x: 249, startPoint y: 327, endPoint x: 162, endPoint y: 301, distance: 90.4
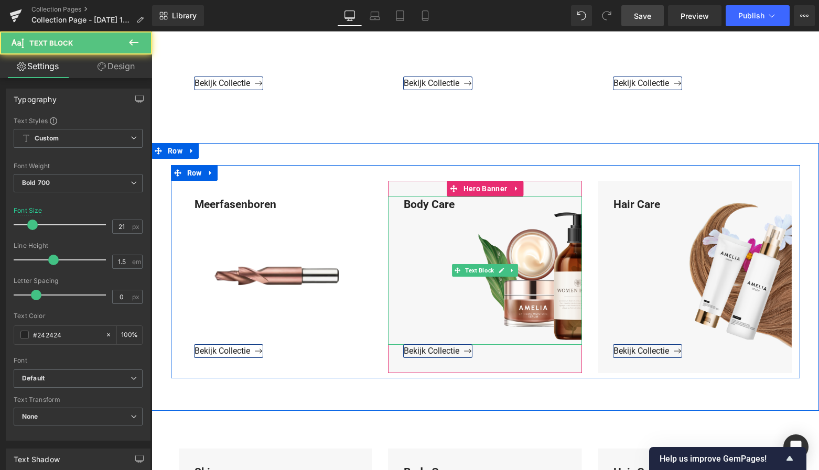
click at [460, 205] on div "Body Care" at bounding box center [485, 271] width 194 height 148
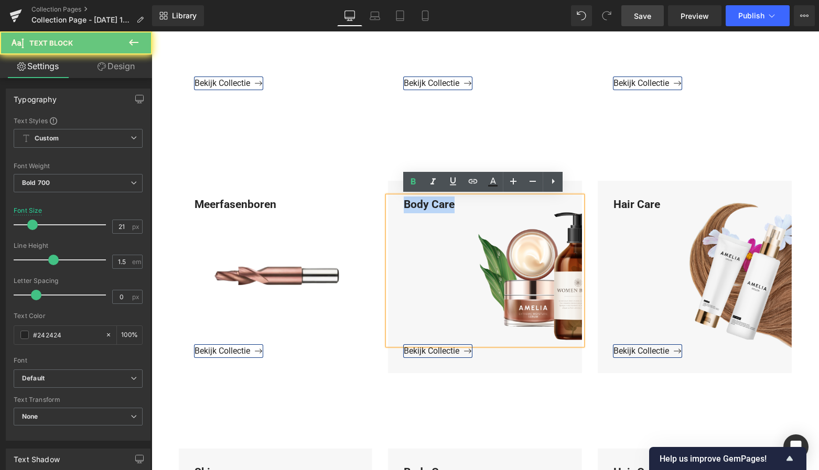
drag, startPoint x: 457, startPoint y: 204, endPoint x: 395, endPoint y: 200, distance: 61.5
click at [389, 199] on div "Body Care" at bounding box center [485, 271] width 194 height 148
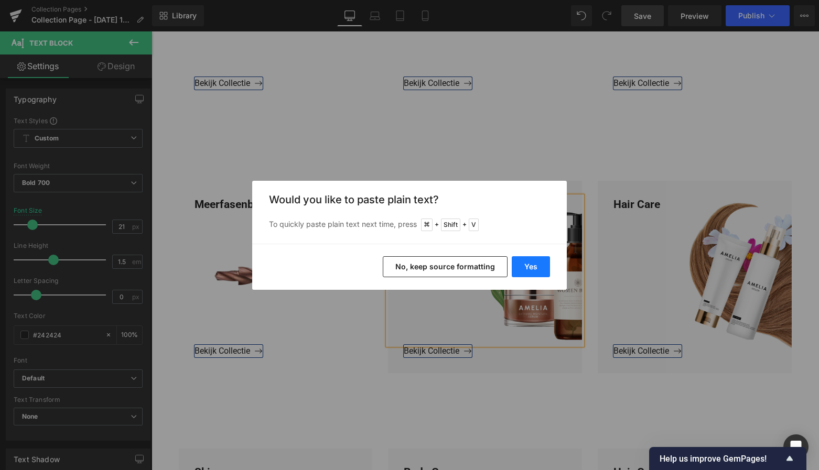
click at [524, 266] on button "Yes" at bounding box center [531, 266] width 38 height 21
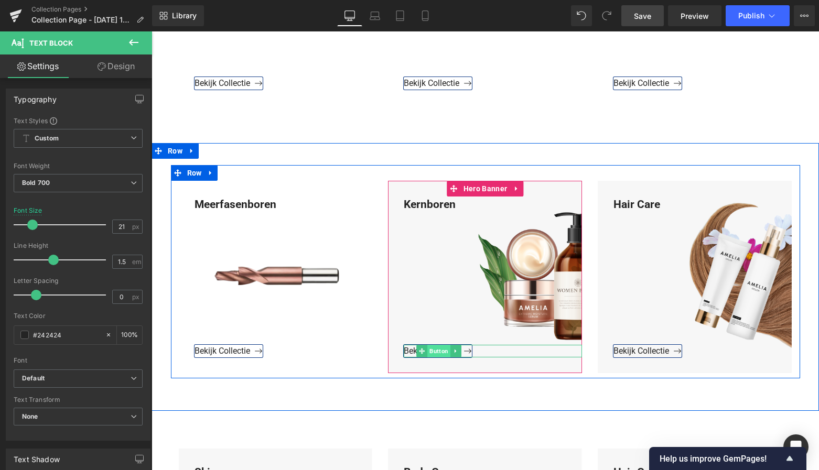
click at [436, 350] on span "Button" at bounding box center [438, 351] width 23 height 13
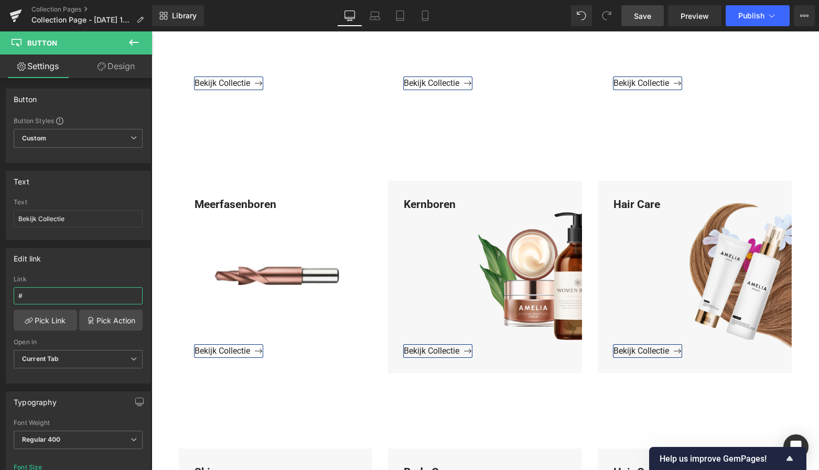
drag, startPoint x: 34, startPoint y: 298, endPoint x: -3, endPoint y: 294, distance: 37.0
click at [0, 294] on html "Button You are previewing how the will restyle your page. You can not edit Elem…" at bounding box center [409, 235] width 819 height 470
paste input "https://www.mzsgereedschap.nl/collections/kernboren"
type input "https://www.mzsgereedschap.nl/collections/kernboren"
click at [44, 323] on link "Pick Link" at bounding box center [45, 320] width 63 height 21
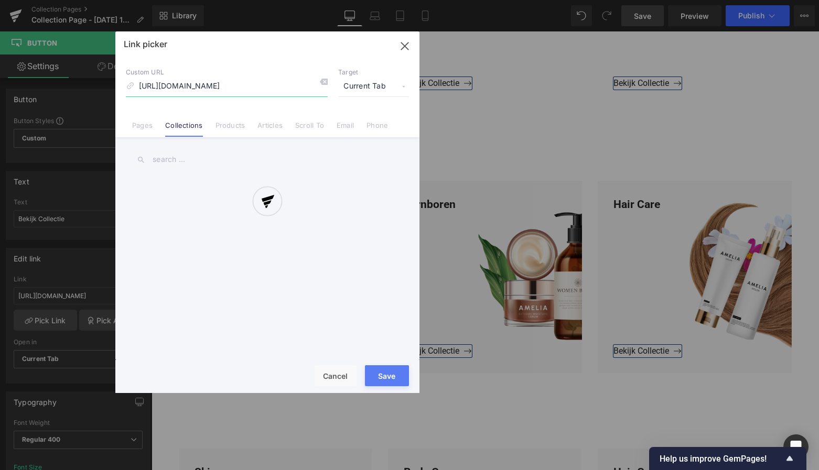
scroll to position [0, 9]
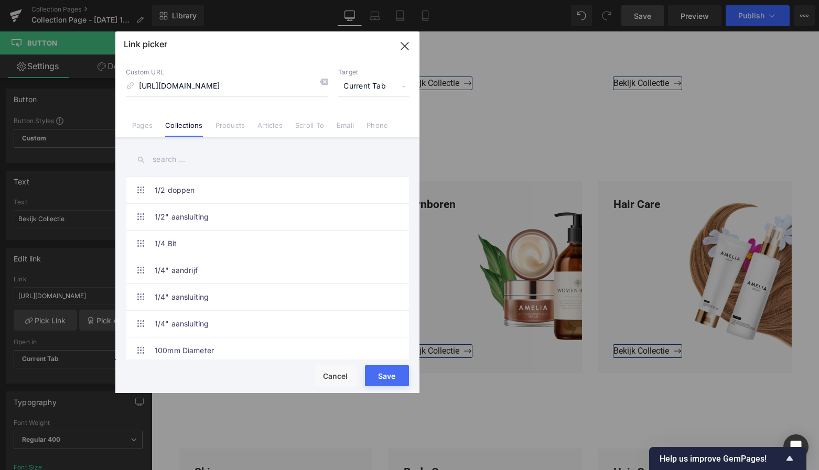
click at [390, 374] on button "Save" at bounding box center [387, 376] width 44 height 21
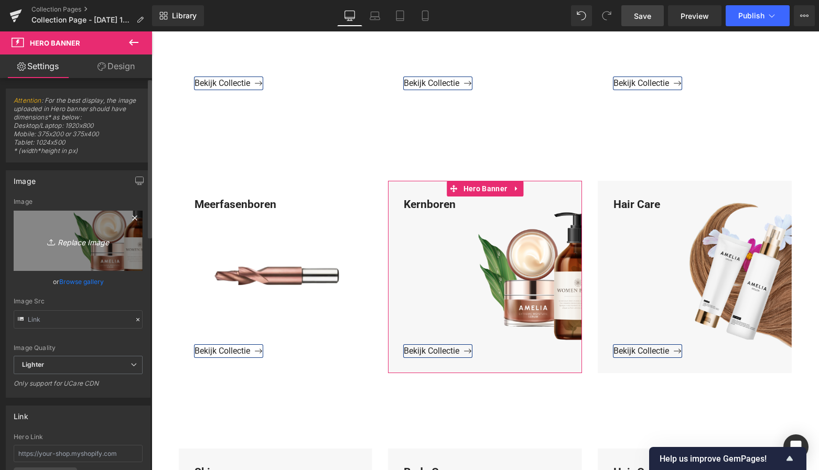
click at [89, 239] on icon "Replace Image" at bounding box center [78, 240] width 84 height 13
type input "C:\fakepath\Groen Modern Doe-het-zelf Instagram Stories (800 x 800 px)-4.png"
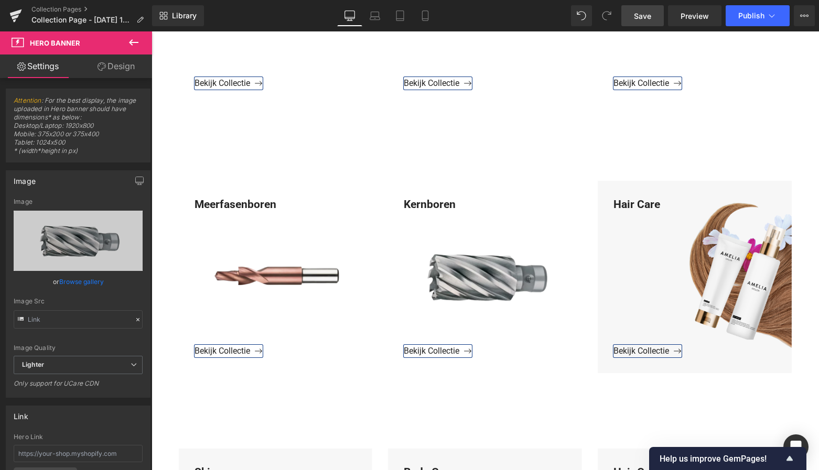
click at [656, 14] on link "Save" at bounding box center [642, 15] width 42 height 21
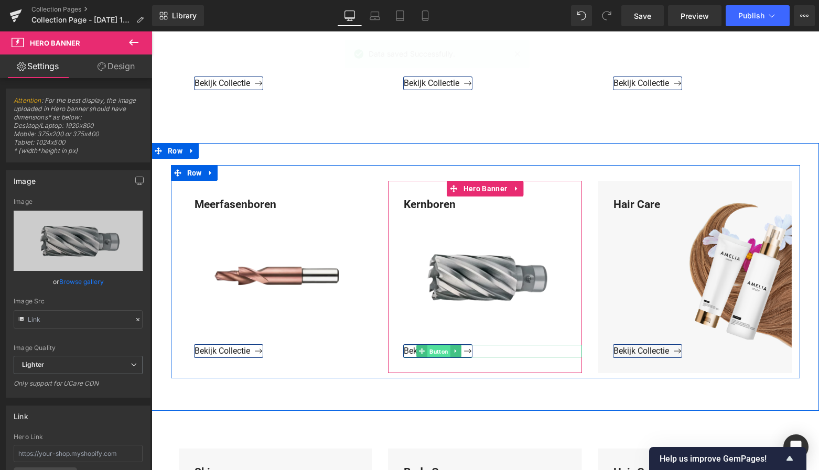
click at [433, 350] on span "Button" at bounding box center [438, 352] width 23 height 13
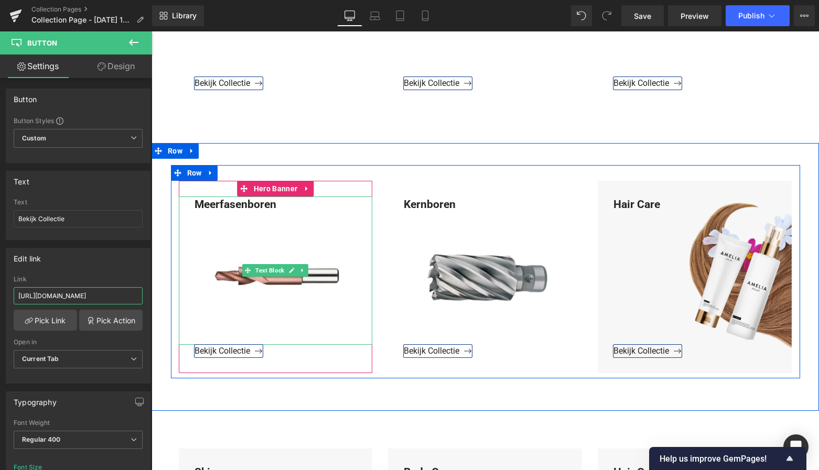
drag, startPoint x: 212, startPoint y: 329, endPoint x: 179, endPoint y: 297, distance: 46.0
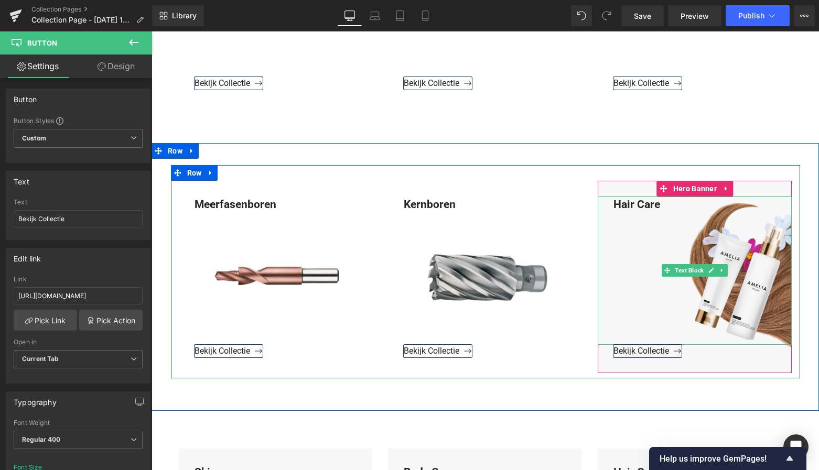
click at [658, 203] on div "Hair Care" at bounding box center [695, 271] width 194 height 148
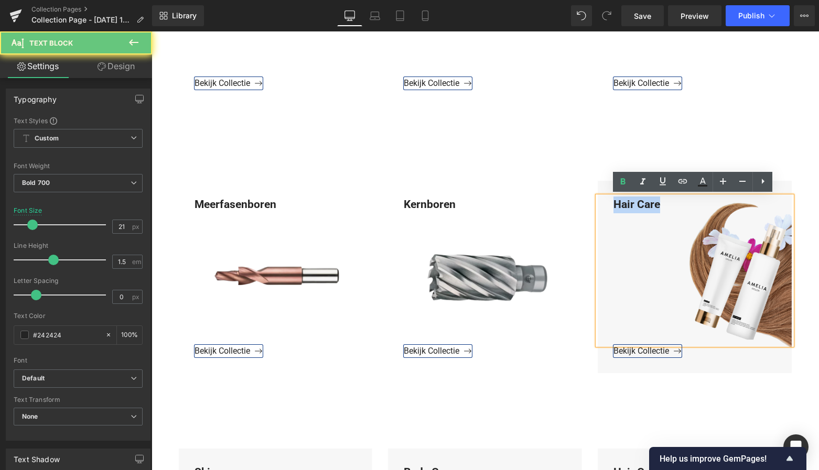
drag, startPoint x: 658, startPoint y: 203, endPoint x: 606, endPoint y: 203, distance: 51.9
click at [605, 202] on div "Hair Care" at bounding box center [695, 271] width 194 height 148
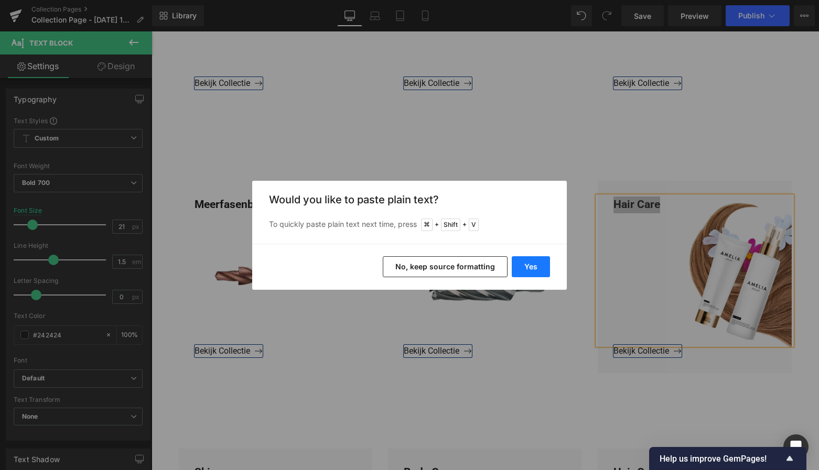
click at [538, 264] on button "Yes" at bounding box center [531, 266] width 38 height 21
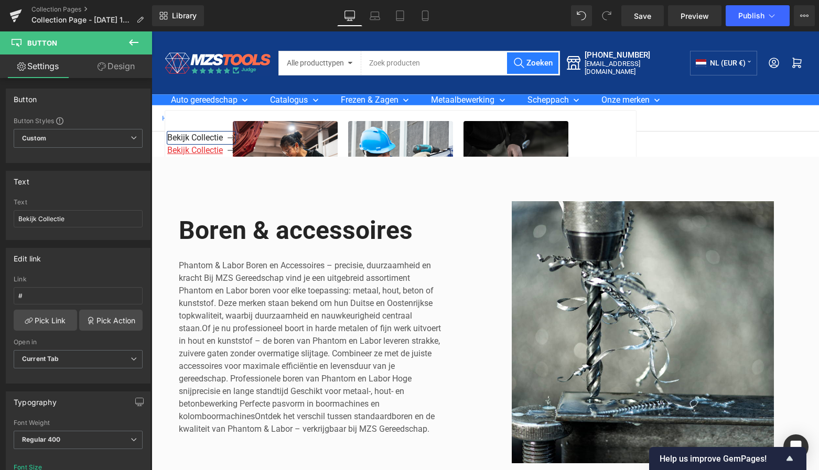
scroll to position [0, 0]
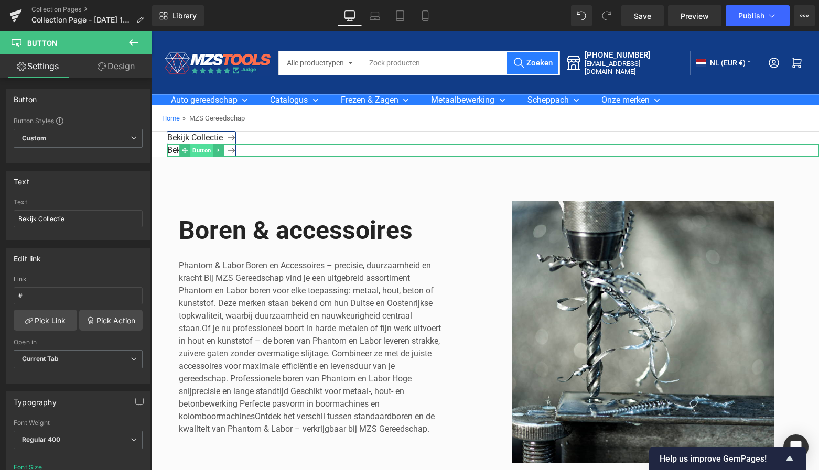
drag, startPoint x: 199, startPoint y: 149, endPoint x: 207, endPoint y: 154, distance: 8.9
click at [208, 155] on div "Bekijk Collectie Button" at bounding box center [493, 150] width 652 height 13
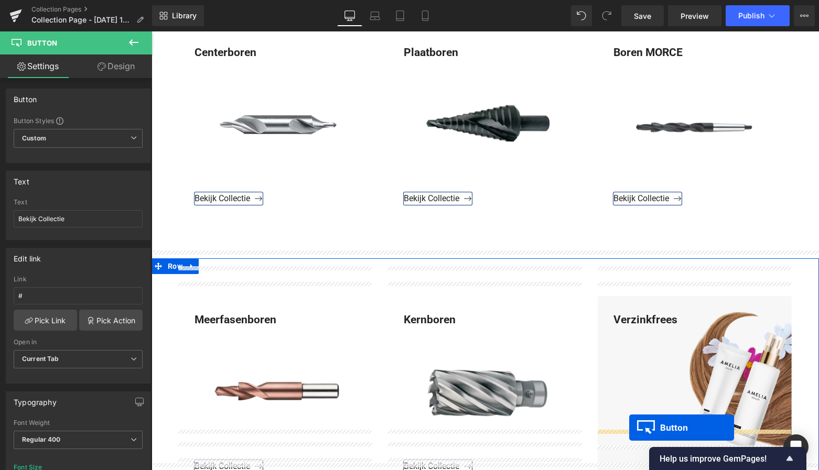
scroll to position [835, 0]
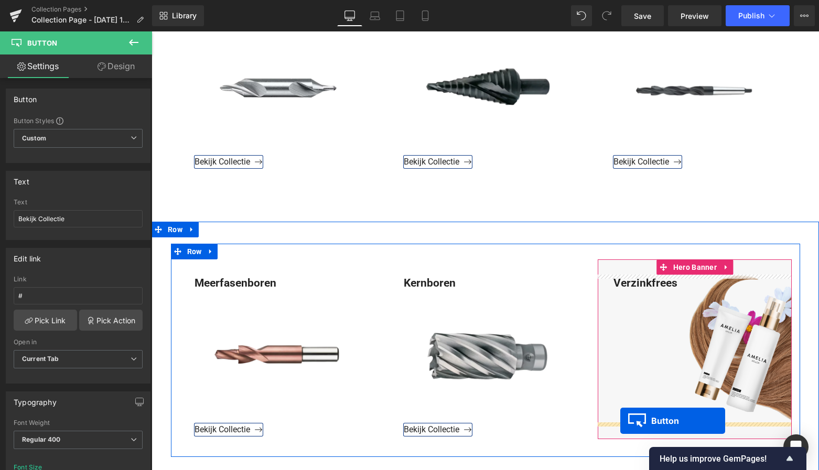
drag, startPoint x: 204, startPoint y: 149, endPoint x: 621, endPoint y: 421, distance: 497.6
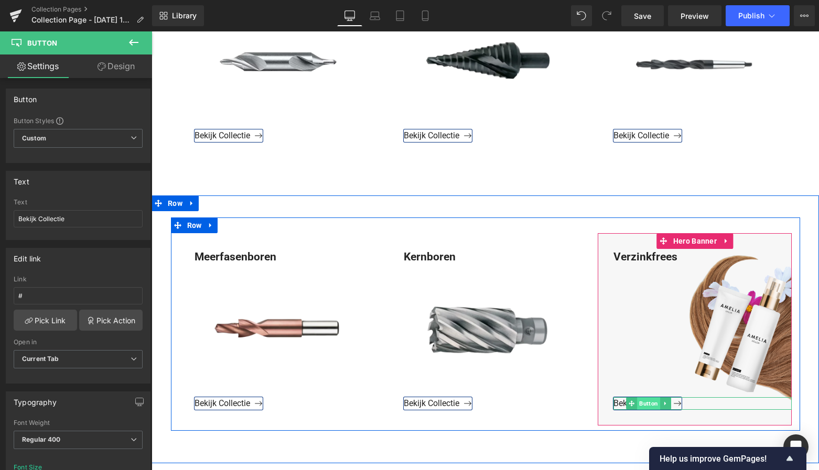
click at [649, 402] on span "Button" at bounding box center [648, 404] width 23 height 13
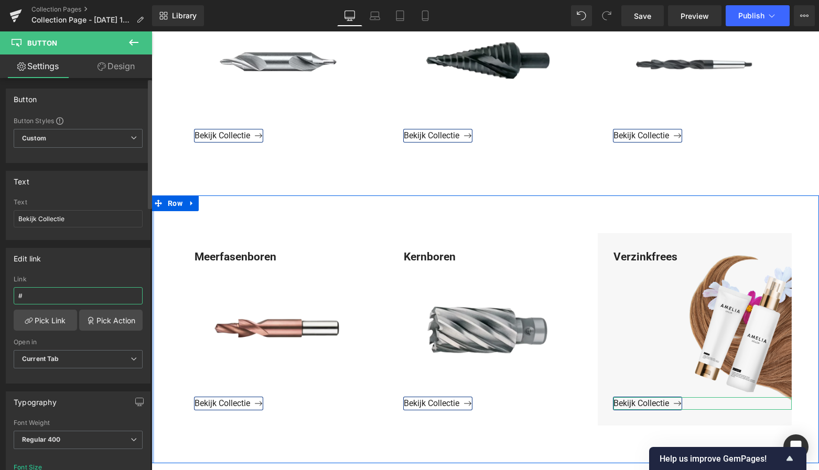
drag, startPoint x: 40, startPoint y: 298, endPoint x: 5, endPoint y: 294, distance: 35.3
click at [5, 294] on div "Edit link # Link # Pick Link Pick Action Current Tab New Tab Open in Current Ta…" at bounding box center [78, 312] width 157 height 144
type input "https://www.mzsgereedschap.nl/collections/verzinkfrees"
click at [51, 317] on link "Pick Link" at bounding box center [45, 320] width 63 height 21
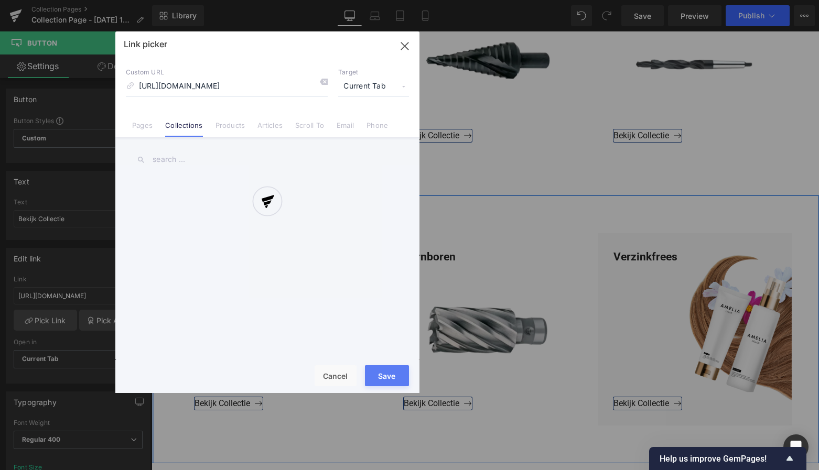
scroll to position [0, 16]
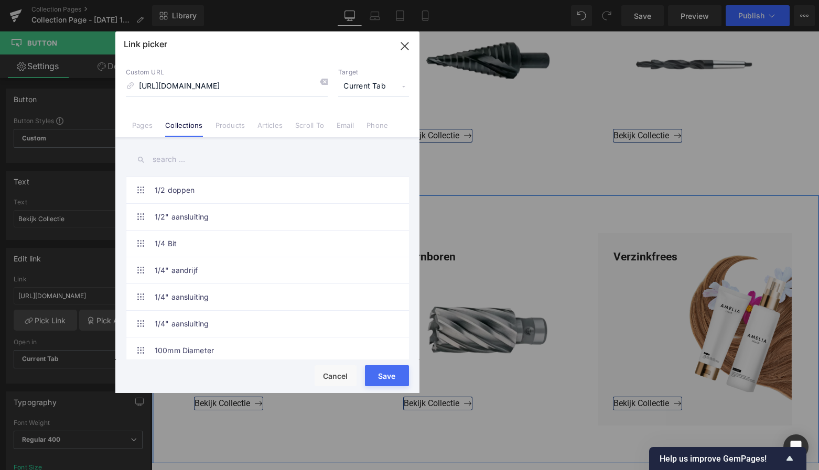
click at [380, 377] on button "Save" at bounding box center [387, 376] width 44 height 21
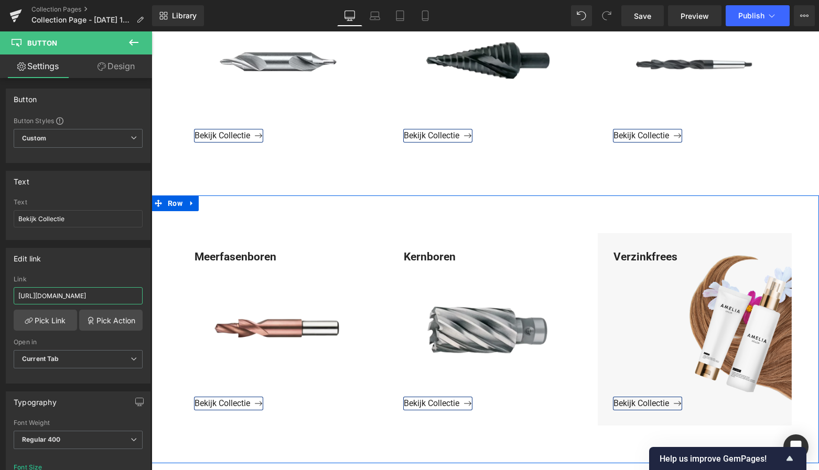
drag, startPoint x: 230, startPoint y: 326, endPoint x: 157, endPoint y: 297, distance: 78.1
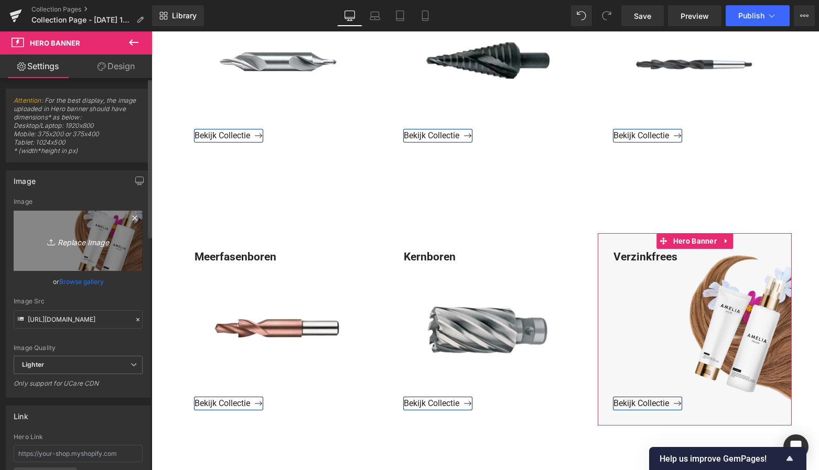
click at [87, 239] on icon "Replace Image" at bounding box center [78, 240] width 84 height 13
type input "C:\fakepath\Groen Modern Doe-het-zelf Instagram Stories (800 x 800 px)-4.png"
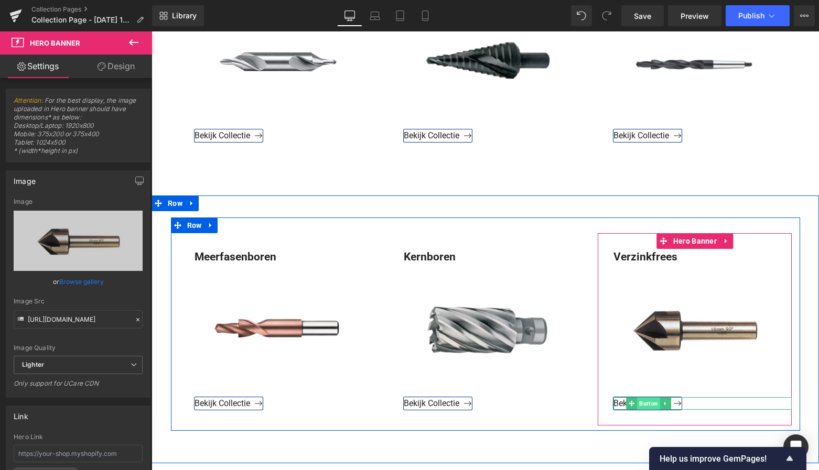
click at [643, 401] on span "Button" at bounding box center [648, 404] width 23 height 13
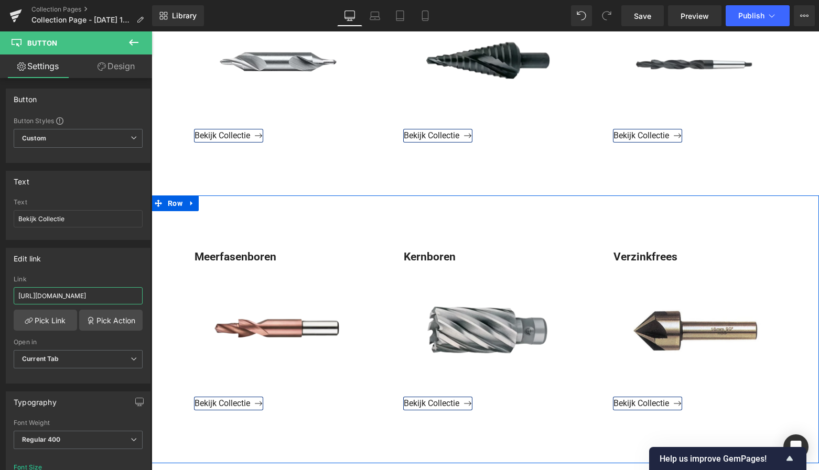
drag, startPoint x: 254, startPoint y: 327, endPoint x: 157, endPoint y: 298, distance: 101.9
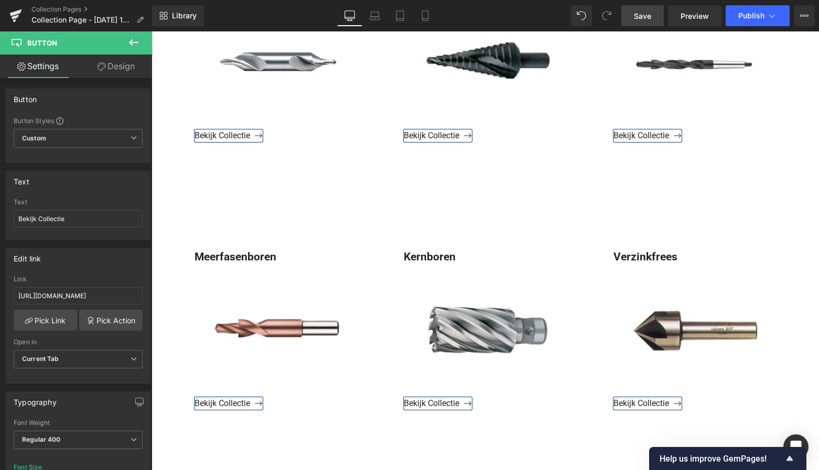
click at [640, 13] on span "Save" at bounding box center [642, 15] width 17 height 11
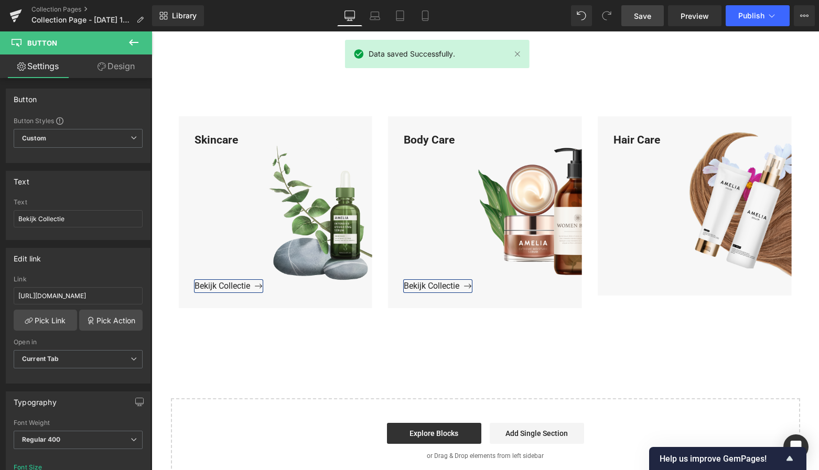
scroll to position [1221, 0]
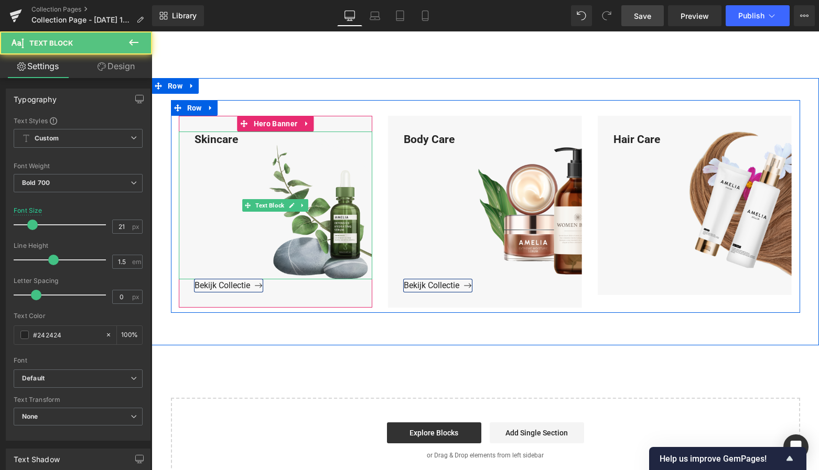
drag, startPoint x: 249, startPoint y: 139, endPoint x: 241, endPoint y: 140, distance: 7.9
click at [245, 140] on div "Skincare" at bounding box center [276, 206] width 194 height 148
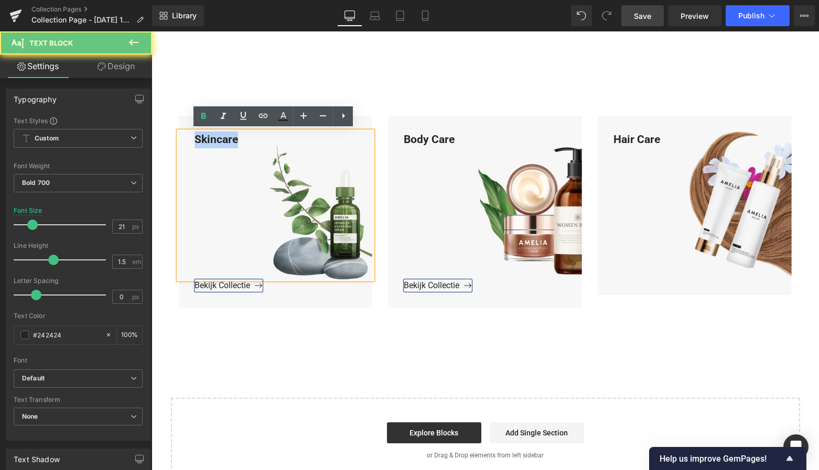
drag, startPoint x: 241, startPoint y: 140, endPoint x: 184, endPoint y: 134, distance: 56.9
click at [185, 134] on div "Skincare" at bounding box center [276, 206] width 194 height 148
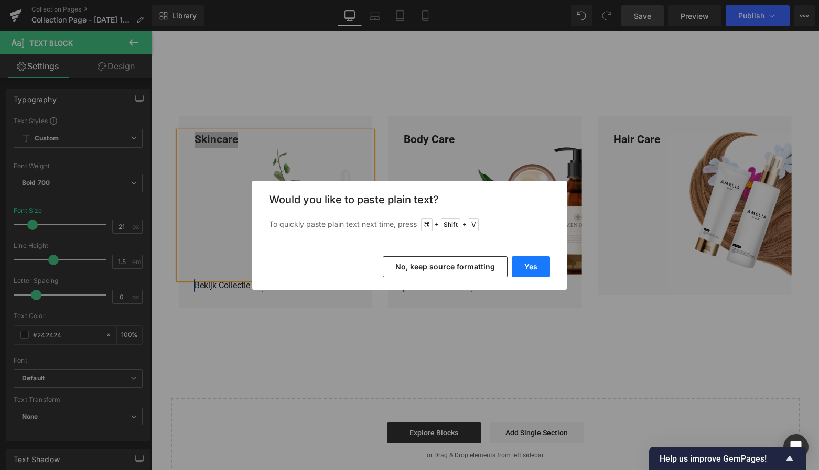
click at [528, 263] on button "Yes" at bounding box center [531, 266] width 38 height 21
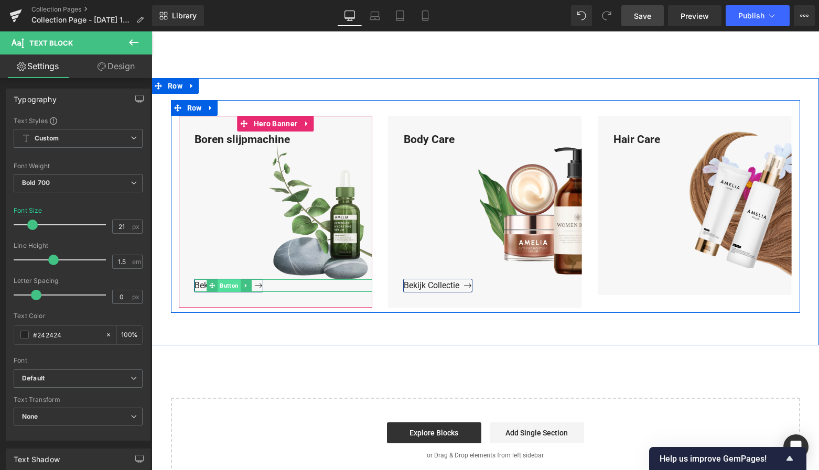
click at [231, 281] on span "Button" at bounding box center [229, 286] width 23 height 13
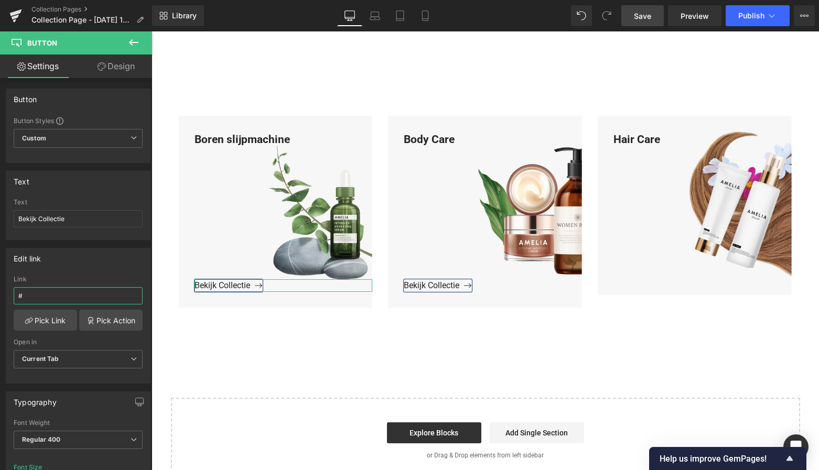
drag, startPoint x: 41, startPoint y: 299, endPoint x: -2, endPoint y: 292, distance: 44.1
click at [0, 292] on html "Button You are previewing how the will restyle your page. You can not edit Elem…" at bounding box center [409, 235] width 819 height 470
paste input "https://www.mzsgereedschap.nl/collections/boren-slijpmachine"
type input "https://www.mzsgereedschap.nl/collections/boren-slijpmachine"
click at [47, 322] on link "Pick Link" at bounding box center [45, 320] width 63 height 21
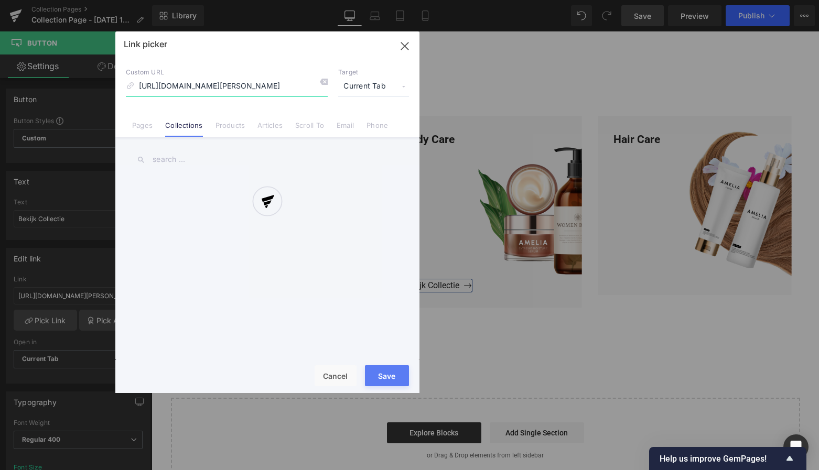
scroll to position [0, 40]
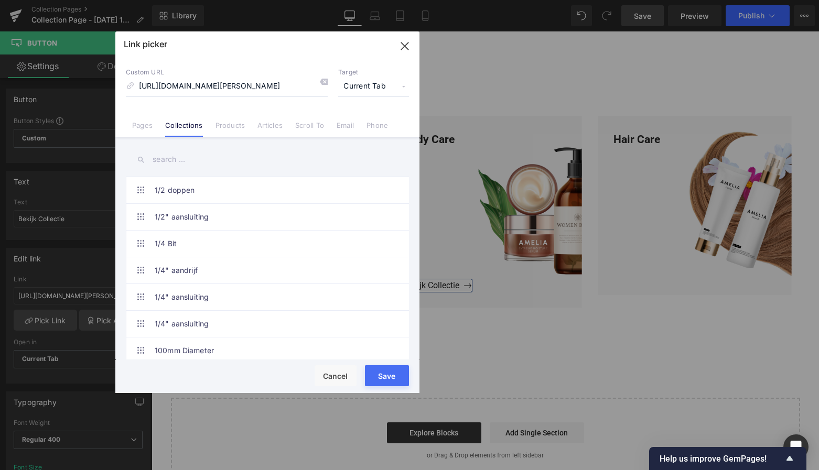
click at [390, 374] on button "Save" at bounding box center [387, 376] width 44 height 21
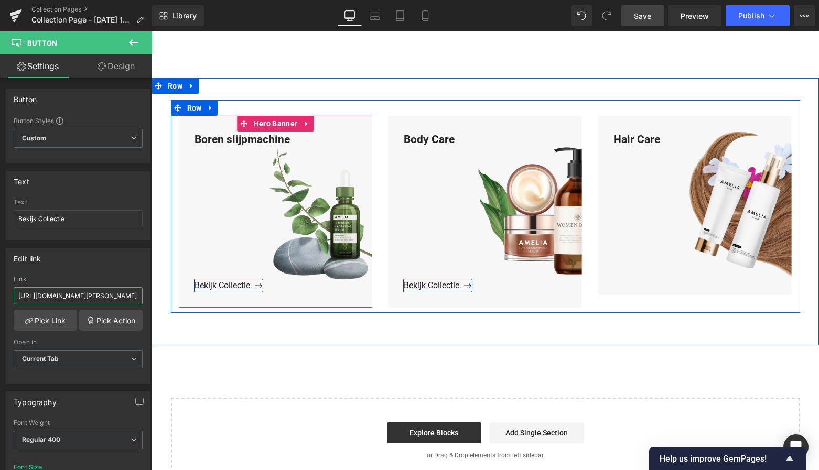
drag, startPoint x: 224, startPoint y: 328, endPoint x: 182, endPoint y: 304, distance: 48.4
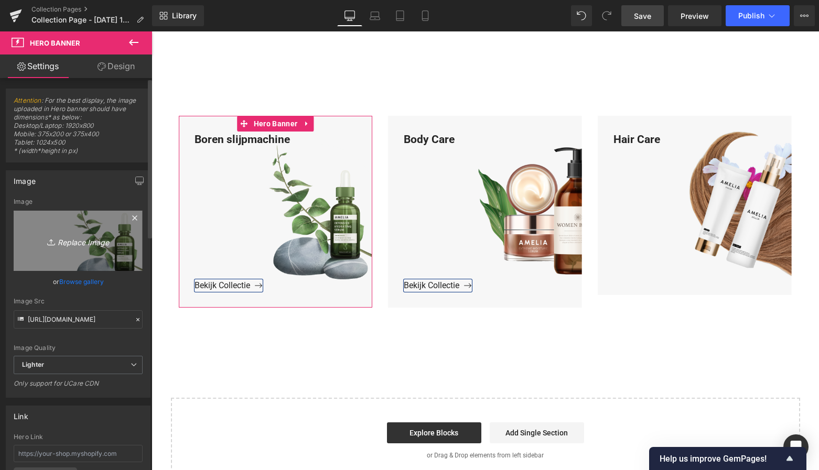
click at [88, 243] on icon "Replace Image" at bounding box center [78, 240] width 84 height 13
type input "C:\fakepath\Scherm­afbeelding 2025-10-06 om 12.26.21.png"
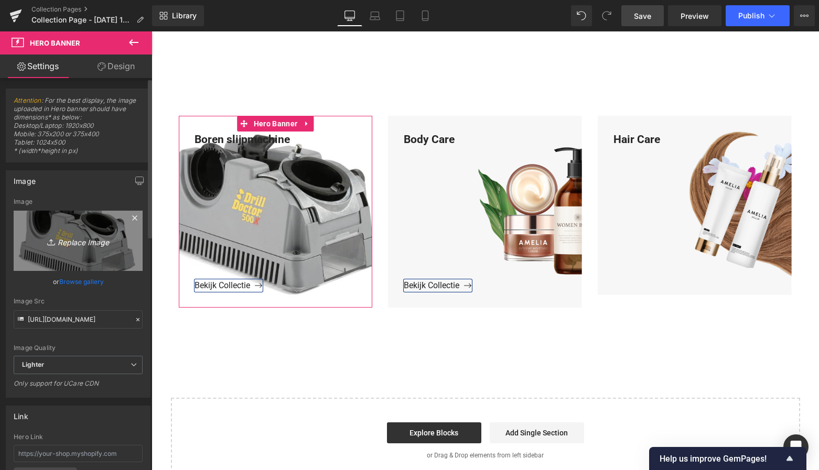
click at [78, 243] on icon "Replace Image" at bounding box center [78, 240] width 84 height 13
click at [79, 240] on icon "Replace Image" at bounding box center [78, 240] width 84 height 13
type input "C:\fakepath\Groen Modern Doe-het-zelf Instagram Stories (800 x 800 px)-4.png"
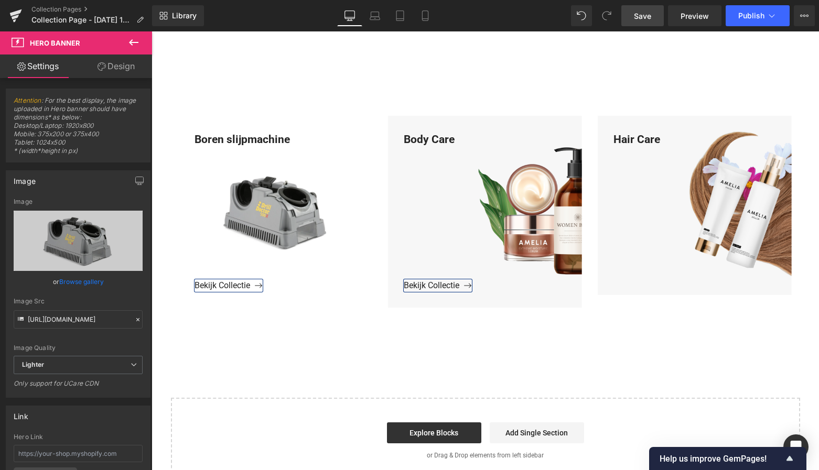
click at [644, 20] on span "Save" at bounding box center [642, 15] width 17 height 11
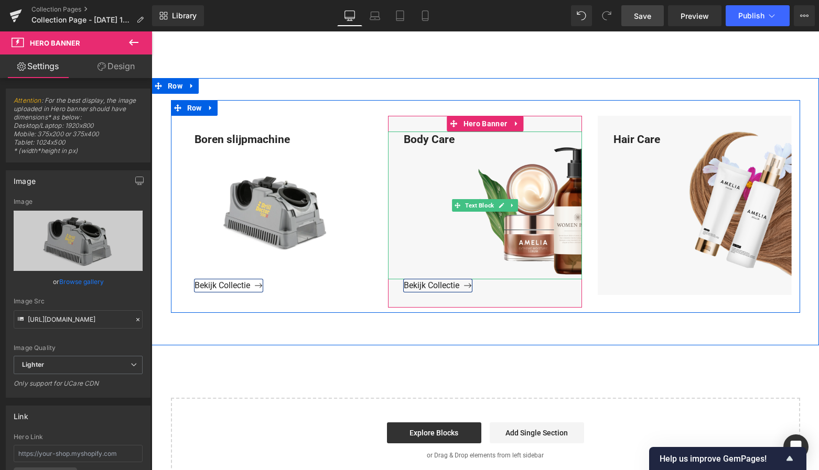
click at [453, 141] on div "Body Care" at bounding box center [485, 206] width 194 height 148
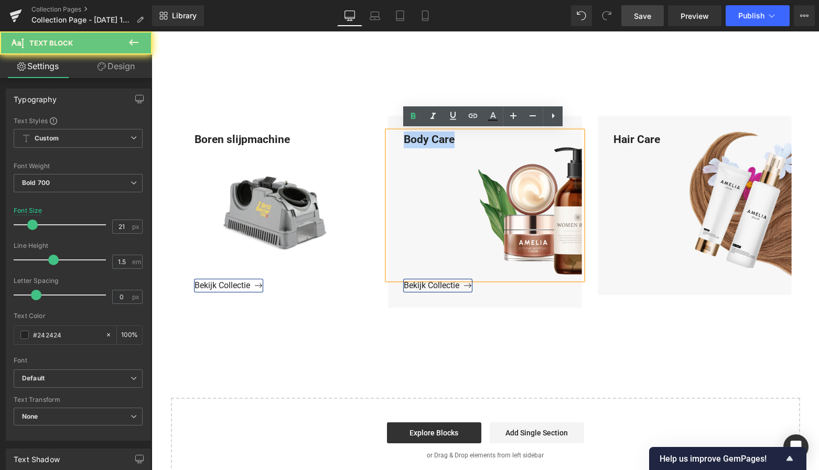
drag, startPoint x: 456, startPoint y: 140, endPoint x: 398, endPoint y: 136, distance: 57.8
click at [392, 133] on div "Body Care" at bounding box center [485, 206] width 194 height 148
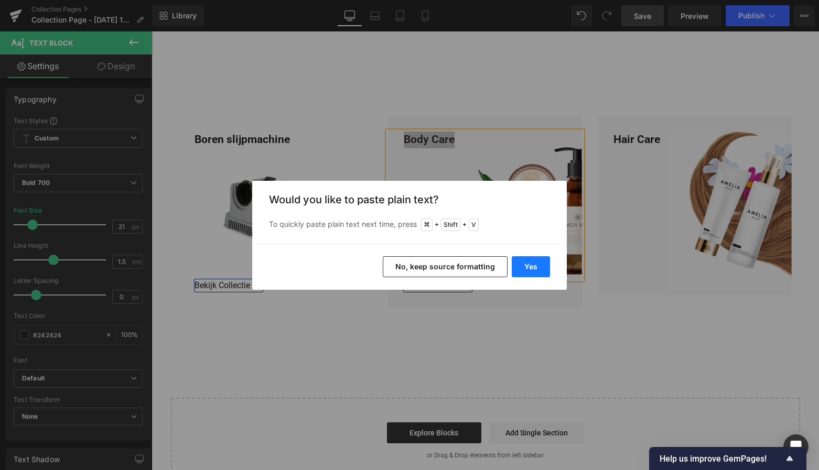
click at [533, 267] on button "Yes" at bounding box center [531, 266] width 38 height 21
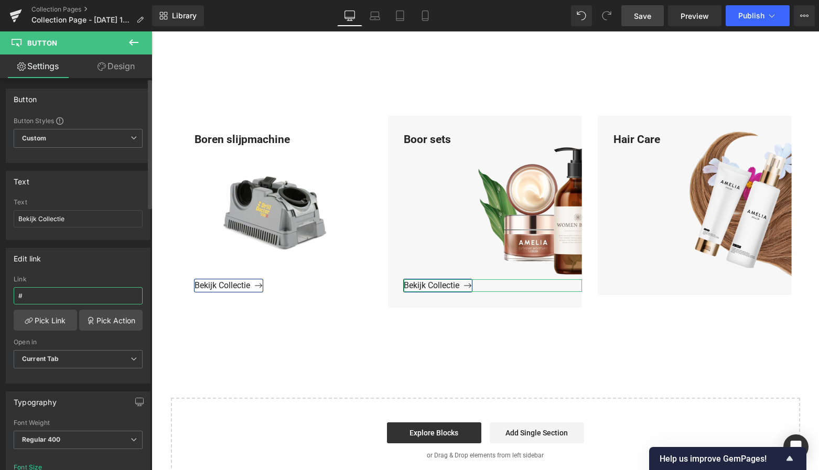
click at [41, 297] on input "#" at bounding box center [78, 295] width 129 height 17
drag, startPoint x: 35, startPoint y: 297, endPoint x: 10, endPoint y: 295, distance: 24.7
click at [9, 296] on div "# Link # Pick Link Pick Action Current Tab New Tab Open in Current Tab Current …" at bounding box center [78, 330] width 144 height 108
paste input "https://www.mzsgereedschap.nl/collections/boor-sets"
type input "https://www.mzsgereedschap.nl/collections/boor-sets"
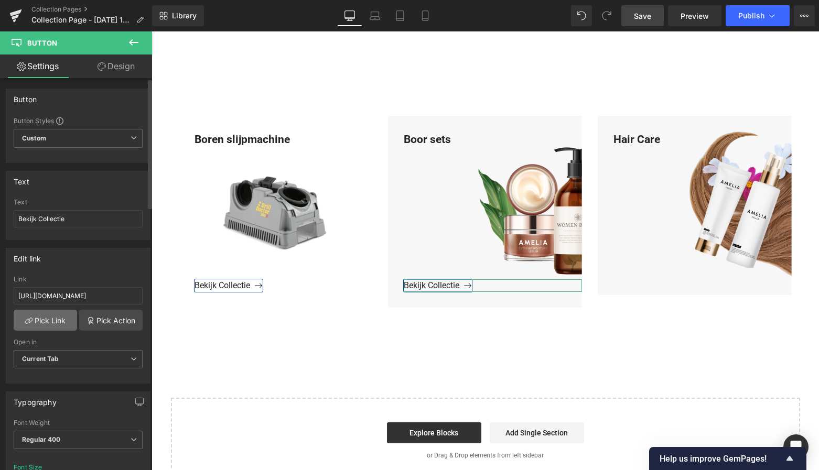
click at [50, 321] on link "Pick Link" at bounding box center [45, 320] width 63 height 21
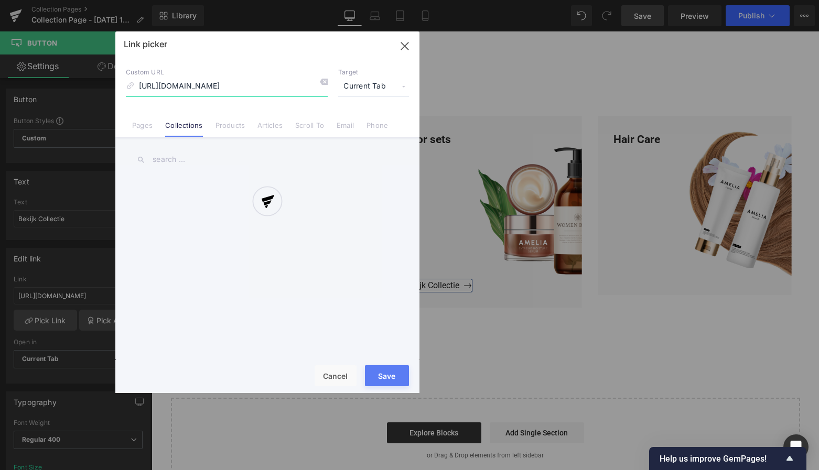
scroll to position [0, 7]
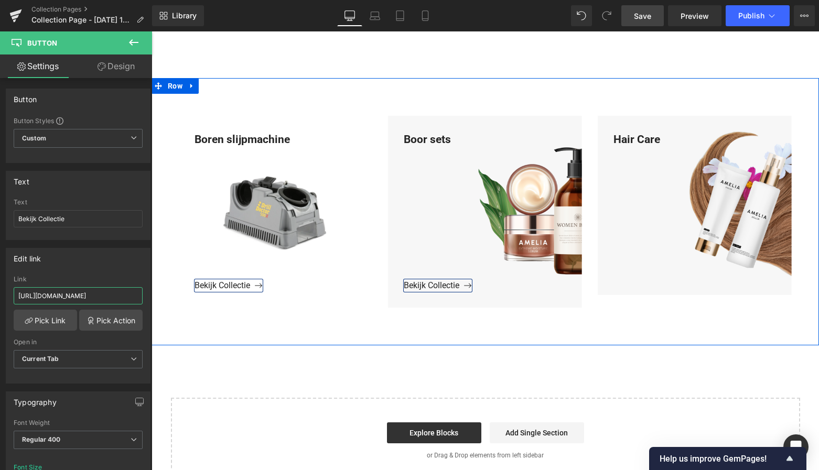
drag, startPoint x: 253, startPoint y: 329, endPoint x: 163, endPoint y: 298, distance: 94.7
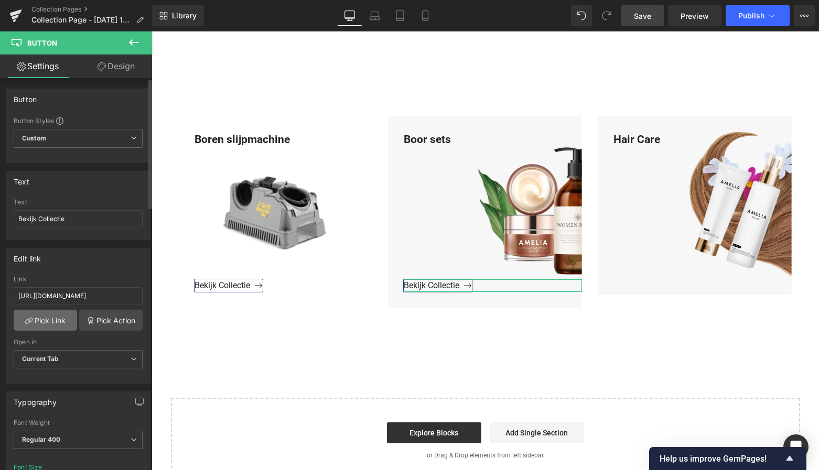
click at [50, 322] on link "Pick Link" at bounding box center [45, 320] width 63 height 21
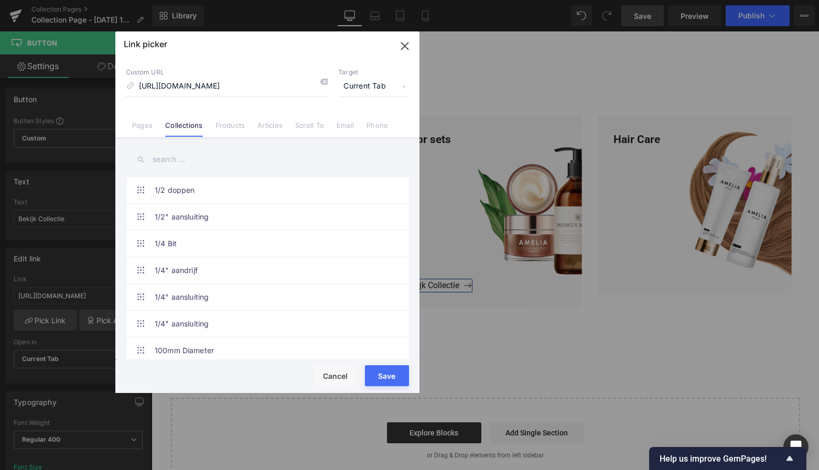
click at [387, 374] on button "Save" at bounding box center [387, 376] width 44 height 21
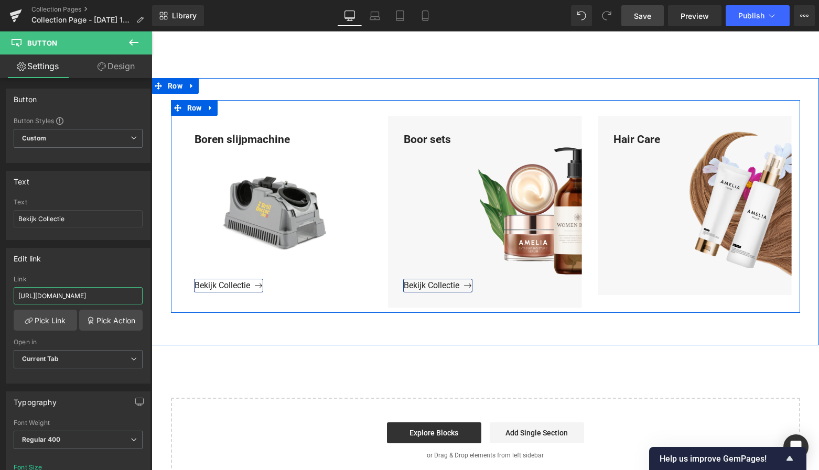
drag, startPoint x: 254, startPoint y: 327, endPoint x: 169, endPoint y: 299, distance: 90.1
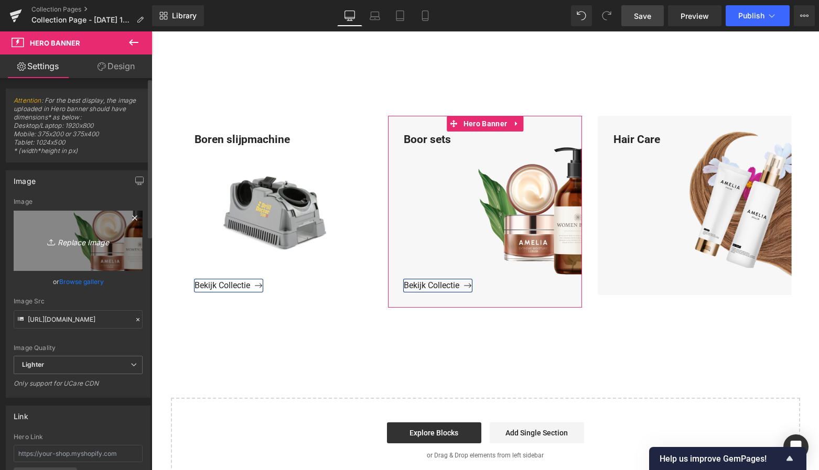
click at [94, 244] on icon "Replace Image" at bounding box center [78, 240] width 84 height 13
type input "C:\fakepath\Groen Modern Doe-het-zelf Instagram Stories (800 x 800 px)-4.png"
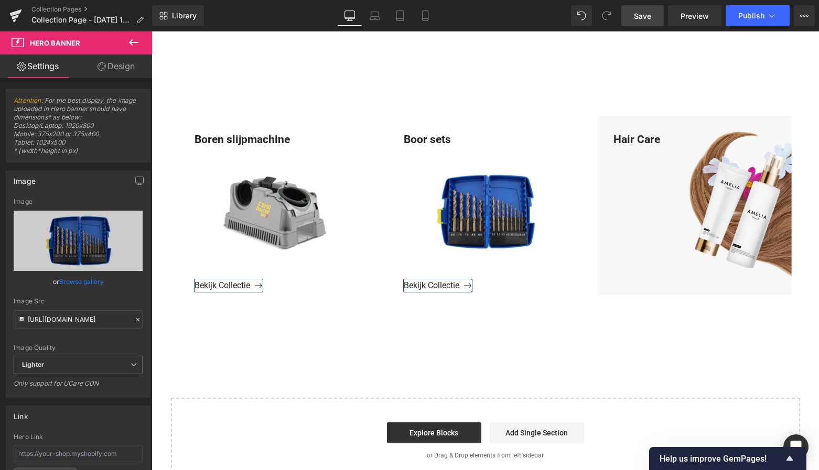
click at [644, 15] on span "Save" at bounding box center [642, 15] width 17 height 11
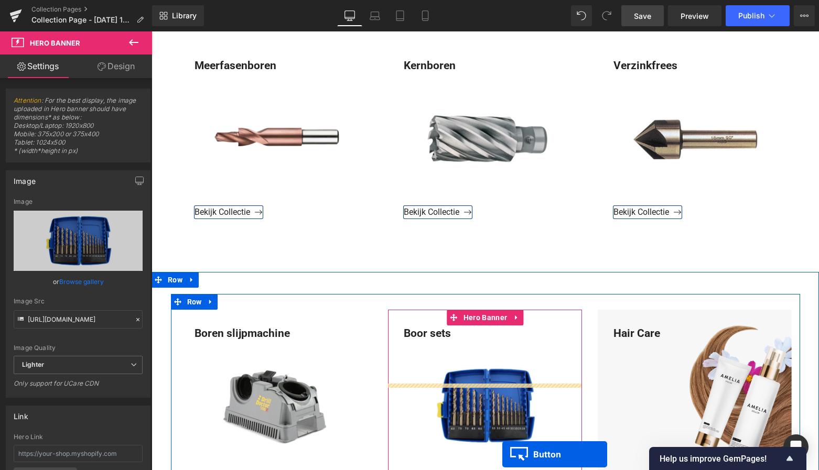
scroll to position [1087, 0]
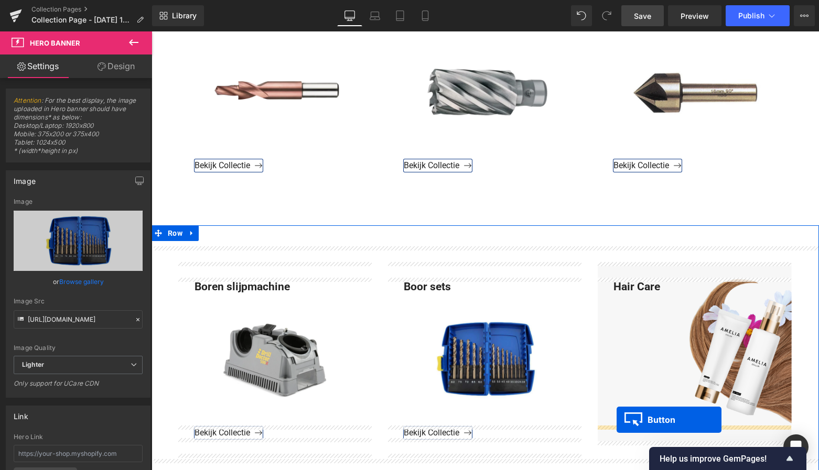
drag, startPoint x: 205, startPoint y: 66, endPoint x: 617, endPoint y: 420, distance: 543.8
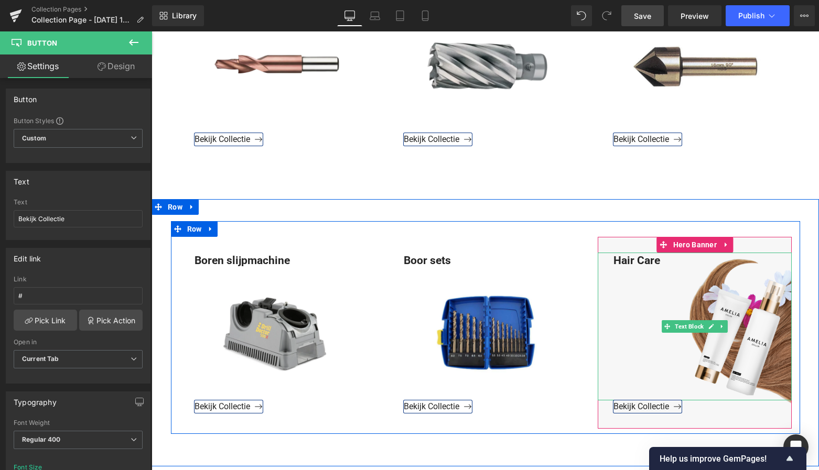
click at [662, 258] on div "Hair Care" at bounding box center [695, 327] width 194 height 148
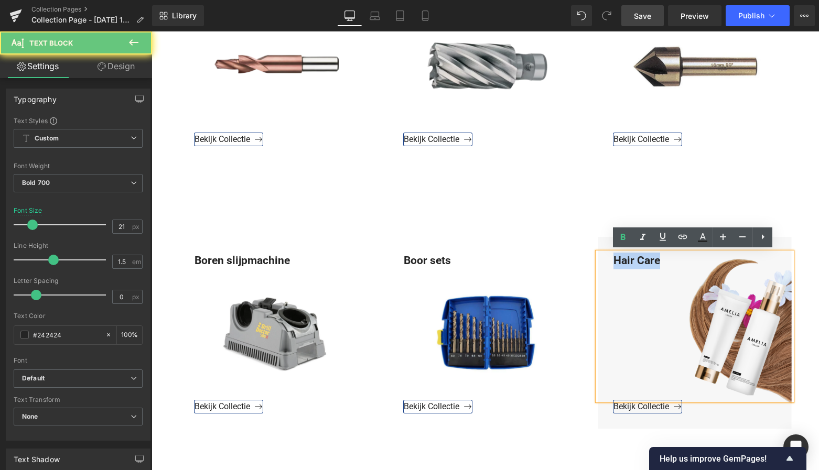
drag, startPoint x: 654, startPoint y: 260, endPoint x: 600, endPoint y: 257, distance: 54.1
click at [600, 257] on div "Hair Care" at bounding box center [695, 327] width 194 height 148
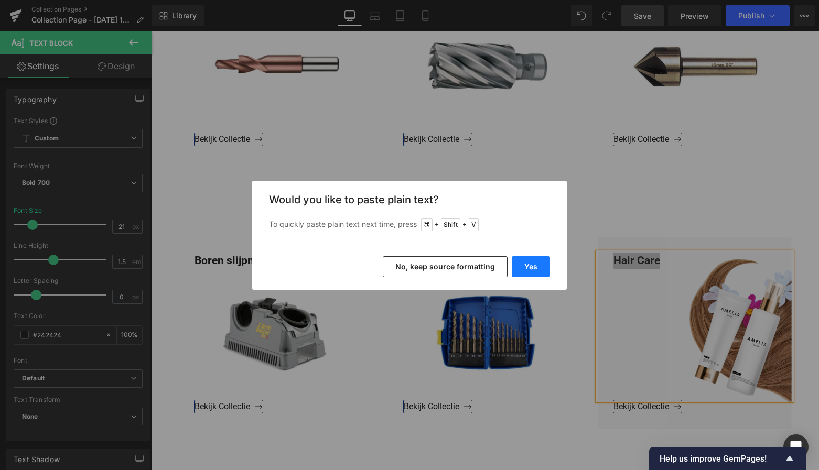
click at [535, 261] on button "Yes" at bounding box center [531, 266] width 38 height 21
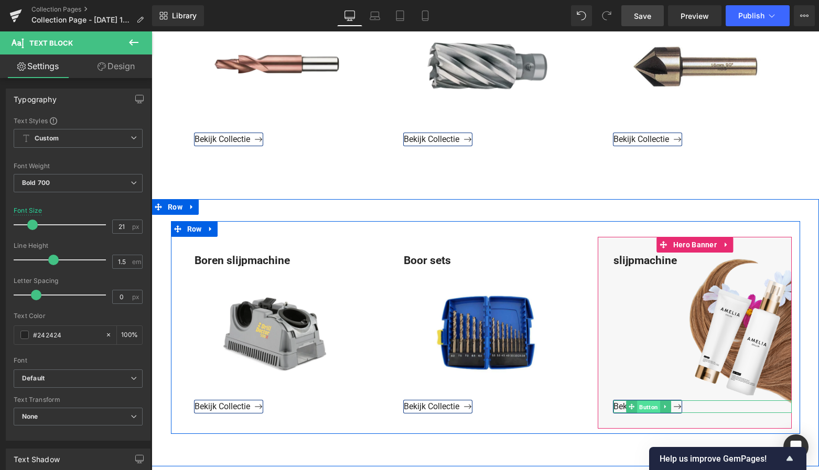
click at [646, 405] on span "Button" at bounding box center [648, 407] width 23 height 13
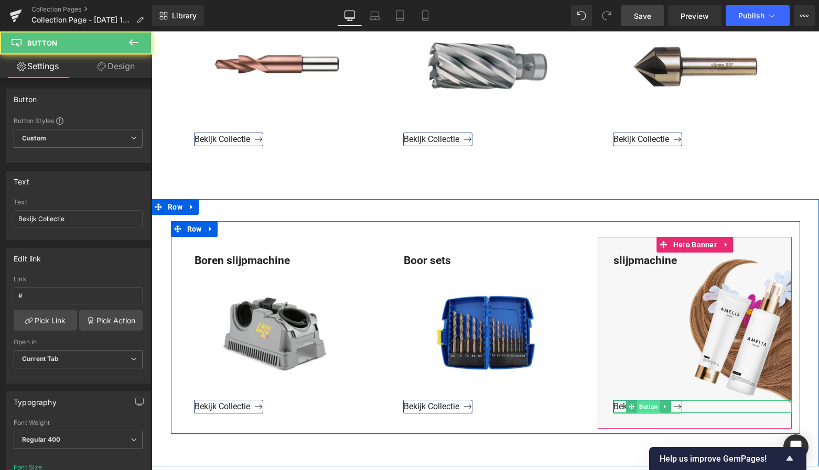
scroll to position [1085, 0]
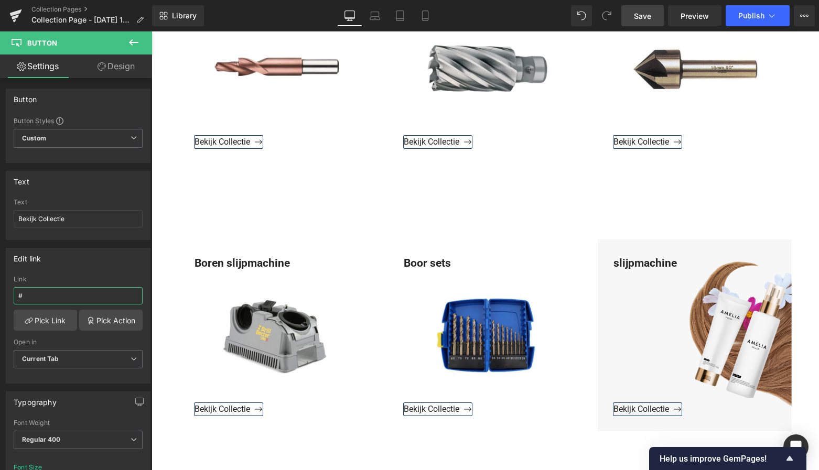
drag, startPoint x: 23, startPoint y: 292, endPoint x: -12, endPoint y: 289, distance: 34.8
click at [0, 289] on html "Button You are previewing how the will restyle your page. You can not edit Elem…" at bounding box center [409, 235] width 819 height 470
paste input "https://www.mzsgereedschap.nl/collections/slijpmachine"
type input "https://www.mzsgereedschap.nl/collections/slijpmachine"
click at [41, 320] on link "Pick Link" at bounding box center [45, 320] width 63 height 21
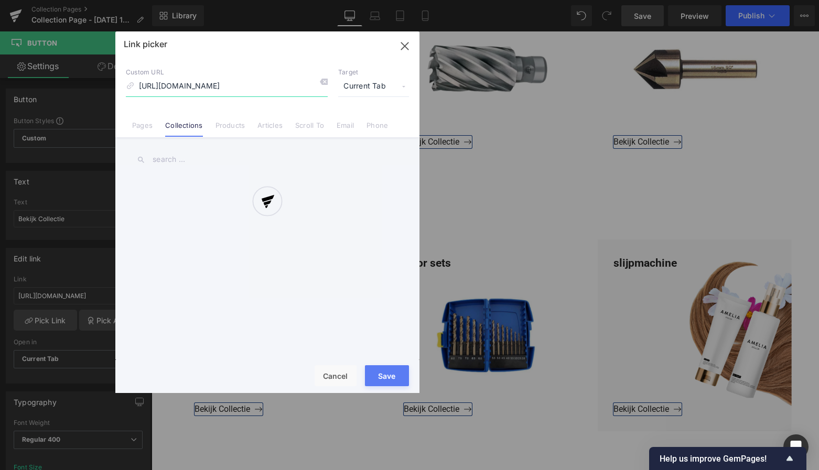
scroll to position [0, 17]
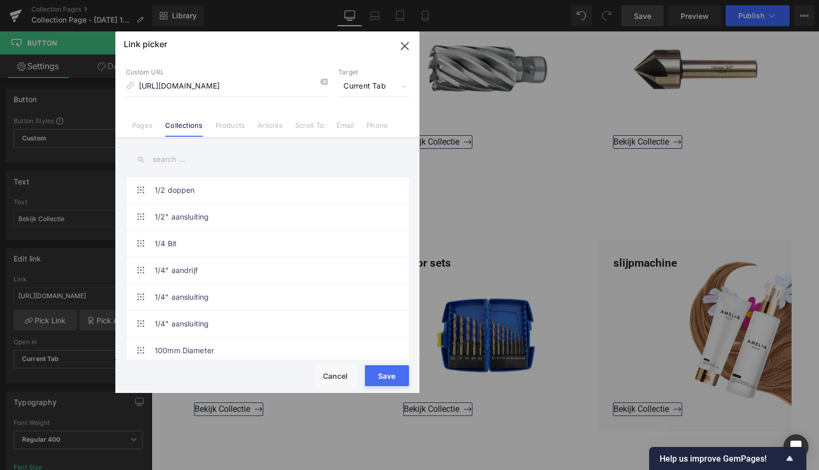
click at [383, 375] on button "Save" at bounding box center [387, 376] width 44 height 21
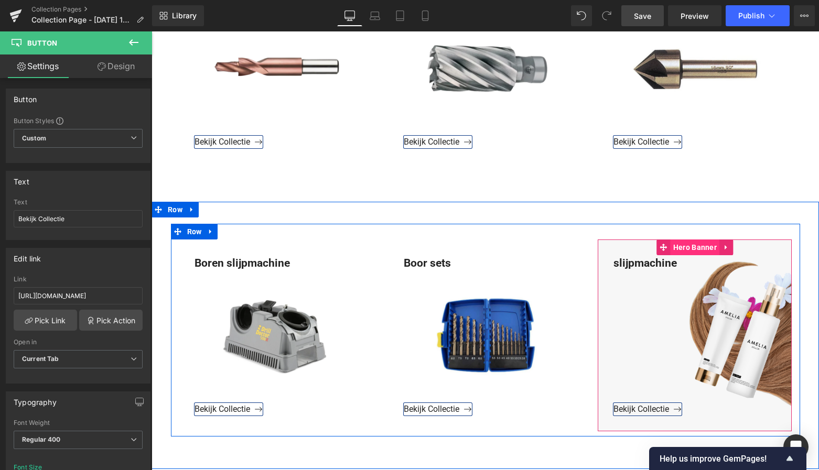
click at [694, 246] on span "Hero Banner" at bounding box center [695, 248] width 49 height 16
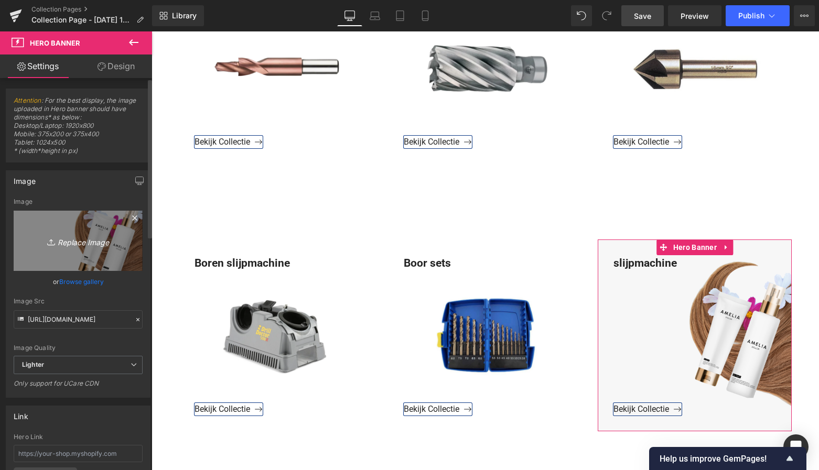
click at [81, 243] on icon "Replace Image" at bounding box center [78, 240] width 84 height 13
type input "C:\fakepath\Scherm­afbeelding 2025-10-06 om 12.30.19.png"
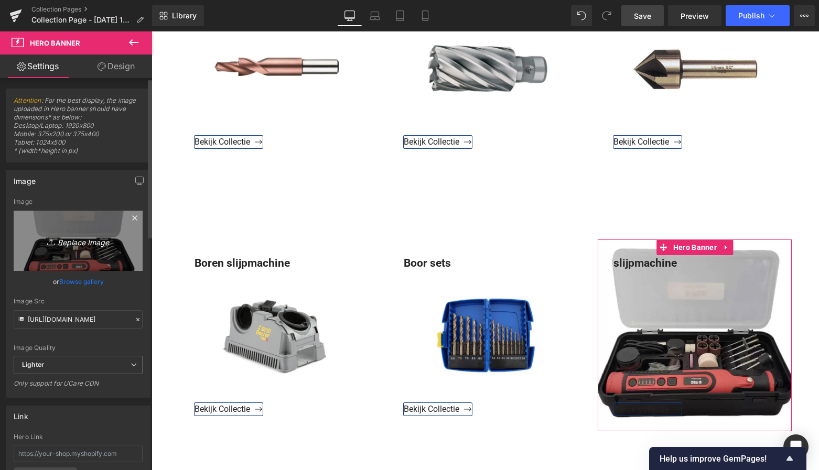
click at [84, 240] on icon "Replace Image" at bounding box center [78, 240] width 84 height 13
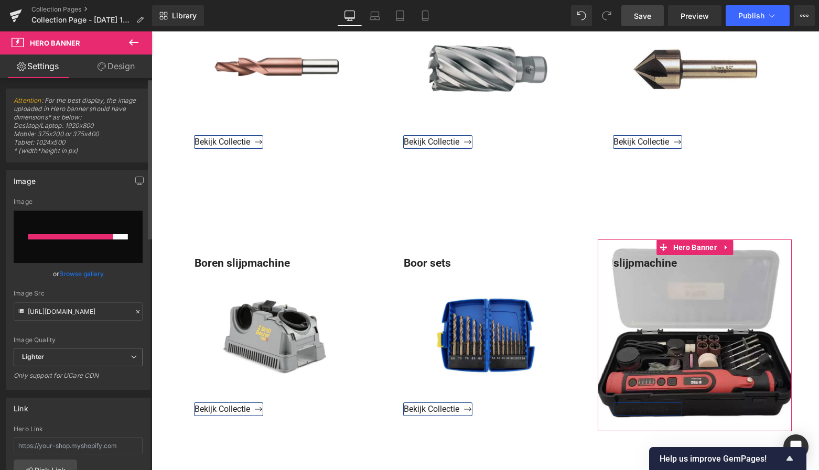
click at [65, 221] on input "file" at bounding box center [78, 237] width 129 height 52
type input "C:\fakepath\Groen Modern Doe-het-zelf Instagram Stories (800 x 800 px)-4.png"
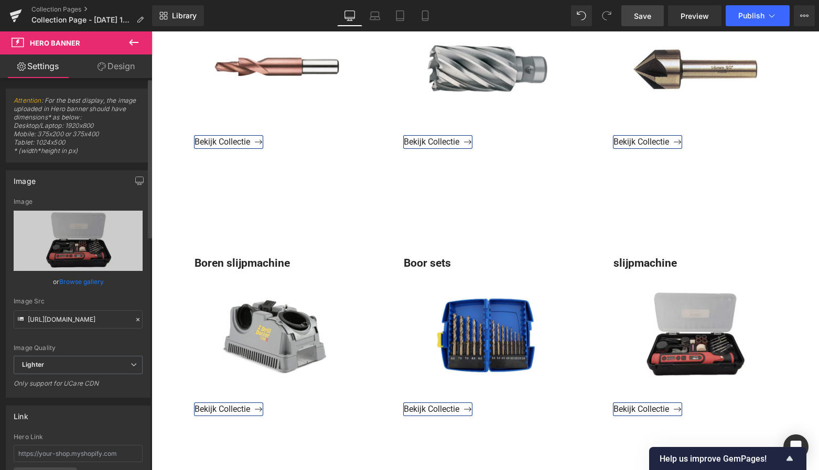
click at [645, 17] on span "Save" at bounding box center [642, 15] width 17 height 11
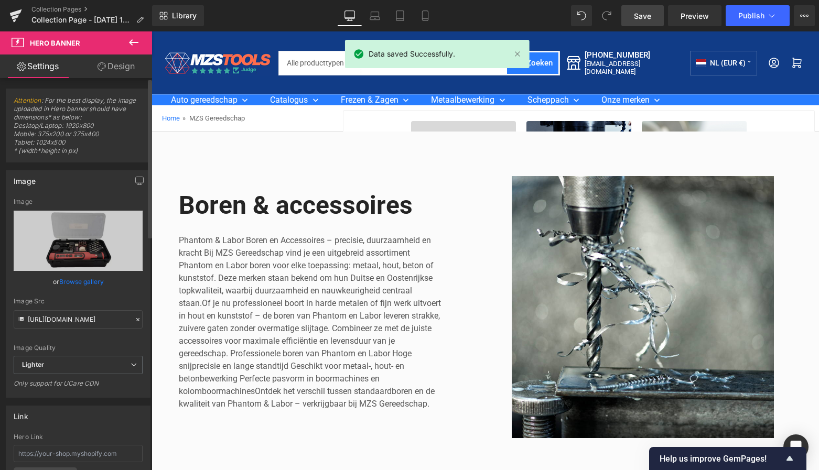
scroll to position [0, 0]
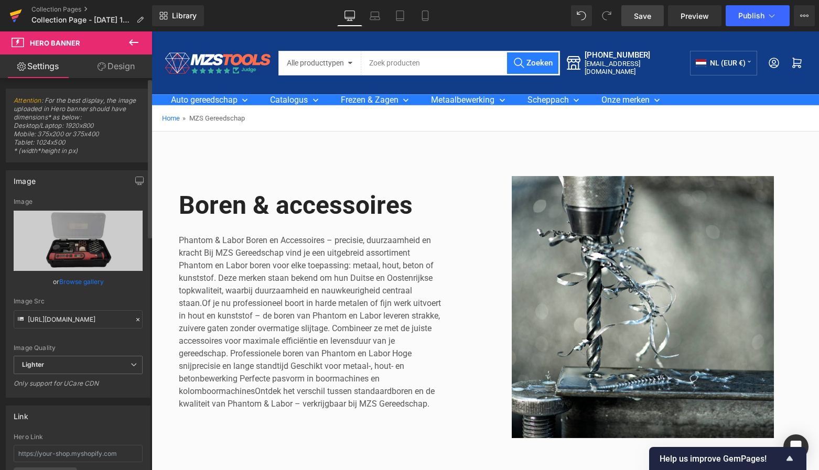
click at [17, 17] on icon at bounding box center [15, 17] width 7 height 5
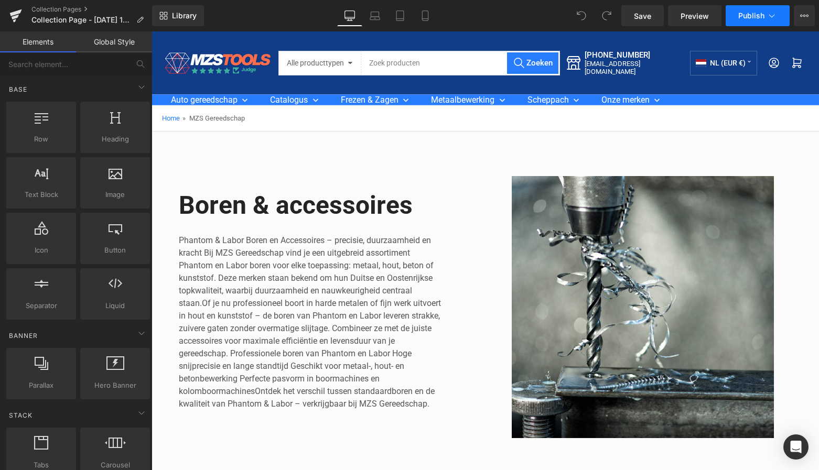
click at [760, 15] on span "Publish" at bounding box center [751, 16] width 26 height 8
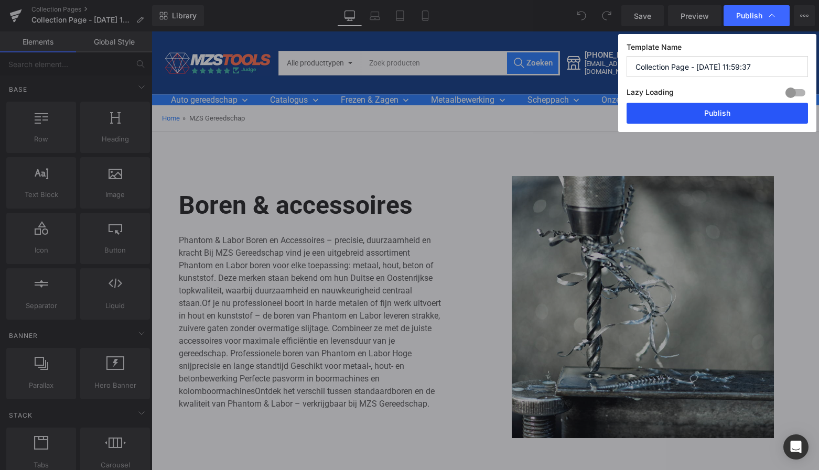
click at [725, 112] on button "Publish" at bounding box center [717, 113] width 181 height 21
